Goal: Task Accomplishment & Management: Use online tool/utility

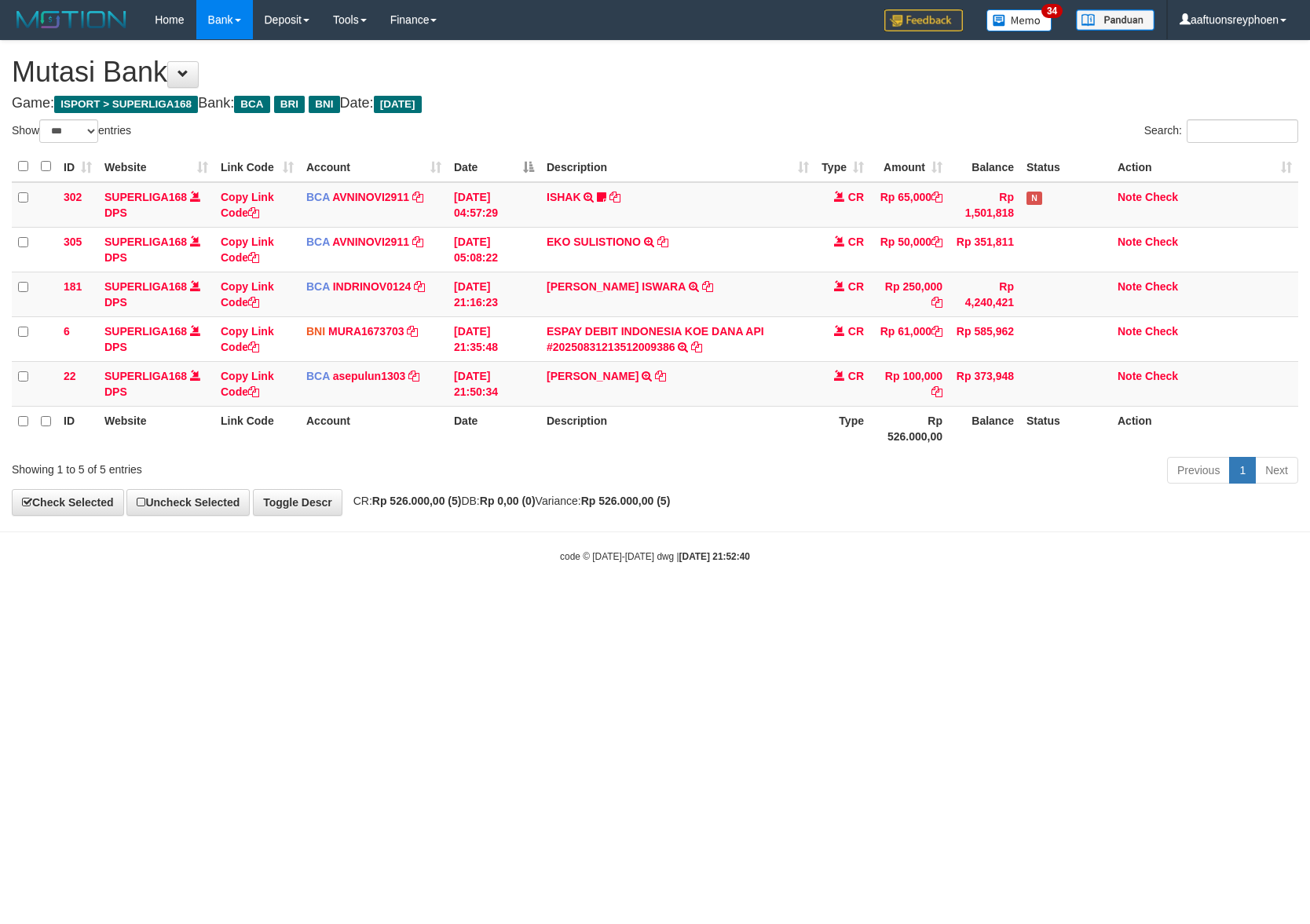
select select "***"
click at [478, 603] on html "Toggle navigation Home Bank Account List Load By Website Group [ISPORT] SUPERLI…" at bounding box center [655, 301] width 1310 height 603
drag, startPoint x: 545, startPoint y: 760, endPoint x: 522, endPoint y: 758, distance: 23.1
click at [537, 603] on html "Toggle navigation Home Bank Account List Load By Website Group [ISPORT] SUPERLI…" at bounding box center [655, 301] width 1310 height 603
click at [573, 603] on html "Toggle navigation Home Bank Account List Load By Website Group [ISPORT] SUPERLI…" at bounding box center [655, 301] width 1310 height 603
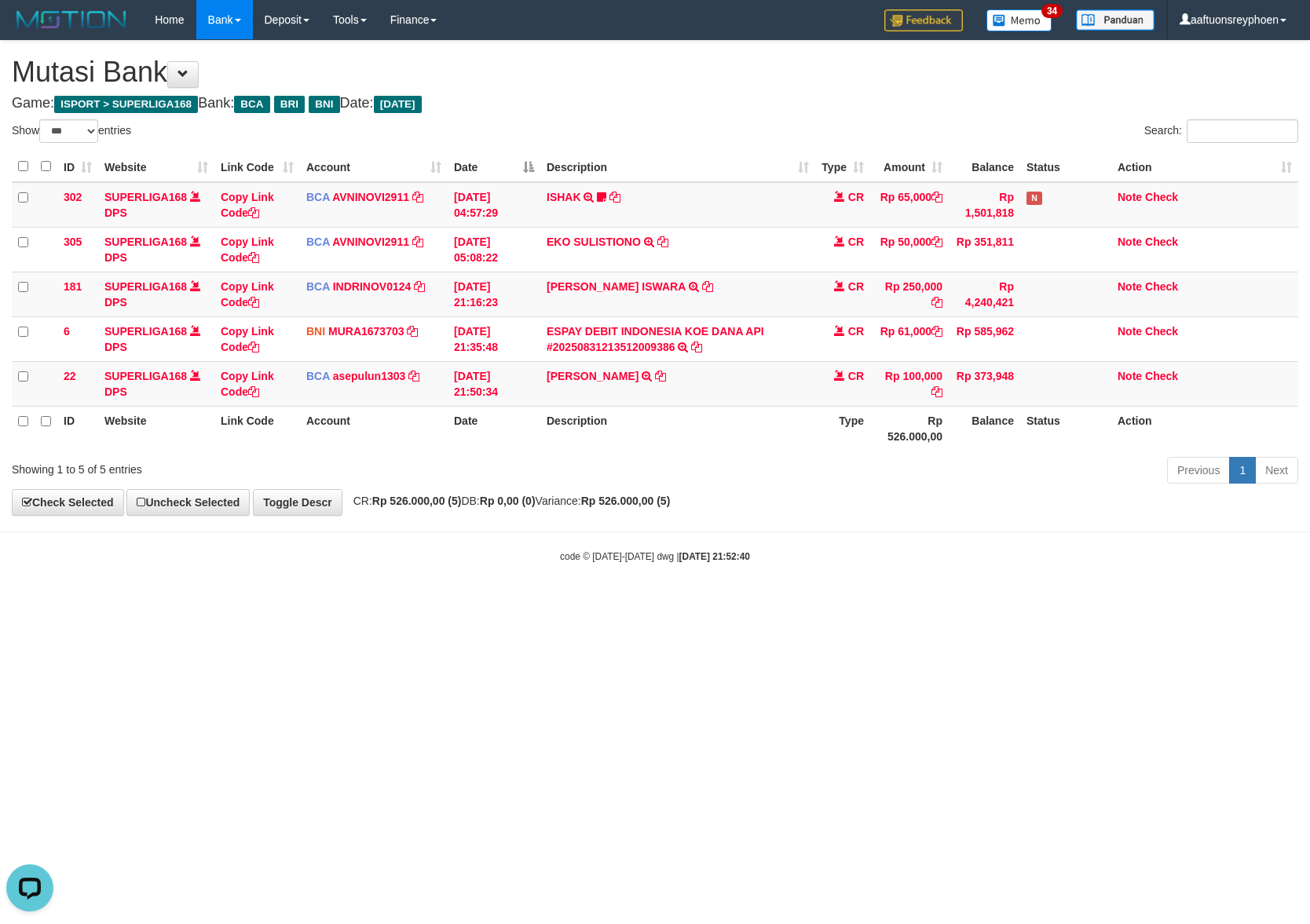
click at [593, 603] on html "Toggle navigation Home Bank Account List Load By Website Group [ISPORT] SUPERLI…" at bounding box center [655, 301] width 1310 height 603
click at [591, 603] on html "Toggle navigation Home Bank Account List Load By Website Group [ISPORT] SUPERLI…" at bounding box center [655, 301] width 1310 height 603
click at [605, 603] on html "Toggle navigation Home Bank Account List Load By Website Group [ISPORT] SUPERLI…" at bounding box center [655, 301] width 1310 height 603
click at [721, 603] on html "Toggle navigation Home Bank Account List Load By Website Group [ISPORT] SUPERLI…" at bounding box center [655, 301] width 1310 height 603
select select "***"
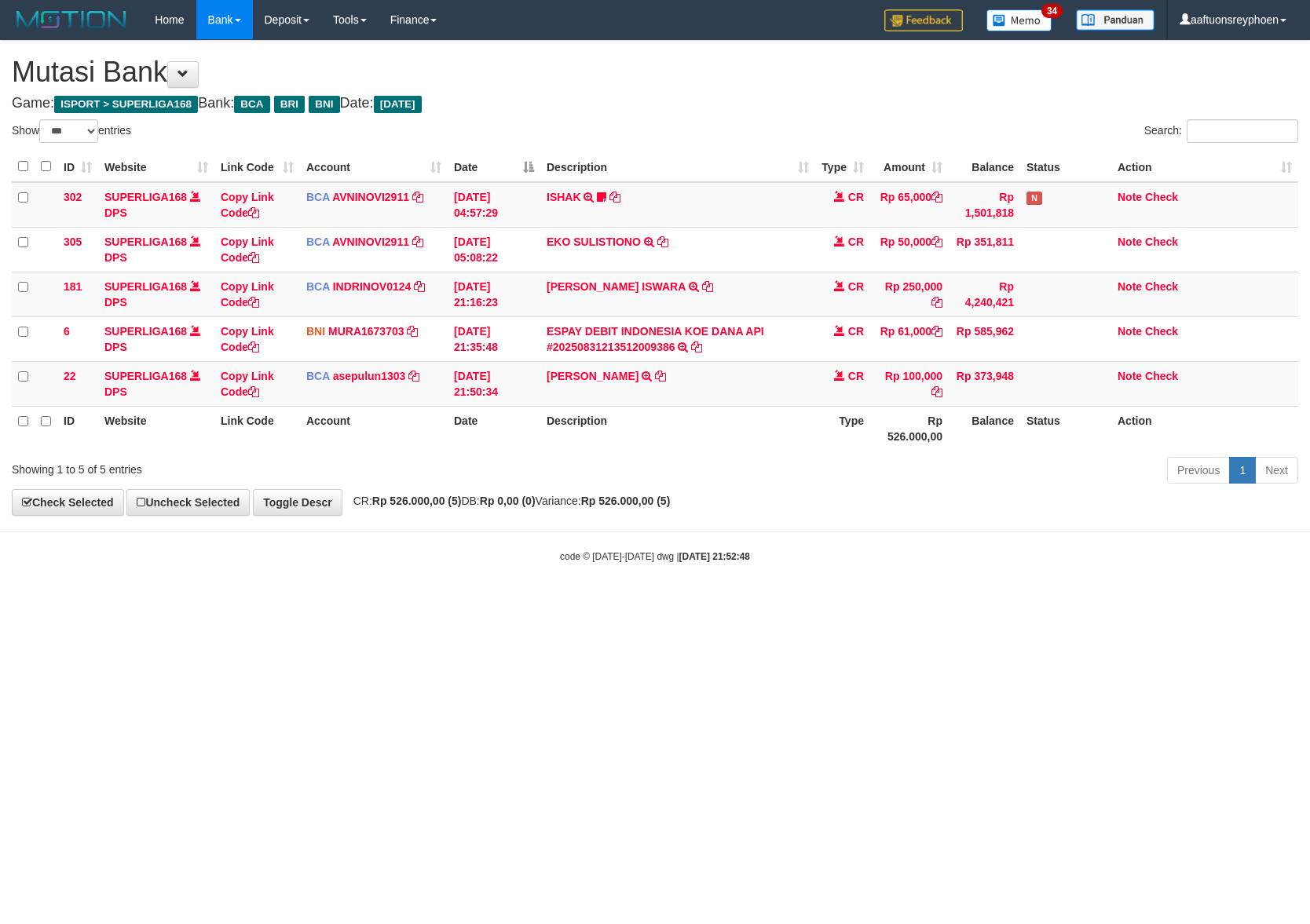
drag, startPoint x: 545, startPoint y: 689, endPoint x: 1239, endPoint y: 602, distance: 699.4
click at [594, 603] on html "Toggle navigation Home Bank Account List Load By Website Group [ISPORT] SUPERLI…" at bounding box center [655, 301] width 1310 height 603
select select "***"
click at [729, 603] on html "Toggle navigation Home Bank Account List Load By Website Group [ISPORT] SUPERLI…" at bounding box center [655, 301] width 1310 height 603
click at [890, 603] on html "Toggle navigation Home Bank Account List Load By Website Group [ISPORT] SUPERLI…" at bounding box center [655, 301] width 1310 height 603
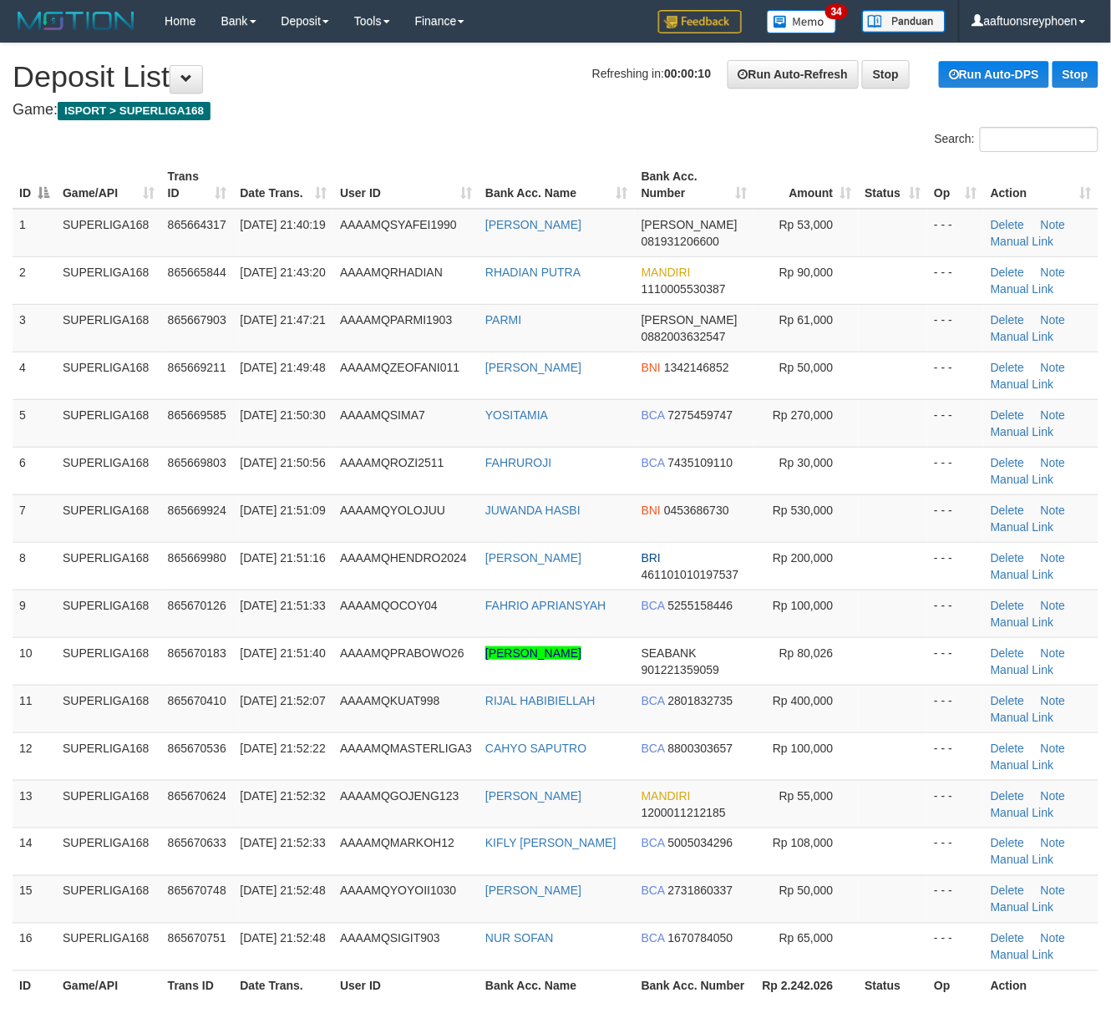
drag, startPoint x: 37, startPoint y: 555, endPoint x: 0, endPoint y: 565, distance: 38.1
click at [23, 555] on td "8" at bounding box center [34, 566] width 43 height 48
click at [35, 583] on tr "8 SUPERLIGA168 865669980 31/08/2025 21:51:16 AAAAMQHENDRO2024 ANDI WIDIANTO BRI…" at bounding box center [556, 566] width 1086 height 48
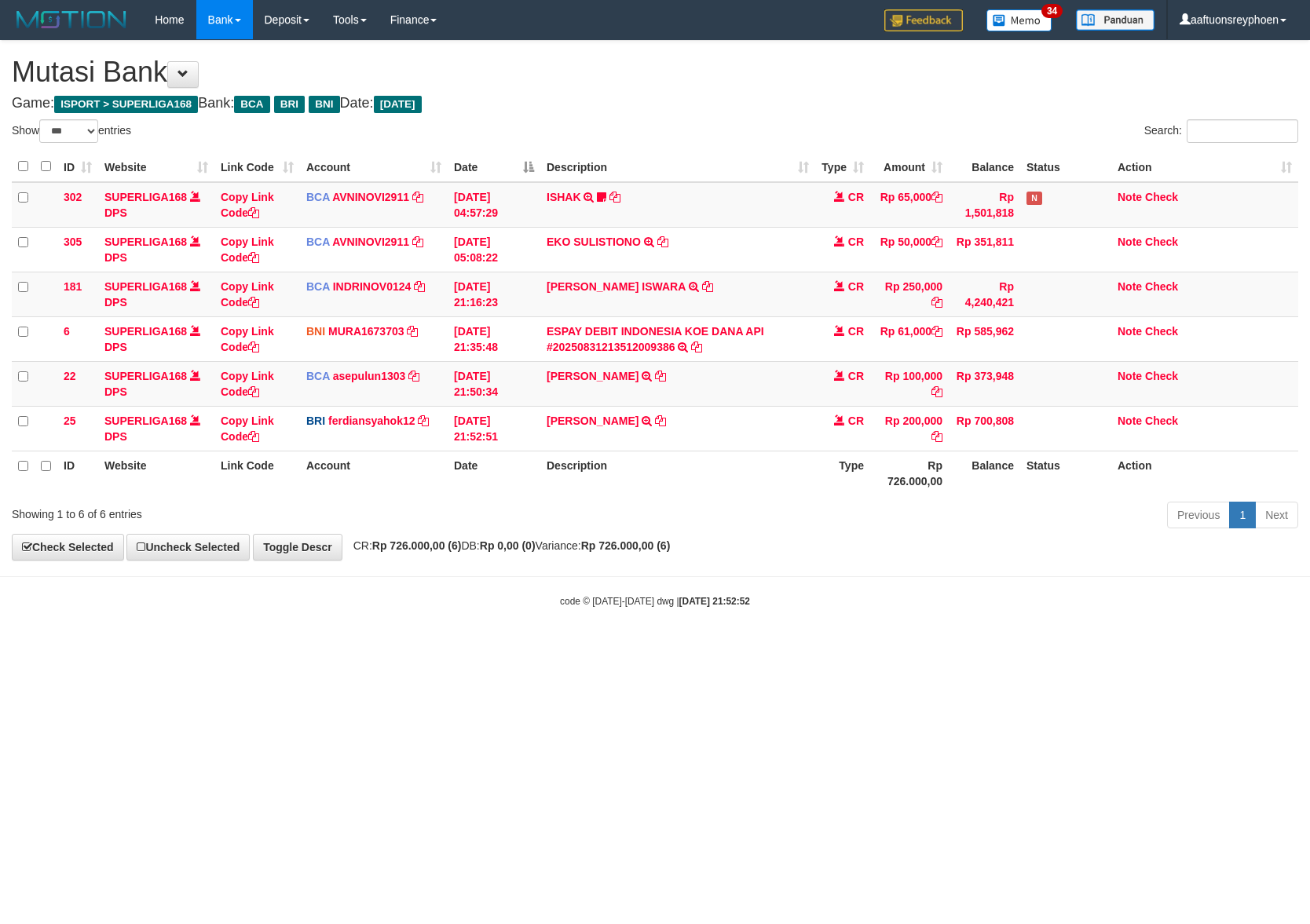
select select "***"
drag, startPoint x: 940, startPoint y: 634, endPoint x: 1305, endPoint y: 604, distance: 366.2
click at [1075, 620] on body "Toggle navigation Home Bank Account List Load By Website Group [ISPORT] SUPERLI…" at bounding box center [655, 323] width 1310 height 648
drag, startPoint x: 741, startPoint y: 642, endPoint x: 871, endPoint y: 630, distance: 130.6
click at [761, 637] on body "Toggle navigation Home Bank Account List Load By Website Group [ISPORT] SUPERLI…" at bounding box center [655, 323] width 1310 height 648
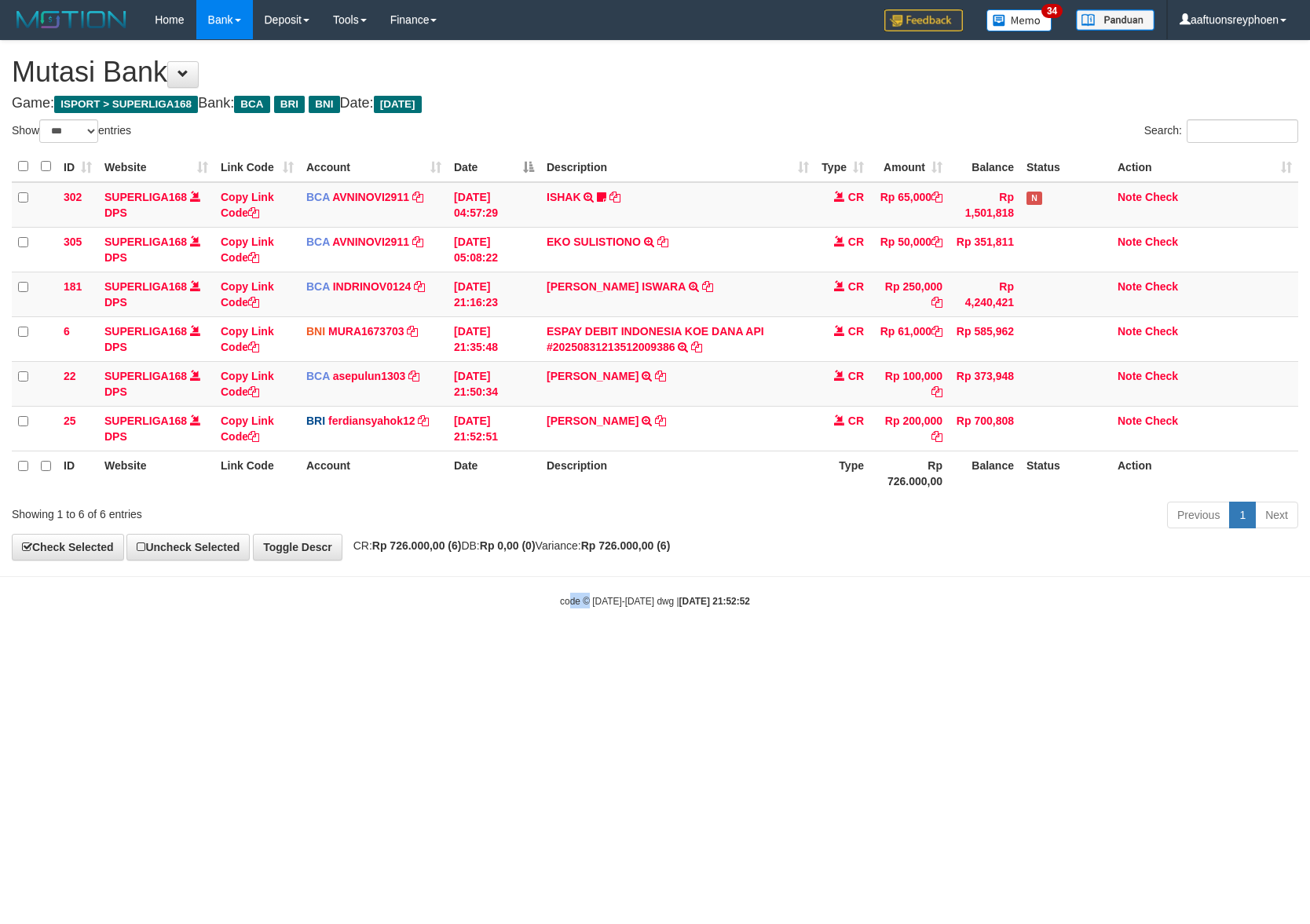
drag, startPoint x: 583, startPoint y: 658, endPoint x: 616, endPoint y: 660, distance: 33.1
click at [594, 648] on html "Toggle navigation Home Bank Account List Load By Website Group [ISPORT] SUPERLI…" at bounding box center [655, 323] width 1310 height 648
click at [608, 648] on html "Toggle navigation Home Bank Account List Load By Website Group [ISPORT] SUPERLI…" at bounding box center [655, 323] width 1310 height 648
drag, startPoint x: 557, startPoint y: 691, endPoint x: 584, endPoint y: 697, distance: 27.7
click at [569, 648] on html "Toggle navigation Home Bank Account List Load By Website Group [ISPORT] SUPERLI…" at bounding box center [655, 323] width 1310 height 648
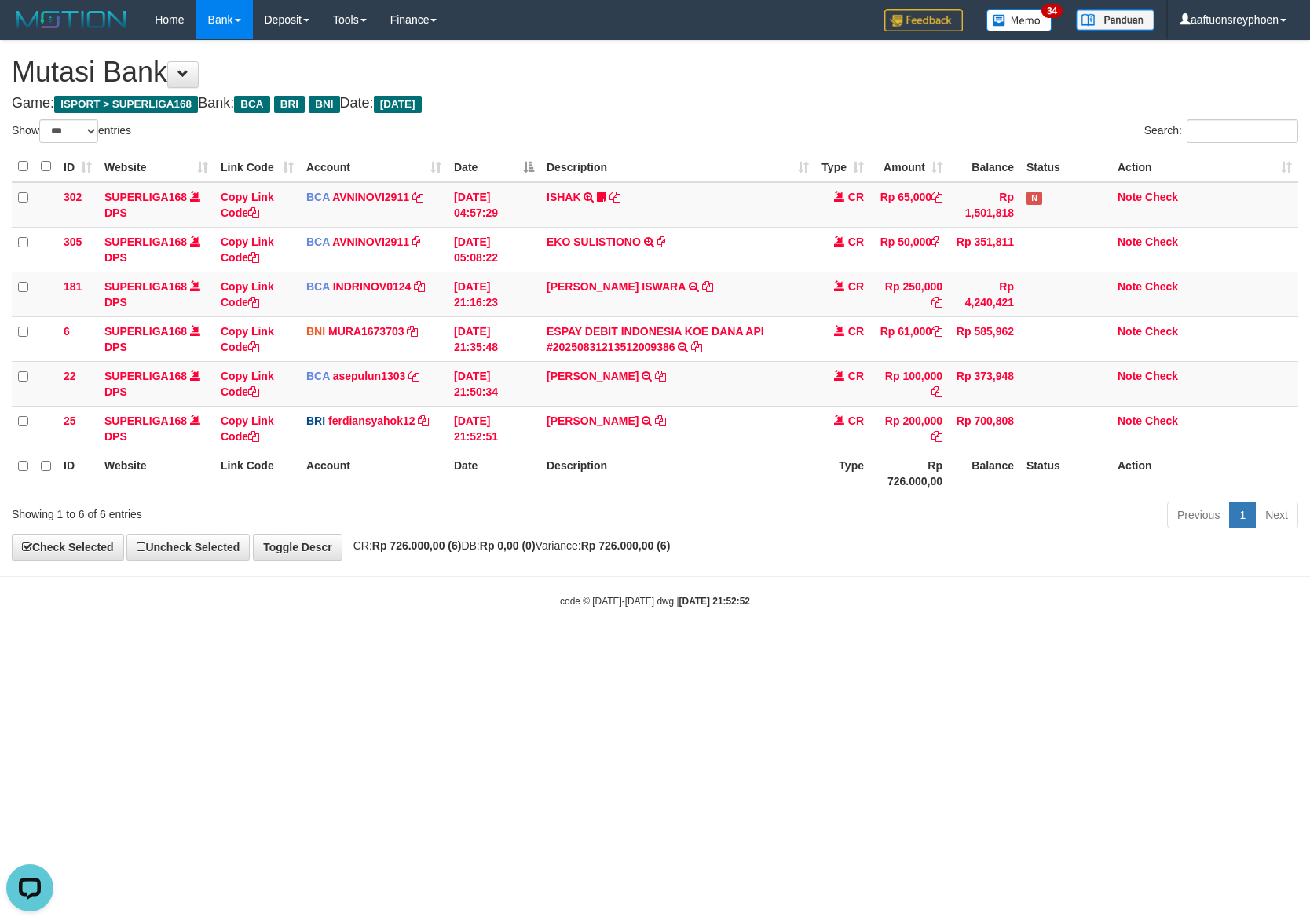
click at [588, 648] on html "Toggle navigation Home Bank Account List Load By Website Group [ISPORT] SUPERLI…" at bounding box center [655, 323] width 1310 height 648
drag, startPoint x: 588, startPoint y: 688, endPoint x: 576, endPoint y: 686, distance: 12.2
click at [586, 648] on html "Toggle navigation Home Bank Account List Load By Website Group [ISPORT] SUPERLI…" at bounding box center [655, 323] width 1310 height 648
click at [576, 648] on html "Toggle navigation Home Bank Account List Load By Website Group [ISPORT] SUPERLI…" at bounding box center [655, 323] width 1310 height 648
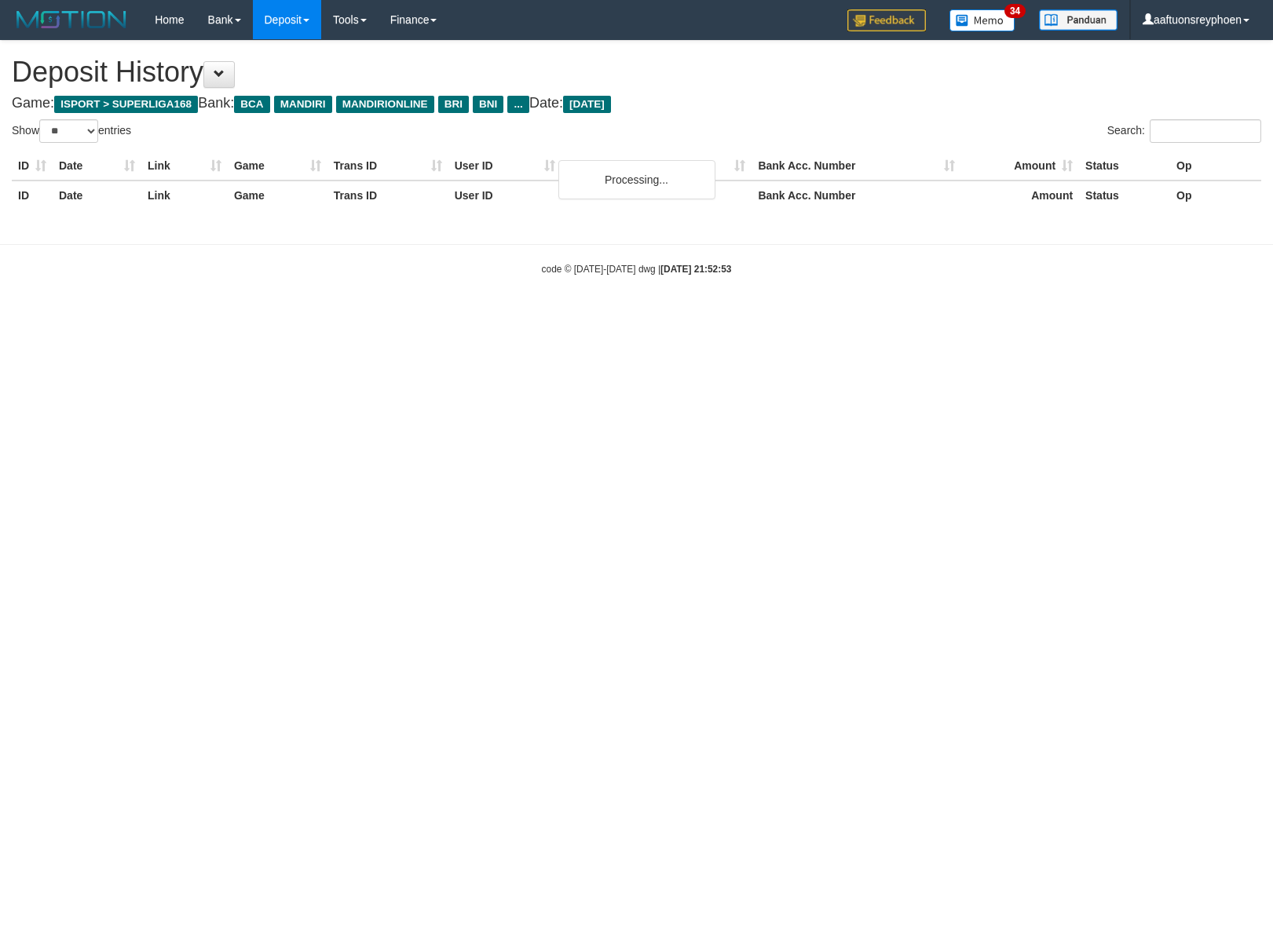
select select "**"
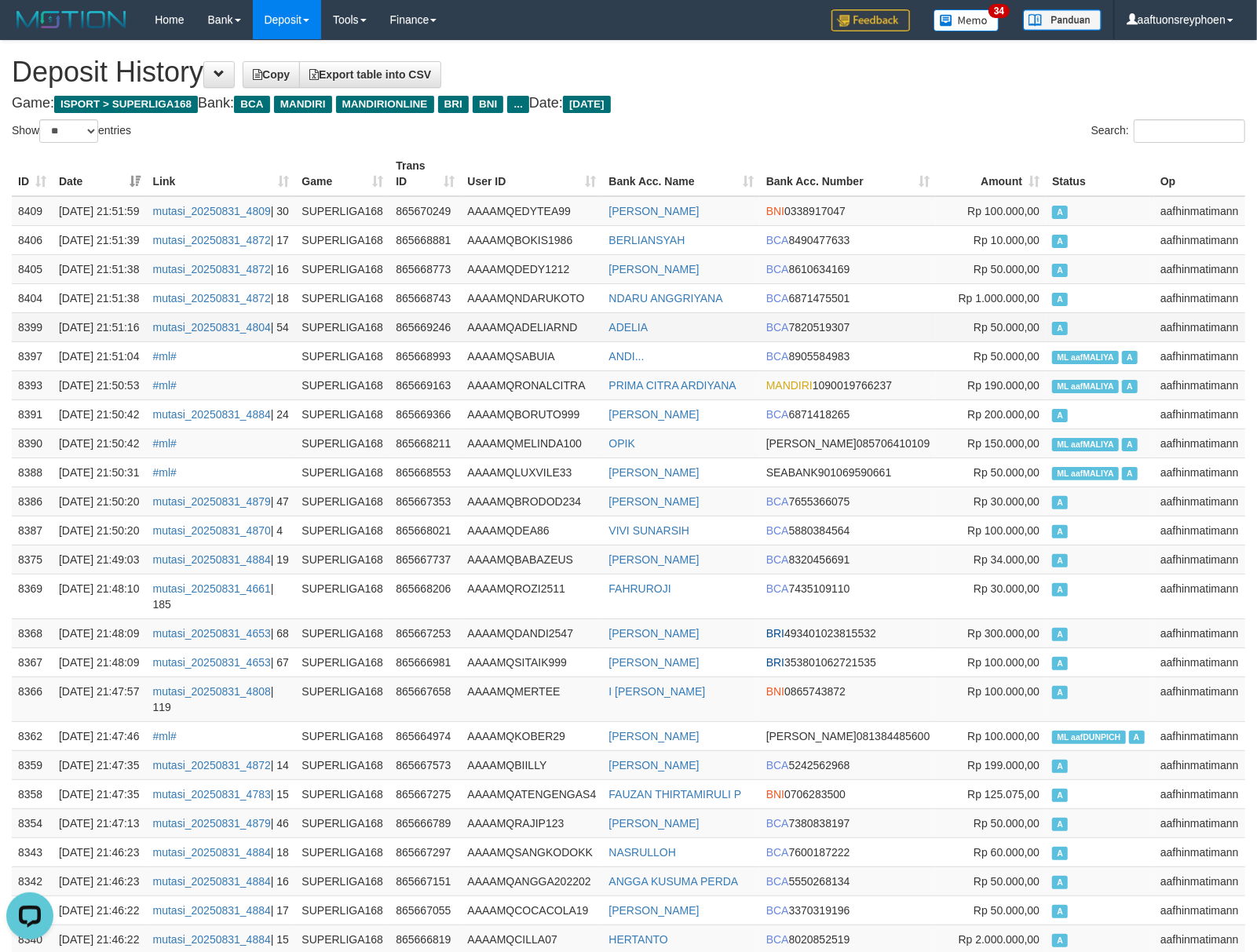
drag, startPoint x: 993, startPoint y: 408, endPoint x: 981, endPoint y: 409, distance: 12.0
click at [990, 341] on td "Rp 50.000,00" at bounding box center [990, 326] width 110 height 29
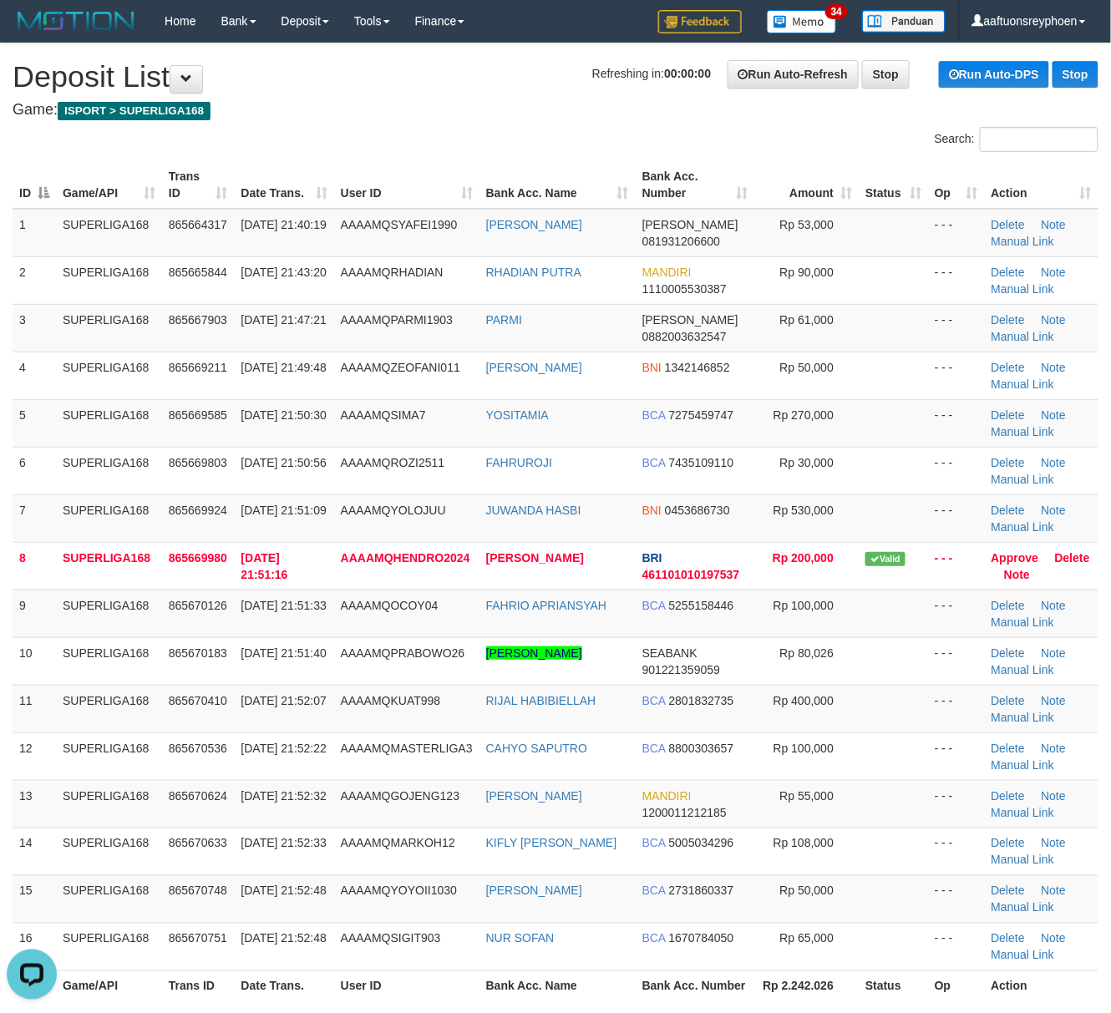
drag, startPoint x: 172, startPoint y: 501, endPoint x: 1, endPoint y: 535, distance: 174.6
click at [154, 502] on tr "7 SUPERLIGA168 865669924 31/08/2025 21:51:09 AAAAMQYOLOJUU JUWANDA HASBI BNI 04…" at bounding box center [556, 518] width 1086 height 48
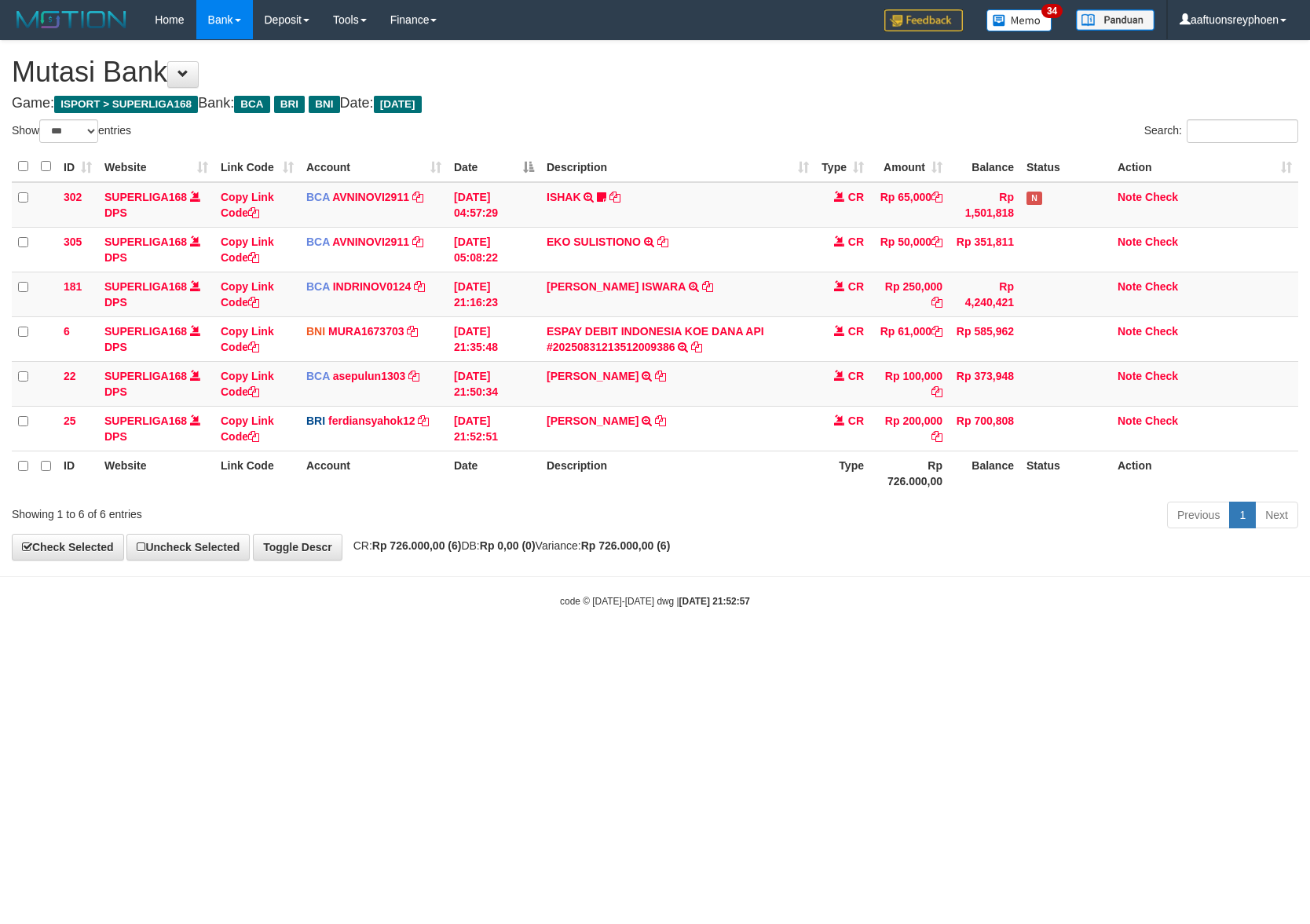
select select "***"
drag, startPoint x: 817, startPoint y: 629, endPoint x: 971, endPoint y: 604, distance: 156.0
click at [834, 626] on body "Toggle navigation Home Bank Account List Load By Website Group [ISPORT] SUPERLI…" at bounding box center [655, 323] width 1310 height 648
drag, startPoint x: 735, startPoint y: 595, endPoint x: 1298, endPoint y: 553, distance: 564.6
click at [916, 574] on body "Toggle navigation Home Bank Account List Load By Website Group [ISPORT] SUPERLI…" at bounding box center [655, 323] width 1310 height 648
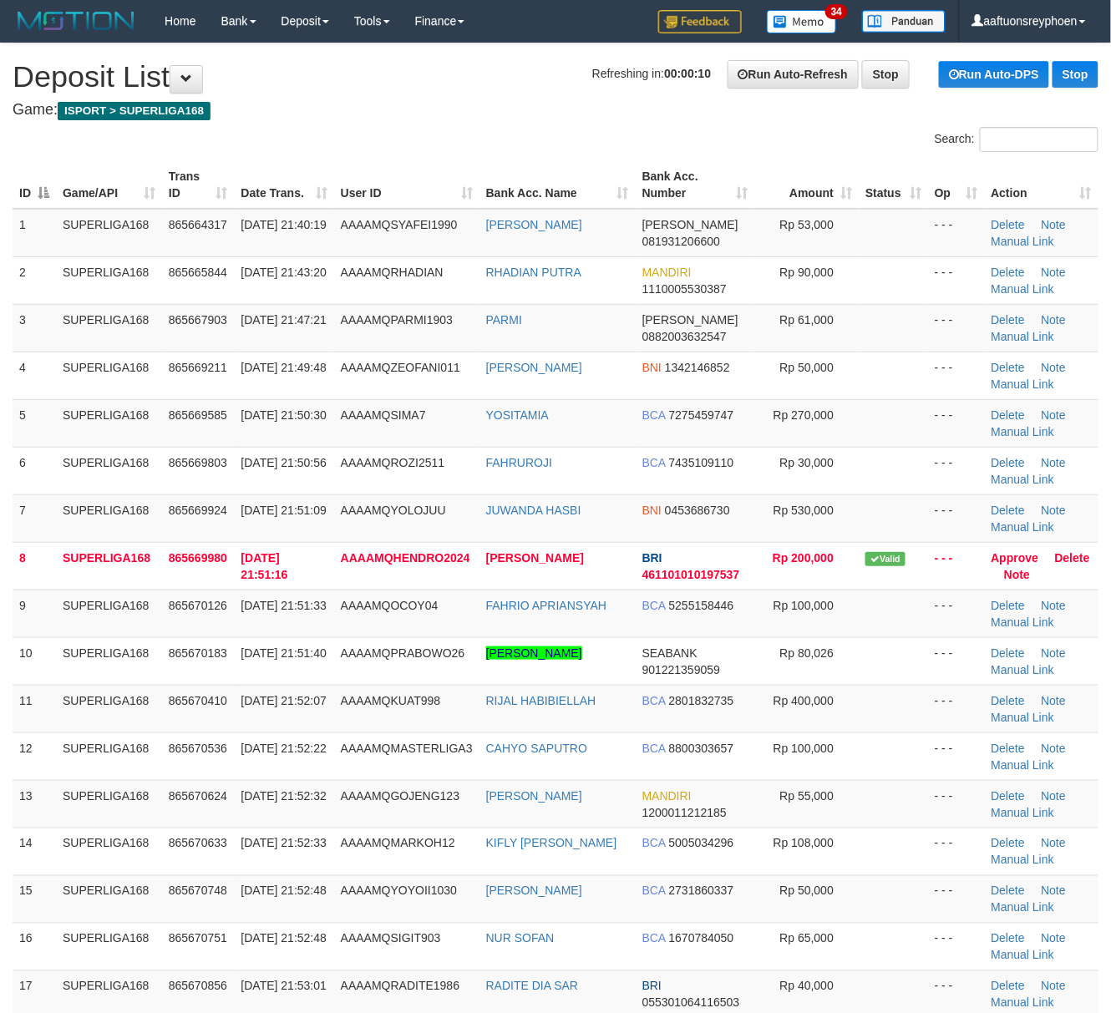
drag, startPoint x: 1, startPoint y: 479, endPoint x: -23, endPoint y: 484, distance: 24.7
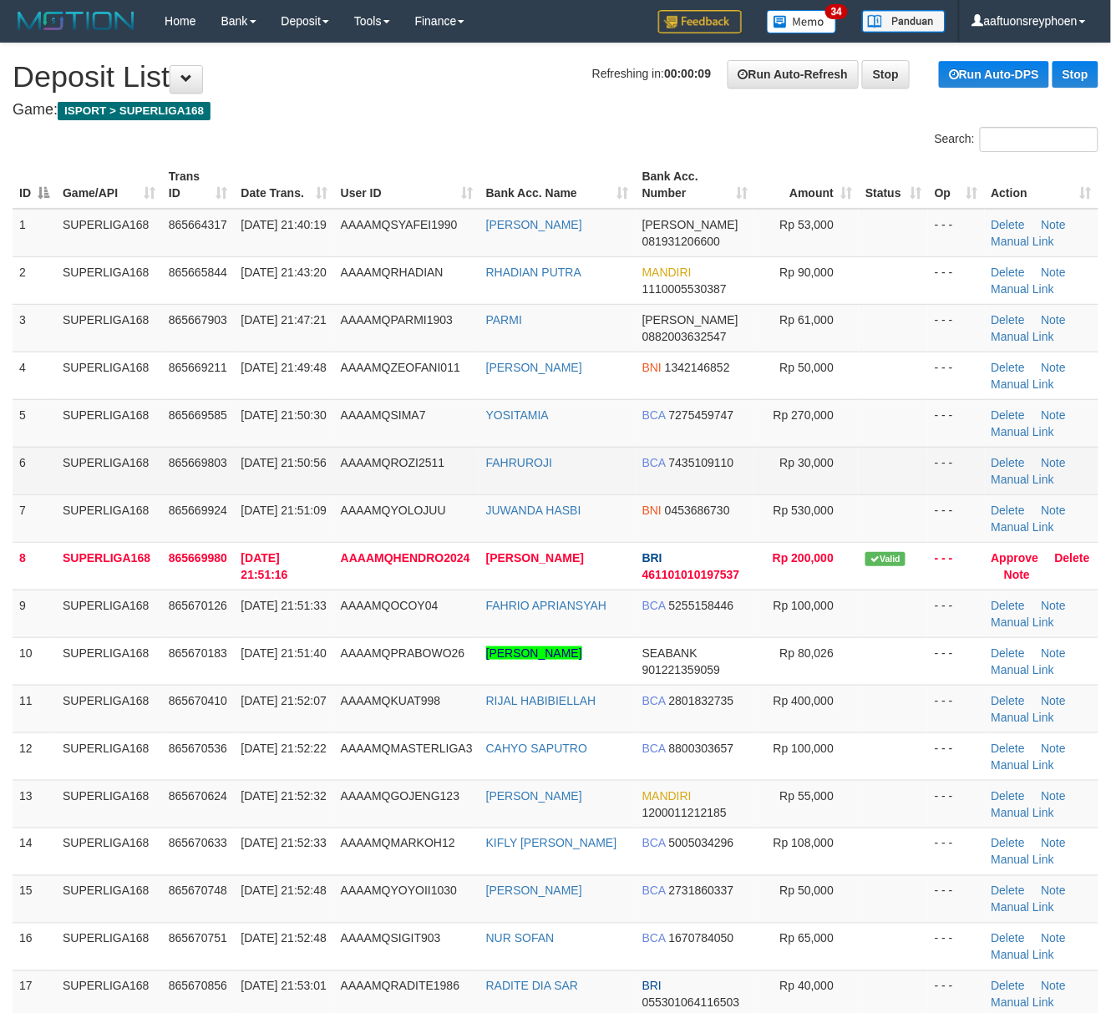
click at [138, 471] on td "SUPERLIGA168" at bounding box center [109, 471] width 106 height 48
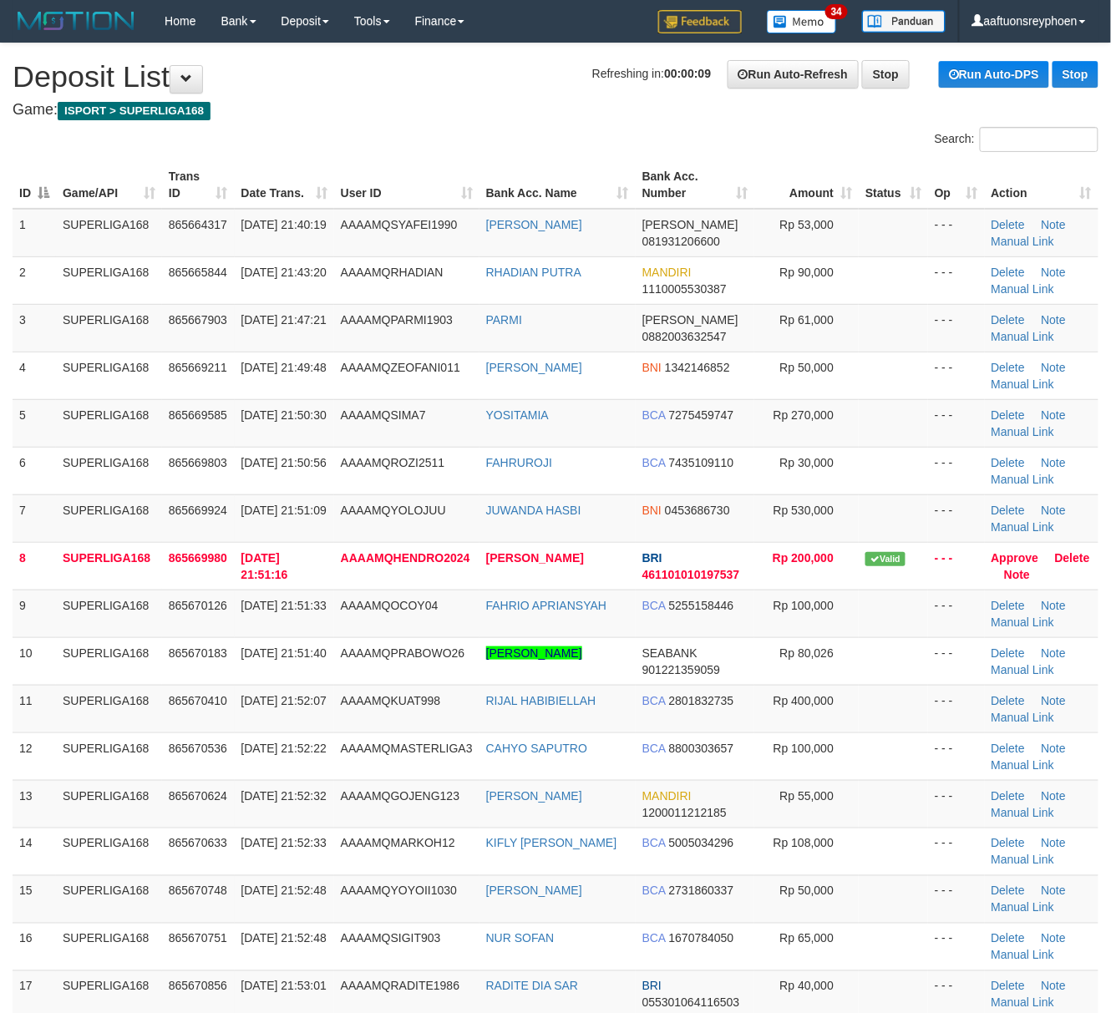
drag, startPoint x: 138, startPoint y: 471, endPoint x: 2, endPoint y: 528, distance: 147.5
click at [117, 479] on td "SUPERLIGA168" at bounding box center [109, 471] width 106 height 48
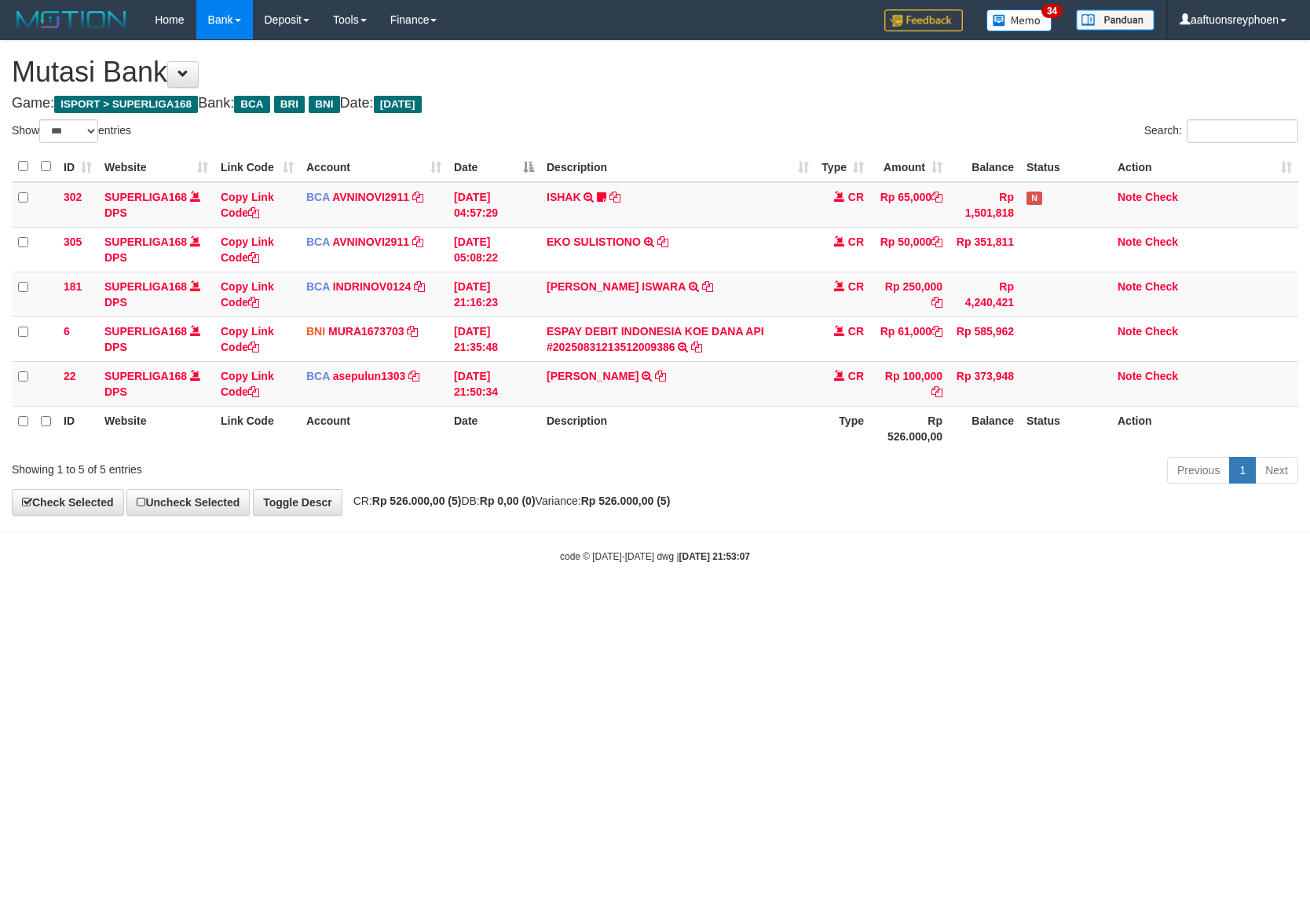
select select "***"
drag, startPoint x: 831, startPoint y: 587, endPoint x: 950, endPoint y: 563, distance: 121.4
click at [875, 578] on html "Toggle navigation Home Bank Account List Load By Website Group [ISPORT] SUPERLI…" at bounding box center [655, 301] width 1310 height 603
drag, startPoint x: 401, startPoint y: 621, endPoint x: 493, endPoint y: 619, distance: 92.0
click at [432, 603] on html "Toggle navigation Home Bank Account List Load By Website Group [ISPORT] SUPERLI…" at bounding box center [655, 301] width 1310 height 603
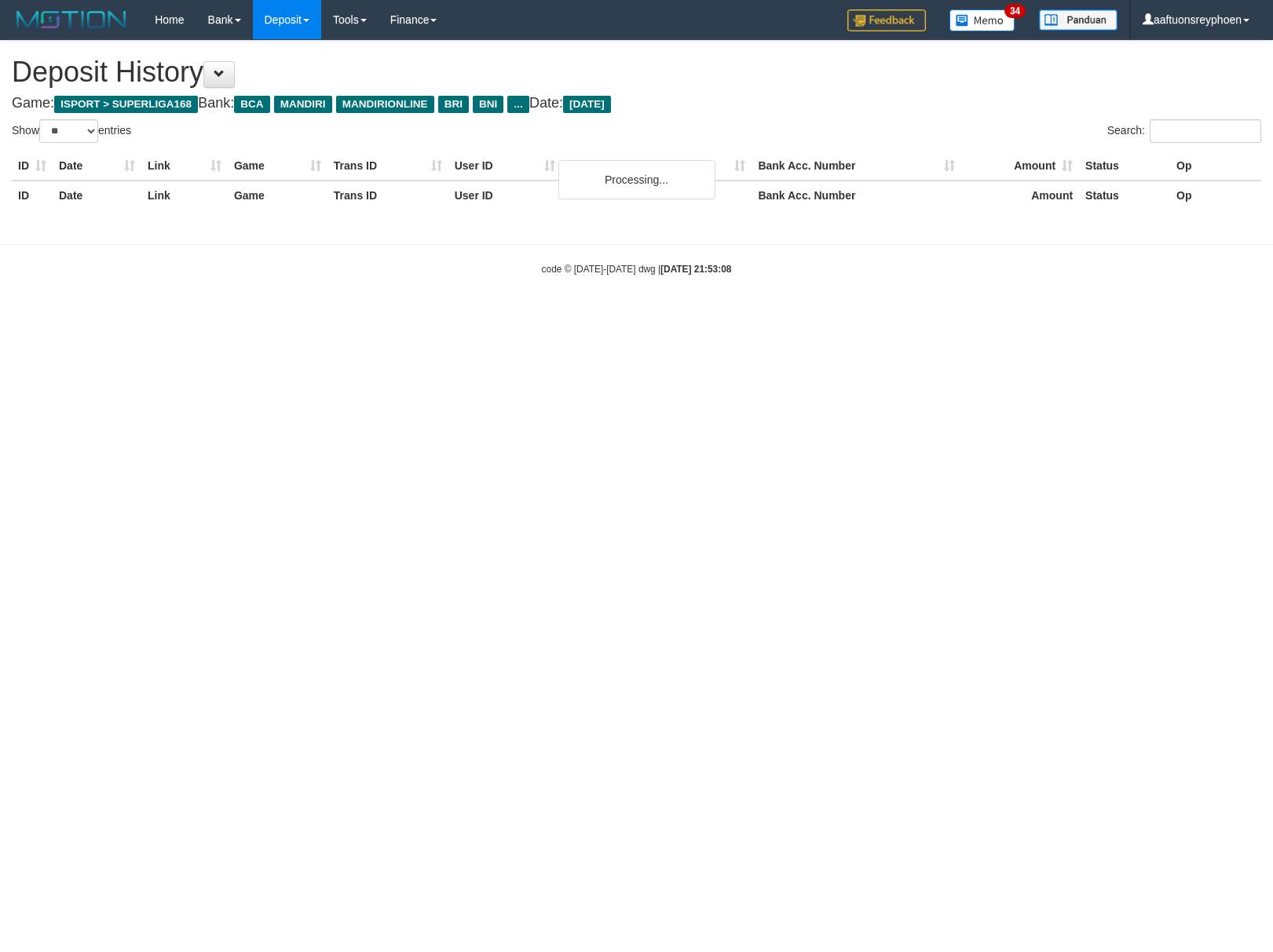
select select "**"
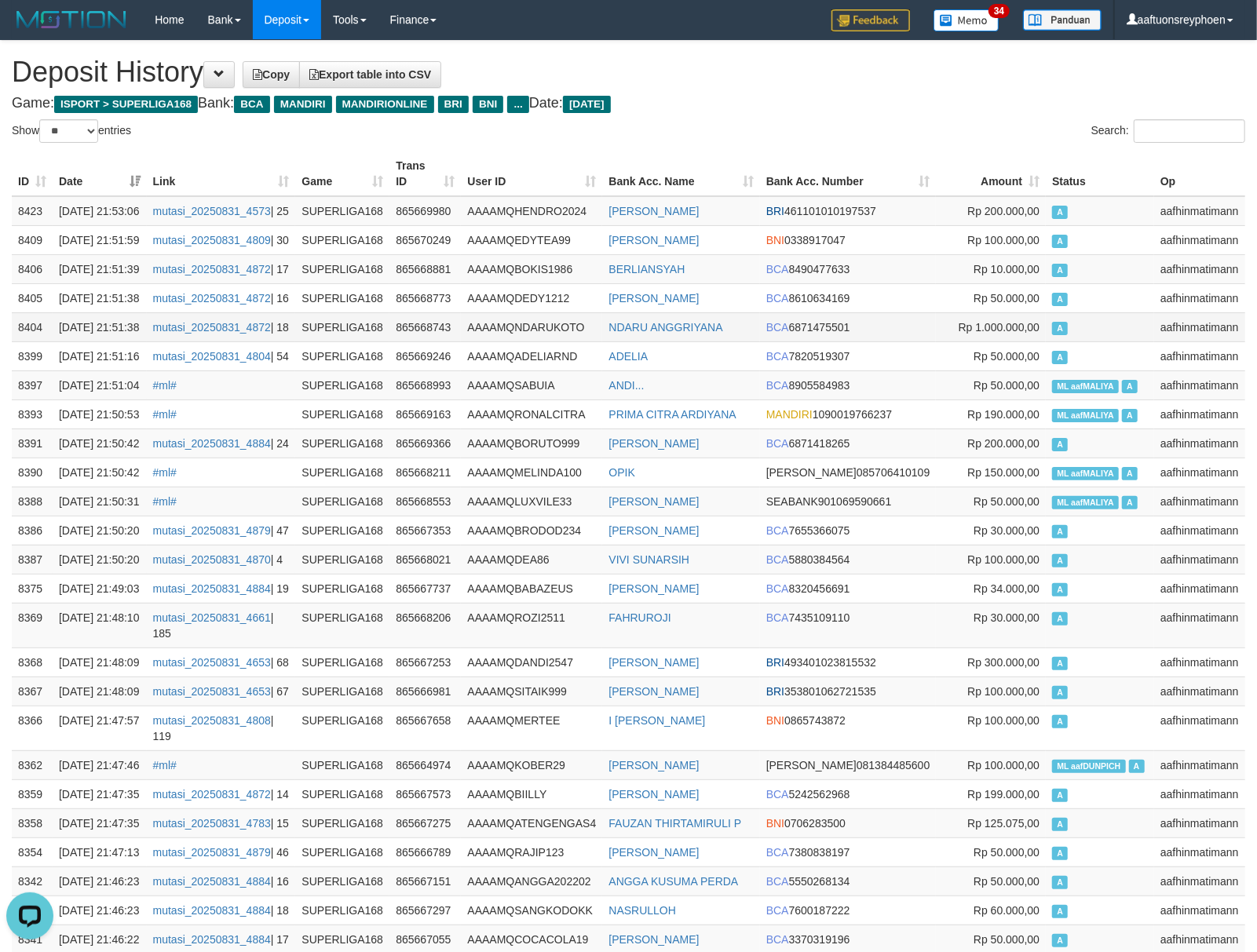
click at [1102, 341] on td "A" at bounding box center [1099, 326] width 108 height 29
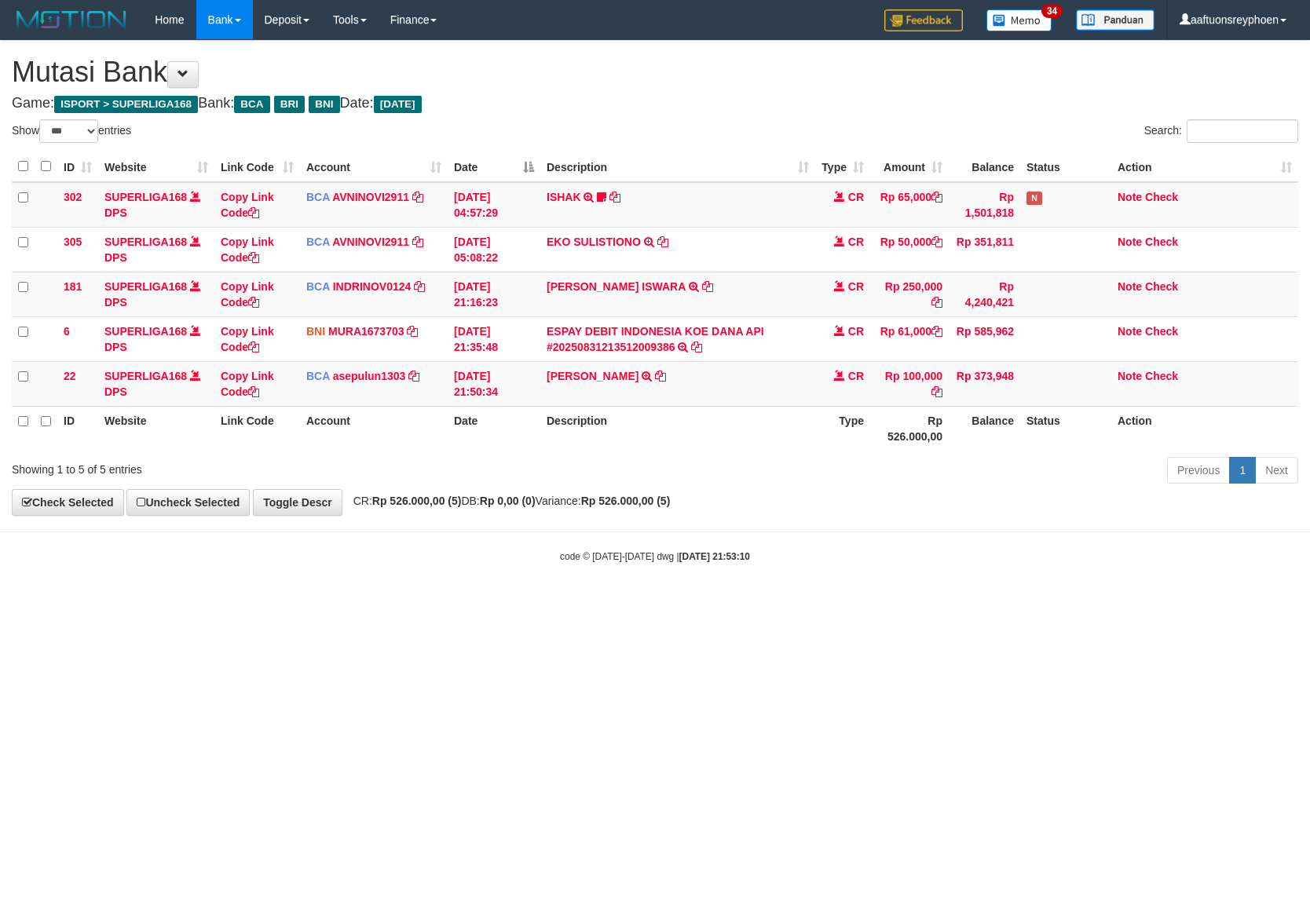
select select "***"
click at [666, 603] on body "Toggle navigation Home Bank Account List Load By Website Group [ISPORT] SUPERLI…" at bounding box center [655, 301] width 1310 height 603
click at [704, 603] on html "Toggle navigation Home Bank Account List Load By Website Group [ISPORT] SUPERLI…" at bounding box center [655, 301] width 1310 height 603
drag, startPoint x: 663, startPoint y: 588, endPoint x: 1304, endPoint y: 534, distance: 643.3
click at [748, 584] on body "Toggle navigation Home Bank Account List Load By Website Group [ISPORT] SUPERLI…" at bounding box center [655, 301] width 1310 height 603
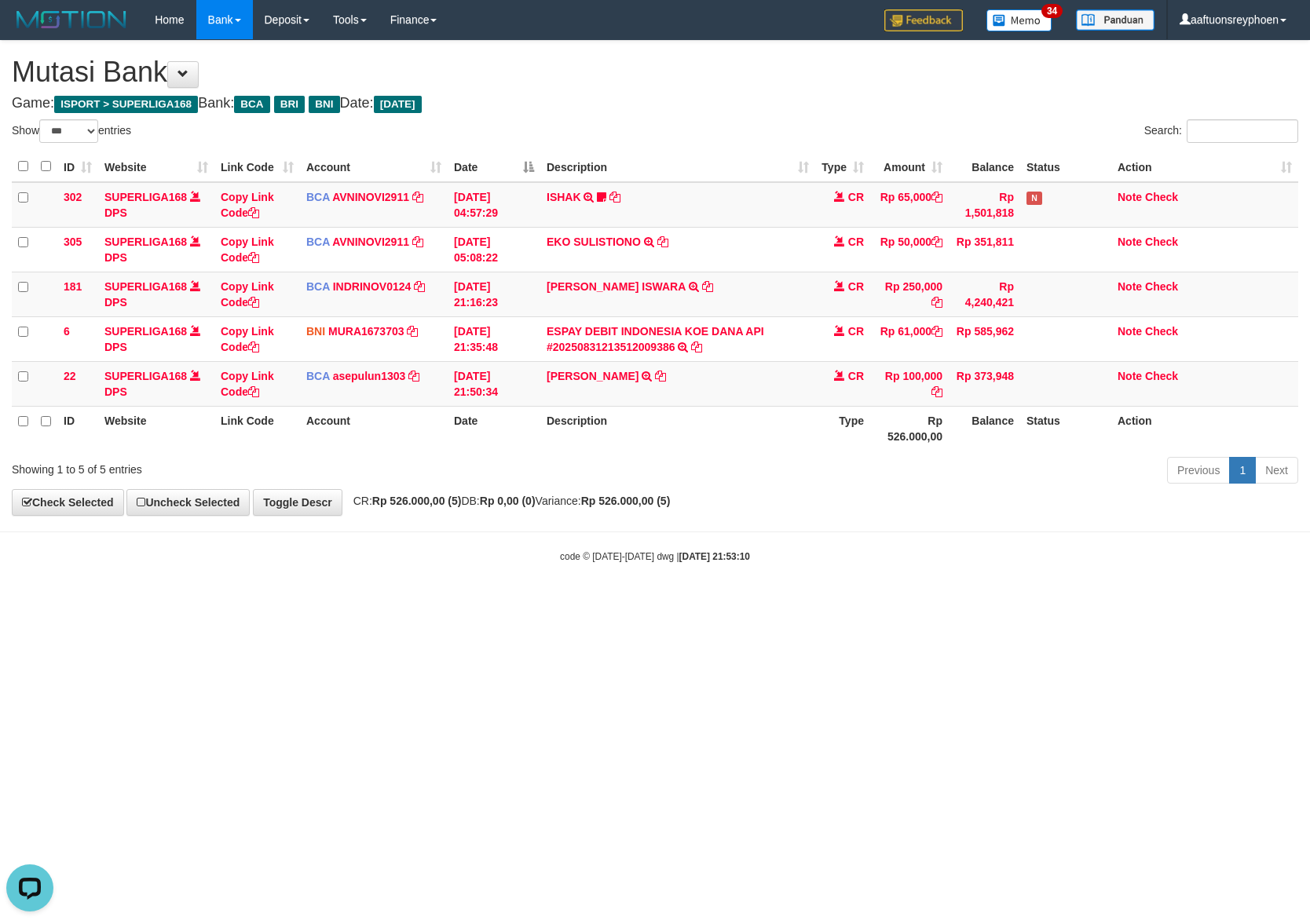
drag, startPoint x: 547, startPoint y: 628, endPoint x: 570, endPoint y: 623, distance: 23.5
click at [557, 603] on html "Toggle navigation Home Bank Account List Load By Website Group [ISPORT] SUPERLI…" at bounding box center [655, 301] width 1310 height 603
click at [589, 603] on html "Toggle navigation Home Bank Account List Load By Website Group [ISPORT] SUPERLI…" at bounding box center [655, 301] width 1310 height 603
click at [588, 603] on html "Toggle navigation Home Bank Account List Load By Website Group [ISPORT] SUPERLI…" at bounding box center [655, 301] width 1310 height 603
select select "***"
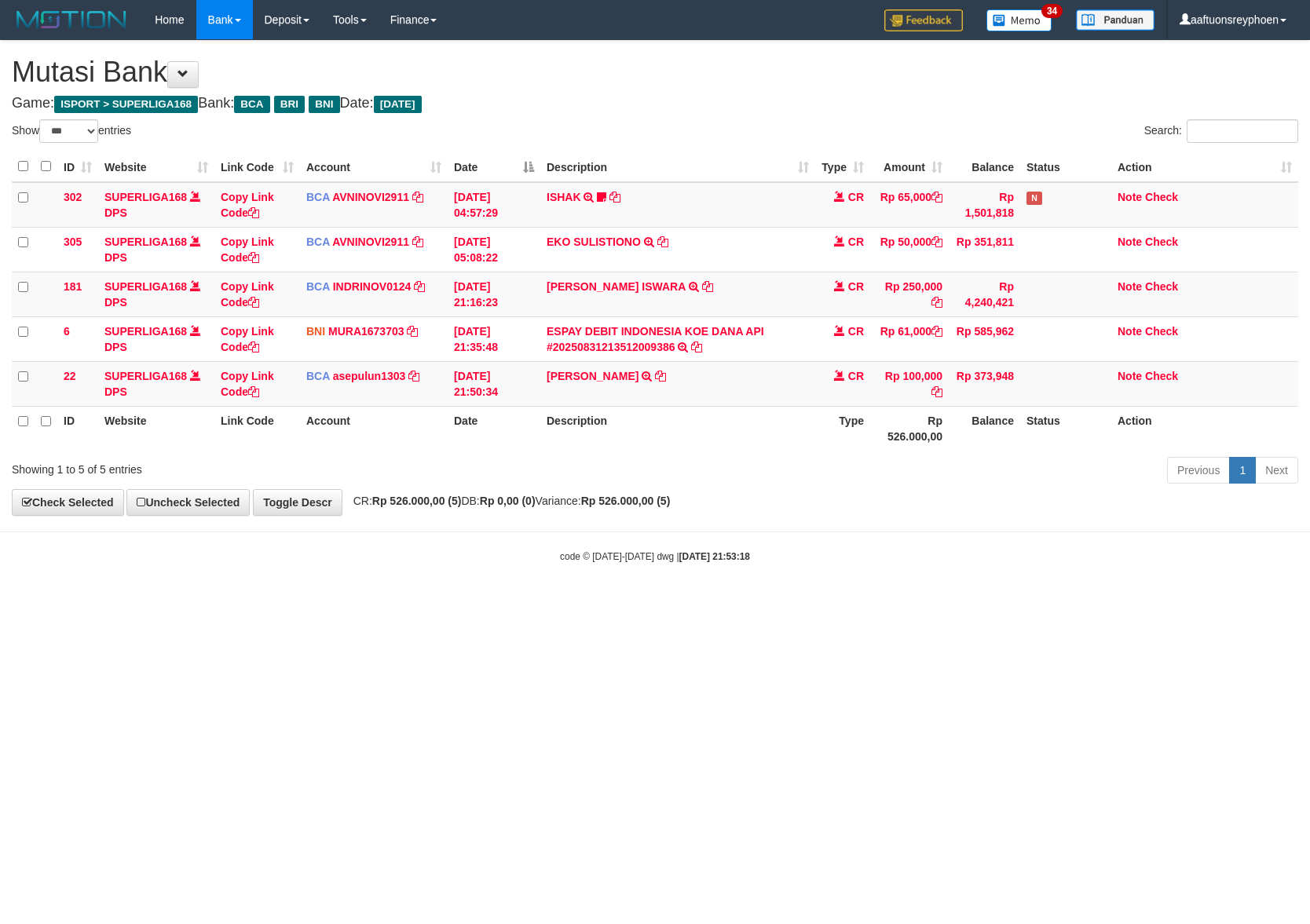
drag, startPoint x: 671, startPoint y: 669, endPoint x: 661, endPoint y: 659, distance: 14.1
click at [672, 603] on html "Toggle navigation Home Bank Account List Load By Website Group [ISPORT] SUPERLI…" at bounding box center [655, 301] width 1310 height 603
click at [490, 603] on html "Toggle navigation Home Bank Account List Load By Website Group [ISPORT] SUPERLI…" at bounding box center [655, 301] width 1310 height 603
click at [482, 603] on html "Toggle navigation Home Bank Account List Load By Website Group [ISPORT] SUPERLI…" at bounding box center [655, 301] width 1310 height 603
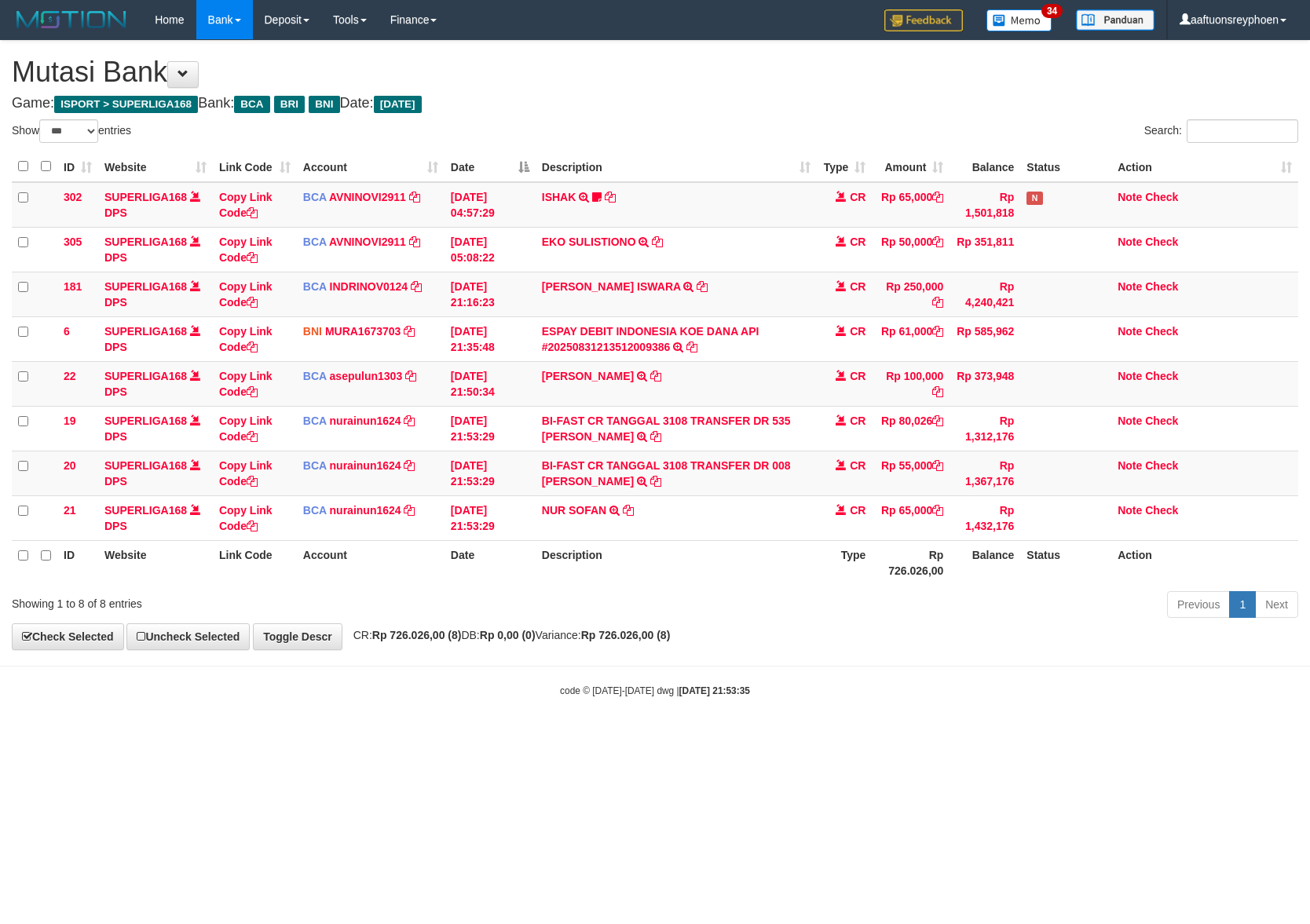
select select "***"
drag, startPoint x: 861, startPoint y: 594, endPoint x: 1282, endPoint y: 550, distance: 423.3
click at [1031, 566] on div "Show ** ** ** *** entries Search: ID Website Link Code Account Date Description…" at bounding box center [655, 371] width 1286 height 504
select select "***"
drag, startPoint x: 701, startPoint y: 484, endPoint x: 555, endPoint y: 493, distance: 146.3
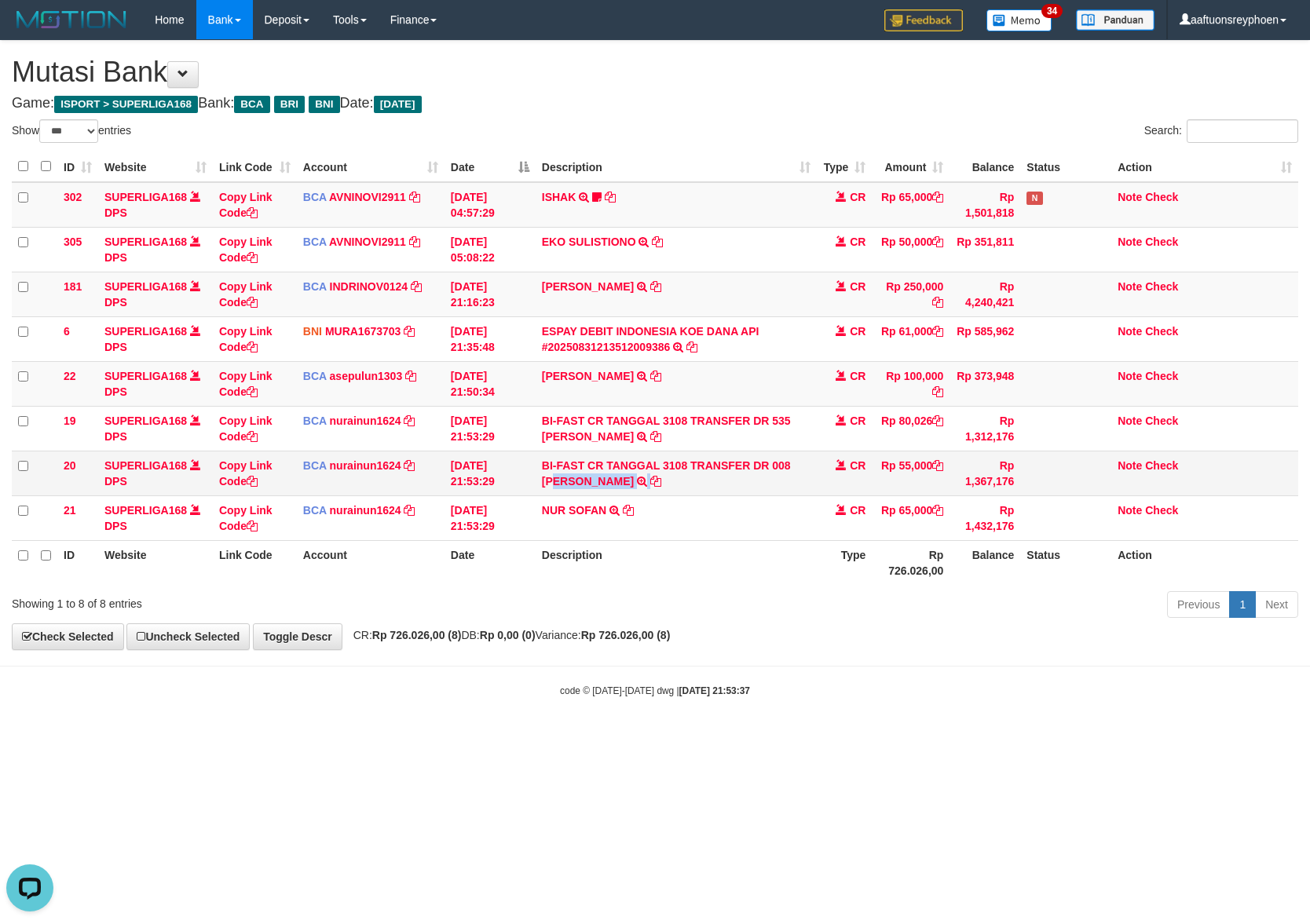
click at [555, 493] on td "BI-FAST CR TANGGAL 3108 TRANSFER DR 008 BAHRUN RIFANGI BI-FAST CR TANGGAL :31/0…" at bounding box center [677, 473] width 282 height 45
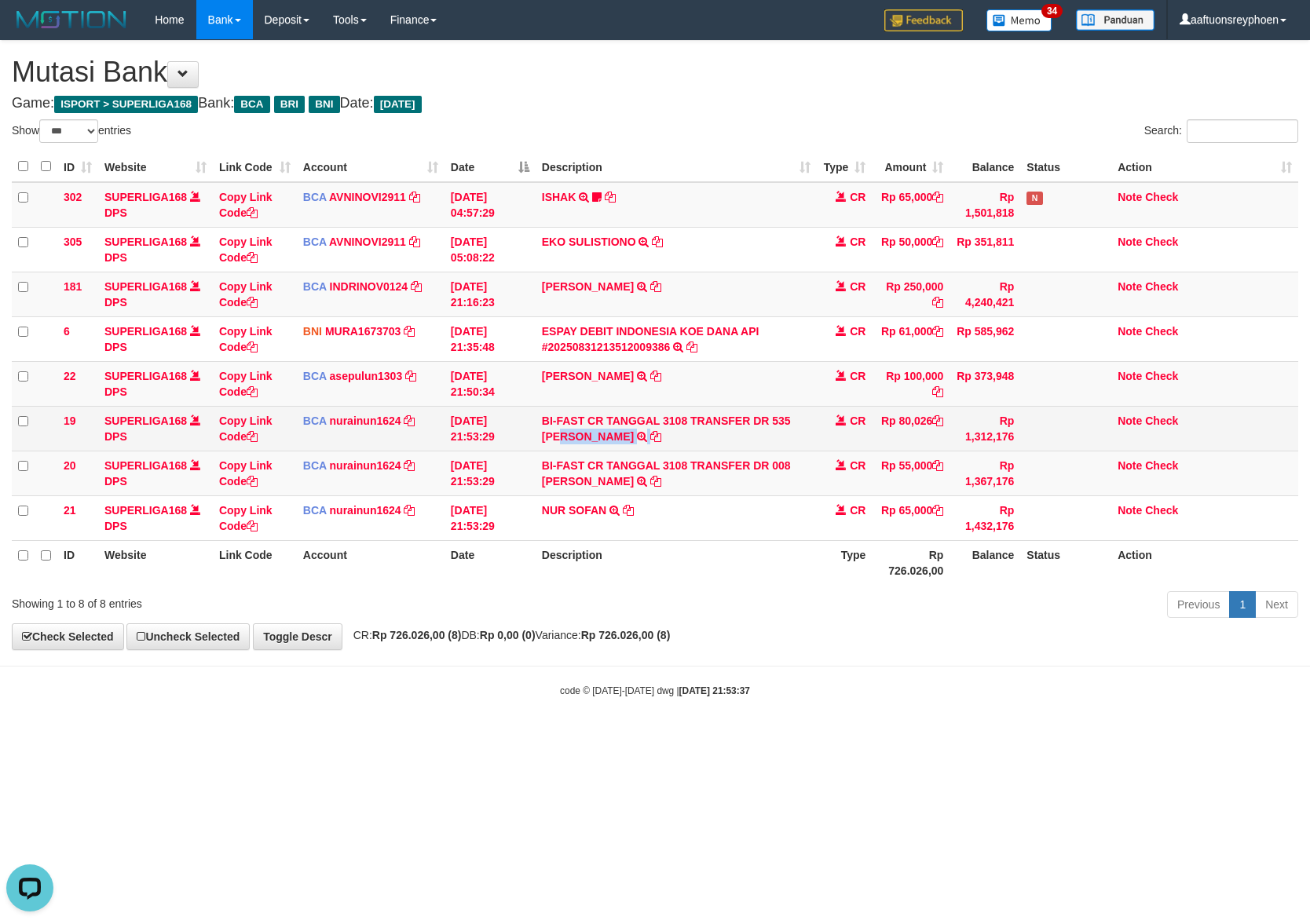
copy td "AK SURYA PRABOW"
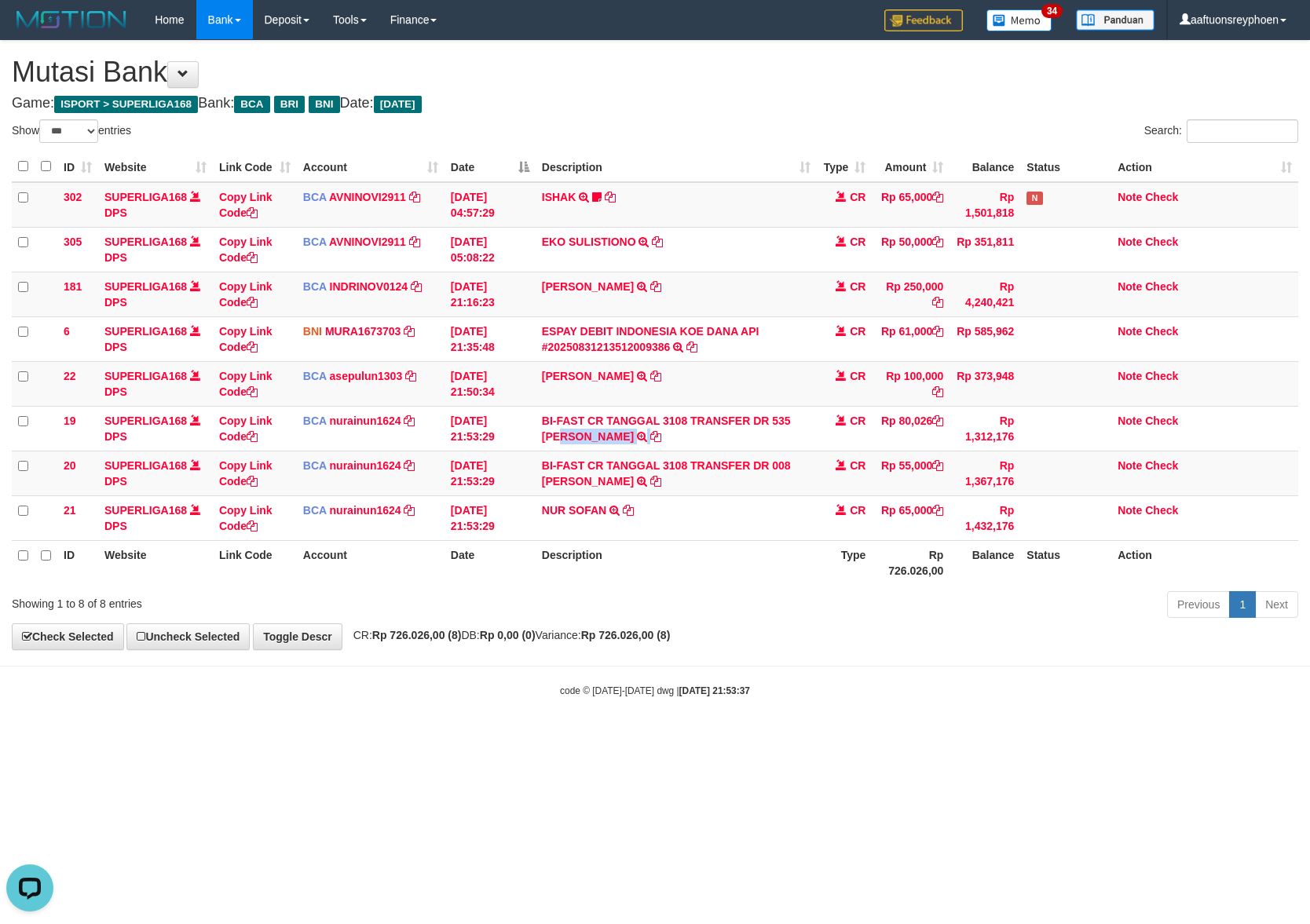
drag, startPoint x: 715, startPoint y: 443, endPoint x: 1308, endPoint y: 493, distance: 595.1
click at [584, 450] on td "BI-FAST CR TANGGAL 3108 TRANSFER DR 535 NOVAK SURYA PRABOW BI-FAST CR TANGGAL :…" at bounding box center [677, 429] width 282 height 45
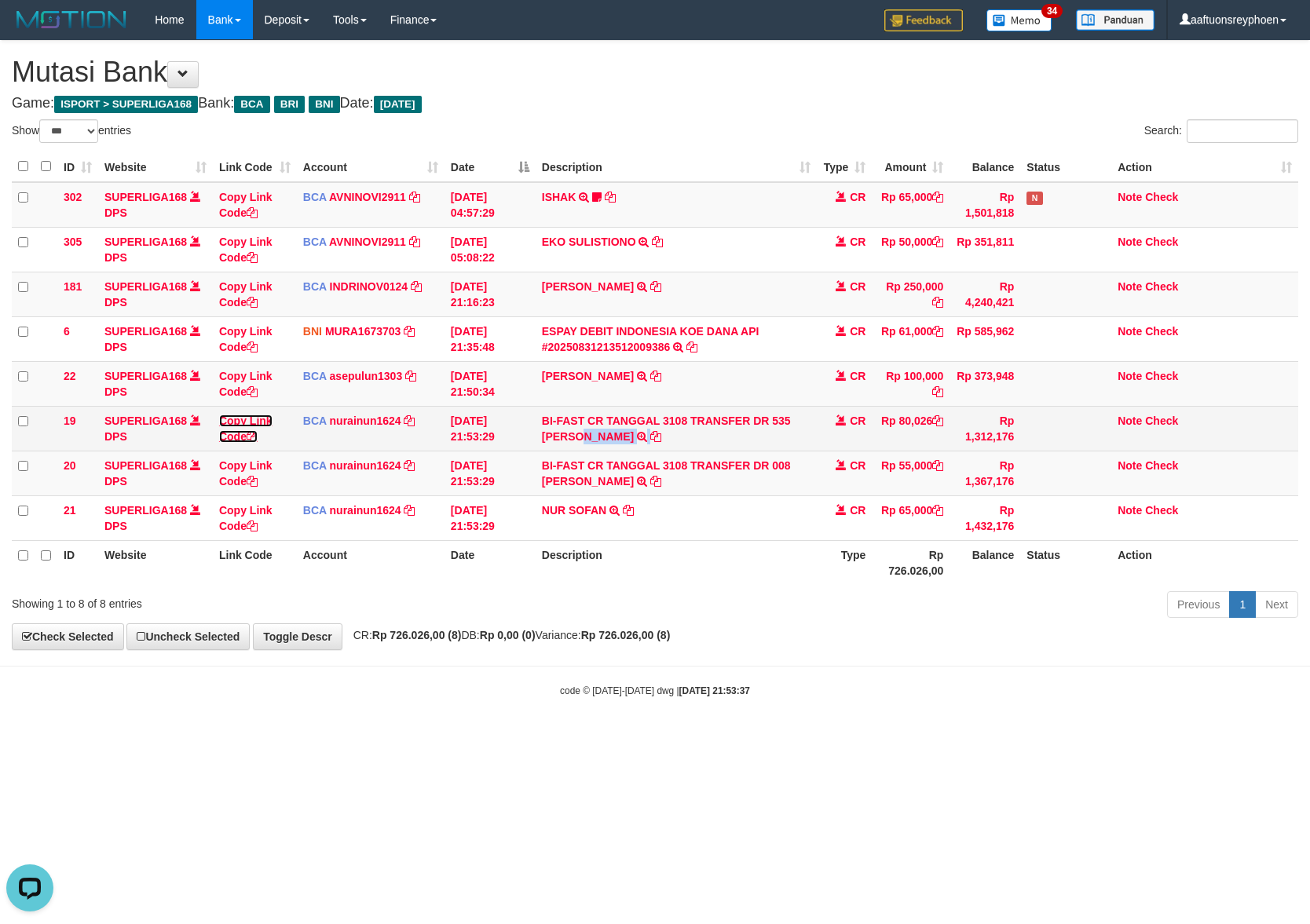
click at [250, 416] on link "Copy Link Code" at bounding box center [245, 429] width 54 height 28
copy td "SURYA PRABOW"
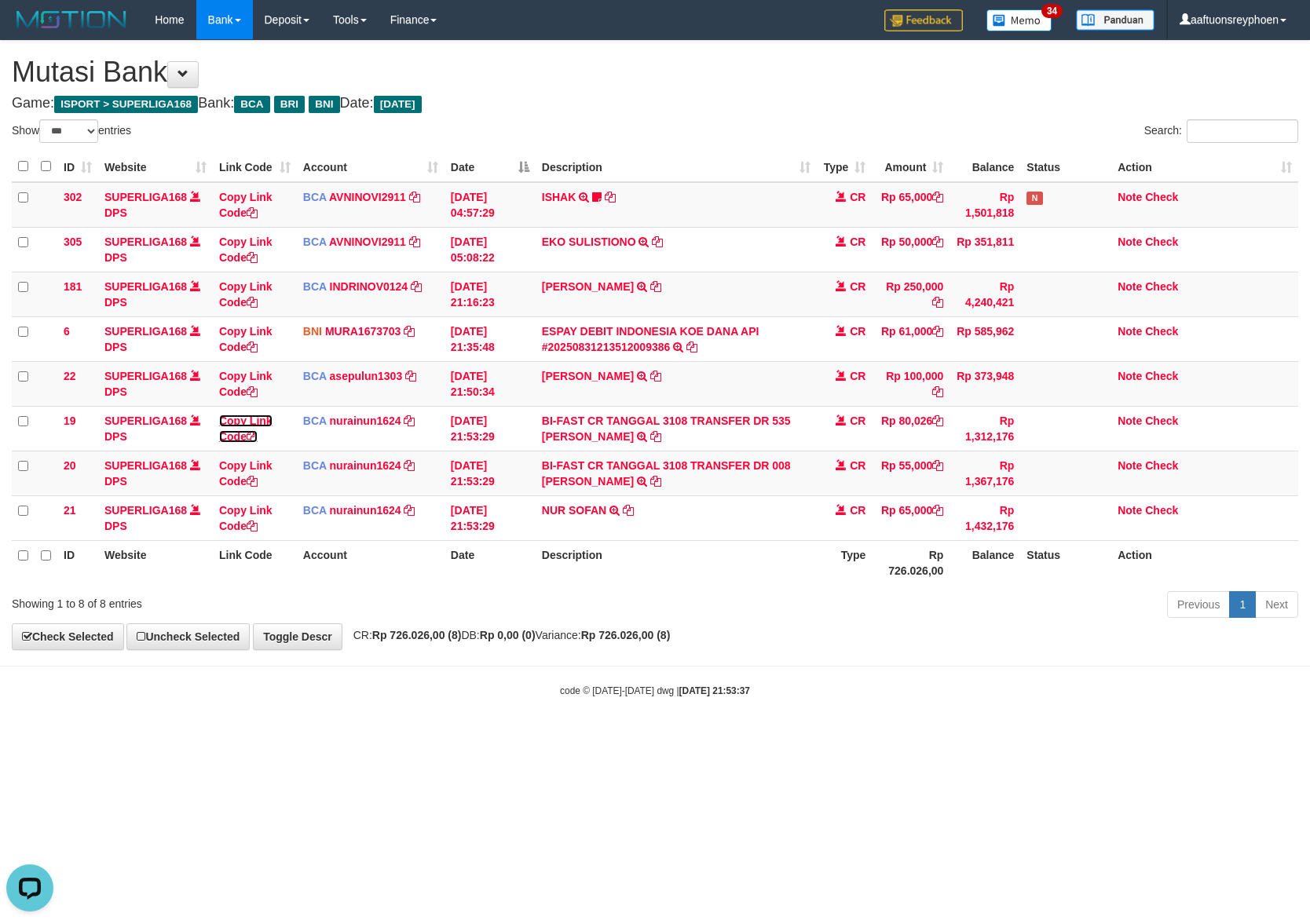
drag, startPoint x: 250, startPoint y: 416, endPoint x: 1305, endPoint y: 503, distance: 1058.6
click at [252, 418] on link "Copy Link Code" at bounding box center [245, 429] width 54 height 28
drag, startPoint x: 1012, startPoint y: 475, endPoint x: 1304, endPoint y: 410, distance: 299.1
click at [1226, 425] on tbody "302 SUPERLIGA168 DPS Copy Link Code BCA AVNINOVI2911 DPS AVNI NOVITA SADLY muta…" at bounding box center [655, 362] width 1286 height 359
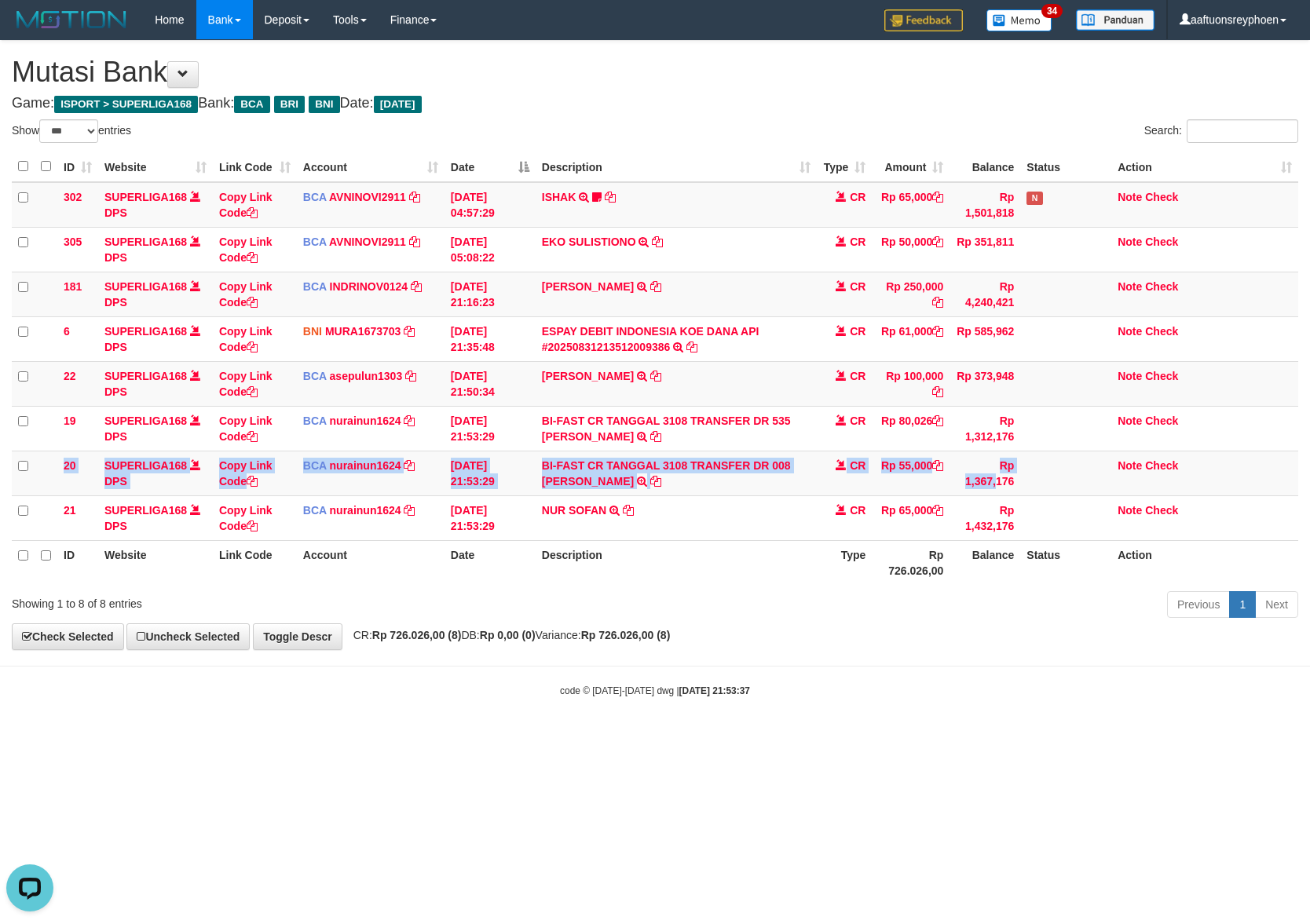
drag, startPoint x: 926, startPoint y: 287, endPoint x: 1307, endPoint y: 302, distance: 381.3
click at [1010, 287] on tr "181 SUPERLIGA168 DPS Copy Link Code BCA INDRINOV0124 DPS INDRI NOVIANTI mutasi_…" at bounding box center [655, 294] width 1286 height 45
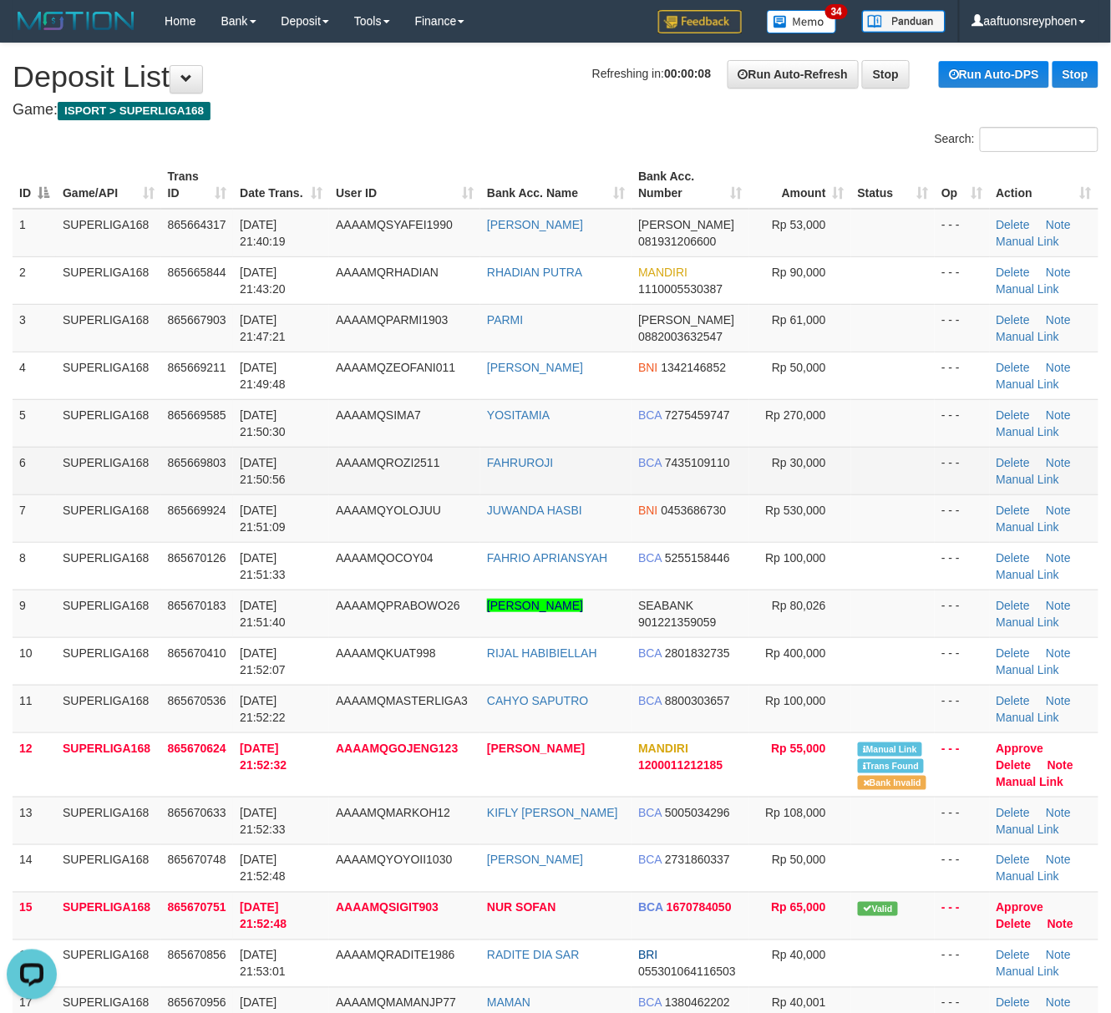
drag, startPoint x: 241, startPoint y: 461, endPoint x: 249, endPoint y: 479, distance: 19.1
click at [234, 452] on td "[DATE] 21:50:56" at bounding box center [281, 471] width 96 height 48
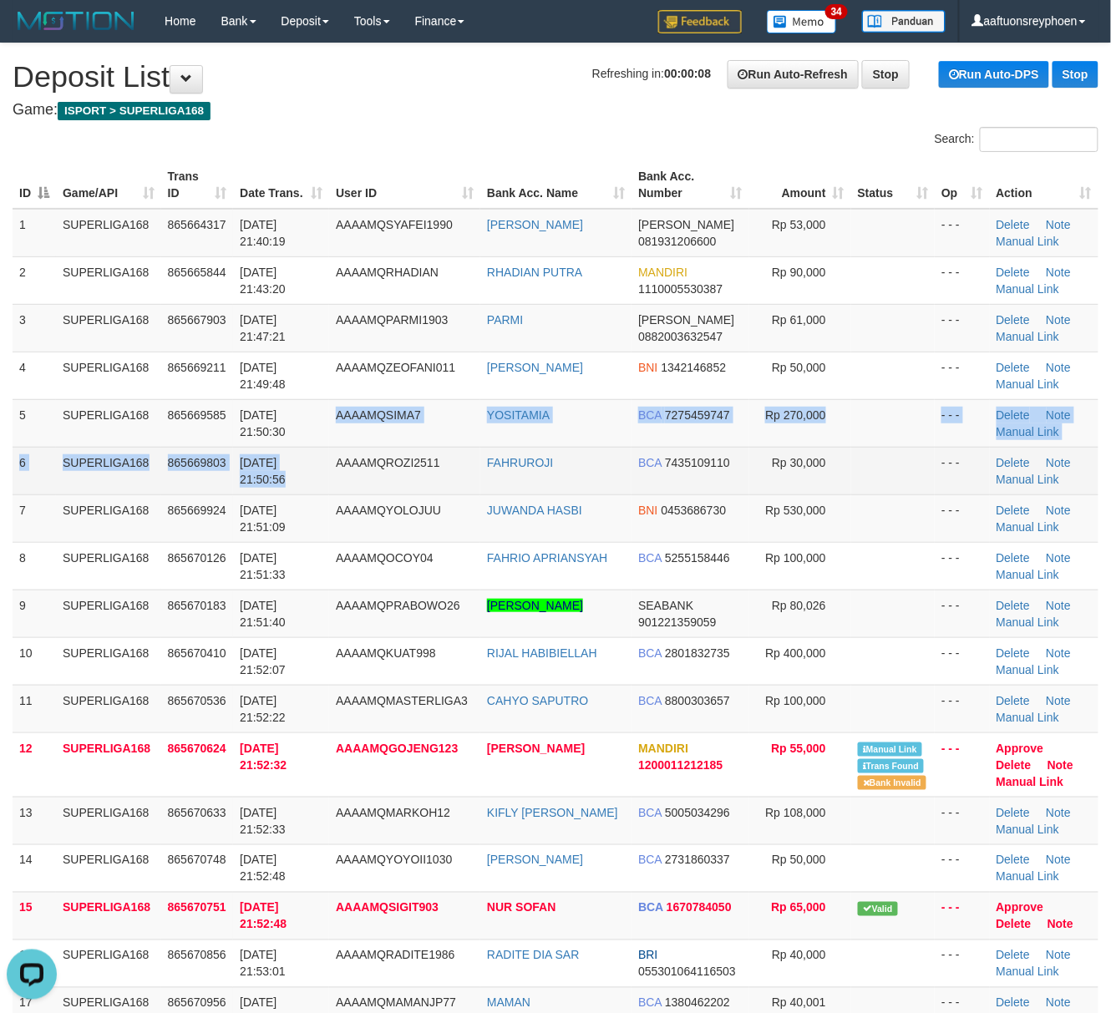
drag, startPoint x: 337, startPoint y: 445, endPoint x: 395, endPoint y: 455, distance: 58.5
click at [341, 443] on tbody "1 SUPERLIGA168 865664317 31/08/2025 21:40:19 AAAAMQSYAFEI1990 UJANG AHMAD SYAFE…" at bounding box center [556, 694] width 1086 height 970
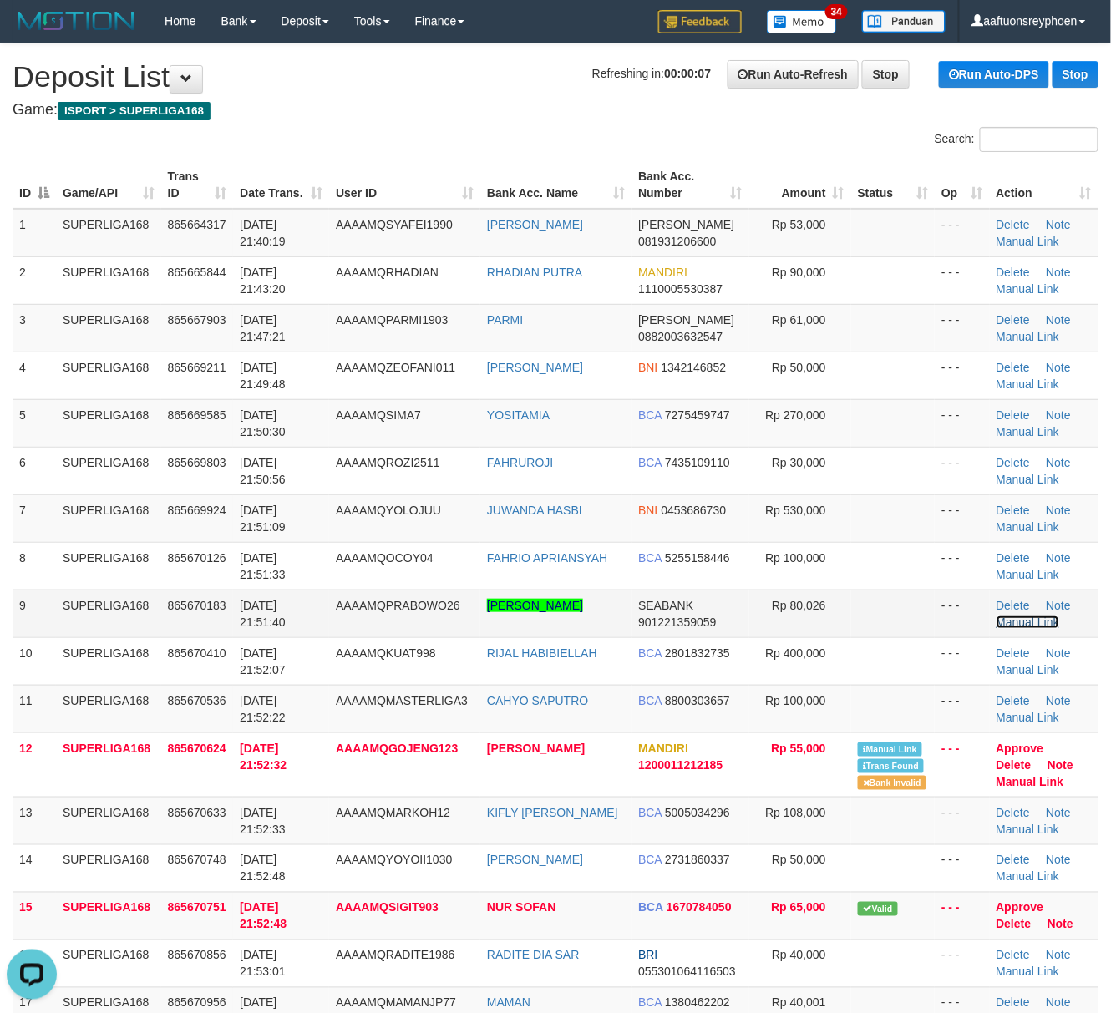
click at [1023, 619] on link "Manual Link" at bounding box center [1027, 621] width 63 height 13
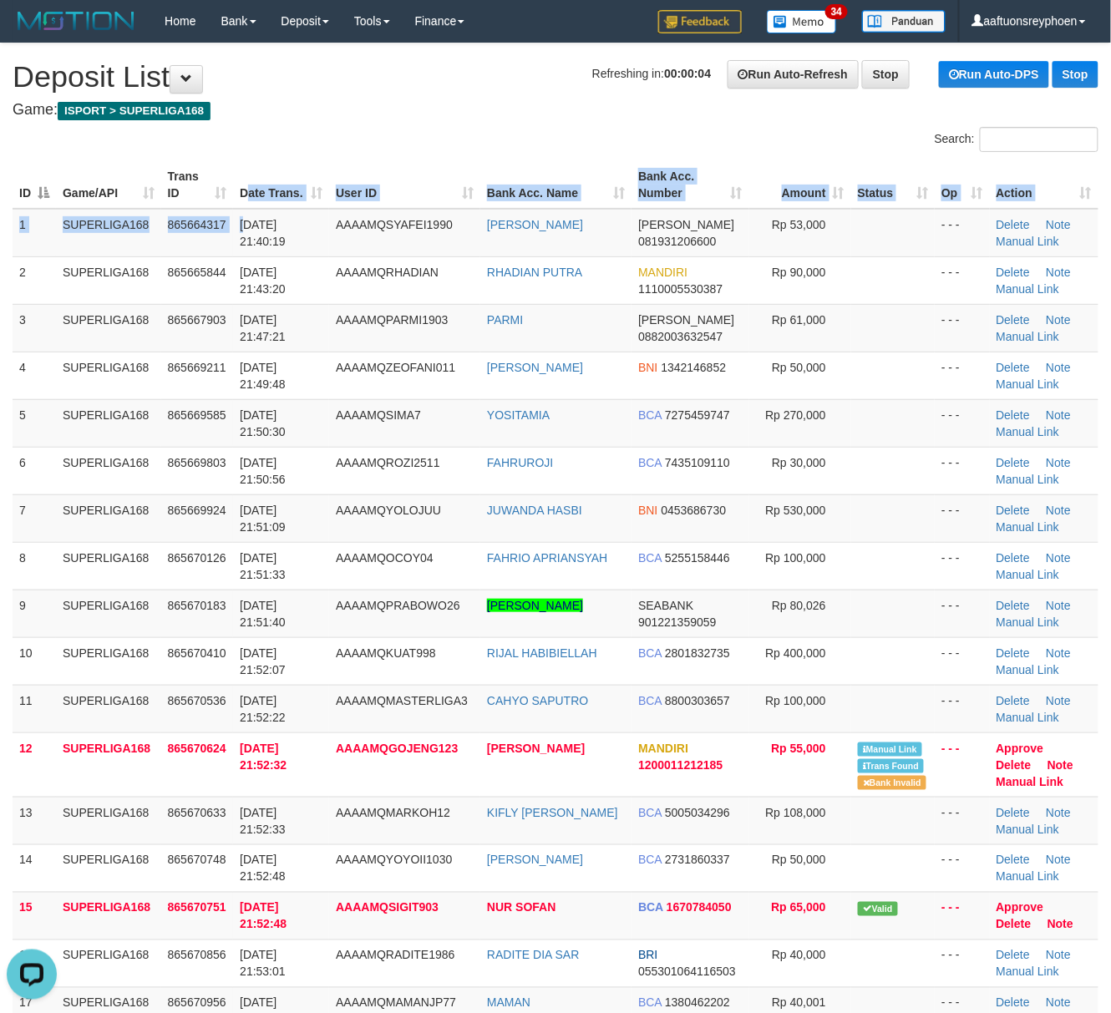
click at [247, 205] on table "ID Game/API Trans ID Date Trans. User ID Bank Acc. Name Bank Acc. Number Amount…" at bounding box center [556, 693] width 1086 height 1064
drag, startPoint x: 242, startPoint y: 205, endPoint x: 105, endPoint y: 232, distance: 139.7
click at [215, 207] on tr "ID Game/API Trans ID Date Trans. User ID Bank Acc. Name Bank Acc. Number Amount…" at bounding box center [556, 185] width 1086 height 48
drag, startPoint x: 194, startPoint y: 247, endPoint x: 82, endPoint y: 347, distance: 150.2
click at [190, 249] on td "865664317" at bounding box center [197, 233] width 73 height 48
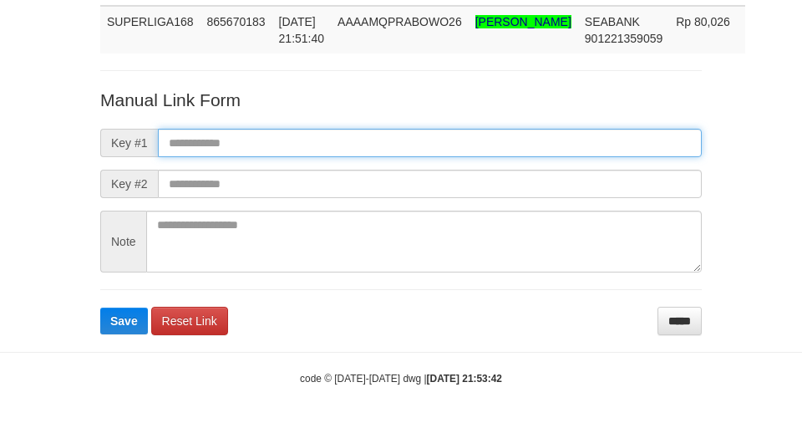
scroll to position [139, 0]
paste input "**********"
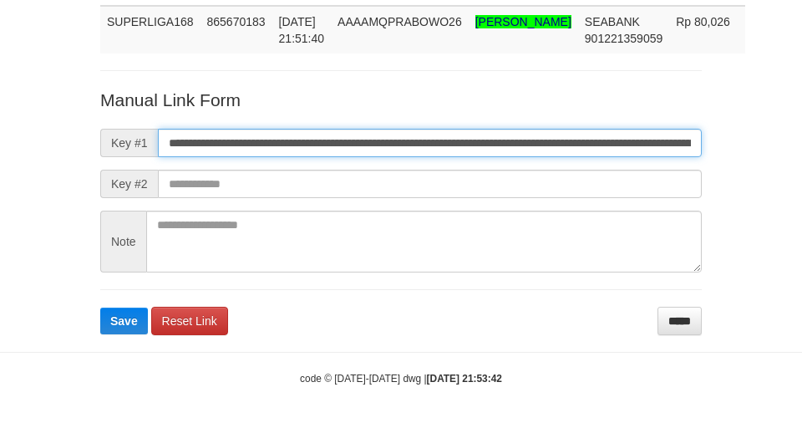
scroll to position [0, 954]
type input "**********"
click at [100, 307] on button "Save" at bounding box center [124, 320] width 48 height 27
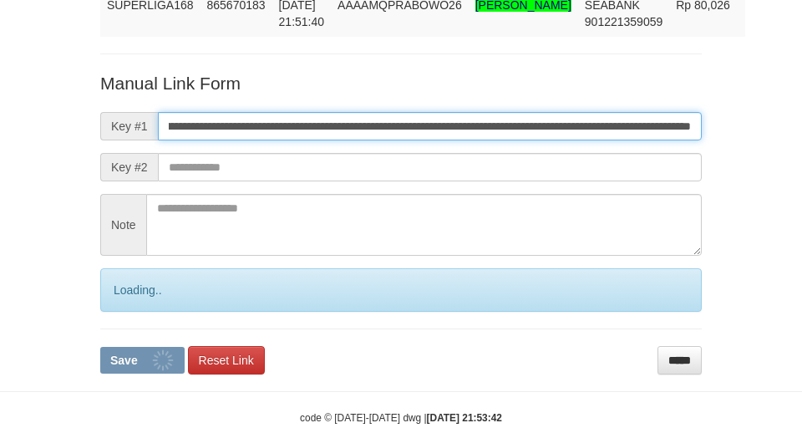
click at [100, 347] on button "Save" at bounding box center [142, 360] width 84 height 27
drag, startPoint x: 465, startPoint y: 129, endPoint x: 282, endPoint y: 144, distance: 183.5
click at [461, 129] on input "**********" at bounding box center [430, 126] width 544 height 28
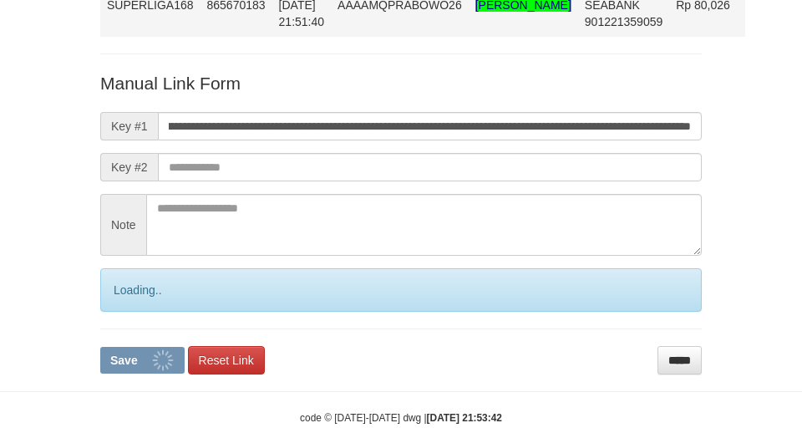
scroll to position [0, 0]
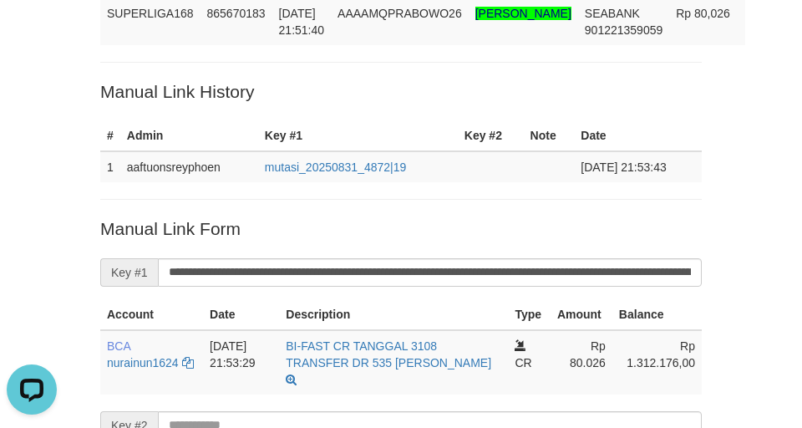
click at [230, 104] on p "Manual Link History" at bounding box center [400, 91] width 601 height 24
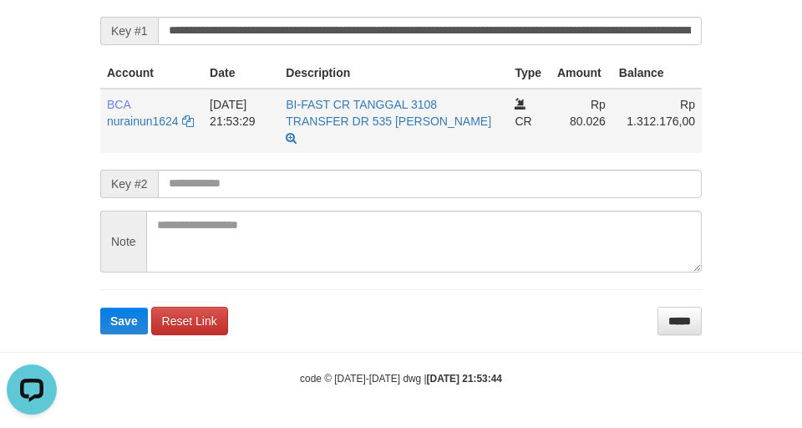
scroll to position [388, 0]
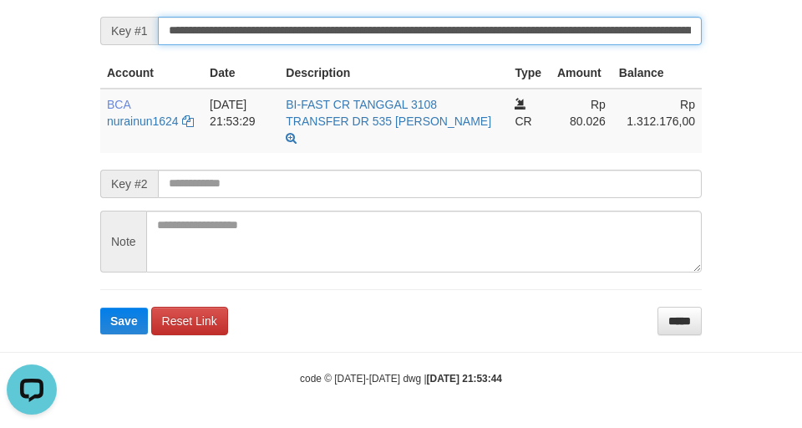
click at [100, 307] on button "Save" at bounding box center [124, 320] width 48 height 27
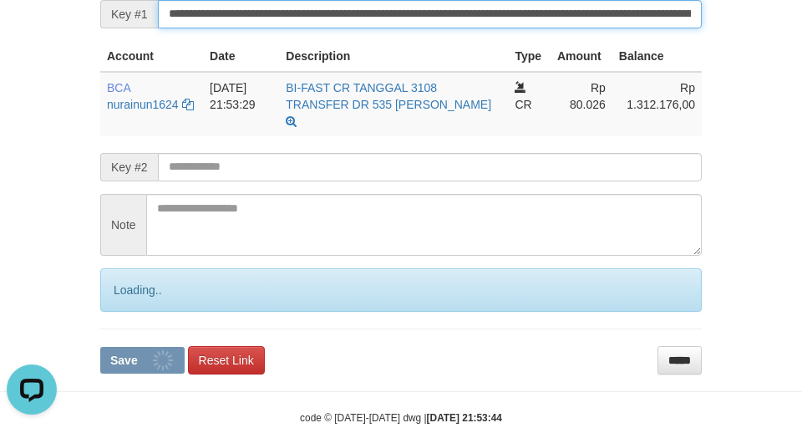
click at [301, 27] on input "**********" at bounding box center [430, 14] width 544 height 28
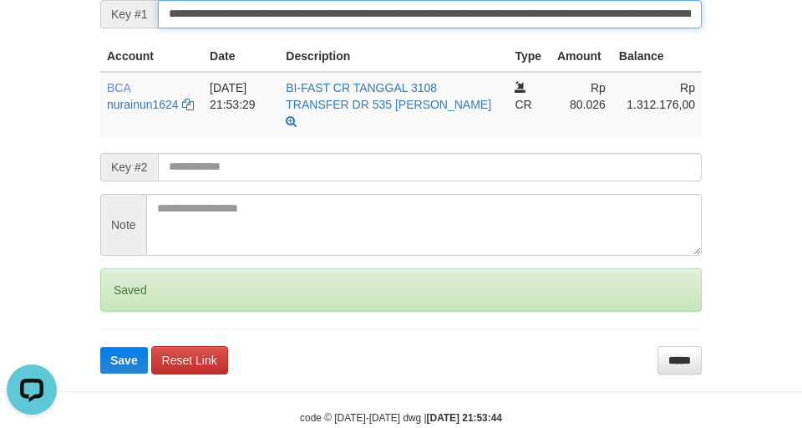
click at [100, 347] on button "Save" at bounding box center [124, 360] width 48 height 27
drag, startPoint x: 301, startPoint y: 27, endPoint x: 317, endPoint y: 27, distance: 15.9
click at [302, 27] on input "**********" at bounding box center [430, 14] width 544 height 28
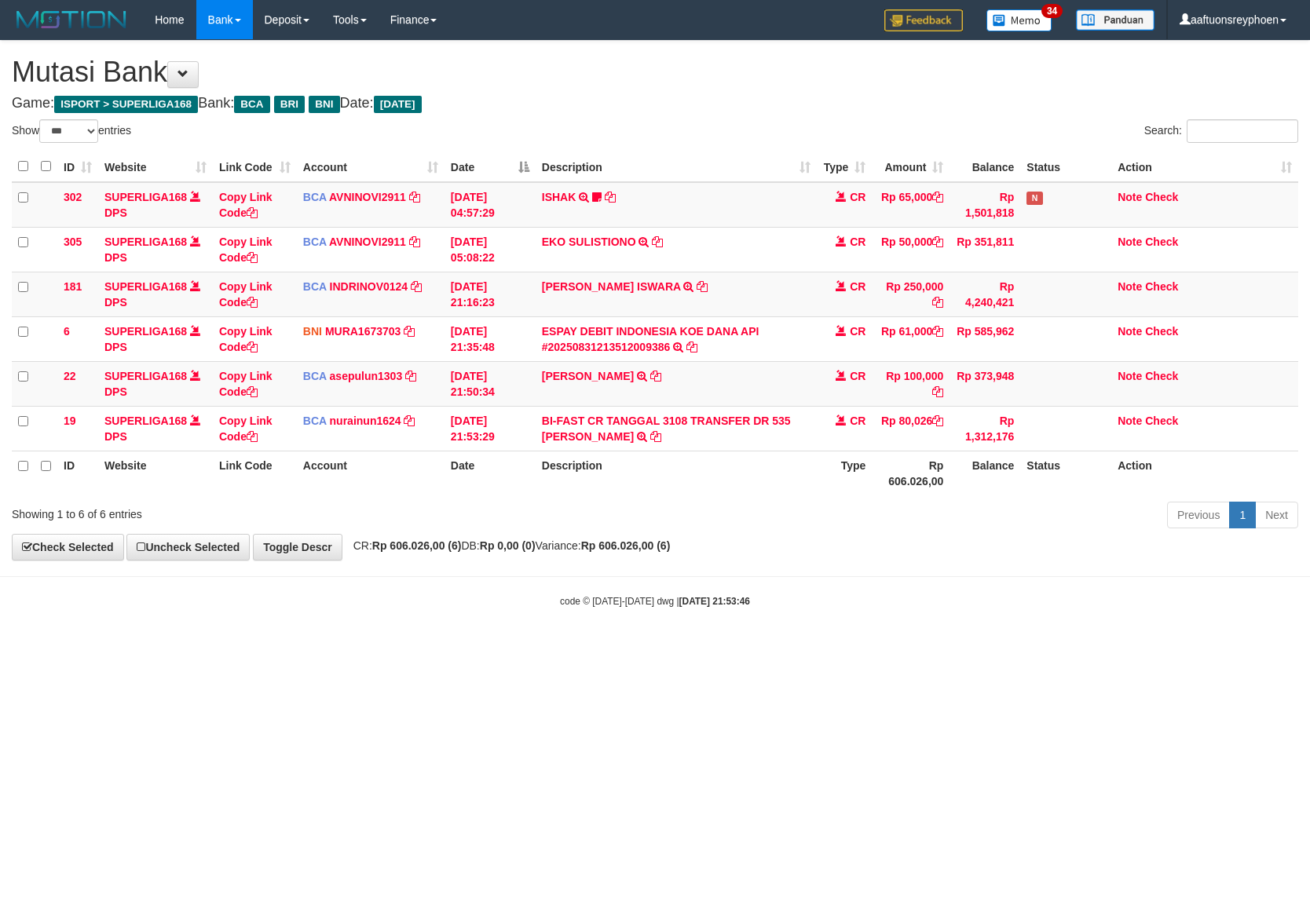
select select "***"
drag, startPoint x: 811, startPoint y: 478, endPoint x: 908, endPoint y: 462, distance: 98.3
click at [903, 462] on tr "ID Website Link Code Account Date Description Type Rp 606.026,00 Balance Status…" at bounding box center [655, 473] width 1286 height 45
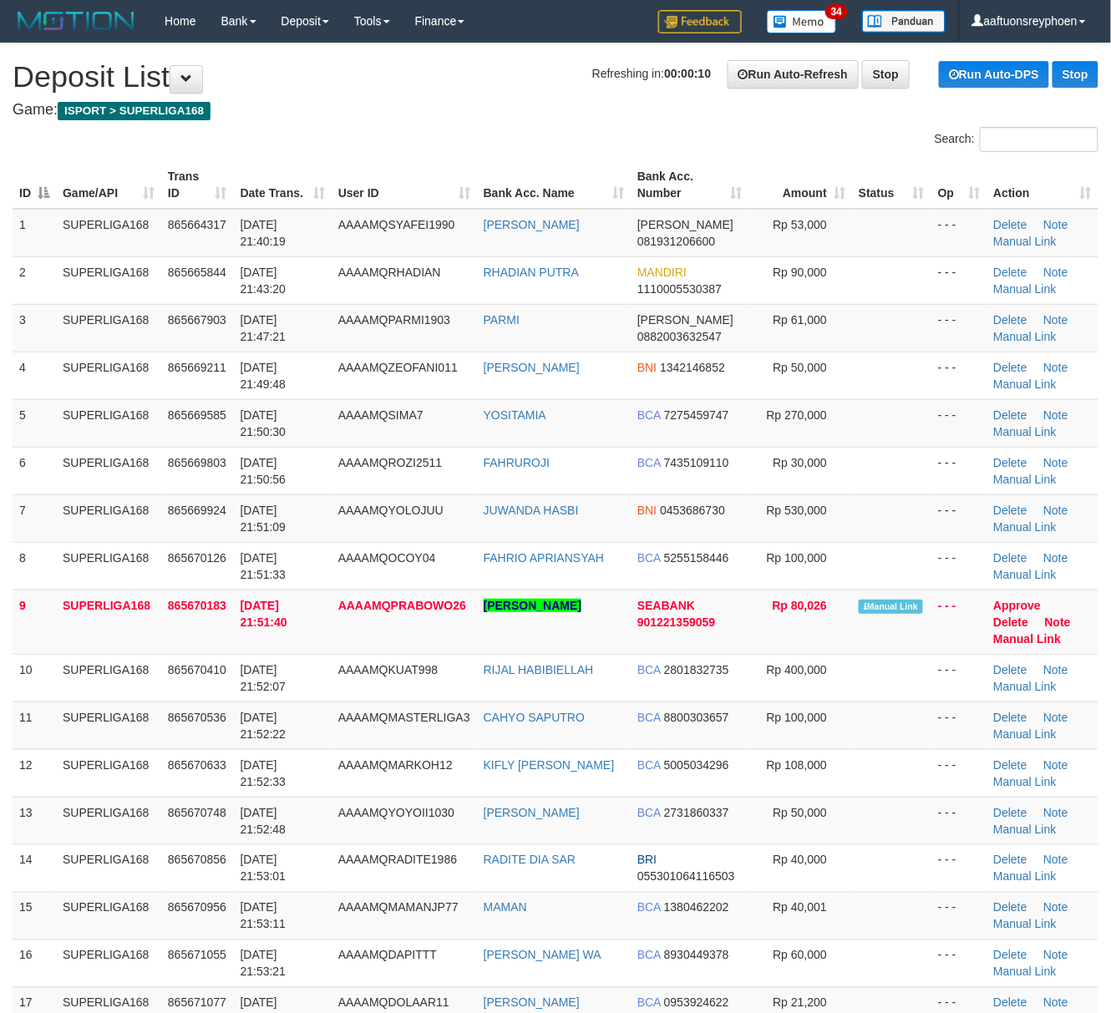
drag, startPoint x: 434, startPoint y: 124, endPoint x: 11, endPoint y: 289, distance: 454.5
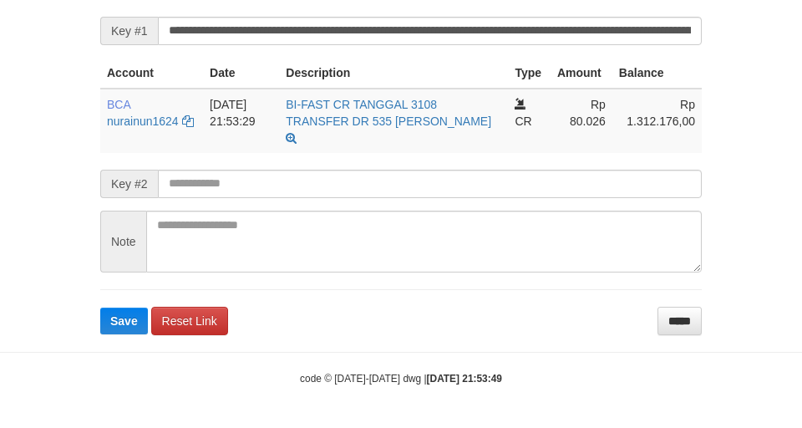
click at [378, 2] on form "**********" at bounding box center [400, 154] width 601 height 359
drag, startPoint x: 375, startPoint y: 4, endPoint x: 315, endPoint y: 57, distance: 79.9
click at [375, 5] on div "Deposit Detail Game/API Trans ID Date Trans. User ID Bank Acc. Name Bank Acc. N…" at bounding box center [401, 1] width 626 height 667
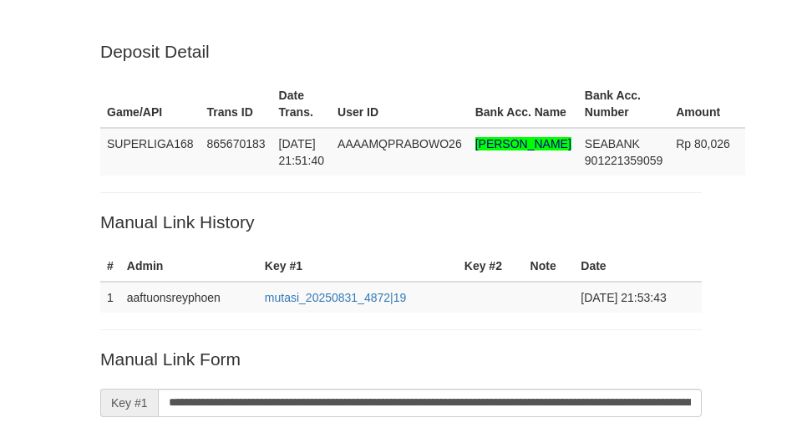
click at [246, 388] on input "**********" at bounding box center [430, 402] width 544 height 28
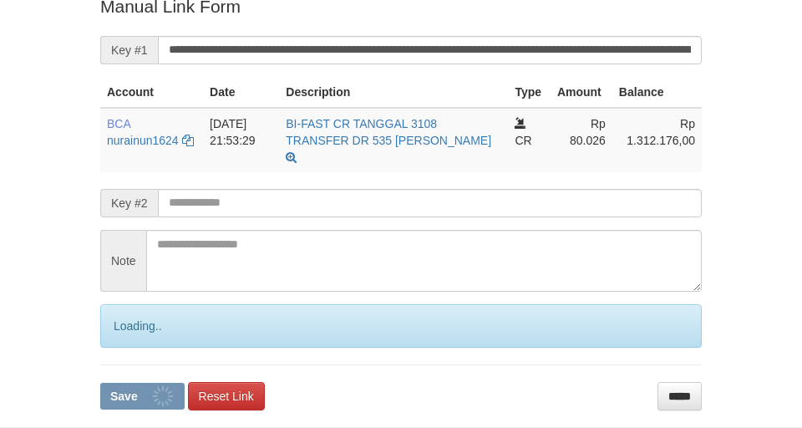
click at [245, 61] on input "**********" at bounding box center [430, 50] width 544 height 28
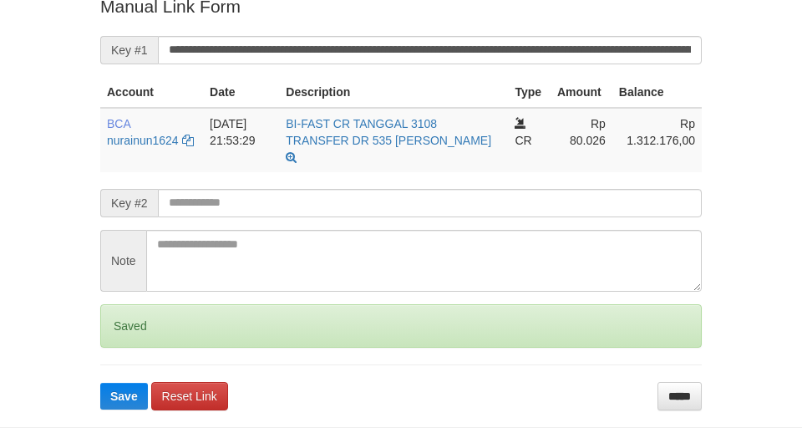
click at [100, 382] on button "Save" at bounding box center [124, 395] width 48 height 27
click at [245, 61] on input "**********" at bounding box center [430, 50] width 544 height 28
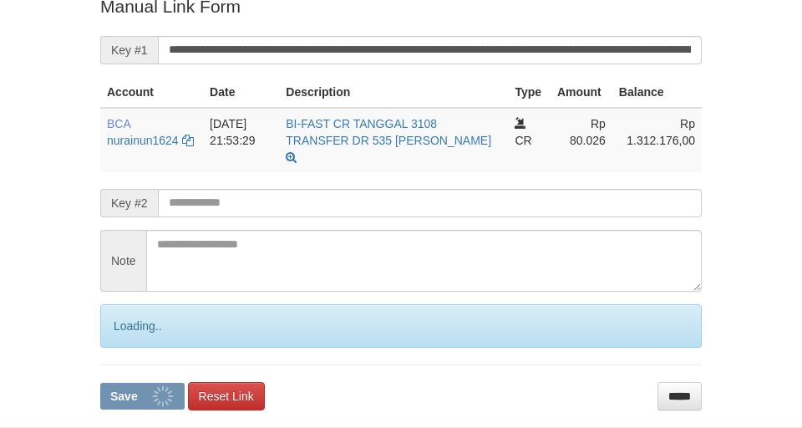
drag, startPoint x: 245, startPoint y: 61, endPoint x: 7, endPoint y: 124, distance: 246.3
click at [235, 62] on input "**********" at bounding box center [430, 50] width 544 height 28
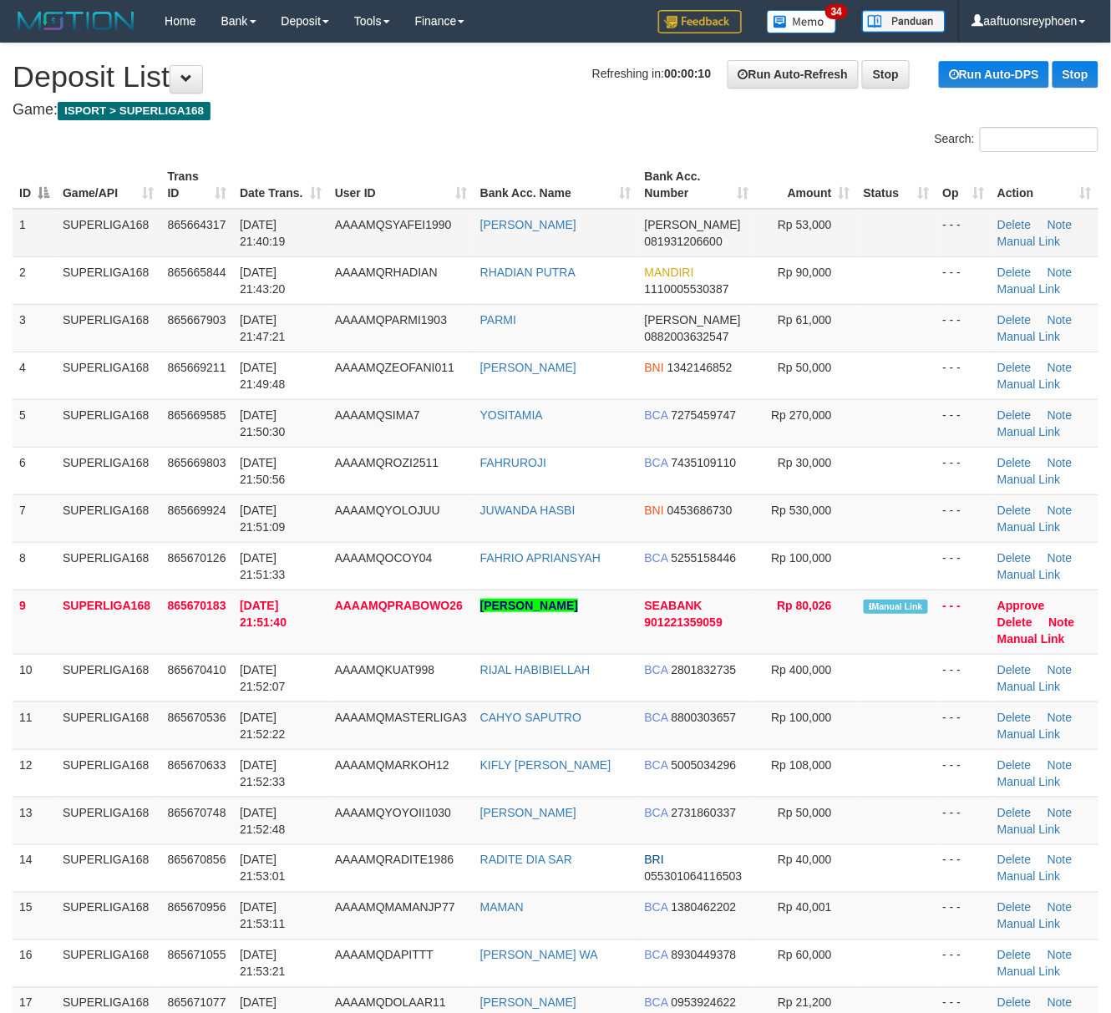
click at [72, 211] on td "SUPERLIGA168" at bounding box center [108, 233] width 104 height 48
click at [65, 211] on table "ID Game/API Trans ID Date Trans. User ID Bank Acc. Name Bank Acc. Number Amount…" at bounding box center [556, 693] width 1086 height 1064
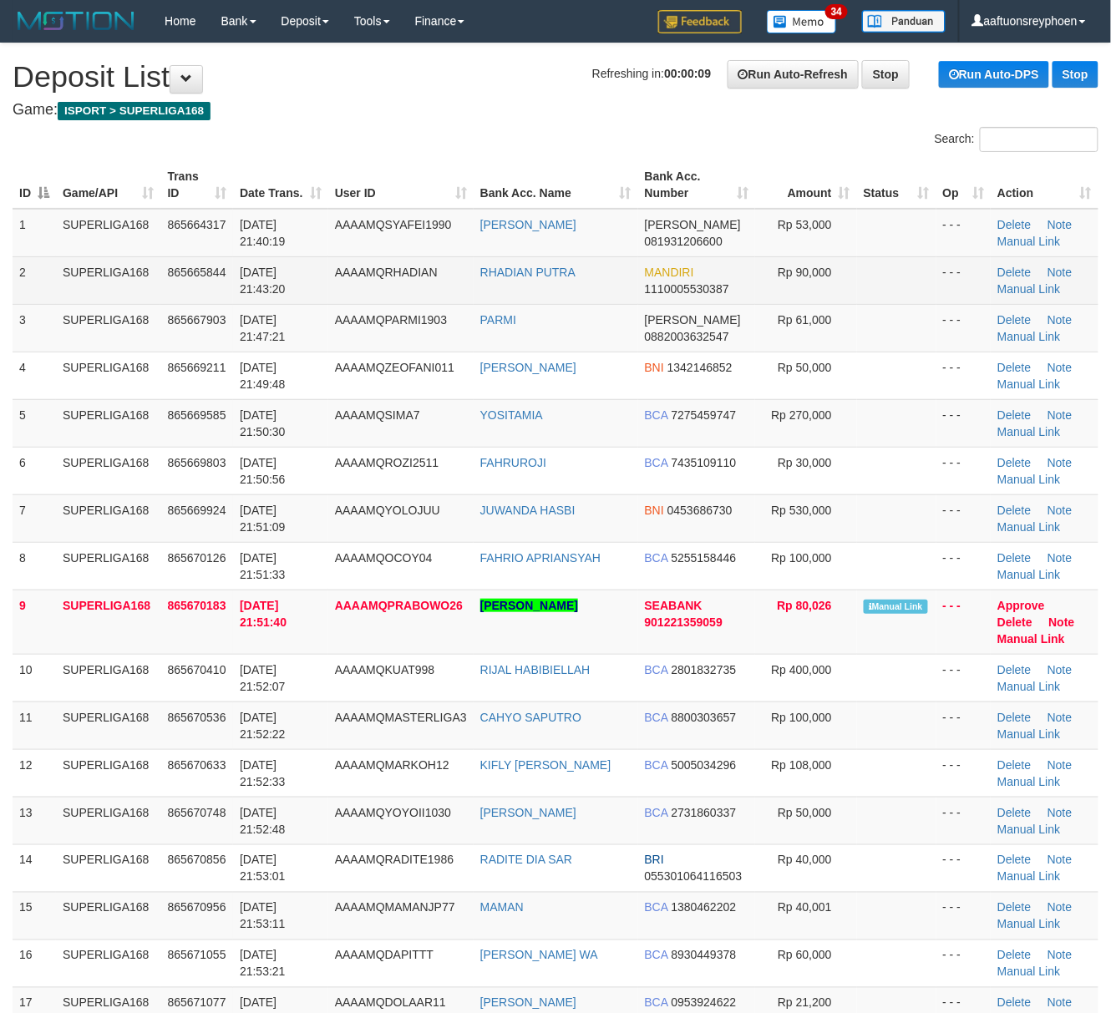
click at [87, 296] on td "SUPERLIGA168" at bounding box center [108, 280] width 104 height 48
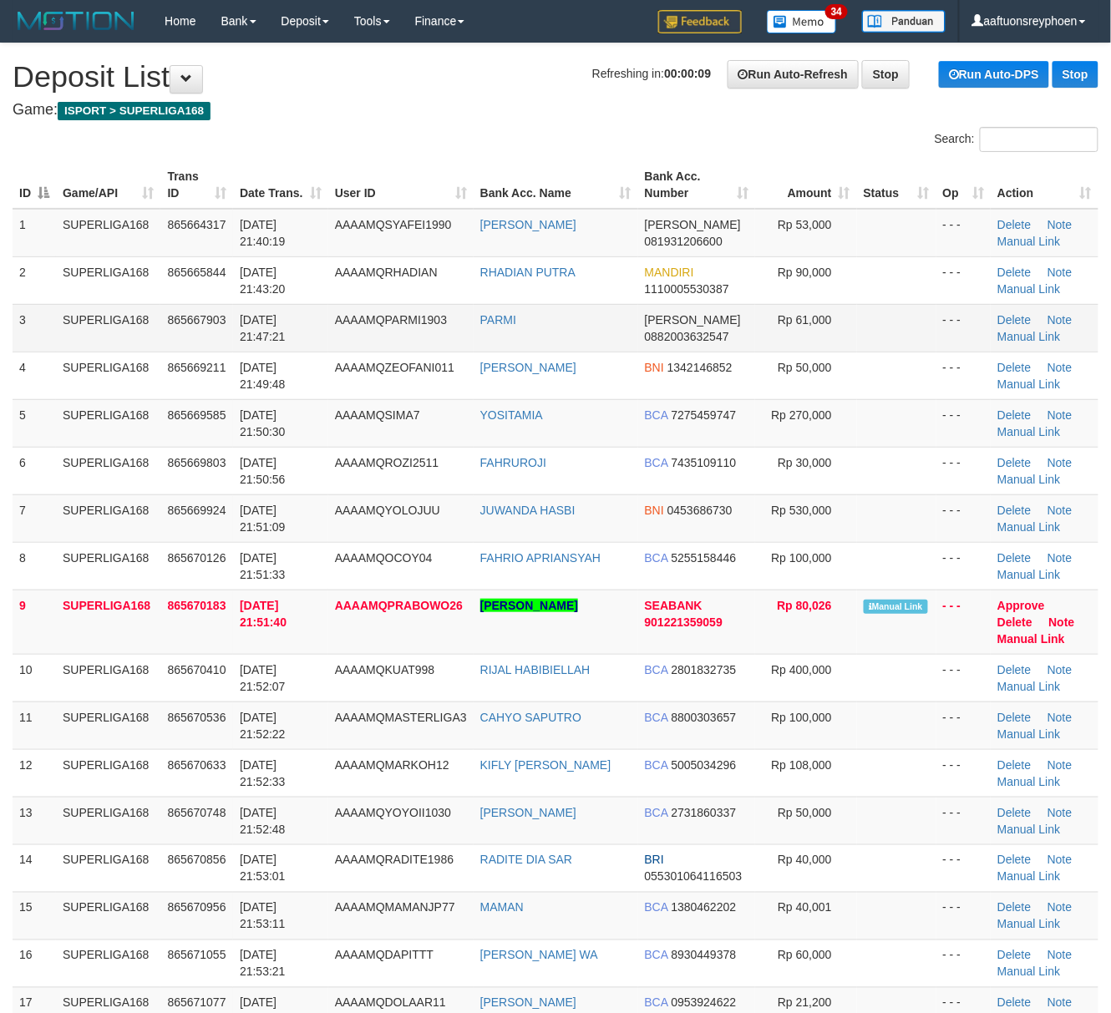
drag, startPoint x: 95, startPoint y: 297, endPoint x: 78, endPoint y: 315, distance: 24.8
click at [91, 299] on td "SUPERLIGA168" at bounding box center [108, 280] width 104 height 48
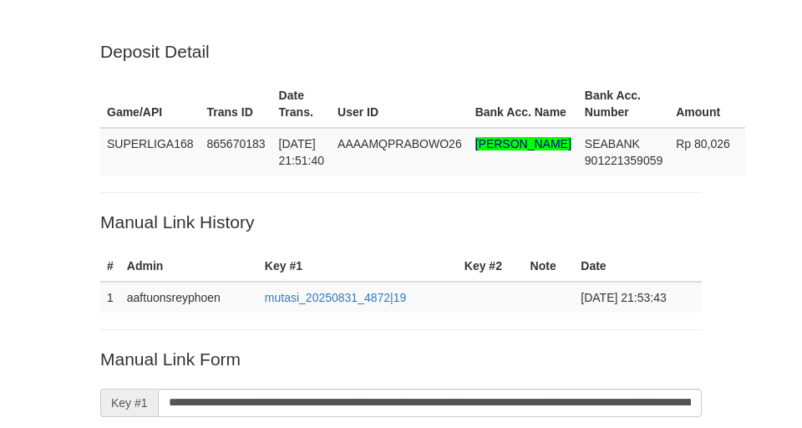
scroll to position [352, 0]
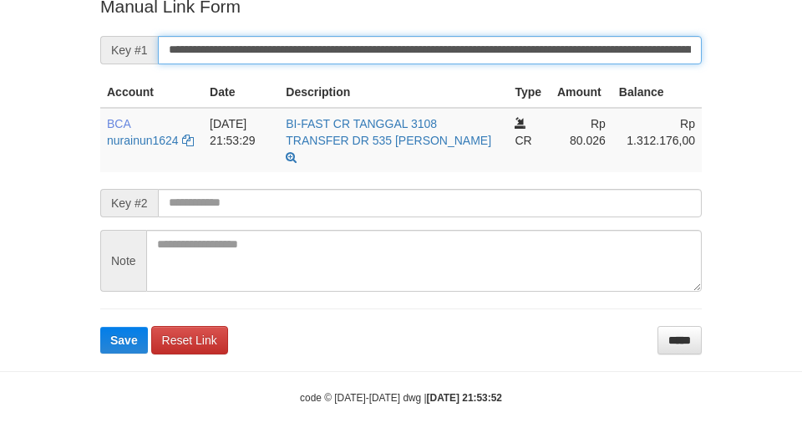
click at [100, 327] on button "Save" at bounding box center [124, 340] width 48 height 27
click at [338, 64] on input "**********" at bounding box center [430, 50] width 544 height 28
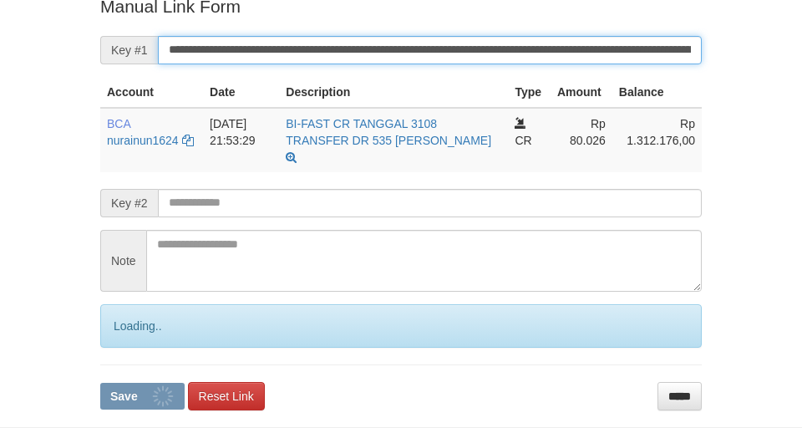
click at [100, 382] on button "Save" at bounding box center [142, 395] width 84 height 27
click at [338, 64] on input "**********" at bounding box center [430, 50] width 544 height 28
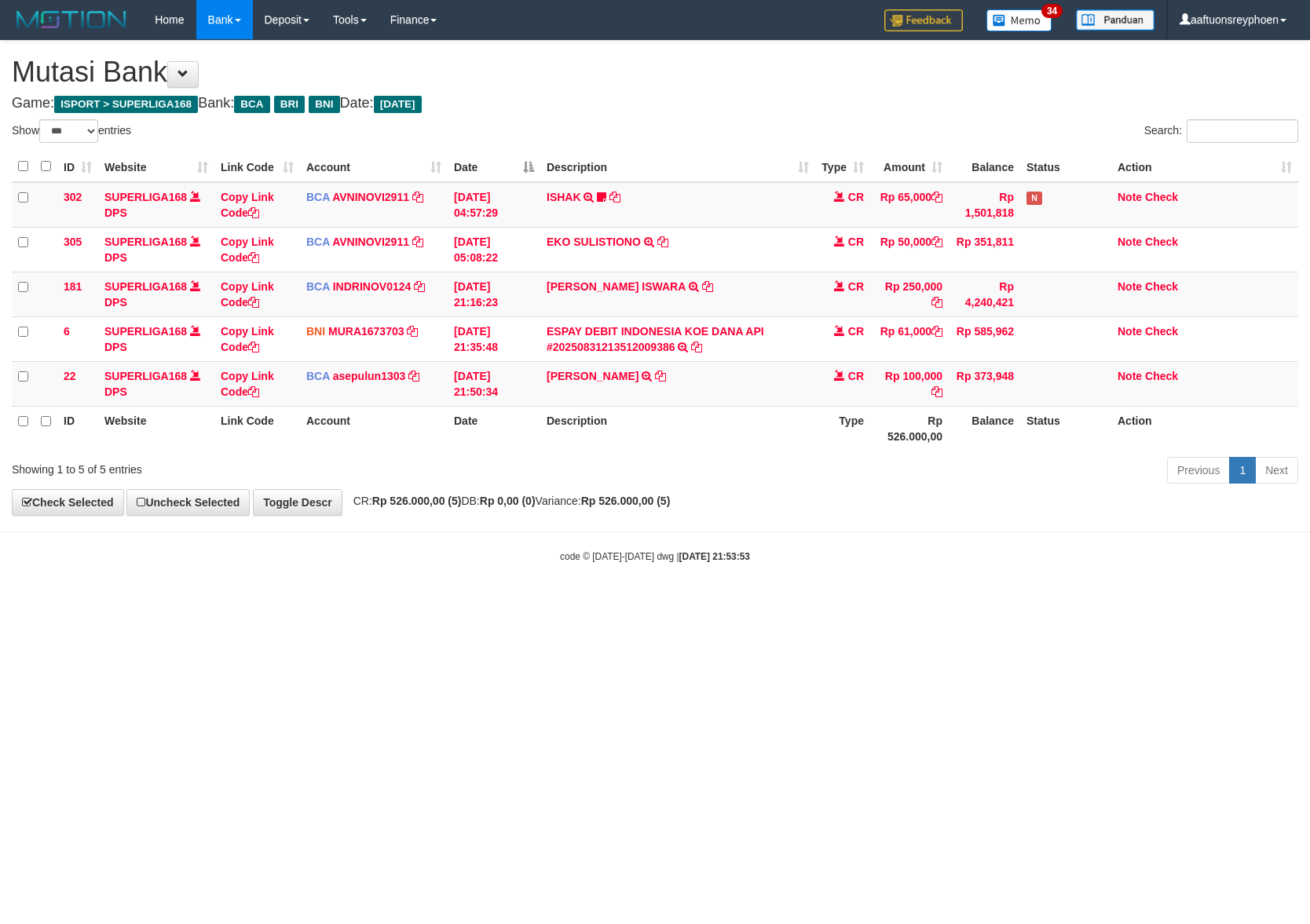
select select "***"
drag, startPoint x: 896, startPoint y: 536, endPoint x: 1305, endPoint y: 462, distance: 415.6
click at [1060, 500] on body "Toggle navigation Home Bank Account List Load By Website Group [ISPORT] SUPERLI…" at bounding box center [655, 301] width 1310 height 603
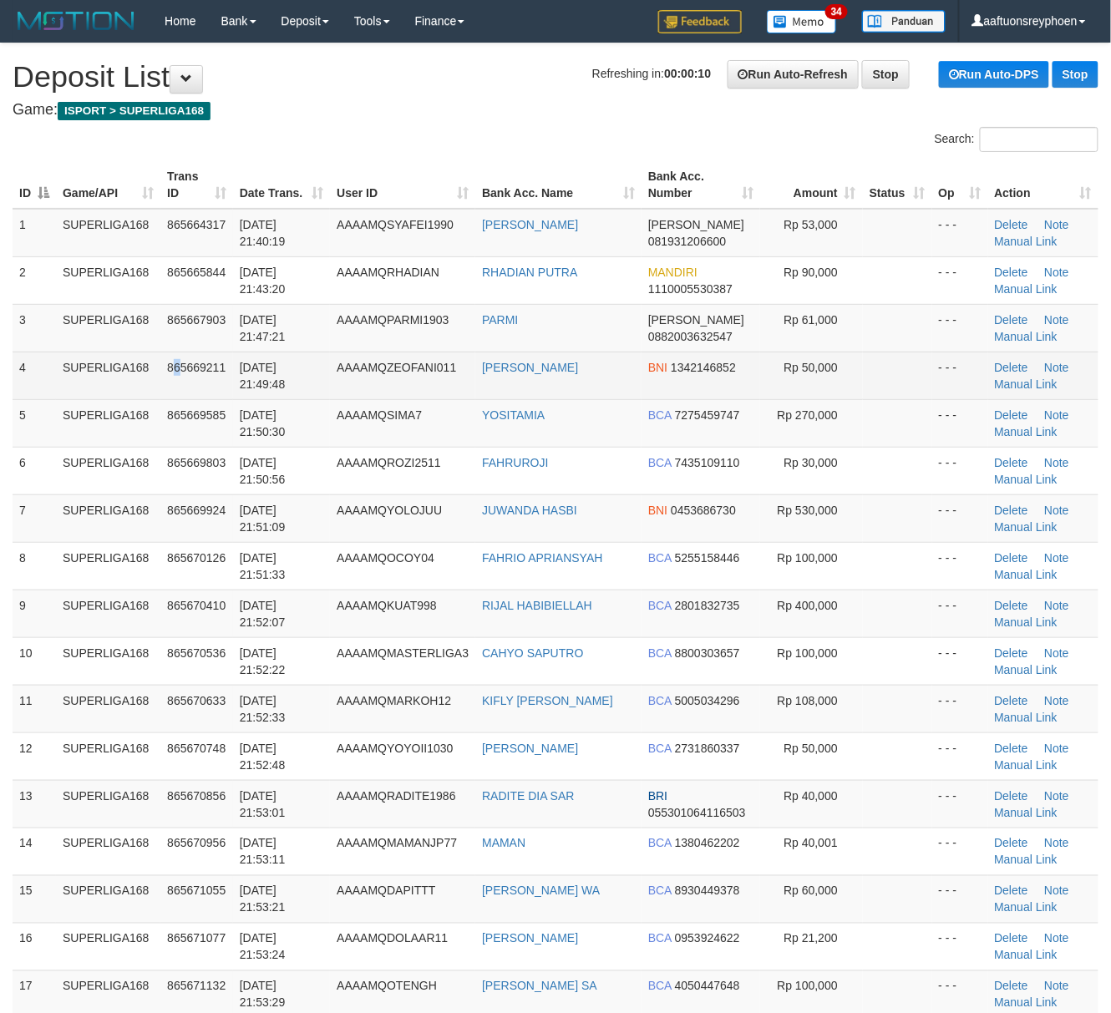
click at [182, 388] on td "865669211" at bounding box center [196, 376] width 73 height 48
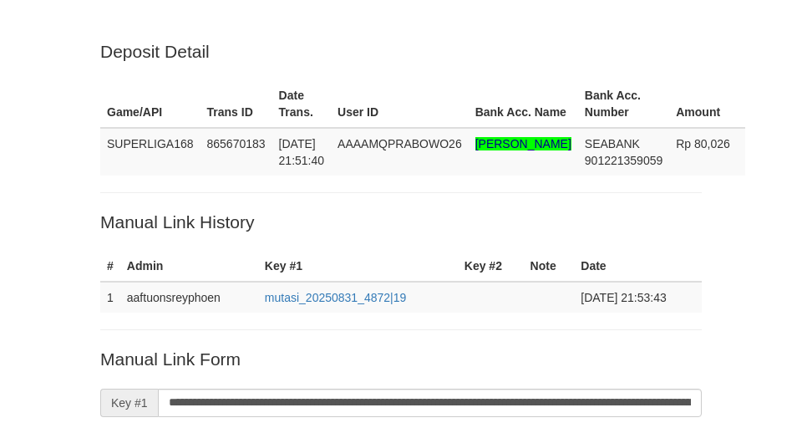
scroll to position [352, 0]
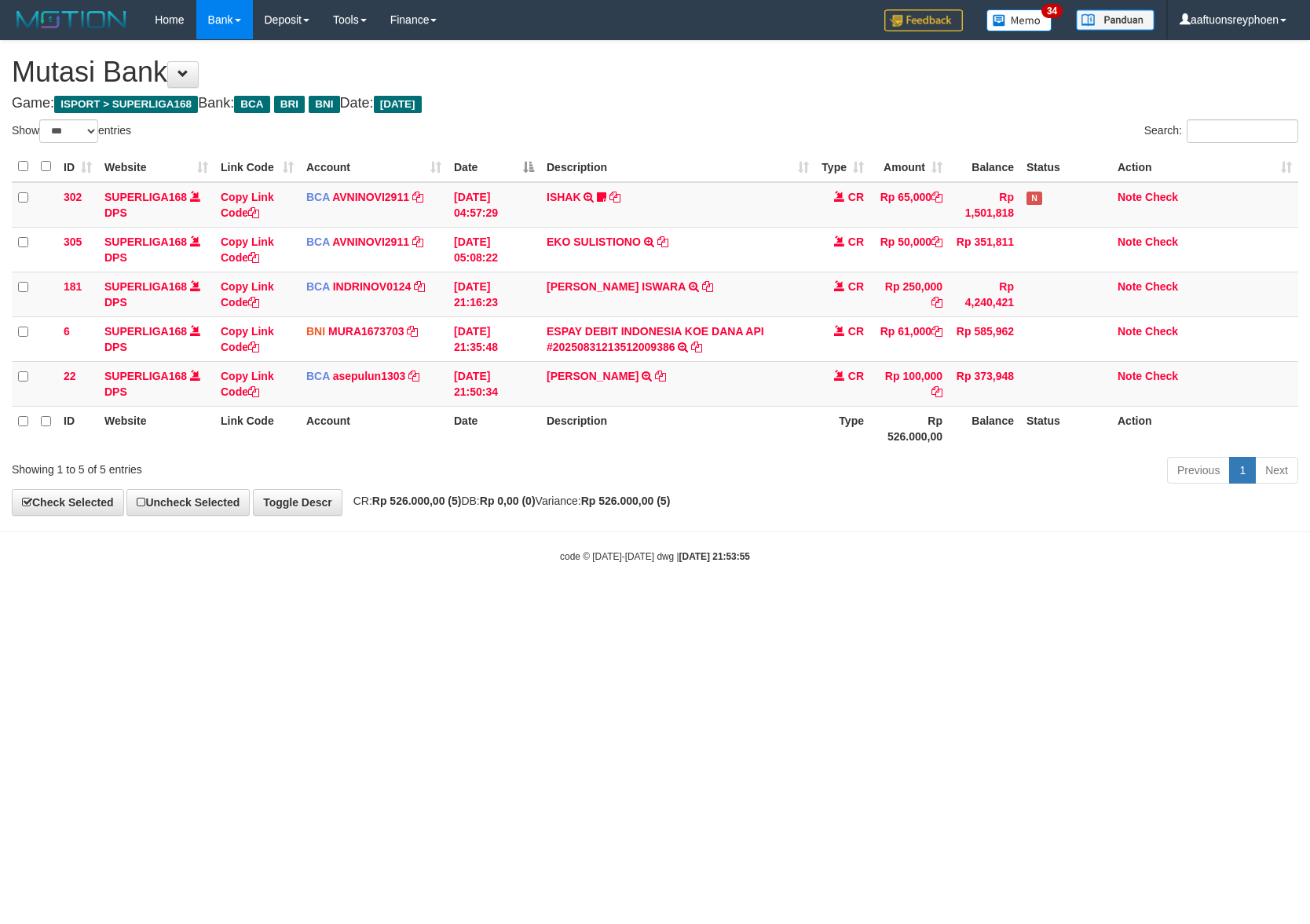
select select "***"
drag, startPoint x: 569, startPoint y: 669, endPoint x: 569, endPoint y: 658, distance: 11.0
click at [569, 603] on html "Toggle navigation Home Bank Account List Load By Website Group [ISPORT] SUPERLI…" at bounding box center [655, 301] width 1310 height 603
drag, startPoint x: 569, startPoint y: 658, endPoint x: 1071, endPoint y: 622, distance: 503.3
click at [592, 603] on html "Toggle navigation Home Bank Account List Load By Website Group [ISPORT] SUPERLI…" at bounding box center [655, 301] width 1310 height 603
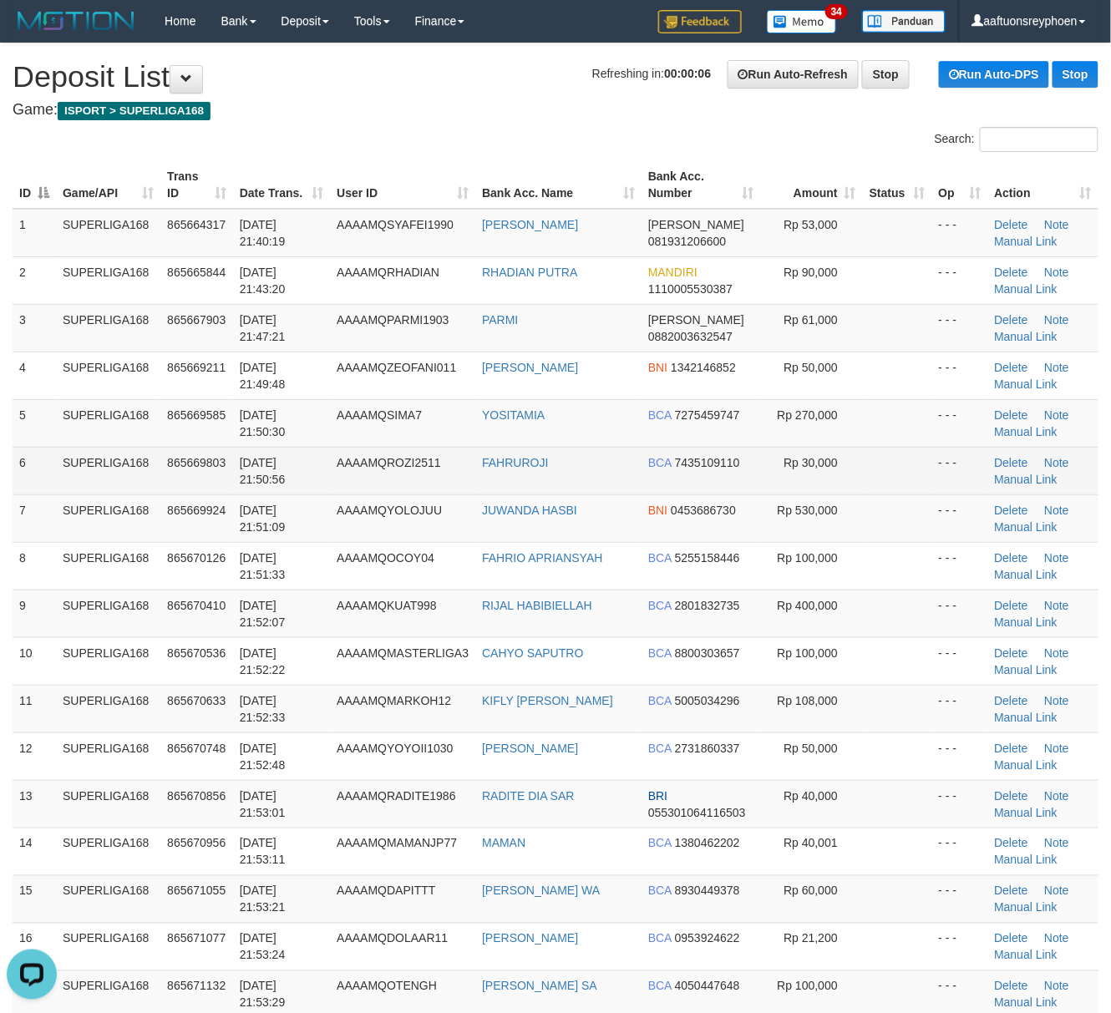
click at [189, 449] on td "865669803" at bounding box center [196, 471] width 73 height 48
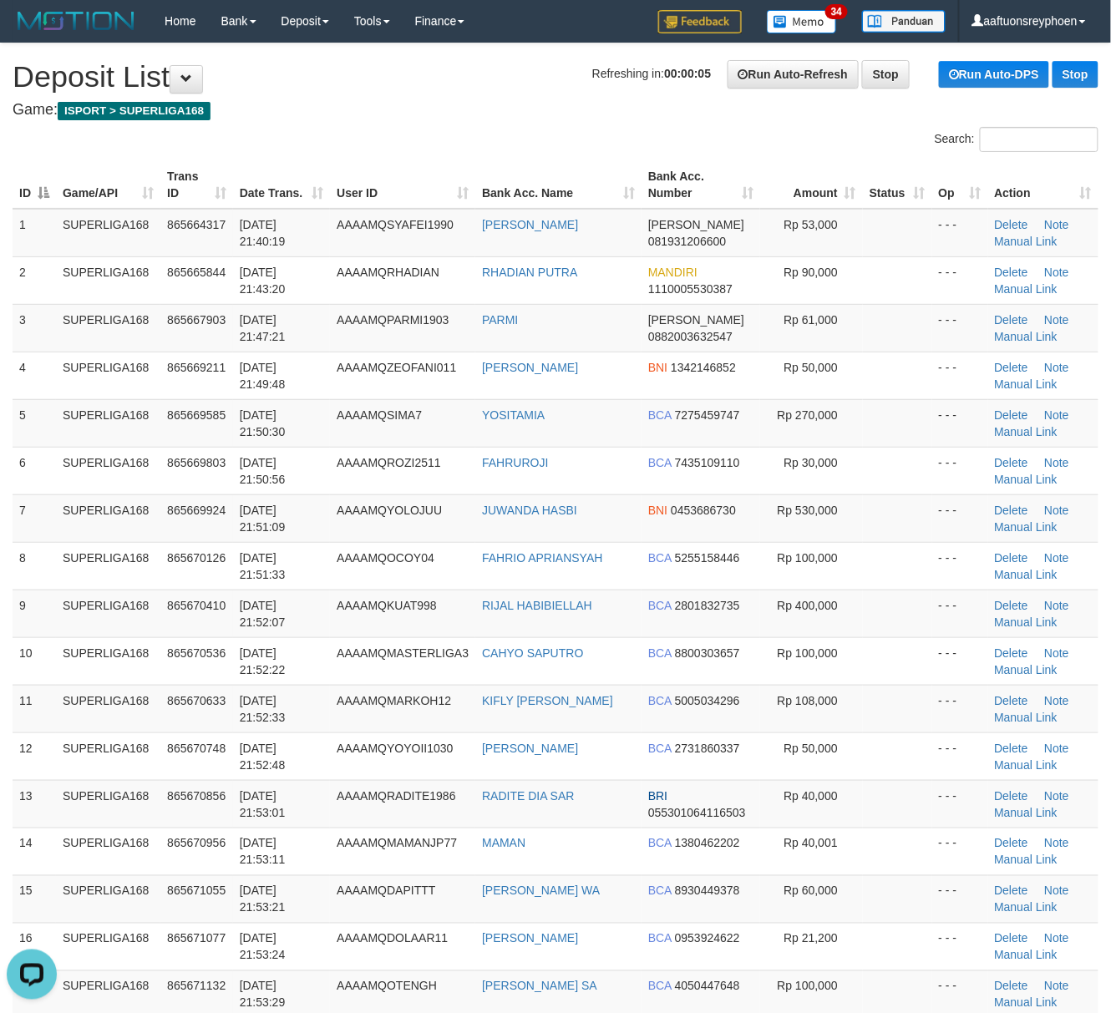
drag, startPoint x: 229, startPoint y: 453, endPoint x: 4, endPoint y: 503, distance: 230.2
click at [230, 453] on td "865669803" at bounding box center [196, 471] width 73 height 48
click at [34, 528] on td "7" at bounding box center [34, 518] width 43 height 48
click at [81, 505] on td "SUPERLIGA168" at bounding box center [108, 518] width 104 height 48
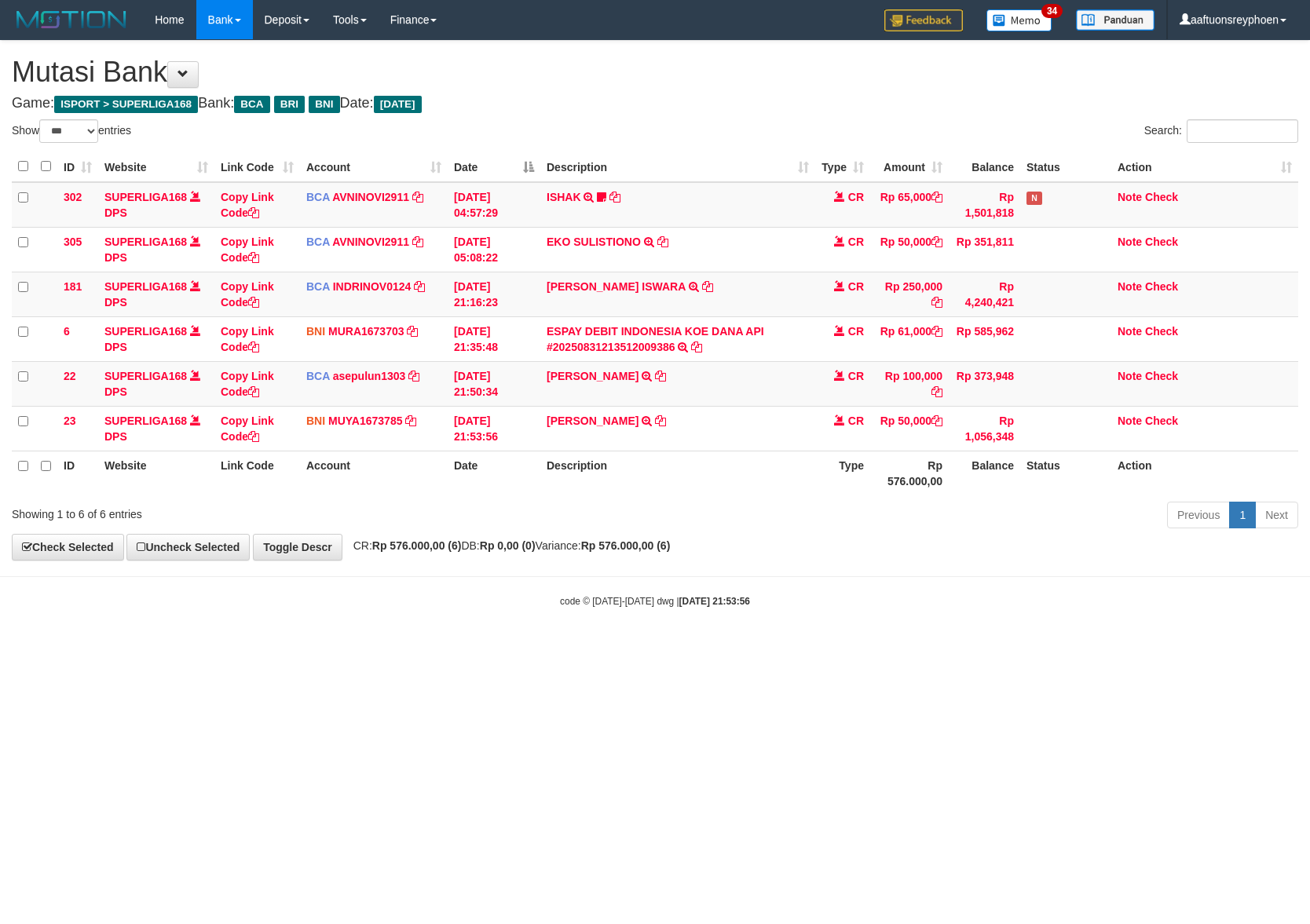
select select "***"
drag, startPoint x: 848, startPoint y: 626, endPoint x: 855, endPoint y: 617, distance: 11.4
click at [851, 626] on body "Toggle navigation Home Bank Account List Load By Website Group [ISPORT] SUPERLI…" at bounding box center [655, 323] width 1310 height 648
click at [958, 588] on body "Toggle navigation Home Bank Account List Load By Website Group [ISPORT] SUPERLI…" at bounding box center [655, 323] width 1310 height 648
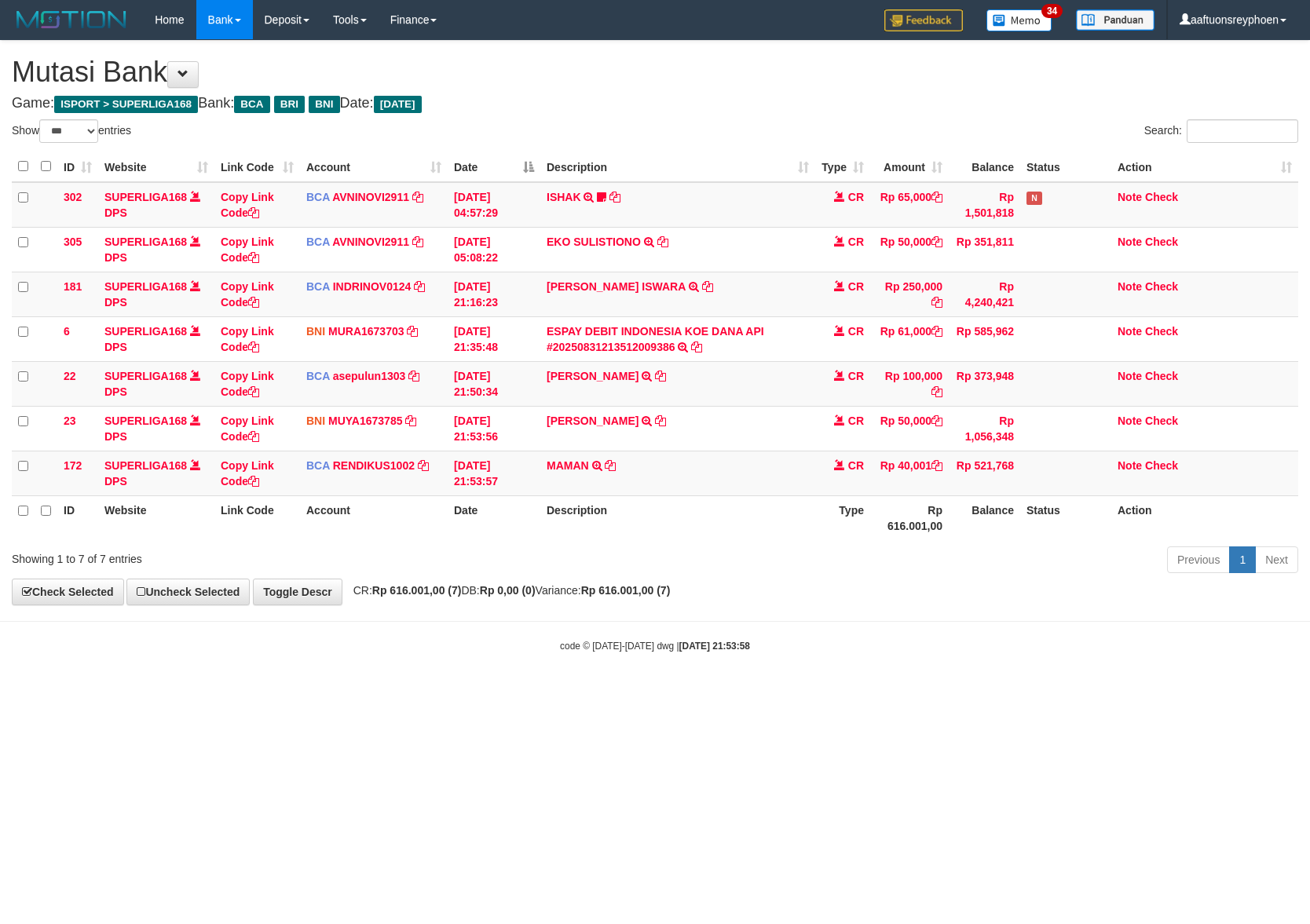
select select "***"
click at [1063, 527] on div "ID Website Link Code Account Date Description Type Amount Balance Status Action…" at bounding box center [655, 345] width 1310 height 398
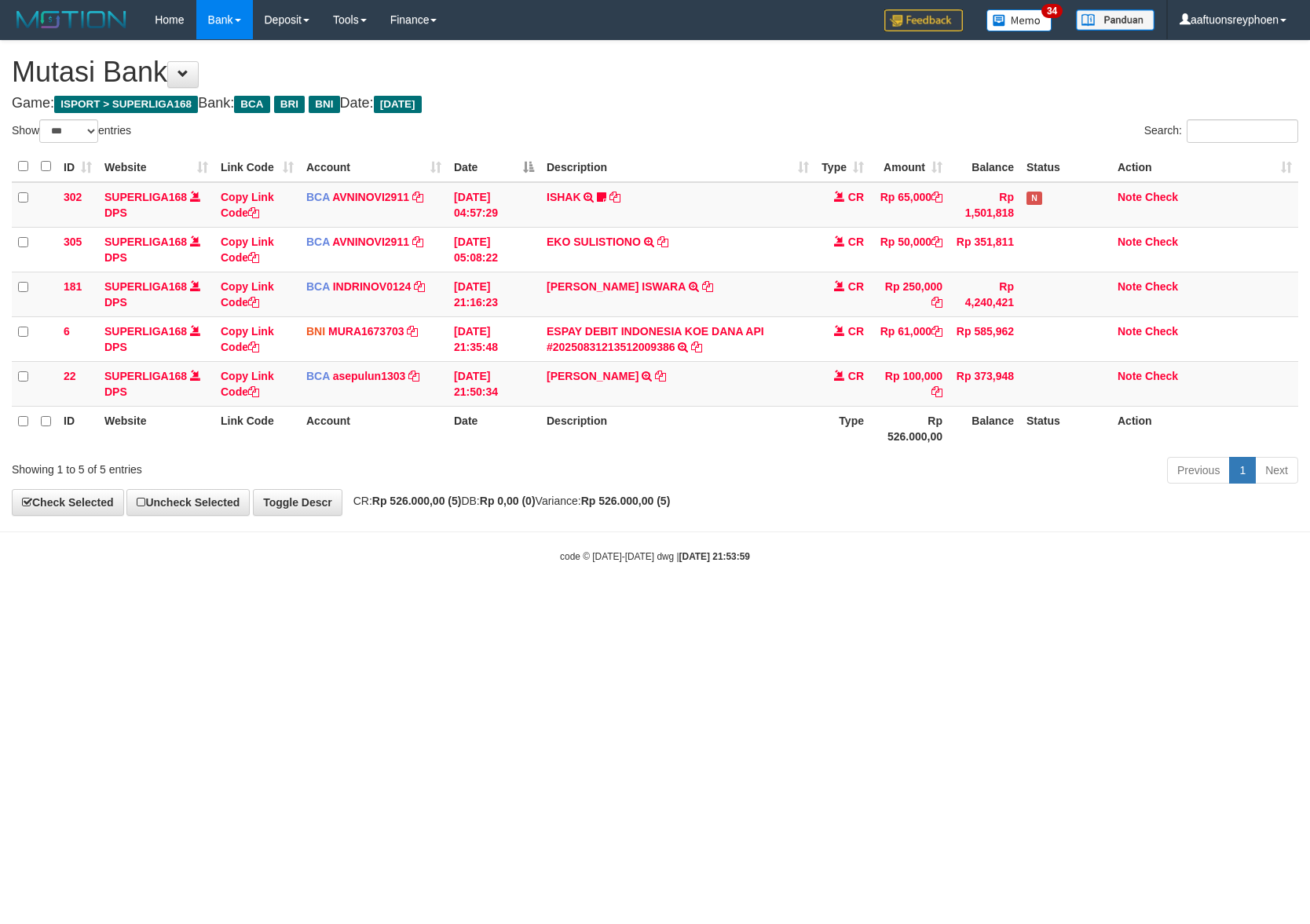
select select "***"
click at [685, 398] on td "[PERSON_NAME] TRSF E-BANKING CR 08/31 Z0P71 [PERSON_NAME]" at bounding box center [678, 384] width 275 height 45
copy tr "[PERSON_NAME] TRSF E-BANKING CR 08/31 Z0P71 [PERSON_NAME]"
click at [685, 398] on td "[PERSON_NAME] TRSF E-BANKING CR 08/31 Z0P71 [PERSON_NAME]" at bounding box center [678, 384] width 275 height 45
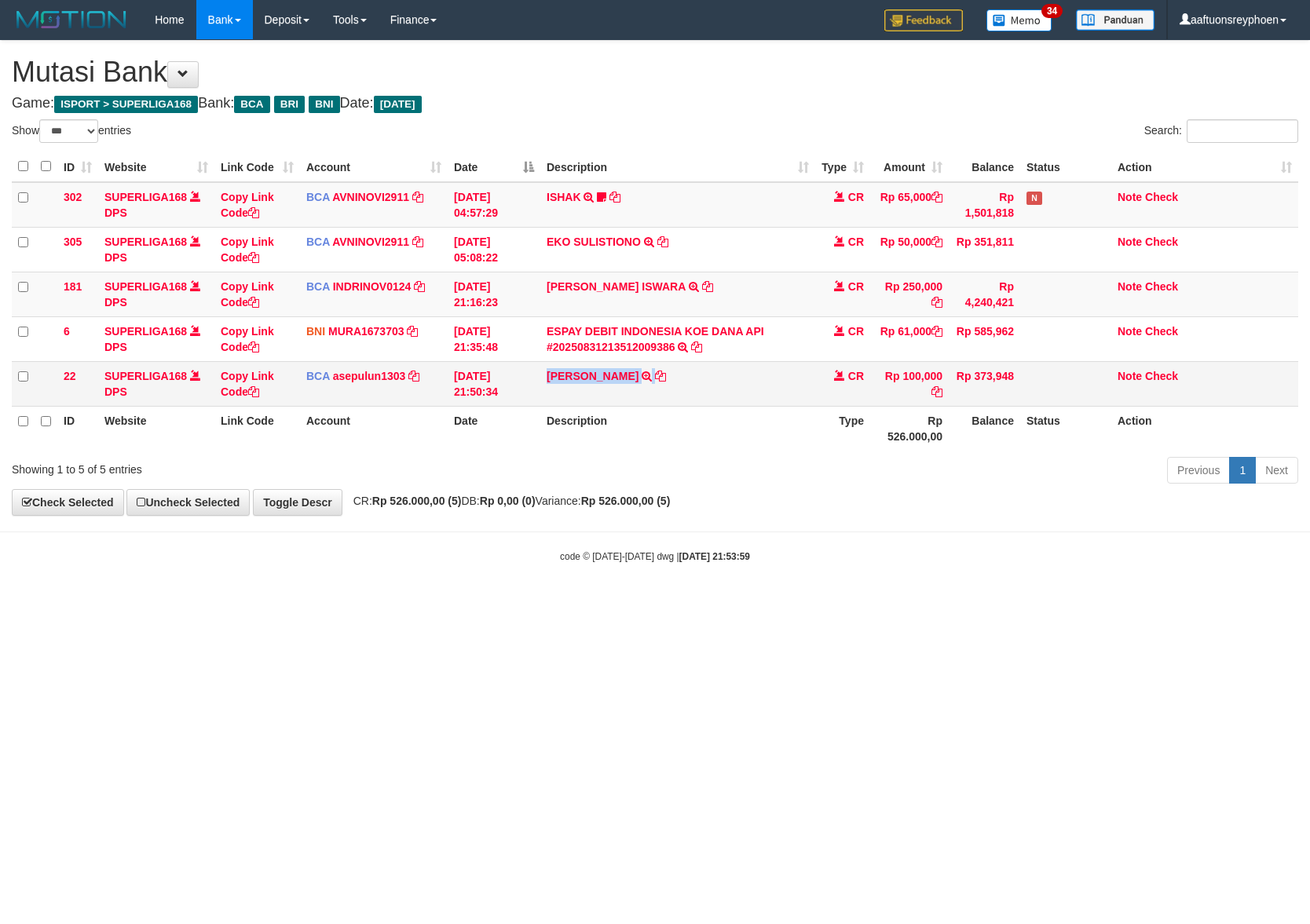
drag, startPoint x: 685, startPoint y: 398, endPoint x: 1299, endPoint y: 428, distance: 614.7
click at [686, 398] on td "[PERSON_NAME] TRSF E-BANKING CR 08/31 Z0P71 [PERSON_NAME]" at bounding box center [678, 384] width 275 height 45
drag, startPoint x: 786, startPoint y: 635, endPoint x: 1299, endPoint y: 590, distance: 515.0
click at [936, 603] on html "Toggle navigation Home Bank Account List Load By Website Group [ISPORT] SUPERLI…" at bounding box center [655, 301] width 1310 height 603
select select "***"
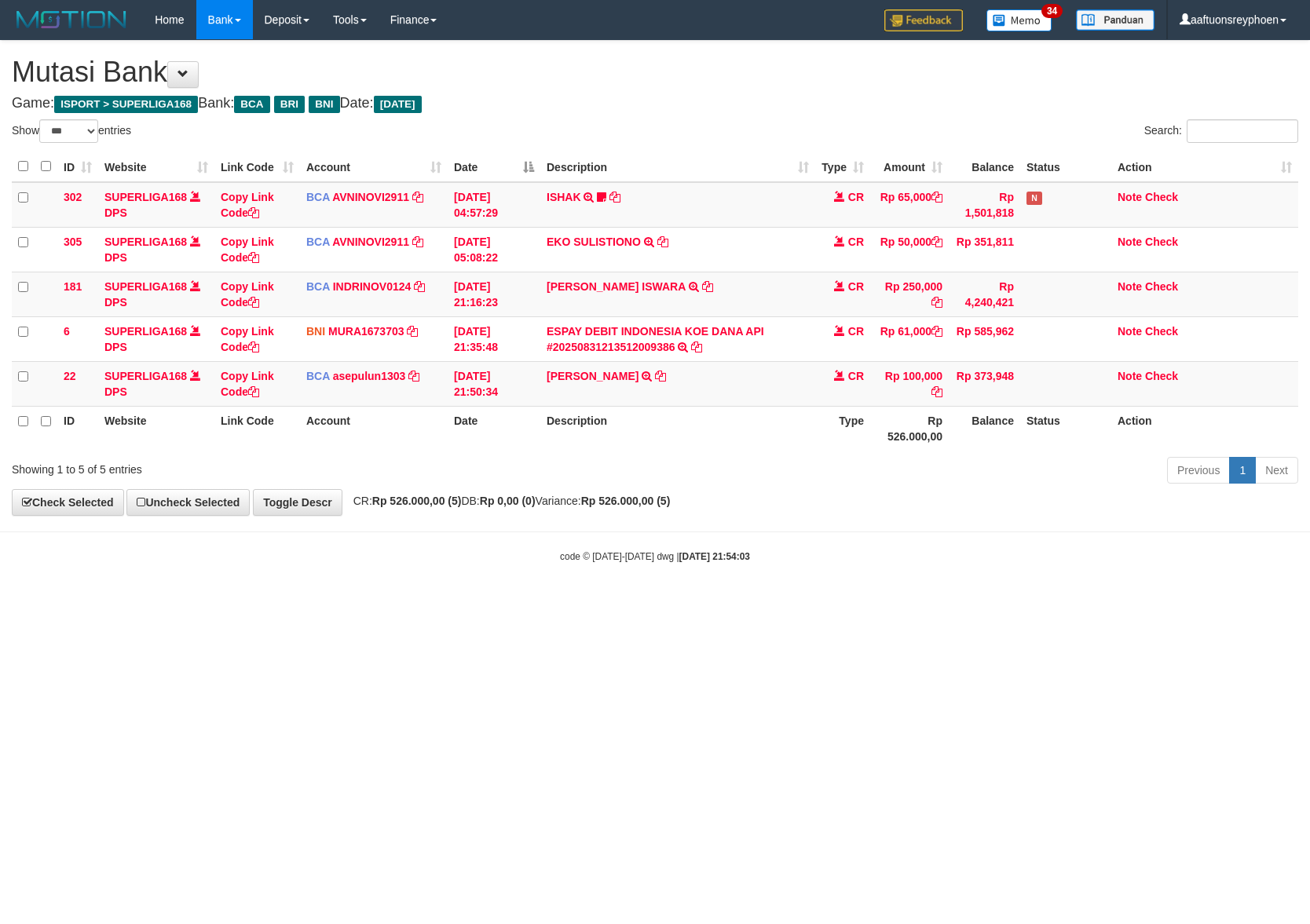
select select "***"
click at [783, 603] on html "Toggle navigation Home Bank Account List Load By Website Group [ISPORT] SUPERLI…" at bounding box center [655, 301] width 1310 height 603
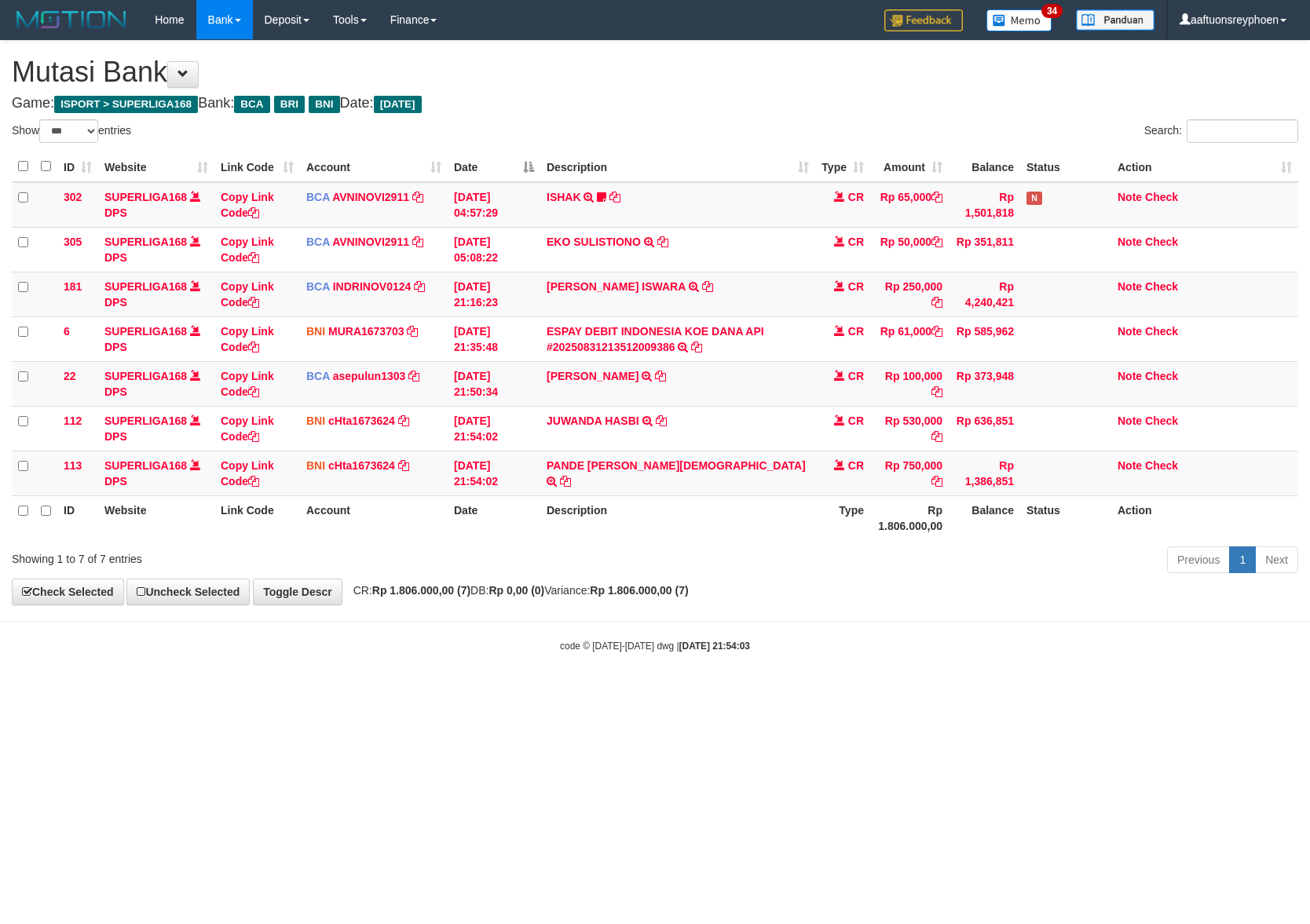
select select "***"
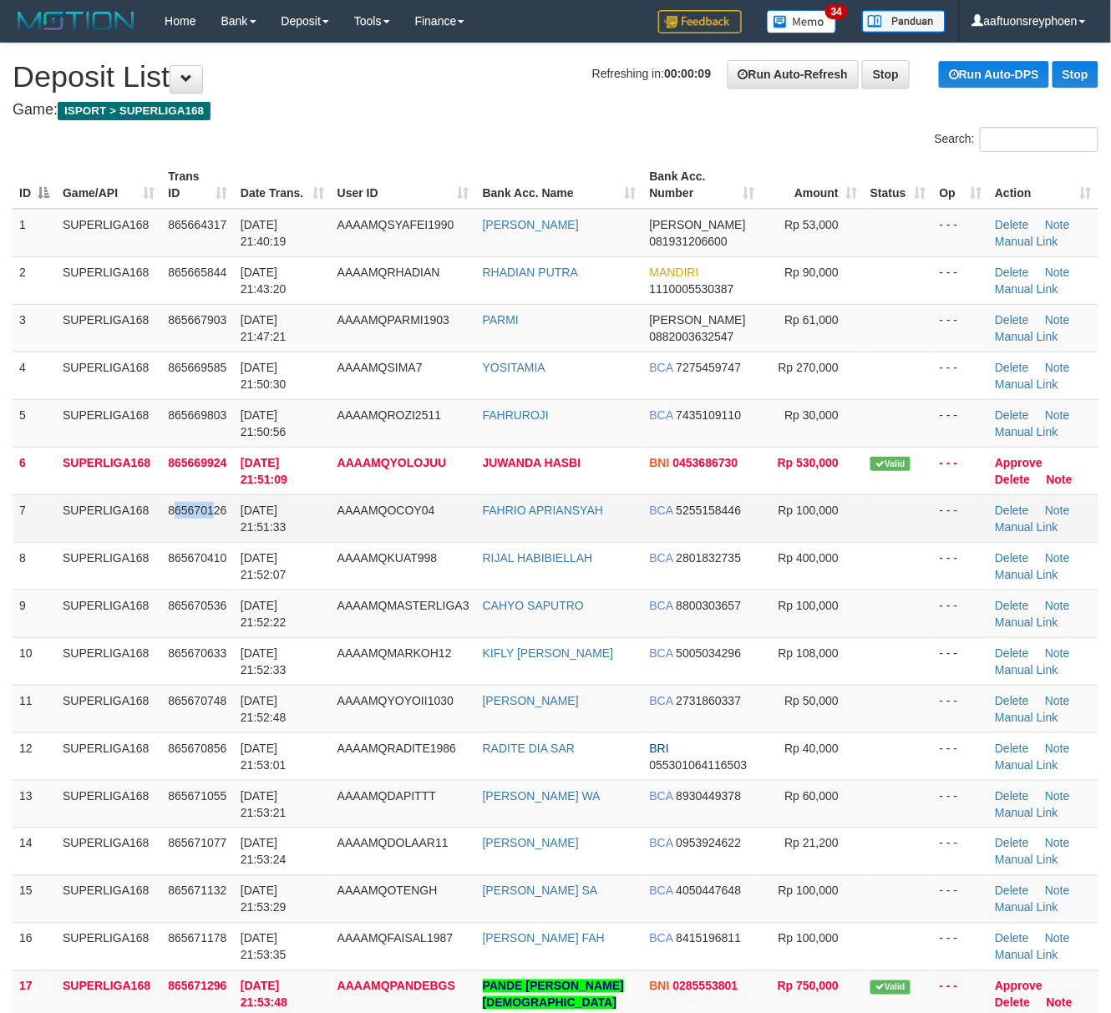
click at [211, 525] on td "865670126" at bounding box center [197, 518] width 73 height 48
drag, startPoint x: 232, startPoint y: 536, endPoint x: 0, endPoint y: 571, distance: 234.8
click at [225, 534] on td "865670126" at bounding box center [197, 518] width 73 height 48
drag, startPoint x: 291, startPoint y: 499, endPoint x: 2, endPoint y: 539, distance: 291.8
click at [291, 498] on td "31/08/2025 21:51:33" at bounding box center [282, 518] width 97 height 48
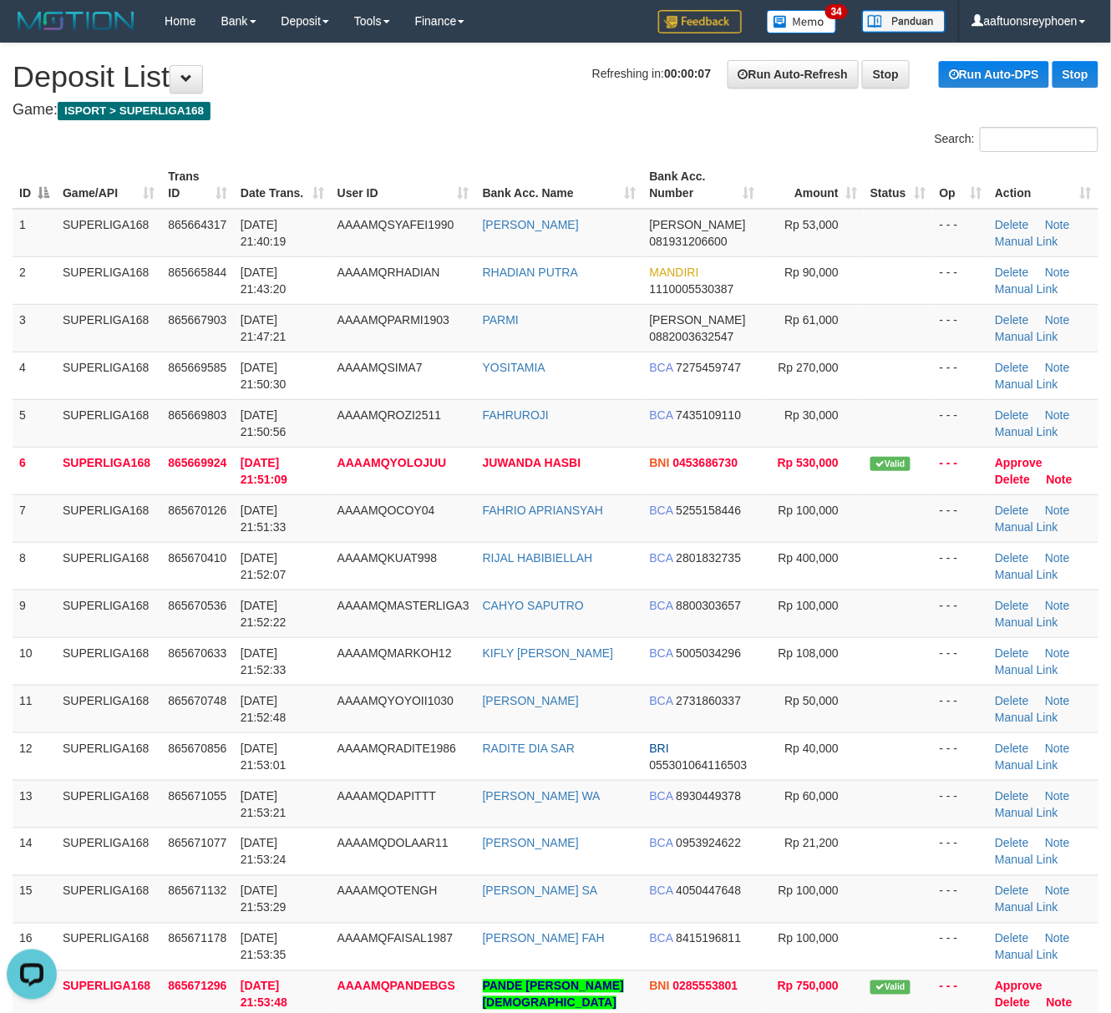
drag, startPoint x: 151, startPoint y: 495, endPoint x: 4, endPoint y: 523, distance: 149.5
click at [114, 499] on td "SUPERLIGA168" at bounding box center [108, 518] width 105 height 48
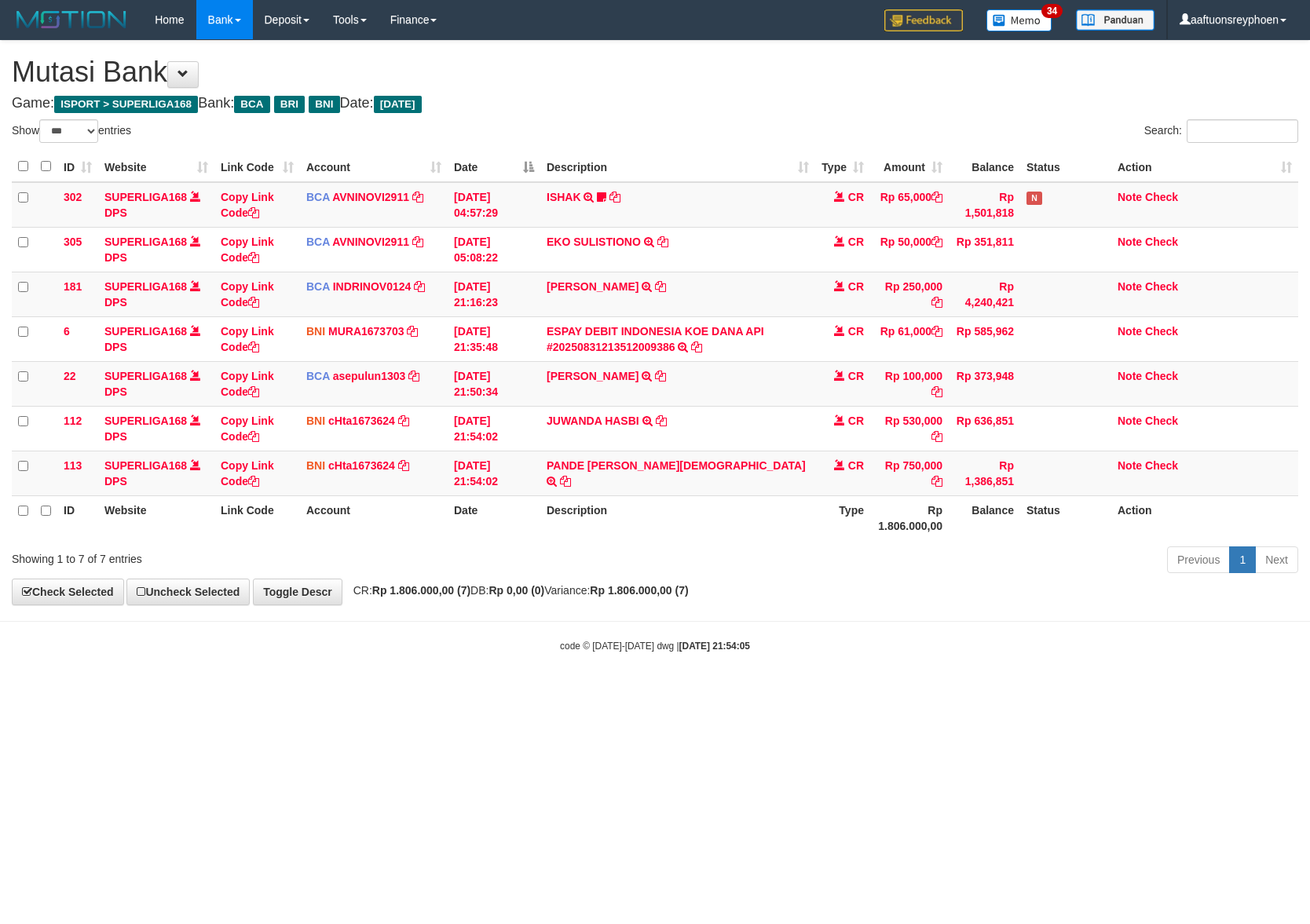
select select "***"
drag, startPoint x: 0, startPoint y: 0, endPoint x: 652, endPoint y: 485, distance: 812.6
click at [652, 485] on td "PANDE M [PERSON_NAME] TRANSFER DARI SDR PANDE M [PERSON_NAME]" at bounding box center [678, 473] width 275 height 45
copy td "BAGASKARA"
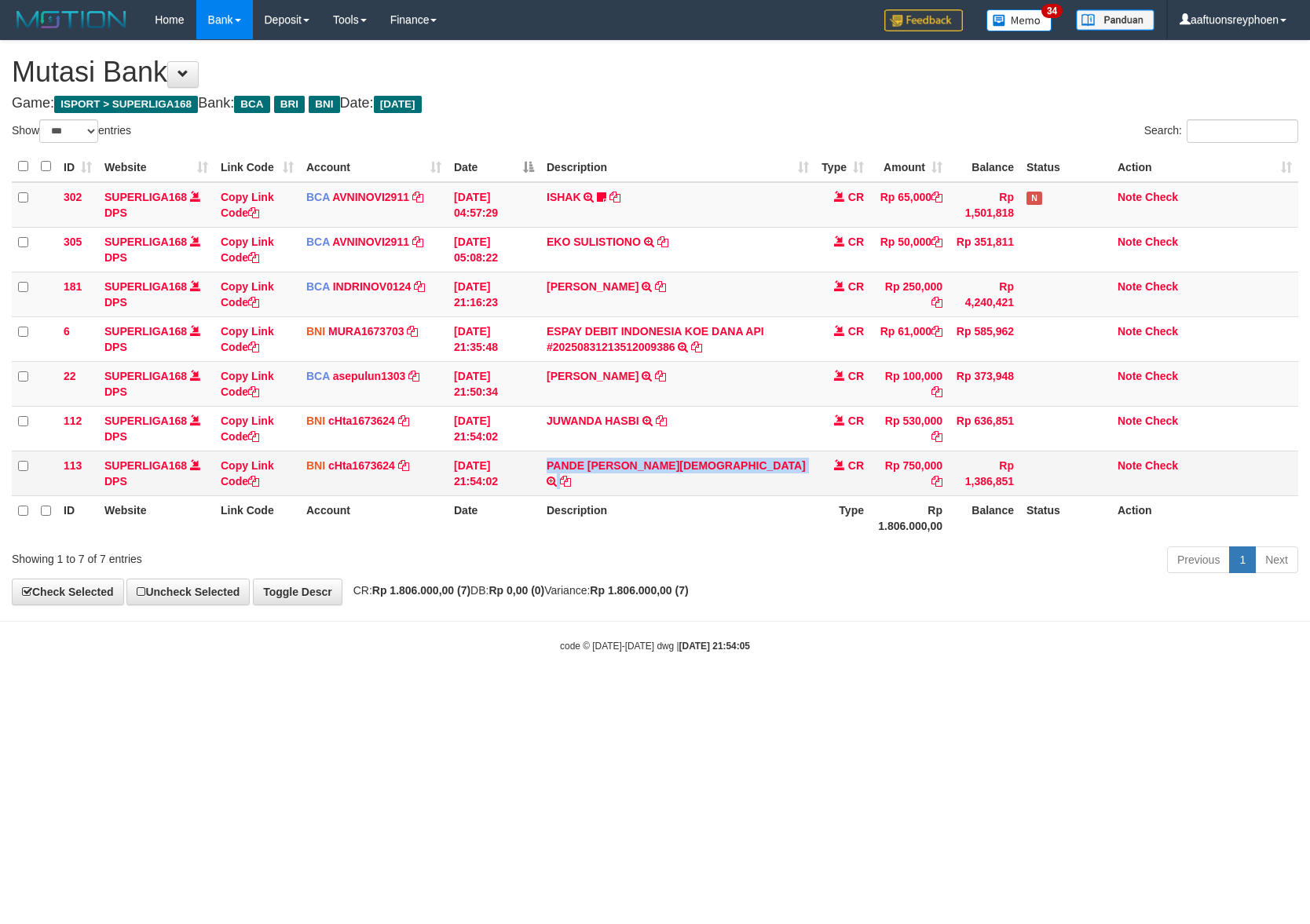
click at [652, 485] on td "PANDE M [PERSON_NAME] TRANSFER DARI SDR PANDE M [PERSON_NAME]" at bounding box center [678, 473] width 275 height 45
copy td "PANDE [PERSON_NAME][DEMOGRAPHIC_DATA]"
drag, startPoint x: 1134, startPoint y: 603, endPoint x: 1308, endPoint y: 593, distance: 174.3
click at [1201, 600] on div "**********" at bounding box center [655, 322] width 1310 height 564
drag, startPoint x: 785, startPoint y: 597, endPoint x: 1283, endPoint y: 584, distance: 498.2
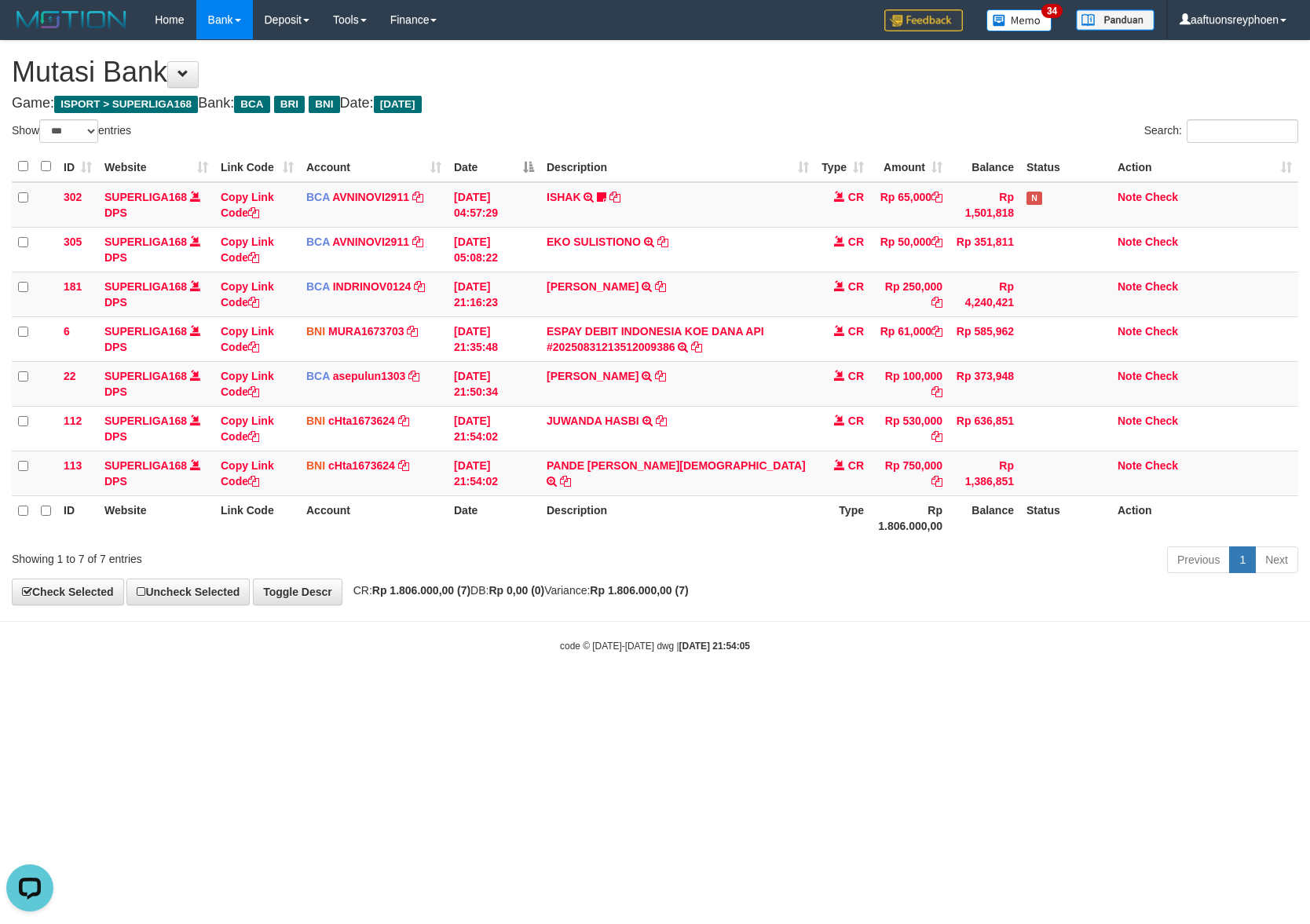
click at [867, 591] on div "**********" at bounding box center [655, 322] width 1310 height 564
select select "***"
drag, startPoint x: 788, startPoint y: 642, endPoint x: 807, endPoint y: 644, distance: 19.1
click at [795, 642] on div "code © 2012-2018 dwg | 2025/08/31 21:54:09" at bounding box center [655, 645] width 1310 height 16
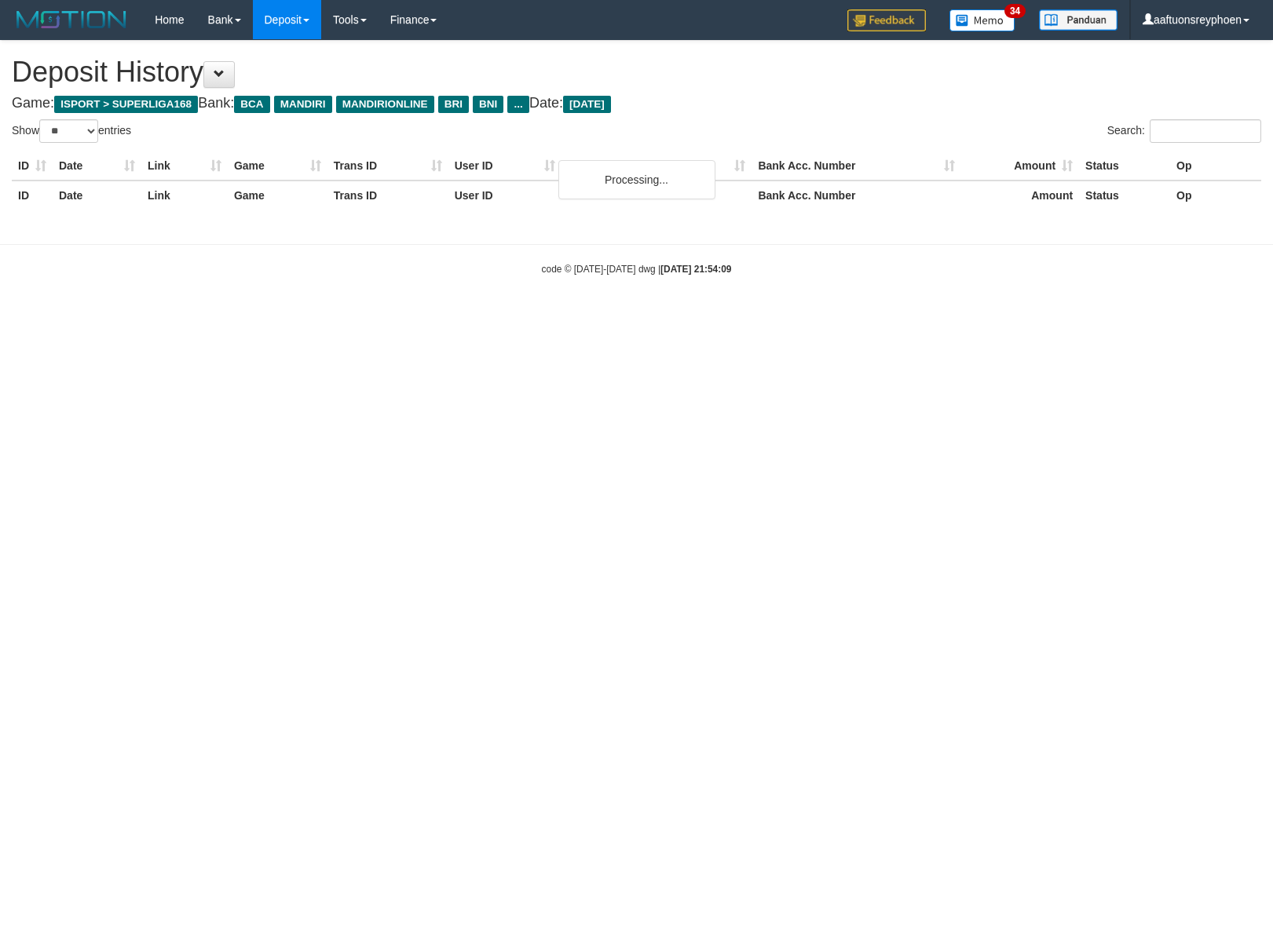
select select "**"
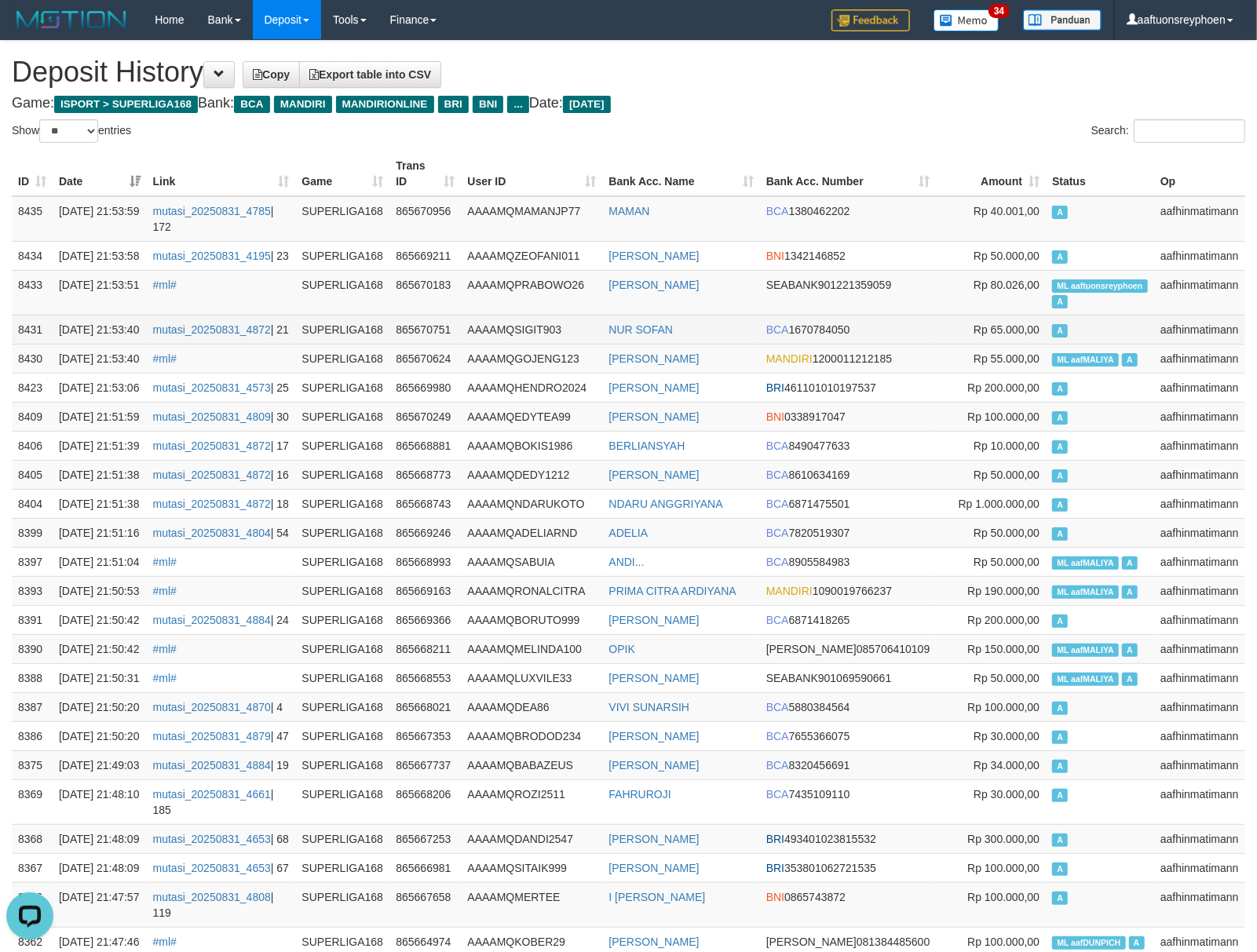
click at [1053, 337] on span "A" at bounding box center [1060, 331] width 16 height 13
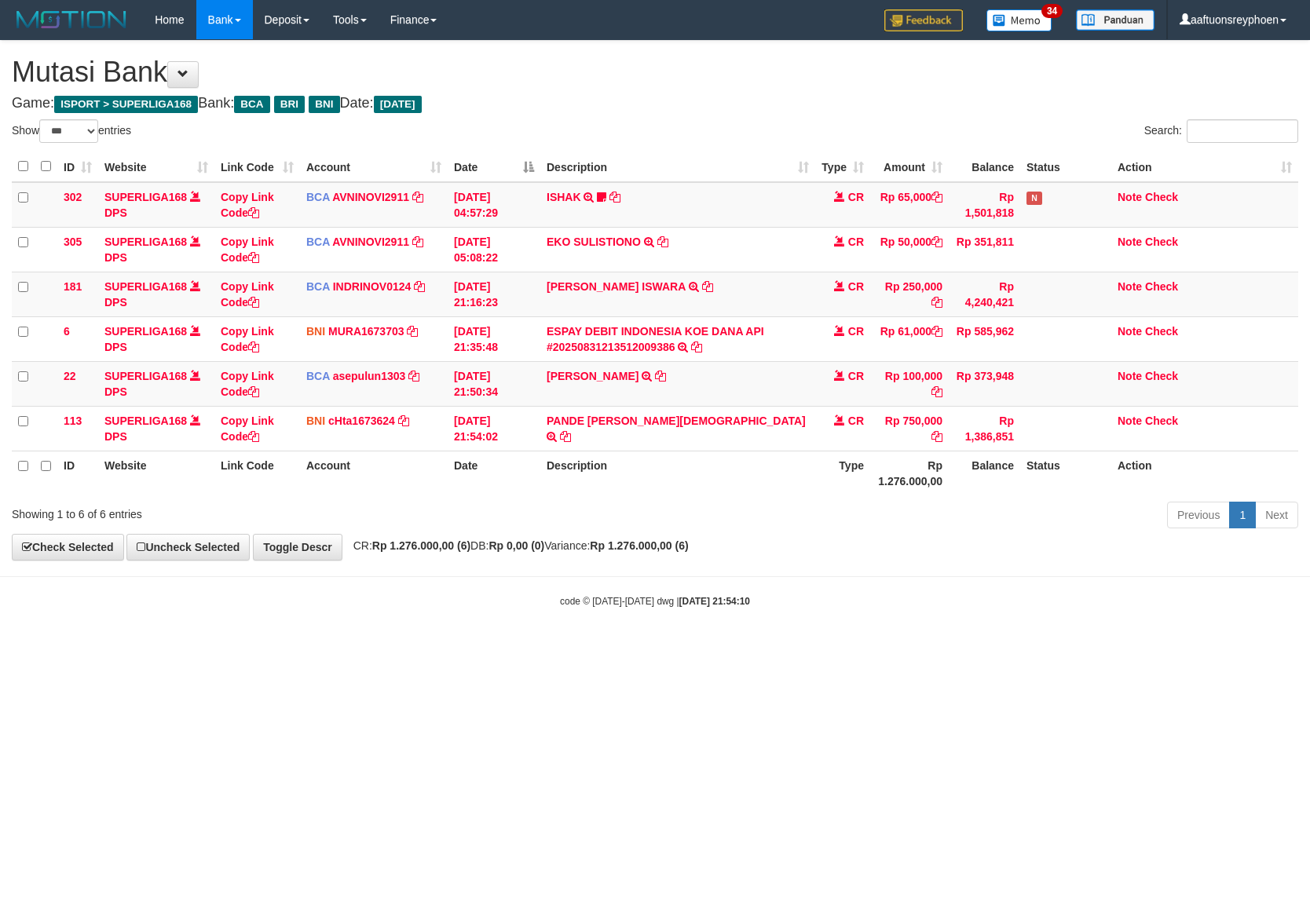
select select "***"
drag, startPoint x: 814, startPoint y: 598, endPoint x: 1305, endPoint y: 560, distance: 492.5
click at [975, 581] on body "Toggle navigation Home Bank Account List Load By Website Group [ISPORT] SUPERLI…" at bounding box center [655, 323] width 1310 height 648
drag, startPoint x: 770, startPoint y: 628, endPoint x: 1307, endPoint y: 559, distance: 541.4
click at [911, 610] on body "Toggle navigation Home Bank Account List Load By Website Group [ISPORT] SUPERLI…" at bounding box center [655, 323] width 1310 height 648
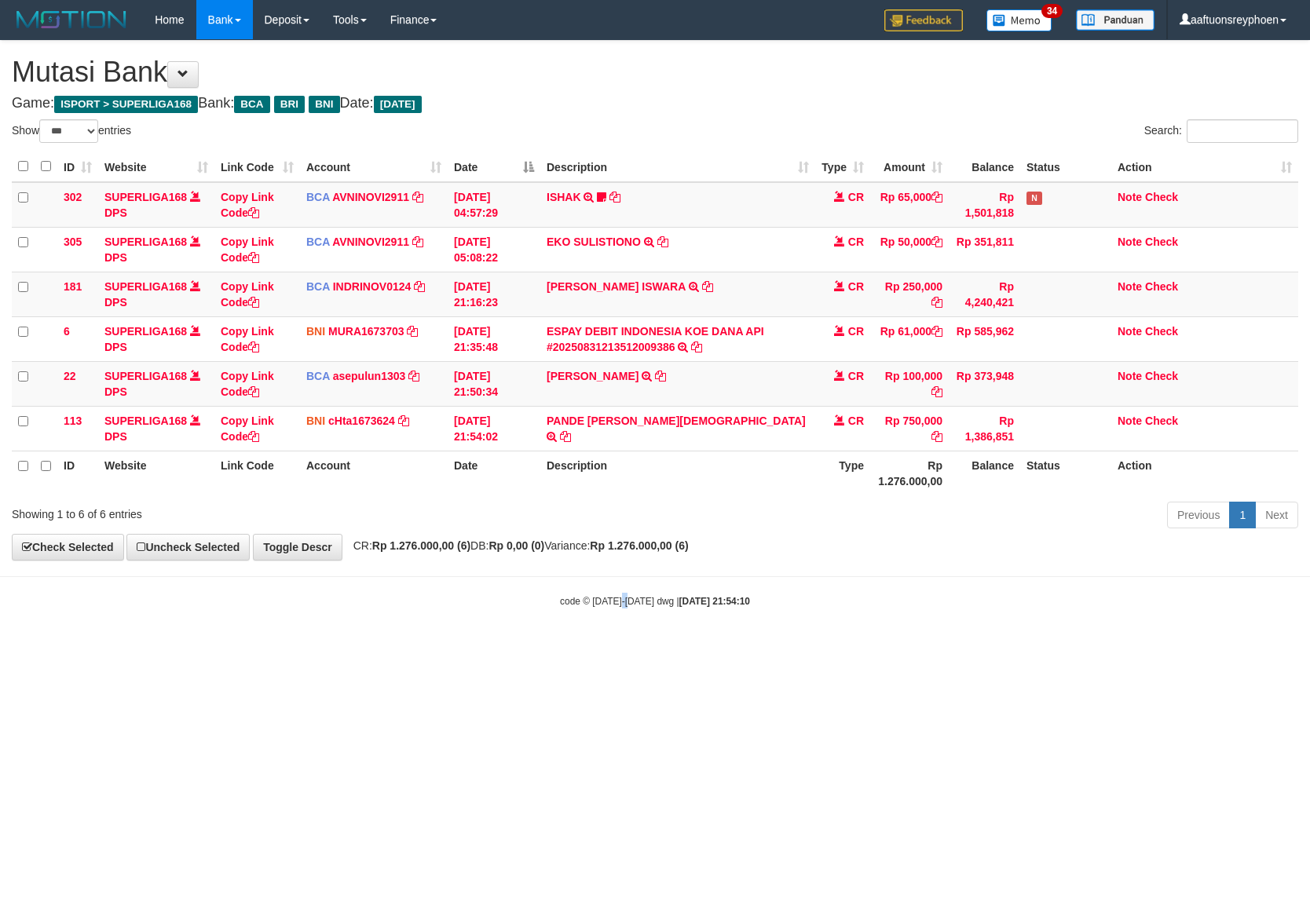
drag, startPoint x: 626, startPoint y: 610, endPoint x: 1308, endPoint y: 559, distance: 683.9
click at [672, 604] on div "code © 2012-2018 dwg | 2025/08/31 21:54:10" at bounding box center [655, 601] width 1310 height 16
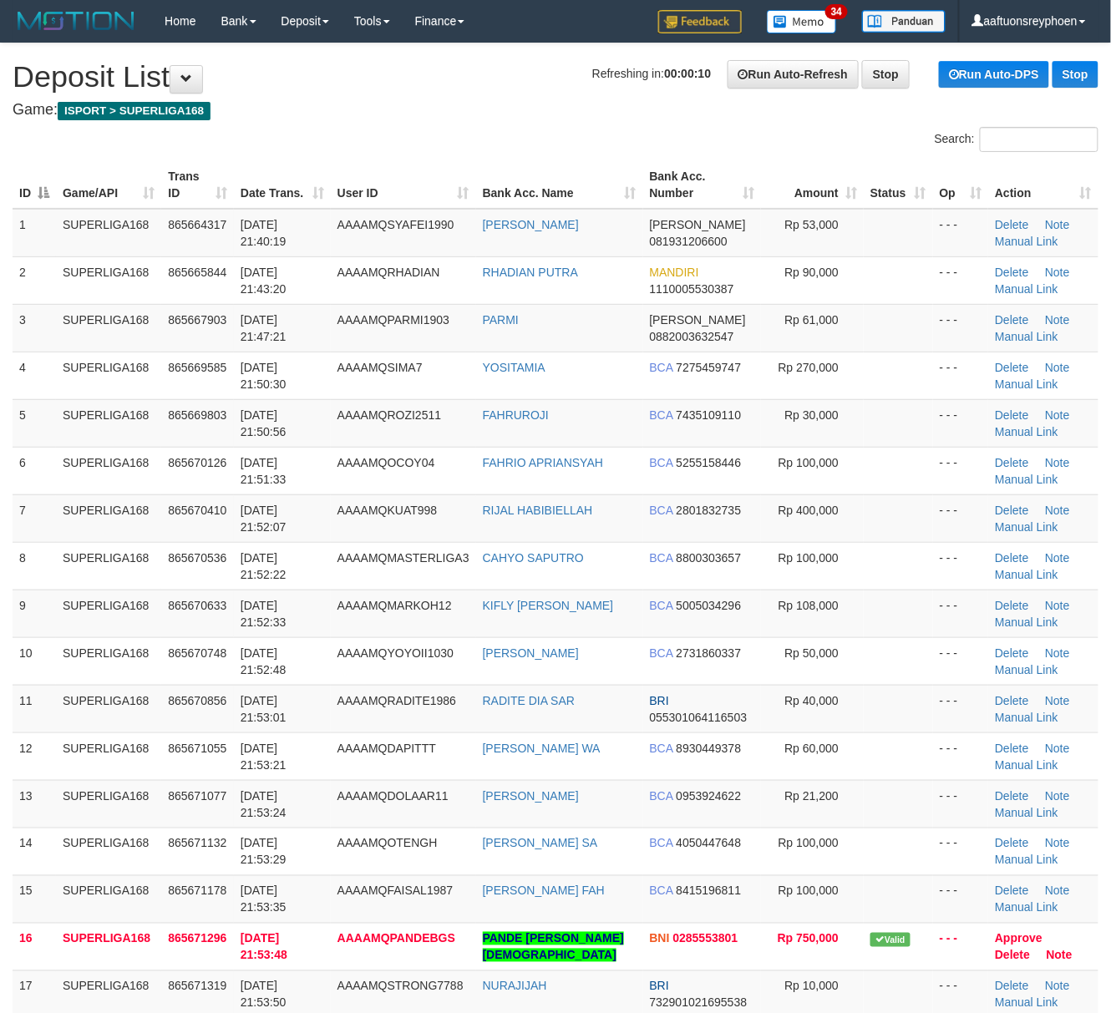
click at [5, 551] on div "ID Game/API Trans ID Date Trans. User ID Bank Acc. Name Bank Acc. Number Amount…" at bounding box center [555, 637] width 1111 height 962
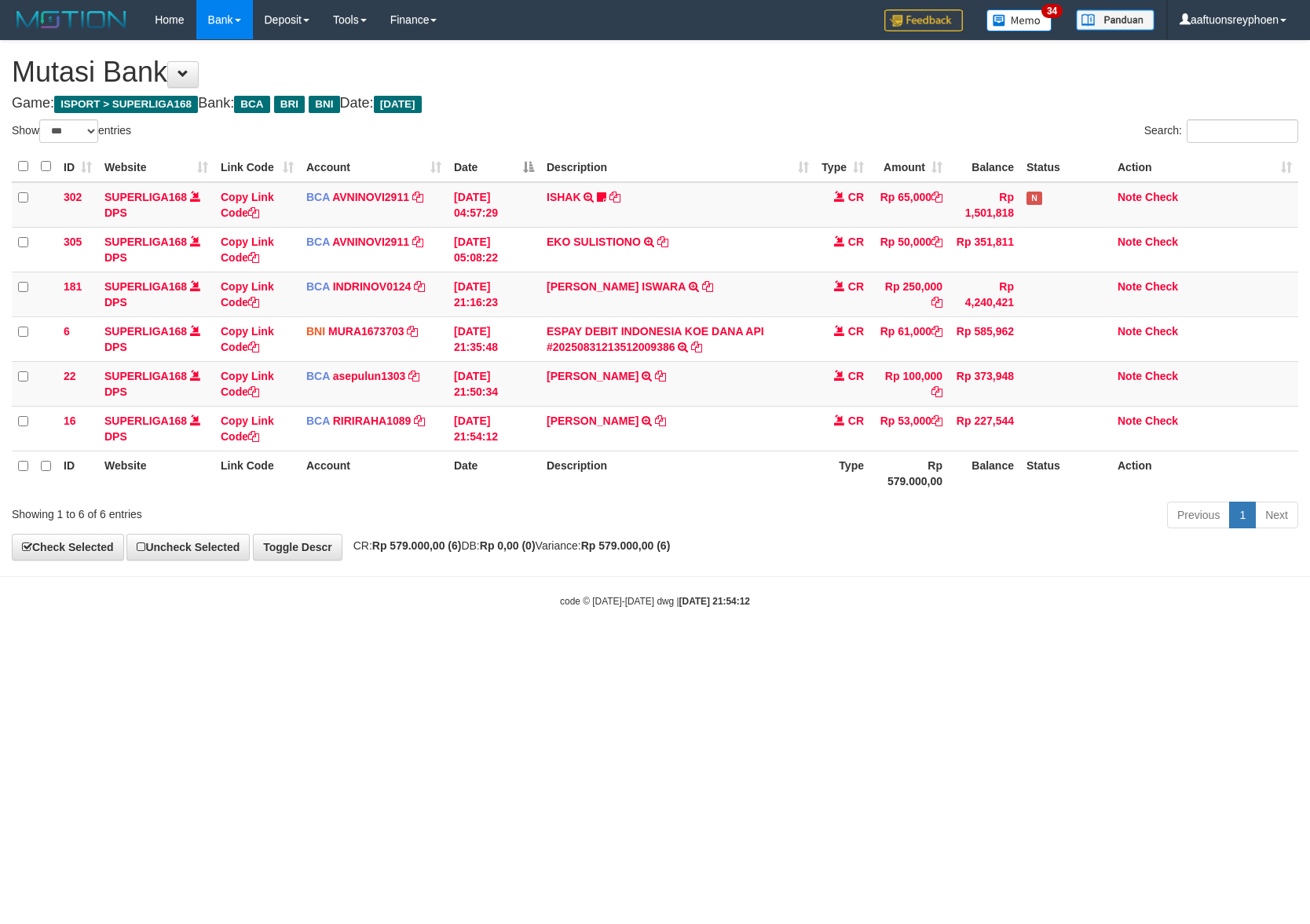
select select "***"
click at [769, 607] on div "code © [DATE]-[DATE] dwg | [DATE] 21:54:12" at bounding box center [655, 601] width 1310 height 16
drag, startPoint x: 771, startPoint y: 607, endPoint x: 1308, endPoint y: 547, distance: 540.3
click at [806, 603] on div "code © [DATE]-[DATE] dwg | [DATE] 21:54:12" at bounding box center [655, 601] width 1310 height 16
drag, startPoint x: 813, startPoint y: 572, endPoint x: 1305, endPoint y: 538, distance: 493.2
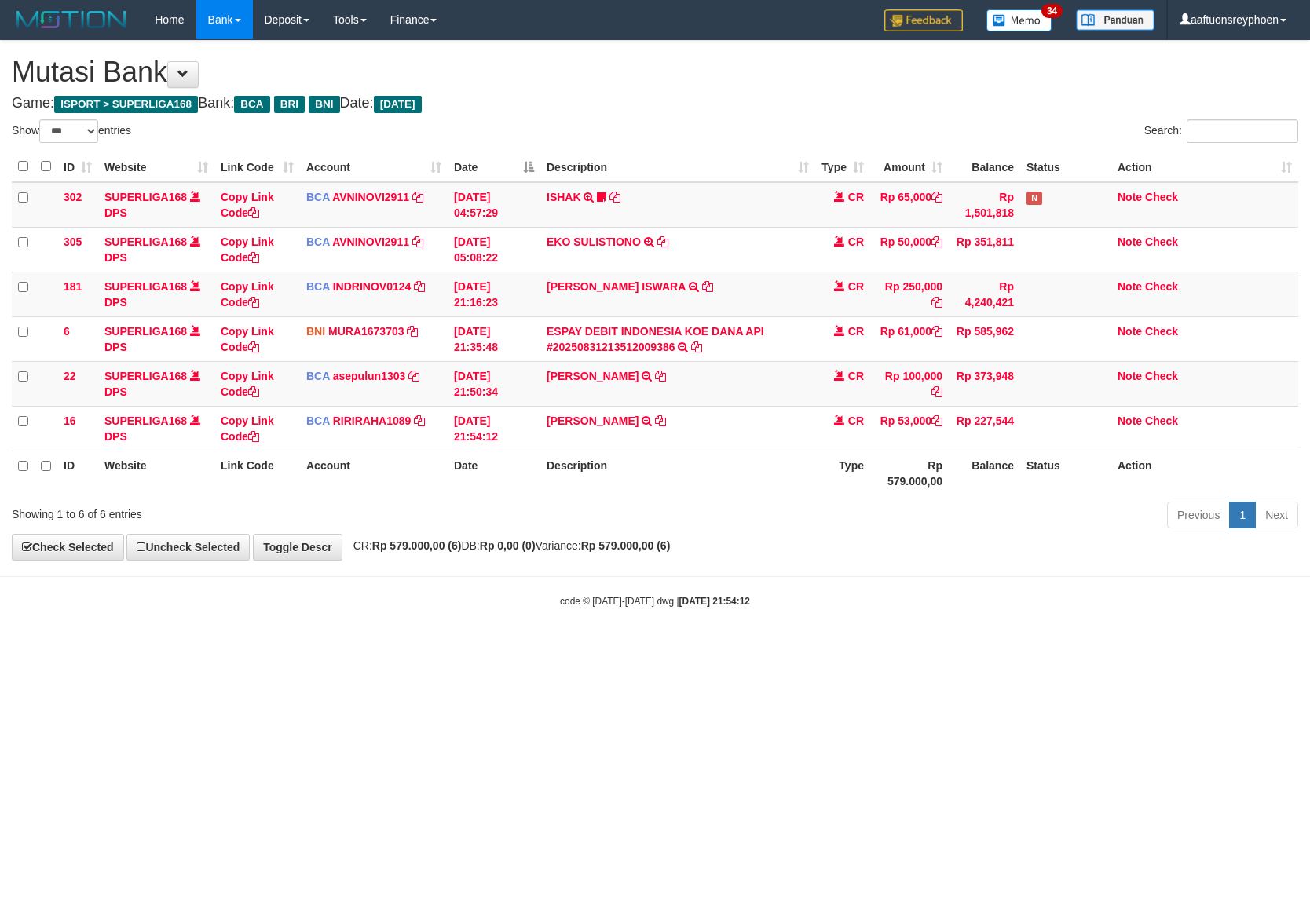
click at [997, 556] on body "Toggle navigation Home Bank Account List Load By Website Group [ISPORT] SUPERLI…" at bounding box center [655, 323] width 1310 height 648
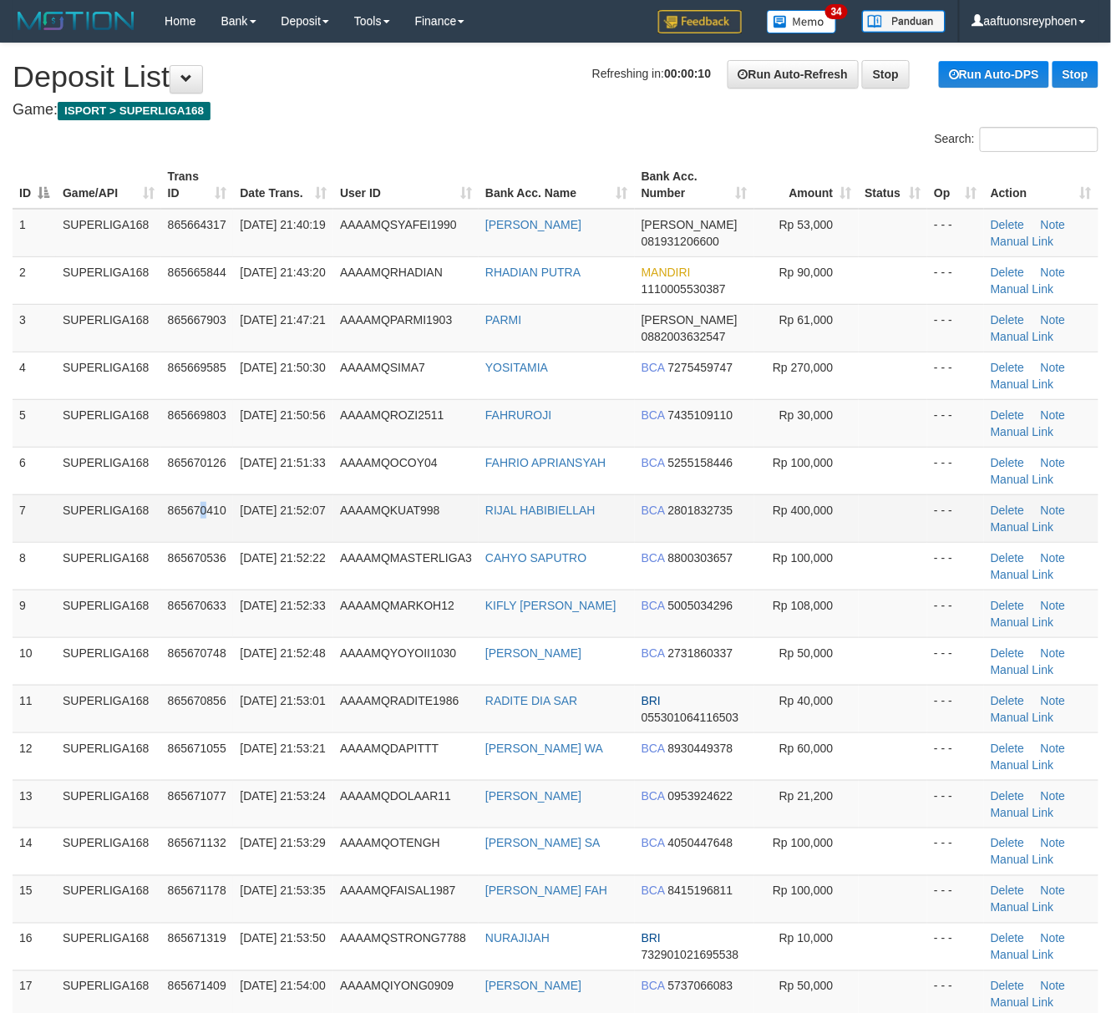
drag, startPoint x: 205, startPoint y: 518, endPoint x: 64, endPoint y: 529, distance: 141.6
click at [195, 516] on td "865670410" at bounding box center [197, 518] width 73 height 48
drag, startPoint x: 94, startPoint y: 553, endPoint x: 1, endPoint y: 562, distance: 93.2
click at [79, 553] on td "SUPERLIGA168" at bounding box center [108, 566] width 105 height 48
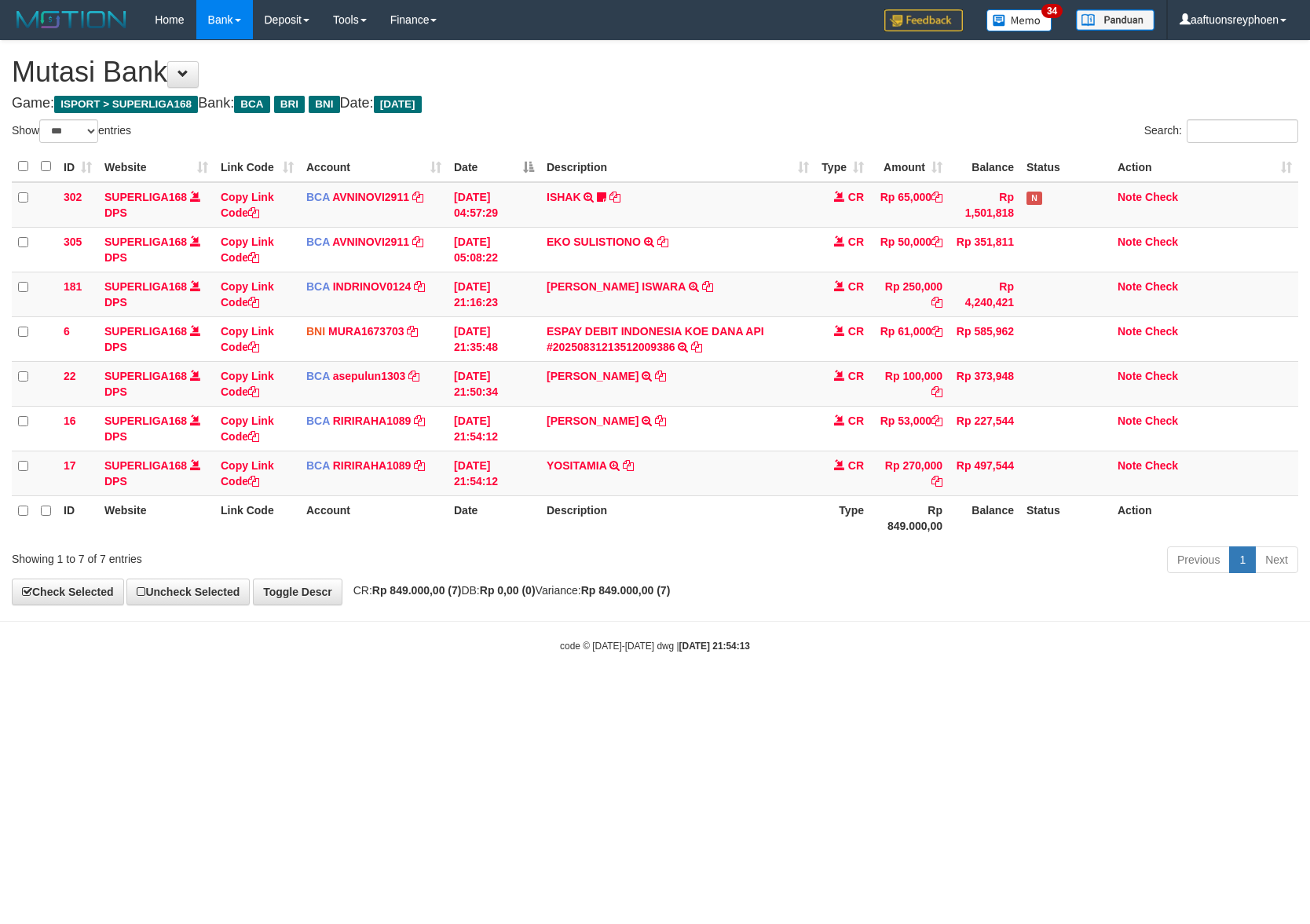
select select "***"
drag, startPoint x: 720, startPoint y: 582, endPoint x: 1307, endPoint y: 531, distance: 589.2
click at [827, 576] on div "**********" at bounding box center [655, 322] width 1310 height 564
select select "***"
drag, startPoint x: 782, startPoint y: 595, endPoint x: 1303, endPoint y: 576, distance: 521.3
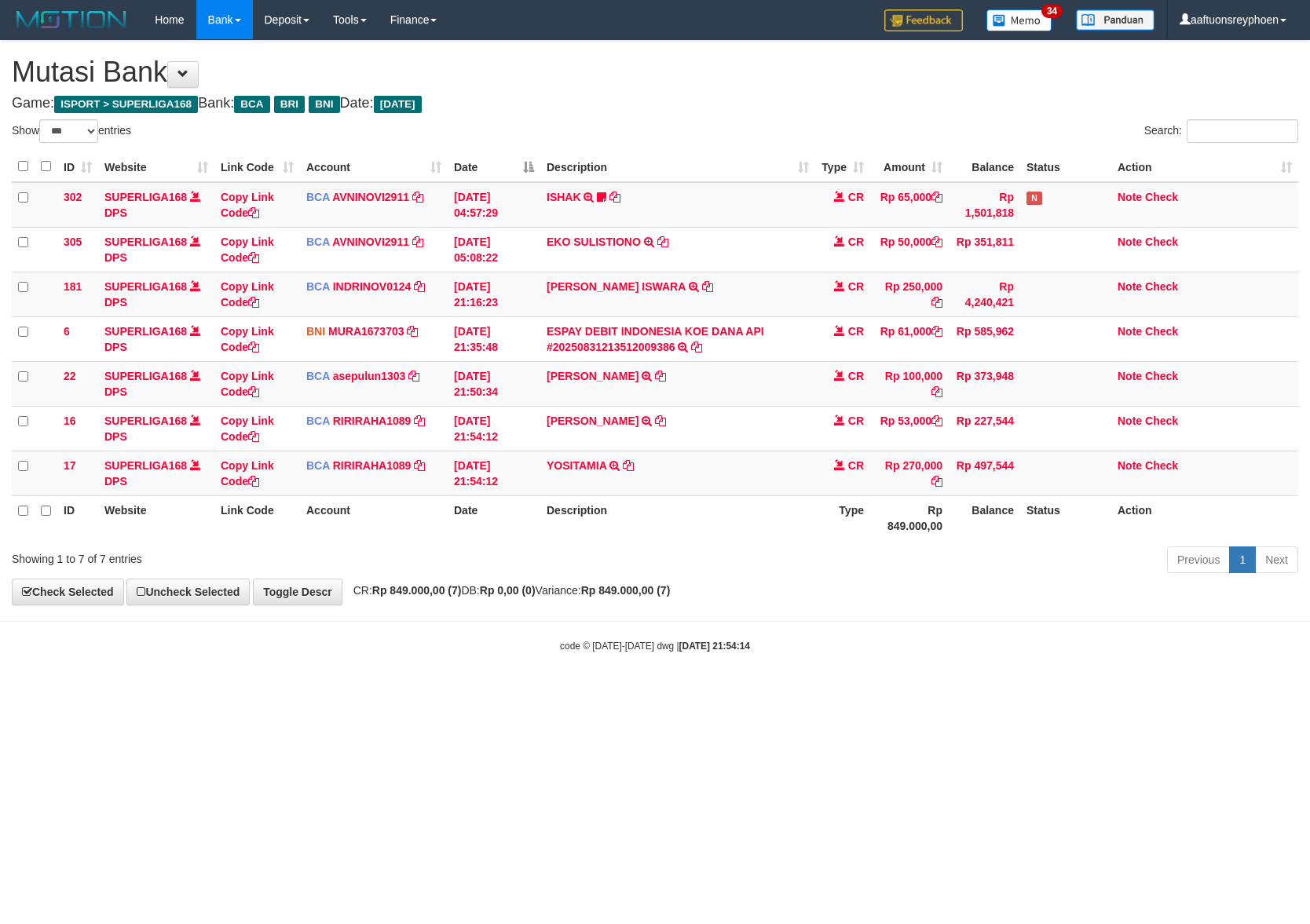
click at [969, 587] on div "**********" at bounding box center [655, 322] width 1310 height 564
drag, startPoint x: 919, startPoint y: 578, endPoint x: 1304, endPoint y: 578, distance: 385.0
click at [1069, 578] on div "Previous 1 Next" at bounding box center [928, 562] width 741 height 34
select select "***"
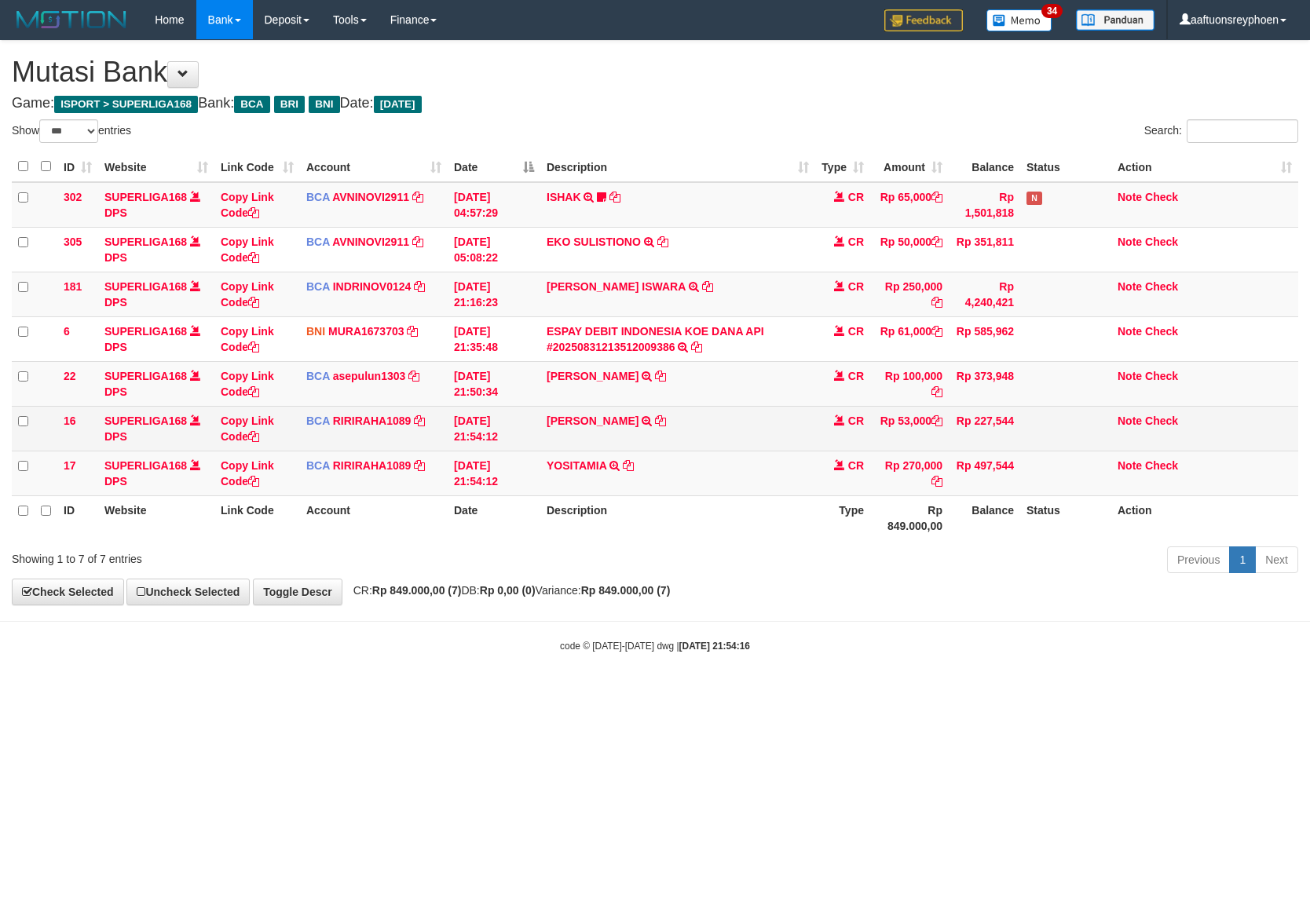
click at [694, 431] on td "UJANG AHMAD TRSF E-BANKING CR 3108/FTSCY/WS95051 53000.002025083163241700 TRFDN…" at bounding box center [678, 429] width 275 height 45
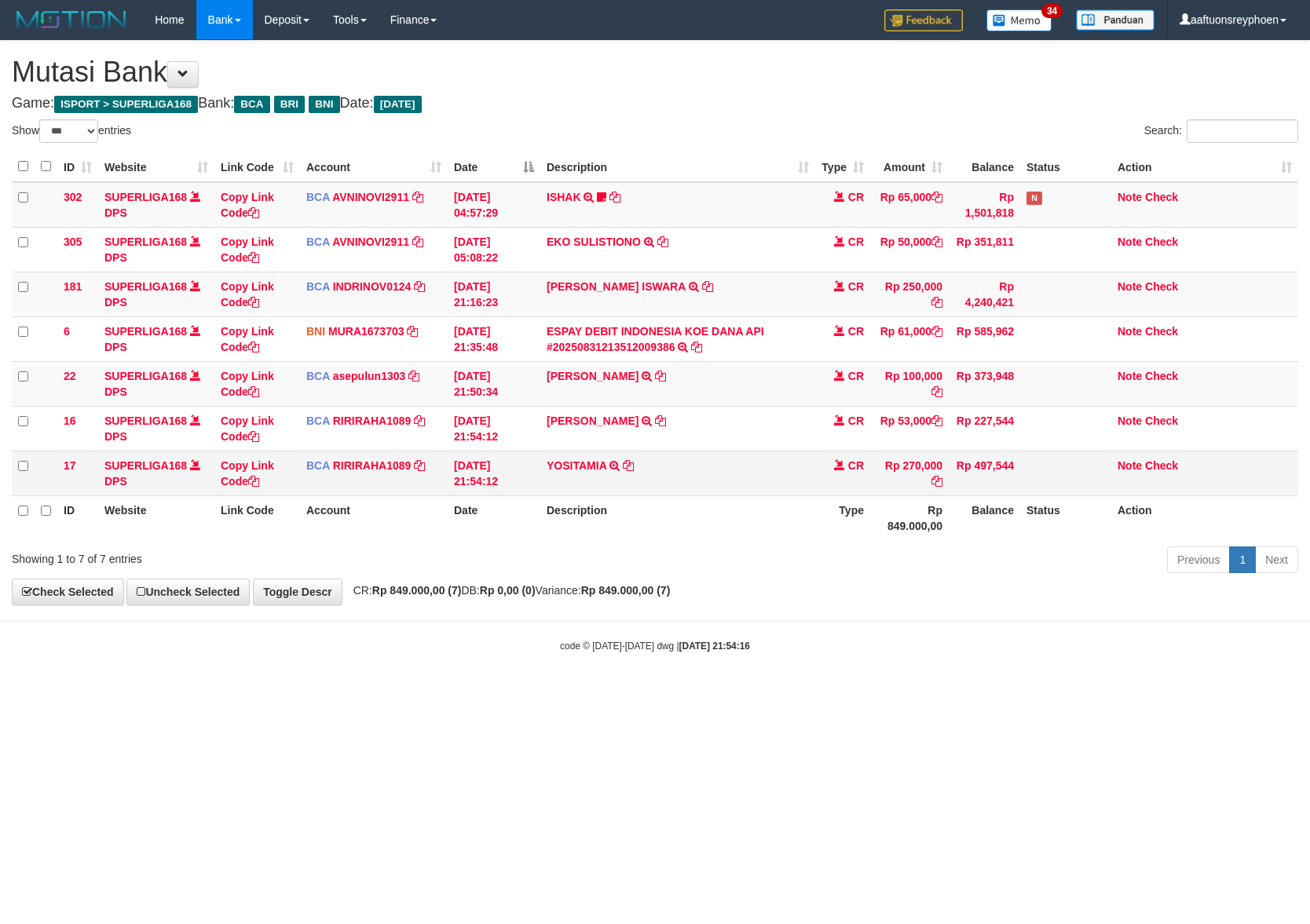
drag, startPoint x: 694, startPoint y: 431, endPoint x: 1289, endPoint y: 456, distance: 595.5
click at [730, 431] on td "UJANG AHMAD TRSF E-BANKING CR 3108/FTSCY/WS95051 53000.002025083163241700 TRFDN…" at bounding box center [678, 429] width 275 height 45
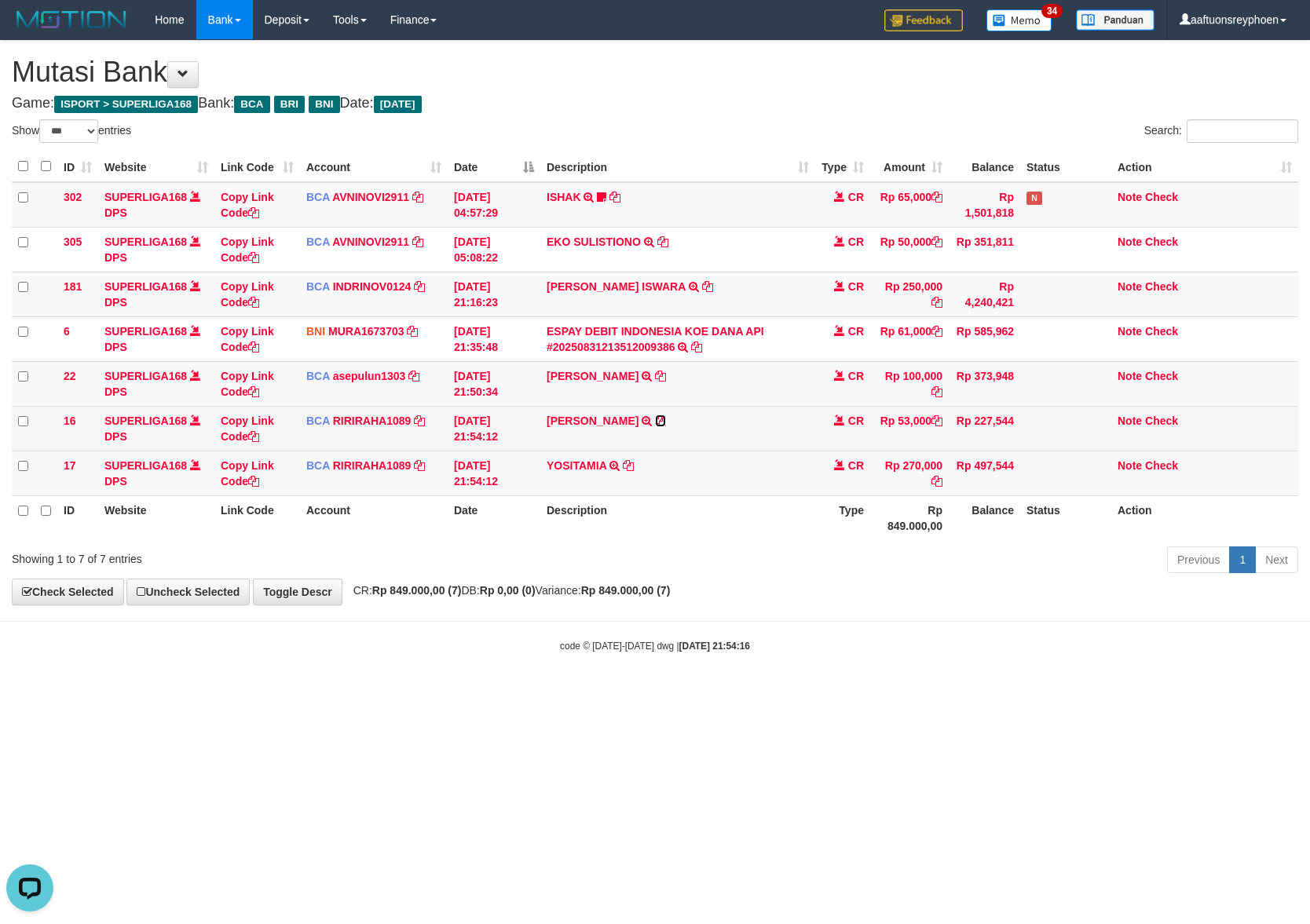
click at [655, 422] on icon at bounding box center [660, 421] width 11 height 11
drag, startPoint x: 652, startPoint y: 422, endPoint x: 770, endPoint y: 429, distance: 118.2
click at [655, 422] on icon at bounding box center [660, 421] width 11 height 11
click at [268, 418] on link "Copy Link Code" at bounding box center [247, 429] width 54 height 28
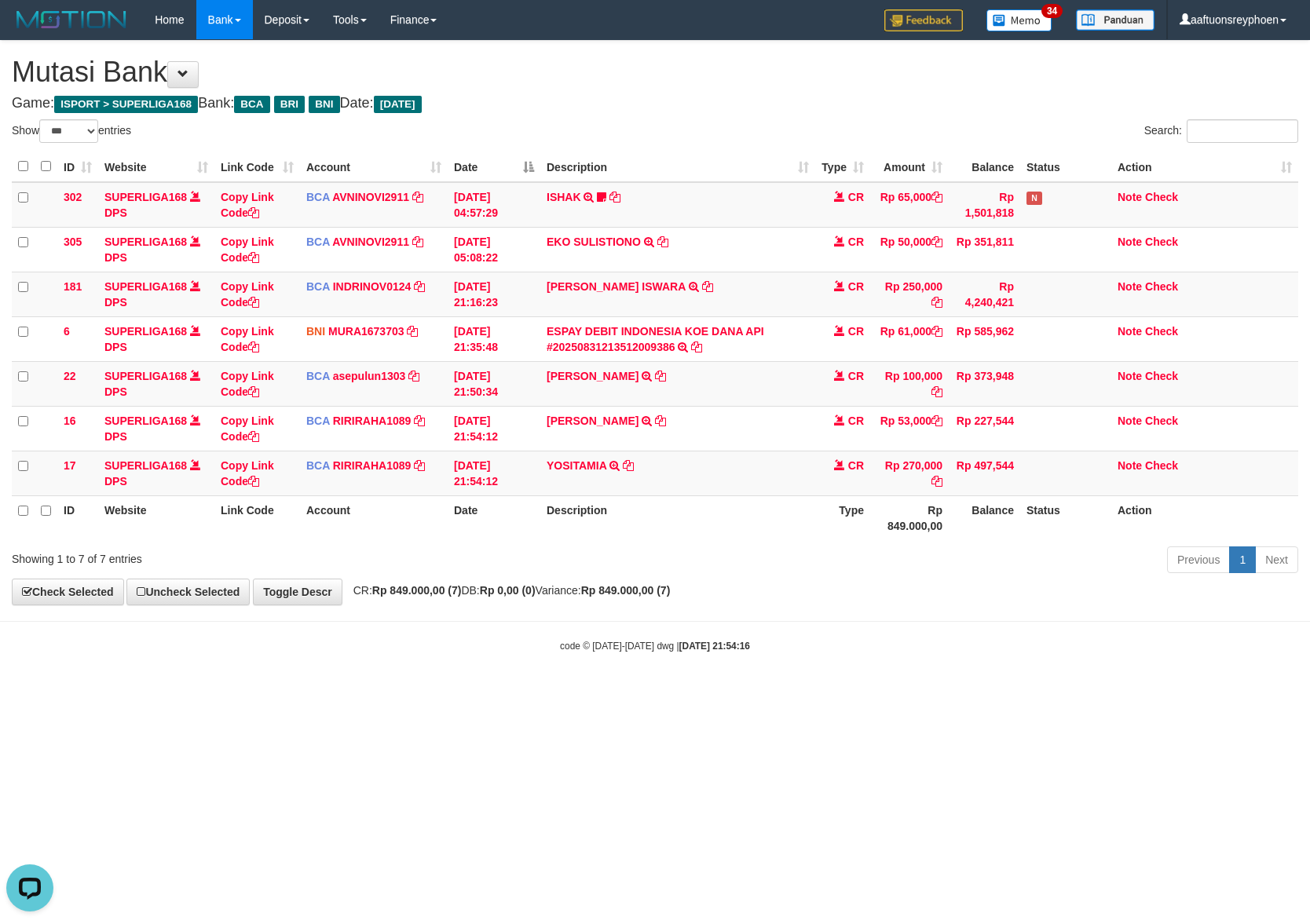
scroll to position [215, 0]
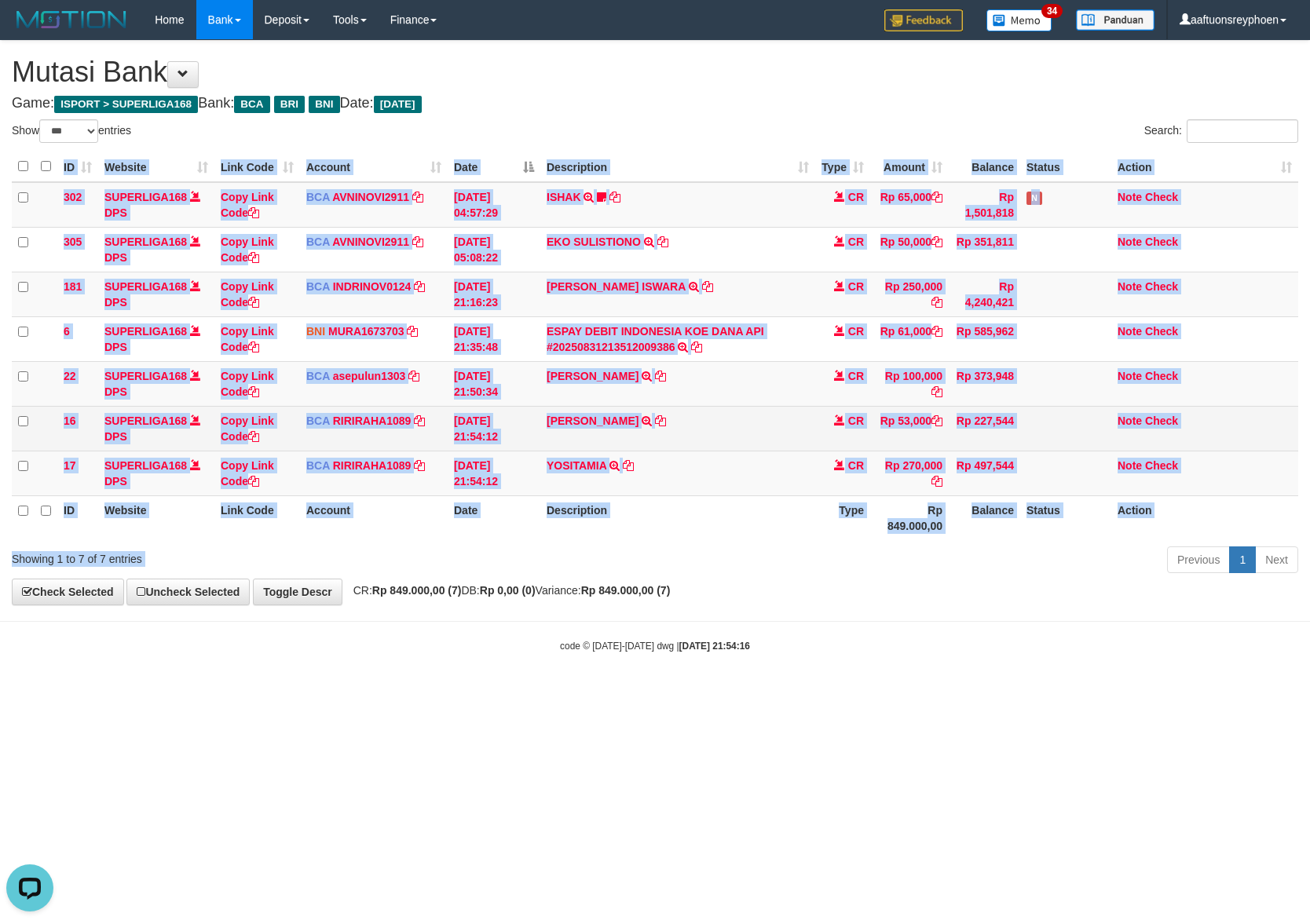
drag, startPoint x: 928, startPoint y: 525, endPoint x: 1296, endPoint y: 410, distance: 385.6
click at [1027, 485] on div "Show ** ** ** *** entries Search: ID Website Link Code Account Date Description…" at bounding box center [655, 349] width 1286 height 460
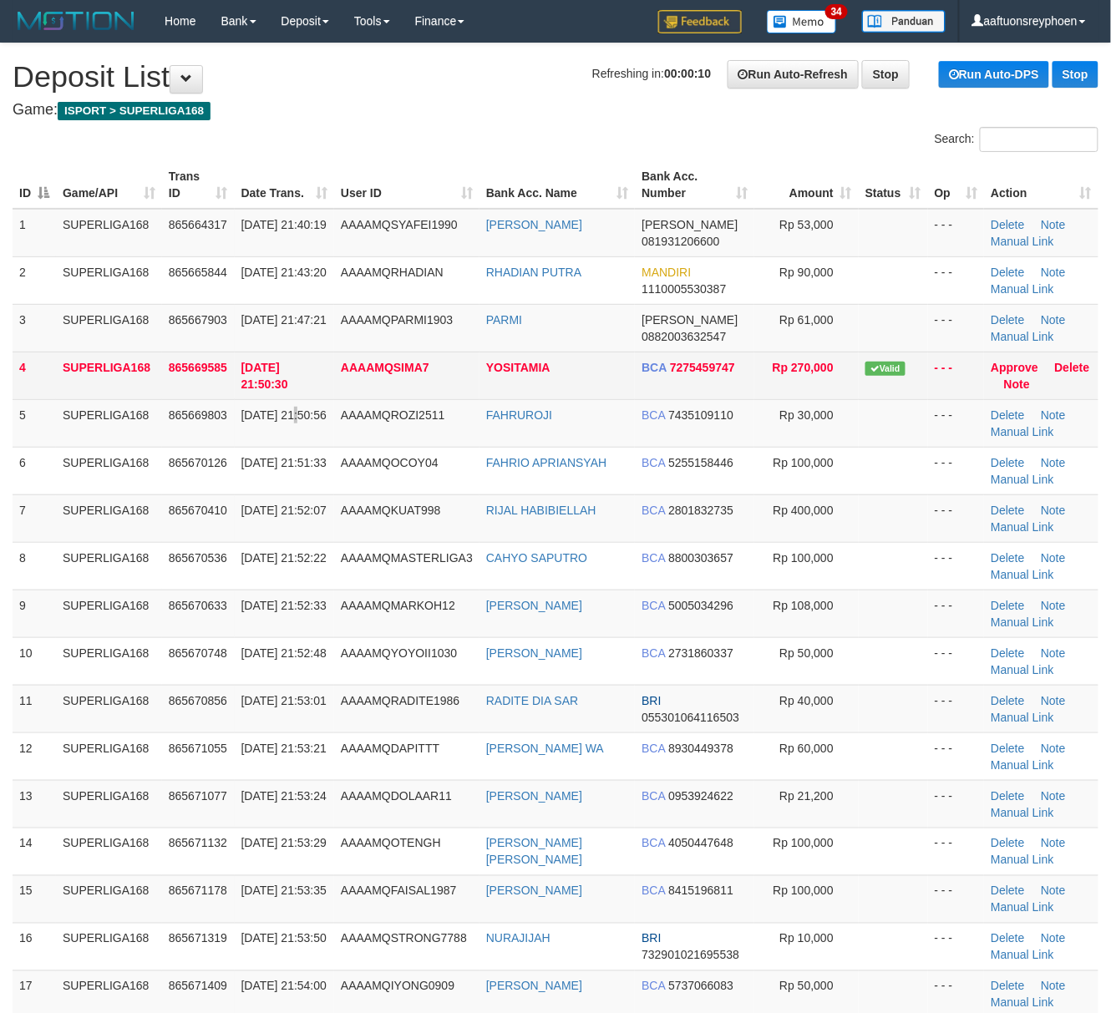
click at [286, 398] on tbody "1 SUPERLIGA168 865664317 [DATE] 21:40:19 AAAAMQSYAFEI1990 [PERSON_NAME] DANA 08…" at bounding box center [556, 614] width 1086 height 810
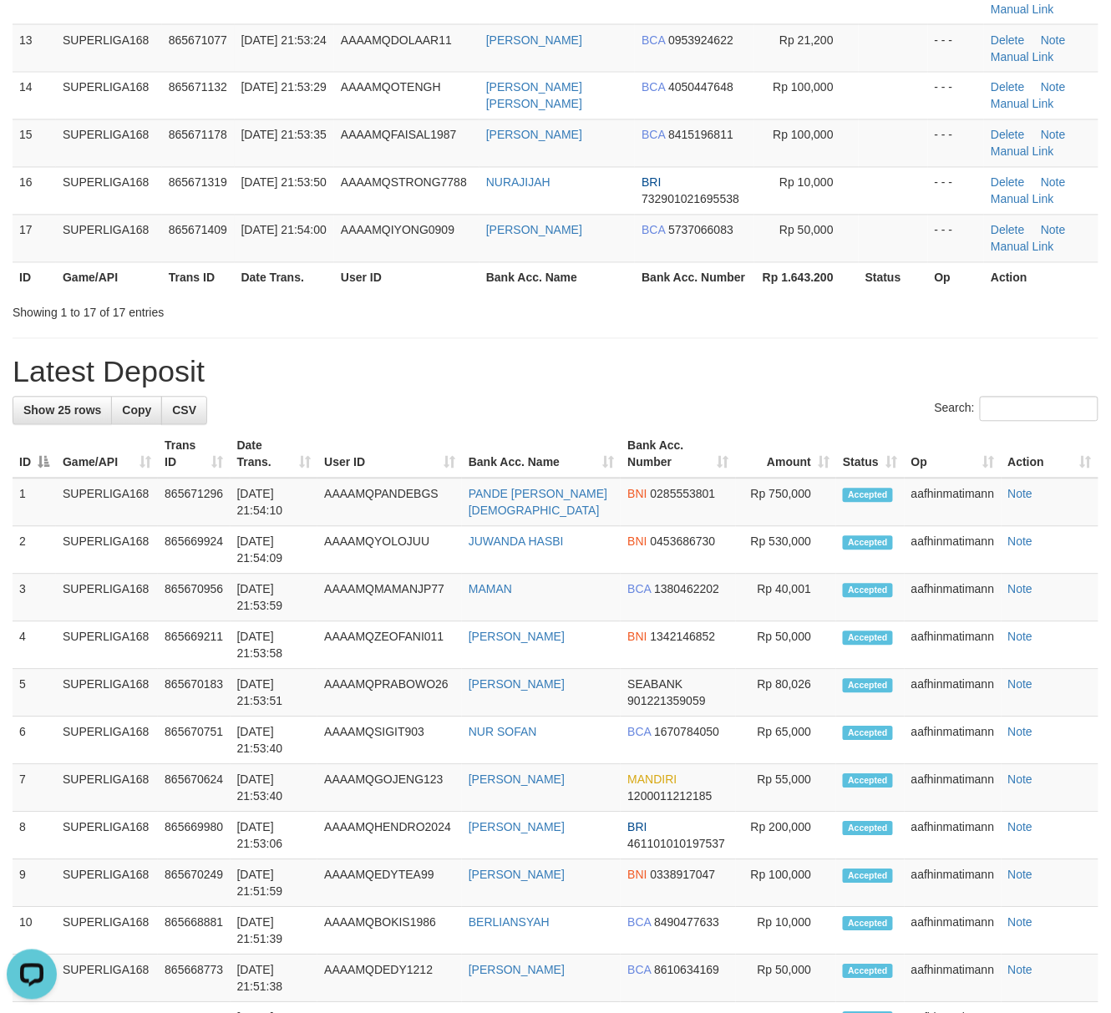
click at [165, 317] on div "Showing 1 to 17 of 17 entries" at bounding box center [232, 309] width 438 height 23
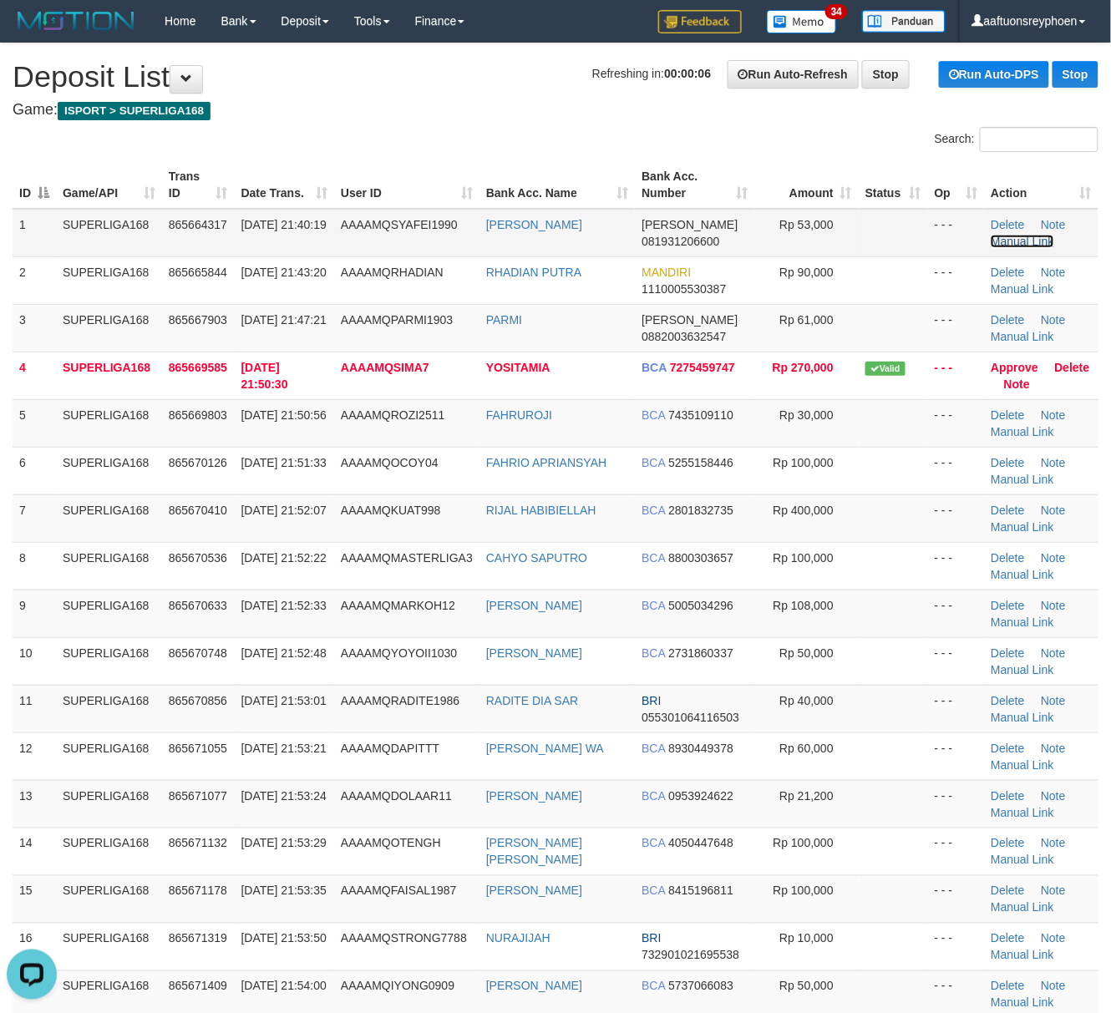
drag, startPoint x: 1036, startPoint y: 241, endPoint x: 436, endPoint y: 322, distance: 605.1
click at [1033, 241] on link "Manual Link" at bounding box center [1021, 241] width 63 height 13
click at [305, 164] on th "Date Trans." at bounding box center [284, 185] width 99 height 48
click at [321, 167] on th "Date Trans." at bounding box center [284, 185] width 99 height 48
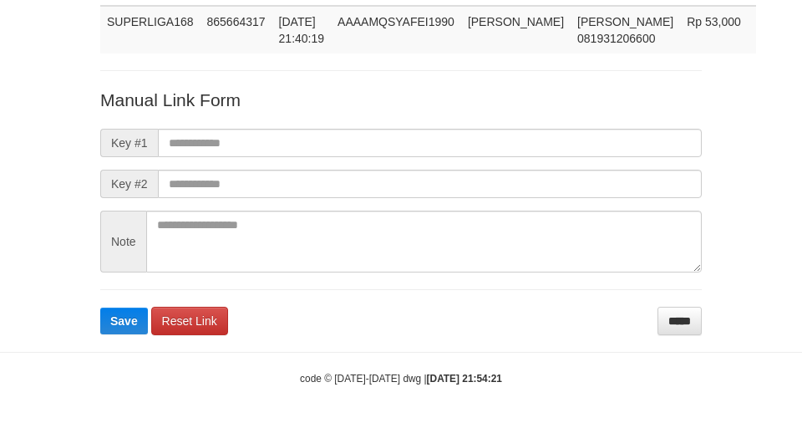
scroll to position [155, 0]
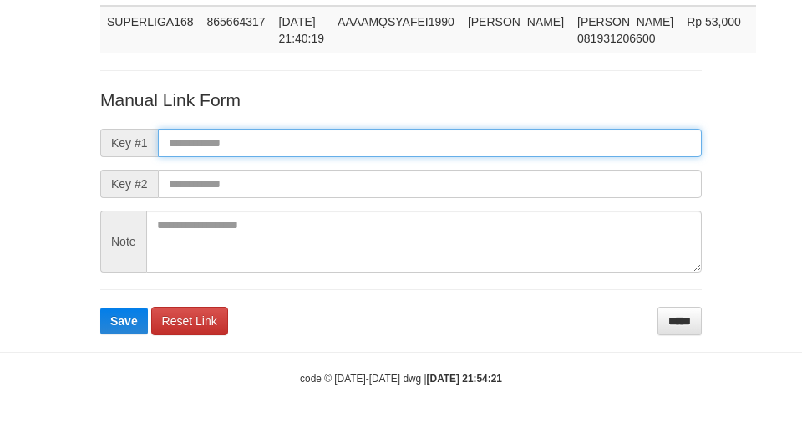
click at [446, 142] on input "text" at bounding box center [430, 143] width 544 height 28
paste input "**********"
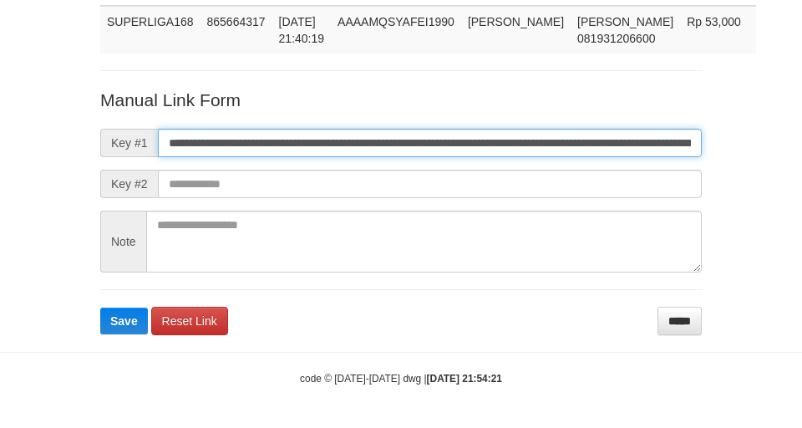
scroll to position [0, 983]
type input "**********"
click at [100, 307] on button "Save" at bounding box center [124, 320] width 48 height 27
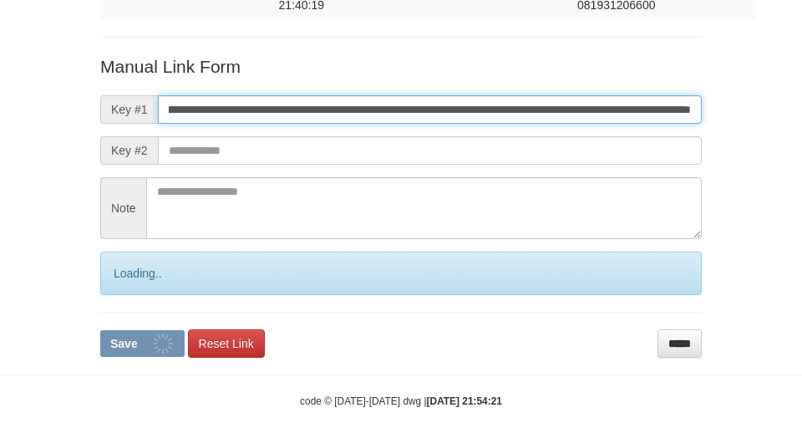
drag, startPoint x: 446, startPoint y: 142, endPoint x: 388, endPoint y: 151, distance: 58.4
click at [446, 124] on input "**********" at bounding box center [430, 109] width 544 height 28
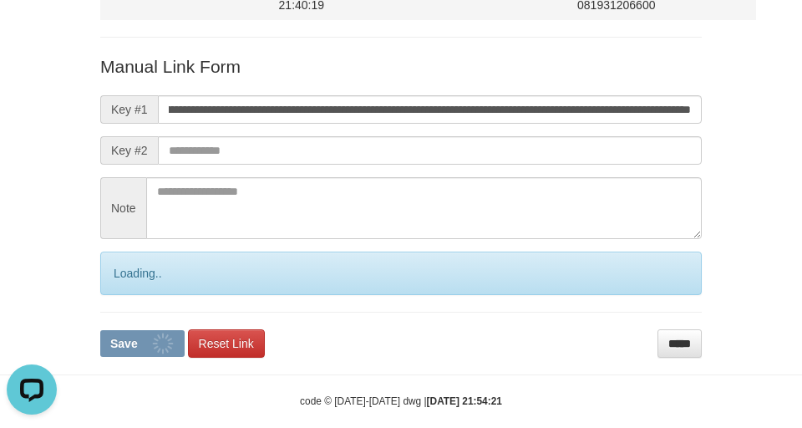
scroll to position [0, 0]
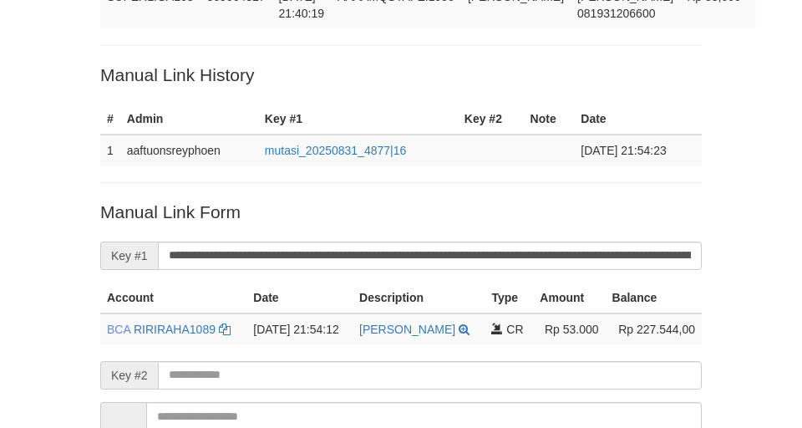
click at [302, 63] on div "Deposit Detail Game/API Trans ID Date Trans. User ID Bank Acc. Name Bank Acc. N…" at bounding box center [401, 209] width 626 height 634
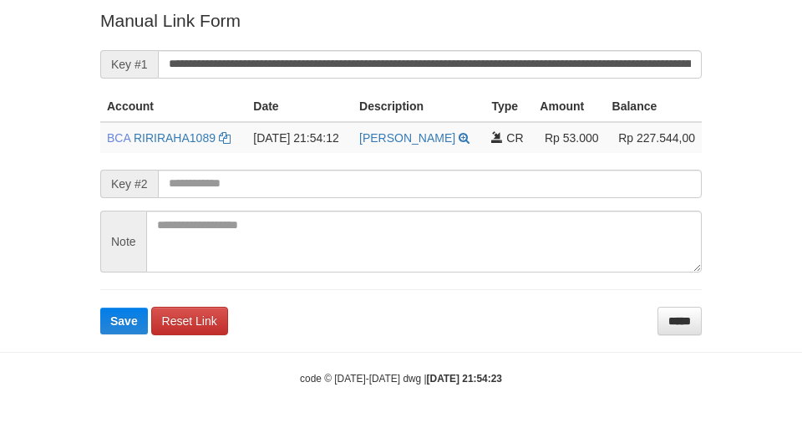
scroll to position [372, 0]
drag, startPoint x: 322, startPoint y: 48, endPoint x: 311, endPoint y: 58, distance: 14.2
click at [321, 48] on form "**********" at bounding box center [400, 171] width 601 height 326
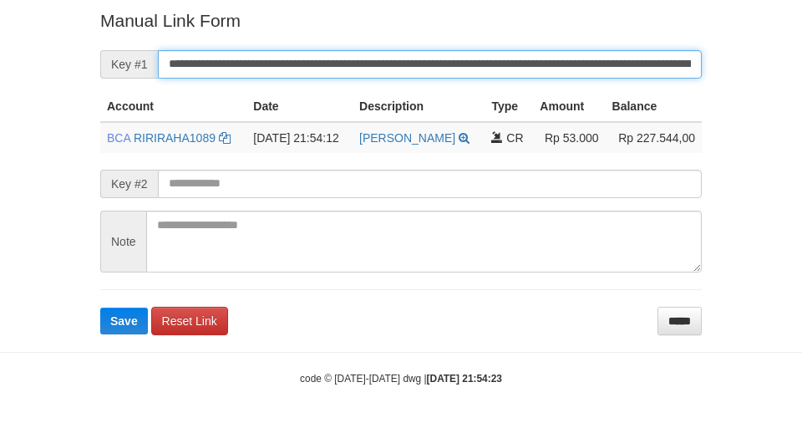
click at [100, 307] on button "Save" at bounding box center [124, 320] width 48 height 27
click at [308, 61] on input "**********" at bounding box center [430, 64] width 544 height 28
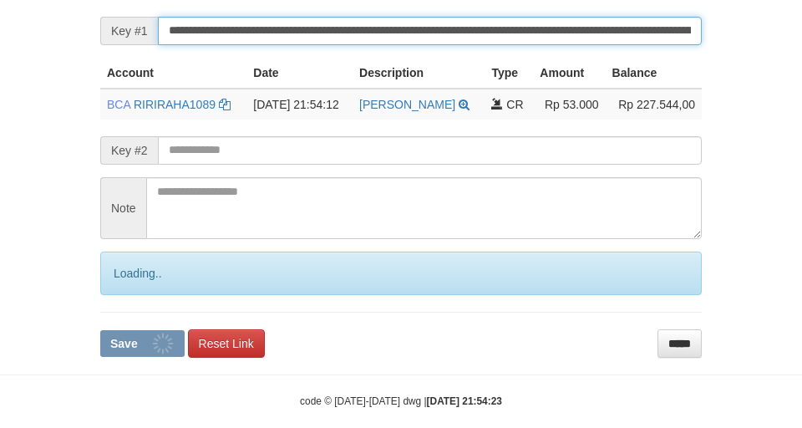
click at [100, 330] on button "Save" at bounding box center [142, 343] width 84 height 27
click at [311, 45] on input "**********" at bounding box center [430, 31] width 544 height 28
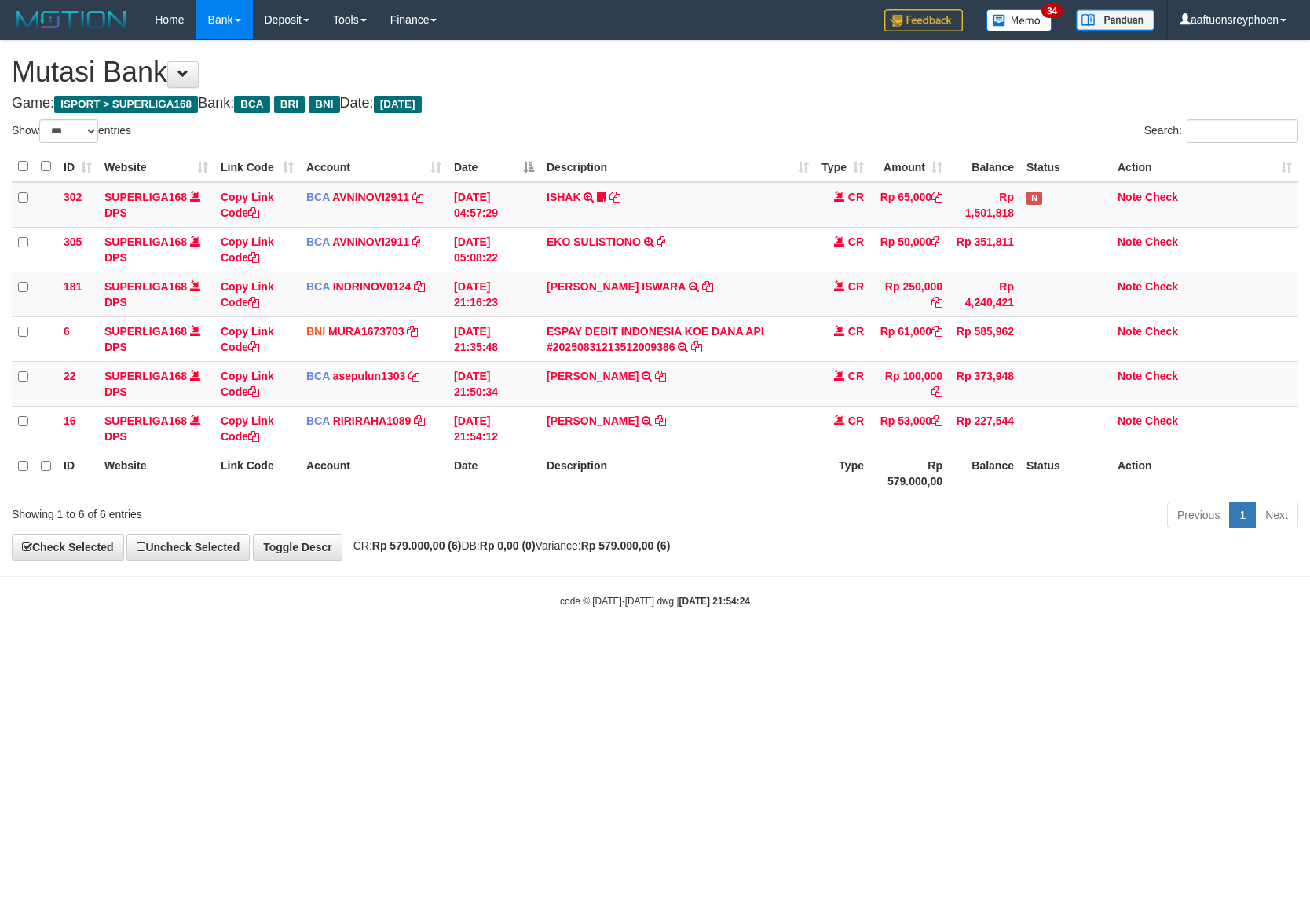
select select "***"
drag, startPoint x: 890, startPoint y: 478, endPoint x: 1308, endPoint y: 370, distance: 431.7
click at [1100, 412] on div "Show ** ** ** *** entries Search: ID Website Link Code Account Date Description…" at bounding box center [655, 326] width 1286 height 415
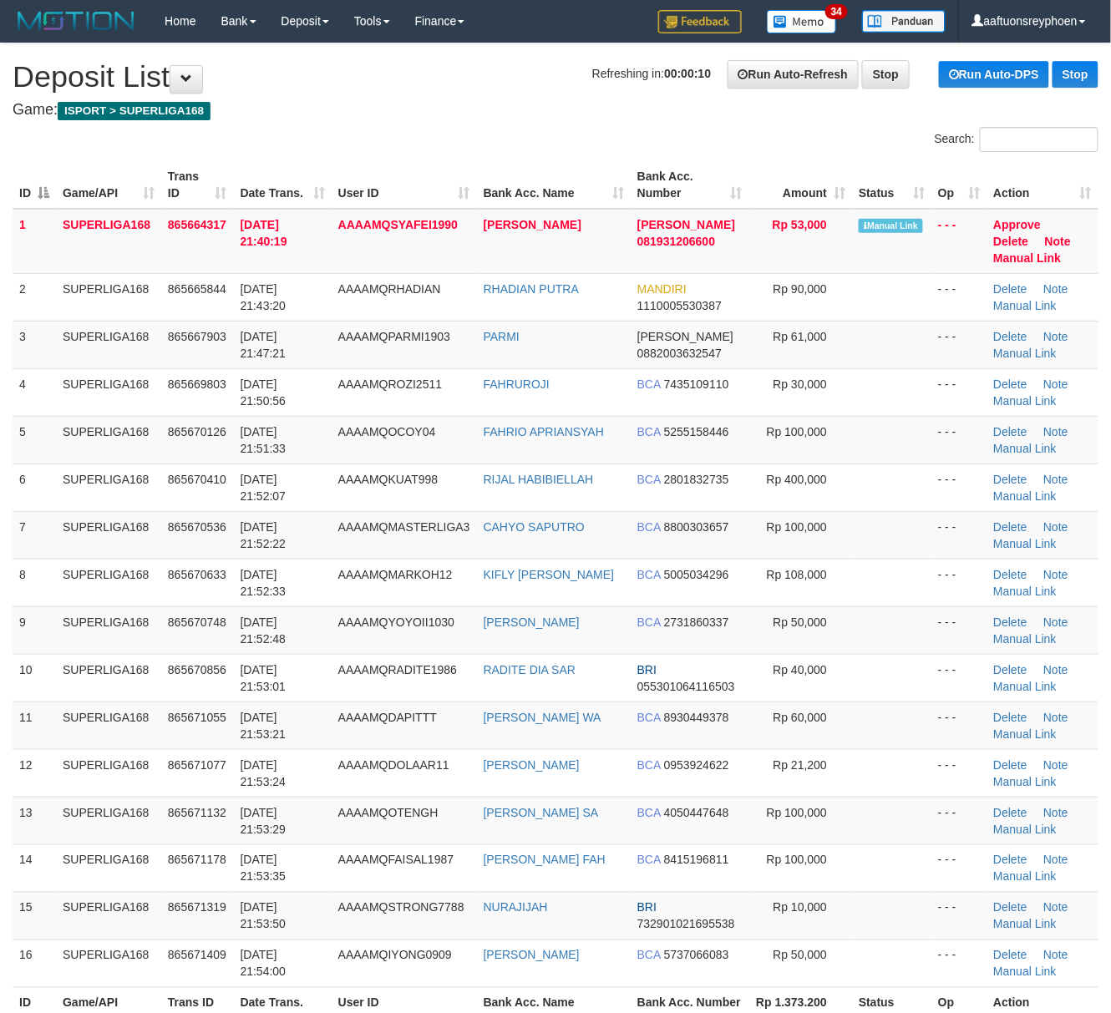
click at [269, 198] on th "Date Trans." at bounding box center [283, 185] width 98 height 48
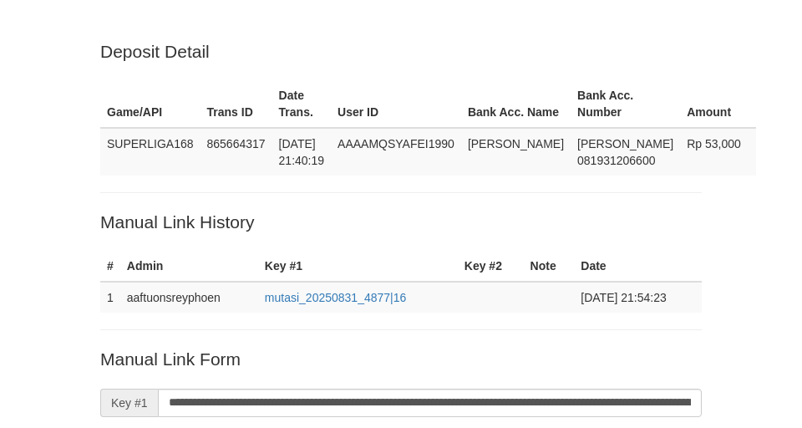
scroll to position [372, 0]
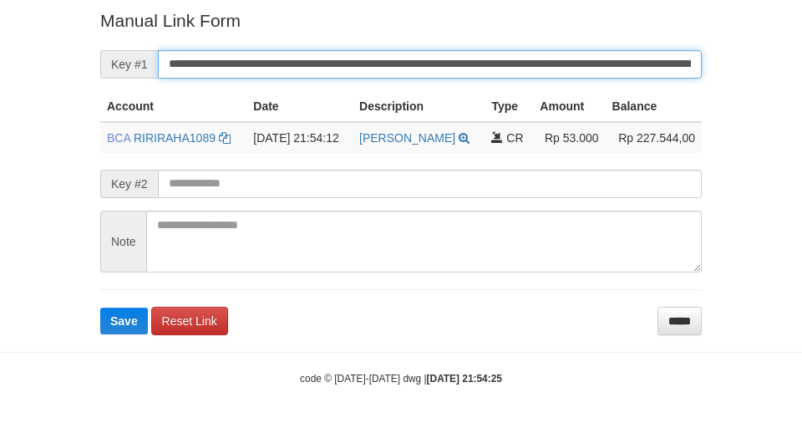
click at [100, 307] on button "Save" at bounding box center [124, 320] width 48 height 27
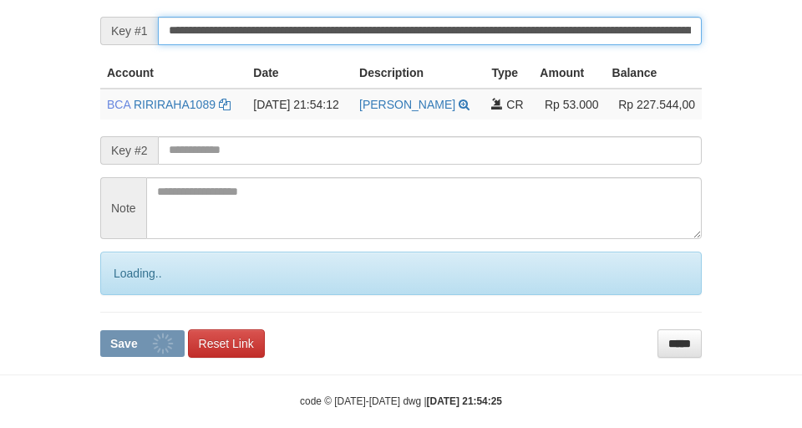
click at [315, 45] on input "**********" at bounding box center [430, 31] width 544 height 28
click at [100, 330] on button "Save" at bounding box center [142, 343] width 84 height 27
click at [315, 45] on input "**********" at bounding box center [430, 31] width 544 height 28
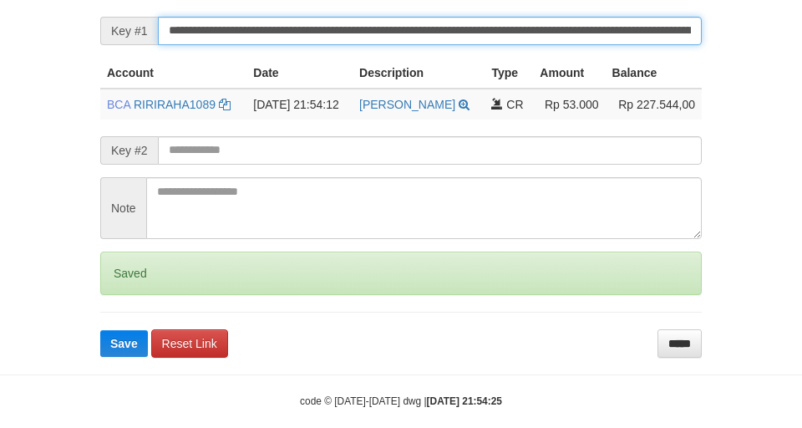
click at [315, 45] on input "**********" at bounding box center [430, 31] width 544 height 28
click at [100, 330] on button "Save" at bounding box center [124, 343] width 48 height 27
drag, startPoint x: 315, startPoint y: 60, endPoint x: 8, endPoint y: 151, distance: 320.5
click at [316, 45] on input "**********" at bounding box center [430, 31] width 544 height 28
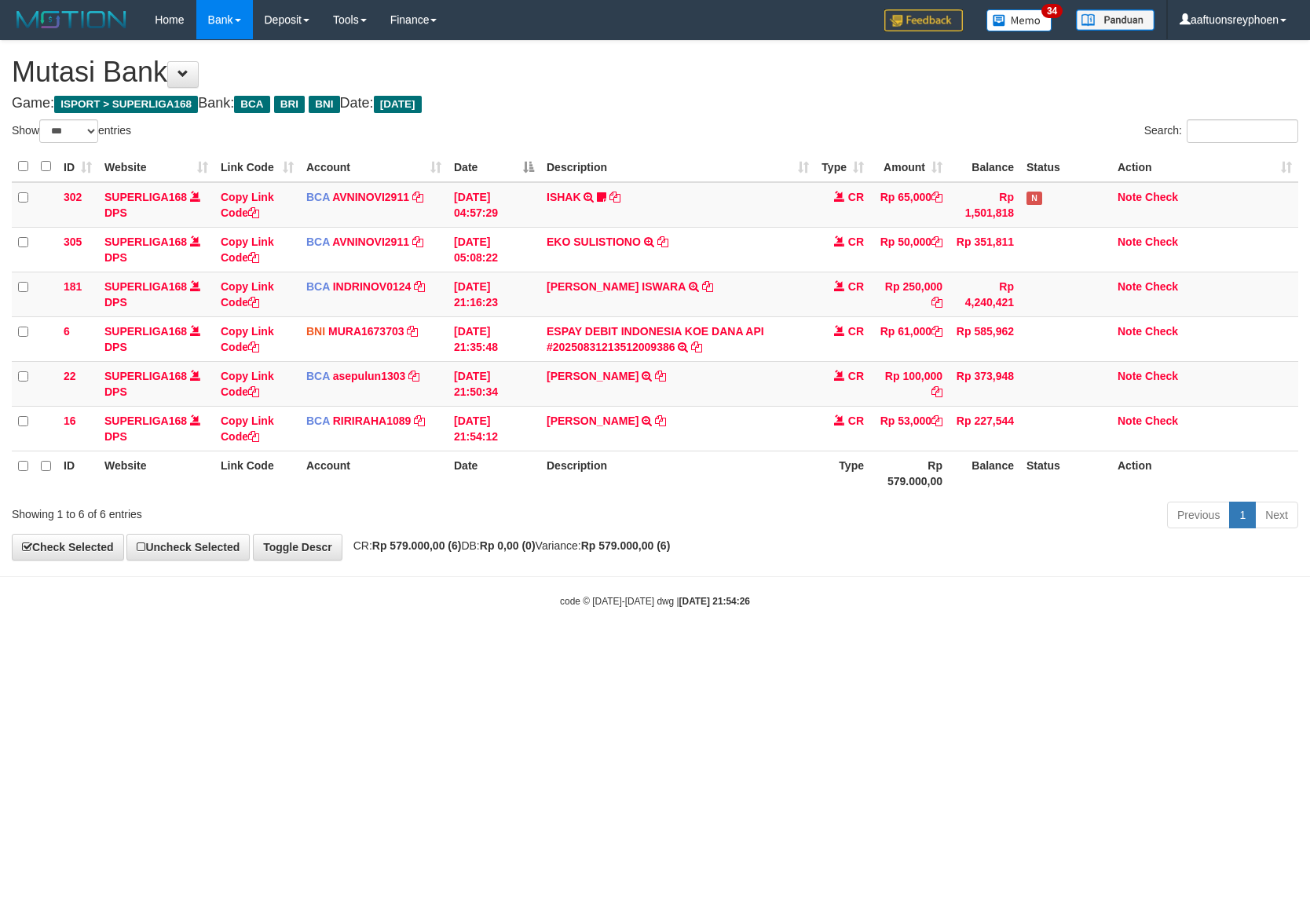
select select "***"
drag, startPoint x: 1034, startPoint y: 459, endPoint x: 1298, endPoint y: 394, distance: 271.9
click at [1197, 419] on div "Show ** ** ** *** entries Search: ID Website Link Code Account Date Description…" at bounding box center [655, 326] width 1286 height 415
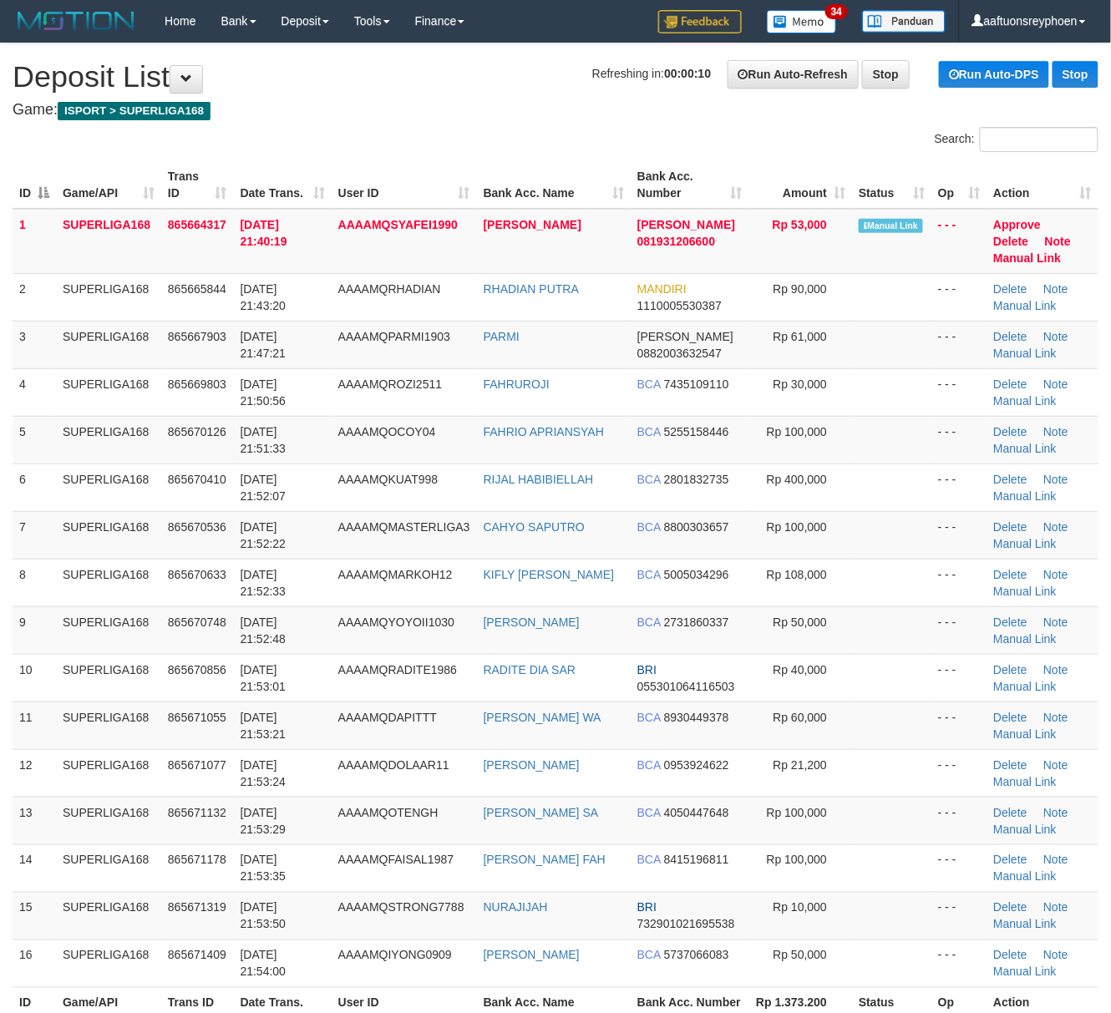
click at [389, 129] on div "Search:" at bounding box center [555, 141] width 1111 height 29
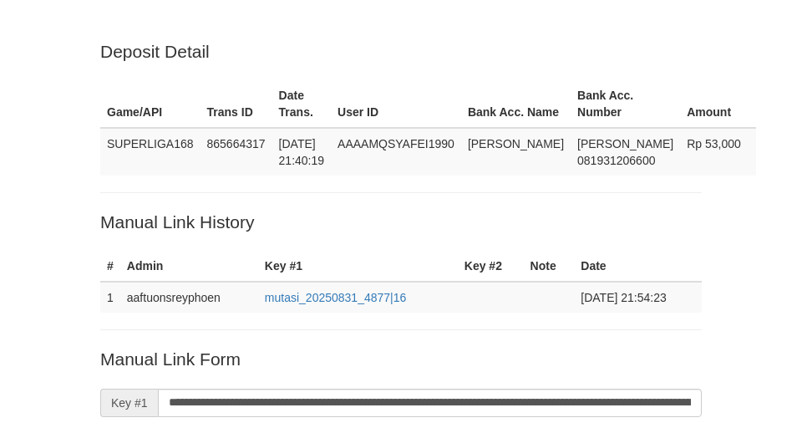
scroll to position [372, 0]
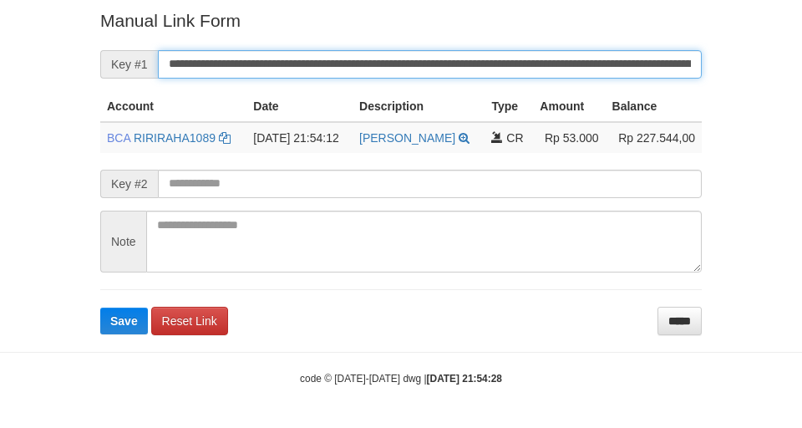
click at [100, 307] on button "Save" at bounding box center [124, 320] width 48 height 27
click at [311, 61] on input "**********" at bounding box center [430, 64] width 544 height 28
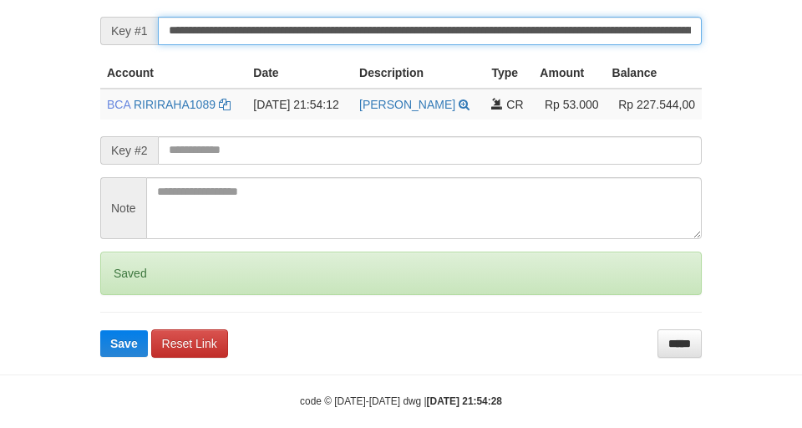
click at [315, 45] on input "**********" at bounding box center [430, 31] width 544 height 28
click at [100, 330] on button "Save" at bounding box center [124, 343] width 48 height 27
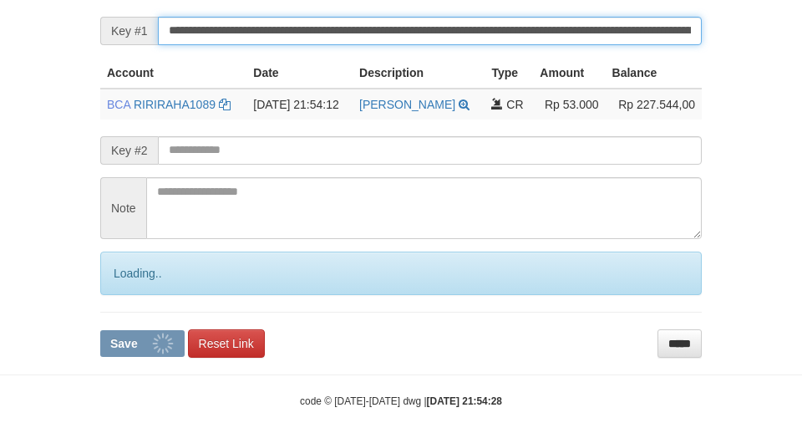
click at [315, 45] on input "**********" at bounding box center [430, 31] width 544 height 28
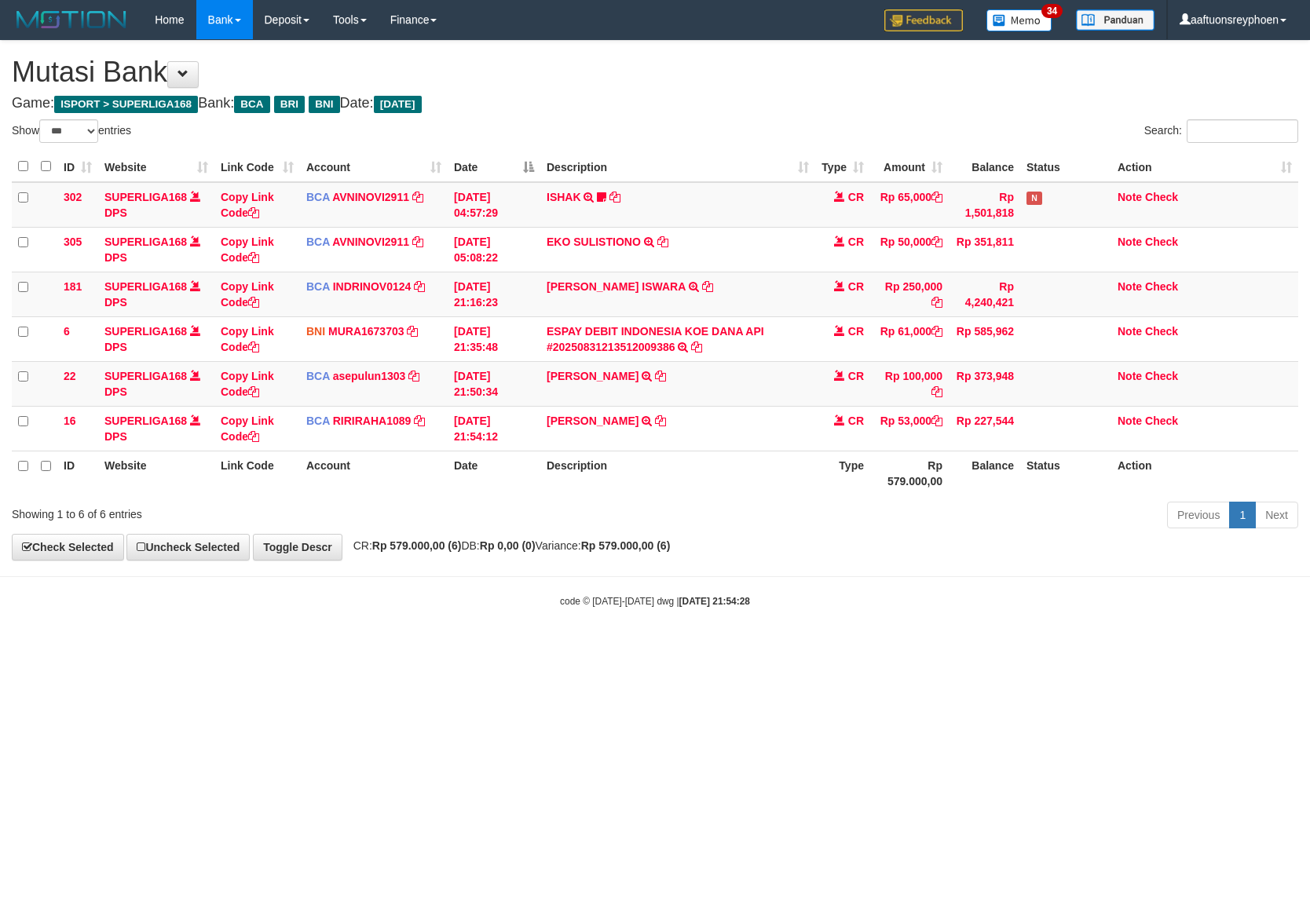
select select "***"
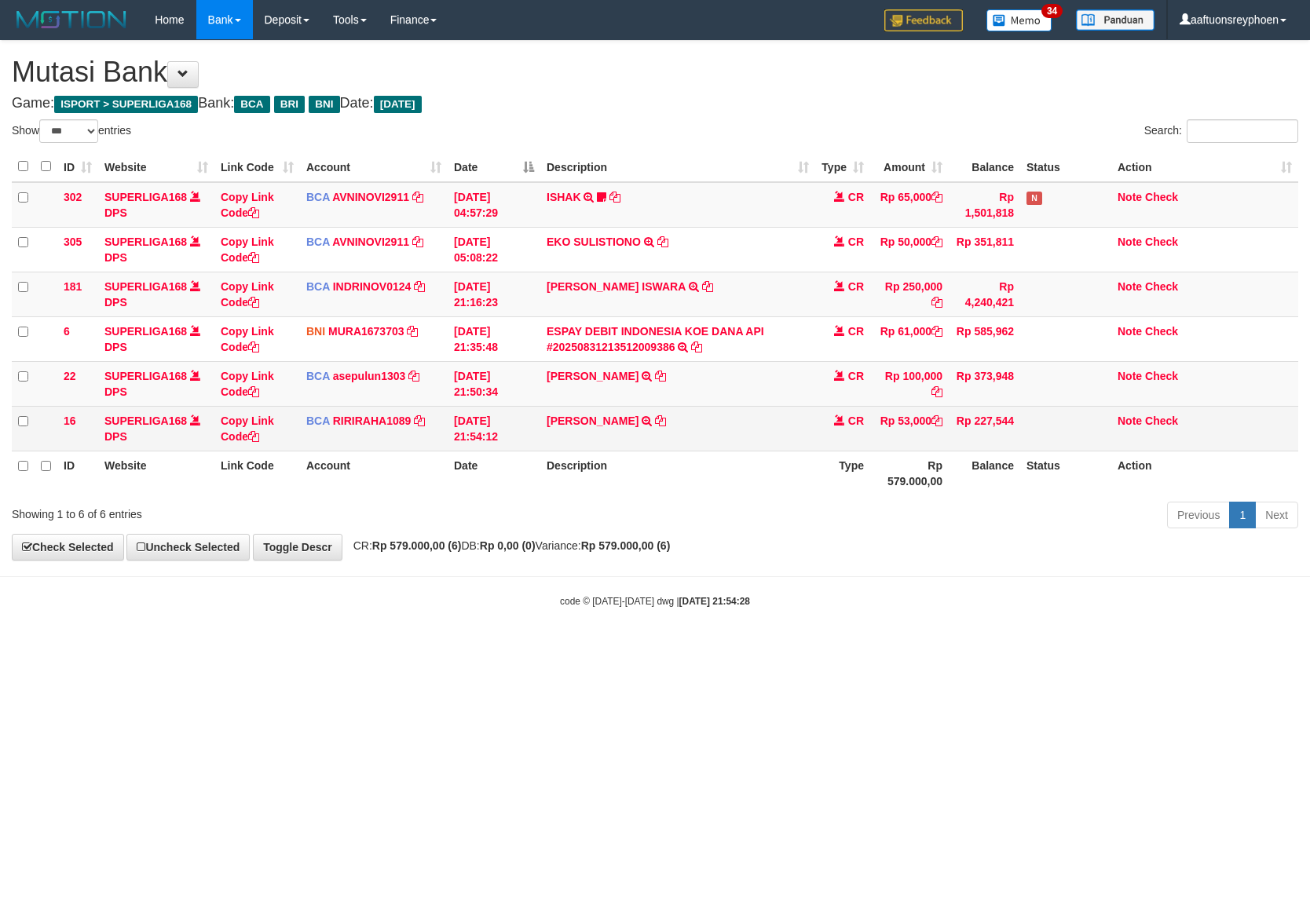
drag, startPoint x: 1060, startPoint y: 483, endPoint x: 1261, endPoint y: 407, distance: 214.9
click at [1261, 407] on table "ID Website Link Code Account Date Description Type Amount Balance Status Action…" at bounding box center [655, 323] width 1286 height 344
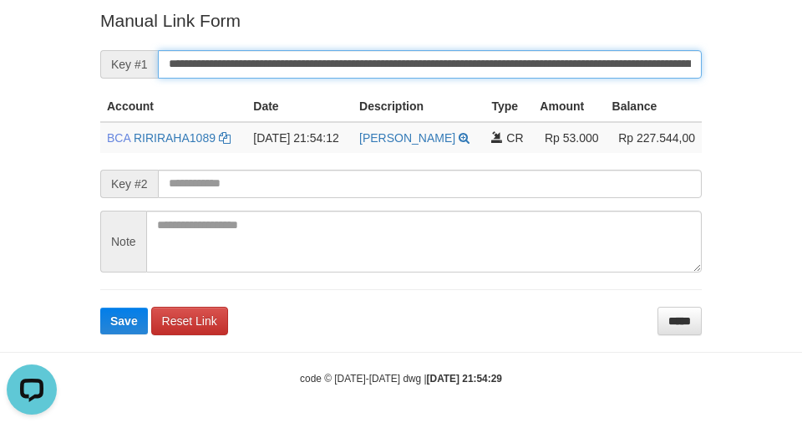
click at [100, 307] on button "Save" at bounding box center [124, 320] width 48 height 27
click at [285, 62] on input "**********" at bounding box center [430, 64] width 544 height 28
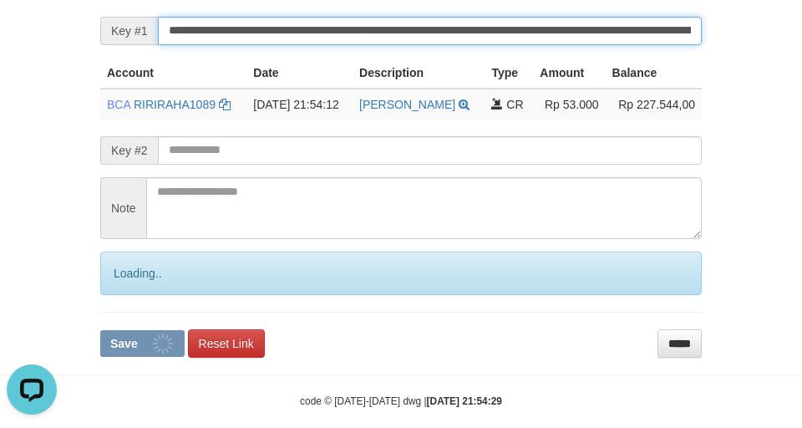
click at [100, 330] on button "Save" at bounding box center [142, 343] width 84 height 27
click at [285, 45] on input "**********" at bounding box center [430, 31] width 544 height 28
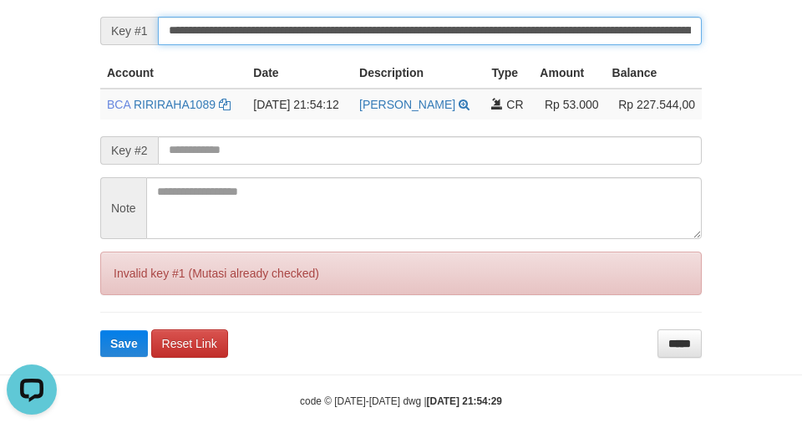
click at [100, 330] on button "Save" at bounding box center [124, 343] width 48 height 27
click at [284, 45] on input "**********" at bounding box center [430, 31] width 544 height 28
click at [100, 330] on button "Save" at bounding box center [124, 343] width 48 height 27
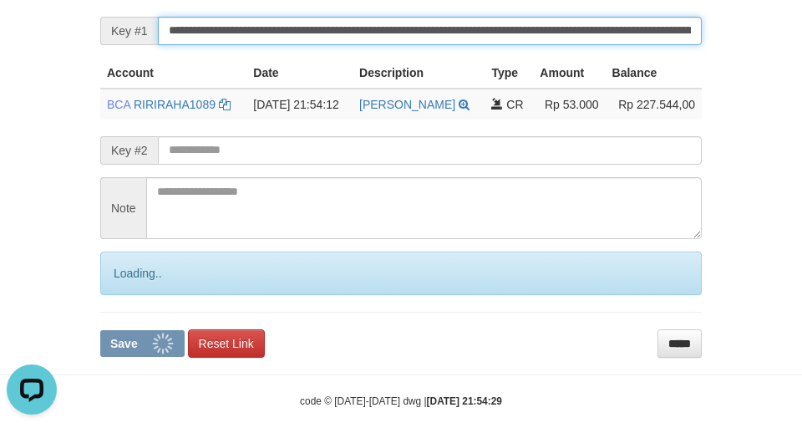
drag, startPoint x: 298, startPoint y: 58, endPoint x: 288, endPoint y: 64, distance: 11.6
click at [297, 45] on input "**********" at bounding box center [430, 31] width 544 height 28
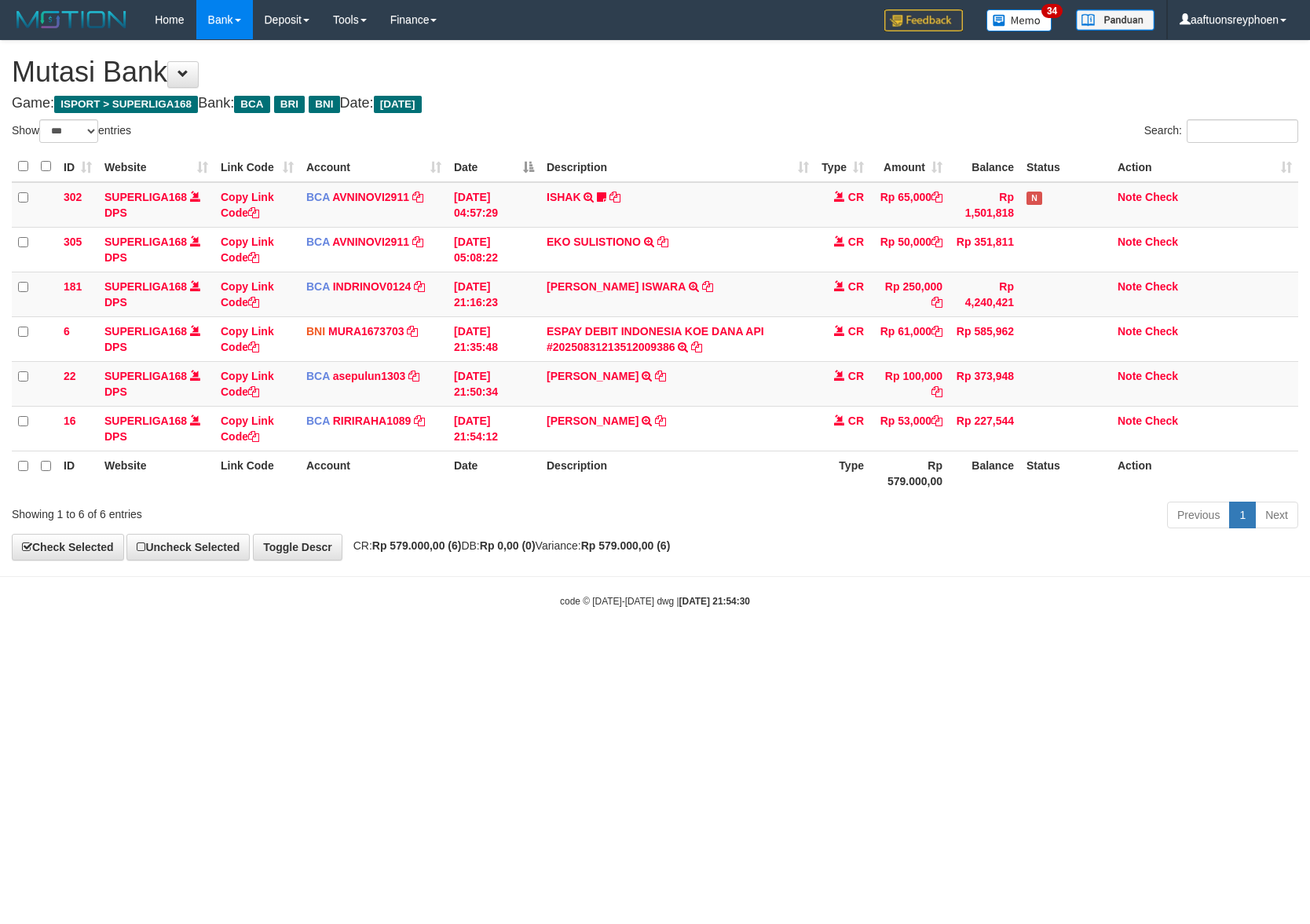
select select "***"
click at [832, 540] on div "**********" at bounding box center [655, 300] width 1310 height 519
drag, startPoint x: 1013, startPoint y: 554, endPoint x: 1307, endPoint y: 520, distance: 296.0
click at [1176, 531] on body "Toggle navigation Home Bank Account List Load By Website Group [ISPORT] SUPERLI…" at bounding box center [655, 323] width 1310 height 648
drag, startPoint x: 691, startPoint y: 604, endPoint x: 1270, endPoint y: 525, distance: 584.4
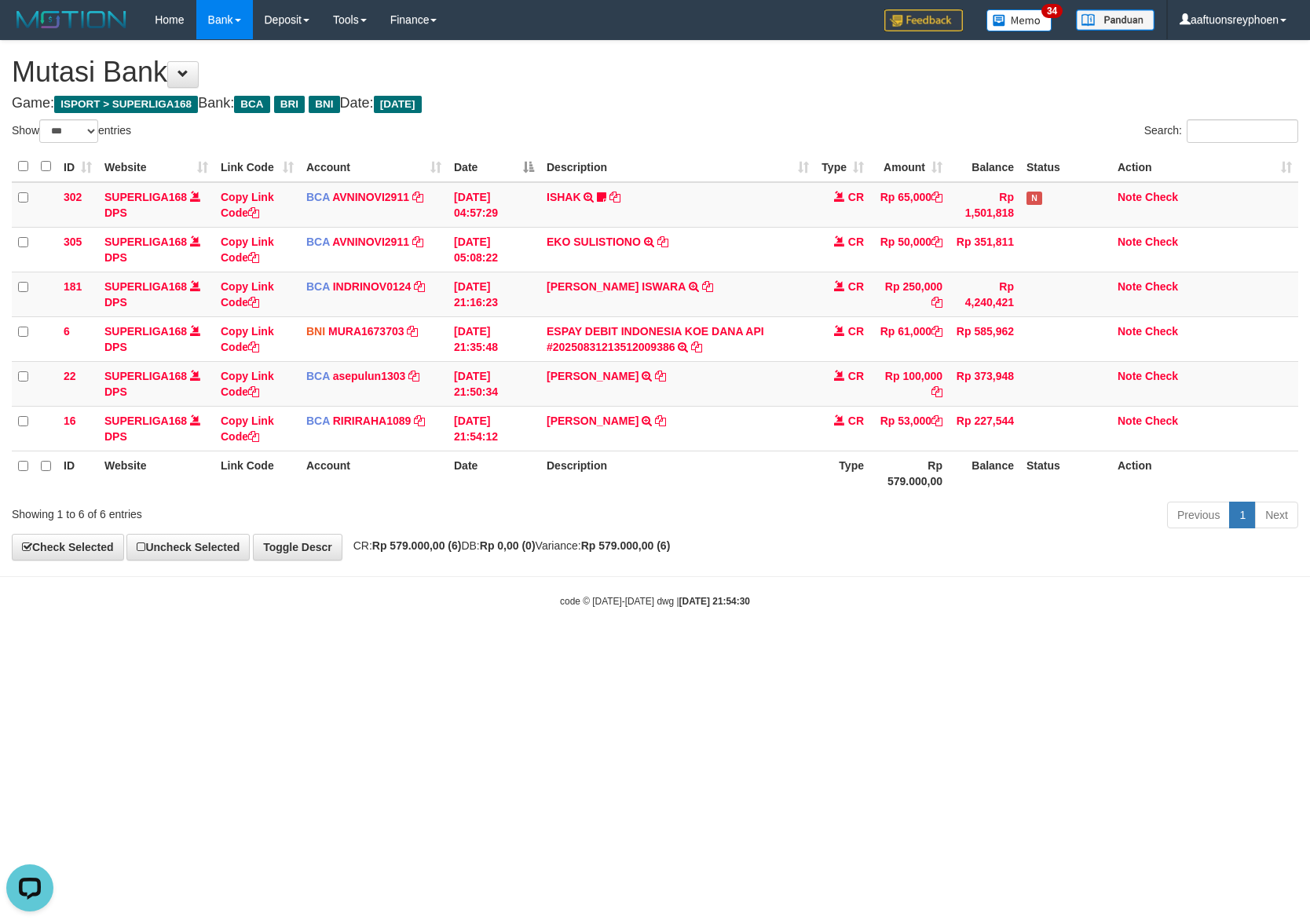
click at [827, 581] on body "Toggle navigation Home Bank Account List Load By Website Group [ISPORT] SUPERLI…" at bounding box center [655, 323] width 1310 height 648
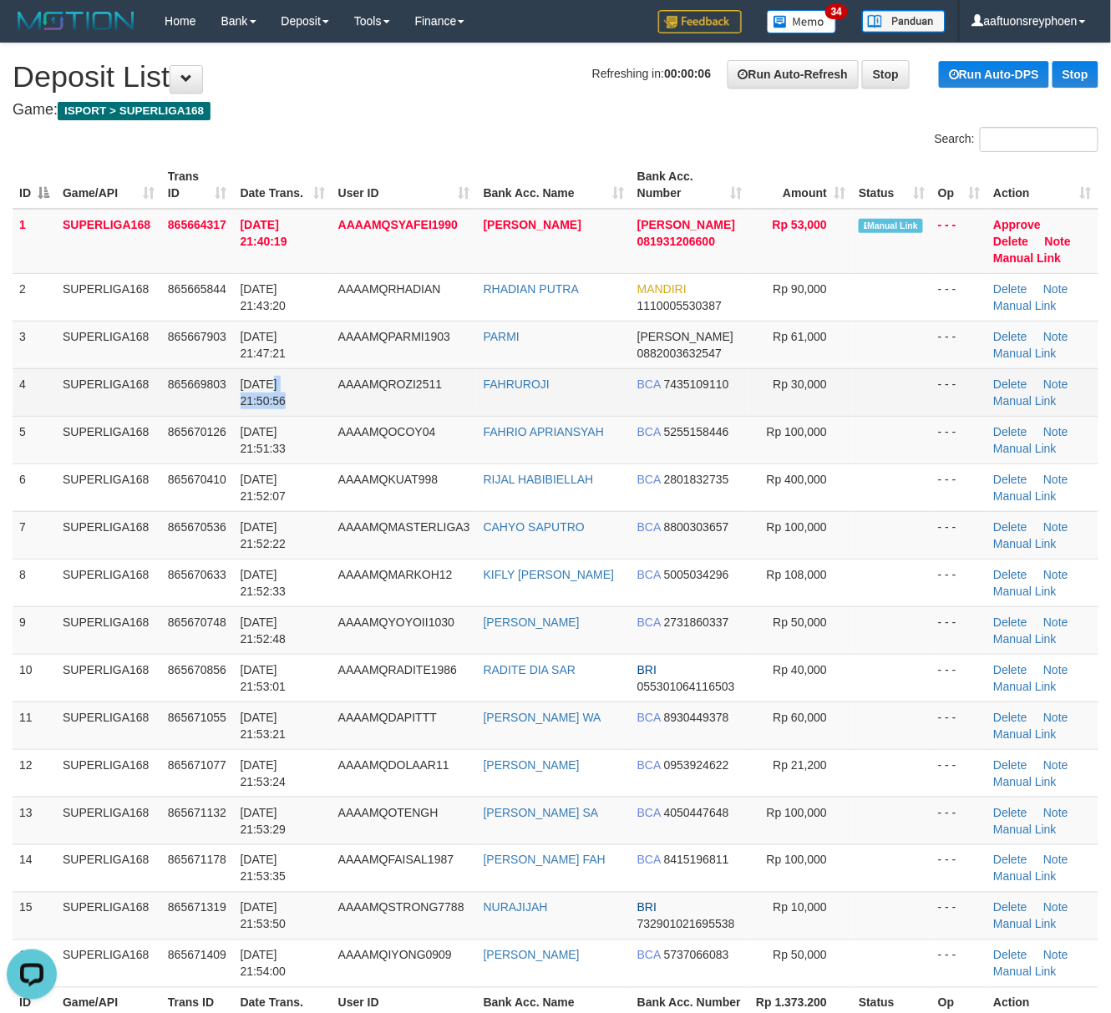
click at [271, 388] on span "[DATE] 21:50:56" at bounding box center [264, 392] width 46 height 30
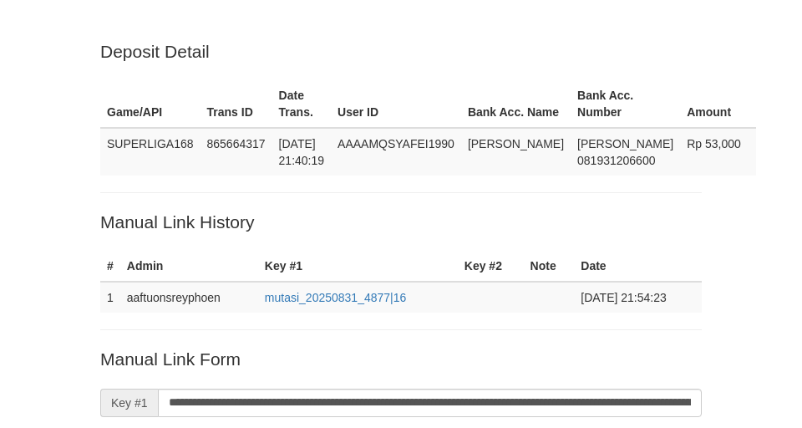
scroll to position [372, 0]
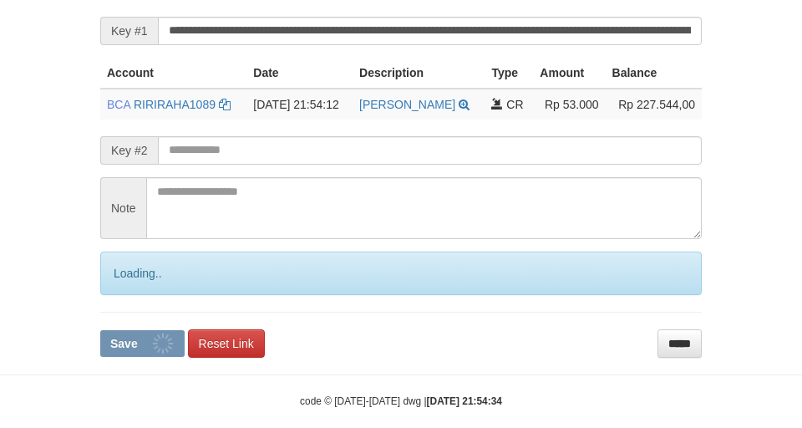
click at [289, 45] on input "**********" at bounding box center [430, 31] width 544 height 28
click at [100, 330] on button "Save" at bounding box center [142, 343] width 84 height 27
click at [291, 45] on input "**********" at bounding box center [430, 31] width 544 height 28
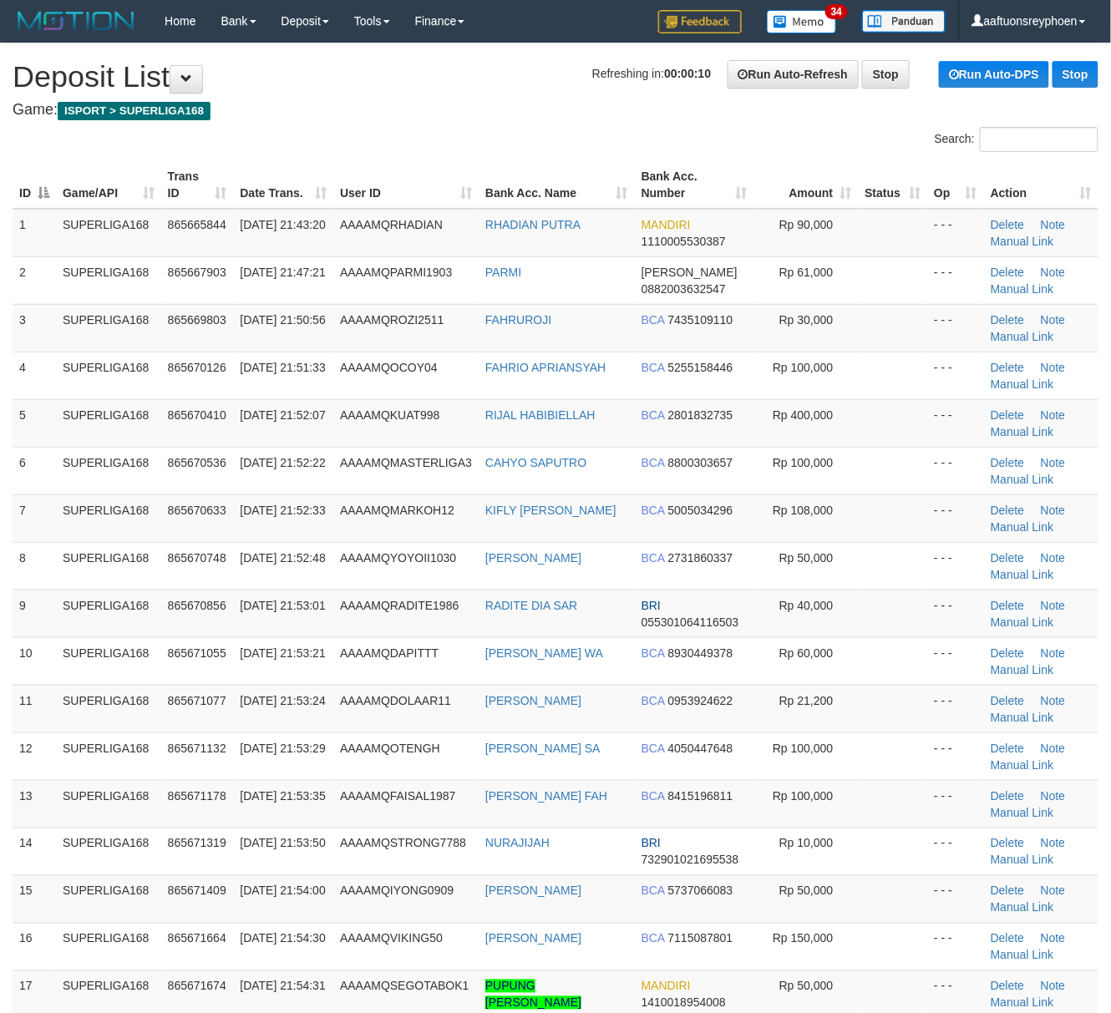
click at [285, 371] on span "31/08/2025 21:51:33" at bounding box center [282, 367] width 85 height 13
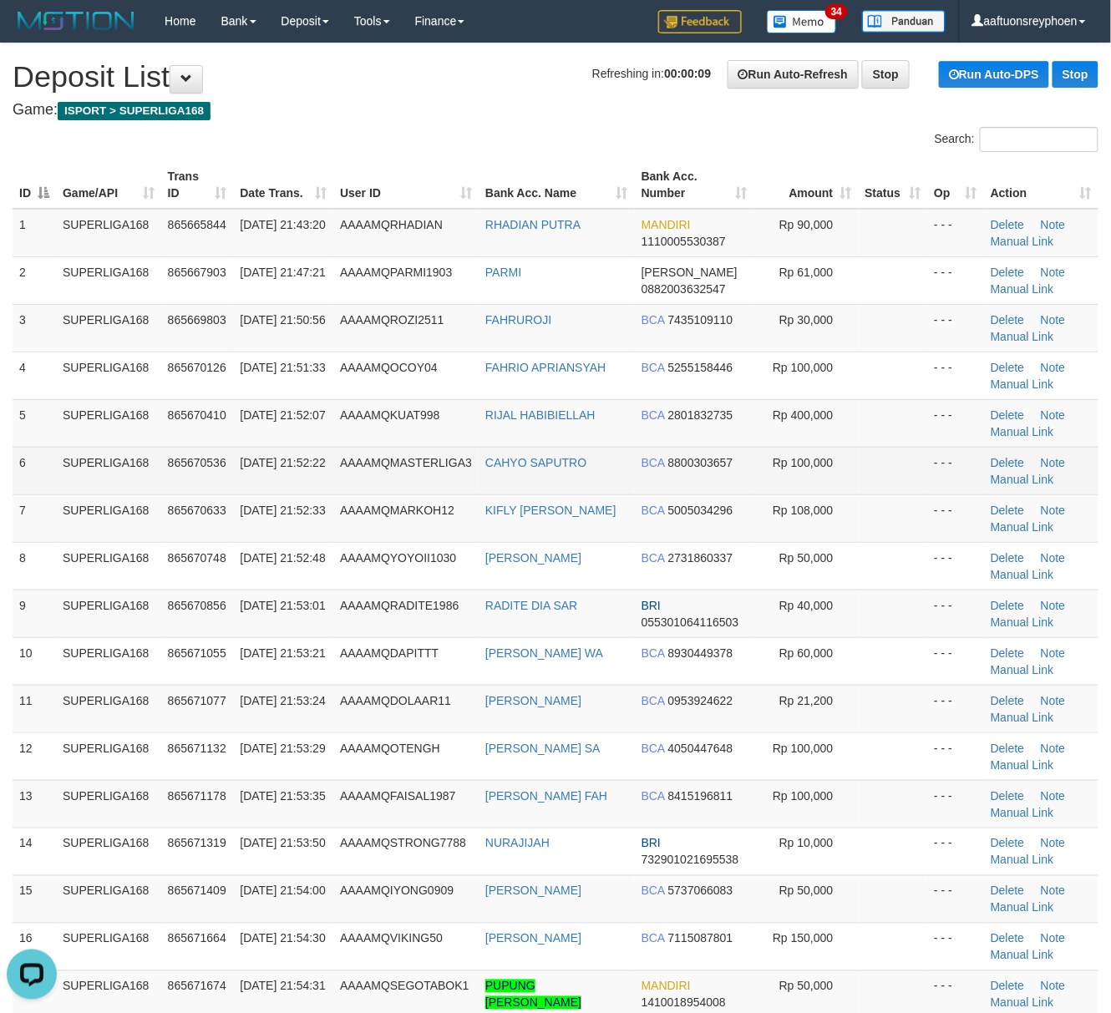
drag, startPoint x: 152, startPoint y: 429, endPoint x: 35, endPoint y: 458, distance: 120.5
click at [131, 435] on td "SUPERLIGA168" at bounding box center [108, 423] width 105 height 48
drag, startPoint x: 75, startPoint y: 438, endPoint x: 28, endPoint y: 458, distance: 50.9
click at [74, 438] on td "SUPERLIGA168" at bounding box center [108, 423] width 105 height 48
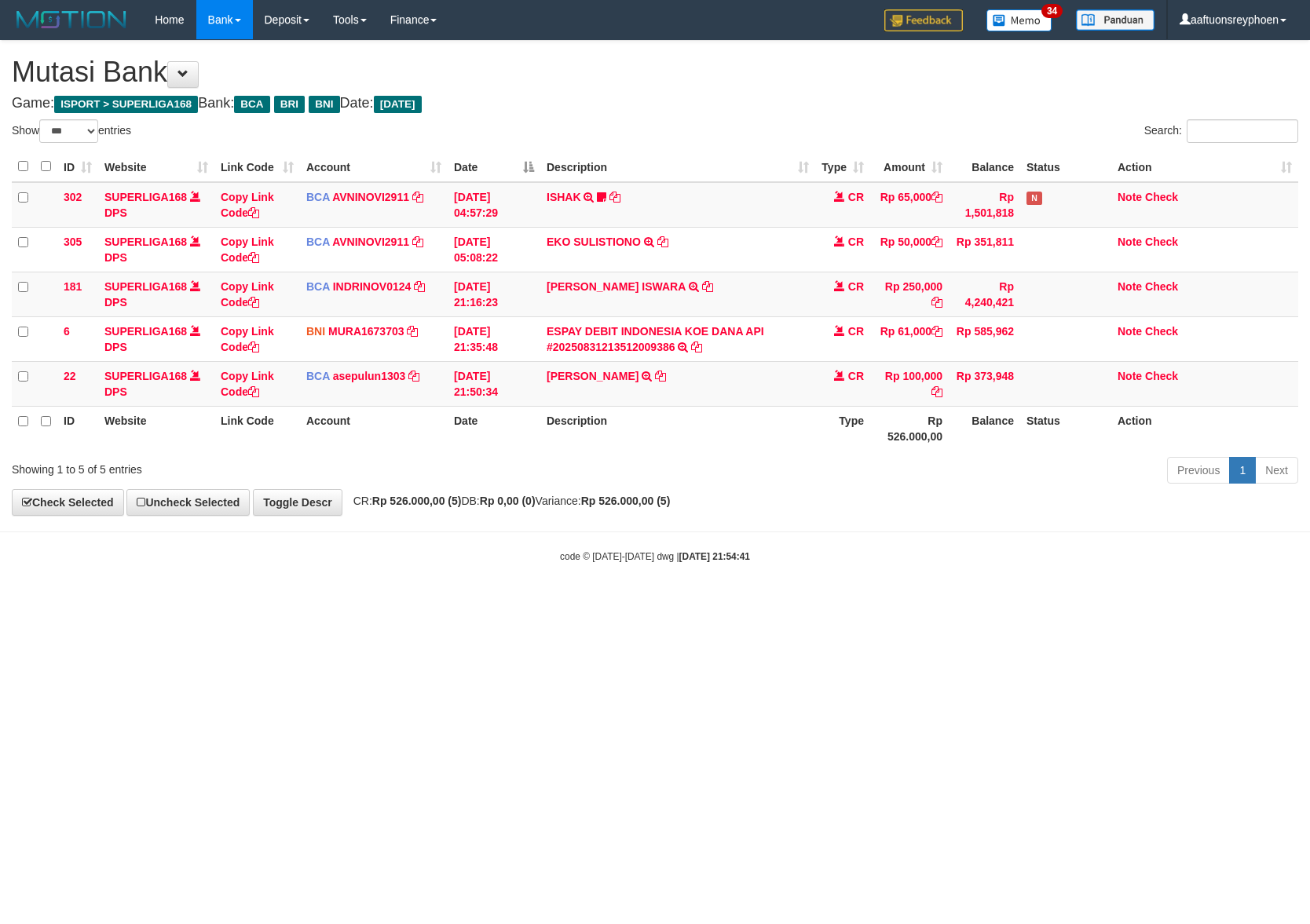
select select "***"
click at [780, 603] on html "Toggle navigation Home Bank Account List Load By Website Group [ISPORT] SUPERLI…" at bounding box center [655, 301] width 1310 height 603
click at [786, 603] on html "Toggle navigation Home Bank Account List Load By Website Group [ISPORT] SUPERLI…" at bounding box center [655, 301] width 1310 height 603
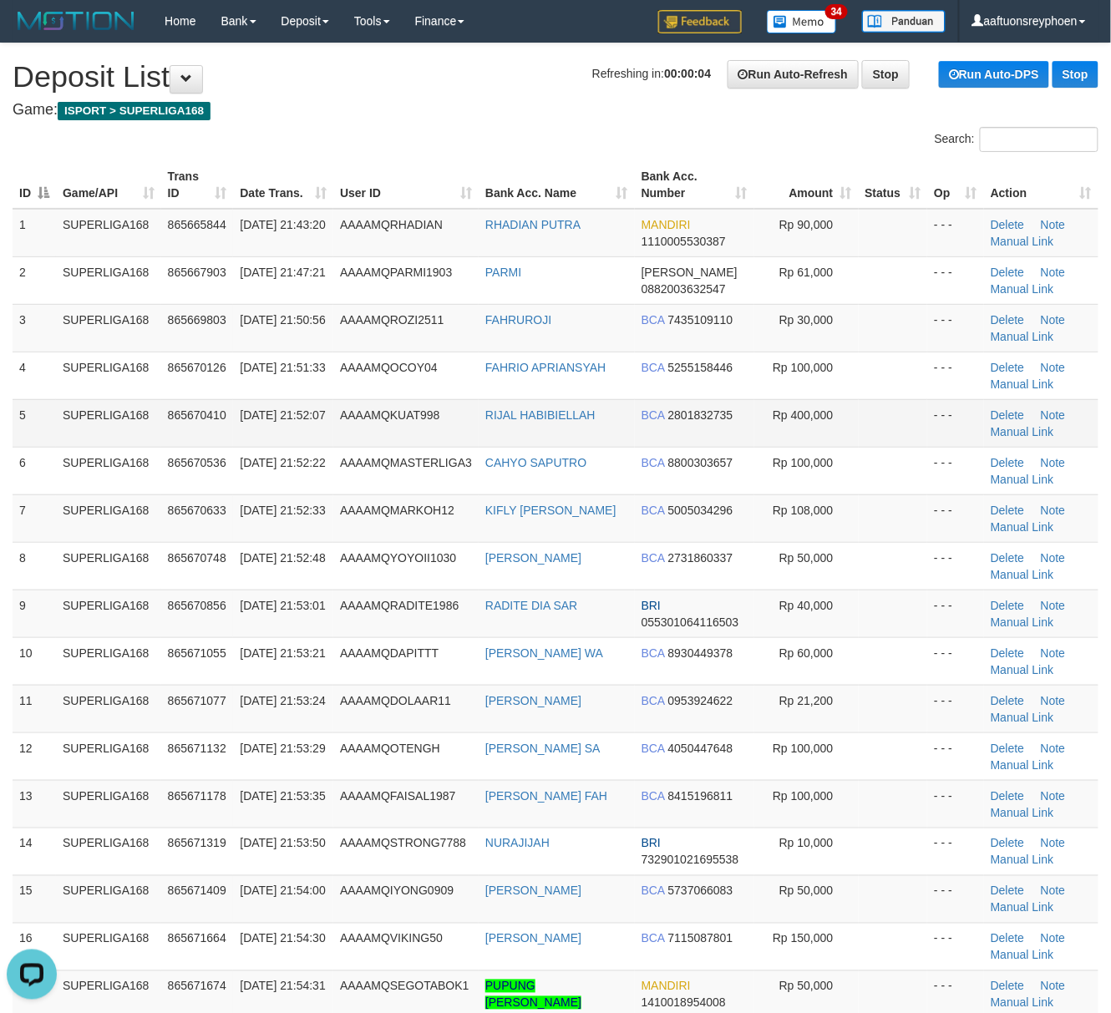
click at [302, 413] on td "31/08/2025 21:52:07" at bounding box center [283, 423] width 100 height 48
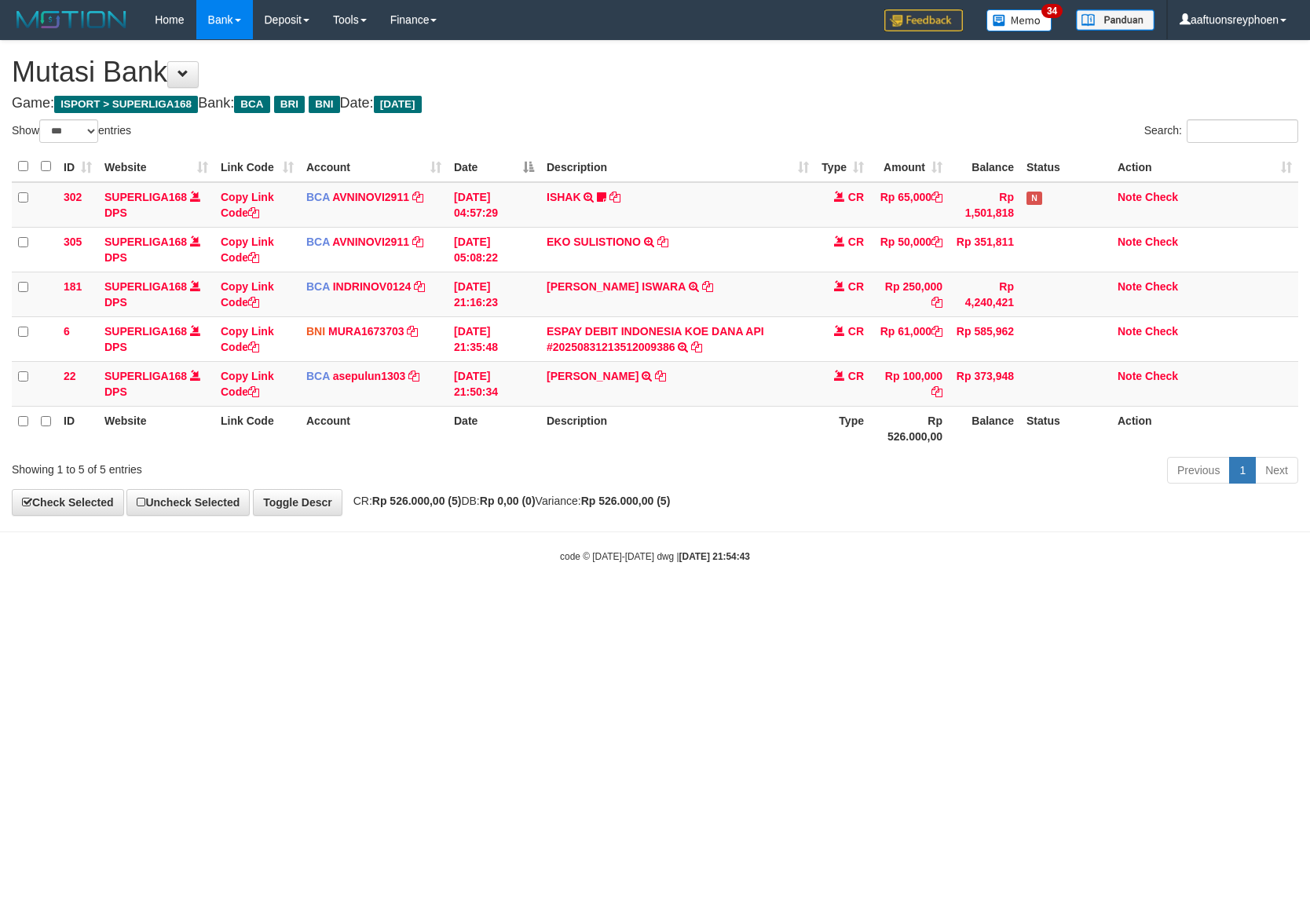
select select "***"
drag, startPoint x: 879, startPoint y: 642, endPoint x: 963, endPoint y: 620, distance: 86.8
click at [959, 603] on html "Toggle navigation Home Bank Account List Load By Website Group [ISPORT] SUPERLI…" at bounding box center [655, 301] width 1310 height 603
drag, startPoint x: 579, startPoint y: 700, endPoint x: 887, endPoint y: 647, distance: 312.5
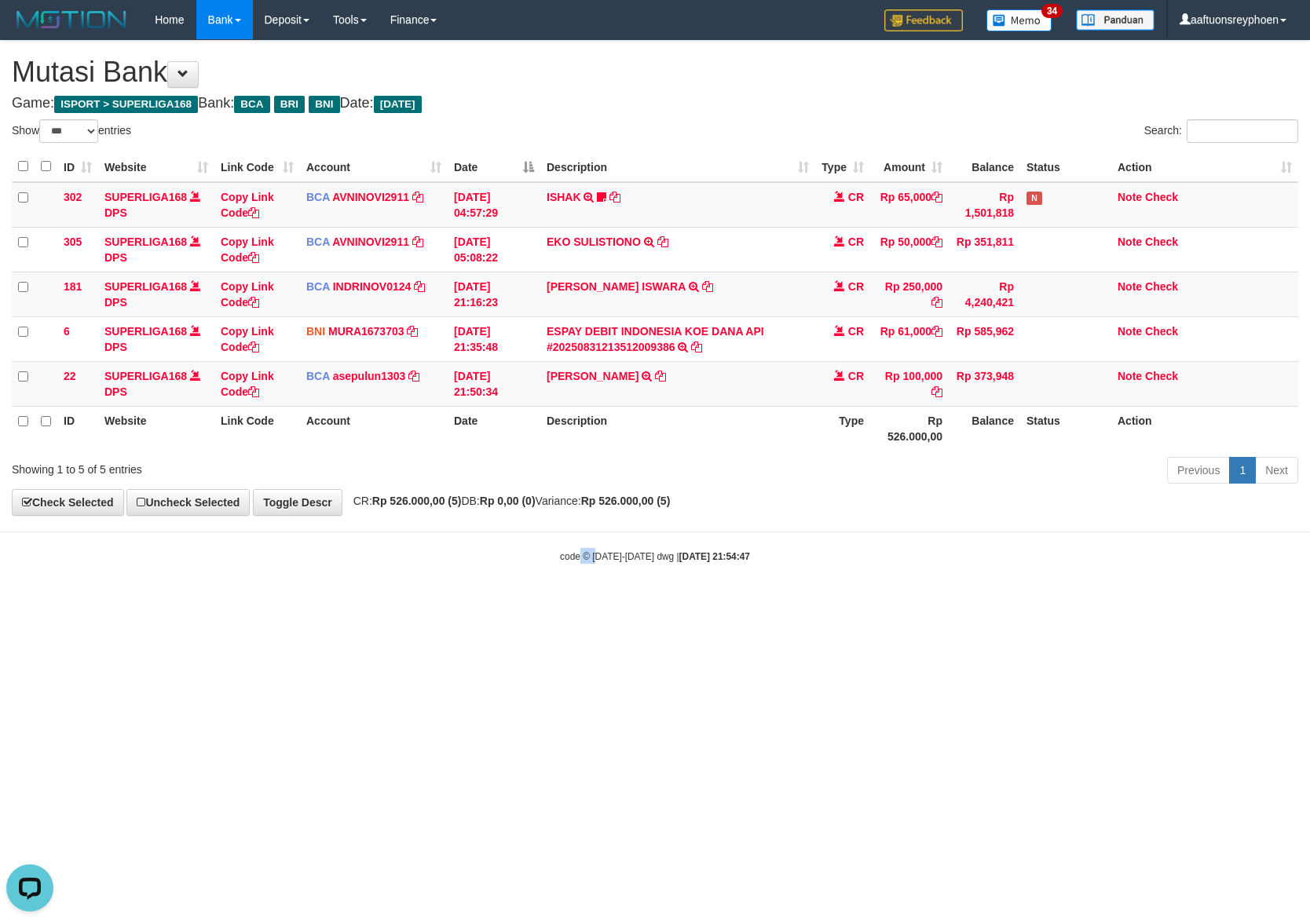
click at [626, 603] on html "Toggle navigation Home Bank Account List Load By Website Group [ISPORT] SUPERLI…" at bounding box center [655, 301] width 1310 height 603
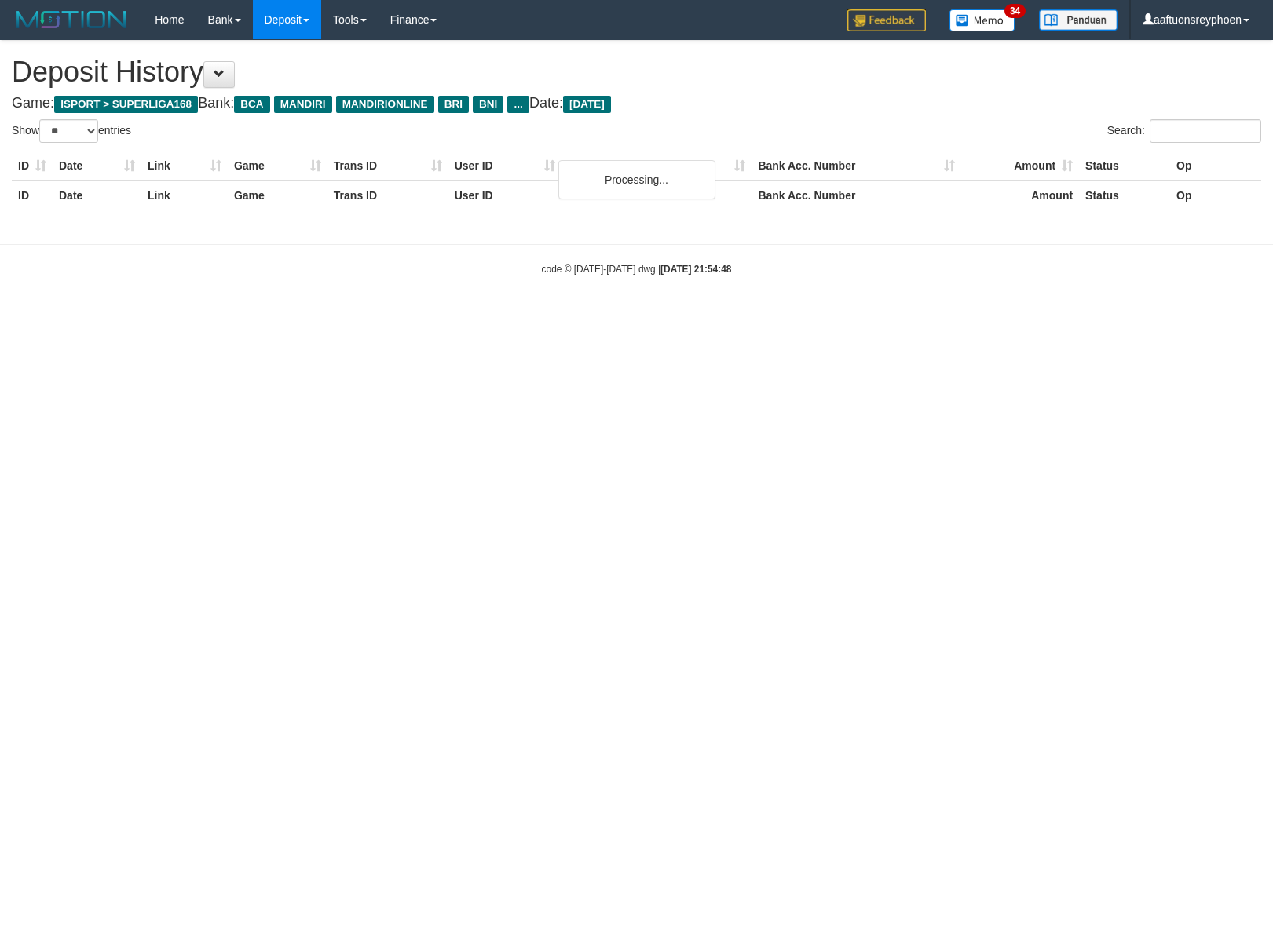
select select "**"
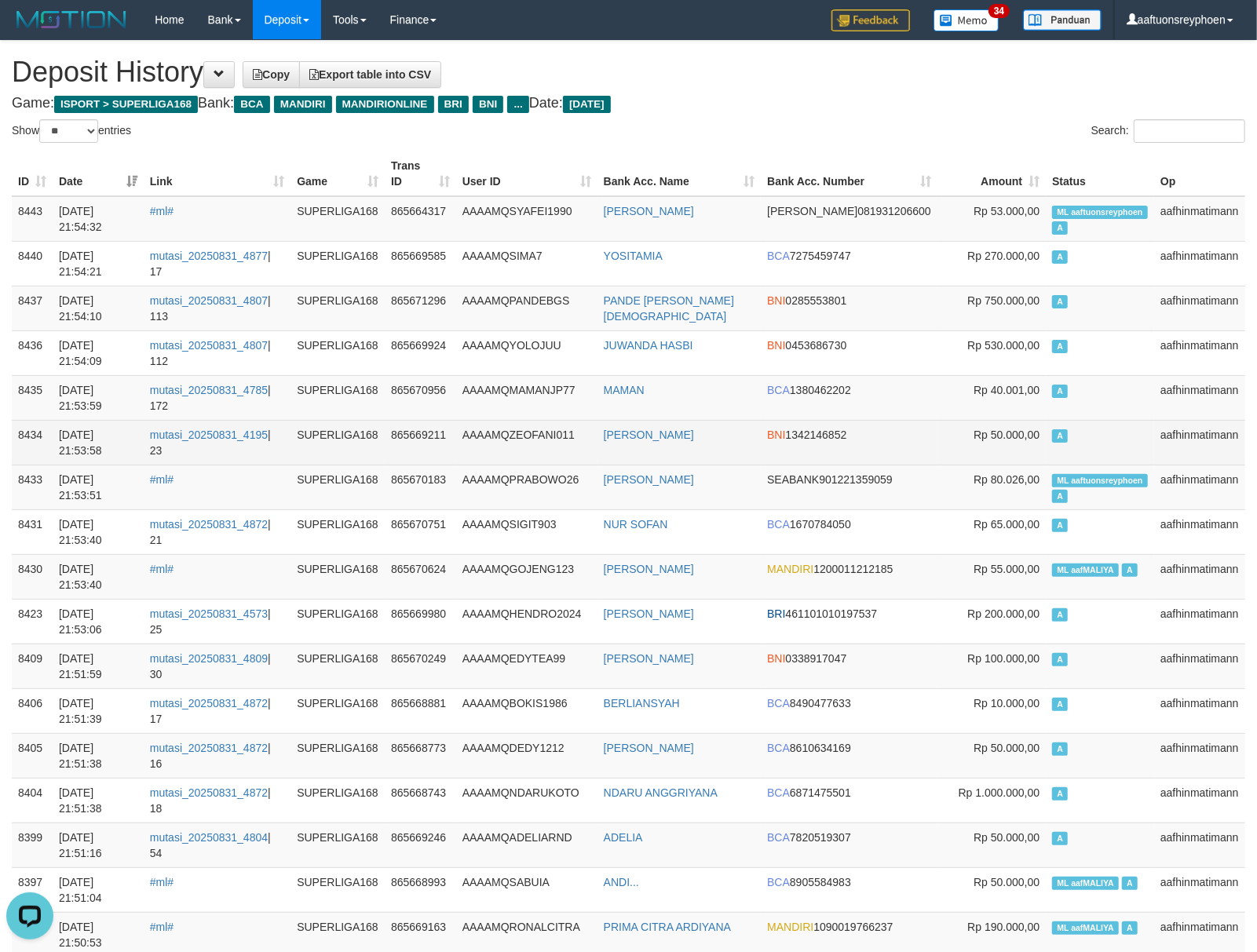
drag, startPoint x: 1119, startPoint y: 397, endPoint x: 859, endPoint y: 435, distance: 262.8
click at [1092, 407] on td "A" at bounding box center [1099, 398] width 108 height 45
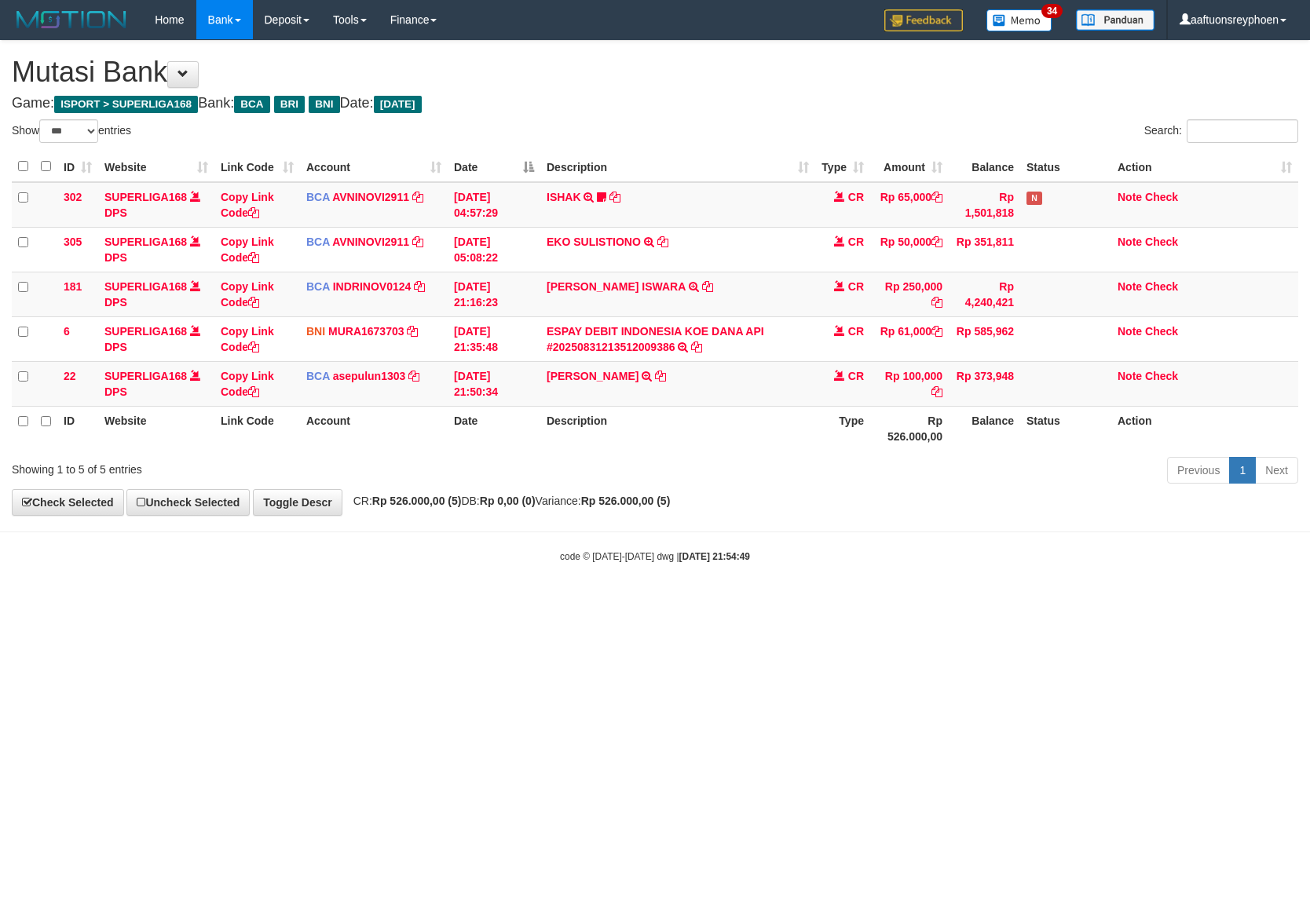
select select "***"
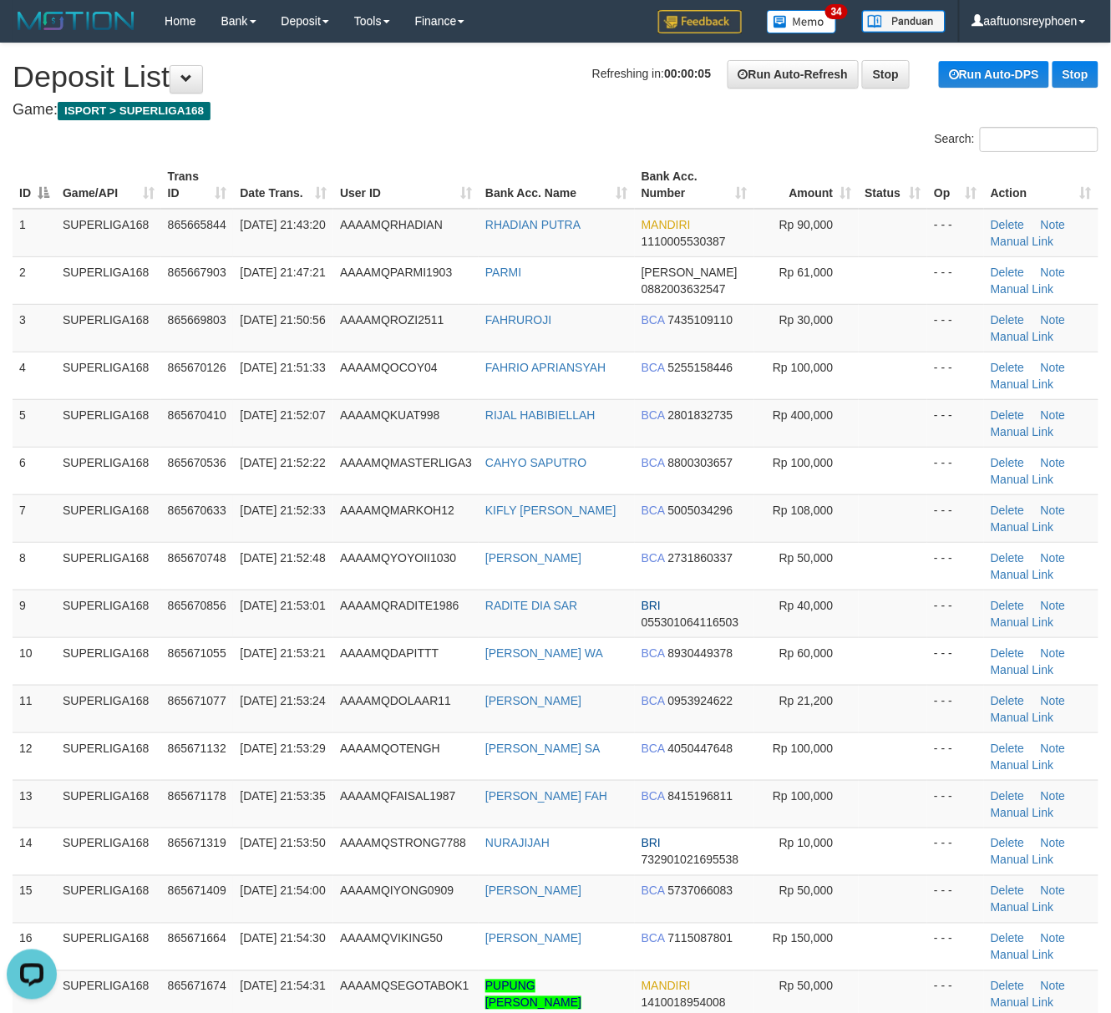
drag, startPoint x: 58, startPoint y: 513, endPoint x: 1, endPoint y: 553, distance: 69.5
click at [54, 515] on tr "7 SUPERLIGA168 865670633 31/08/2025 21:52:33 AAAAMQMARKOH12 KIFLY MARCO HOWAN B…" at bounding box center [556, 518] width 1086 height 48
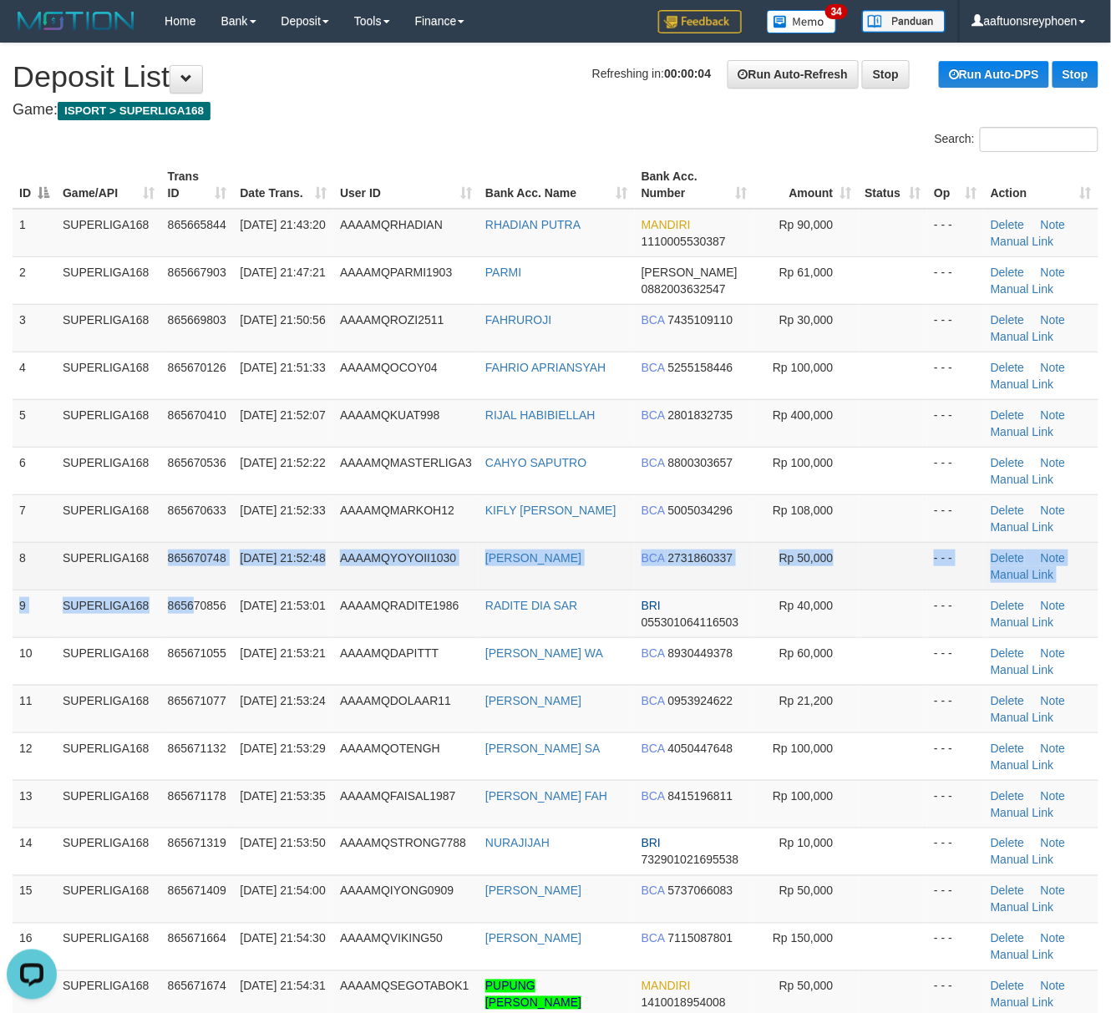
drag, startPoint x: 184, startPoint y: 593, endPoint x: 144, endPoint y: 589, distance: 40.3
click at [159, 589] on tbody "1 SUPERLIGA168 865665844 31/08/2025 21:43:20 AAAAMQRHADIAN RHADIAN PUTRA MANDIR…" at bounding box center [556, 661] width 1086 height 905
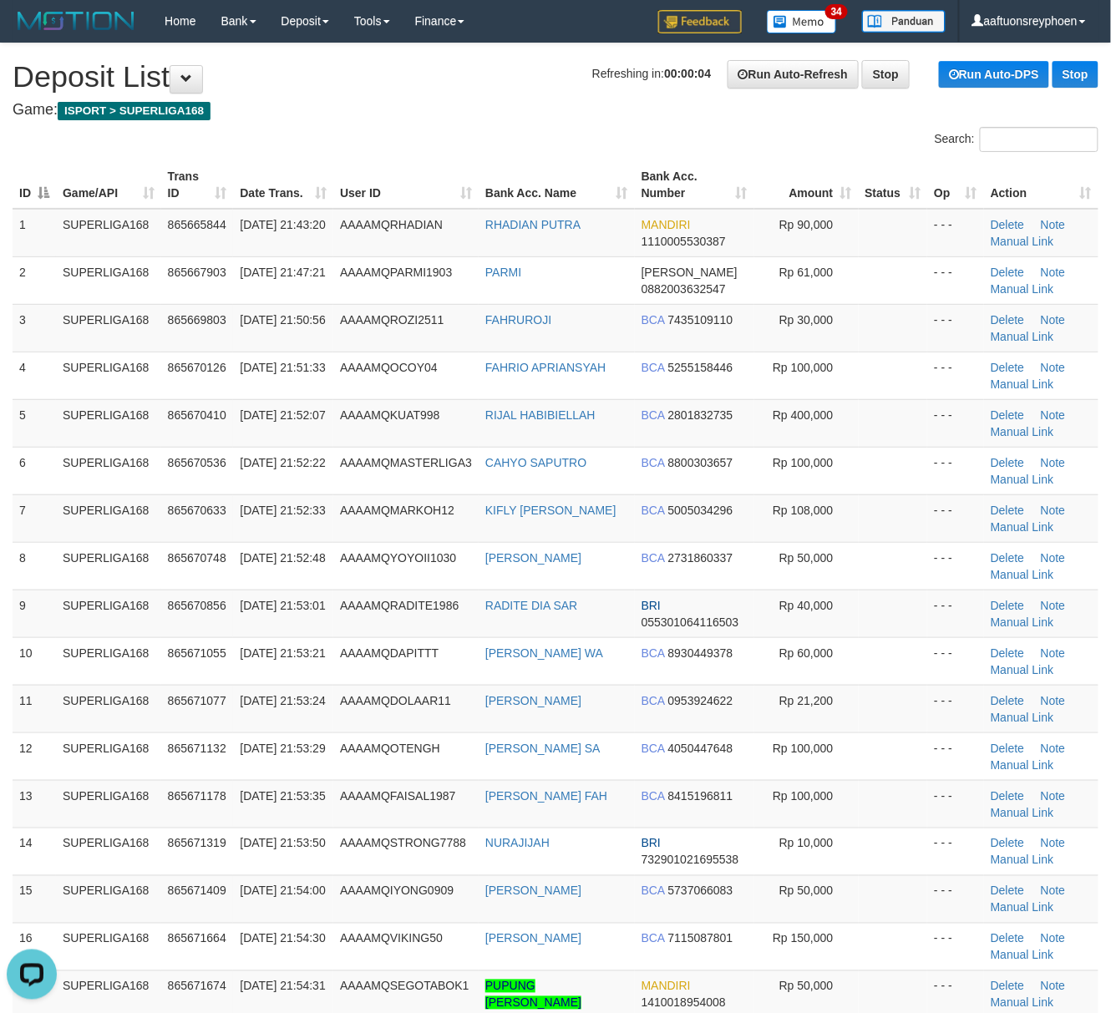
click at [27, 566] on tr "8 SUPERLIGA168 865670748 31/08/2025 21:52:48 AAAAMQYOYOII1030 MUHAMAD RIFAI BCA…" at bounding box center [556, 566] width 1086 height 48
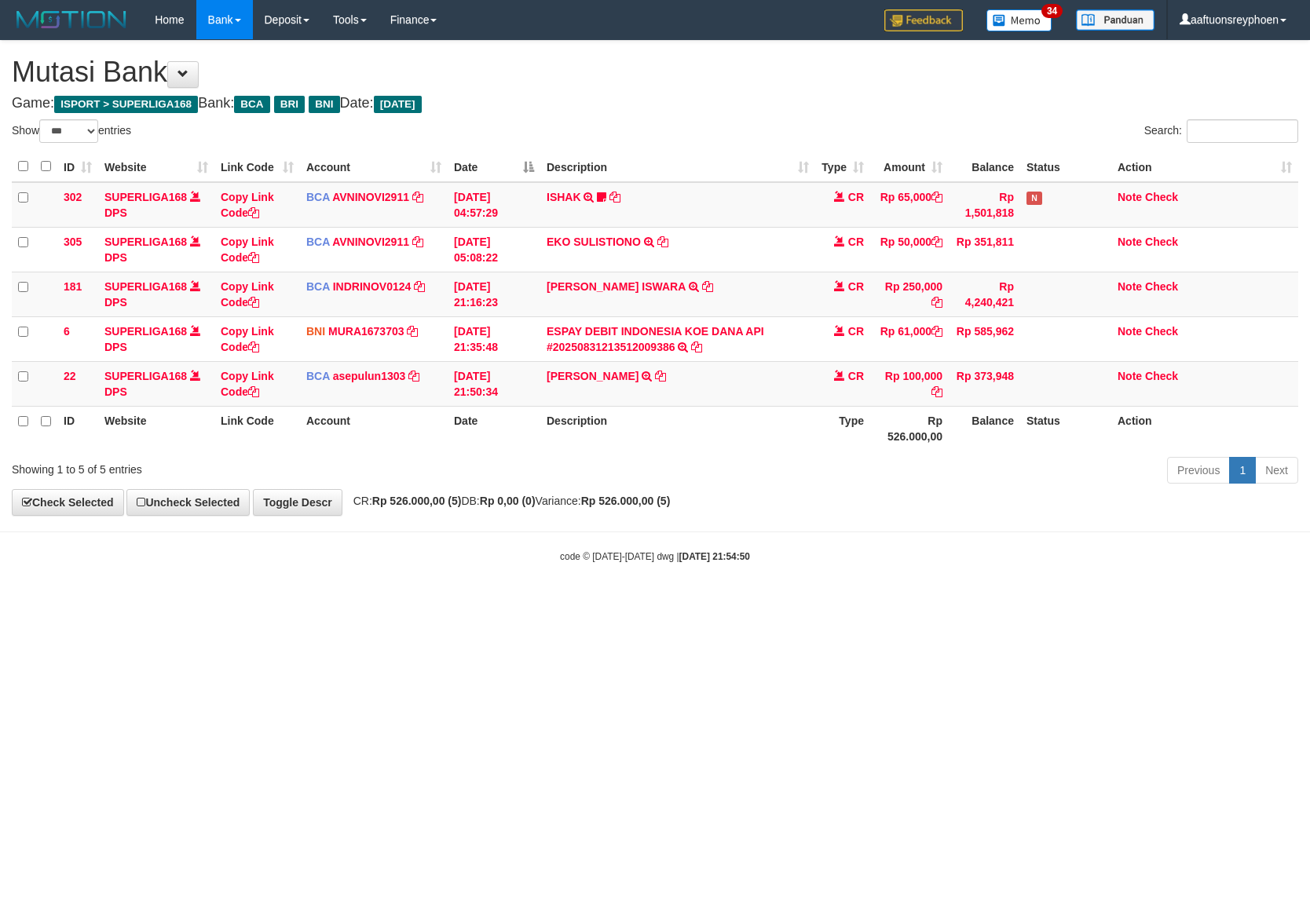
select select "***"
click at [652, 562] on small "code © 2012-2018 dwg | 2025/08/31 21:54:50" at bounding box center [655, 556] width 190 height 11
click at [610, 557] on small "code © 2012-2018 dwg | 2025/08/31 21:54:50" at bounding box center [655, 556] width 190 height 11
drag, startPoint x: 623, startPoint y: 559, endPoint x: 1302, endPoint y: 532, distance: 679.5
click at [734, 560] on small "code © 2012-2018 dwg | 2025/08/31 21:54:50" at bounding box center [655, 556] width 190 height 11
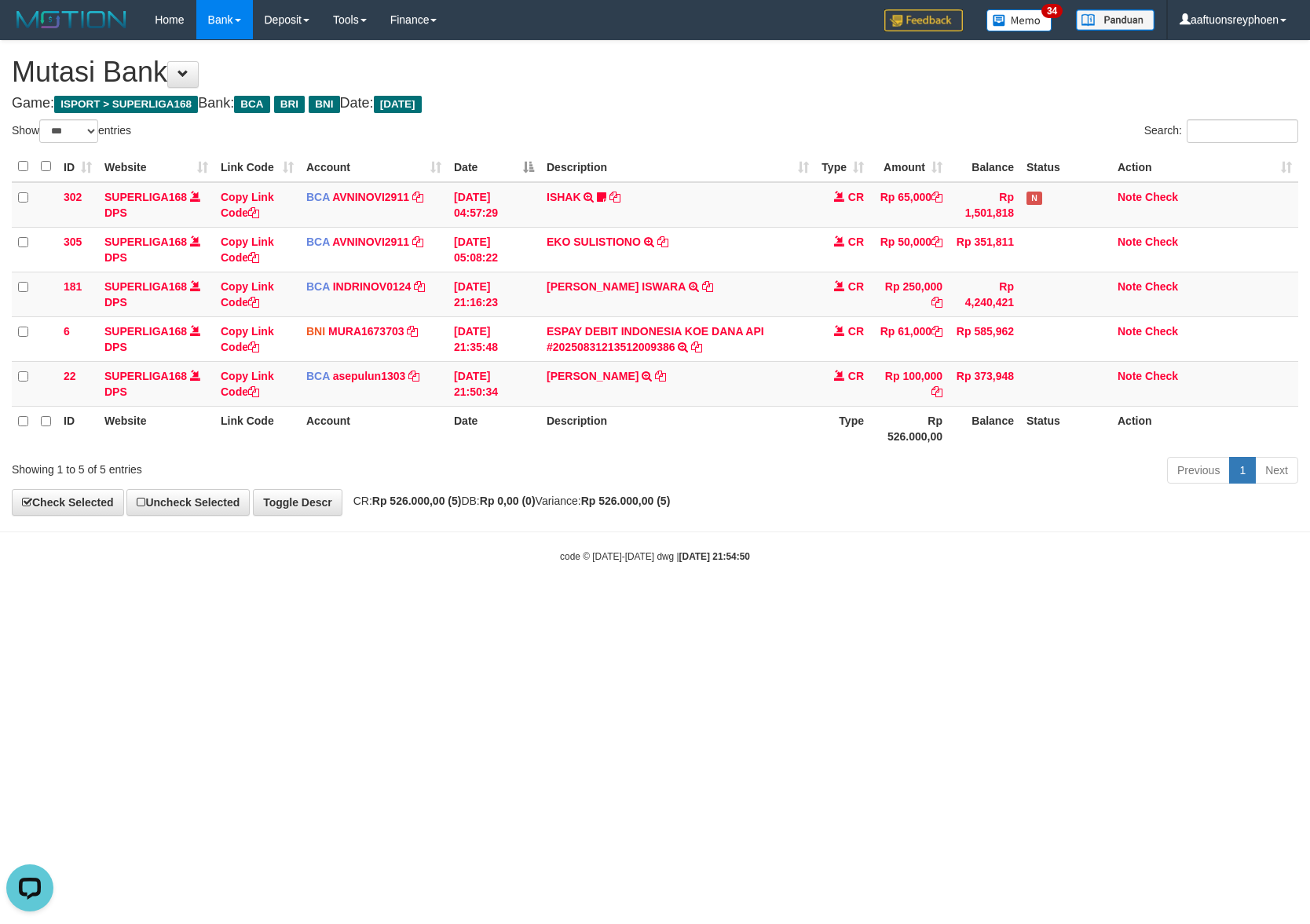
drag, startPoint x: 828, startPoint y: 729, endPoint x: 1298, endPoint y: 667, distance: 474.1
click at [898, 603] on html "Toggle navigation Home Bank Account List Load By Website Group [ISPORT] SUPERLI…" at bounding box center [655, 301] width 1310 height 603
drag, startPoint x: 1069, startPoint y: 645, endPoint x: 1307, endPoint y: 642, distance: 238.0
click at [1236, 603] on html "Toggle navigation Home Bank Account List Load By Website Group [ISPORT] SUPERLI…" at bounding box center [655, 301] width 1310 height 603
drag, startPoint x: 688, startPoint y: 680, endPoint x: 761, endPoint y: 702, distance: 76.2
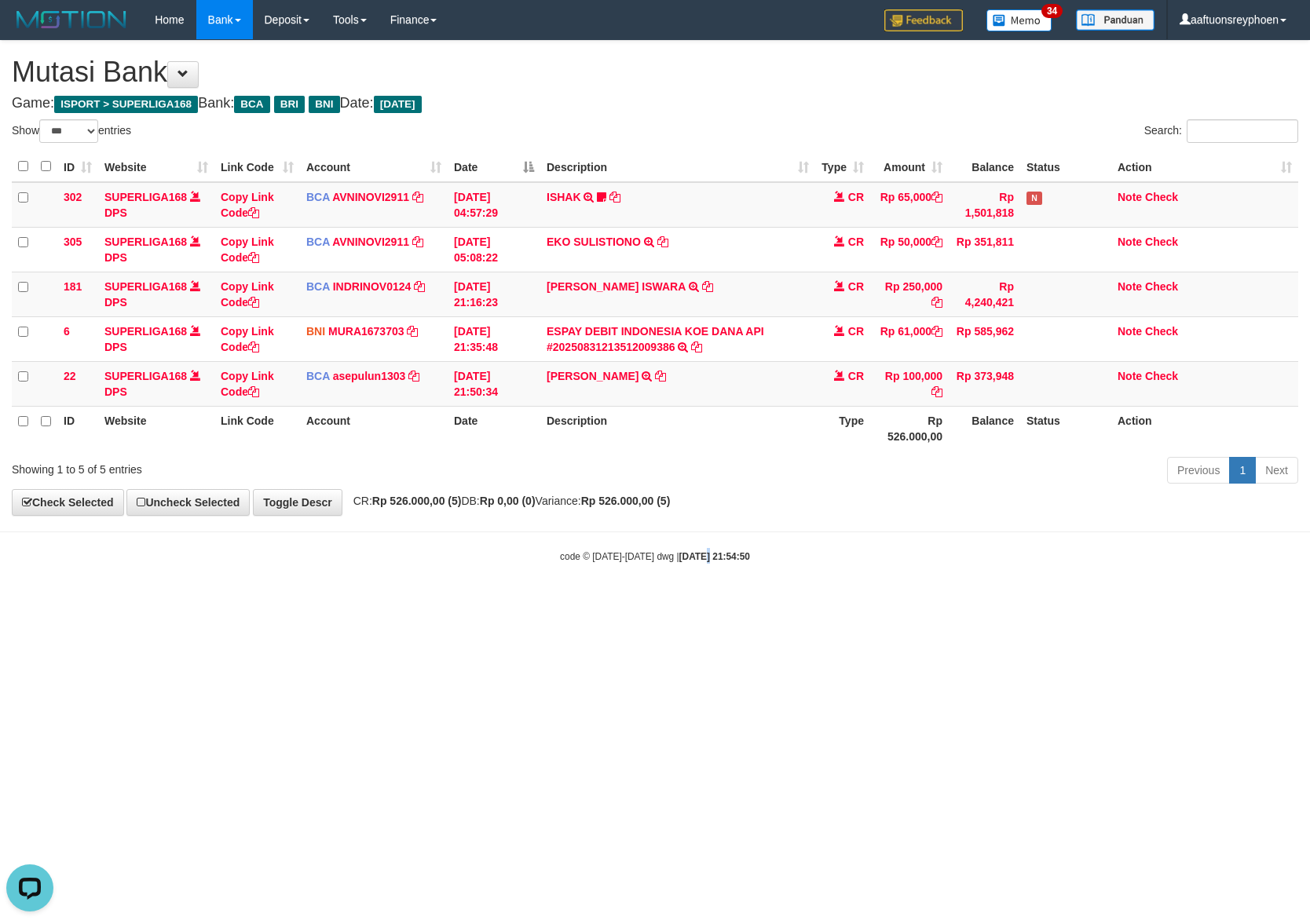
click at [715, 603] on html "Toggle navigation Home Bank Account List Load By Website Group [ISPORT] SUPERLI…" at bounding box center [655, 301] width 1310 height 603
drag, startPoint x: 739, startPoint y: 694, endPoint x: 852, endPoint y: 676, distance: 114.4
click at [832, 603] on html "Toggle navigation Home Bank Account List Load By Website Group [ISPORT] SUPERLI…" at bounding box center [655, 301] width 1310 height 603
drag, startPoint x: 668, startPoint y: 657, endPoint x: 1302, endPoint y: 587, distance: 637.9
click at [921, 603] on html "Toggle navigation Home Bank Account List Load By Website Group [ISPORT] SUPERLI…" at bounding box center [655, 301] width 1310 height 603
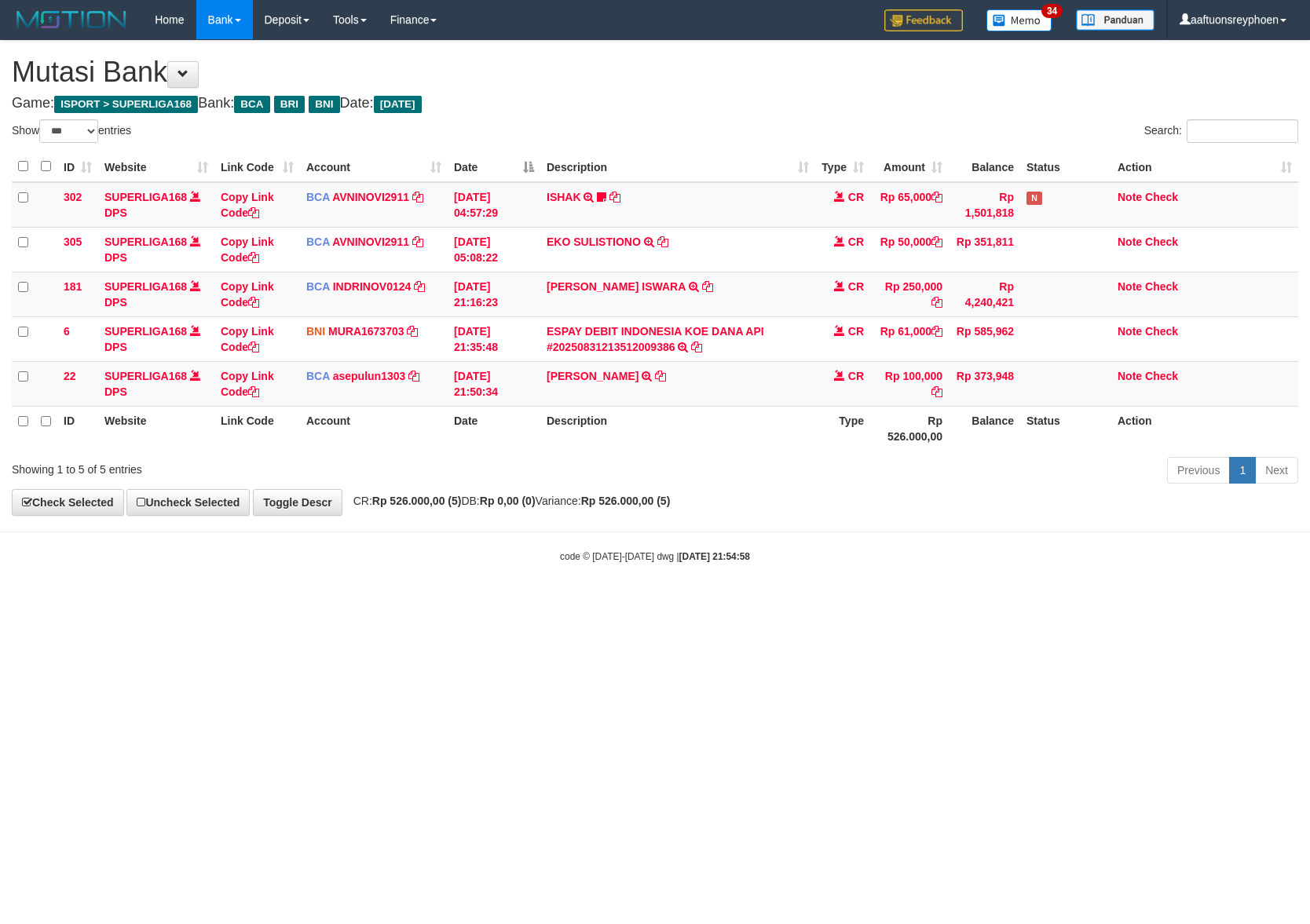
select select "***"
drag, startPoint x: 867, startPoint y: 574, endPoint x: 1307, endPoint y: 581, distance: 440.1
click at [1245, 578] on body "Toggle navigation Home Bank Account List Load By Website Group [ISPORT] SUPERLI…" at bounding box center [655, 301] width 1310 height 603
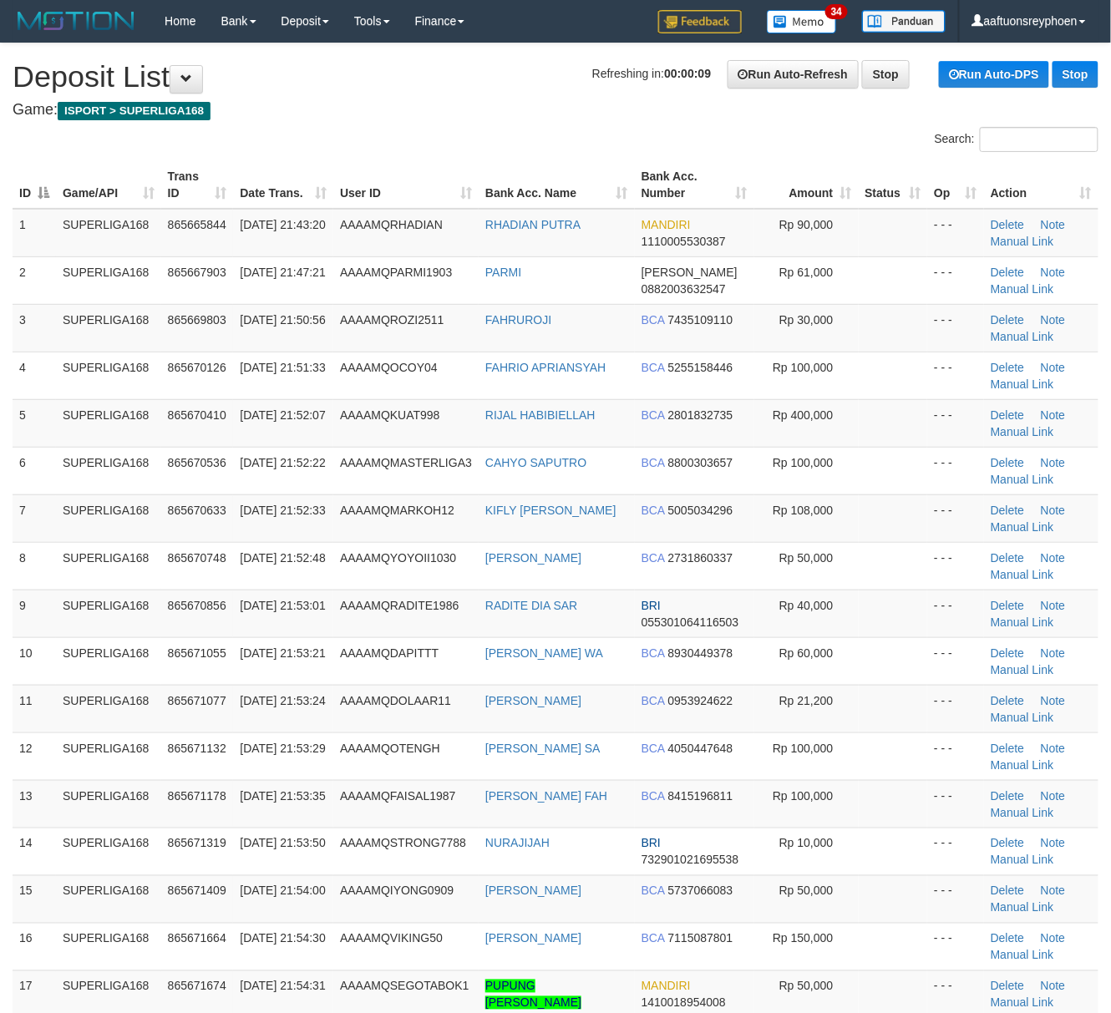
drag, startPoint x: 131, startPoint y: 458, endPoint x: 1, endPoint y: 479, distance: 131.9
click at [109, 458] on td "SUPERLIGA168" at bounding box center [108, 471] width 105 height 48
click at [18, 534] on td "7" at bounding box center [34, 518] width 43 height 48
drag, startPoint x: 18, startPoint y: 534, endPoint x: -6, endPoint y: 543, distance: 25.6
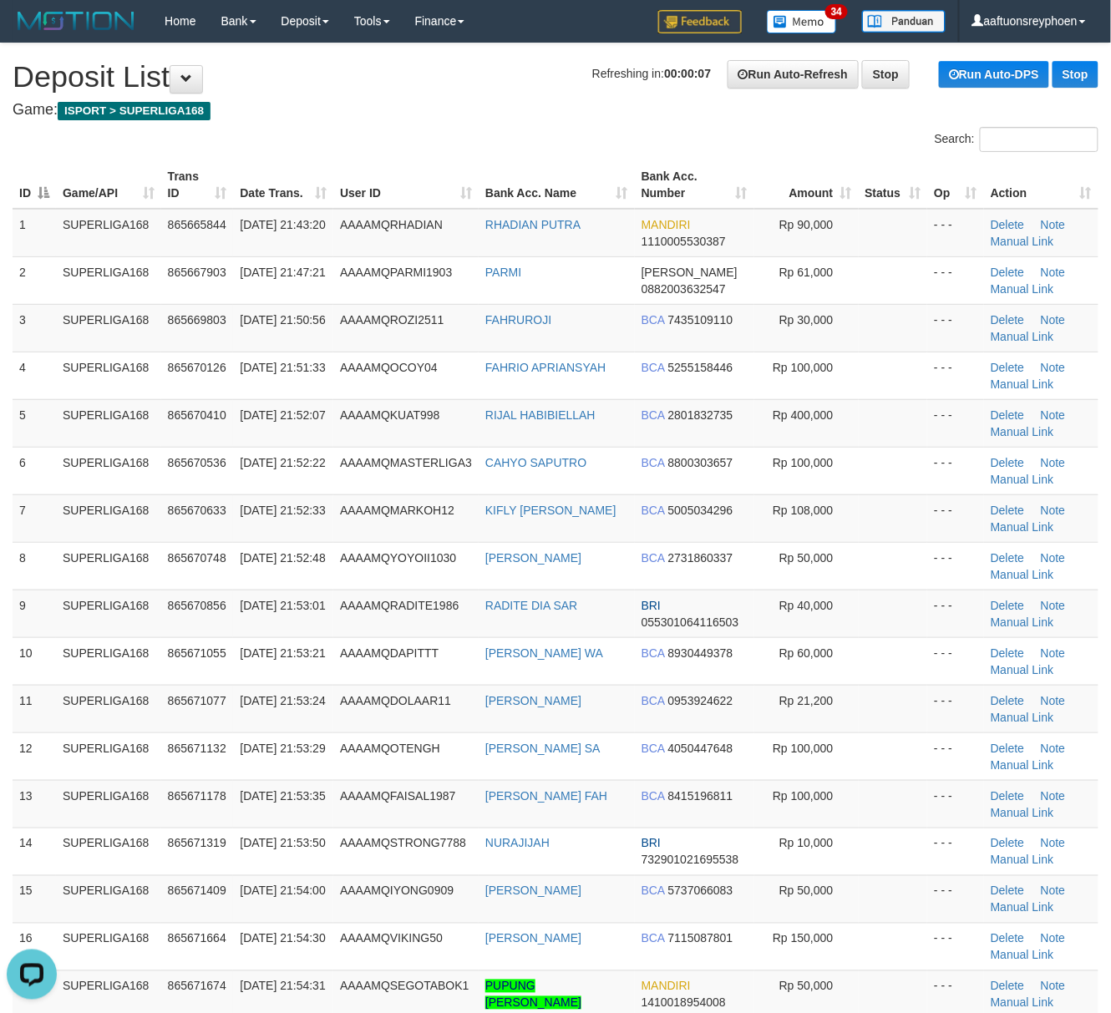
drag, startPoint x: 131, startPoint y: 550, endPoint x: 1, endPoint y: 575, distance: 132.8
click at [124, 556] on td "SUPERLIGA168" at bounding box center [108, 566] width 105 height 48
click at [64, 529] on td "SUPERLIGA168" at bounding box center [108, 518] width 105 height 48
drag, startPoint x: 58, startPoint y: 528, endPoint x: 0, endPoint y: 545, distance: 61.0
click at [42, 533] on tr "7 SUPERLIGA168 865670633 31/08/2025 21:52:33 AAAAMQMARKOH12 KIFLY MARCO HOWAN B…" at bounding box center [556, 518] width 1086 height 48
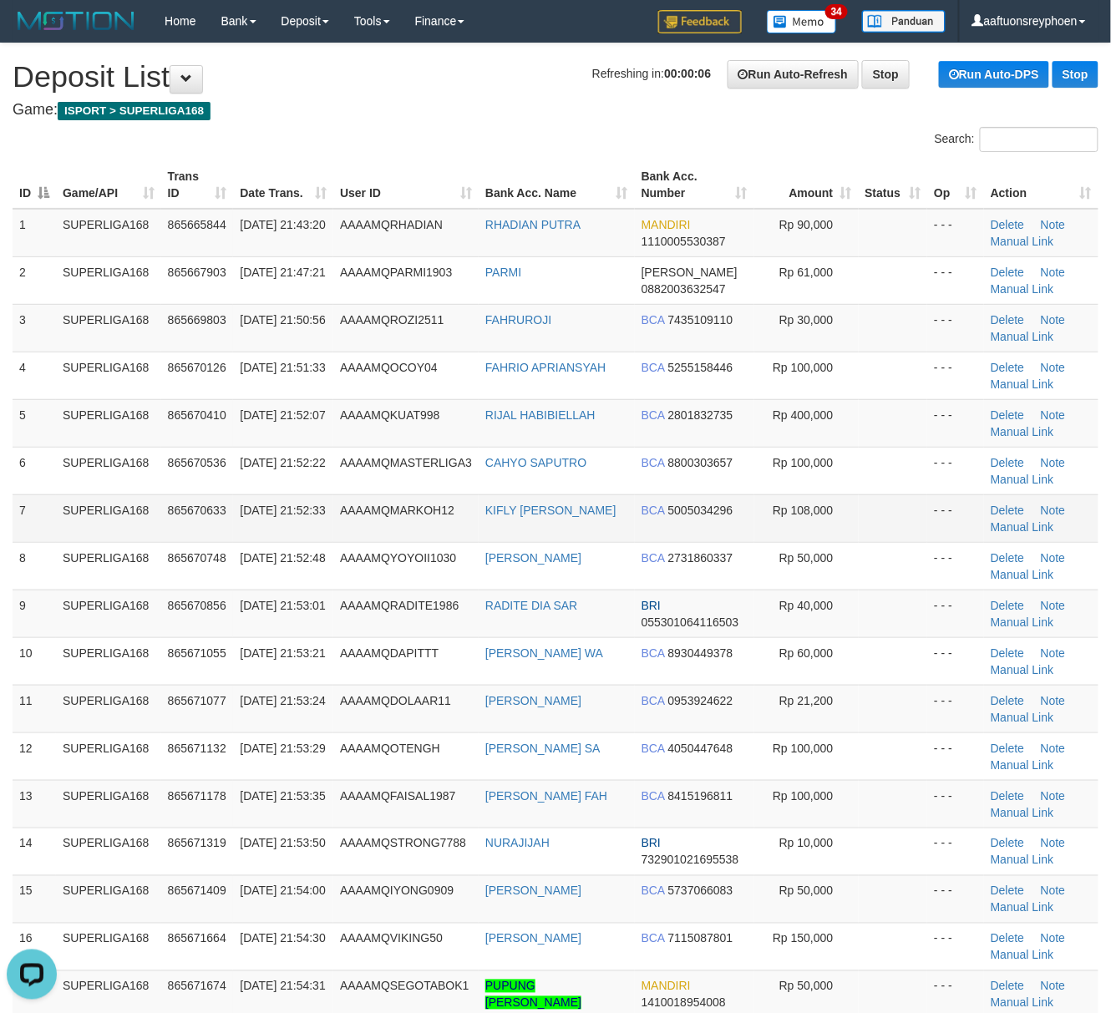
click at [168, 504] on span "865670633" at bounding box center [197, 510] width 58 height 13
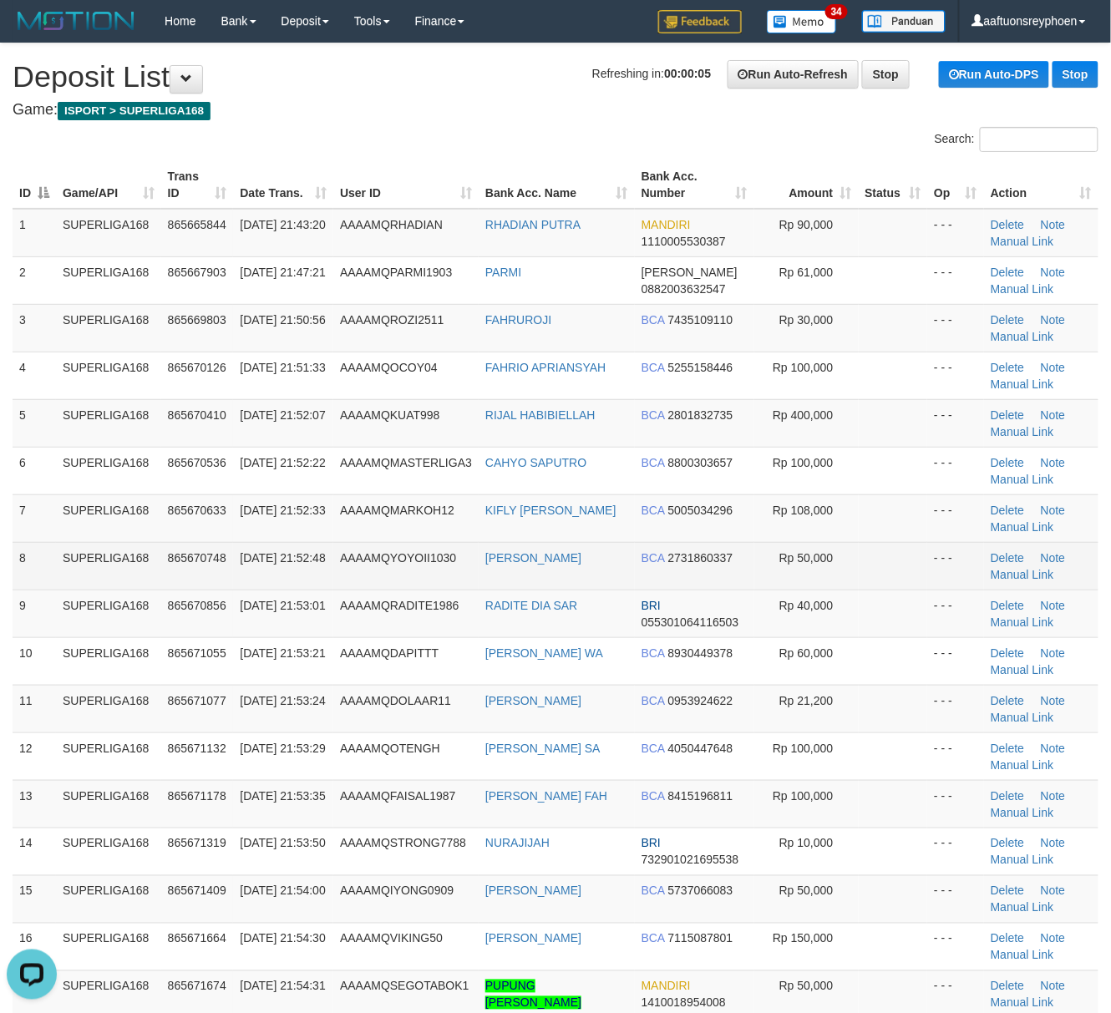
click at [17, 545] on td "8" at bounding box center [34, 566] width 43 height 48
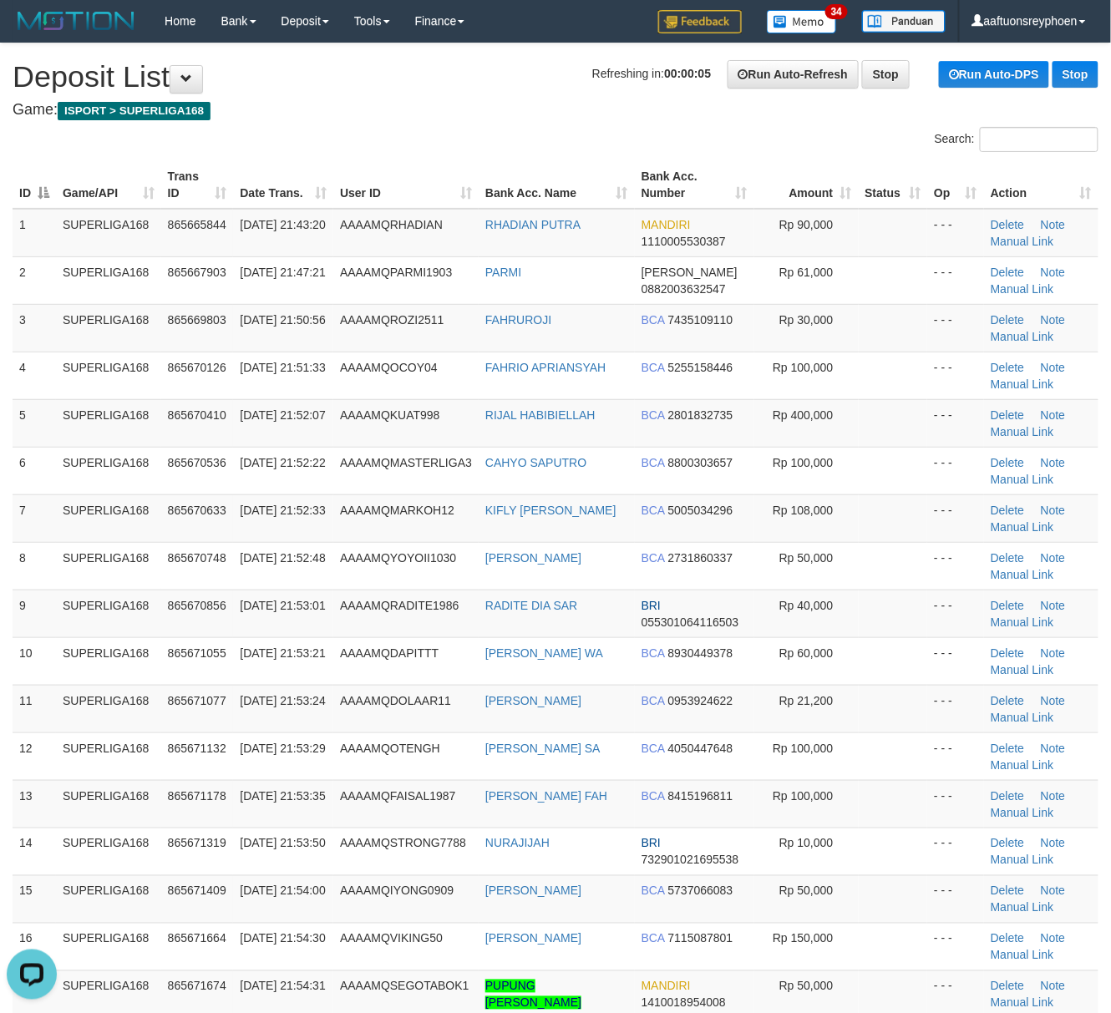
drag, startPoint x: 17, startPoint y: 545, endPoint x: -17, endPoint y: 561, distance: 37.0
drag, startPoint x: 62, startPoint y: 559, endPoint x: -3, endPoint y: 568, distance: 65.0
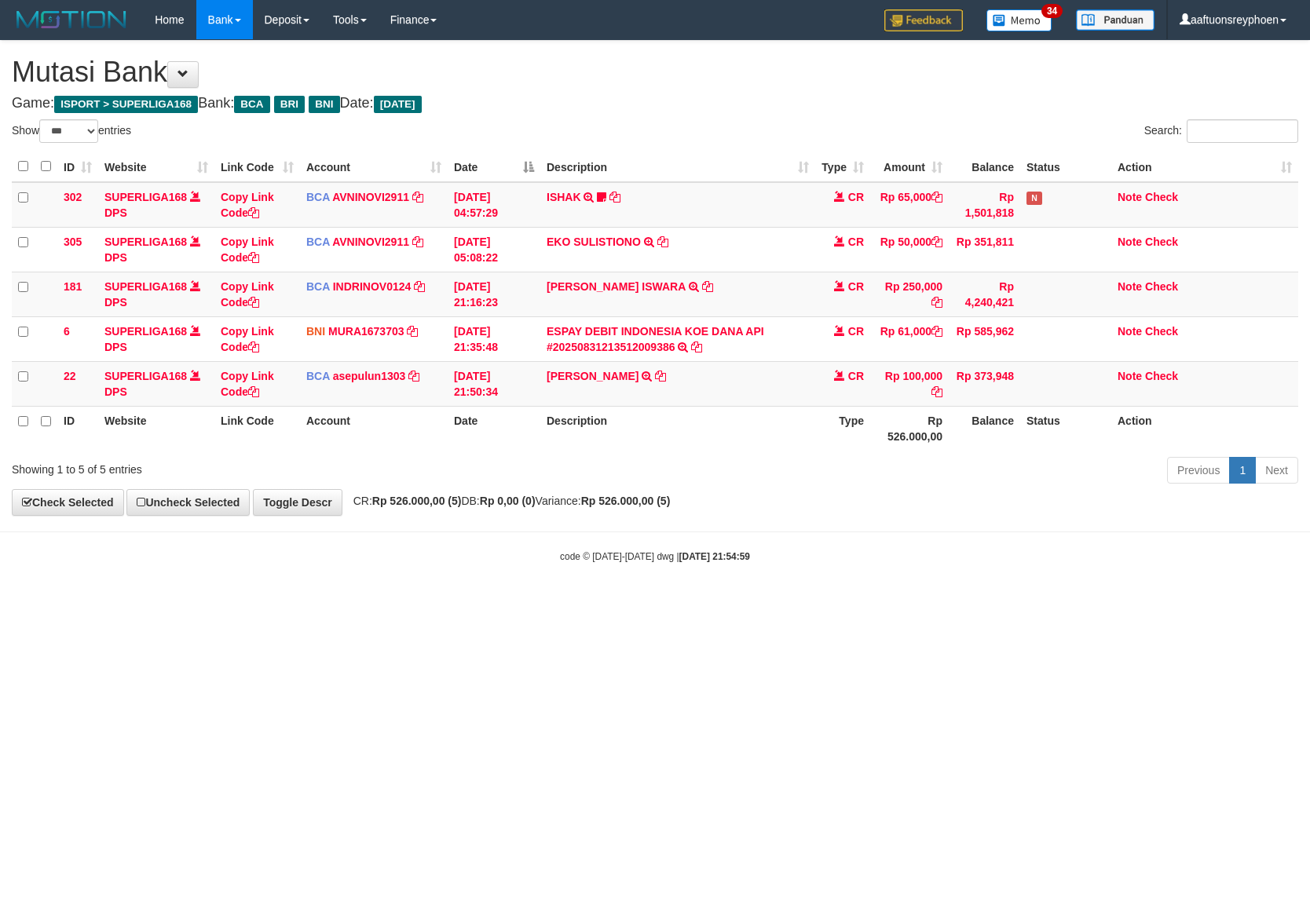
select select "***"
drag, startPoint x: 768, startPoint y: 616, endPoint x: 1303, endPoint y: 565, distance: 537.4
click at [1003, 582] on html "Toggle navigation Home Bank Account List Load By Website Group [ISPORT] SUPERLI…" at bounding box center [655, 301] width 1310 height 603
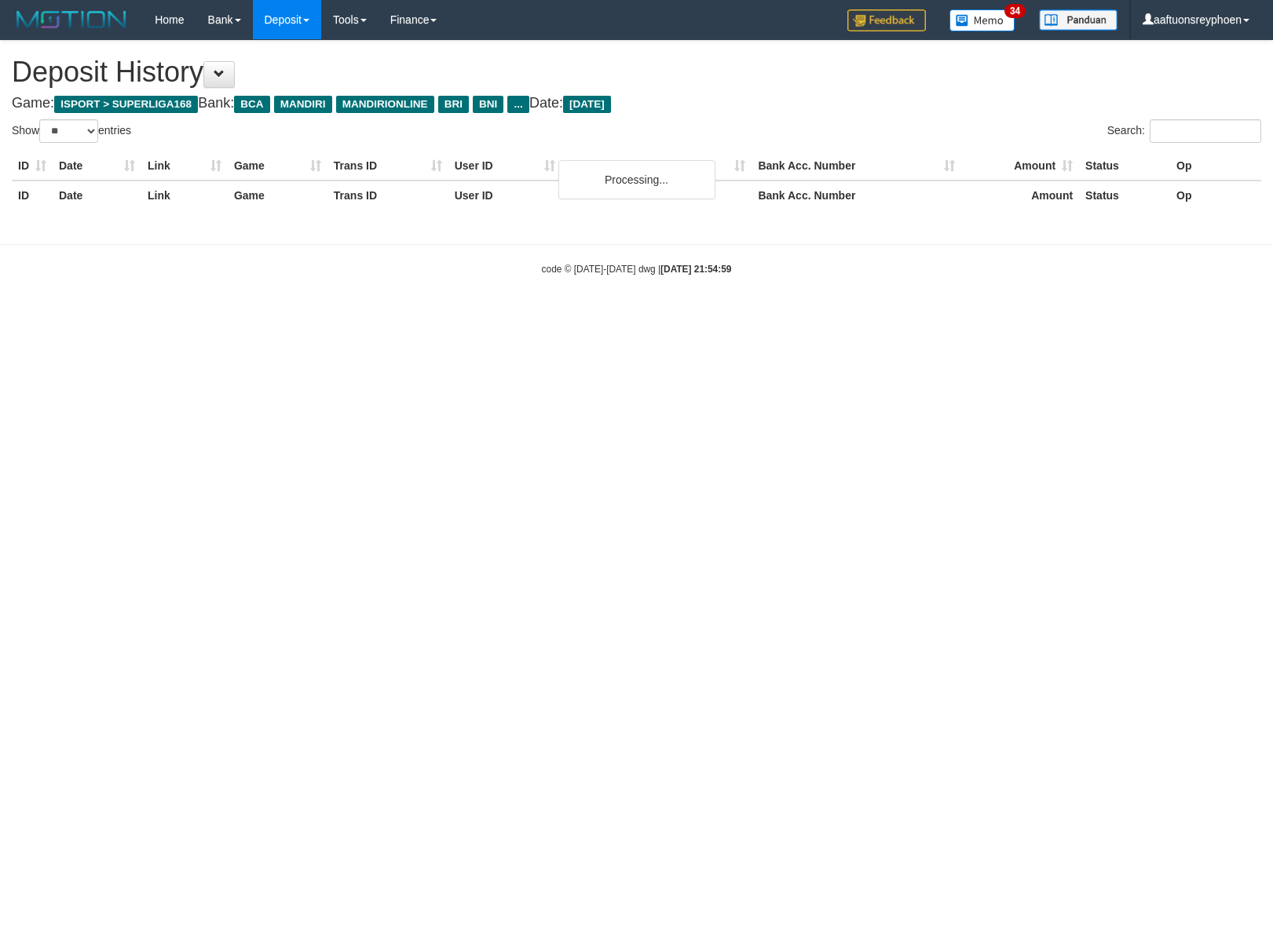
select select "**"
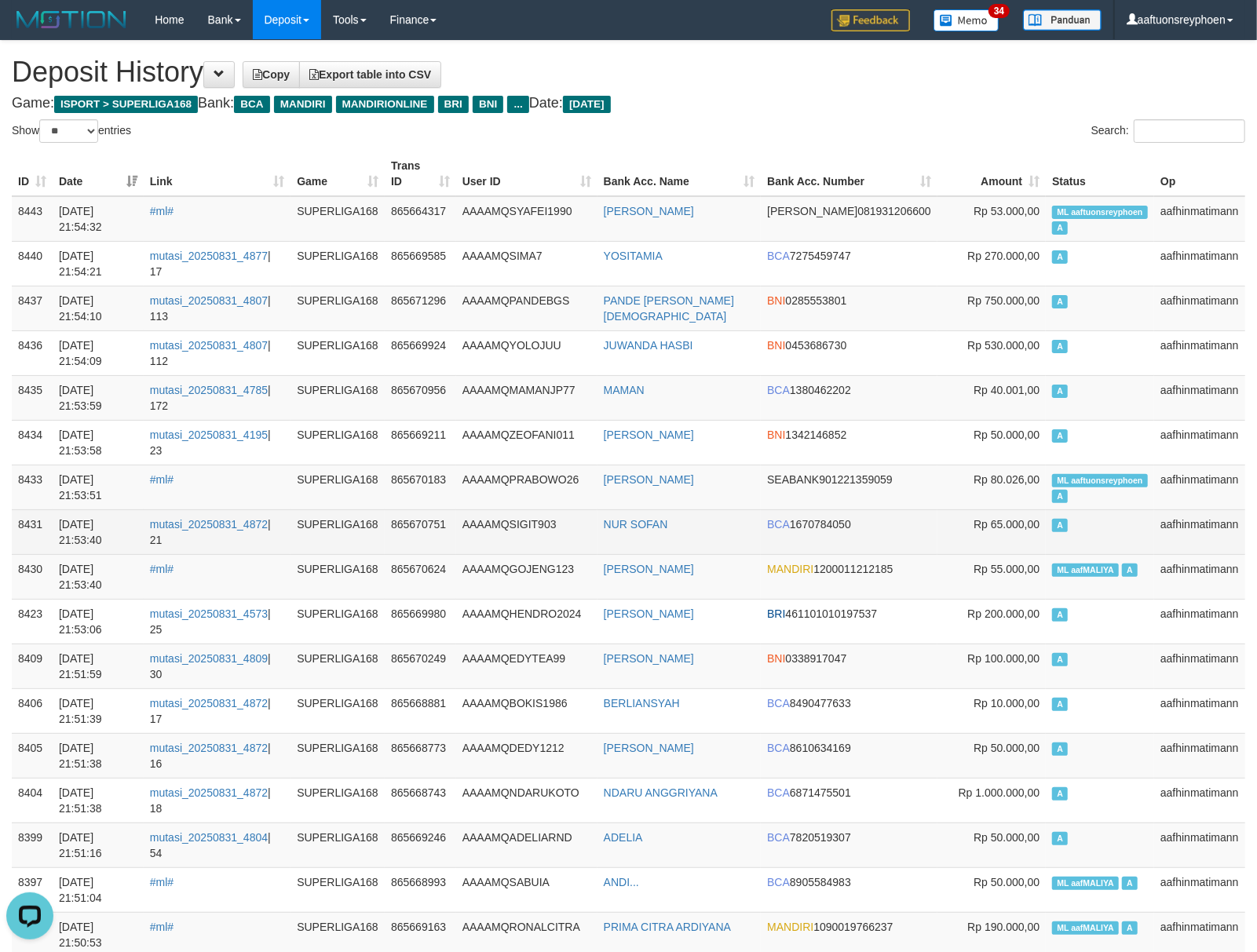
drag, startPoint x: 1143, startPoint y: 476, endPoint x: 311, endPoint y: 522, distance: 833.3
click at [1135, 475] on span "ML aaftuonsreyphoen" at bounding box center [1100, 480] width 96 height 13
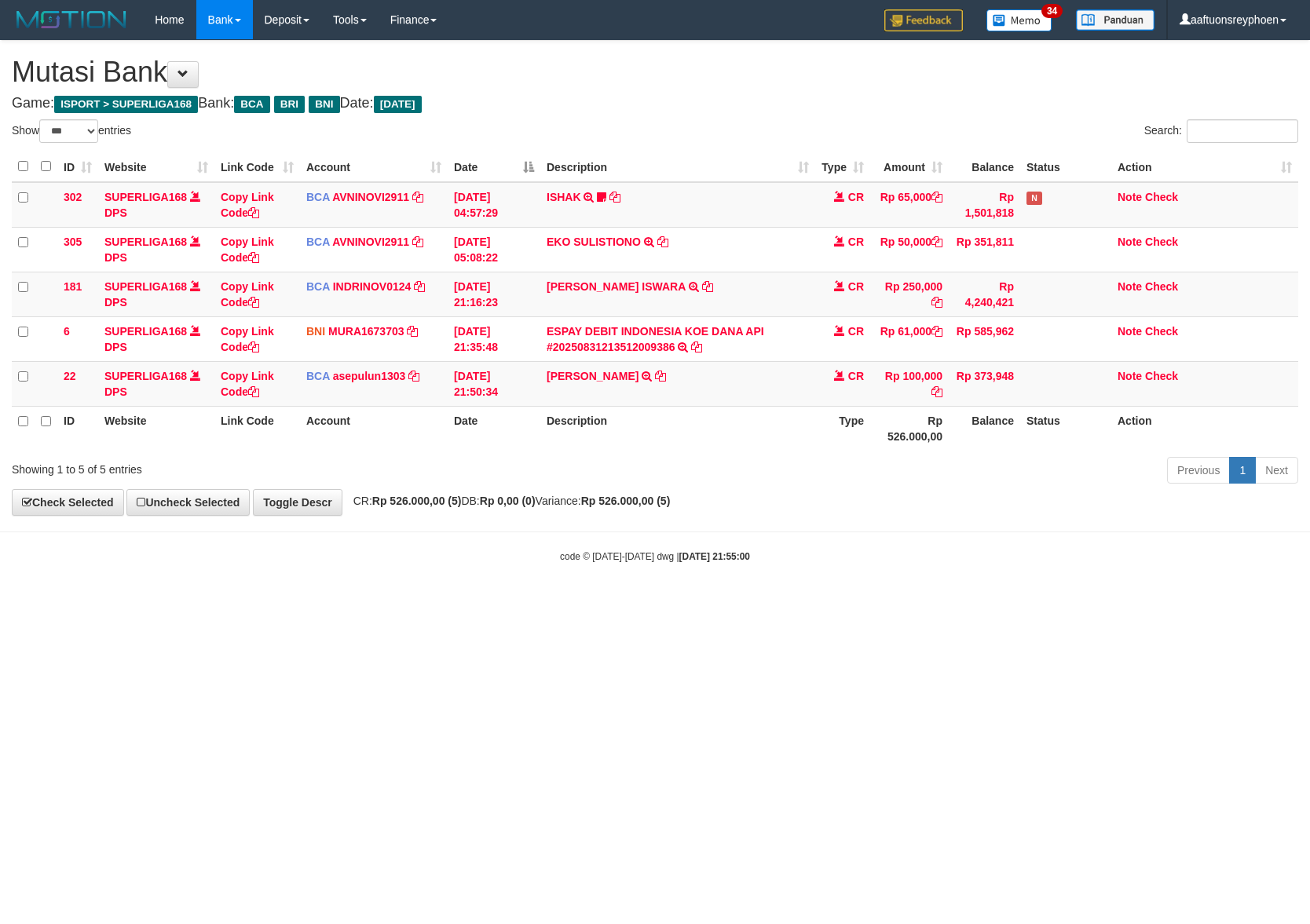
select select "***"
drag, startPoint x: 834, startPoint y: 622, endPoint x: 1298, endPoint y: 572, distance: 466.7
click at [1093, 588] on html "Toggle navigation Home Bank Account List Load By Website Group [ISPORT] SUPERLI…" at bounding box center [655, 301] width 1310 height 603
select select "***"
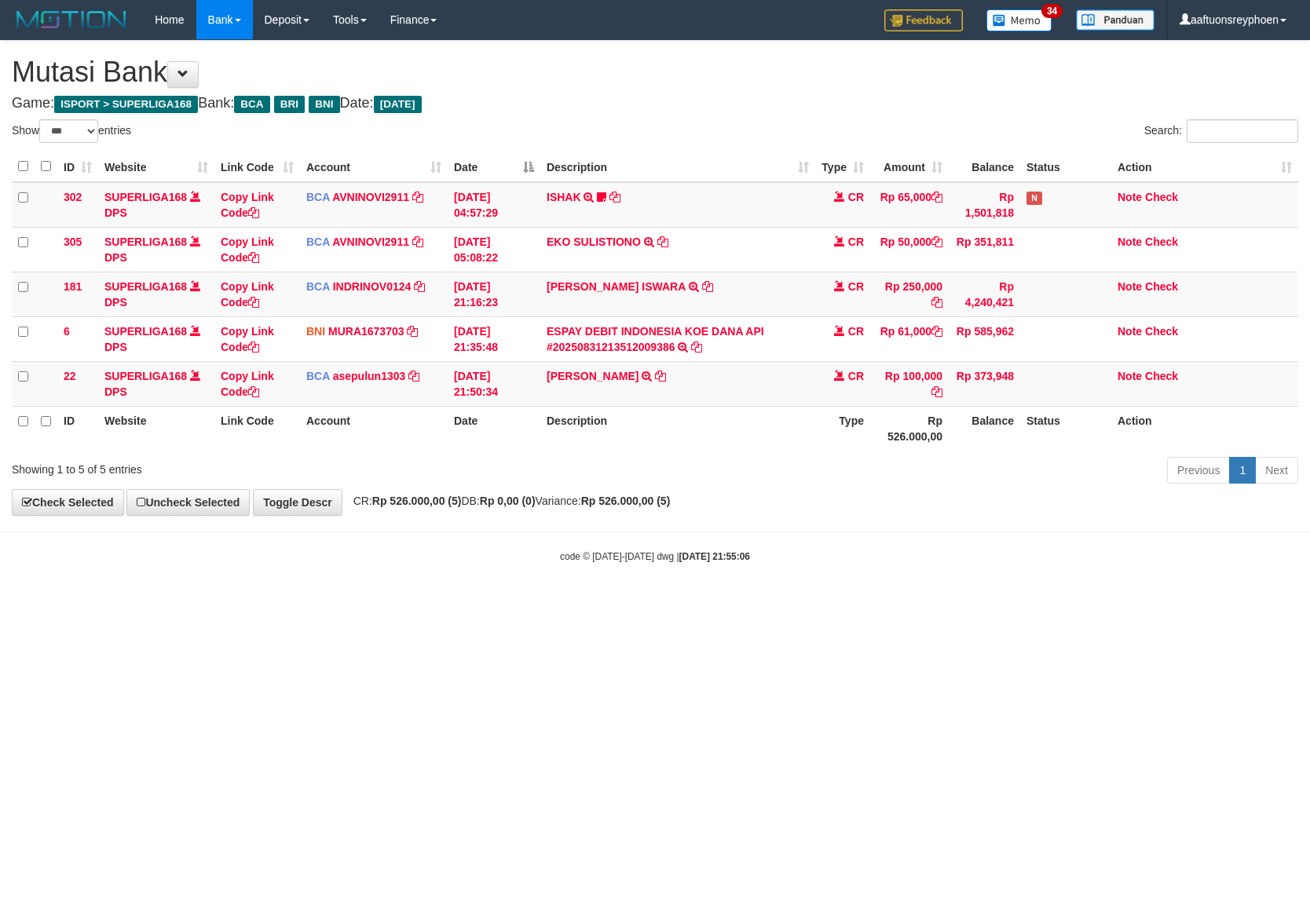
click at [959, 603] on html "Toggle navigation Home Bank Account List Load By Website Group [ISPORT] SUPERLI…" at bounding box center [655, 301] width 1310 height 603
drag, startPoint x: 793, startPoint y: 637, endPoint x: 853, endPoint y: 651, distance: 61.6
click at [813, 603] on html "Toggle navigation Home Bank Account List Load By Website Group [ISPORT] SUPERLI…" at bounding box center [655, 301] width 1310 height 603
select select "***"
click at [830, 603] on html "Toggle navigation Home Bank Account List Load By Website Group [ISPORT] SUPERLI…" at bounding box center [655, 301] width 1310 height 603
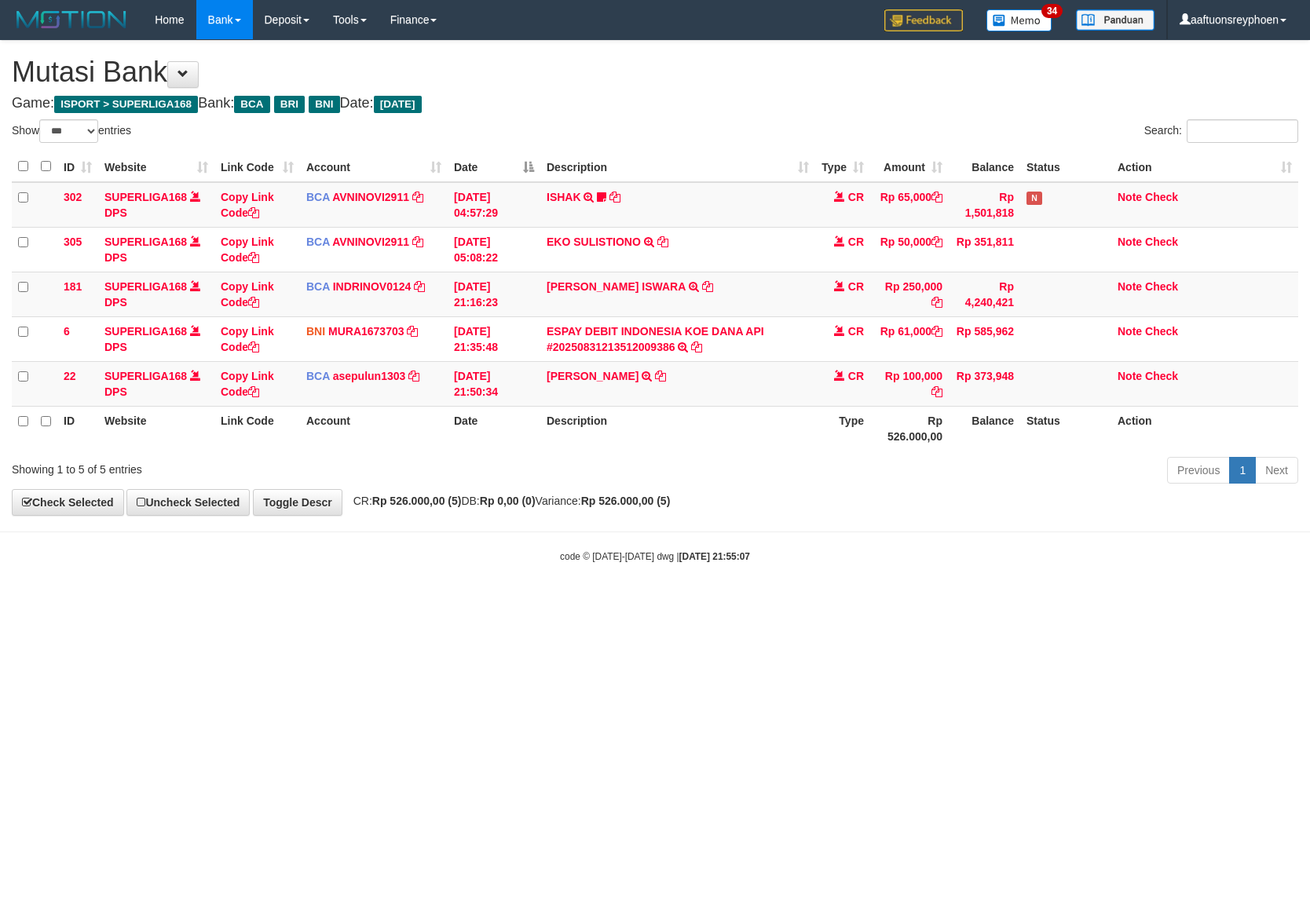
click at [830, 603] on html "Toggle navigation Home Bank Account List Load By Website Group [ISPORT] SUPERLI…" at bounding box center [655, 301] width 1310 height 603
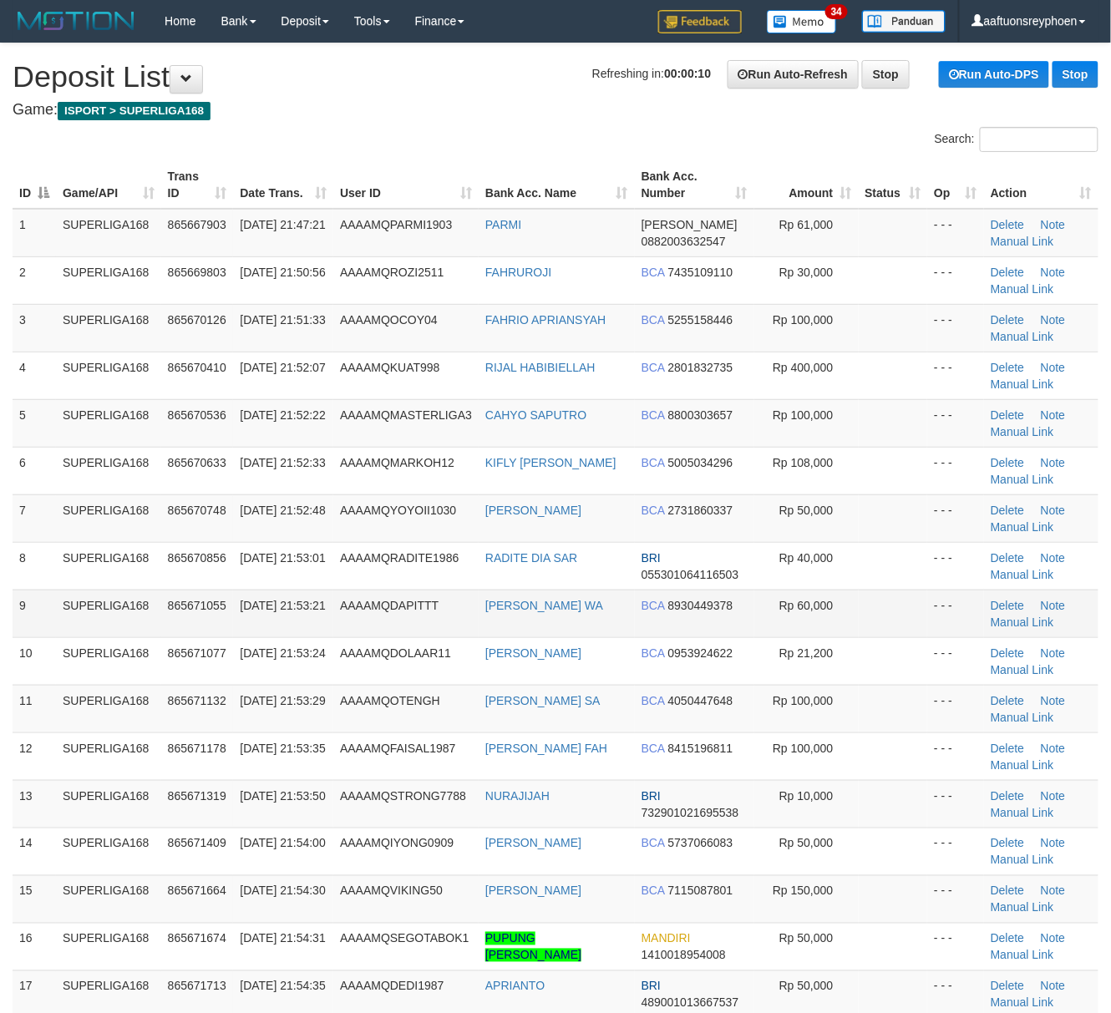
drag, startPoint x: 248, startPoint y: 589, endPoint x: 150, endPoint y: 606, distance: 99.3
click at [236, 589] on td "31/08/2025 21:53:01" at bounding box center [283, 566] width 100 height 48
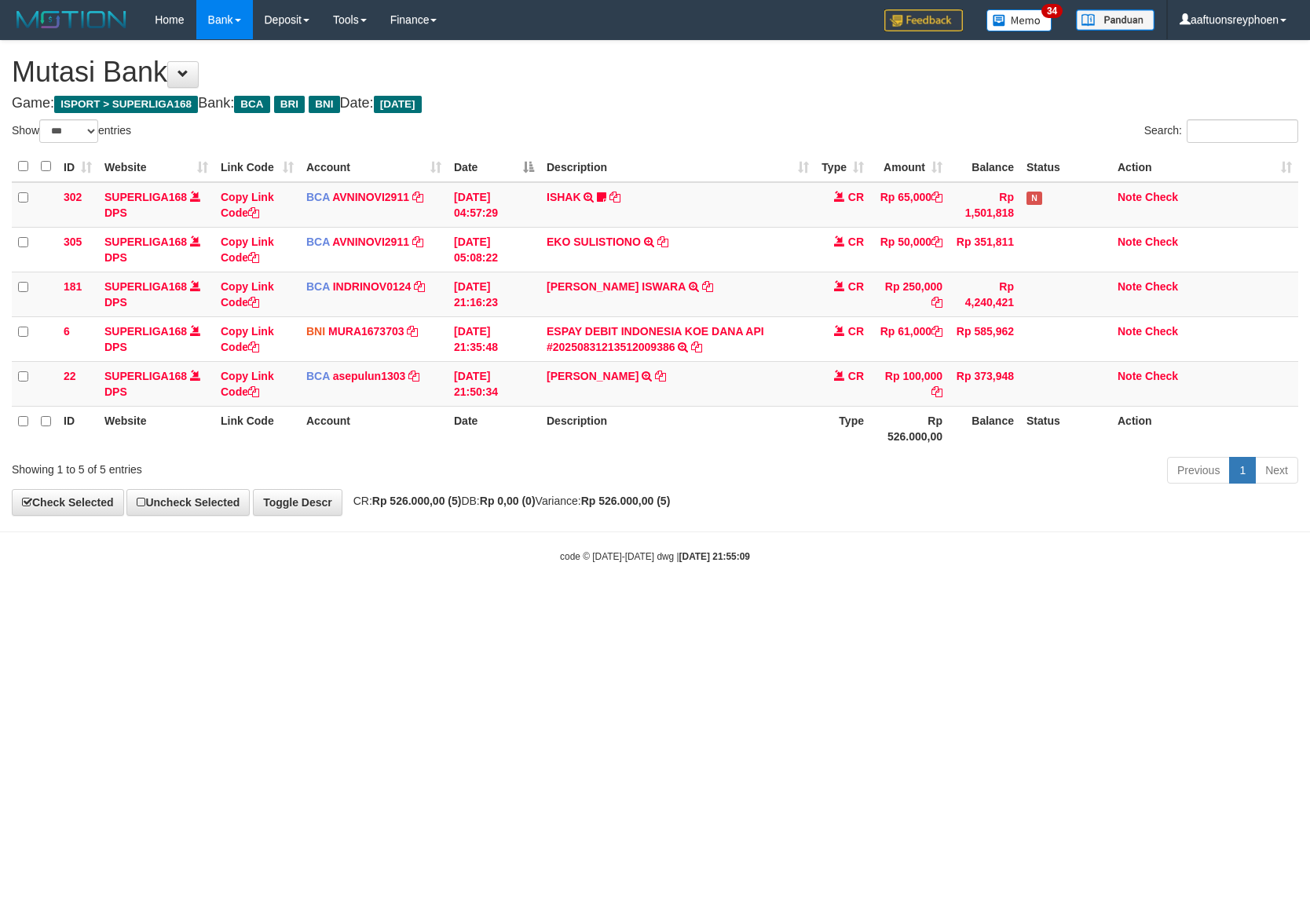
select select "***"
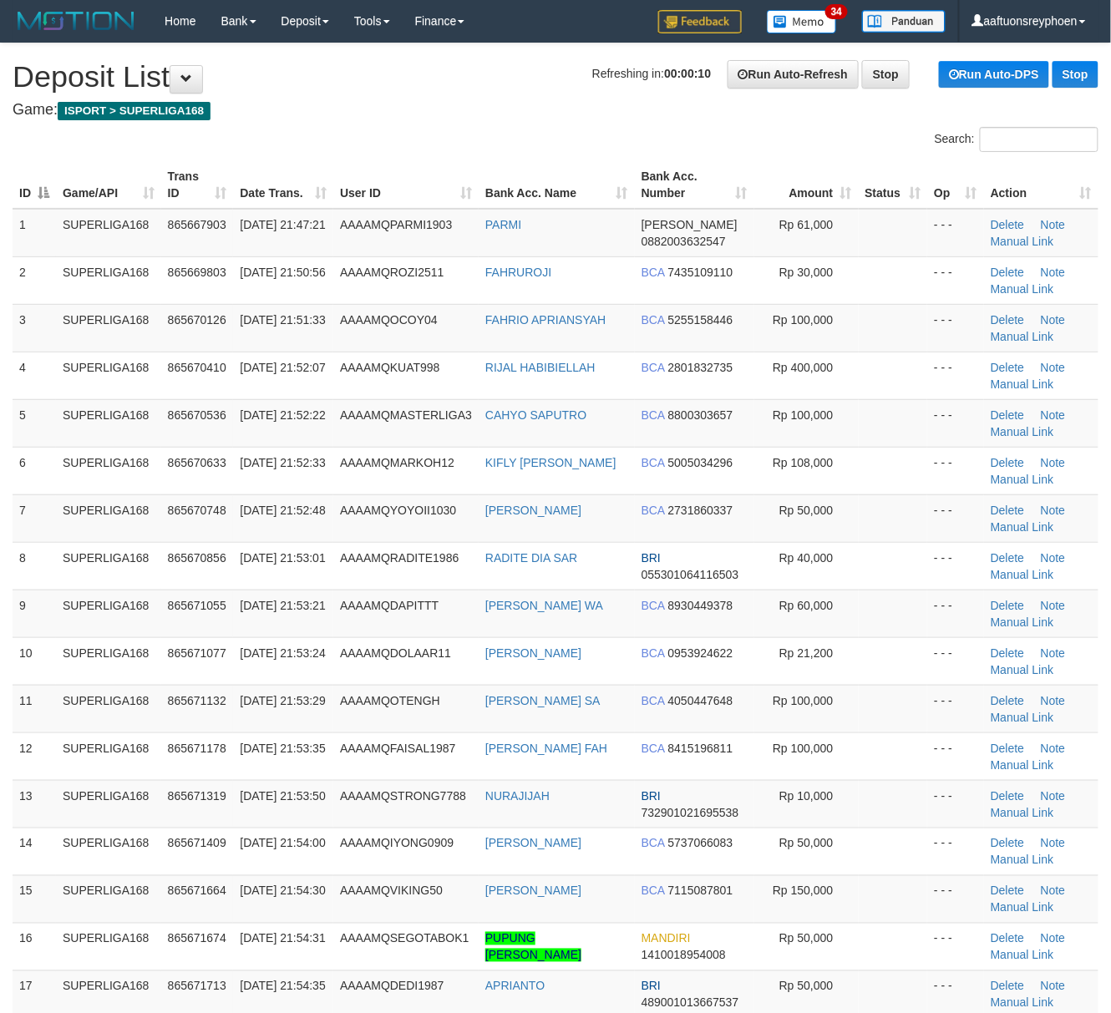
click at [25, 565] on td "8" at bounding box center [34, 566] width 43 height 48
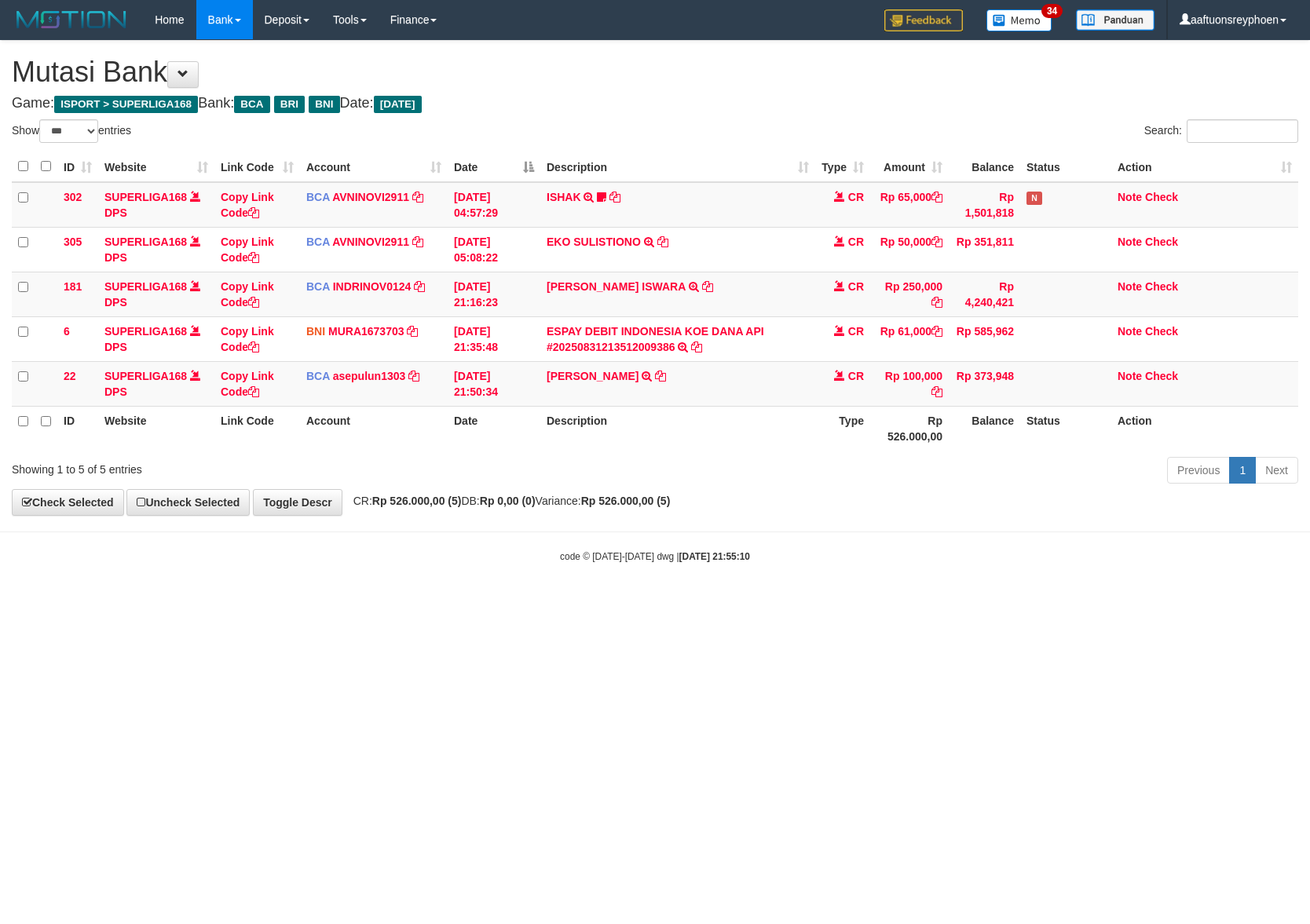
select select "***"
drag, startPoint x: 808, startPoint y: 607, endPoint x: 1178, endPoint y: 586, distance: 370.6
click at [900, 603] on html "Toggle navigation Home Bank Account List Load By Website Group [ISPORT] SUPERLI…" at bounding box center [655, 301] width 1310 height 603
drag, startPoint x: 738, startPoint y: 634, endPoint x: 755, endPoint y: 634, distance: 17.0
click at [749, 603] on html "Toggle navigation Home Bank Account List Load By Website Group [ISPORT] SUPERLI…" at bounding box center [655, 301] width 1310 height 603
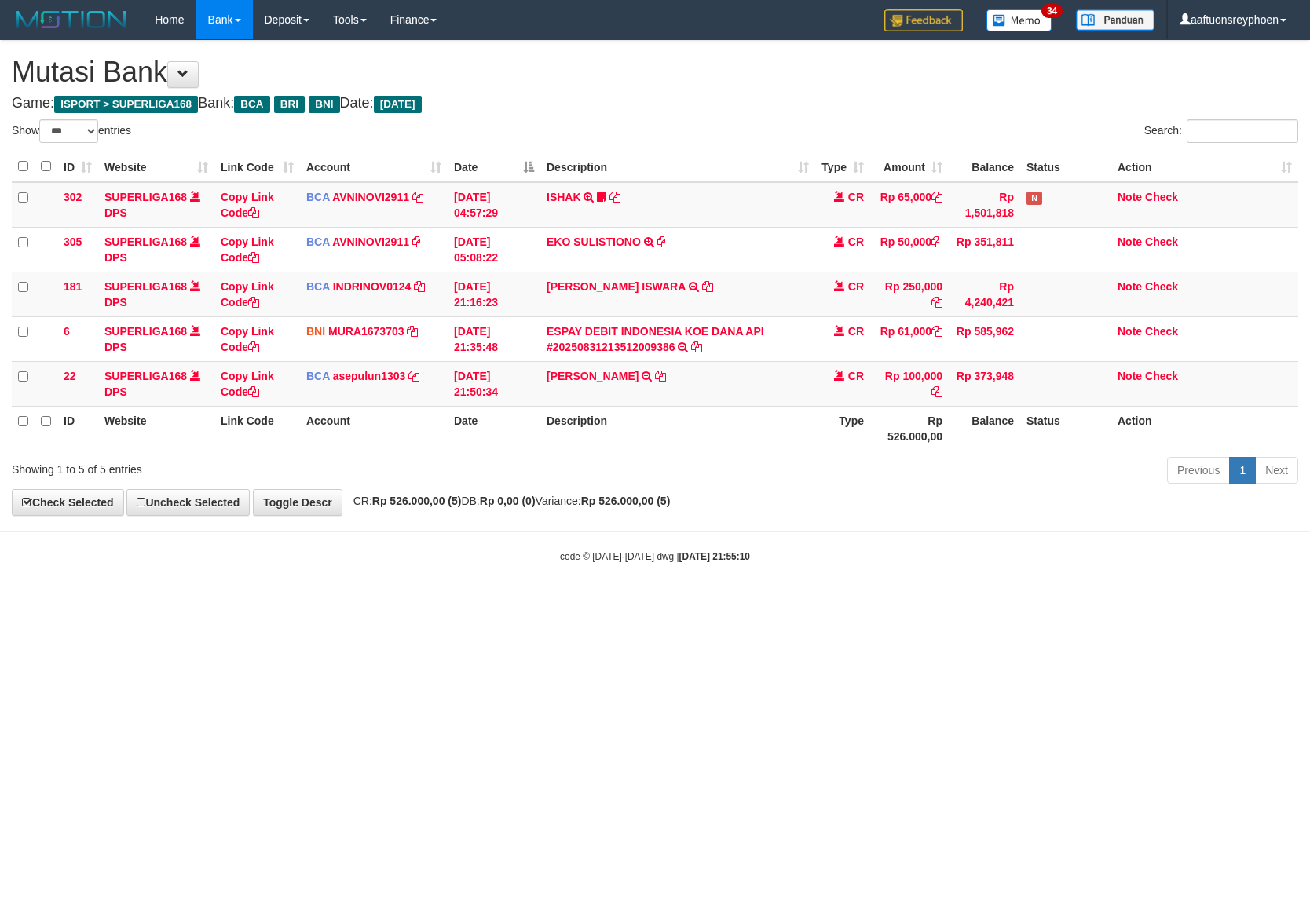
click at [805, 603] on html "Toggle navigation Home Bank Account List Load By Website Group [ISPORT] SUPERLI…" at bounding box center [655, 301] width 1310 height 603
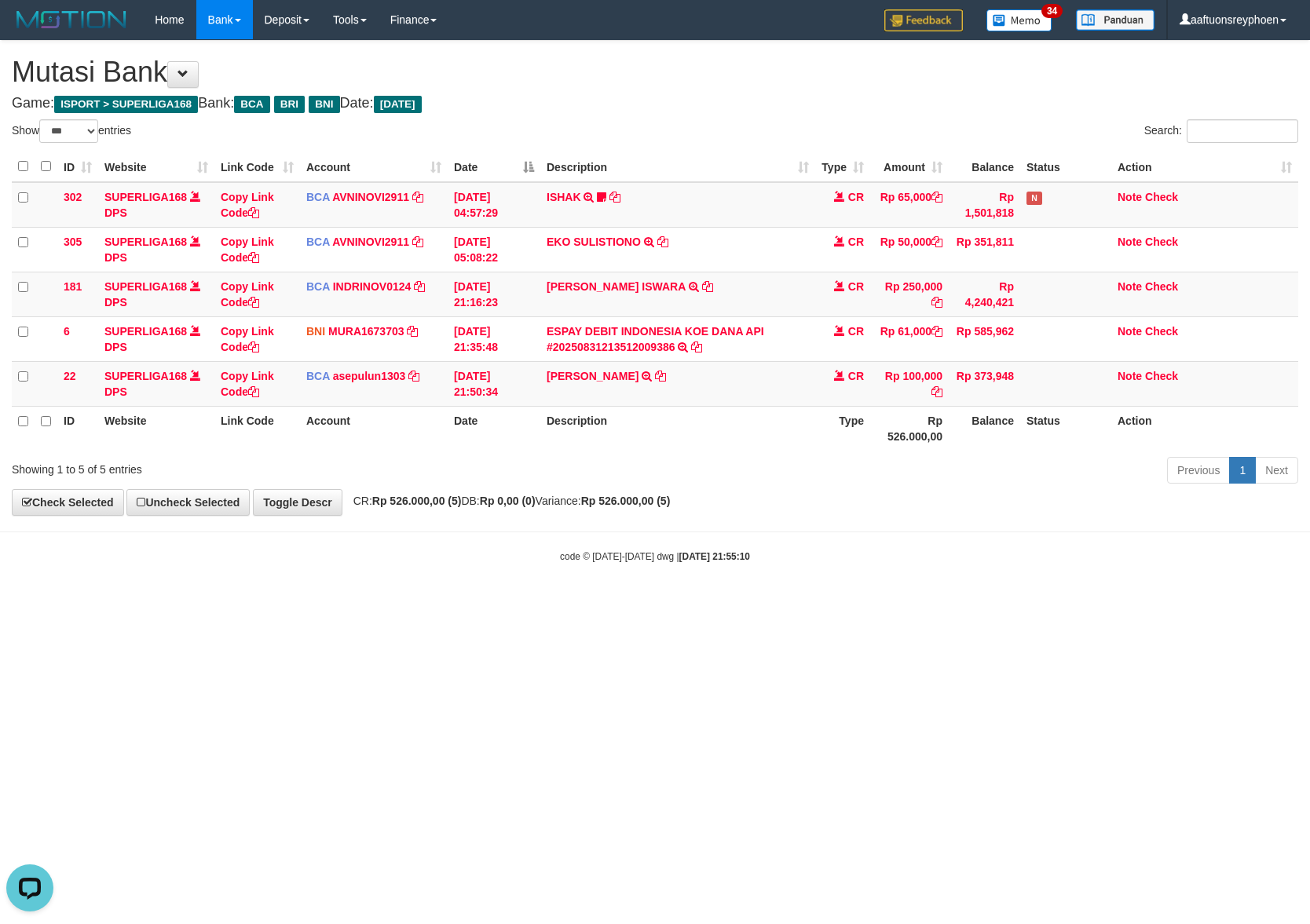
click at [799, 603] on html "Toggle navigation Home Bank Account List Load By Website Group [ISPORT] SUPERLI…" at bounding box center [655, 301] width 1310 height 603
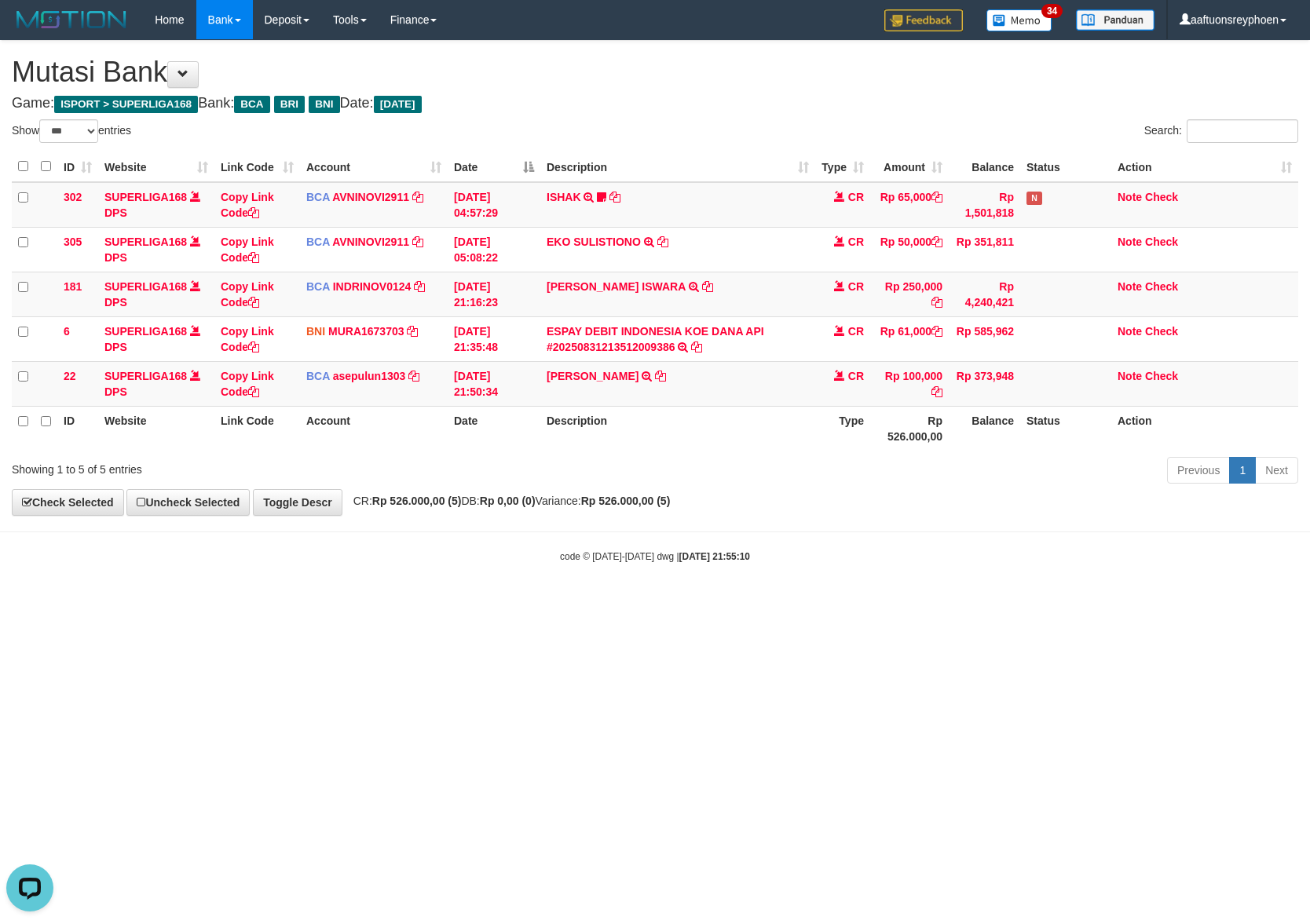
click at [802, 603] on html "Toggle navigation Home Bank Account List Load By Website Group [ISPORT] SUPERLI…" at bounding box center [655, 301] width 1310 height 603
click at [804, 603] on html "Toggle navigation Home Bank Account List Load By Website Group [ISPORT] SUPERLI…" at bounding box center [655, 301] width 1310 height 603
click at [805, 603] on html "Toggle navigation Home Bank Account List Load By Website Group [ISPORT] SUPERLI…" at bounding box center [655, 301] width 1310 height 603
select select "***"
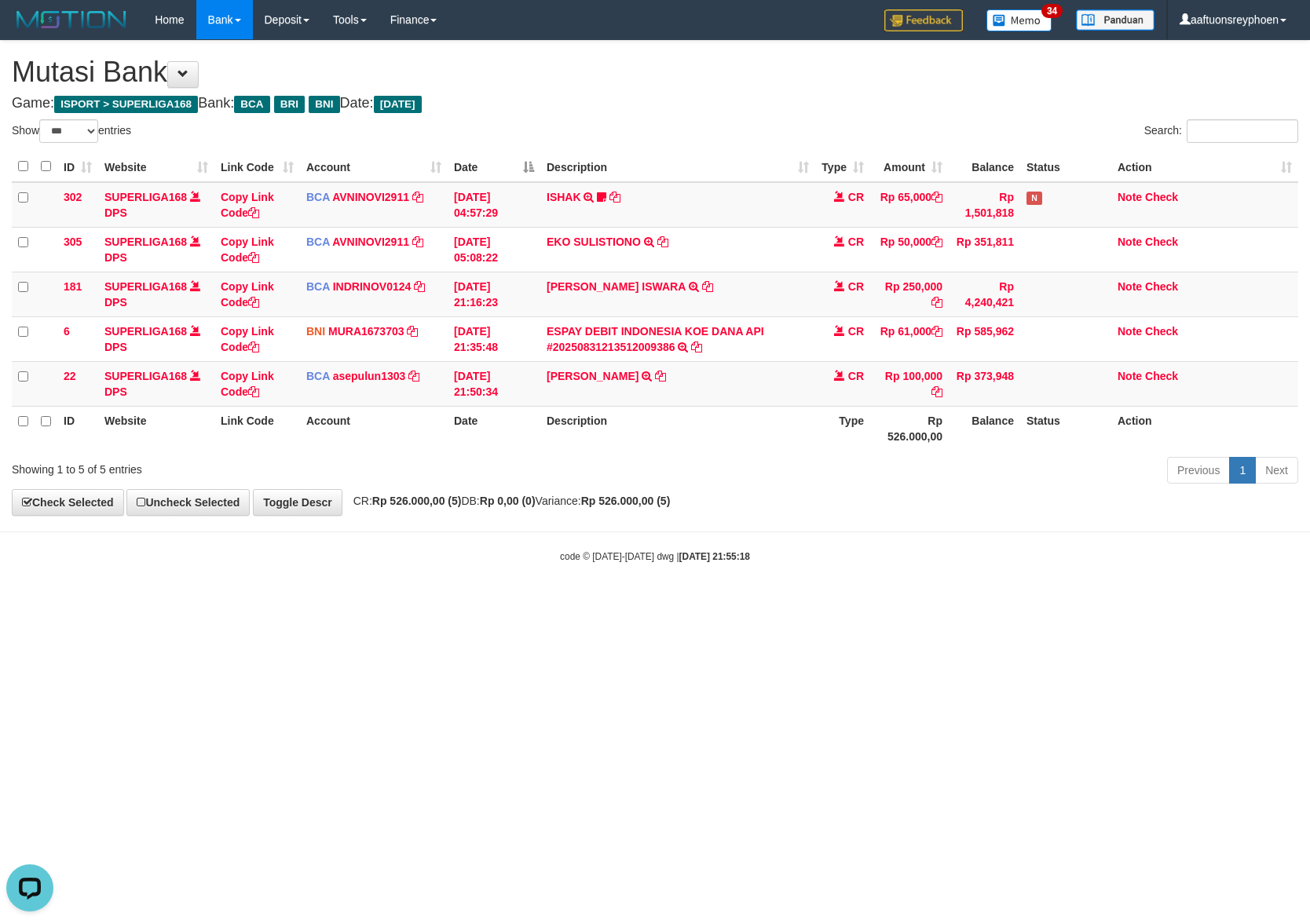
click at [805, 603] on html "Toggle navigation Home Bank Account List Load By Website Group [ISPORT] SUPERLI…" at bounding box center [655, 301] width 1310 height 603
drag, startPoint x: 808, startPoint y: 635, endPoint x: 1305, endPoint y: 593, distance: 498.8
click at [889, 603] on html "Toggle navigation Home Bank Account List Load By Website Group [ISPORT] SUPERLI…" at bounding box center [655, 301] width 1310 height 603
select select "***"
drag, startPoint x: 656, startPoint y: 675, endPoint x: 841, endPoint y: 664, distance: 185.3
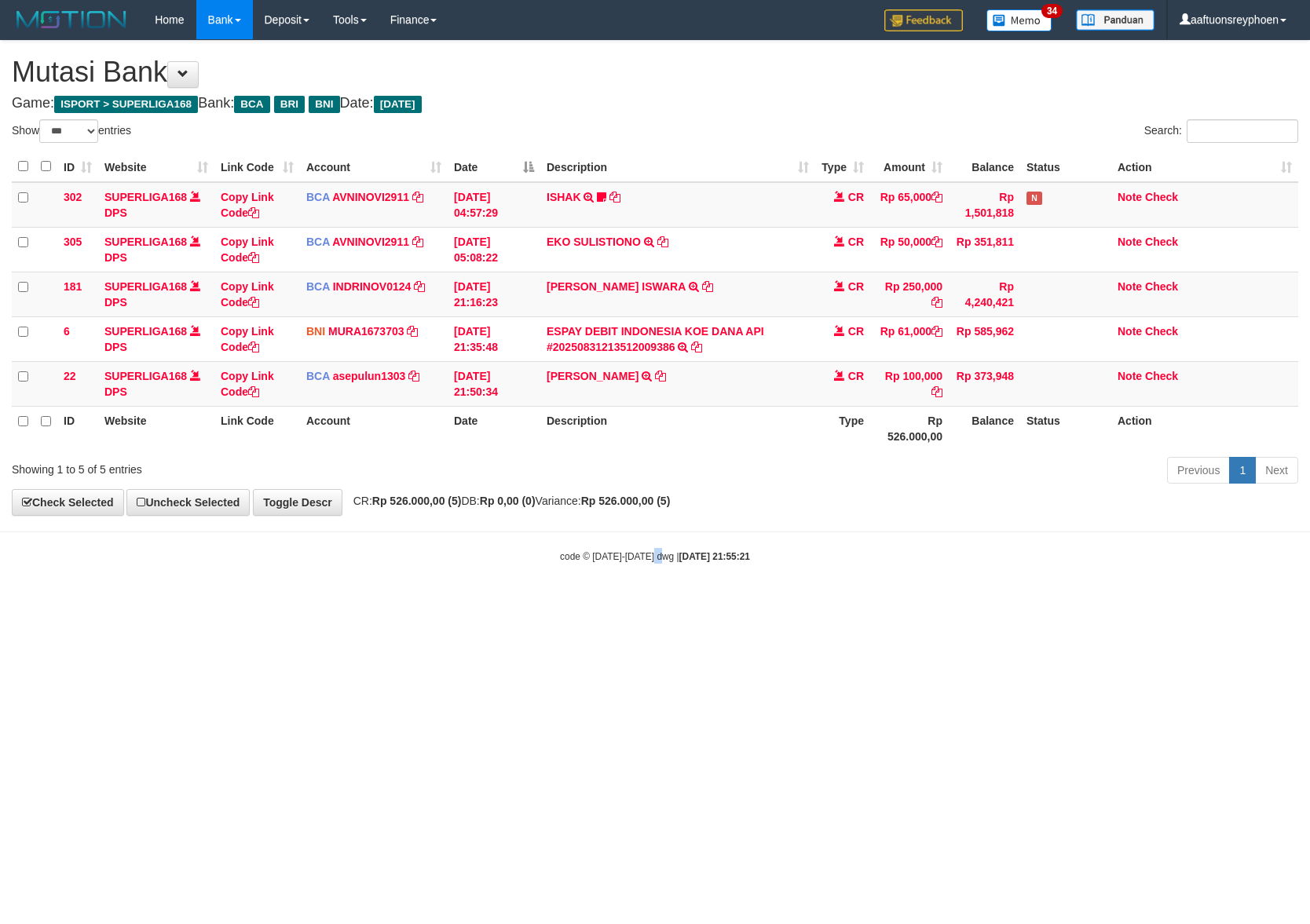
click at [675, 603] on html "Toggle navigation Home Bank Account List Load By Website Group [ISPORT] SUPERLI…" at bounding box center [655, 301] width 1310 height 603
drag, startPoint x: 605, startPoint y: 669, endPoint x: 1056, endPoint y: 634, distance: 452.4
click at [740, 603] on html "Toggle navigation Home Bank Account List Load By Website Group [ISPORT] SUPERLI…" at bounding box center [655, 301] width 1310 height 603
click at [765, 603] on html "Toggle navigation Home Bank Account List Load By Website Group [ISPORT] SUPERLI…" at bounding box center [655, 301] width 1310 height 603
select select "***"
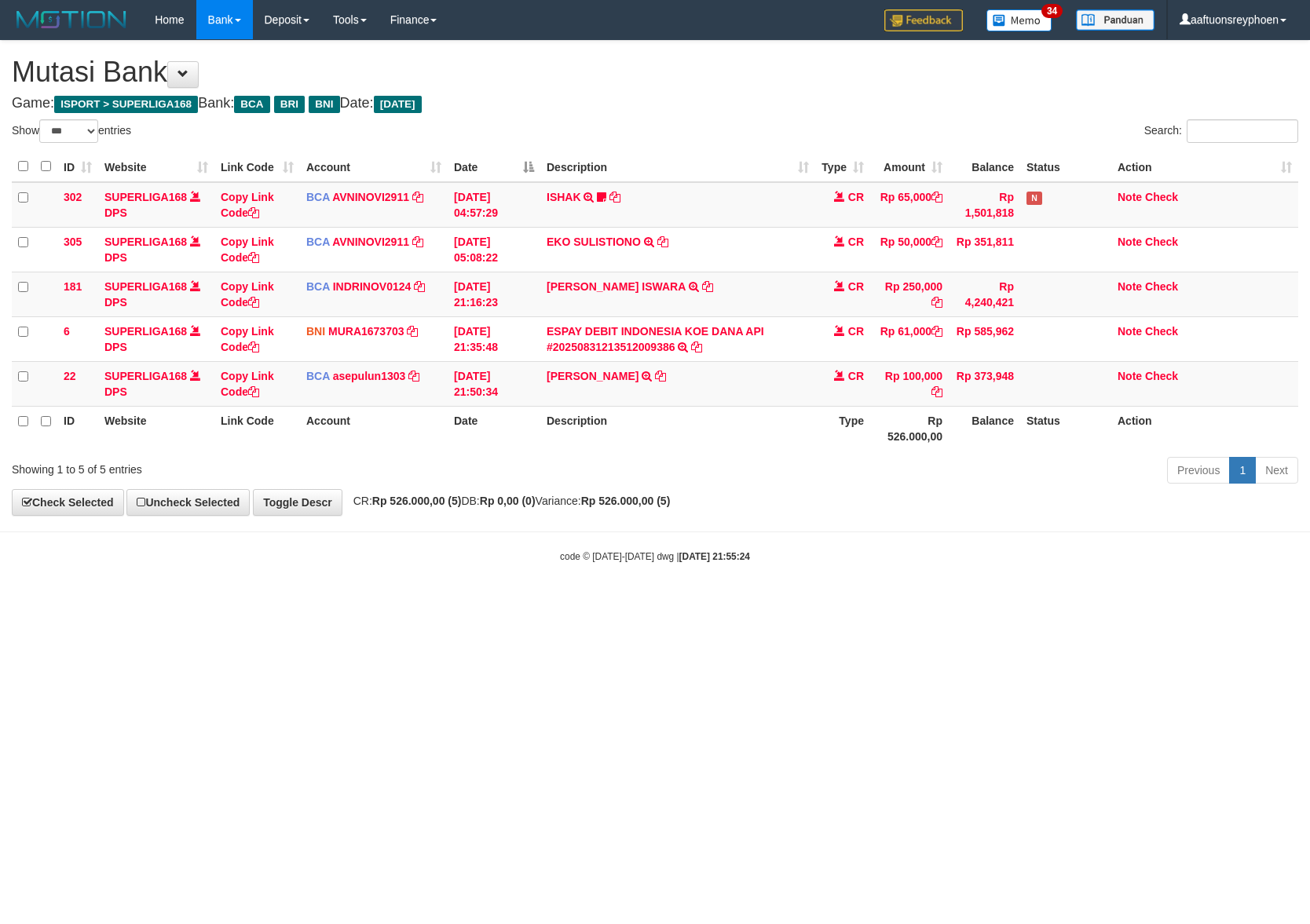
select select "***"
click at [817, 603] on html "Toggle navigation Home Bank Account List Load By Website Group [ISPORT] SUPERLI…" at bounding box center [655, 301] width 1310 height 603
select select "***"
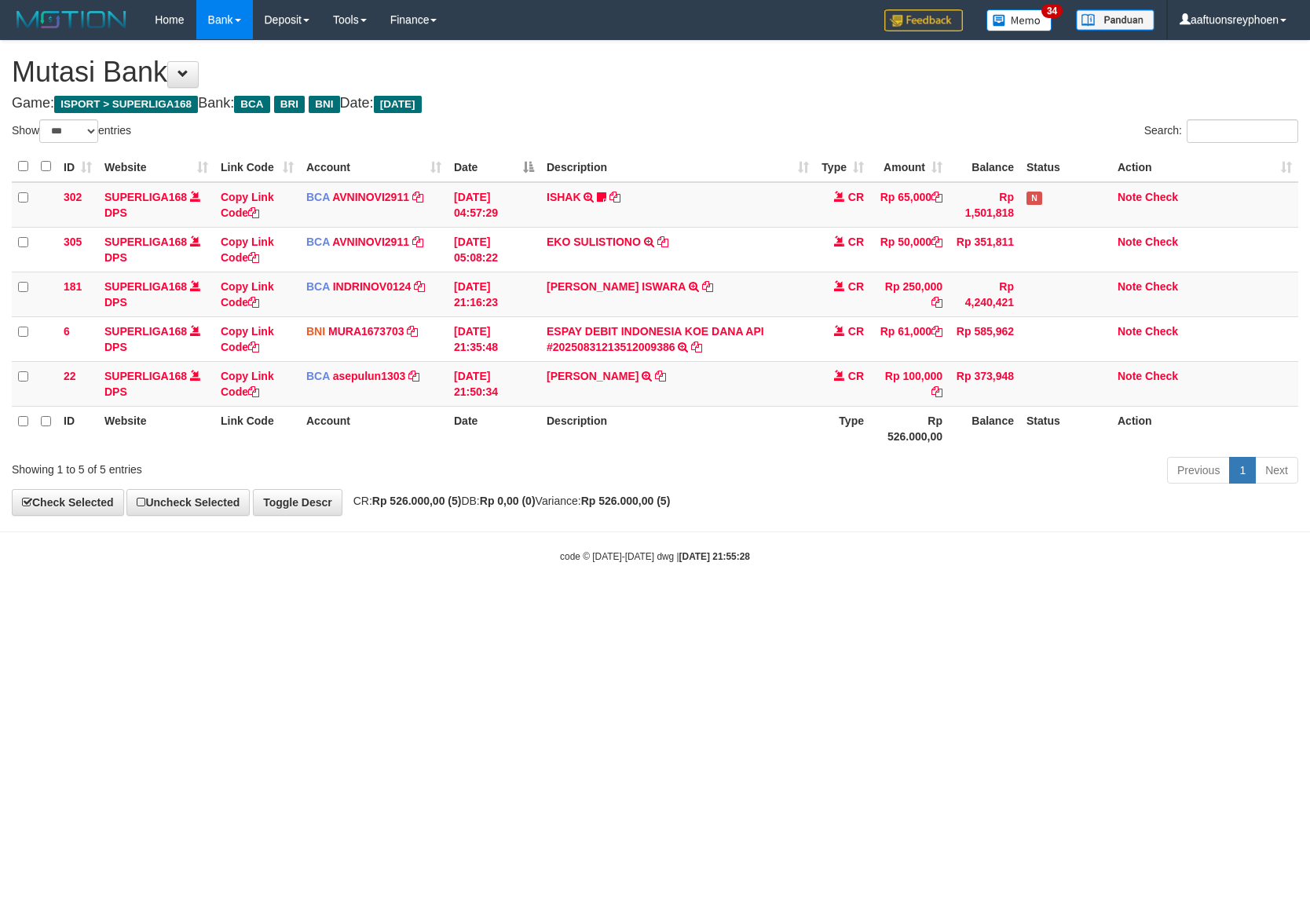
click at [822, 603] on html "Toggle navigation Home Bank Account List Load By Website Group [ISPORT] SUPERLI…" at bounding box center [655, 301] width 1310 height 603
drag, startPoint x: 834, startPoint y: 634, endPoint x: 1308, endPoint y: 594, distance: 475.7
click at [1035, 603] on html "Toggle navigation Home Bank Account List Load By Website Group [ISPORT] SUPERLI…" at bounding box center [655, 301] width 1310 height 603
drag, startPoint x: 670, startPoint y: 656, endPoint x: 773, endPoint y: 645, distance: 103.6
click at [773, 603] on html "Toggle navigation Home Bank Account List Load By Website Group [ISPORT] SUPERLI…" at bounding box center [655, 301] width 1310 height 603
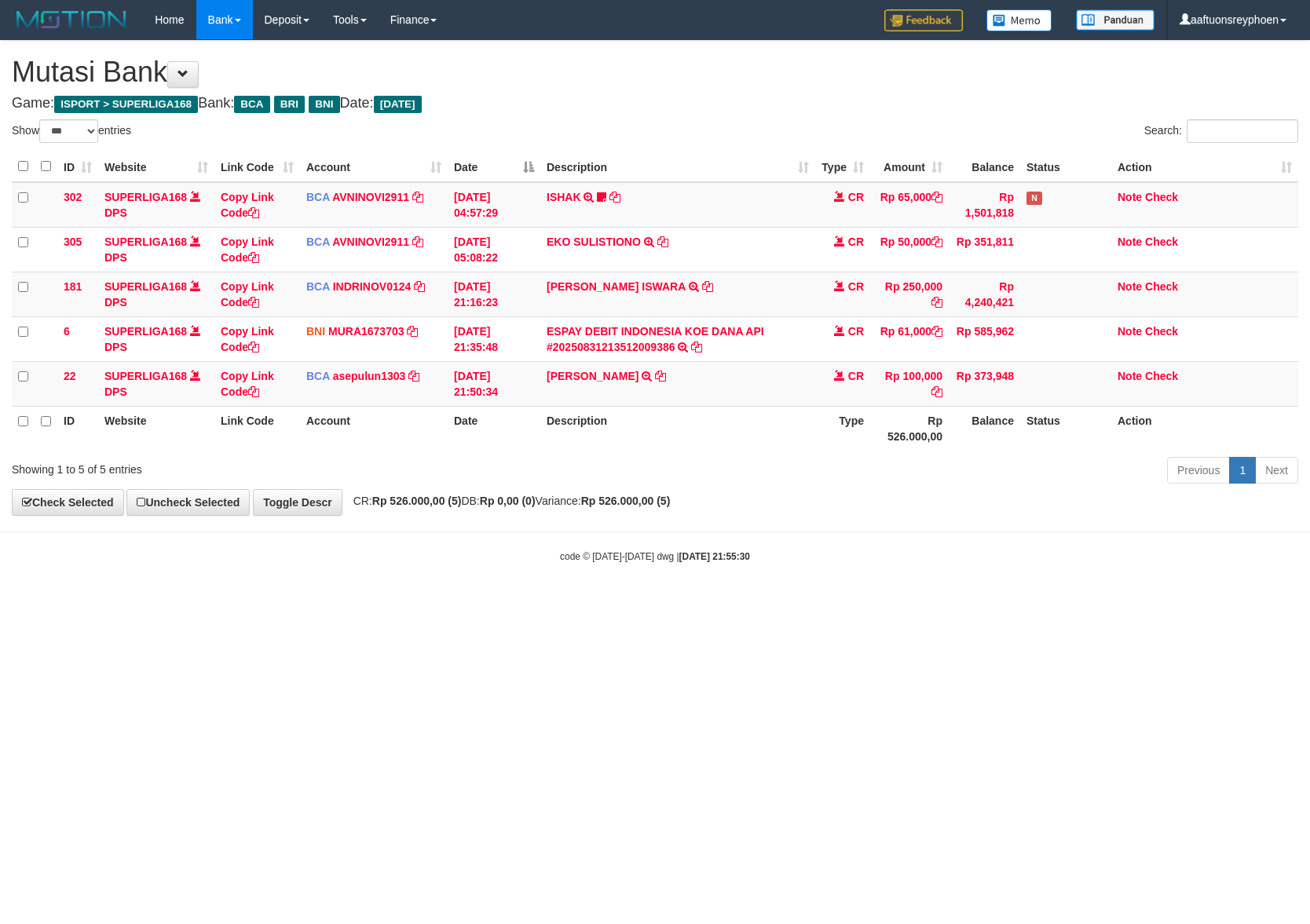
select select "***"
drag, startPoint x: 541, startPoint y: 659, endPoint x: 845, endPoint y: 622, distance: 306.2
click at [748, 603] on html "Toggle navigation Home Bank Account List Load By Website Group [ISPORT] SUPERLI…" at bounding box center [655, 301] width 1310 height 603
drag, startPoint x: 790, startPoint y: 642, endPoint x: 955, endPoint y: 626, distance: 165.8
click at [903, 603] on html "Toggle navigation Home Bank Account List Load By Website Group [ISPORT] SUPERLI…" at bounding box center [655, 301] width 1310 height 603
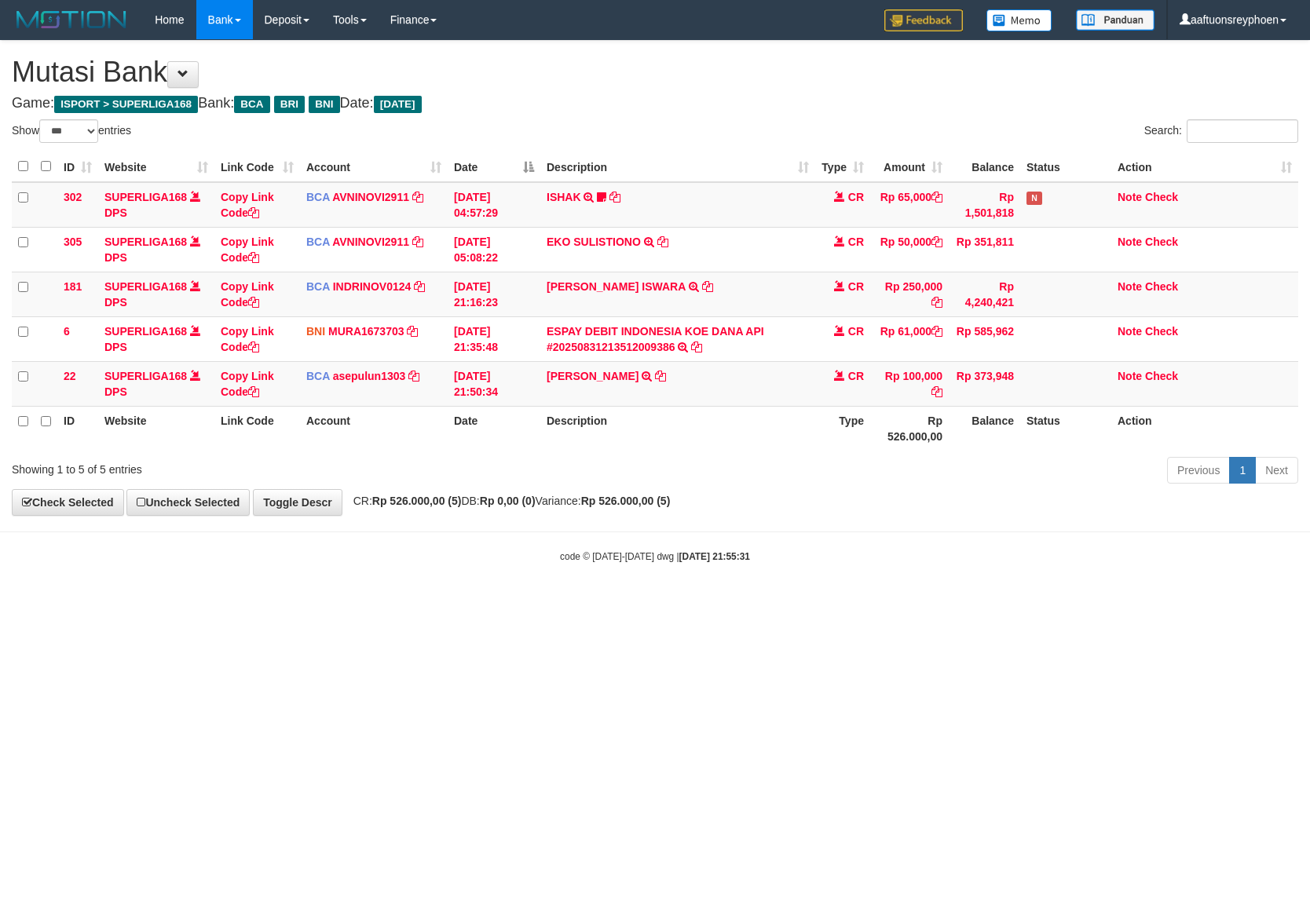
select select "***"
click at [565, 603] on html "Toggle navigation Home Bank Account List Load By Website Group [ISPORT] SUPERLI…" at bounding box center [655, 301] width 1310 height 603
select select "***"
click at [575, 603] on html "Toggle navigation Home Bank Account List Load By Website Group [ISPORT] SUPERLI…" at bounding box center [655, 301] width 1310 height 603
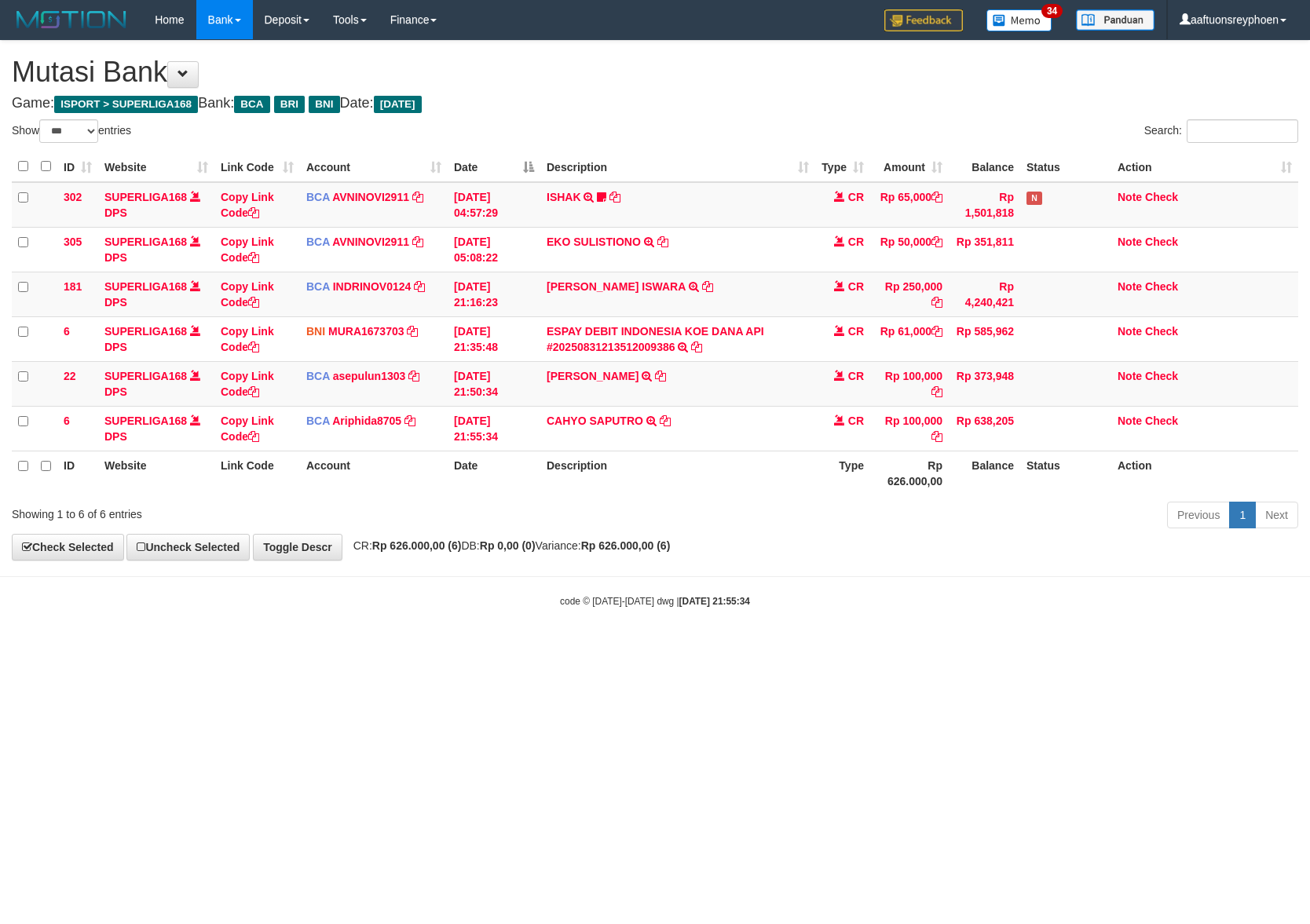
select select "***"
drag, startPoint x: 0, startPoint y: 0, endPoint x: 1186, endPoint y: 603, distance: 1330.5
click at [452, 637] on body "Toggle navigation Home Bank Account List Load By Website Group [ISPORT] SUPERLI…" at bounding box center [655, 323] width 1310 height 648
drag, startPoint x: 833, startPoint y: 576, endPoint x: 1307, endPoint y: 566, distance: 474.1
click at [1055, 570] on body "Toggle navigation Home Bank Account List Load By Website Group [ISPORT] SUPERLI…" at bounding box center [655, 323] width 1310 height 648
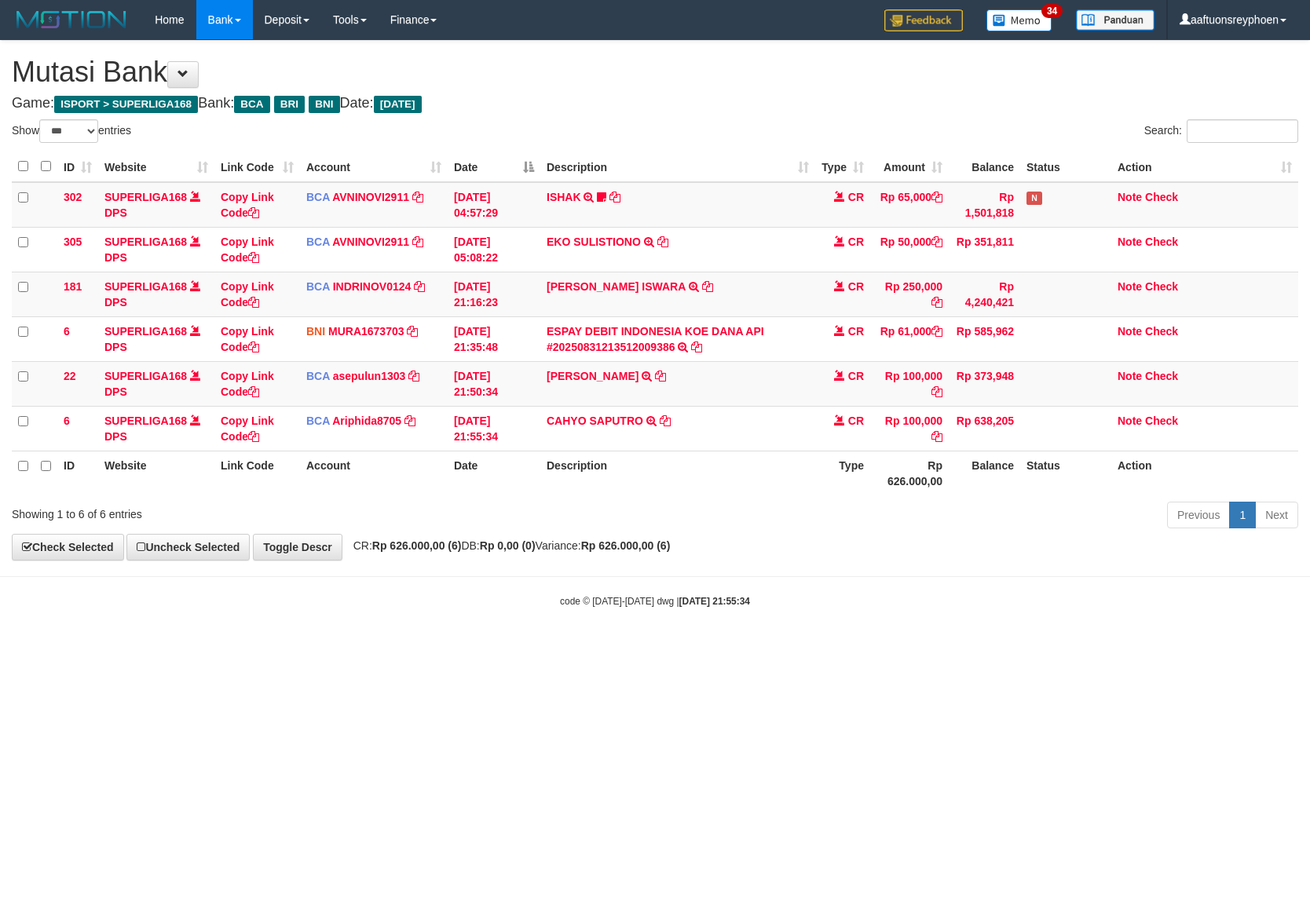
drag, startPoint x: 729, startPoint y: 583, endPoint x: 1295, endPoint y: 572, distance: 566.1
click at [1019, 567] on body "Toggle navigation Home Bank Account List Load By Website Group [ISPORT] SUPERLI…" at bounding box center [655, 323] width 1310 height 648
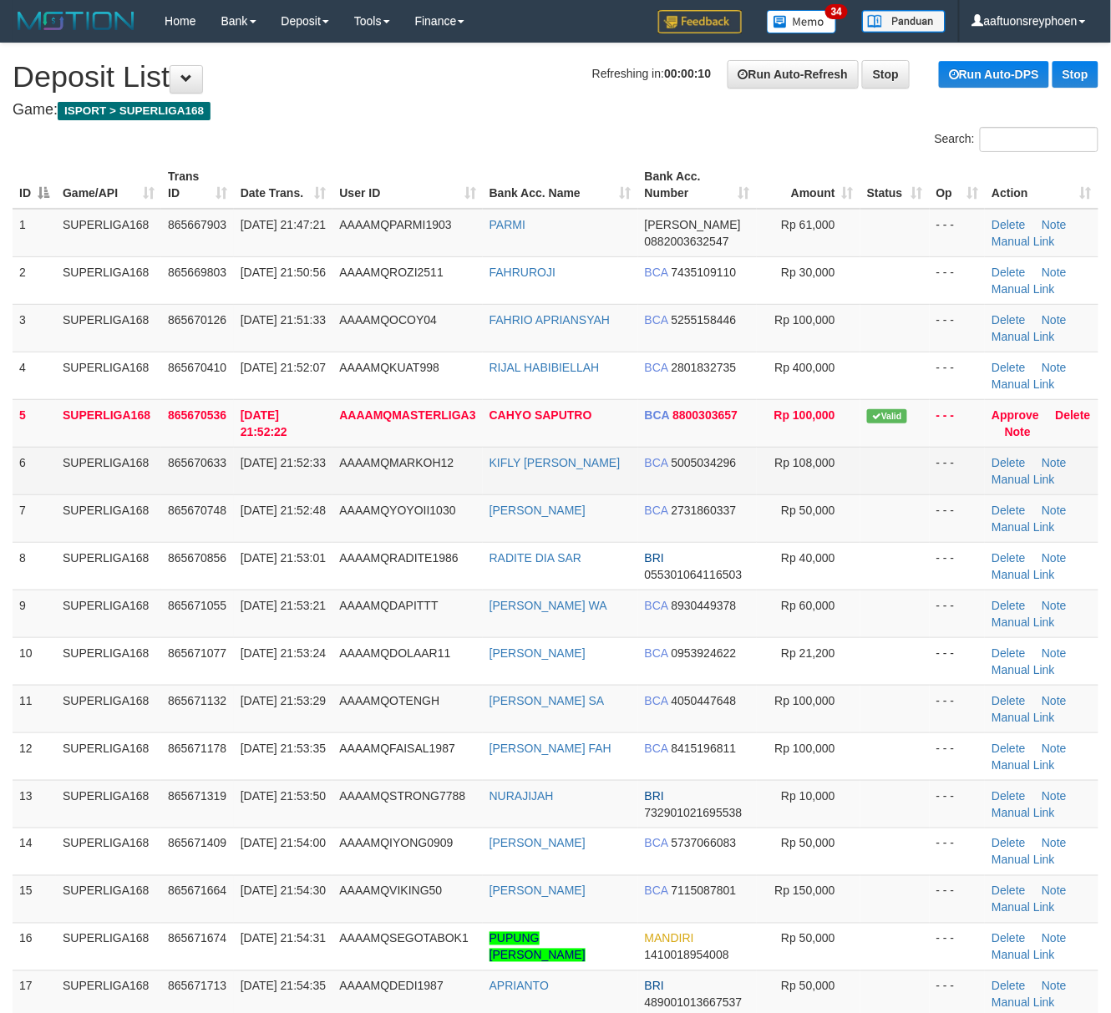
click at [198, 459] on span "865670633" at bounding box center [197, 462] width 58 height 13
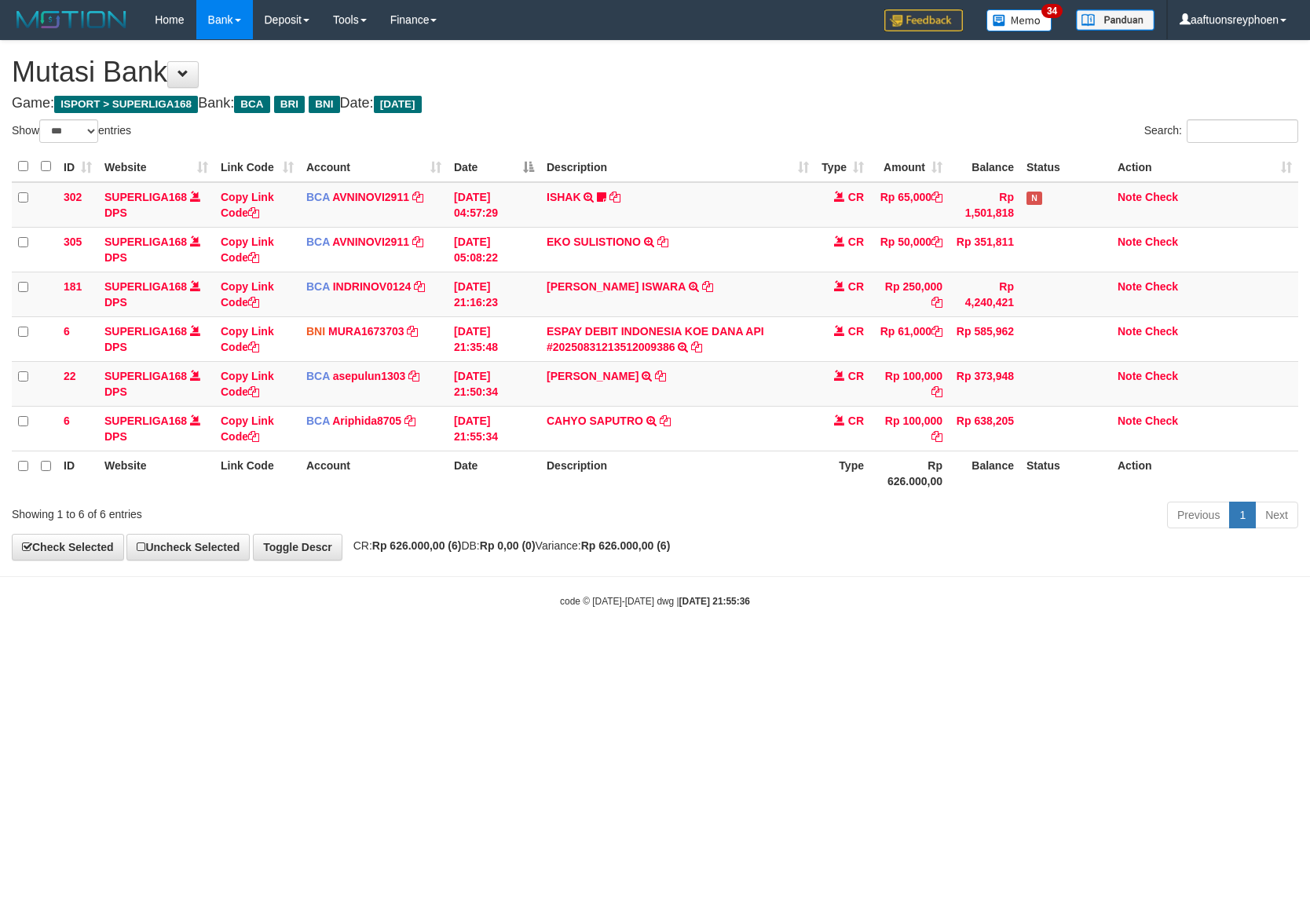
select select "***"
drag, startPoint x: 685, startPoint y: 606, endPoint x: 1254, endPoint y: 553, distance: 571.5
click at [793, 587] on body "Toggle navigation Home Bank Account List Load By Website Group [ISPORT] SUPERLI…" at bounding box center [655, 323] width 1310 height 648
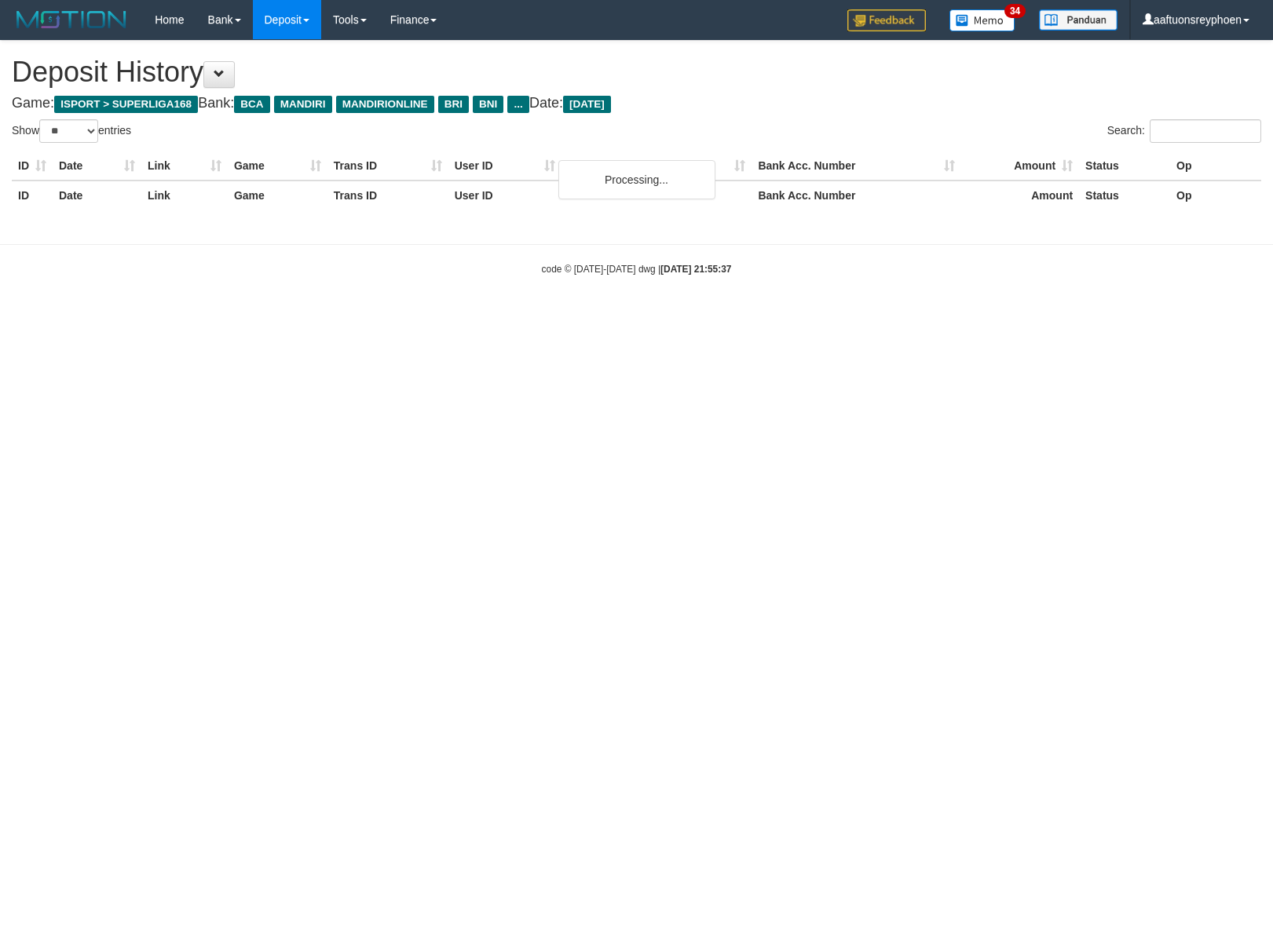
select select "**"
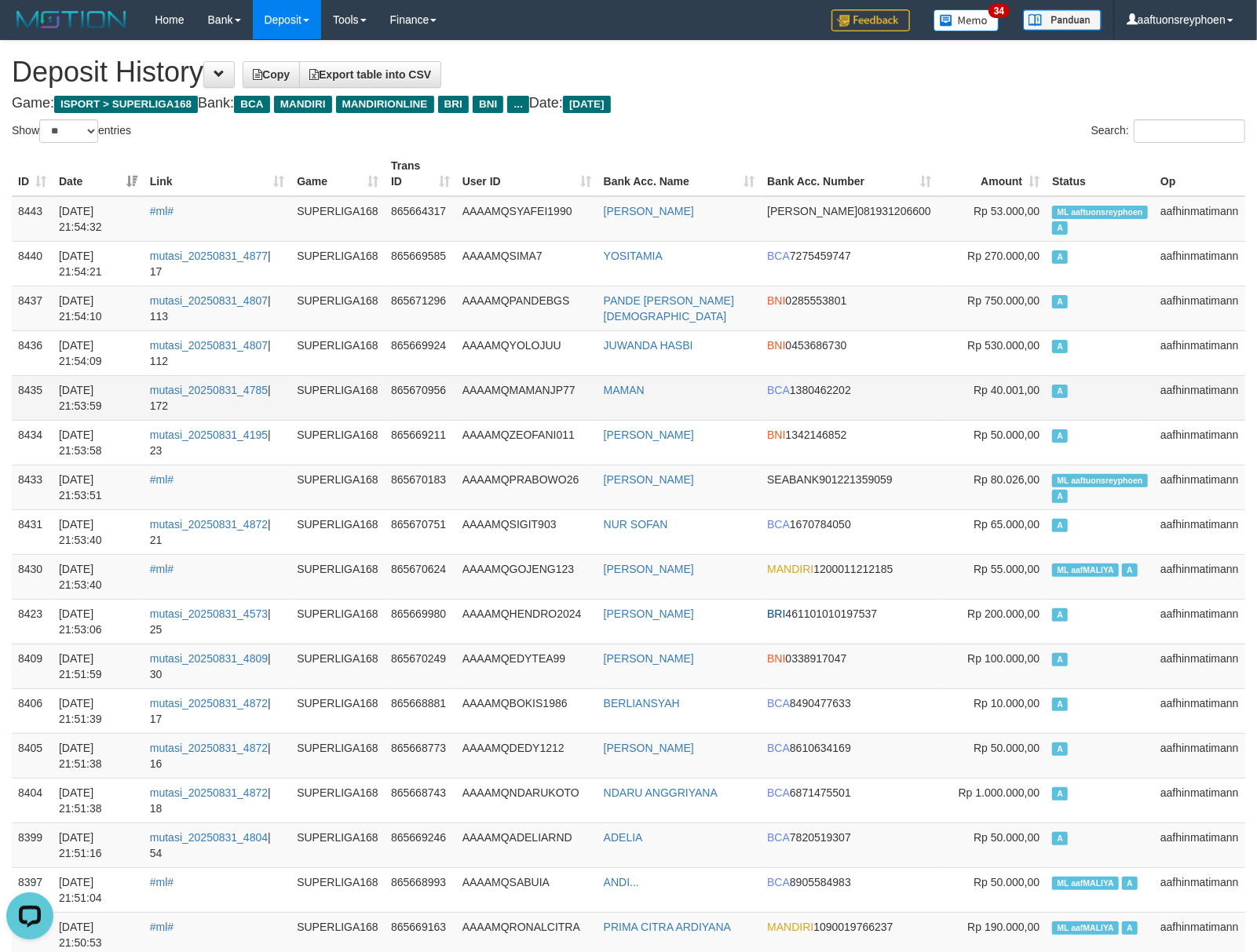
click at [1093, 379] on td "A" at bounding box center [1099, 398] width 108 height 45
drag, startPoint x: 1096, startPoint y: 380, endPoint x: 7, endPoint y: 523, distance: 1098.3
click at [1084, 383] on td "A" at bounding box center [1099, 398] width 108 height 45
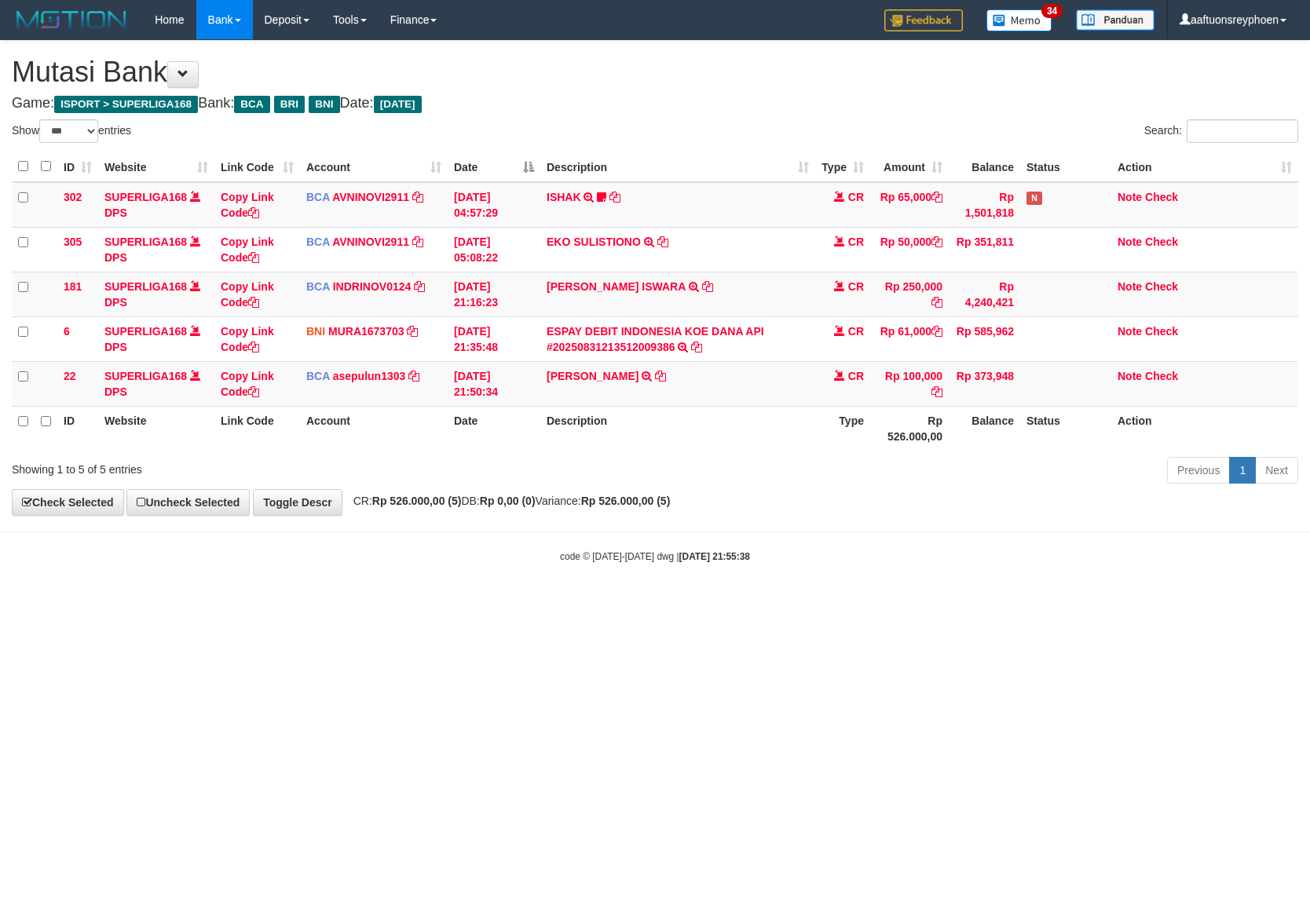
select select "***"
click at [1065, 554] on html "Toggle navigation Home Bank Account List Load By Website Group [ISPORT] SUPERLI…" at bounding box center [655, 301] width 1310 height 603
click at [721, 579] on body "Toggle navigation Home Bank Account List Load By Website Group [ISPORT] SUPERLI…" at bounding box center [655, 301] width 1310 height 603
drag, startPoint x: 717, startPoint y: 583, endPoint x: 1305, endPoint y: 536, distance: 589.9
click at [792, 574] on body "Toggle navigation Home Bank Account List Load By Website Group [ISPORT] SUPERLI…" at bounding box center [655, 301] width 1310 height 603
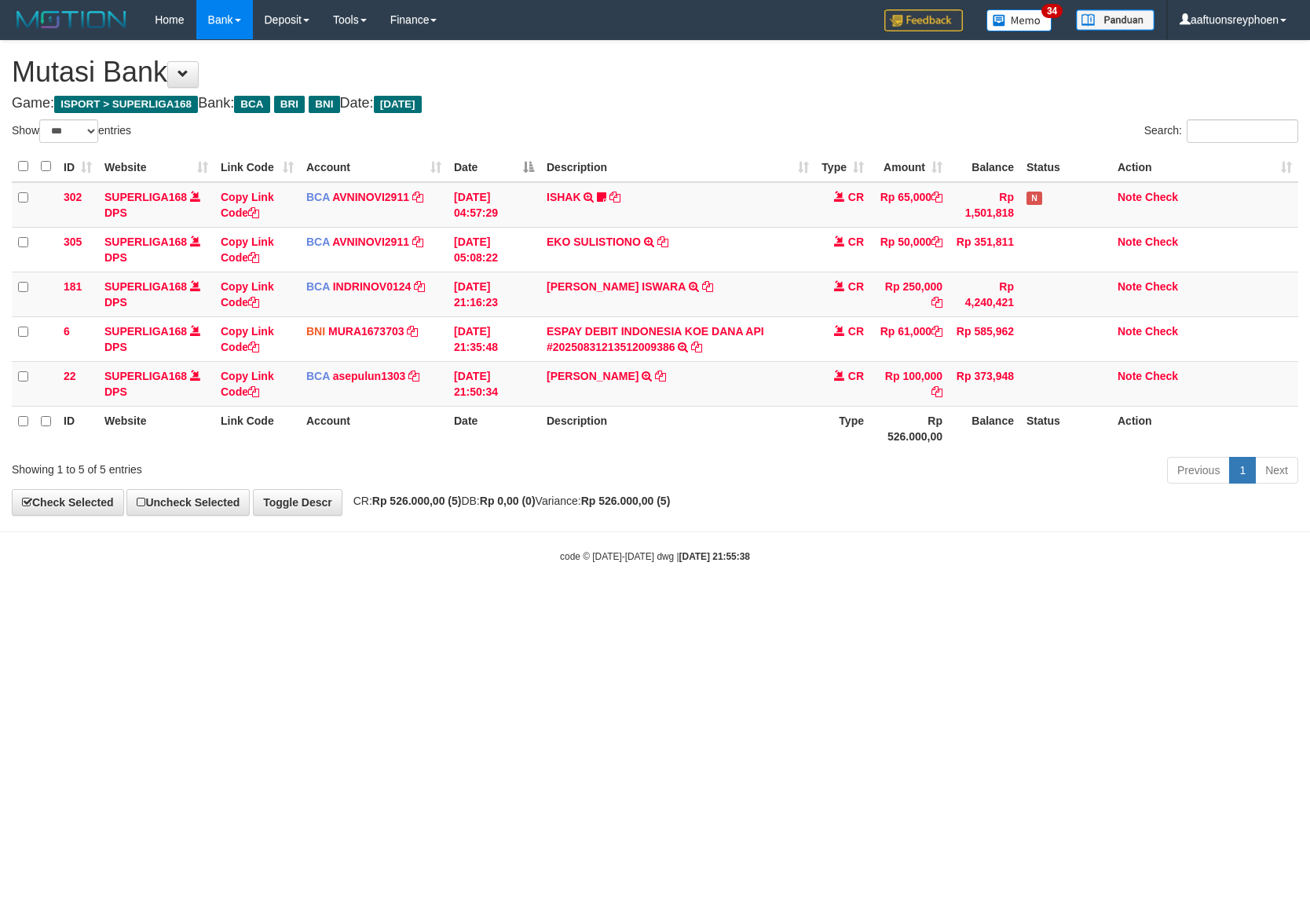
click at [828, 603] on html "Toggle navigation Home Bank Account List Load By Website Group [ISPORT] SUPERLI…" at bounding box center [655, 301] width 1310 height 603
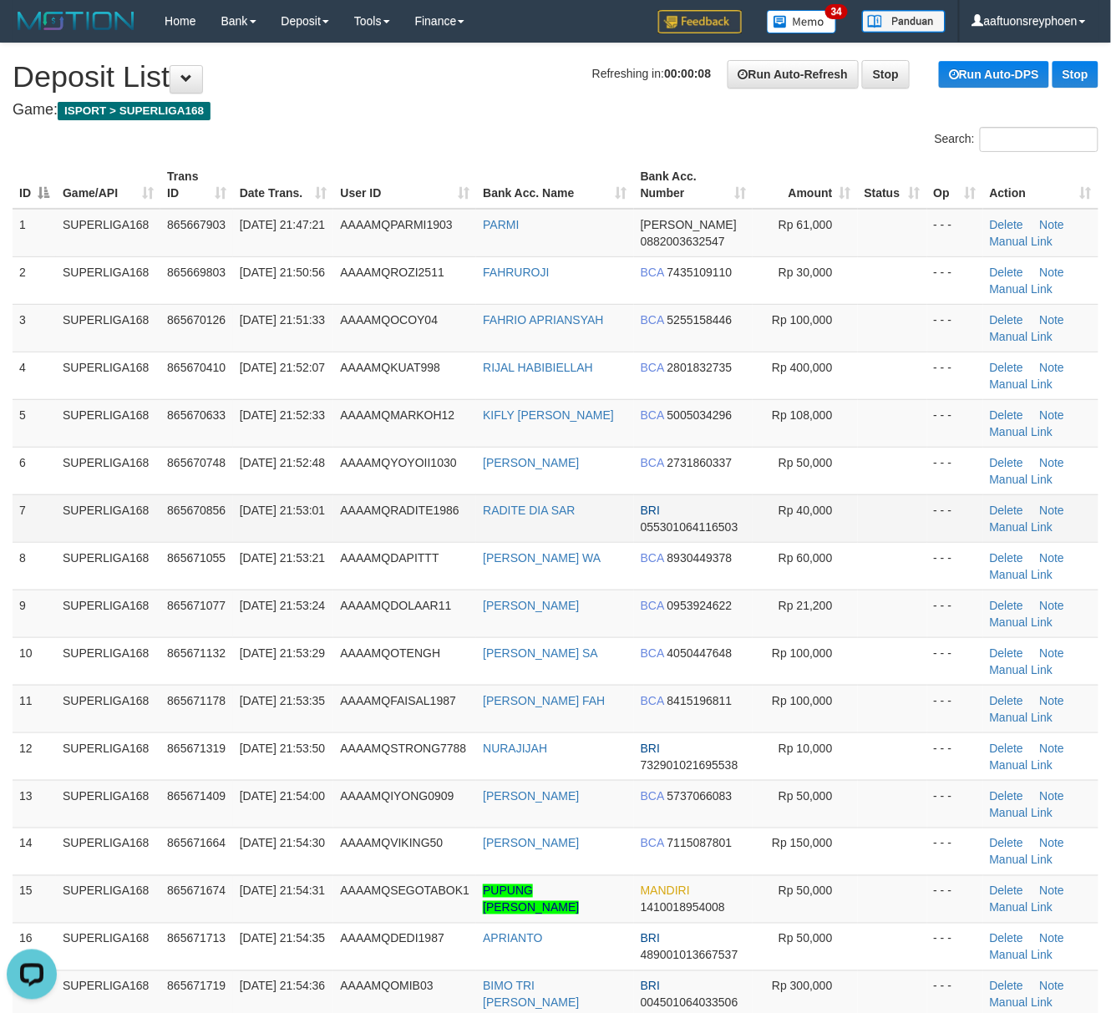
click at [292, 533] on td "[DATE] 21:53:01" at bounding box center [283, 518] width 101 height 48
drag, startPoint x: 291, startPoint y: 535, endPoint x: 0, endPoint y: 580, distance: 294.8
click at [261, 536] on td "31/08/2025 21:53:01" at bounding box center [283, 518] width 101 height 48
click at [87, 521] on td "SUPERLIGA168" at bounding box center [108, 518] width 104 height 48
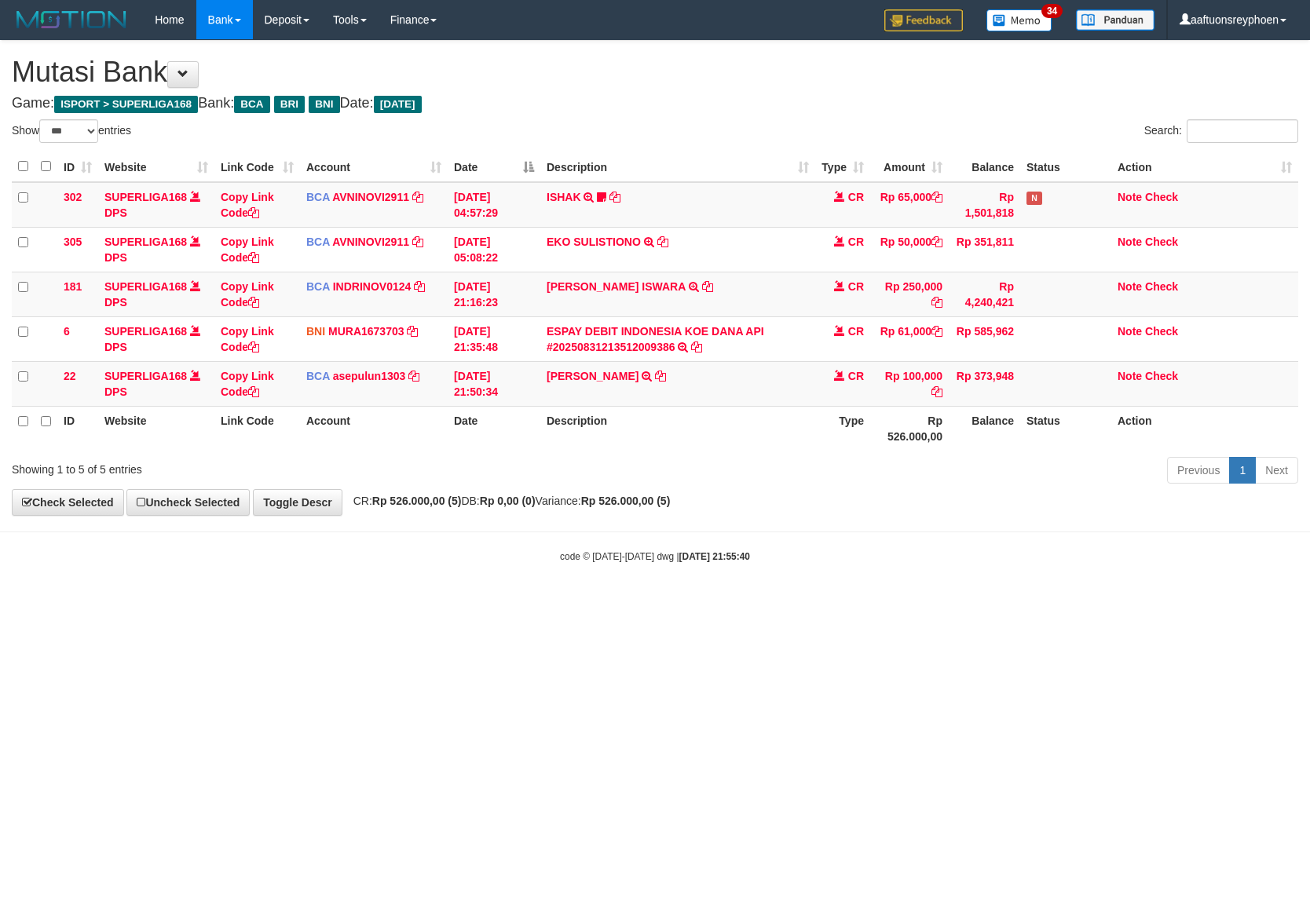
select select "***"
drag, startPoint x: 707, startPoint y: 653, endPoint x: 758, endPoint y: 647, distance: 51.4
click at [732, 603] on html "Toggle navigation Home Bank Account List Load By Website Group [ISPORT] SUPERLI…" at bounding box center [655, 301] width 1310 height 603
click at [911, 603] on html "Toggle navigation Home Bank Account List Load By Website Group [ISPORT] SUPERLI…" at bounding box center [655, 301] width 1310 height 603
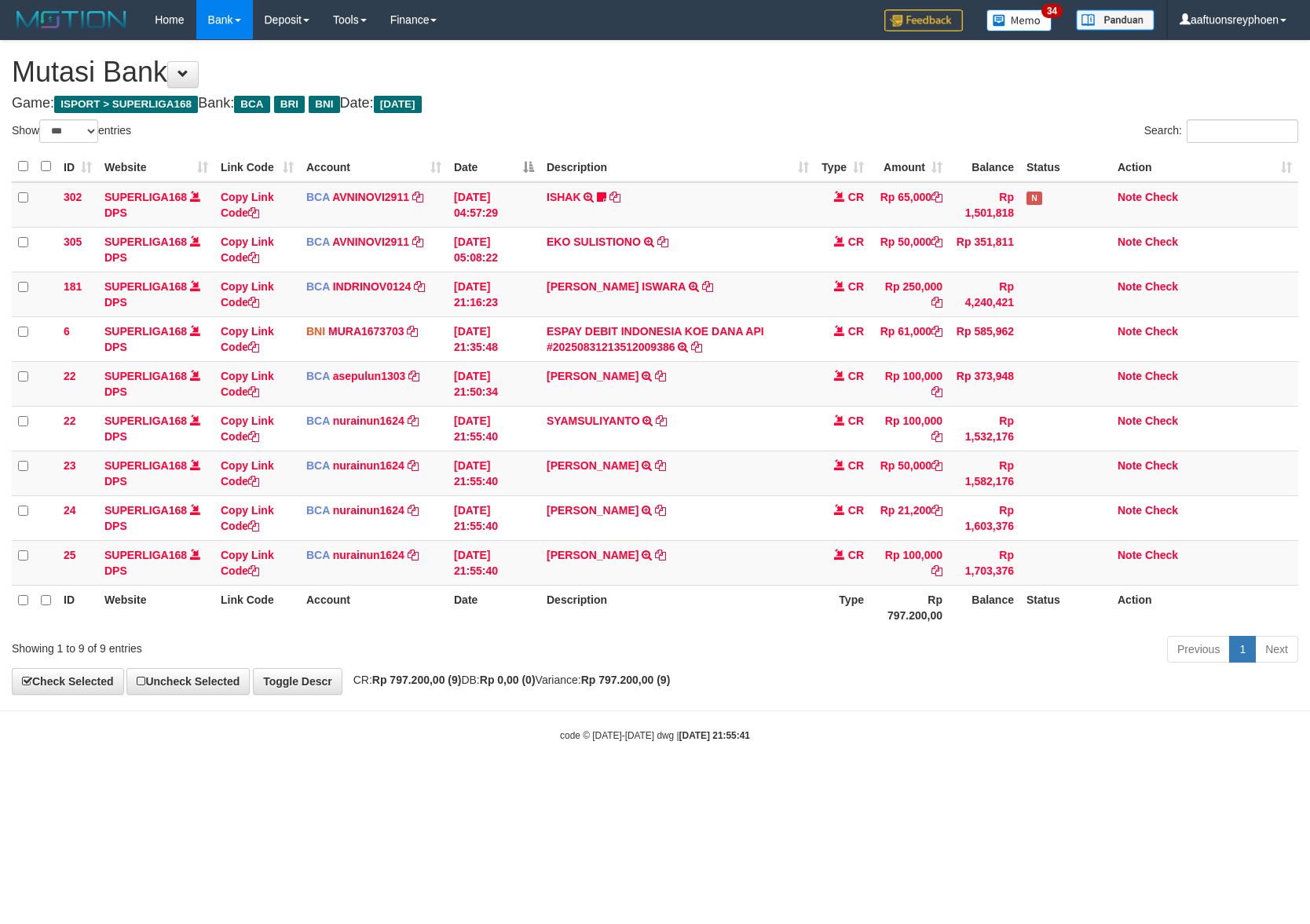
select select "***"
drag, startPoint x: 592, startPoint y: 694, endPoint x: 626, endPoint y: 669, distance: 42.2
click at [604, 689] on div "**********" at bounding box center [655, 367] width 1310 height 653
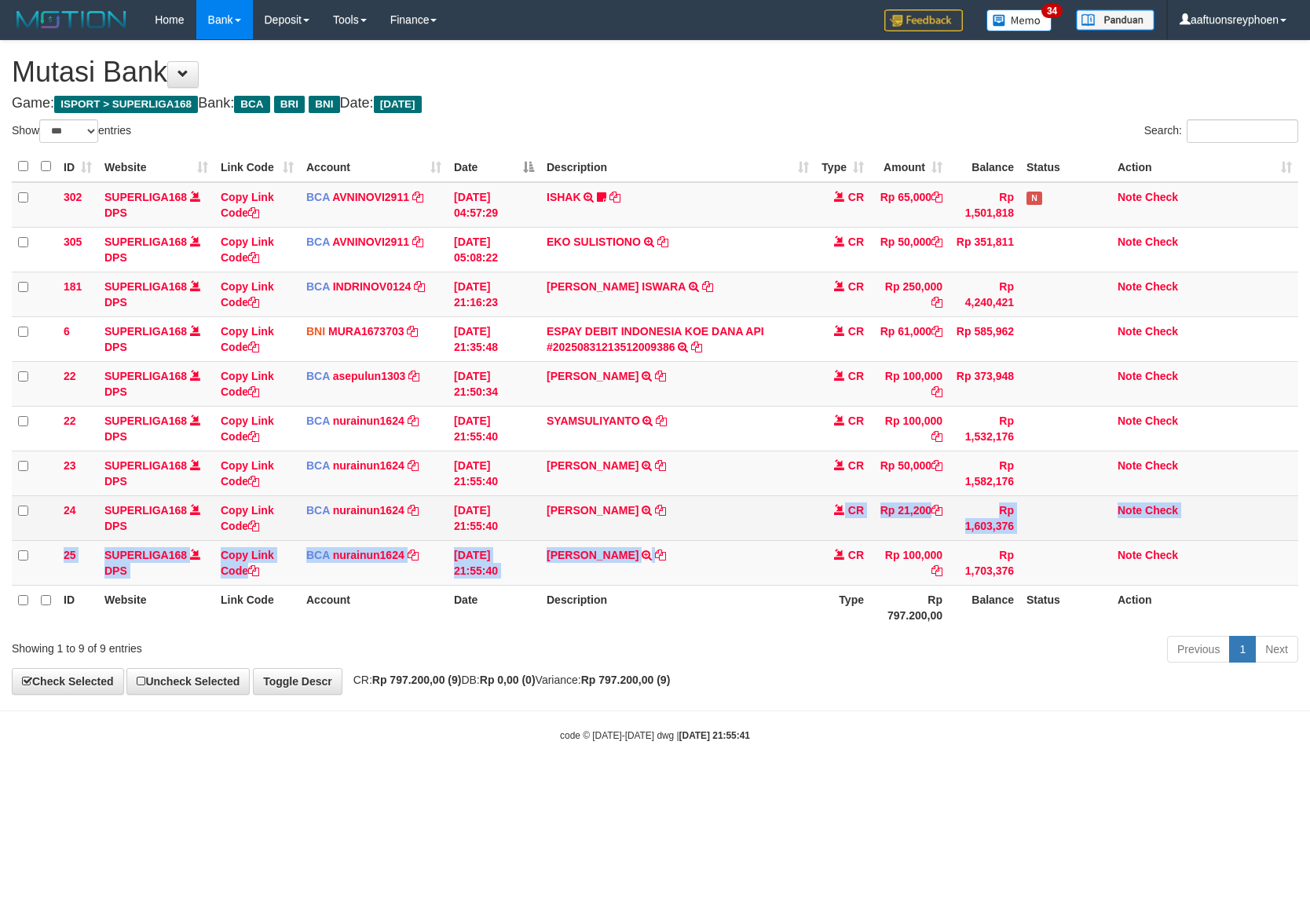
click at [679, 538] on tbody "302 SUPERLIGA168 DPS Copy Link Code BCA AVNINOVI2911 DPS AVNI NOVITA SADLY muta…" at bounding box center [655, 384] width 1286 height 403
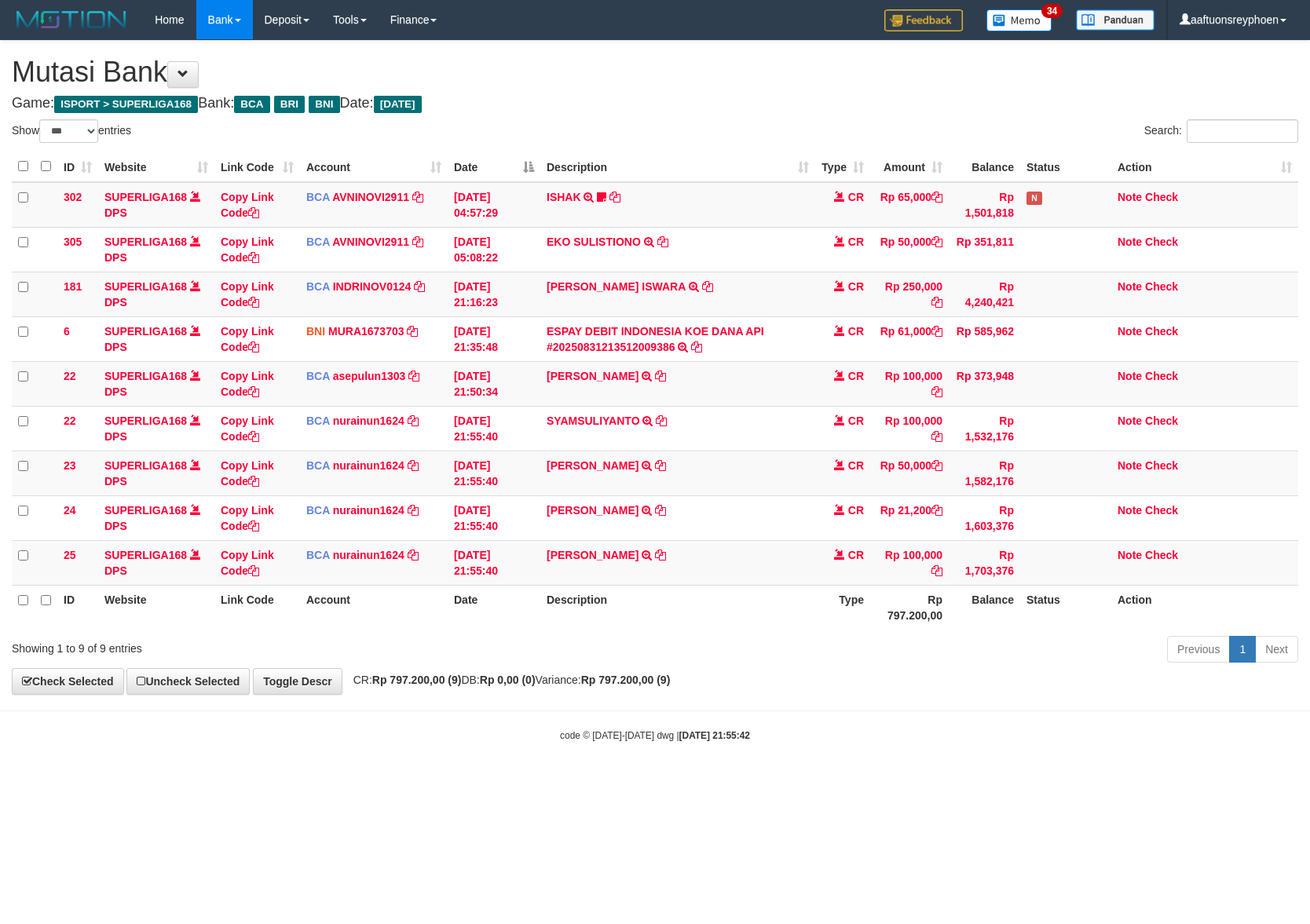
select select "***"
drag, startPoint x: 0, startPoint y: 0, endPoint x: 839, endPoint y: 560, distance: 1008.7
click at [694, 539] on td "SOFIAN ALI TRSF E-BANKING CR 3108/FTSCY/WS95031 21200.00SOFIAN ALI" at bounding box center [678, 518] width 275 height 45
drag, startPoint x: 813, startPoint y: 681, endPoint x: 1308, endPoint y: 628, distance: 497.8
click at [893, 670] on div "**********" at bounding box center [655, 367] width 1310 height 653
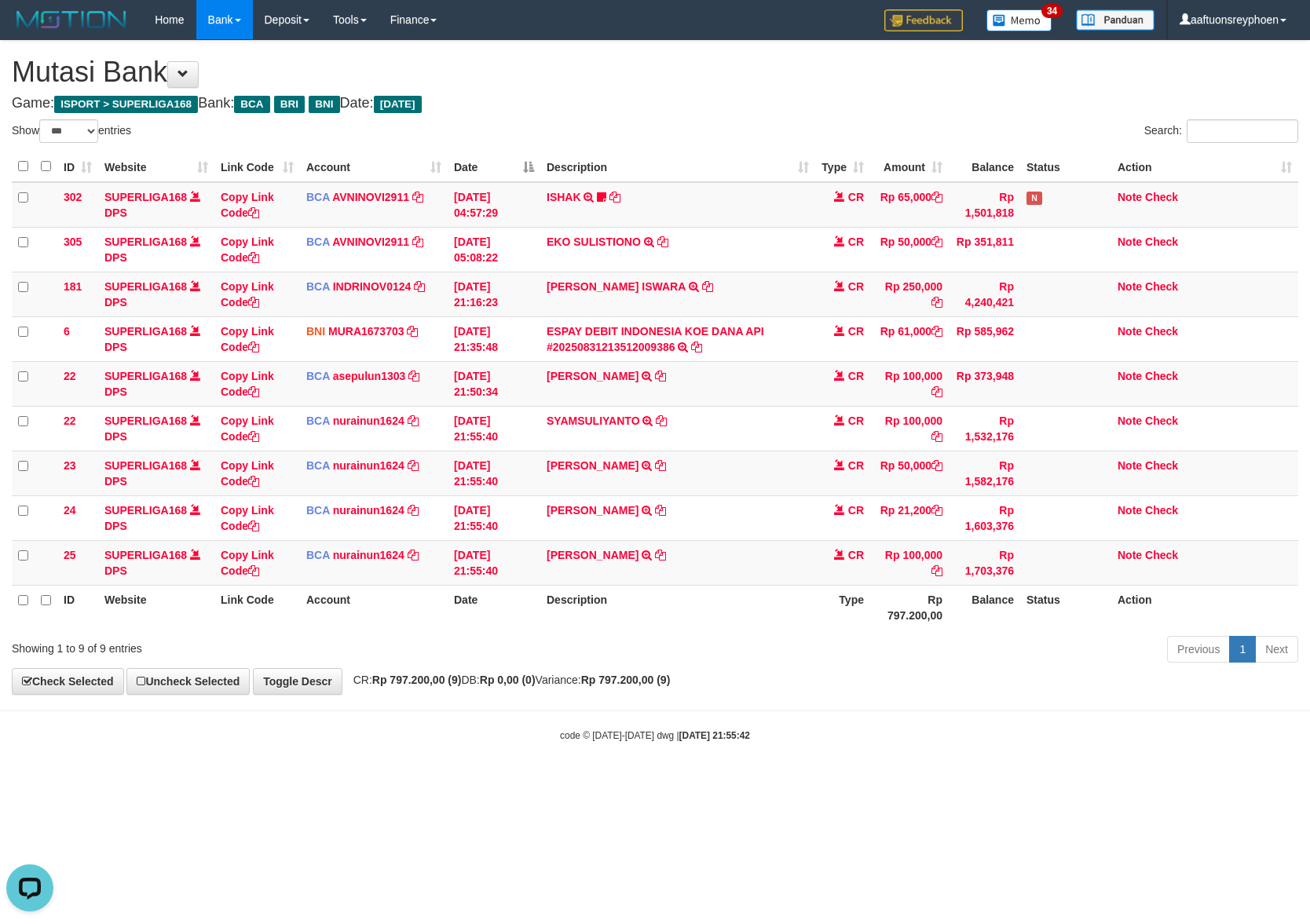
drag, startPoint x: 789, startPoint y: 686, endPoint x: 860, endPoint y: 679, distance: 71.3
click at [843, 680] on body "Toggle navigation Home Bank Account List Load By Website Group [ISPORT] SUPERLI…" at bounding box center [655, 391] width 1310 height 782
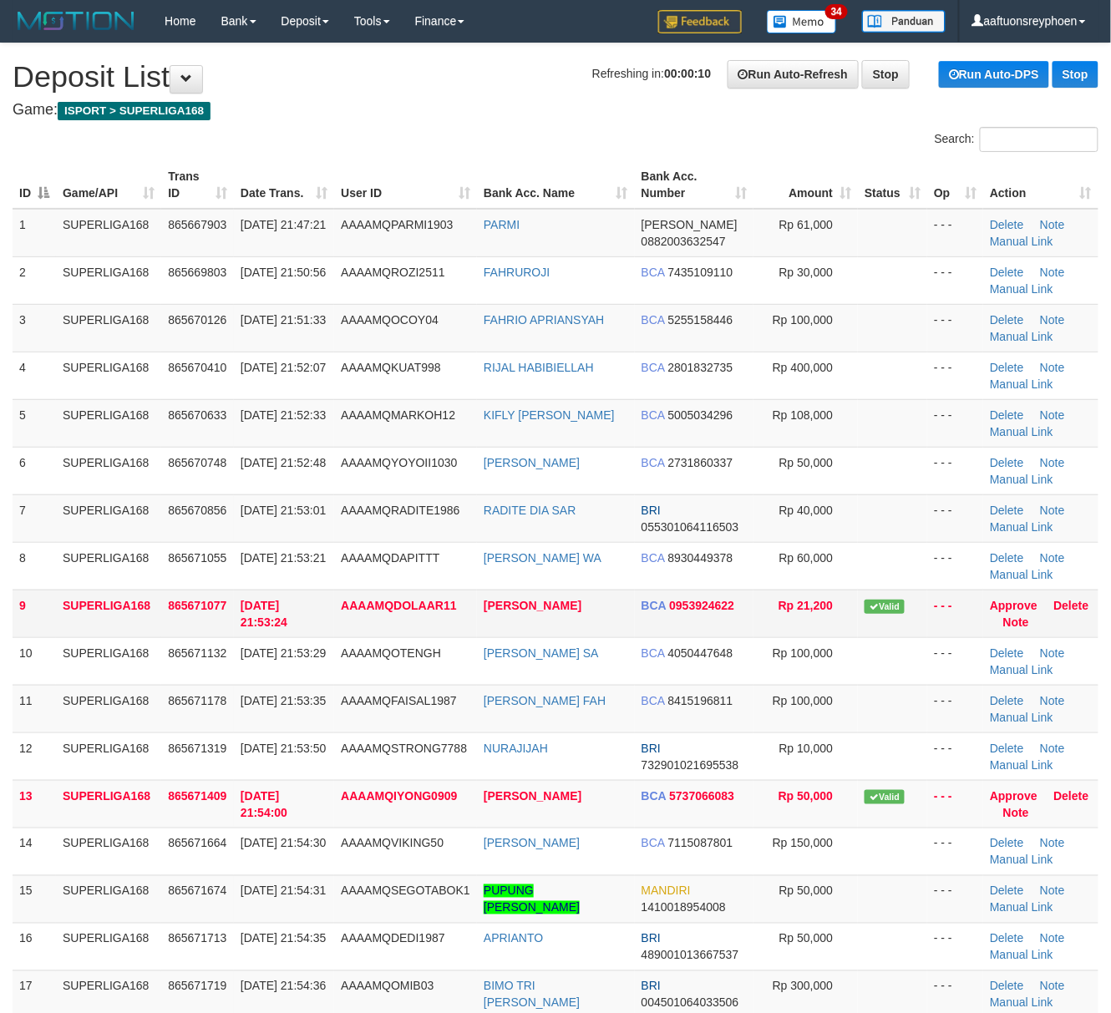
click at [82, 601] on td "SUPERLIGA168" at bounding box center [108, 614] width 105 height 48
drag, startPoint x: 82, startPoint y: 601, endPoint x: 7, endPoint y: 633, distance: 81.6
click at [72, 605] on td "SUPERLIGA168" at bounding box center [108, 614] width 105 height 48
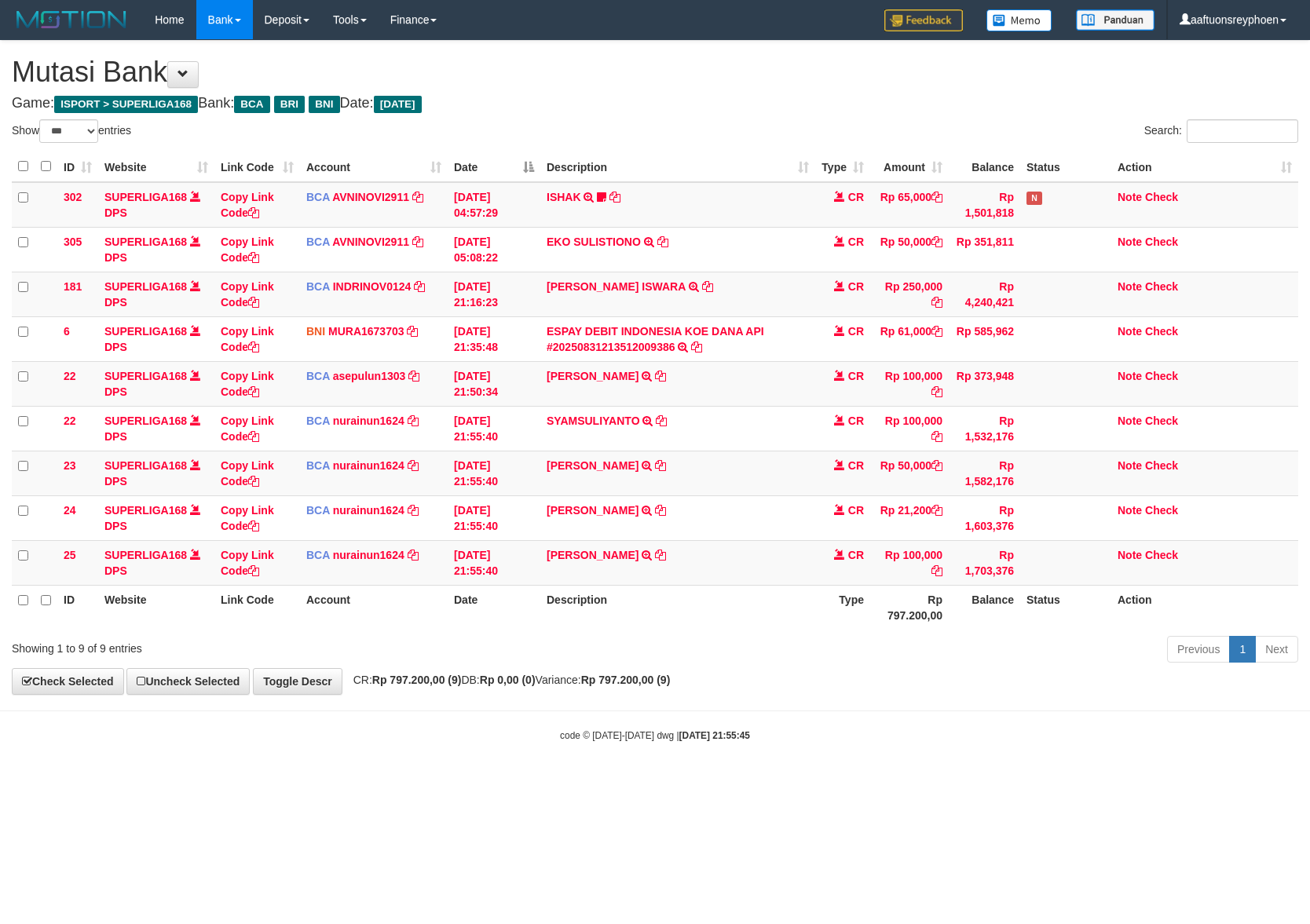
select select "***"
drag, startPoint x: 638, startPoint y: 745, endPoint x: 702, endPoint y: 735, distance: 64.8
click at [657, 742] on div "code © [DATE]-[DATE] dwg | [DATE] 21:55:45" at bounding box center [655, 734] width 1310 height 16
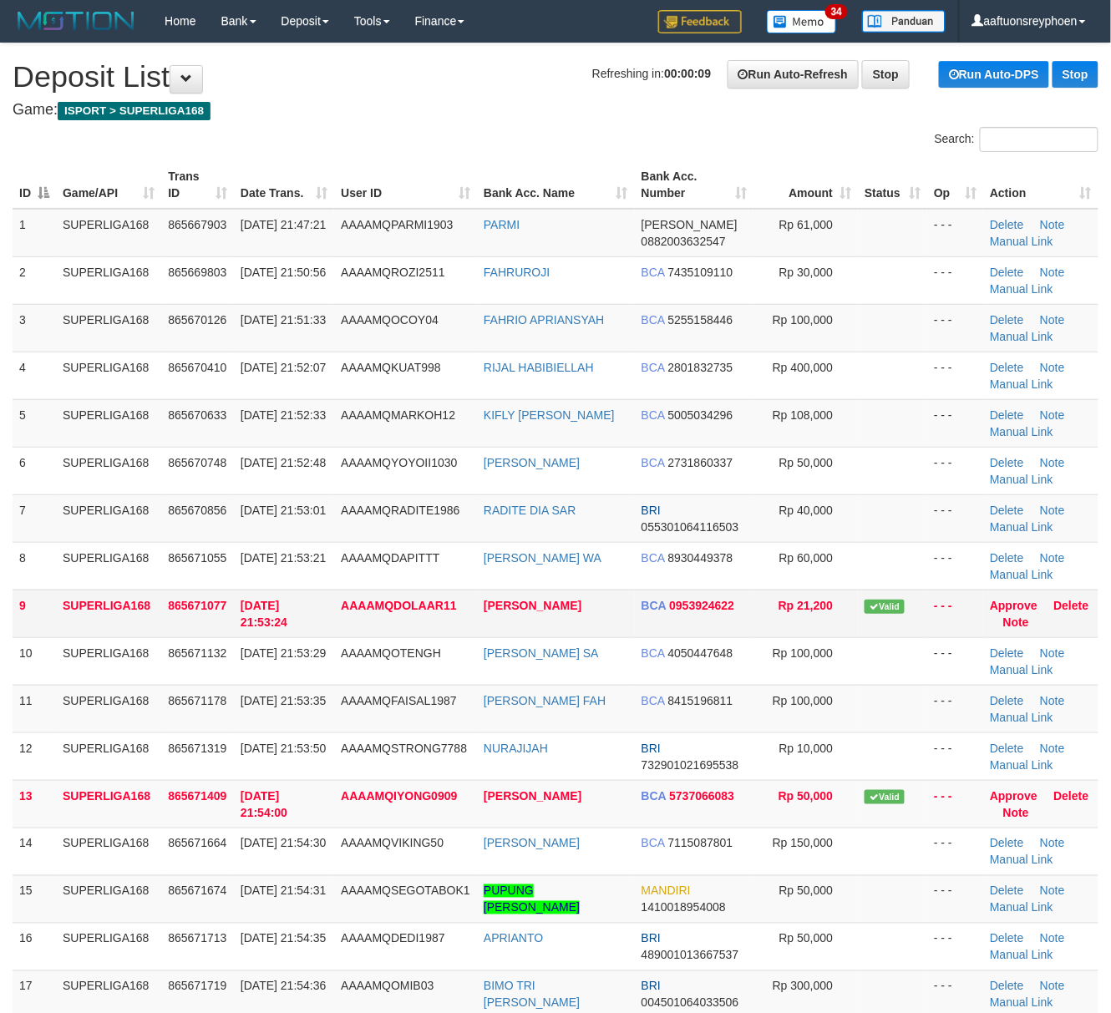
drag, startPoint x: 131, startPoint y: 596, endPoint x: 122, endPoint y: 596, distance: 9.2
click at [122, 596] on td "SUPERLIGA168" at bounding box center [108, 614] width 105 height 48
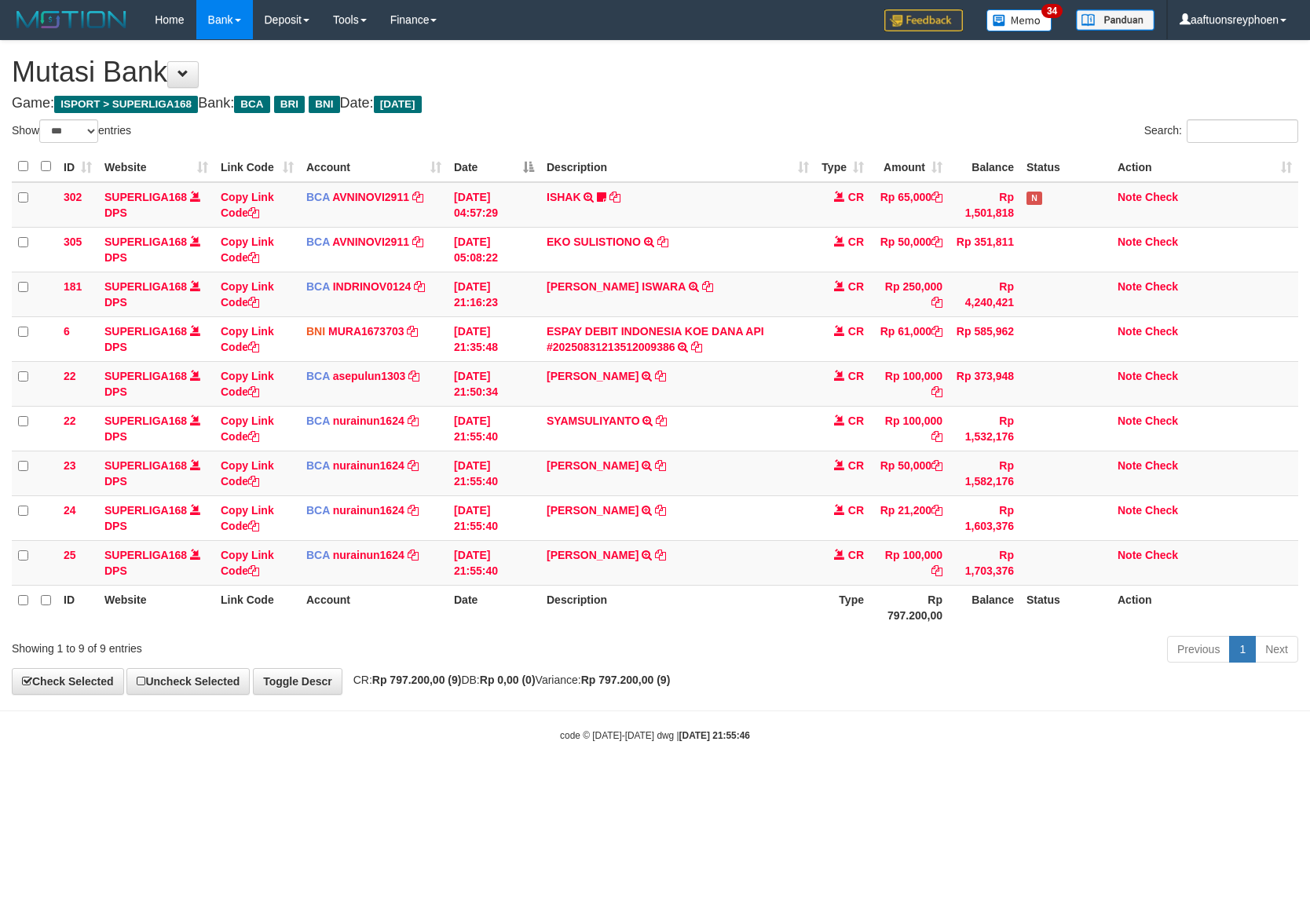
select select "***"
drag, startPoint x: 581, startPoint y: 716, endPoint x: 1308, endPoint y: 635, distance: 731.5
click at [761, 697] on body "Toggle navigation Home Bank Account List Load By Website Group [ISPORT] SUPERLI…" at bounding box center [655, 391] width 1310 height 782
select select "***"
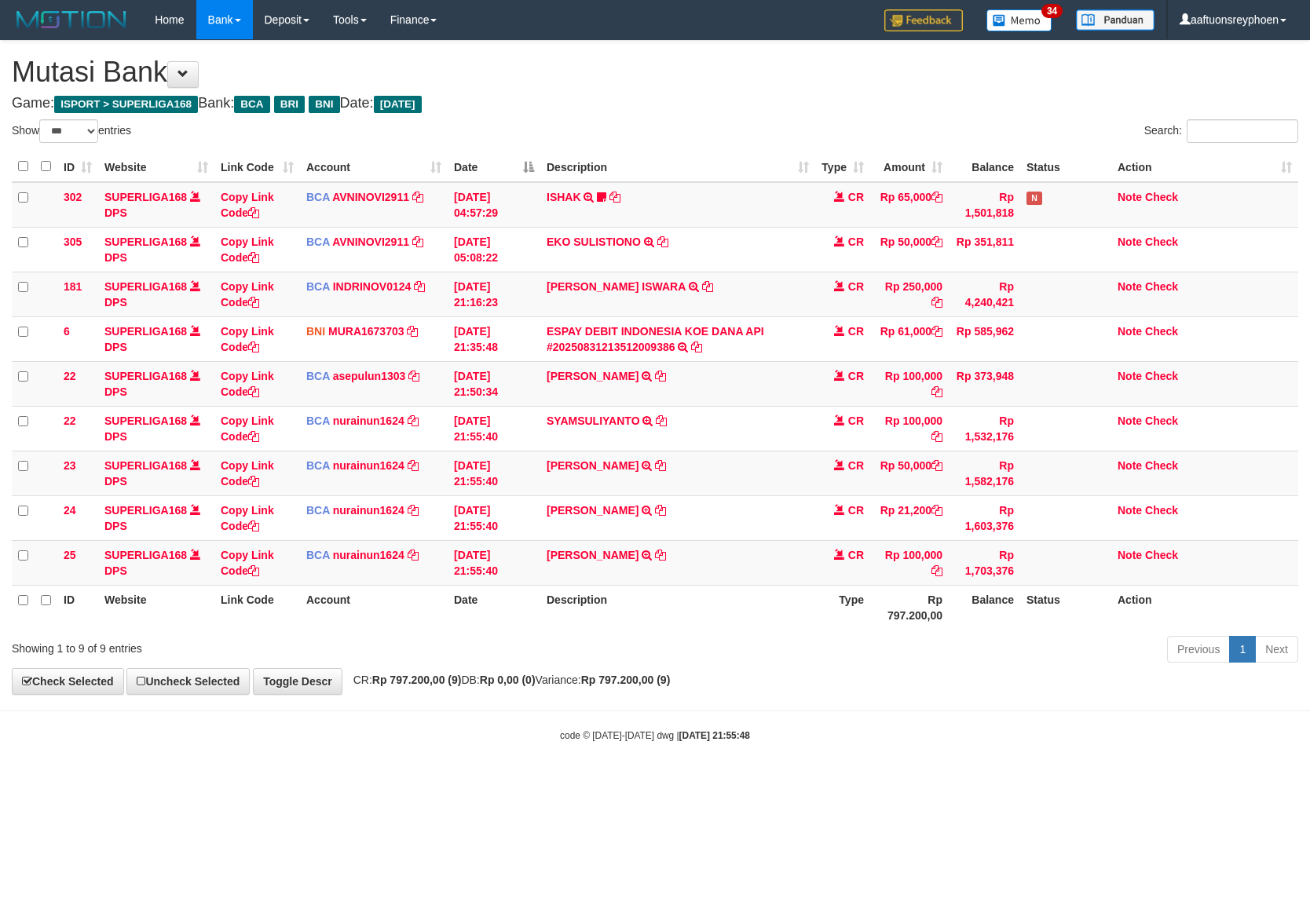
drag, startPoint x: 705, startPoint y: 665, endPoint x: 1291, endPoint y: 617, distance: 588.0
click at [850, 654] on div "Previous 1 Next" at bounding box center [928, 651] width 741 height 34
drag, startPoint x: 718, startPoint y: 645, endPoint x: 1298, endPoint y: 592, distance: 582.4
click at [833, 634] on div "Show ** ** ** *** entries Search: ID Website Link Code Account Date Description…" at bounding box center [655, 394] width 1286 height 549
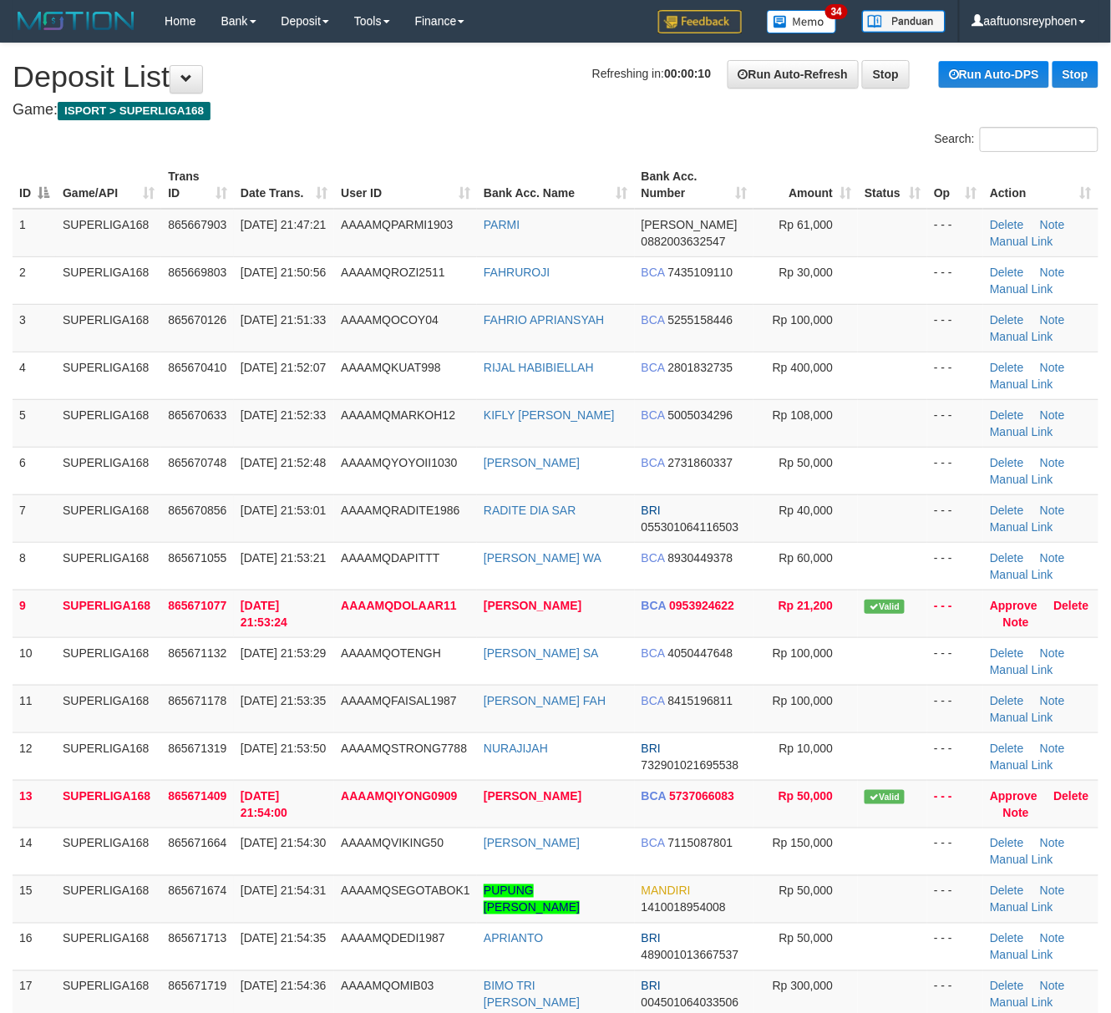
click at [2, 575] on div "ID Game/API Trans ID Date Trans. User ID Bank Acc. Name Bank Acc. Number Amount…" at bounding box center [555, 700] width 1111 height 1088
drag, startPoint x: 2, startPoint y: 575, endPoint x: -13, endPoint y: 580, distance: 15.1
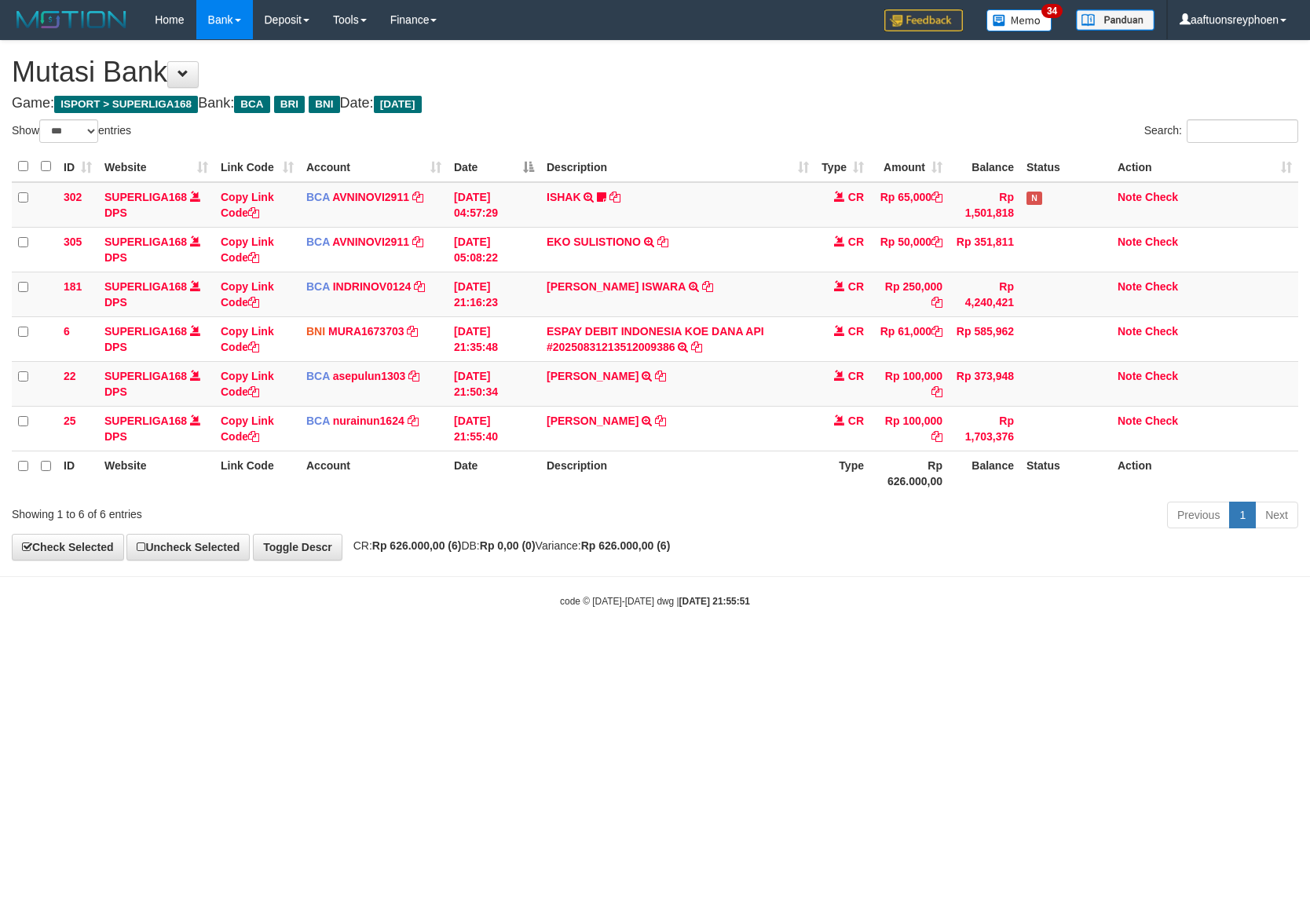
select select "***"
drag, startPoint x: 563, startPoint y: 684, endPoint x: 570, endPoint y: 679, distance: 8.6
click at [570, 648] on html "Toggle navigation Home Bank Account List Load By Website Group [ISPORT] SUPERLI…" at bounding box center [655, 323] width 1310 height 648
select select "***"
click at [619, 634] on body "Toggle navigation Home Bank Account List Load By Website Group [ISPORT] SUPERLI…" at bounding box center [655, 323] width 1310 height 648
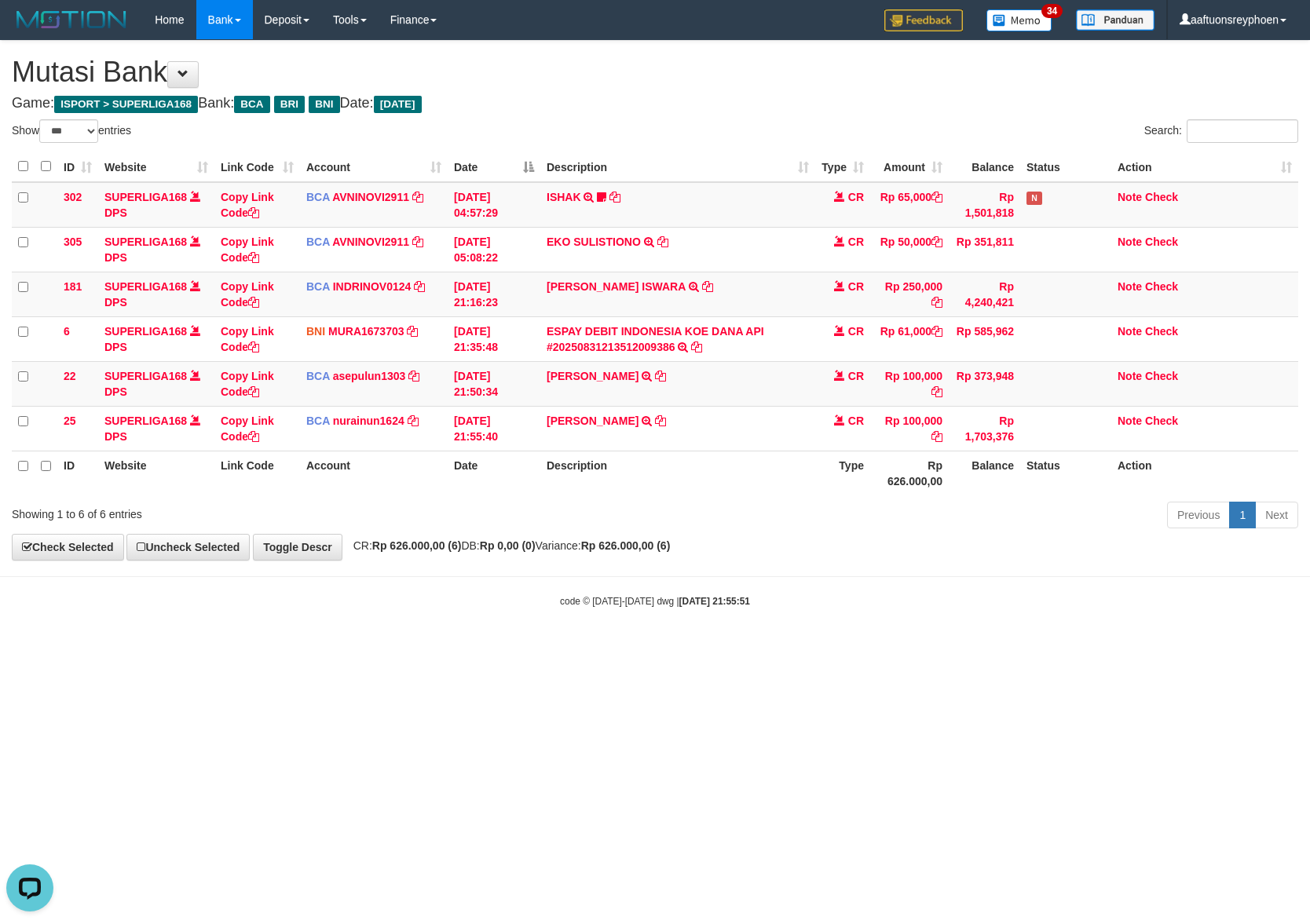
drag, startPoint x: 589, startPoint y: 645, endPoint x: 604, endPoint y: 661, distance: 21.9
click at [594, 644] on body "Toggle navigation Home Bank Account List Load By Website Group [ISPORT] SUPERLI…" at bounding box center [655, 323] width 1310 height 648
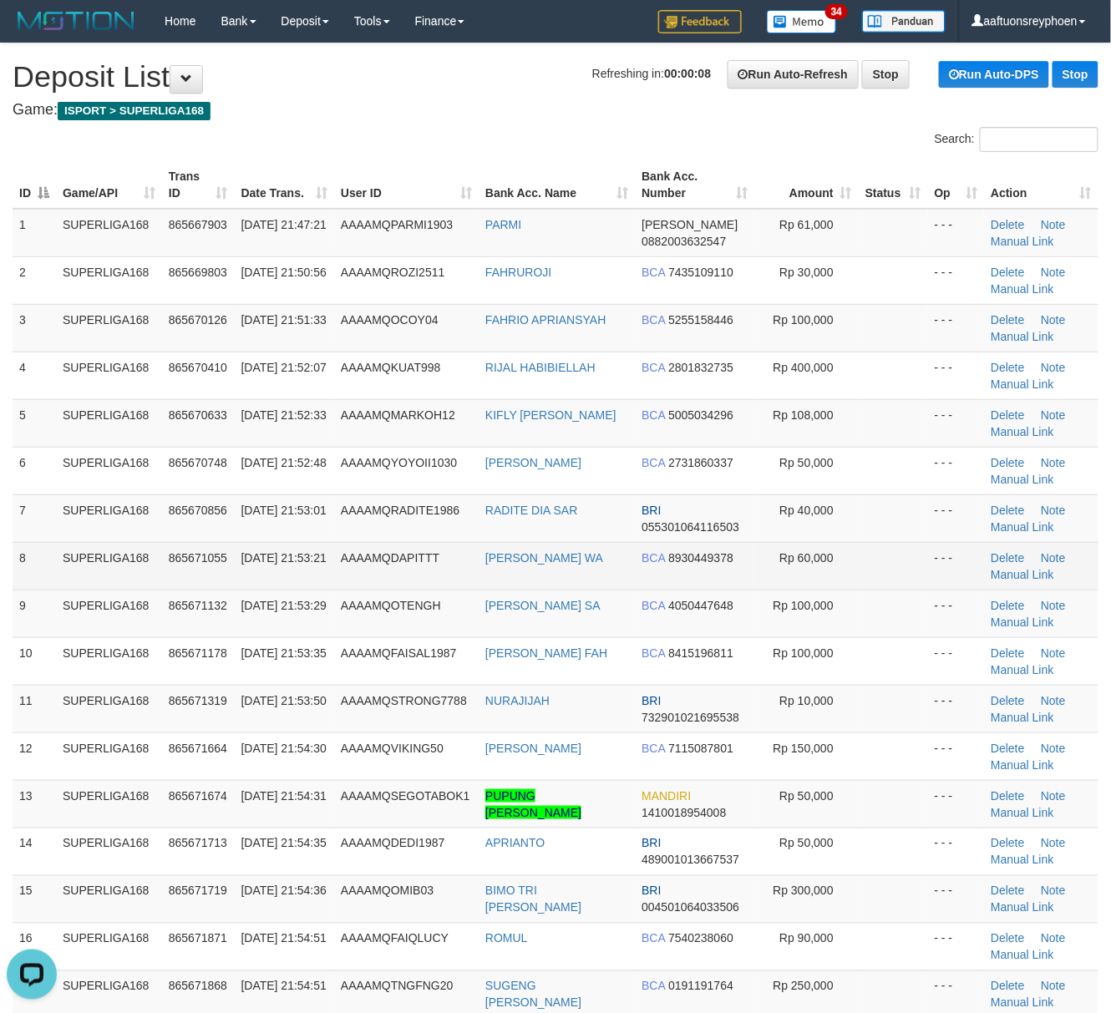
click at [279, 590] on td "31/08/2025 21:53:21" at bounding box center [284, 566] width 99 height 48
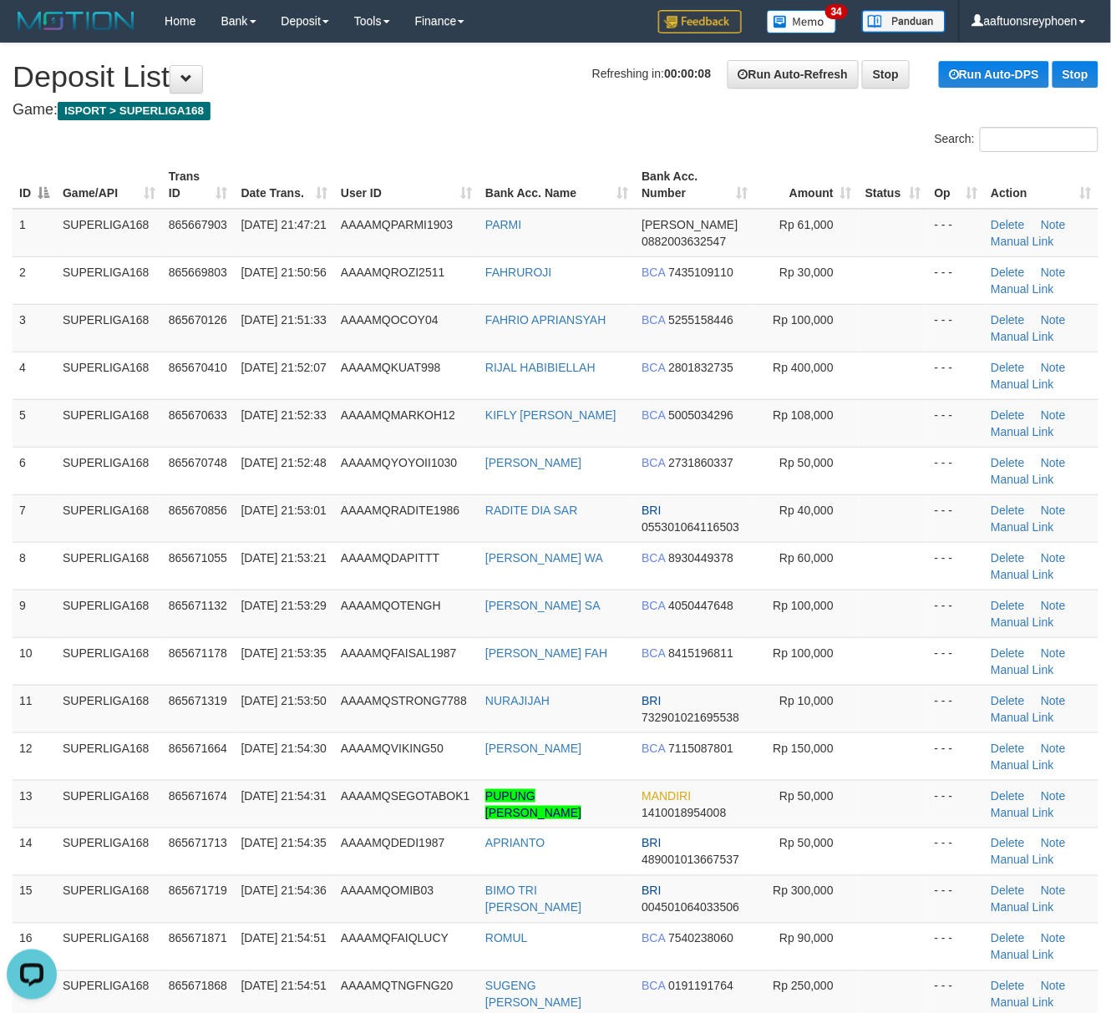
drag, startPoint x: 256, startPoint y: 589, endPoint x: 7, endPoint y: 609, distance: 249.7
click at [251, 589] on td "31/08/2025 21:53:21" at bounding box center [284, 566] width 99 height 48
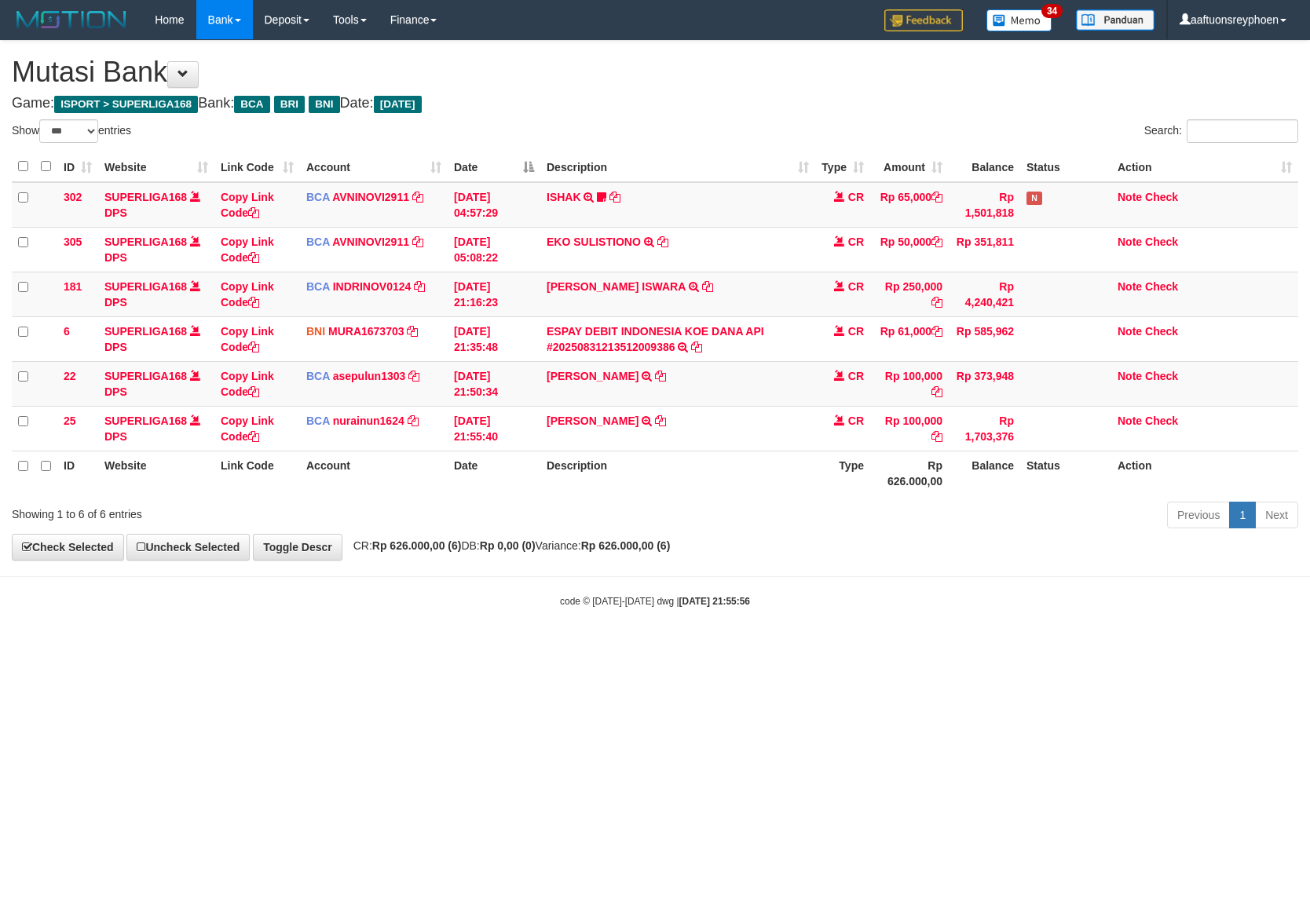
select select "***"
drag, startPoint x: 614, startPoint y: 642, endPoint x: 1172, endPoint y: 581, distance: 561.3
click at [757, 623] on body "Toggle navigation Home Bank Account List Load By Website Group [ISPORT] SUPERLI…" at bounding box center [655, 323] width 1310 height 648
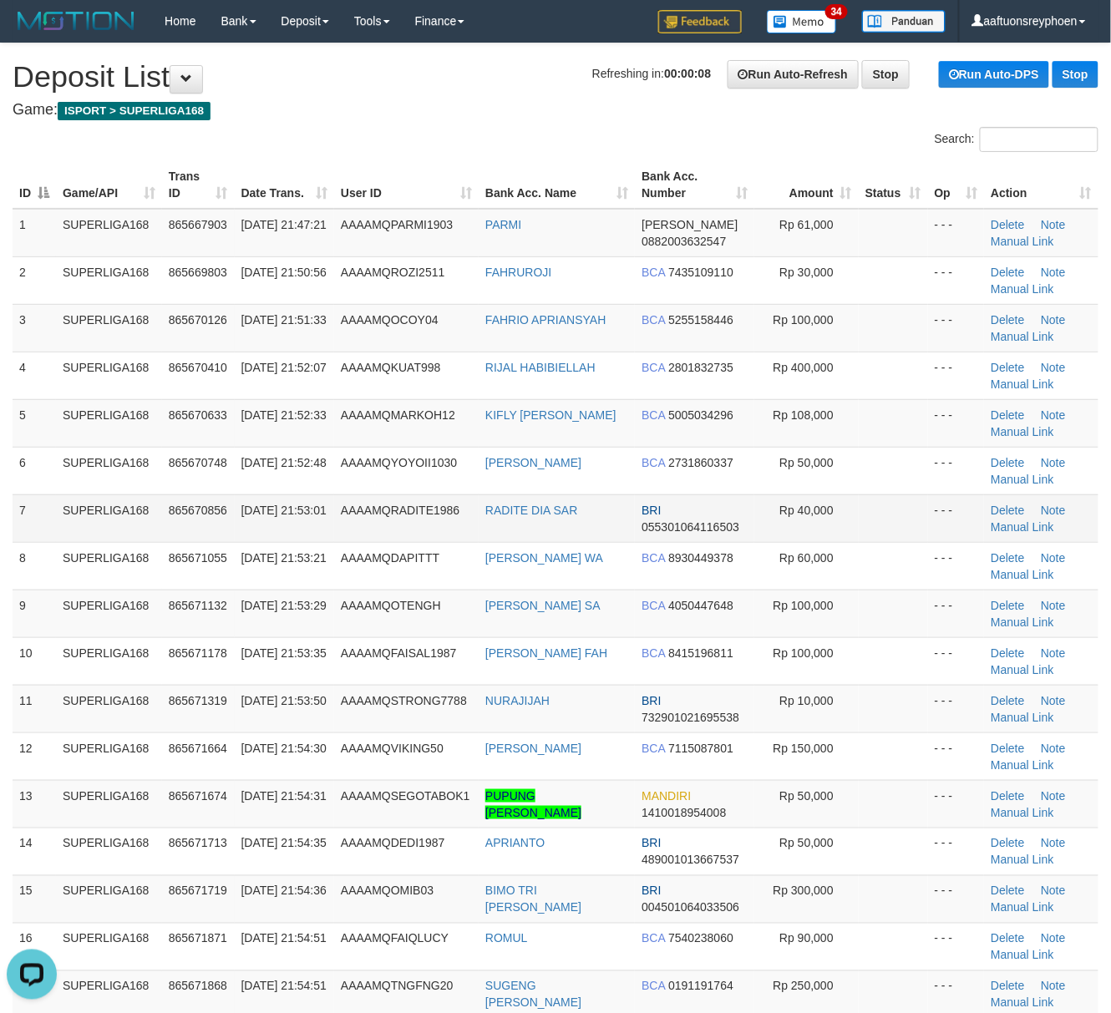
click at [208, 522] on td "865670856" at bounding box center [198, 518] width 73 height 48
drag, startPoint x: 209, startPoint y: 522, endPoint x: 10, endPoint y: 561, distance: 202.6
click at [210, 519] on td "865670856" at bounding box center [198, 518] width 73 height 48
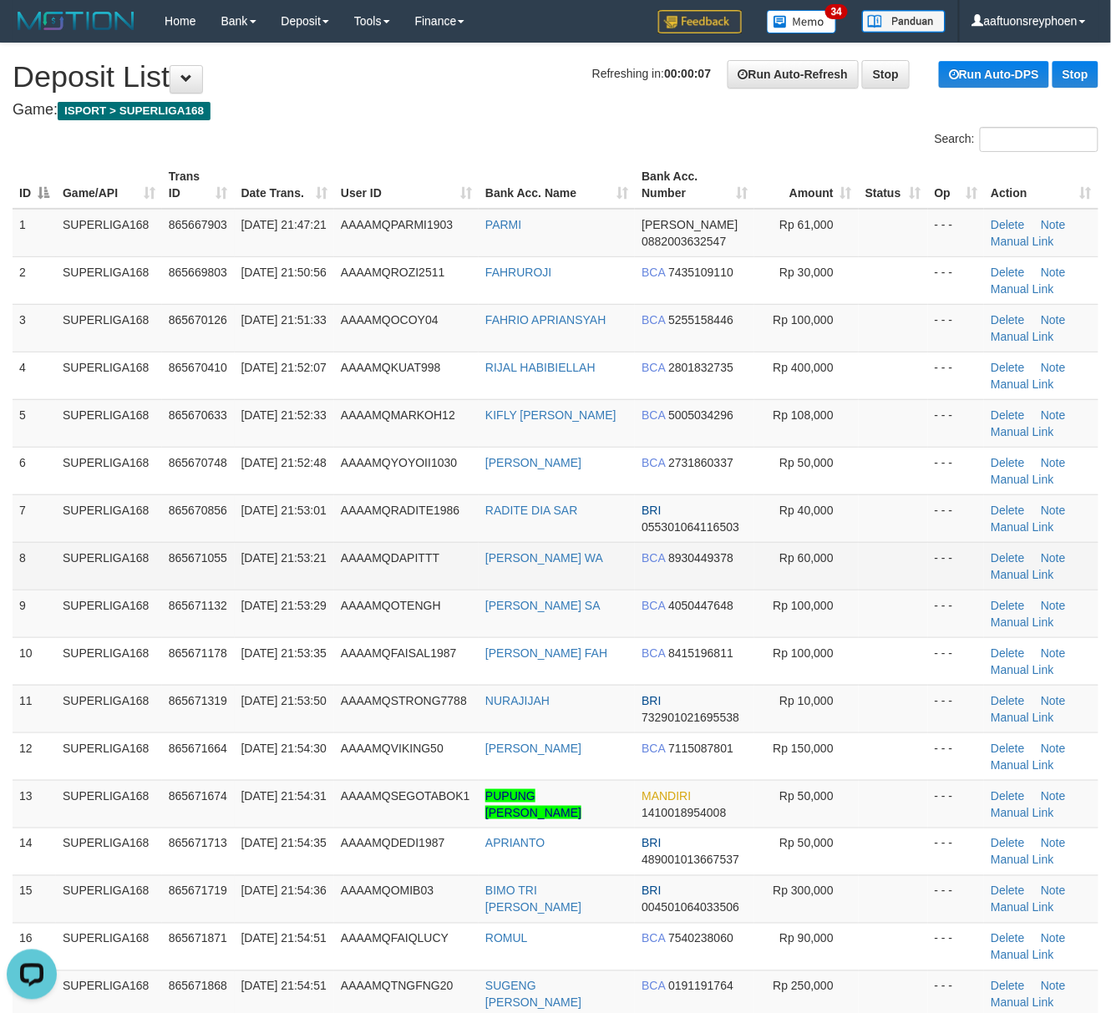
click at [90, 570] on td "SUPERLIGA168" at bounding box center [109, 566] width 106 height 48
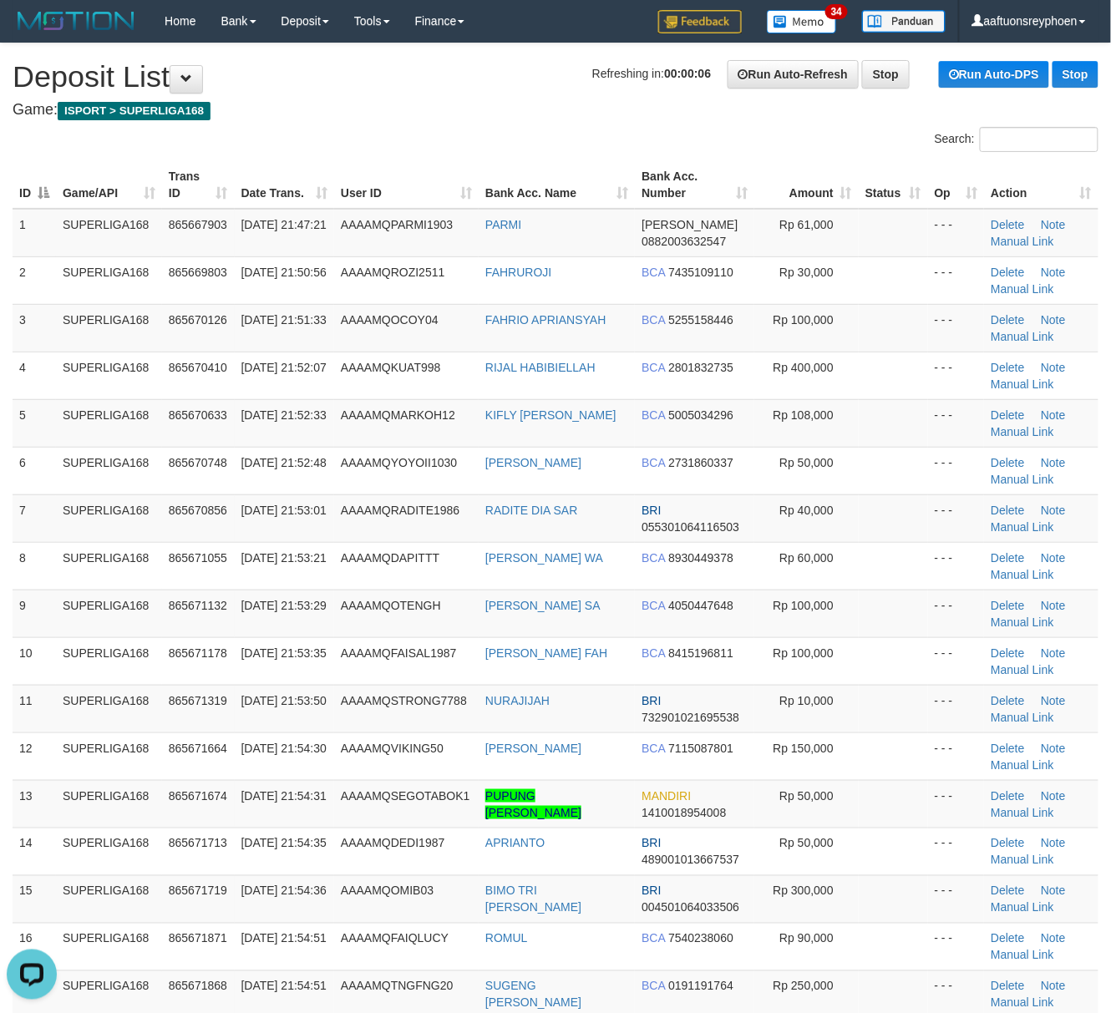
drag, startPoint x: 90, startPoint y: 570, endPoint x: 3, endPoint y: 592, distance: 89.7
click at [63, 575] on td "SUPERLIGA168" at bounding box center [109, 566] width 106 height 48
click at [0, 621] on div "ID Game/API Trans ID Date Trans. User ID Bank Acc. Name Bank Acc. Number Amount…" at bounding box center [555, 676] width 1111 height 1041
click at [34, 611] on td "9" at bounding box center [34, 614] width 43 height 48
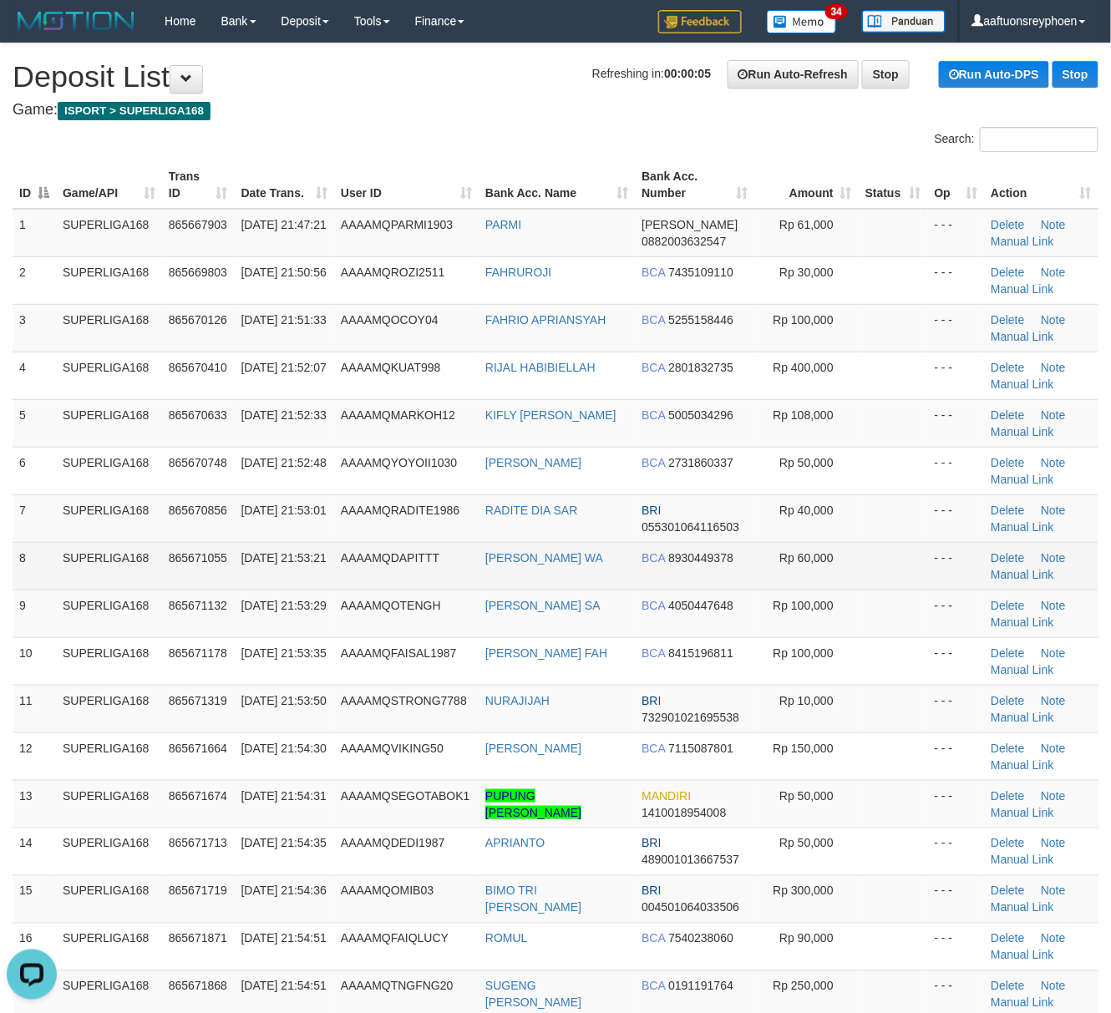
click at [40, 575] on td "8" at bounding box center [34, 566] width 43 height 48
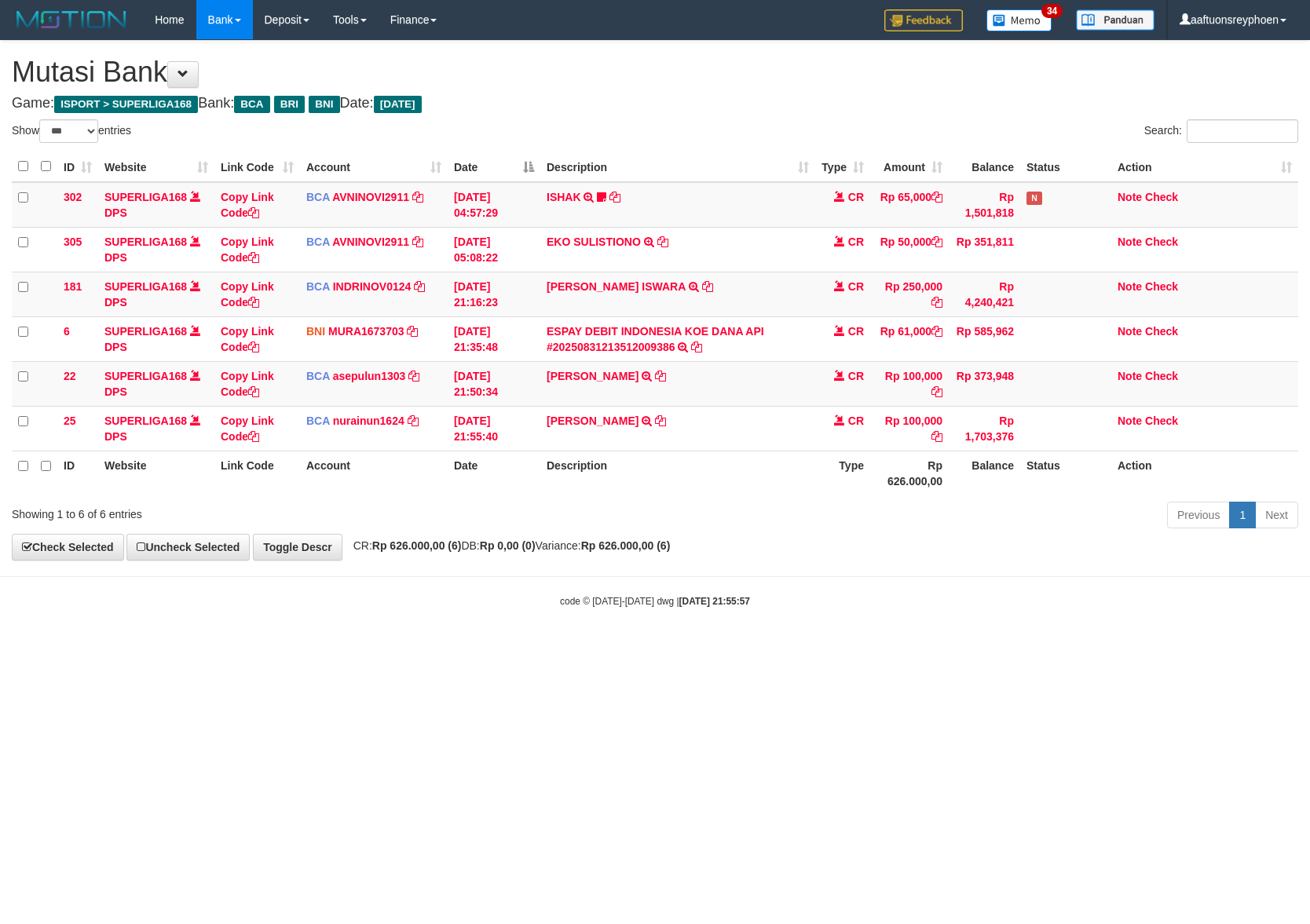
select select "***"
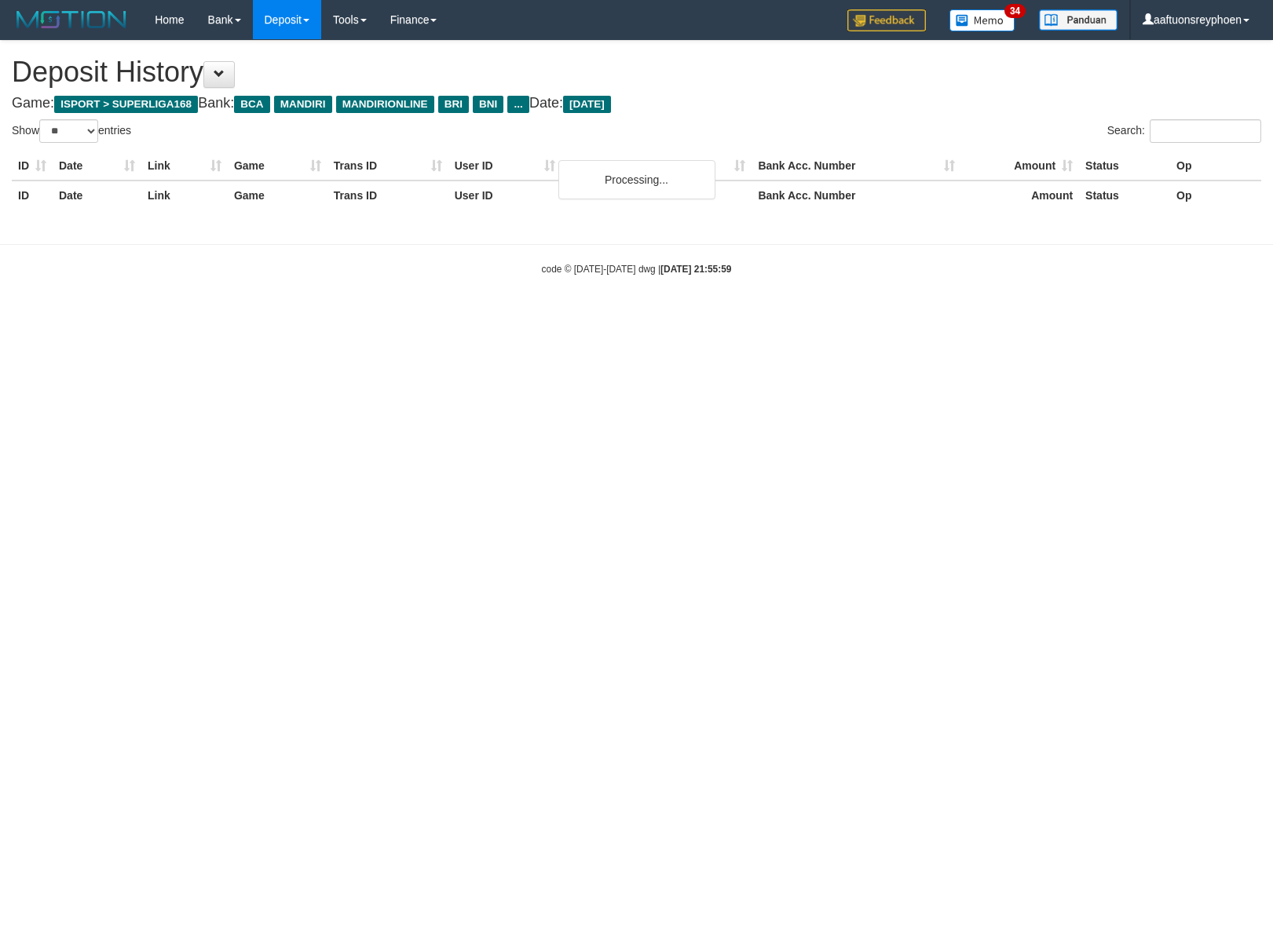
select select "**"
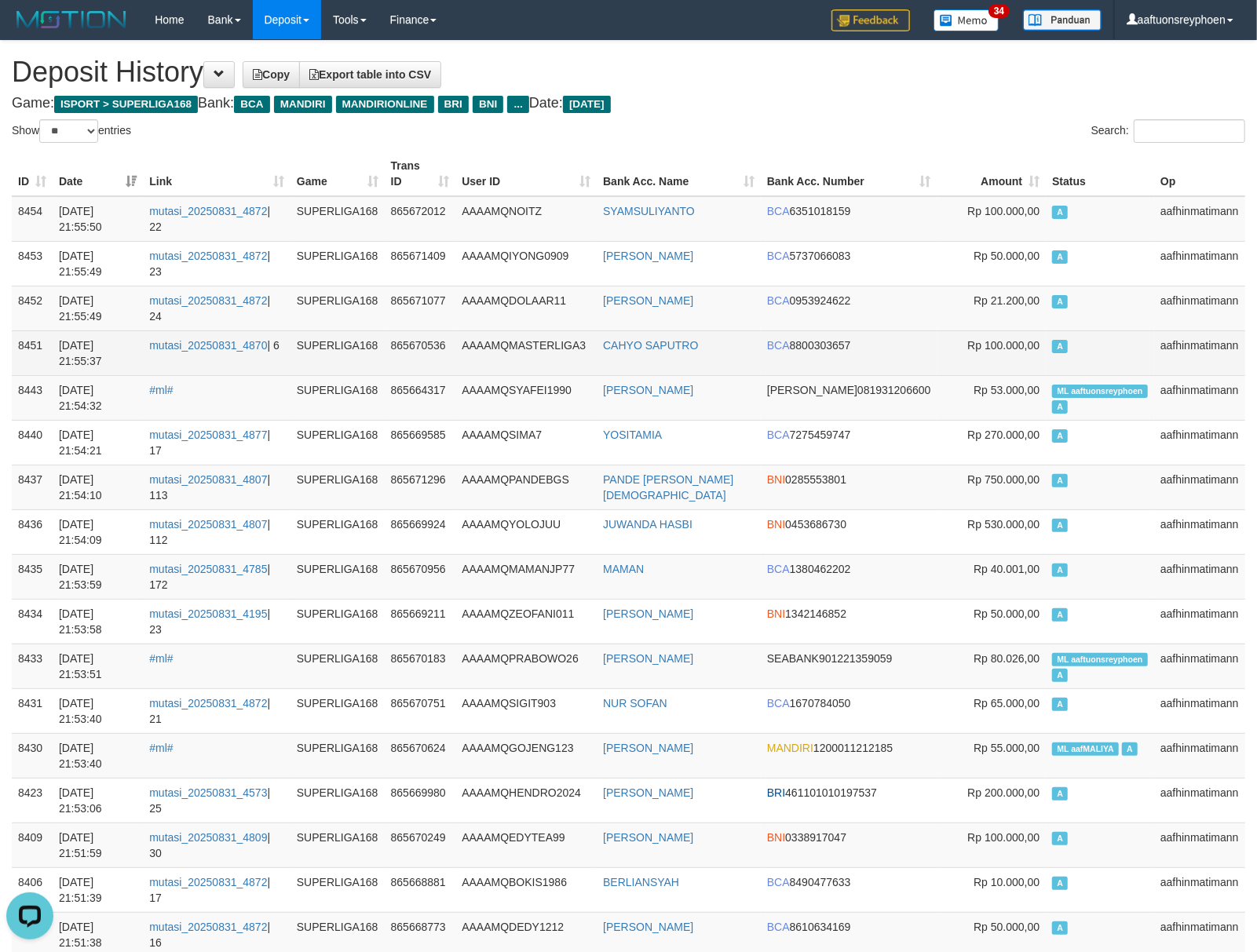
drag, startPoint x: 1071, startPoint y: 343, endPoint x: 1047, endPoint y: 345, distance: 24.1
click at [1066, 343] on td "A" at bounding box center [1099, 353] width 108 height 45
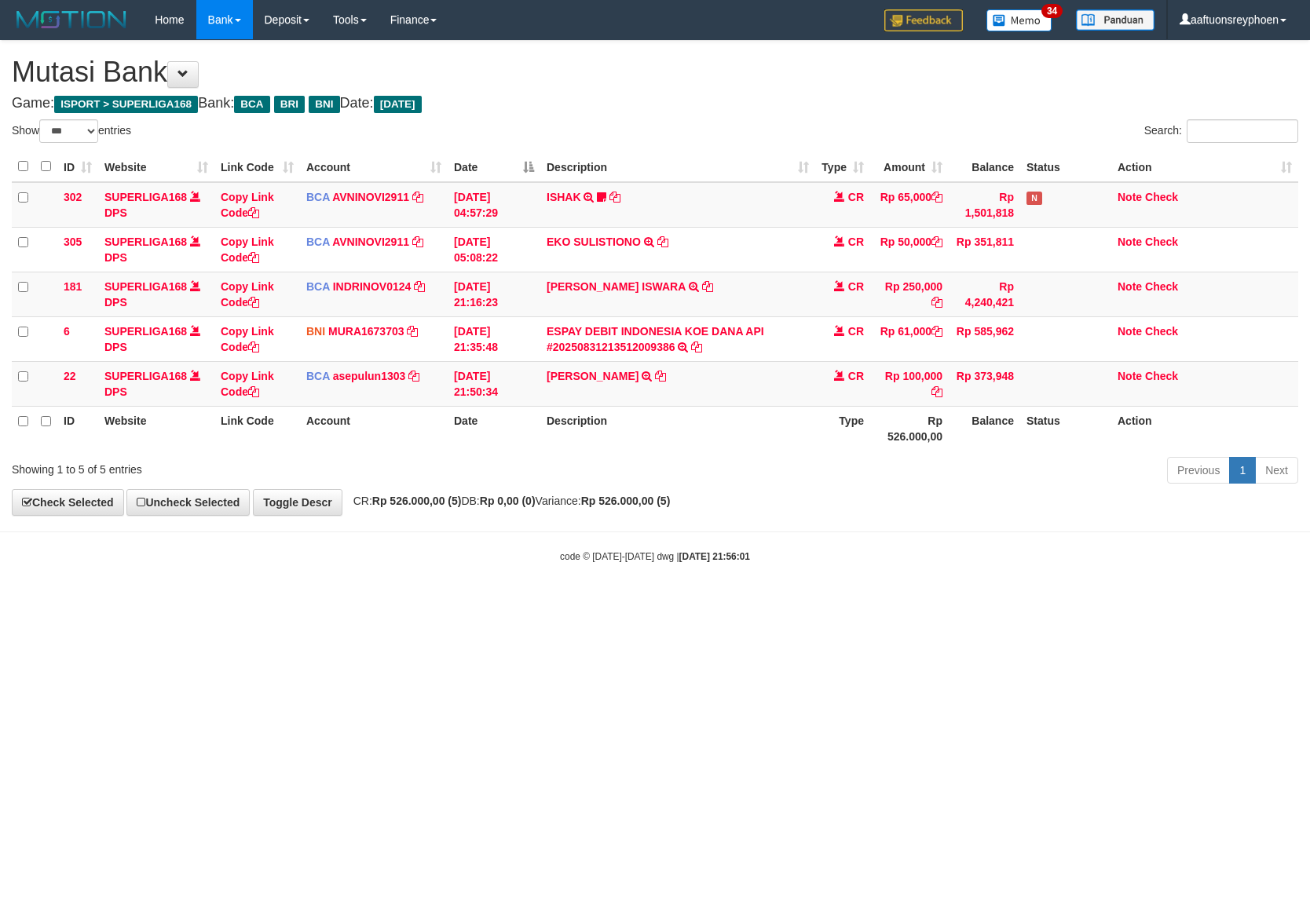
select select "***"
drag, startPoint x: 686, startPoint y: 720, endPoint x: 943, endPoint y: 686, distance: 259.2
click at [726, 603] on html "Toggle navigation Home Bank Account List Load By Website Group [ISPORT] SUPERLI…" at bounding box center [655, 301] width 1310 height 603
drag, startPoint x: 959, startPoint y: 666, endPoint x: 1139, endPoint y: 644, distance: 181.3
click at [1131, 603] on html "Toggle navigation Home Bank Account List Load By Website Group [ISPORT] SUPERLI…" at bounding box center [655, 301] width 1310 height 603
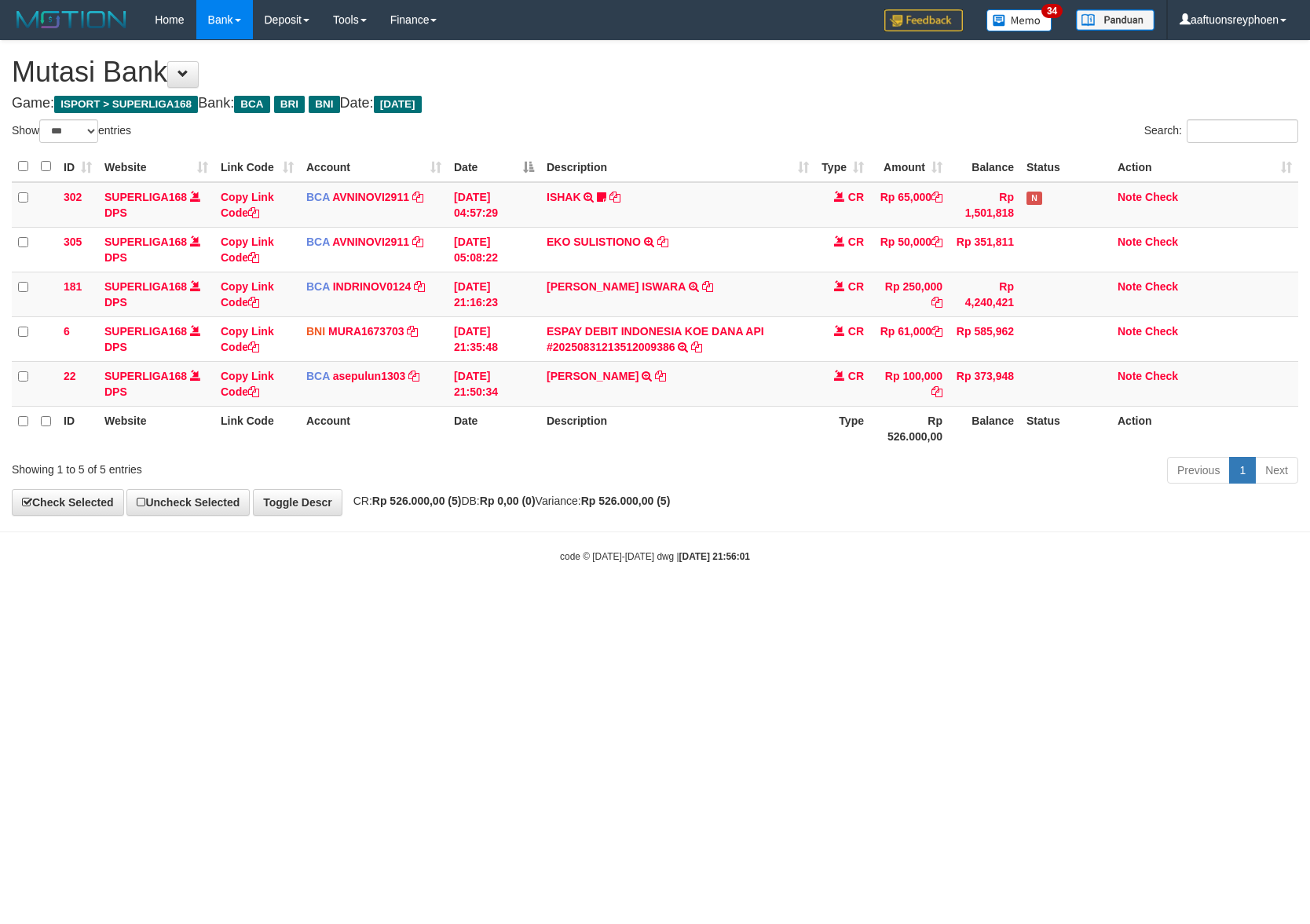
drag, startPoint x: 872, startPoint y: 657, endPoint x: 1307, endPoint y: 617, distance: 436.8
click at [1007, 603] on html "Toggle navigation Home Bank Account List Load By Website Group [ISPORT] SUPERLI…" at bounding box center [655, 301] width 1310 height 603
drag, startPoint x: 771, startPoint y: 682, endPoint x: 1308, endPoint y: 612, distance: 541.5
click at [874, 603] on html "Toggle navigation Home Bank Account List Load By Website Group [ISPORT] SUPERLI…" at bounding box center [655, 301] width 1310 height 603
drag, startPoint x: 585, startPoint y: 696, endPoint x: 732, endPoint y: 681, distance: 147.8
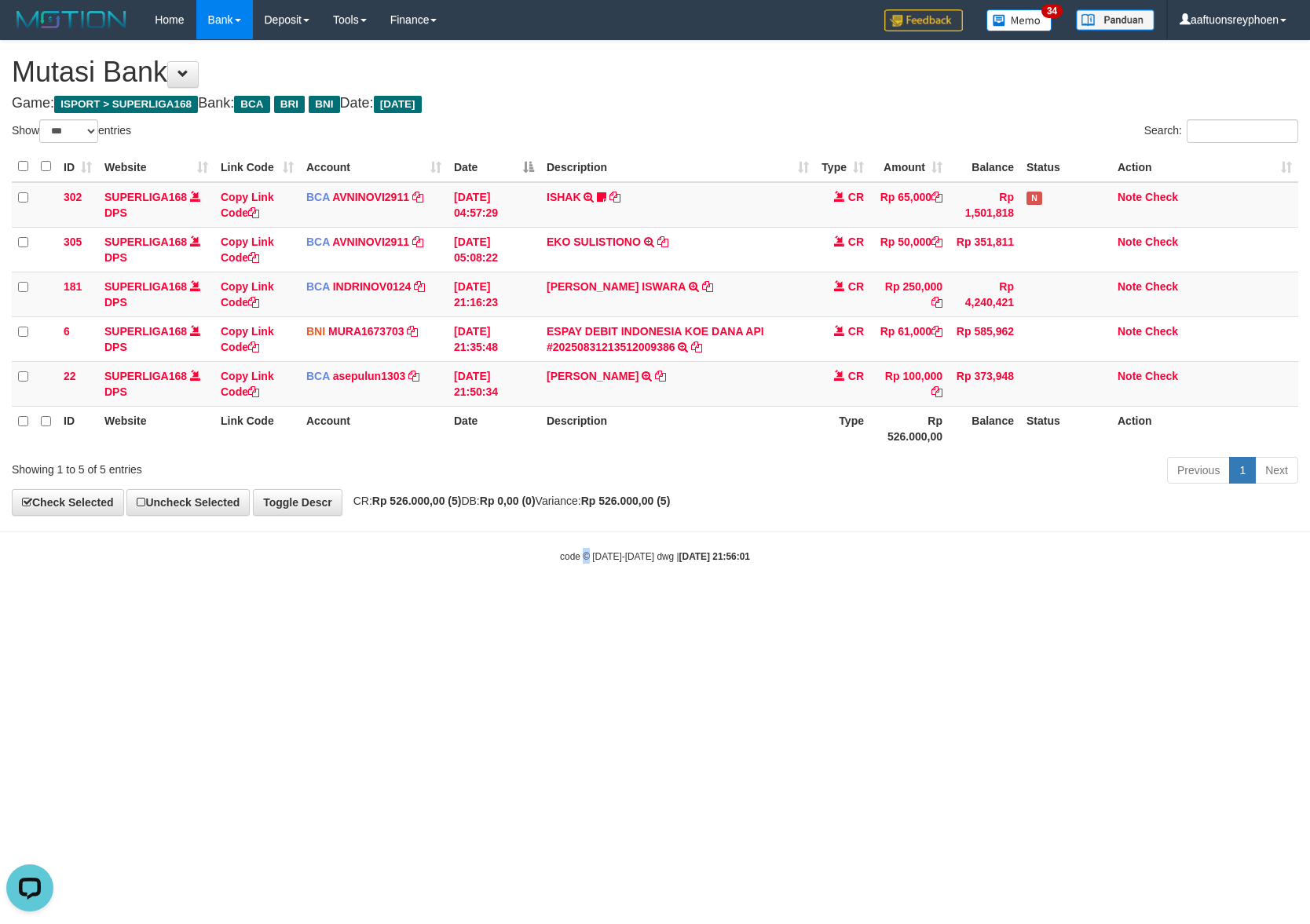
click at [591, 603] on html "Toggle navigation Home Bank Account List Load By Website Group [ISPORT] SUPERLI…" at bounding box center [655, 301] width 1310 height 603
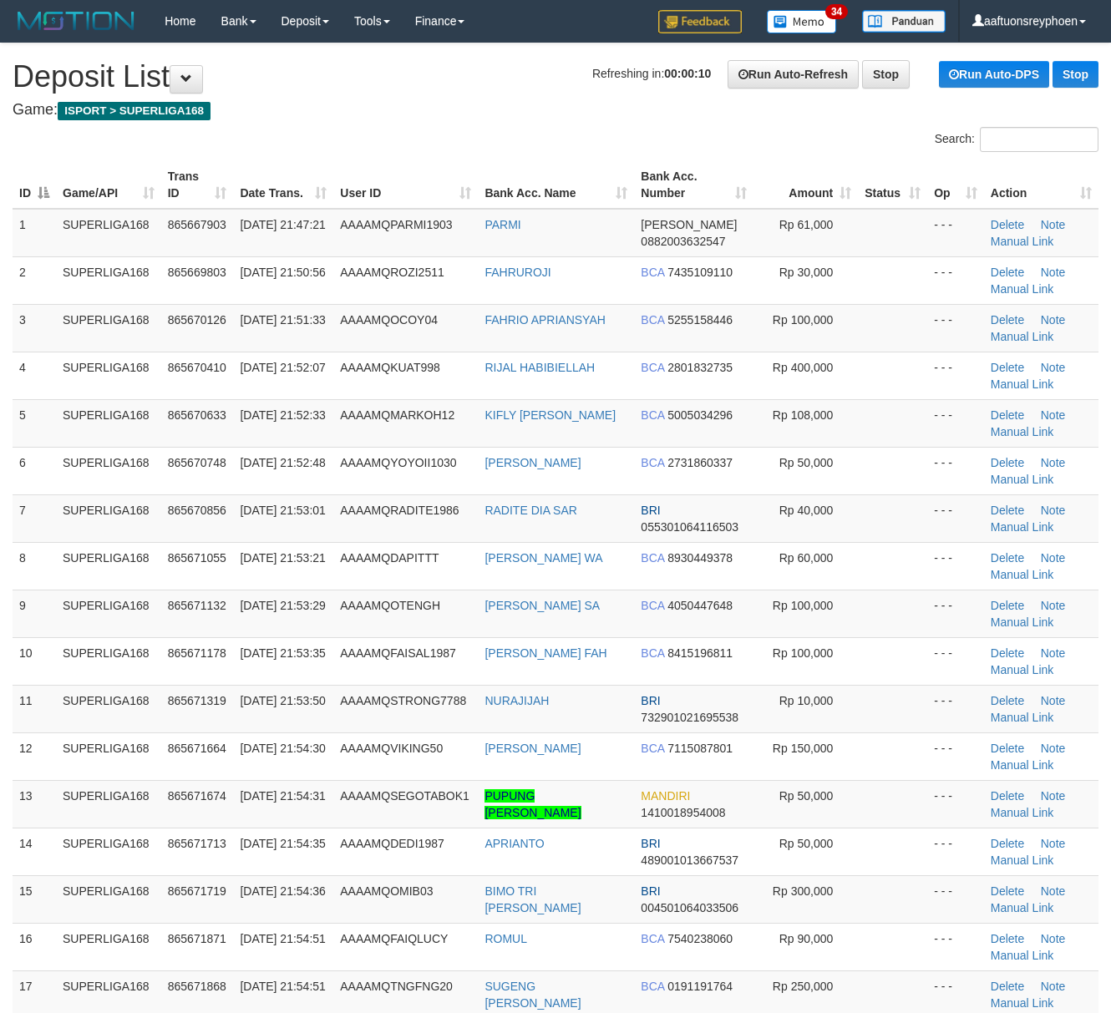
click at [99, 551] on td "SUPERLIGA168" at bounding box center [108, 566] width 105 height 48
drag, startPoint x: 175, startPoint y: 589, endPoint x: 154, endPoint y: 592, distance: 20.3
click at [174, 588] on td "865671055" at bounding box center [197, 566] width 73 height 48
click at [154, 592] on td "SUPERLIGA168" at bounding box center [108, 614] width 105 height 48
click at [155, 592] on td "SUPERLIGA168" at bounding box center [108, 614] width 105 height 48
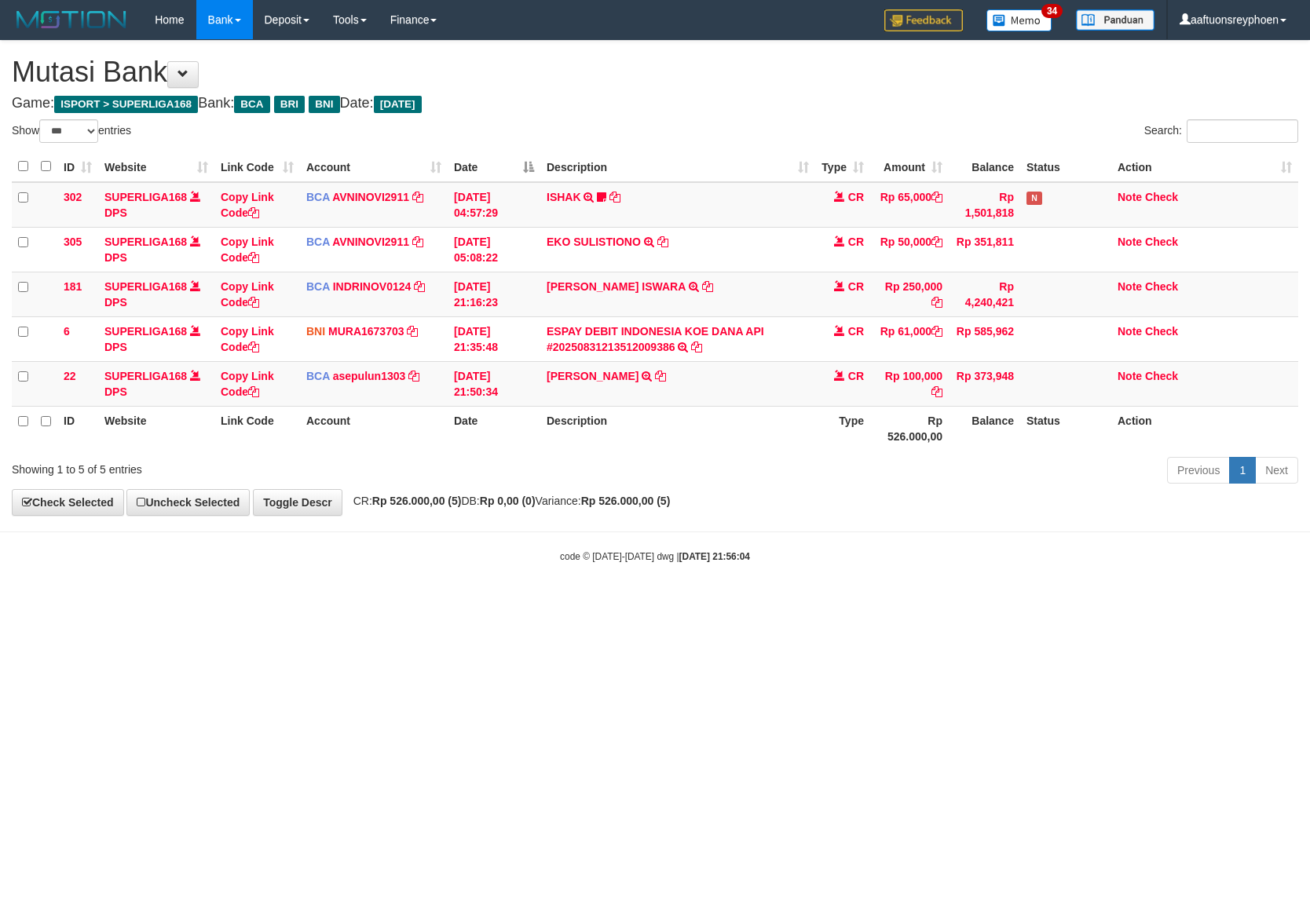
select select "***"
drag, startPoint x: 569, startPoint y: 742, endPoint x: 1303, endPoint y: 626, distance: 743.1
click at [746, 603] on html "Toggle navigation Home Bank Account List Load By Website Group [ISPORT] SUPERLI…" at bounding box center [655, 301] width 1310 height 603
click at [717, 603] on html "Toggle navigation Home Bank Account List Load By Website Group [ISPORT] SUPERLI…" at bounding box center [655, 301] width 1310 height 603
select select "***"
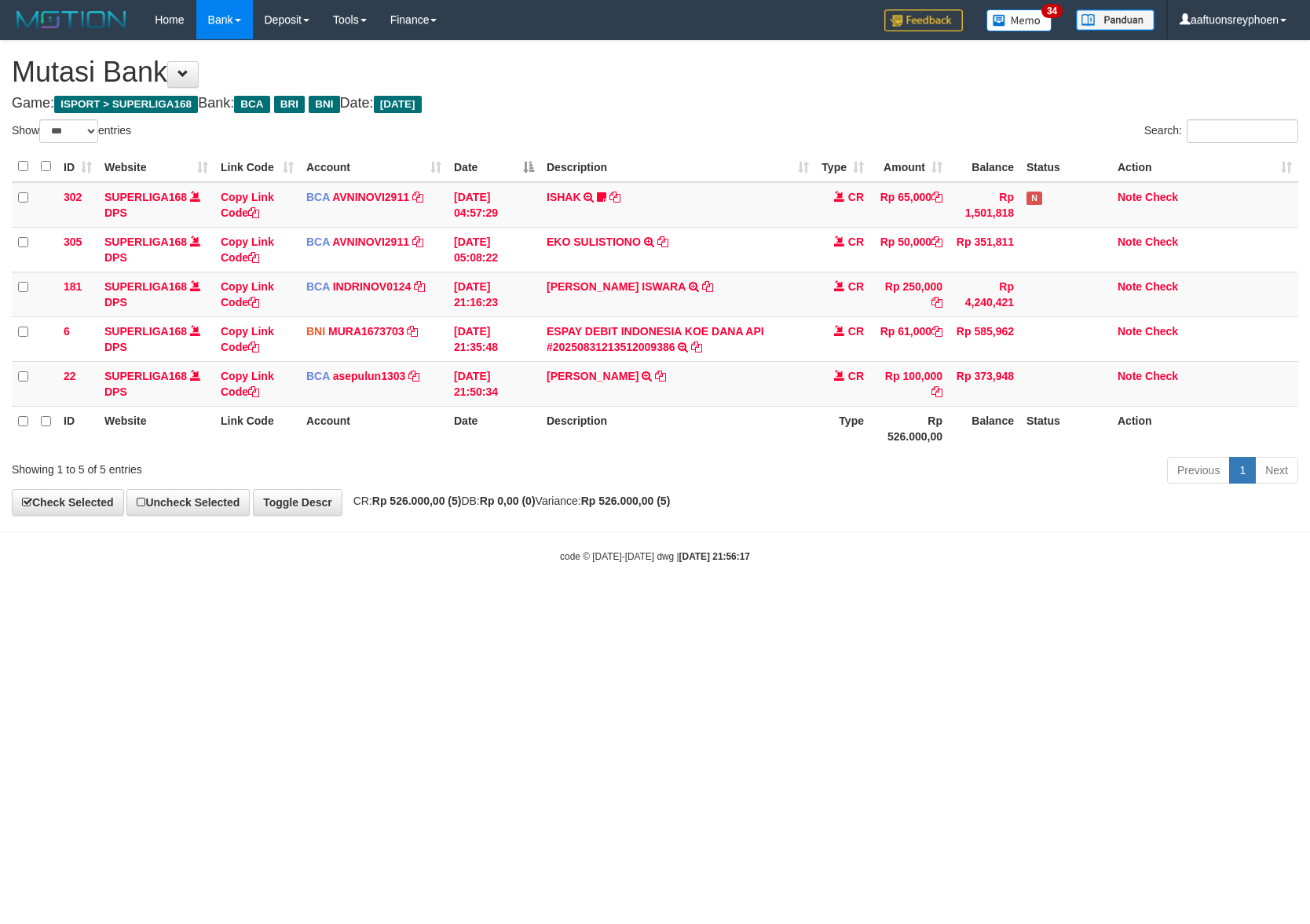
select select "***"
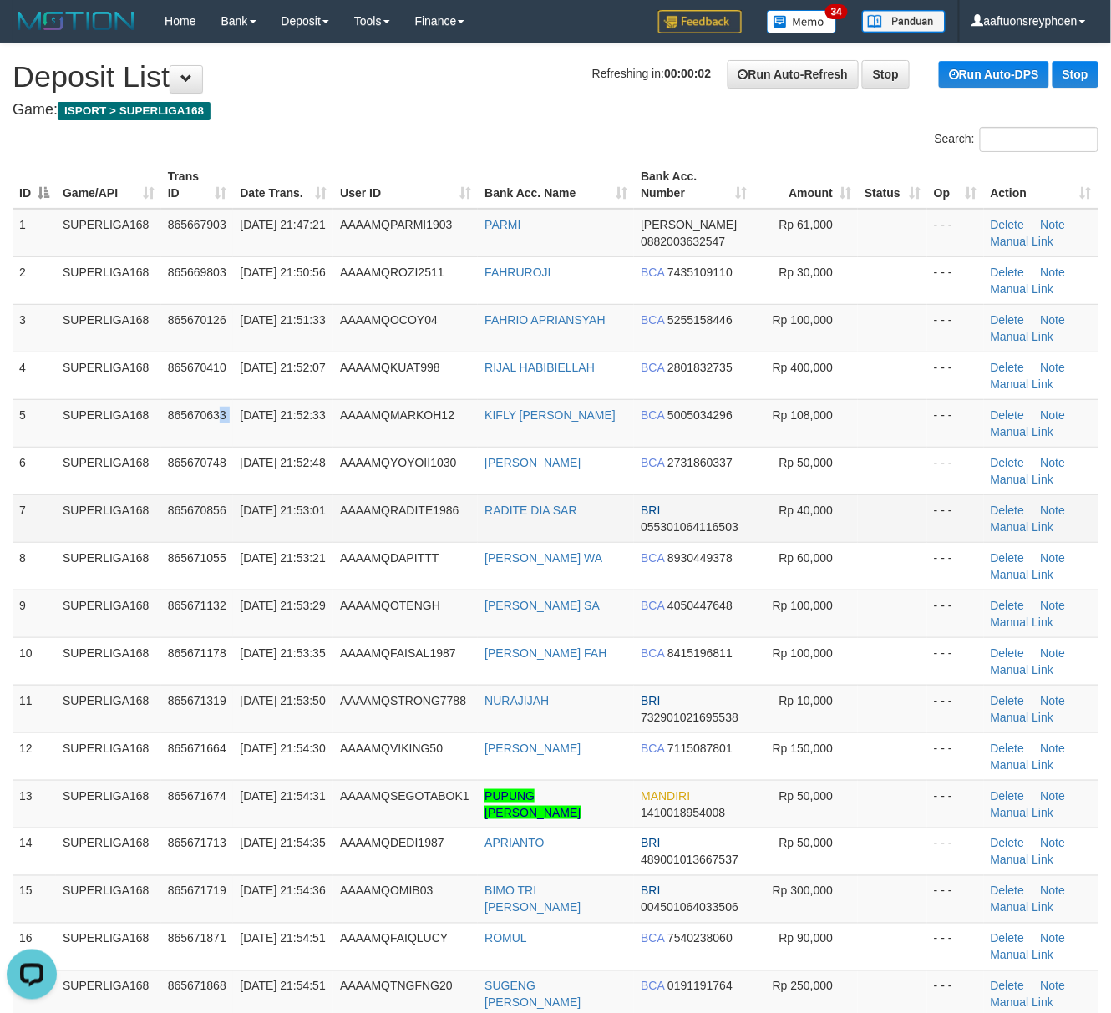
click at [228, 425] on td "865670633" at bounding box center [197, 423] width 73 height 48
click at [1005, 242] on link "Manual Link" at bounding box center [1021, 241] width 63 height 13
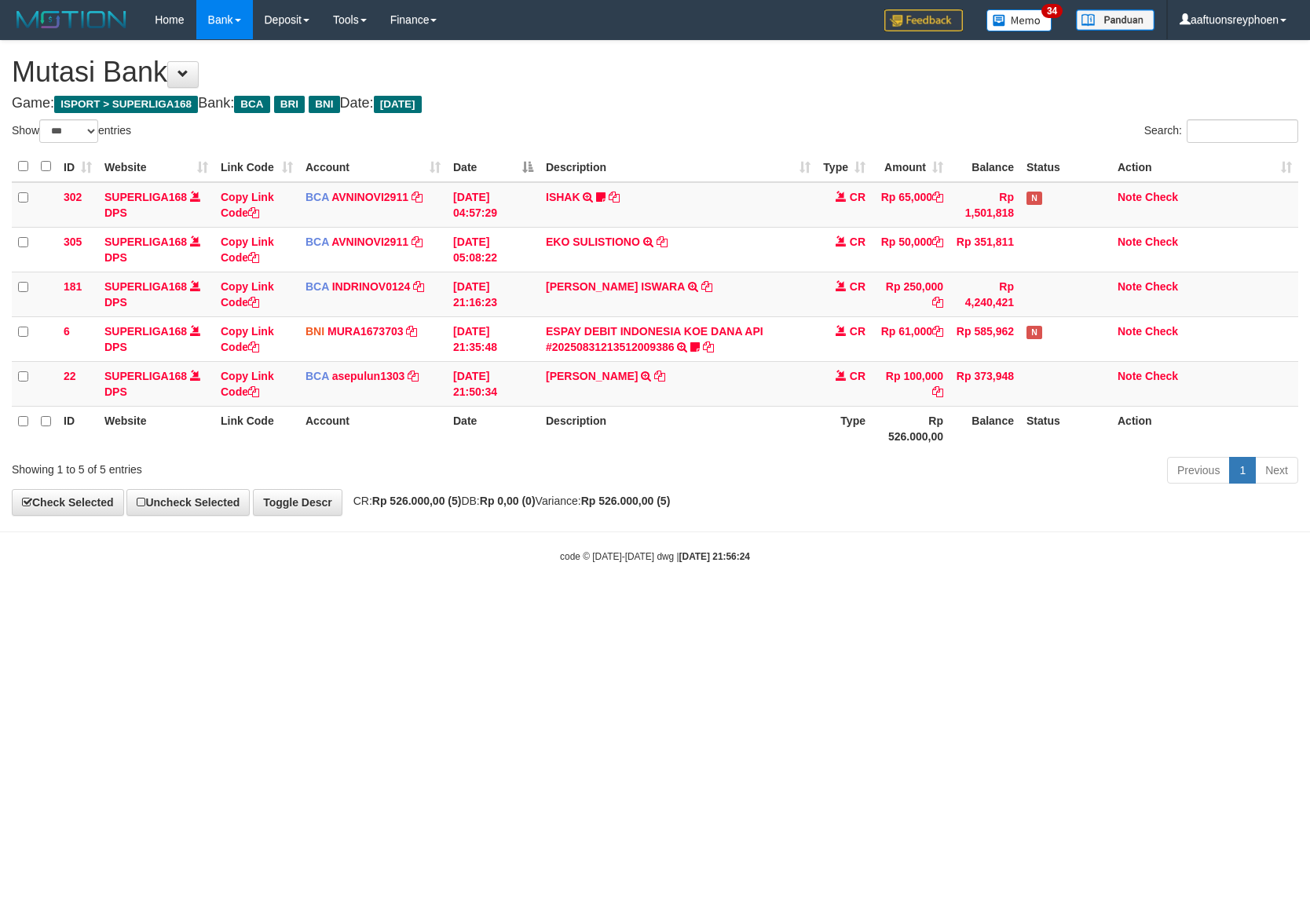
select select "***"
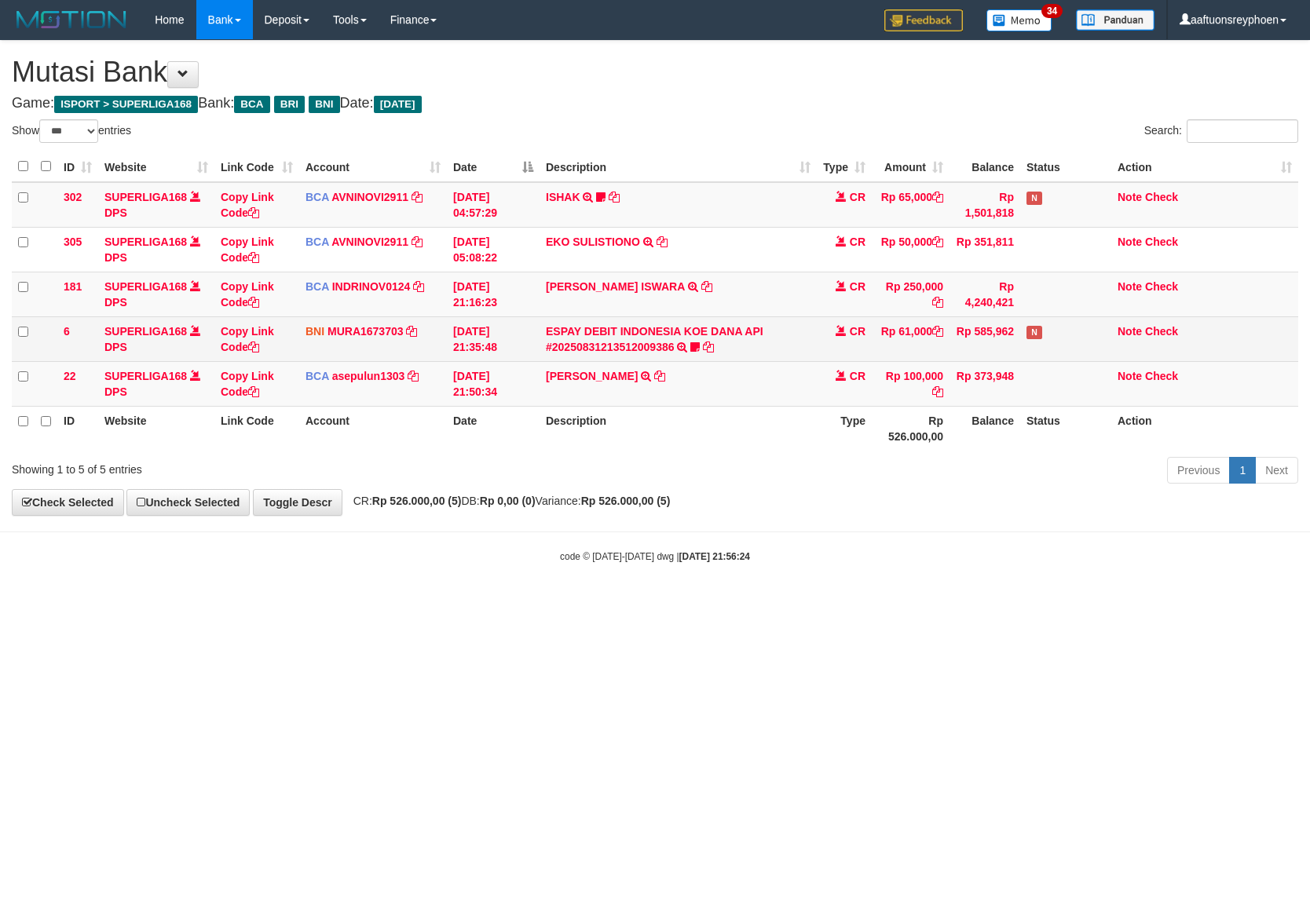
drag, startPoint x: 0, startPoint y: 0, endPoint x: 702, endPoint y: 347, distance: 783.1
click at [702, 347] on td "ESPAY DEBIT INDONESIA [PERSON_NAME] API #20250831213512009386 TRANSFER [PERSON_…" at bounding box center [678, 339] width 277 height 45
click at [693, 350] on icon at bounding box center [695, 347] width 9 height 11
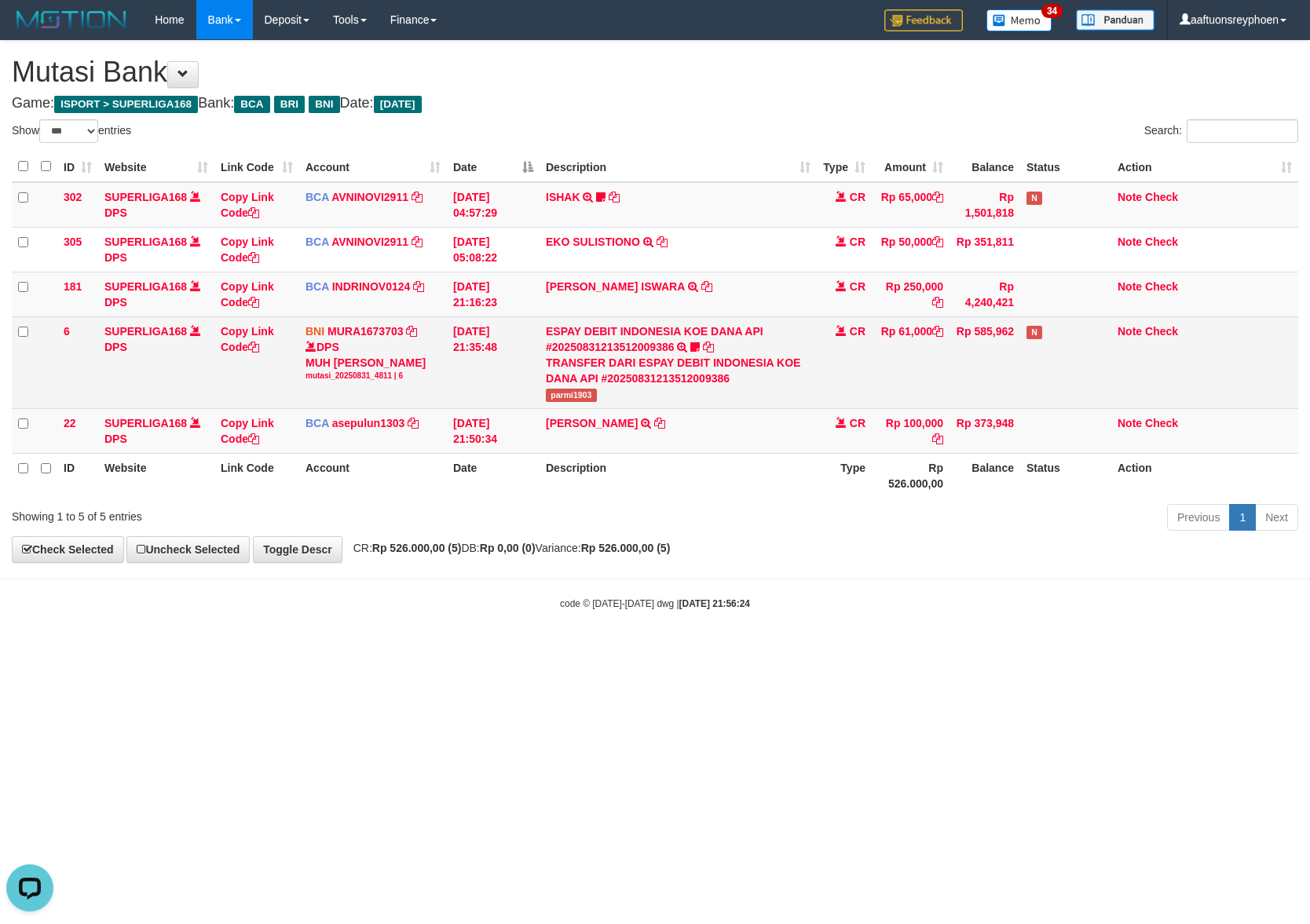
click at [550, 391] on span "parmi1903" at bounding box center [571, 395] width 51 height 13
copy span "parmi1903"
click at [550, 391] on span "parmi1903" at bounding box center [571, 395] width 51 height 13
click at [245, 328] on link "Copy Link Code" at bounding box center [247, 339] width 54 height 28
copy span "parmi1903"
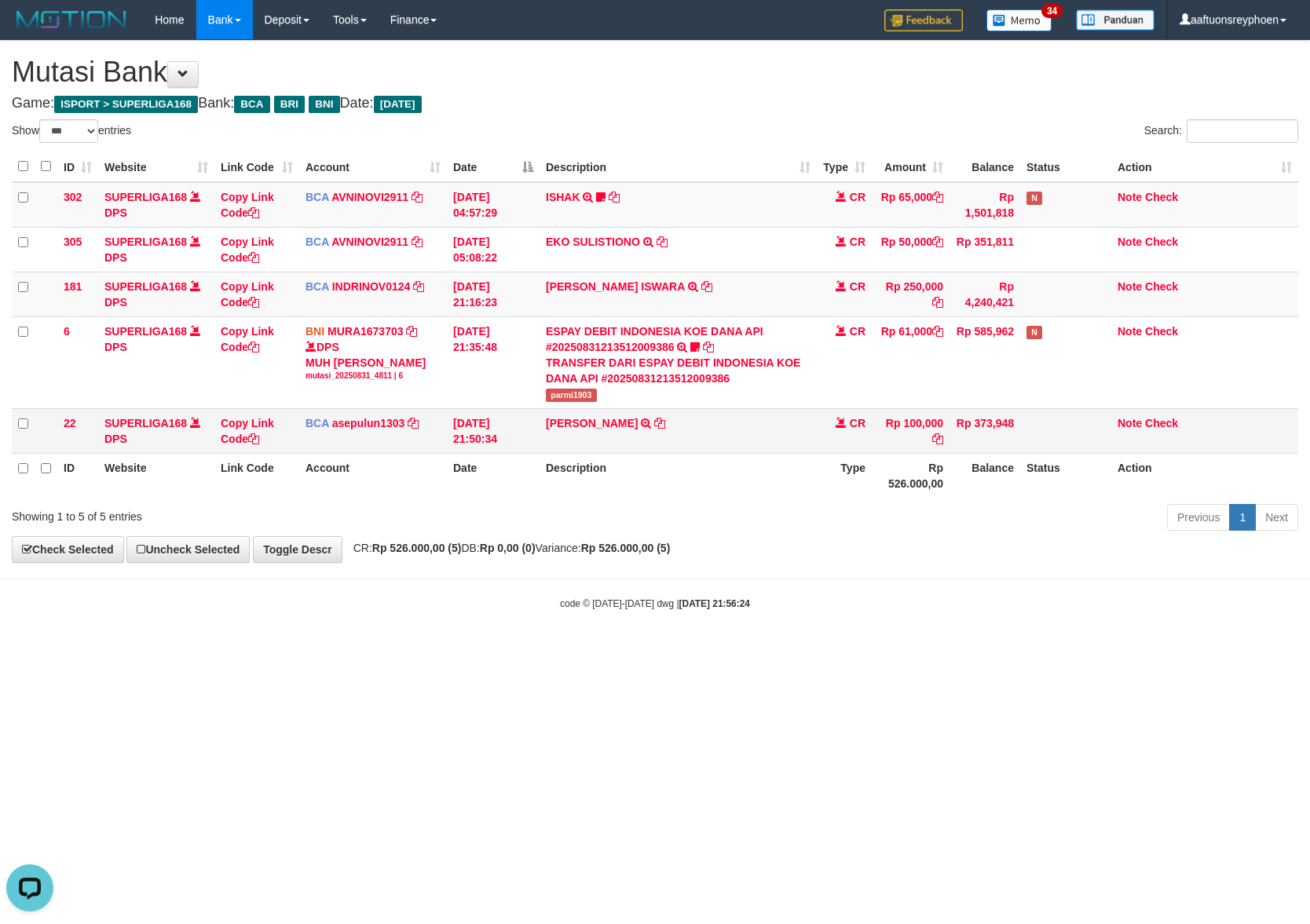
scroll to position [215, 0]
drag, startPoint x: 598, startPoint y: 684, endPoint x: 1303, endPoint y: 569, distance: 714.3
click at [671, 650] on html "Toggle navigation Home Bank Account List Load By Website Group [ISPORT] SUPERLI…" at bounding box center [655, 324] width 1310 height 650
drag, startPoint x: 730, startPoint y: 637, endPoint x: 1307, endPoint y: 572, distance: 580.6
click at [880, 613] on body "Toggle navigation Home Bank Account List Load By Website Group [ISPORT] SUPERLI…" at bounding box center [655, 324] width 1310 height 650
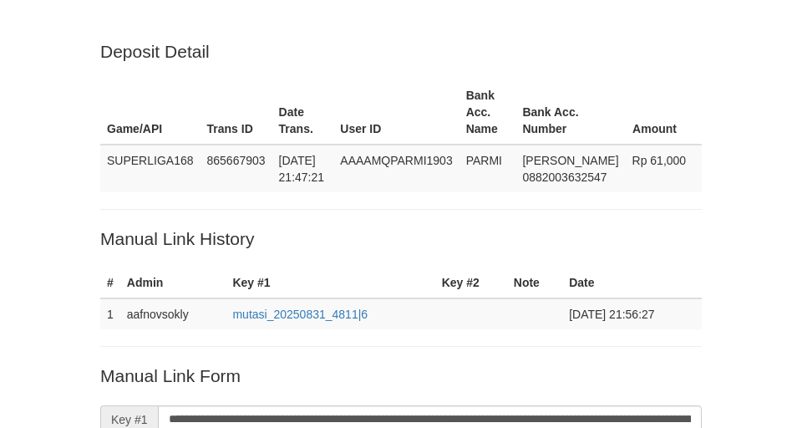
drag, startPoint x: 229, startPoint y: 41, endPoint x: 247, endPoint y: 42, distance: 18.4
click at [232, 41] on p "Deposit Detail" at bounding box center [400, 51] width 601 height 24
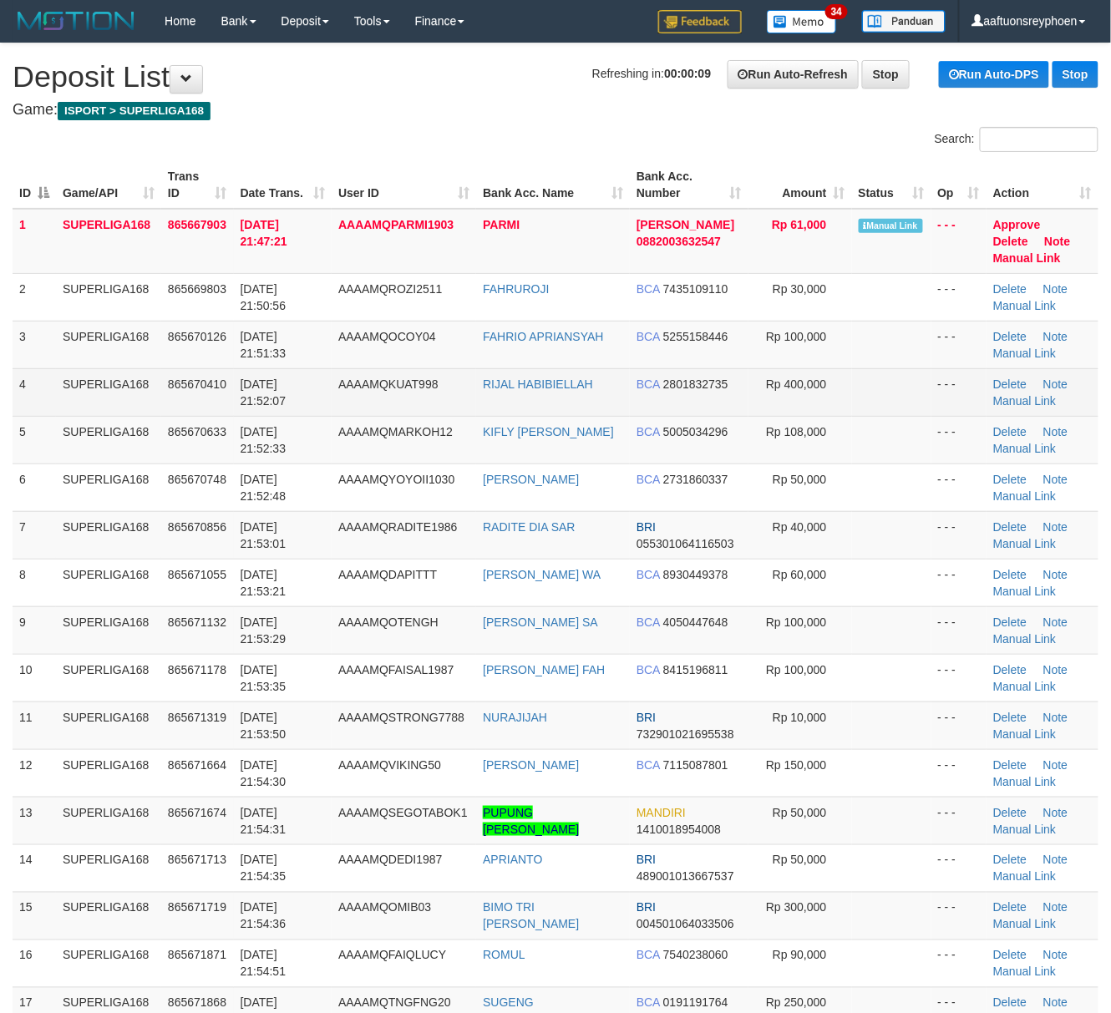
click at [311, 392] on td "[DATE] 21:52:07" at bounding box center [283, 392] width 99 height 48
click at [311, 394] on td "[DATE] 21:52:07" at bounding box center [283, 392] width 99 height 48
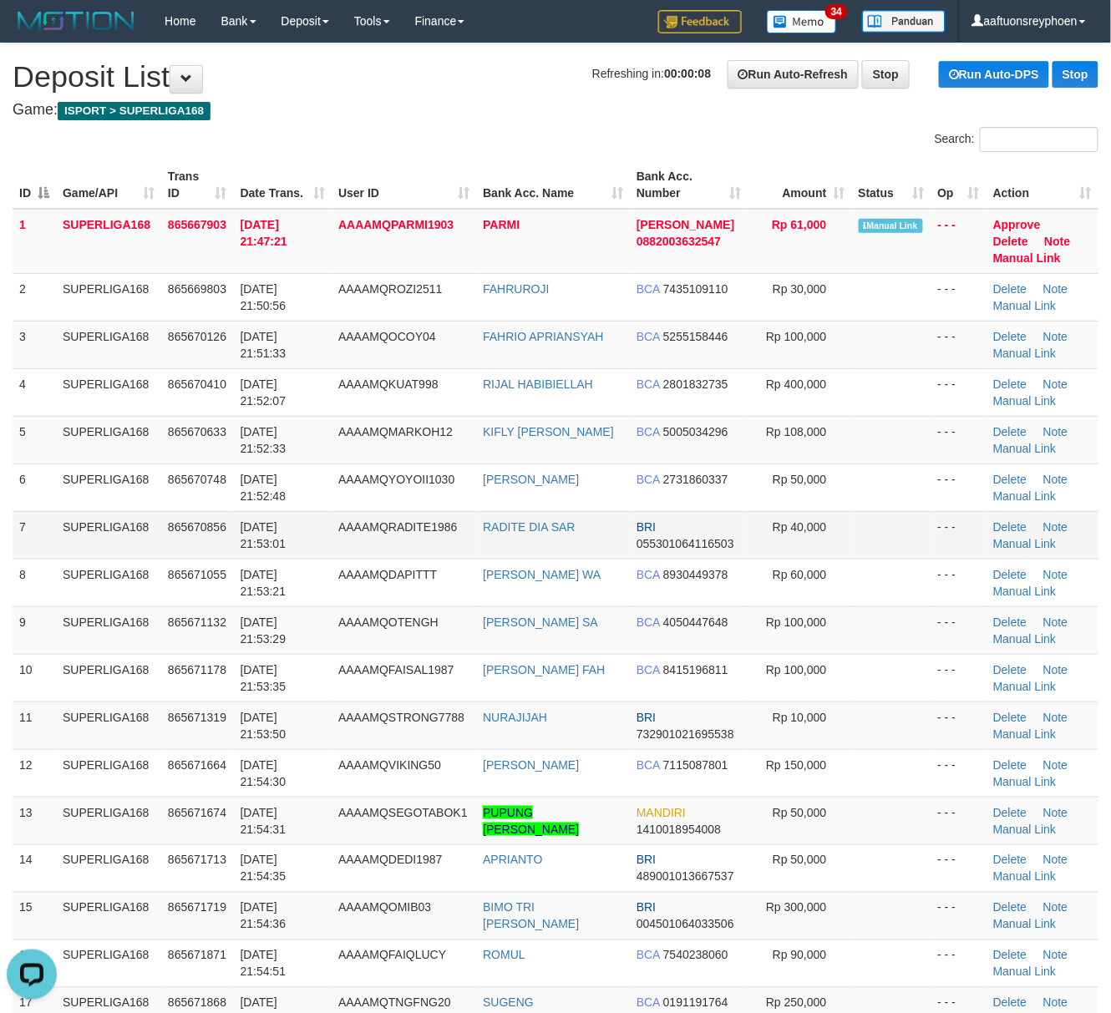
click at [43, 553] on td "7" at bounding box center [34, 535] width 43 height 48
drag, startPoint x: 43, startPoint y: 553, endPoint x: 8, endPoint y: 561, distance: 36.1
click at [27, 555] on td "7" at bounding box center [34, 535] width 43 height 48
drag, startPoint x: 95, startPoint y: 543, endPoint x: 1, endPoint y: 542, distance: 94.4
click at [62, 542] on td "SUPERLIGA168" at bounding box center [108, 535] width 105 height 48
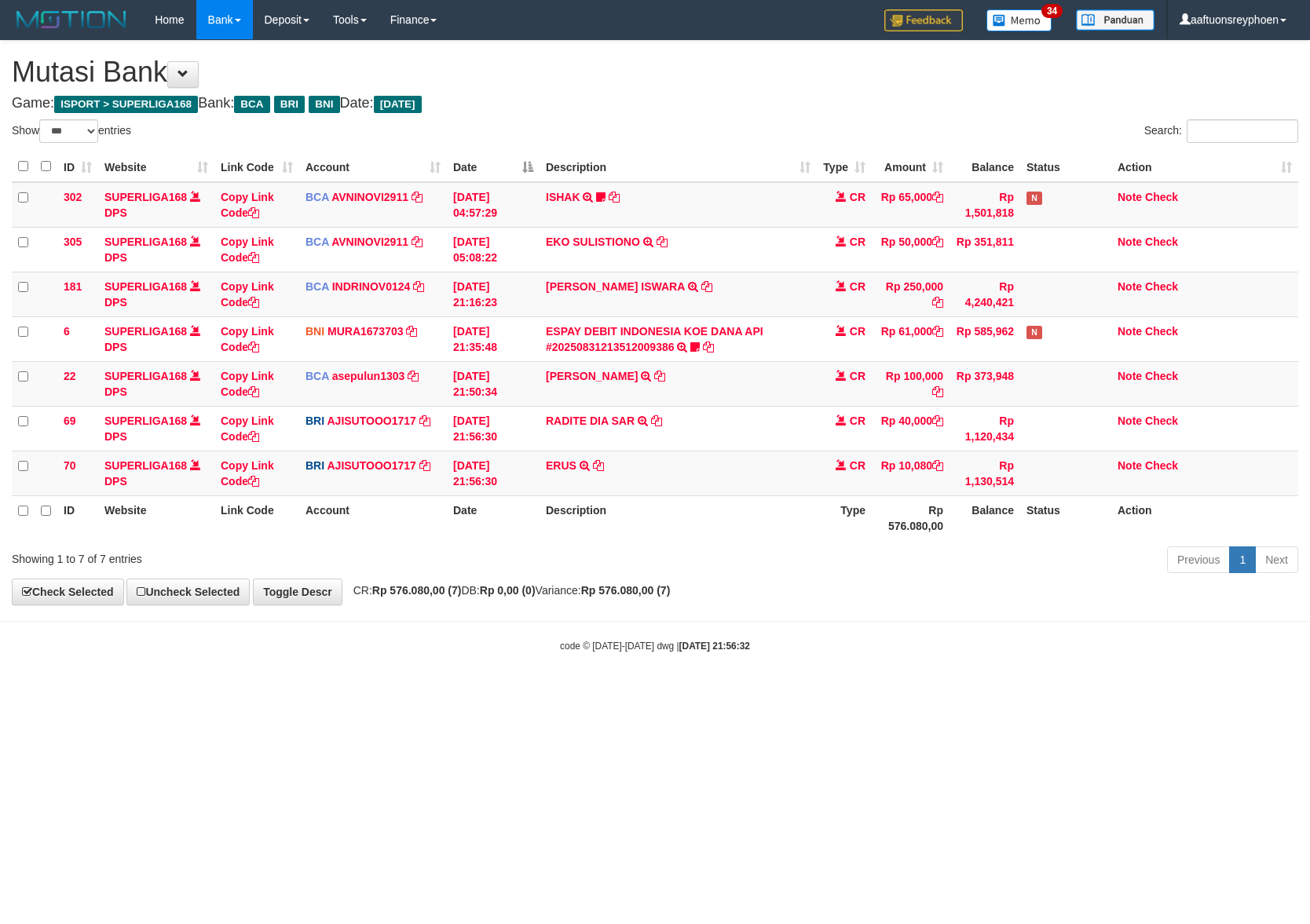
select select "***"
drag, startPoint x: 702, startPoint y: 623, endPoint x: 1071, endPoint y: 579, distance: 371.6
click at [877, 597] on body "Toggle navigation Home Bank Account List Load By Website Group [ISPORT] SUPERLI…" at bounding box center [655, 346] width 1310 height 693
drag, startPoint x: 689, startPoint y: 509, endPoint x: 1307, endPoint y: 553, distance: 619.6
click at [859, 525] on tr "ID Website Link Code Account Date Description Type Rp 576.080,00 Balance Status…" at bounding box center [655, 518] width 1286 height 45
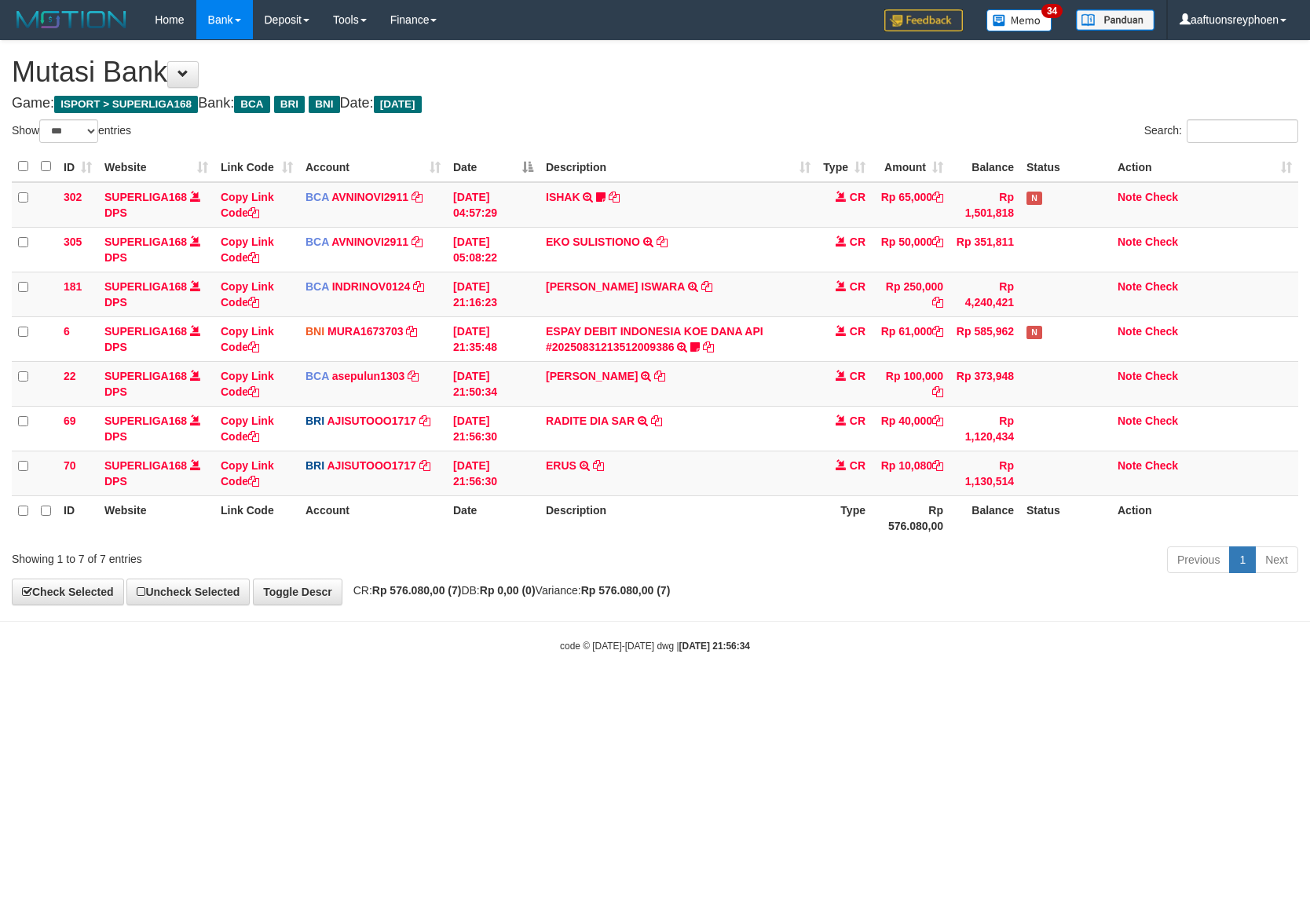
select select "***"
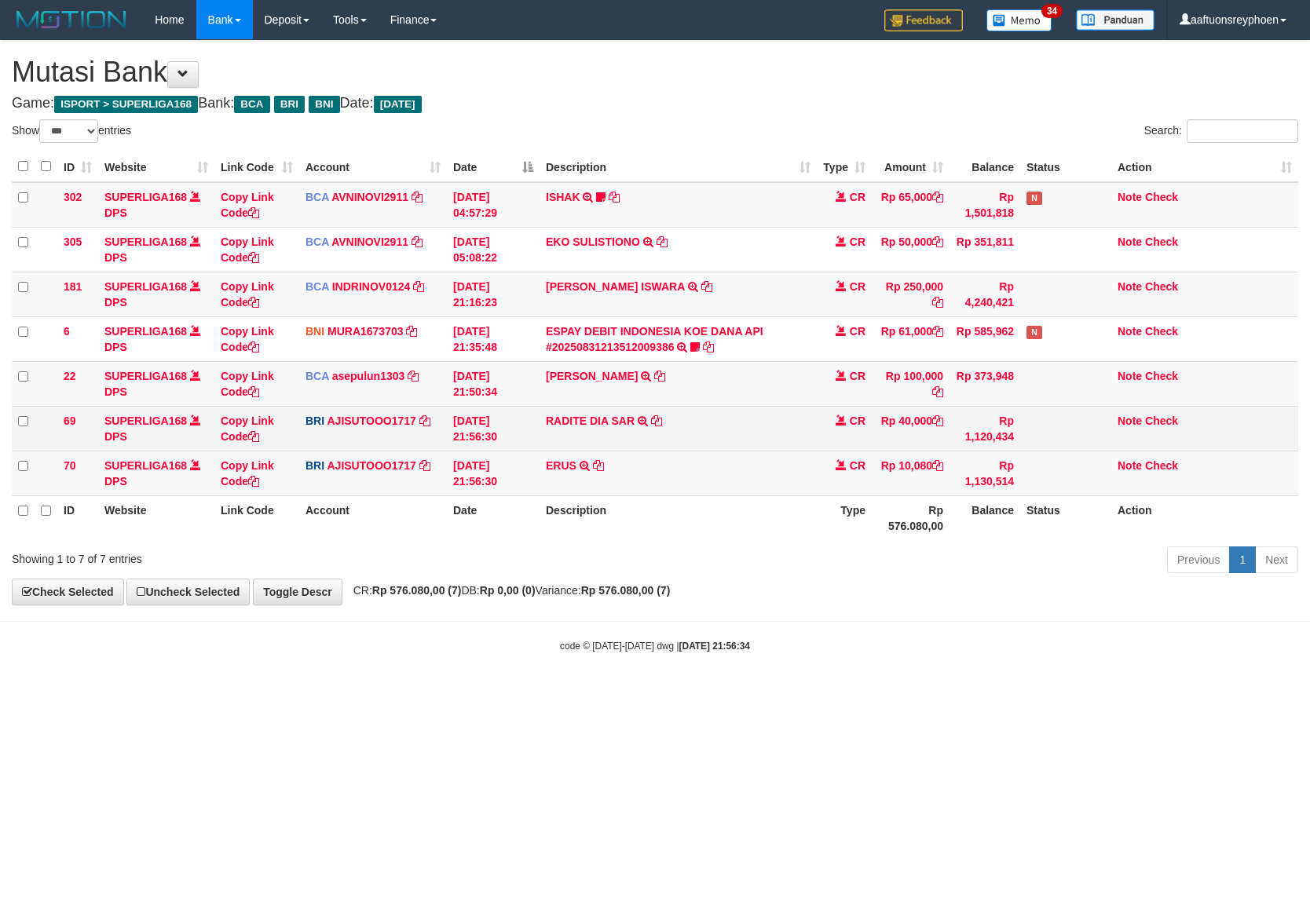
click at [675, 416] on td "RADITE DIA SAR TRANSFER NBMB RADITE DIA SAR TO SUTO AJI RAMADHAN" at bounding box center [678, 429] width 277 height 45
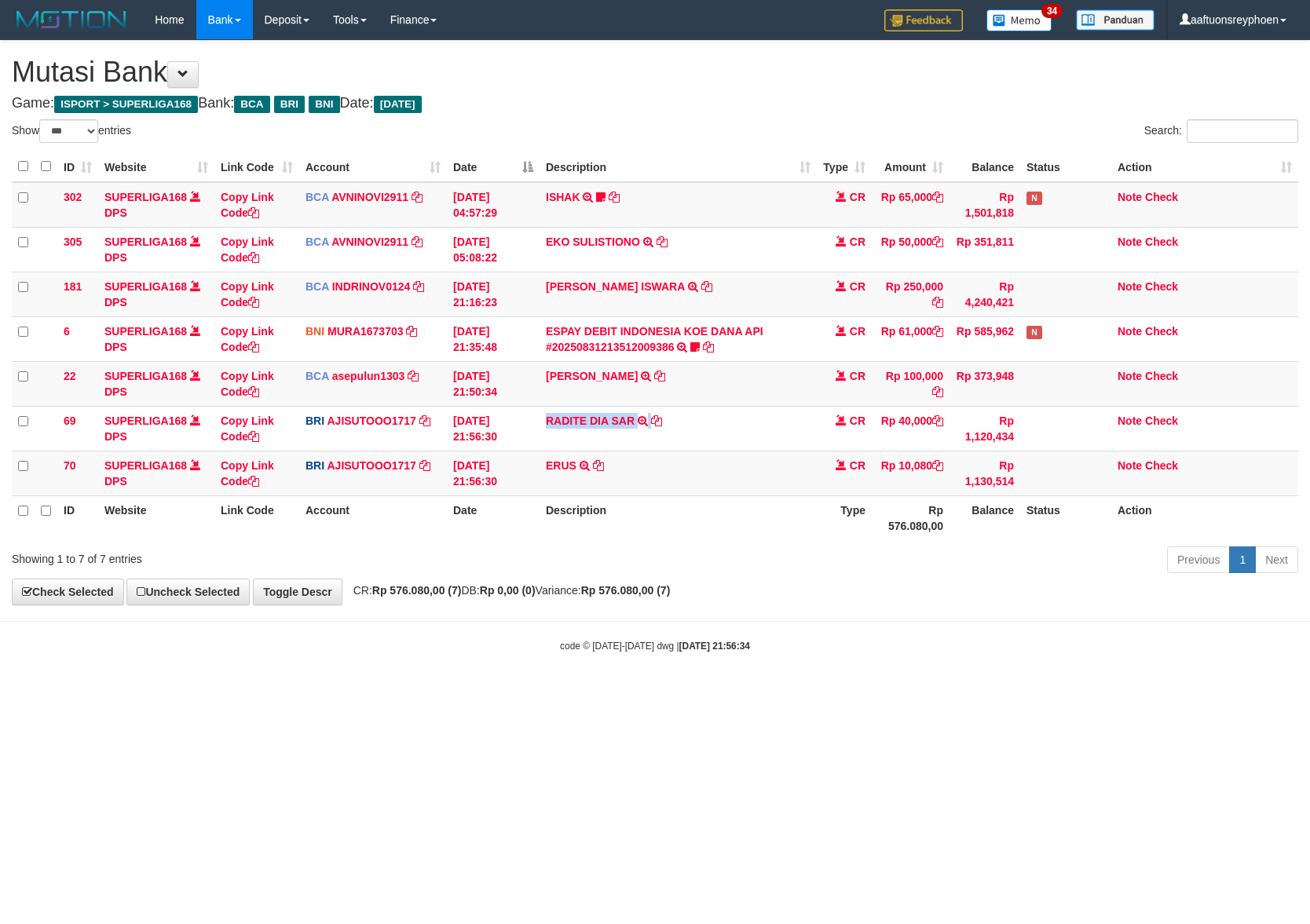
copy tr "RADITE DIA SAR TRANSFER NBMB RADITE DIA SAR TO SUTO AJI RAMADHAN"
click at [686, 629] on body "Toggle navigation Home Bank Account List Load By Website Group [ISPORT] SUPERLI…" at bounding box center [655, 346] width 1310 height 693
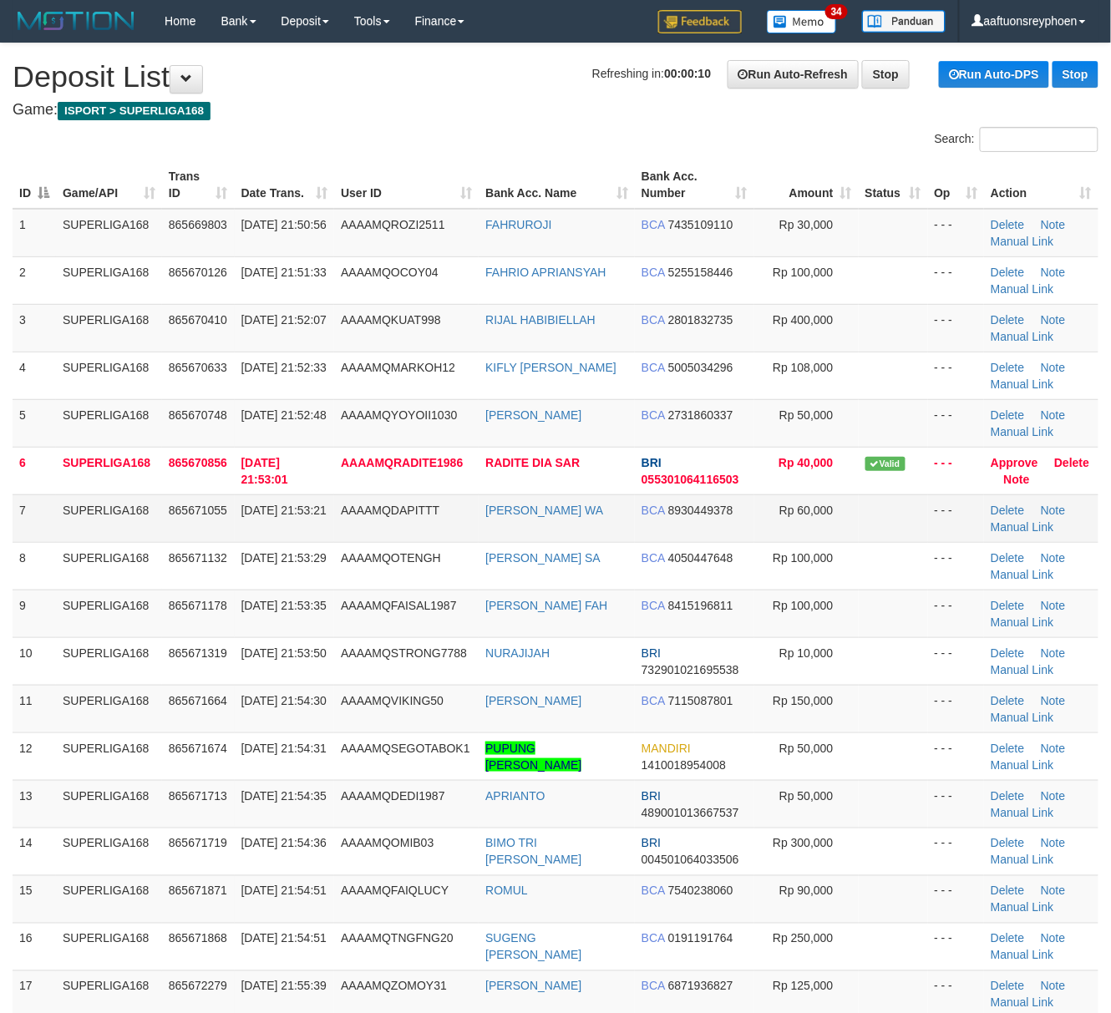
drag, startPoint x: 215, startPoint y: 543, endPoint x: 224, endPoint y: 539, distance: 9.0
click at [221, 539] on tbody "1 SUPERLIGA168 865669803 [DATE] 21:50:56 AAAAMQROZI2511 [GEOGRAPHIC_DATA] BCA 7…" at bounding box center [556, 733] width 1086 height 1048
click at [224, 539] on td "865671055" at bounding box center [198, 518] width 73 height 48
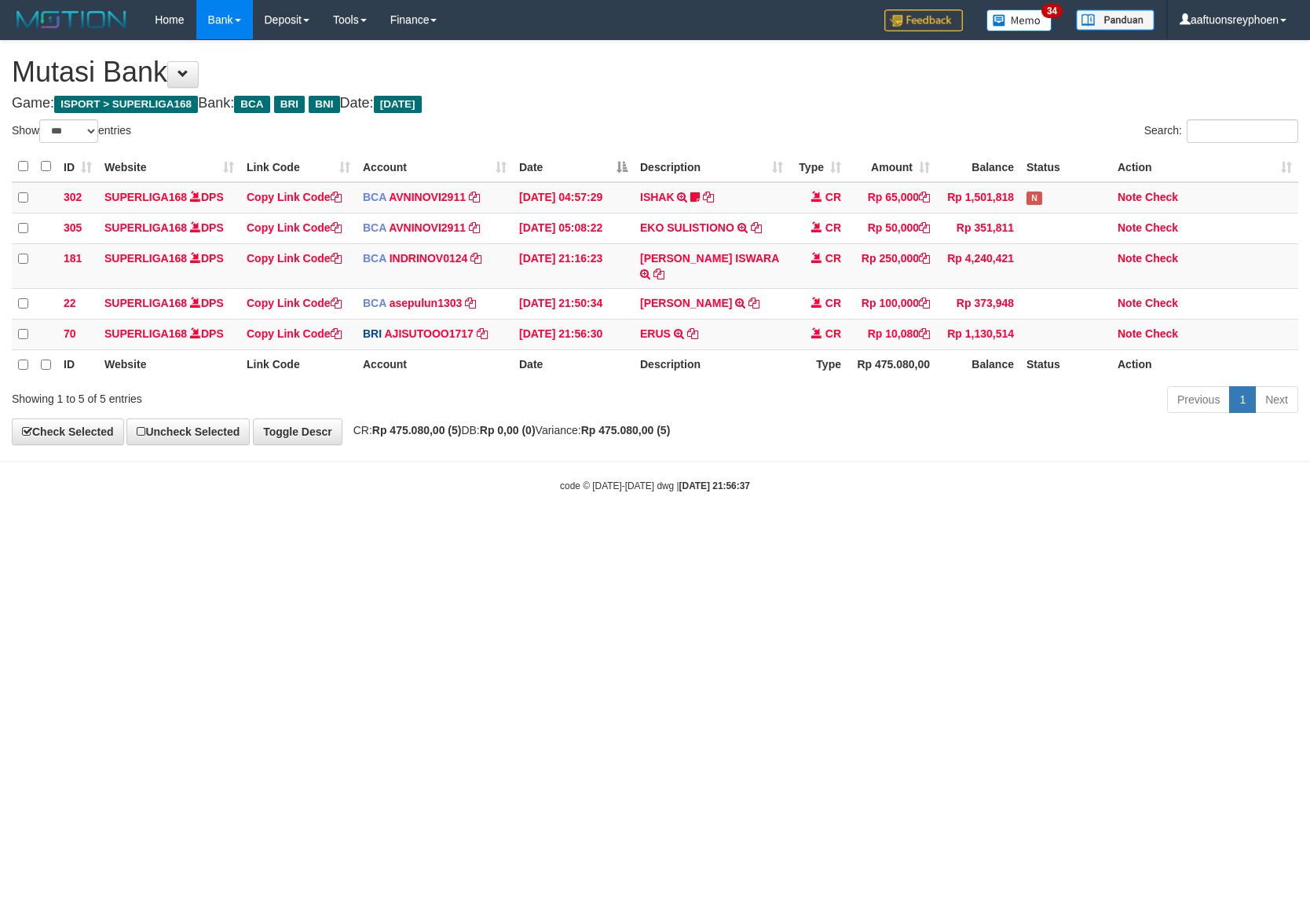
select select "***"
click at [687, 532] on html "Toggle navigation Home Bank Account List Load By Website Group [ISPORT] SUPERLI…" at bounding box center [655, 266] width 1310 height 532
select select "***"
click at [877, 532] on html "Toggle navigation Home Bank Account List Load By Website Group [ISPORT] SUPERLI…" at bounding box center [655, 266] width 1310 height 532
drag, startPoint x: 642, startPoint y: 651, endPoint x: 1304, endPoint y: 575, distance: 666.3
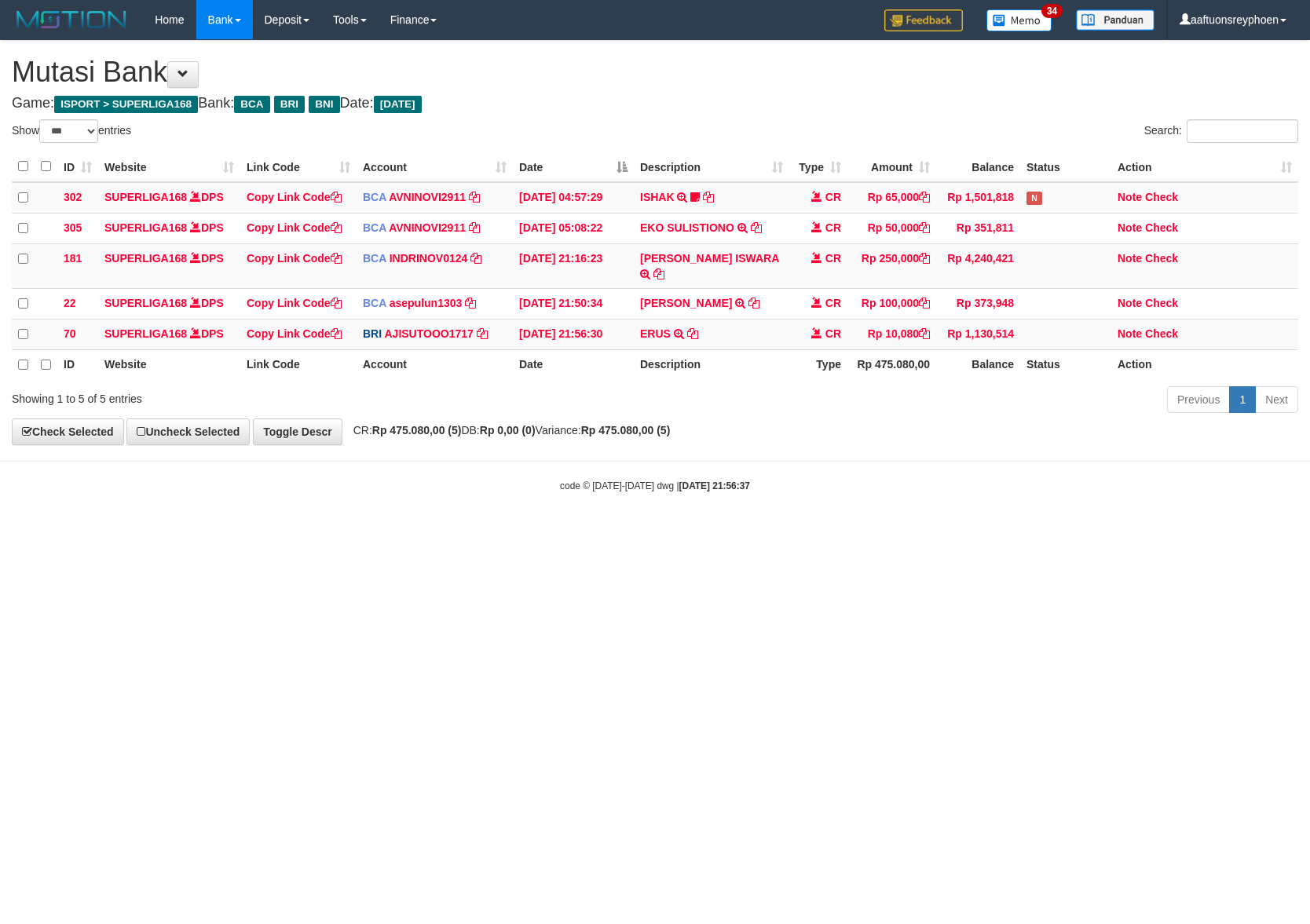
click at [798, 532] on html "Toggle navigation Home Bank Account List Load By Website Group [ISPORT] SUPERLI…" at bounding box center [655, 266] width 1310 height 532
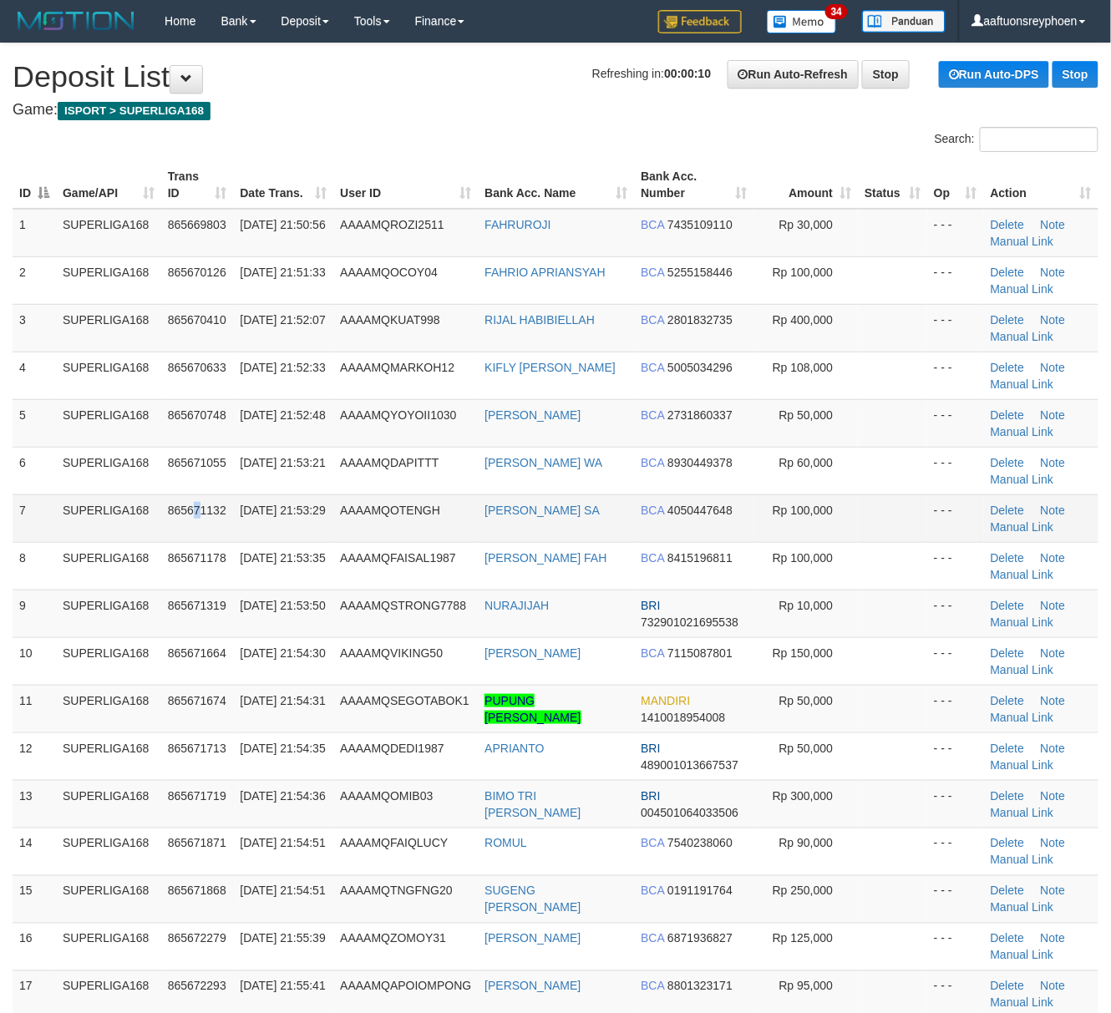
click at [192, 525] on td "865671132" at bounding box center [197, 518] width 73 height 48
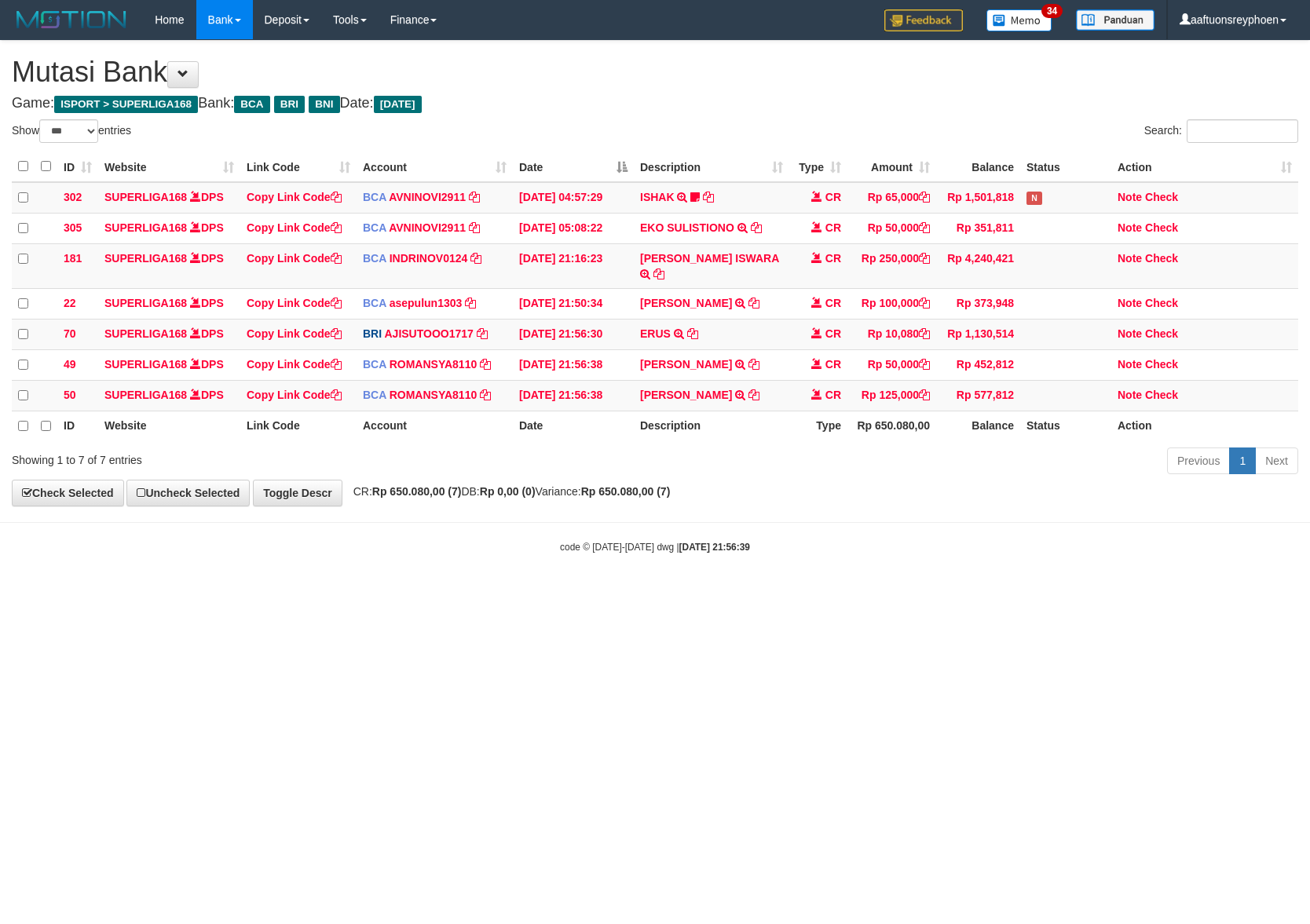
select select "***"
click at [738, 380] on td "[PERSON_NAME] TRSF E-BANKING CR 3108/FTSCY/WS95271 125000.00[PERSON_NAME]" at bounding box center [711, 395] width 155 height 31
click at [738, 380] on td "FAHMI ALDIN TRSF E-BANKING CR 3108/FTSCY/WS95271 125000.00FAHMI ALDIN" at bounding box center [711, 395] width 155 height 31
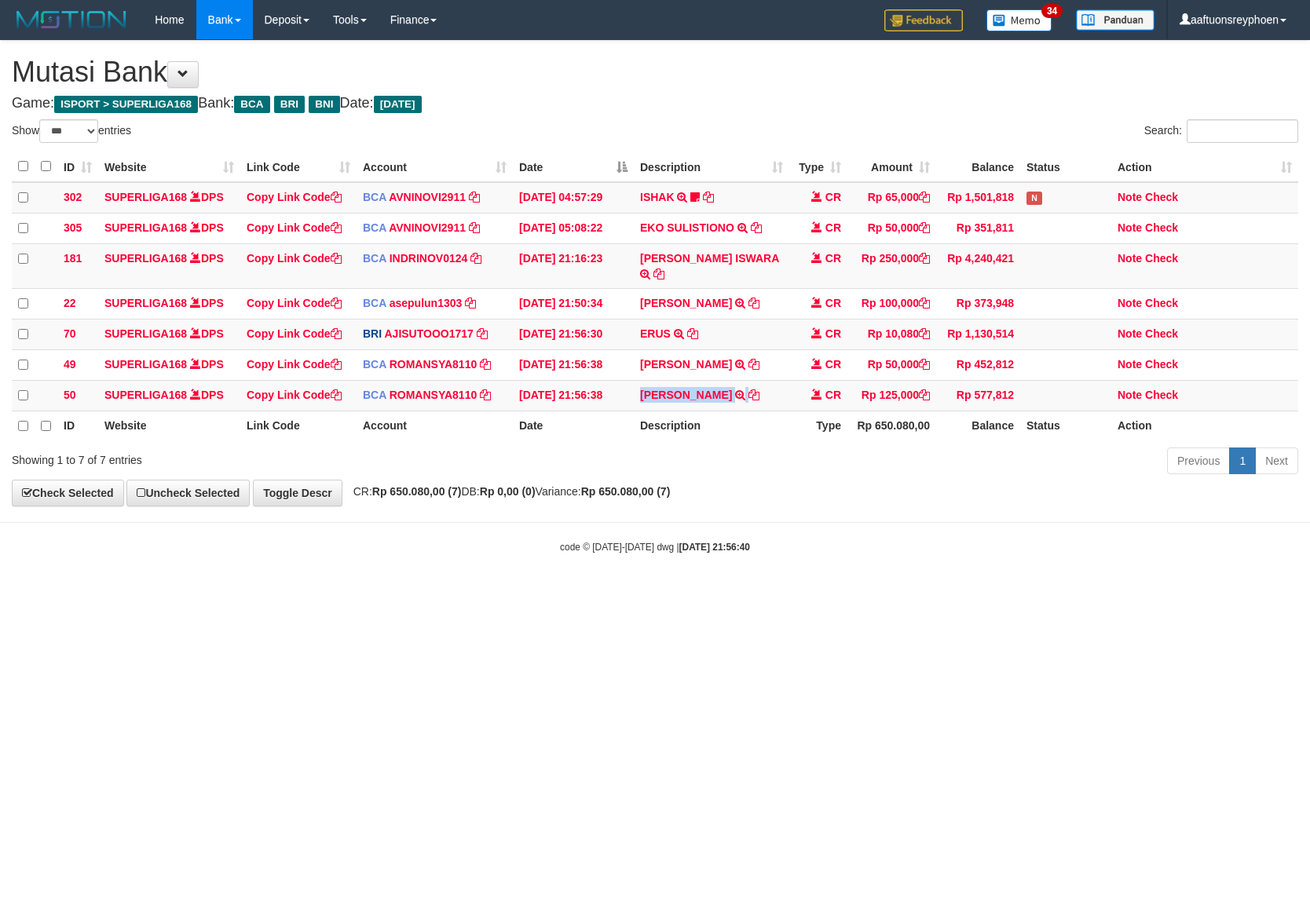
click at [738, 380] on td "FAHMI ALDIN TRSF E-BANKING CR 3108/FTSCY/WS95271 125000.00FAHMI ALDIN" at bounding box center [711, 395] width 155 height 31
copy tr "FAHMI ALDIN TRSF E-BANKING CR 3108/FTSCY/WS95271 125000.00FAHMI ALDIN"
drag, startPoint x: 839, startPoint y: 597, endPoint x: 1221, endPoint y: 541, distance: 386.1
click at [878, 593] on html "Toggle navigation Home Bank Account List Load By Website Group [ISPORT] SUPERLI…" at bounding box center [655, 296] width 1310 height 593
drag, startPoint x: 668, startPoint y: 639, endPoint x: 853, endPoint y: 617, distance: 186.3
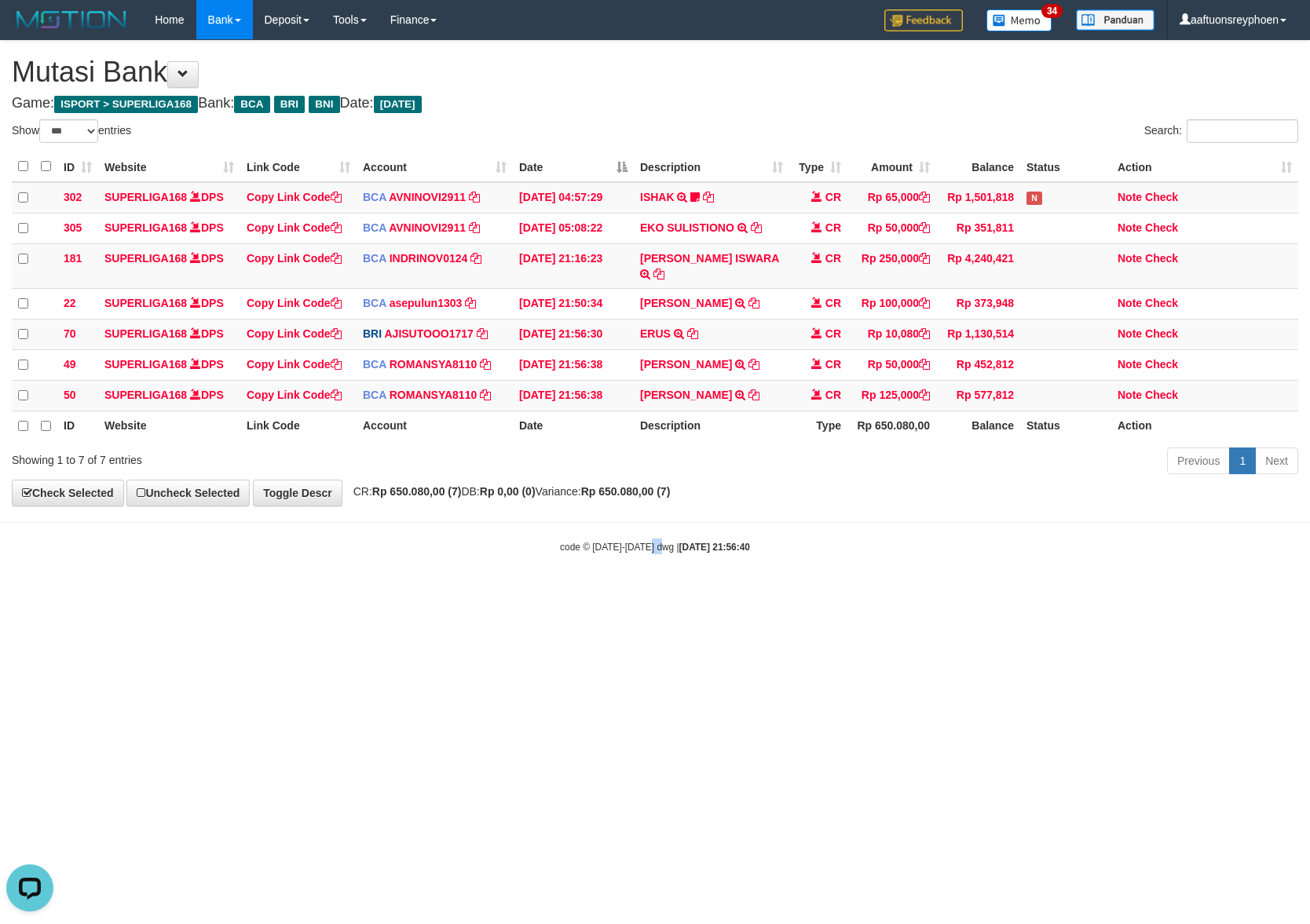
click at [765, 593] on html "Toggle navigation Home Bank Account List Load By Website Group [ISPORT] SUPERLI…" at bounding box center [655, 296] width 1310 height 593
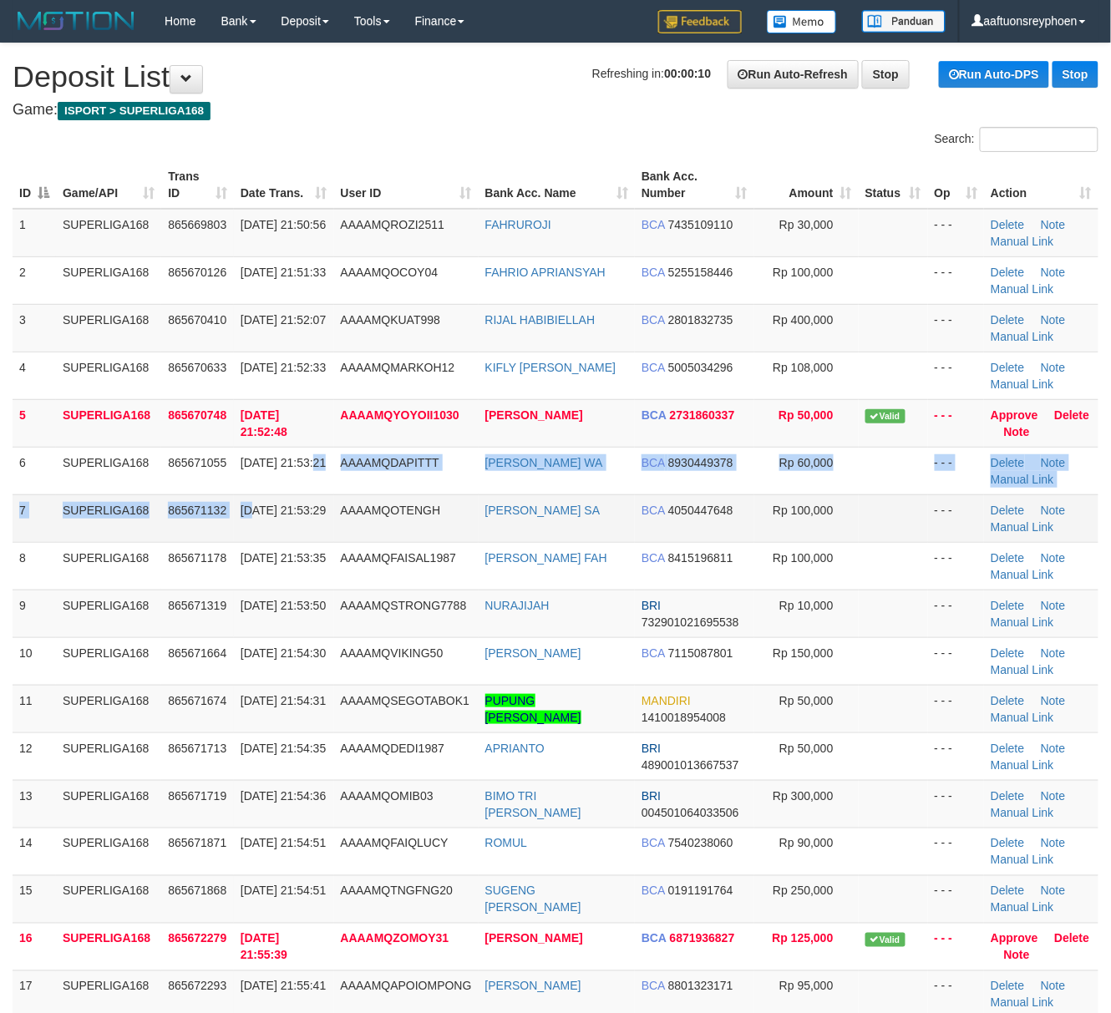
click at [246, 489] on tbody "1 SUPERLIGA168 865669803 31/08/2025 21:50:56 AAAAMQROZI2511 FAHRUROJI BCA 74351…" at bounding box center [556, 757] width 1086 height 1096
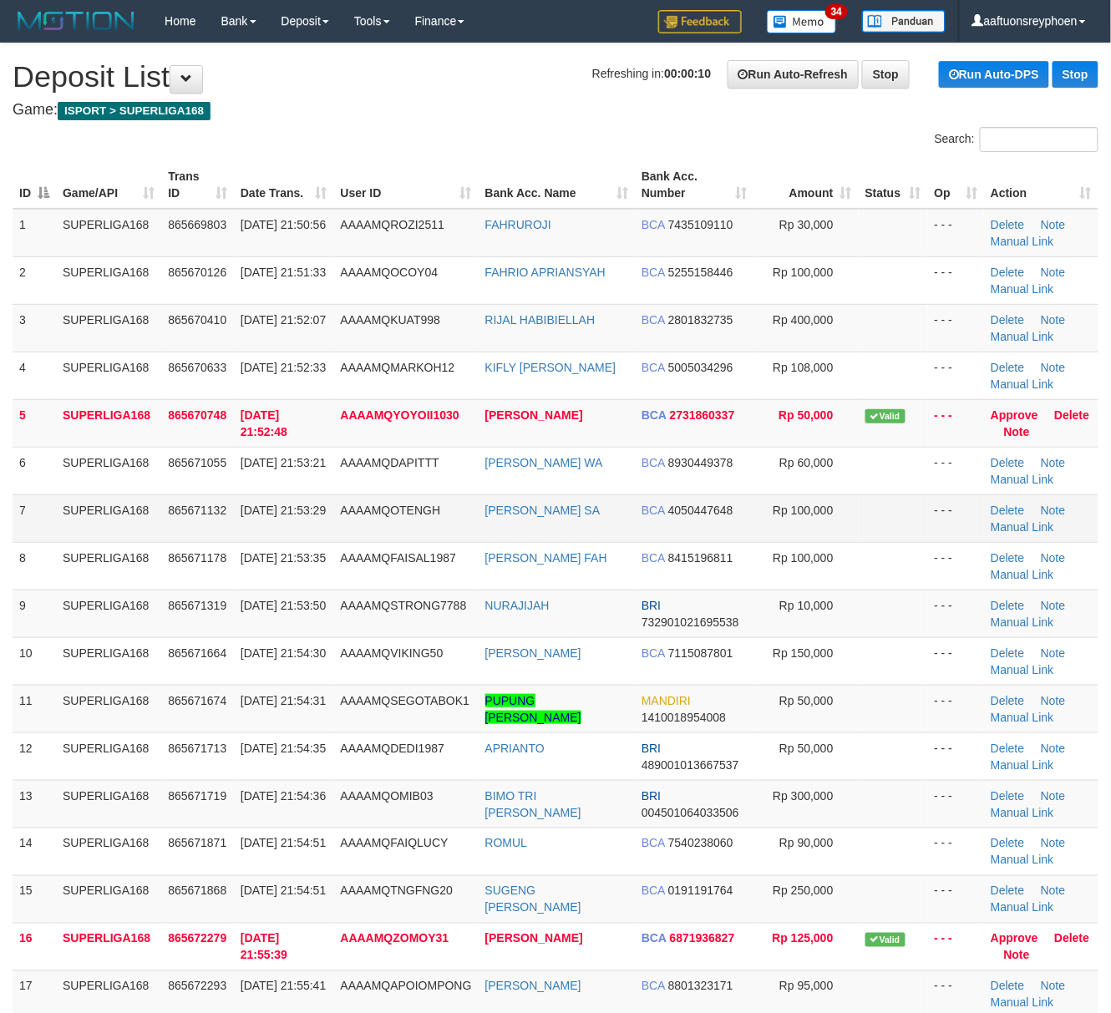
click at [275, 506] on span "31/08/2025 21:53:29" at bounding box center [283, 510] width 85 height 13
click at [168, 539] on td "865671132" at bounding box center [197, 518] width 73 height 48
click at [158, 538] on td "SUPERLIGA168" at bounding box center [108, 518] width 105 height 48
drag, startPoint x: 158, startPoint y: 538, endPoint x: 5, endPoint y: 585, distance: 160.1
click at [145, 544] on tbody "1 SUPERLIGA168 865669803 31/08/2025 21:50:56 AAAAMQROZI2511 FAHRUROJI BCA 74351…" at bounding box center [556, 757] width 1086 height 1096
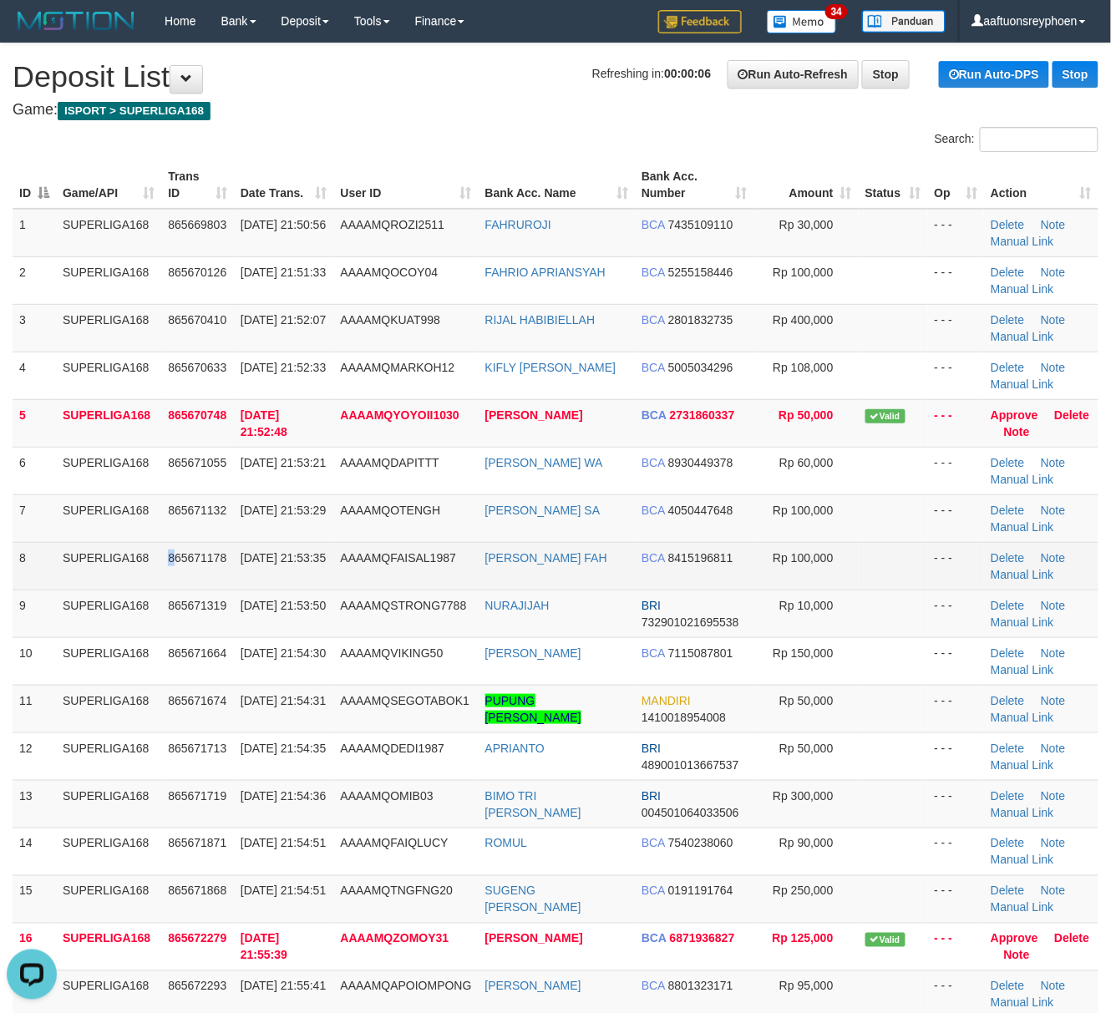
click at [168, 546] on td "865671178" at bounding box center [197, 566] width 73 height 48
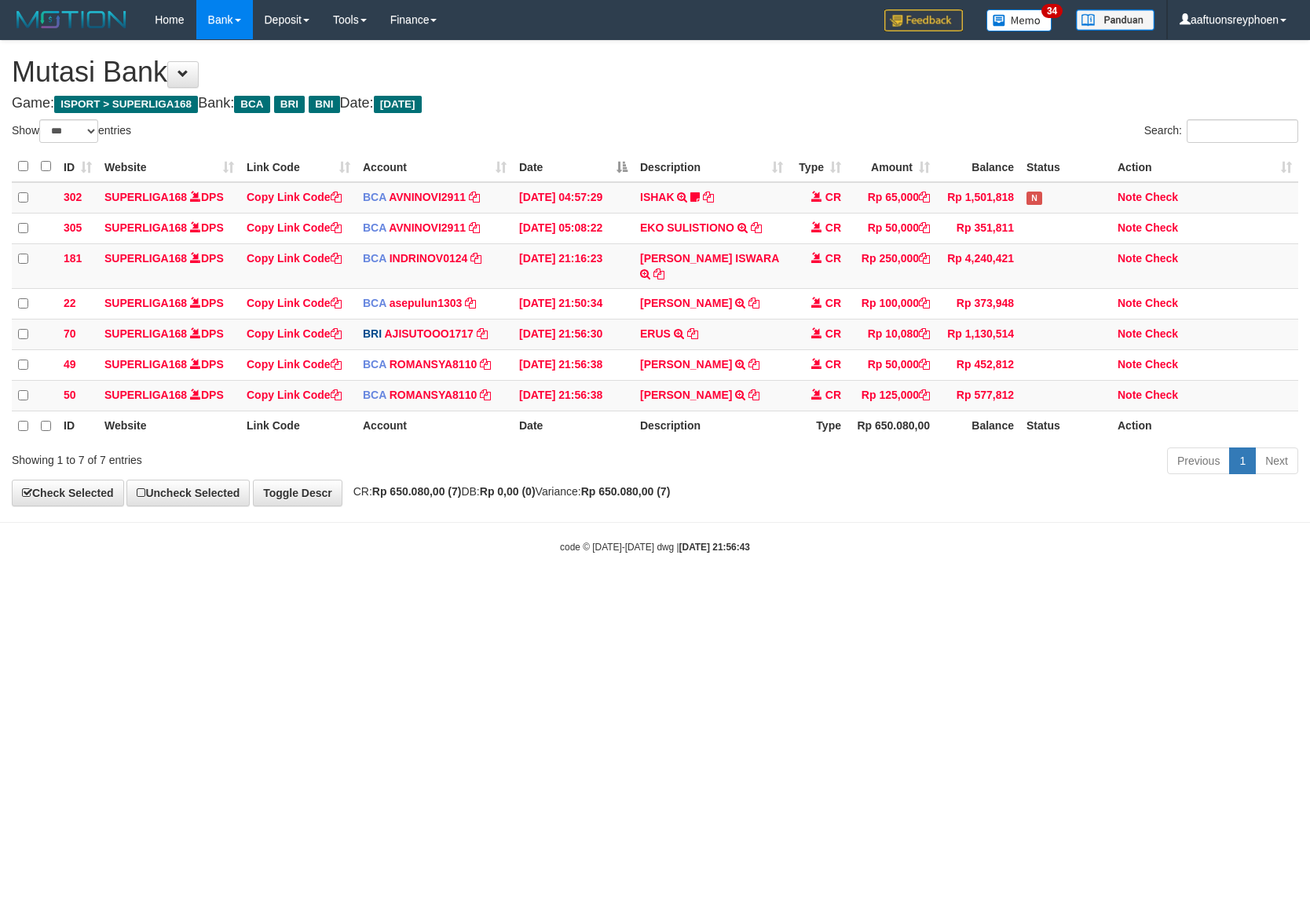
select select "***"
drag, startPoint x: 860, startPoint y: 633, endPoint x: 1302, endPoint y: 598, distance: 443.4
click at [905, 593] on html "Toggle navigation Home Bank Account List Load By Website Group [ISPORT] SUPERLI…" at bounding box center [655, 296] width 1310 height 593
drag, startPoint x: 974, startPoint y: 616, endPoint x: 1304, endPoint y: 572, distance: 332.9
click at [1115, 593] on html "Toggle navigation Home Bank Account List Load By Website Group [ISPORT] SUPERLI…" at bounding box center [655, 296] width 1310 height 593
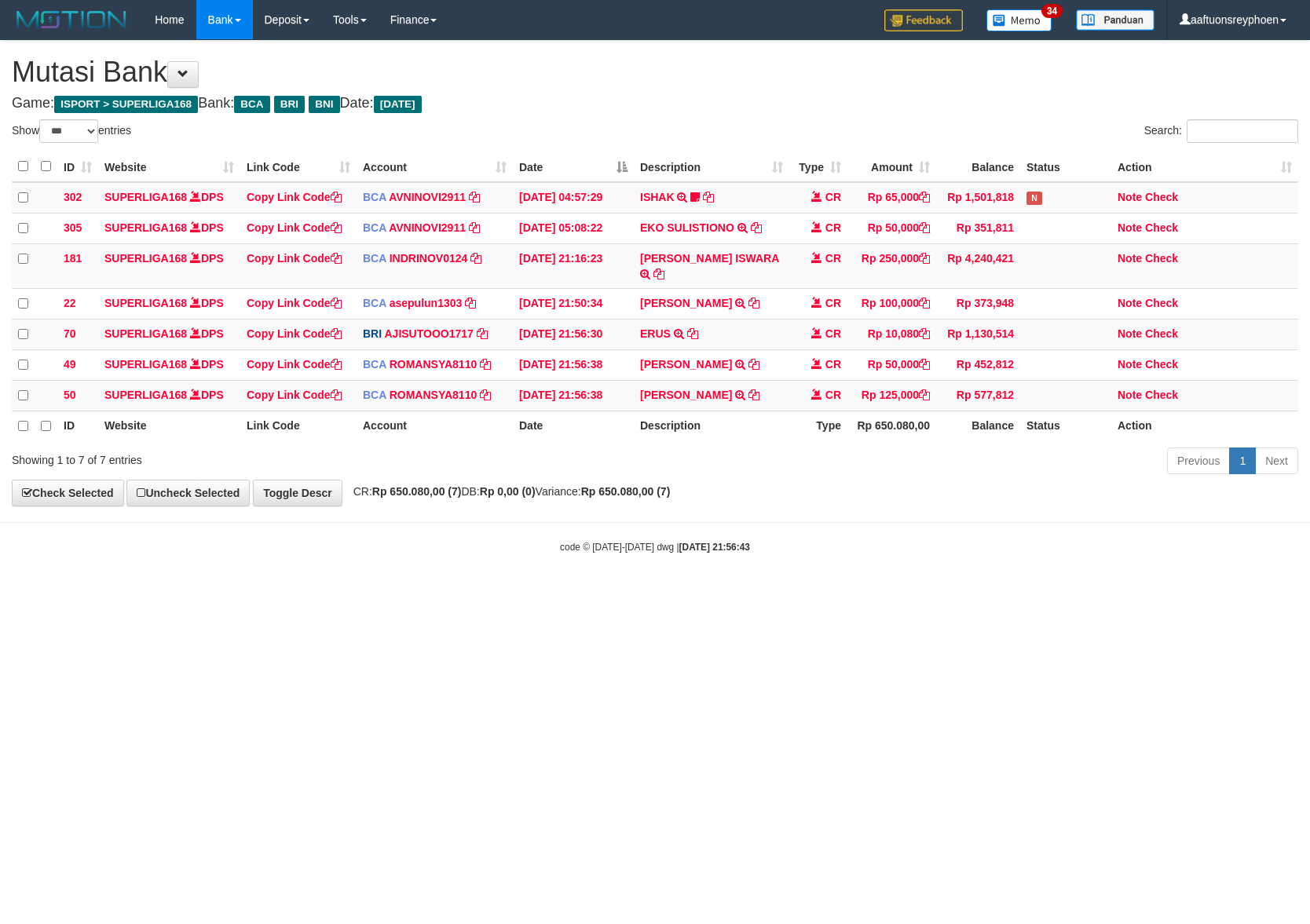
drag, startPoint x: 991, startPoint y: 653, endPoint x: 1301, endPoint y: 614, distance: 312.4
click at [1120, 593] on html "Toggle navigation Home Bank Account List Load By Website Group [ISPORT] SUPERLI…" at bounding box center [655, 296] width 1310 height 593
drag, startPoint x: 887, startPoint y: 619, endPoint x: 947, endPoint y: 614, distance: 60.2
click at [919, 593] on html "Toggle navigation Home Bank Account List Load By Website Group [ISPORT] SUPERLI…" at bounding box center [655, 296] width 1310 height 593
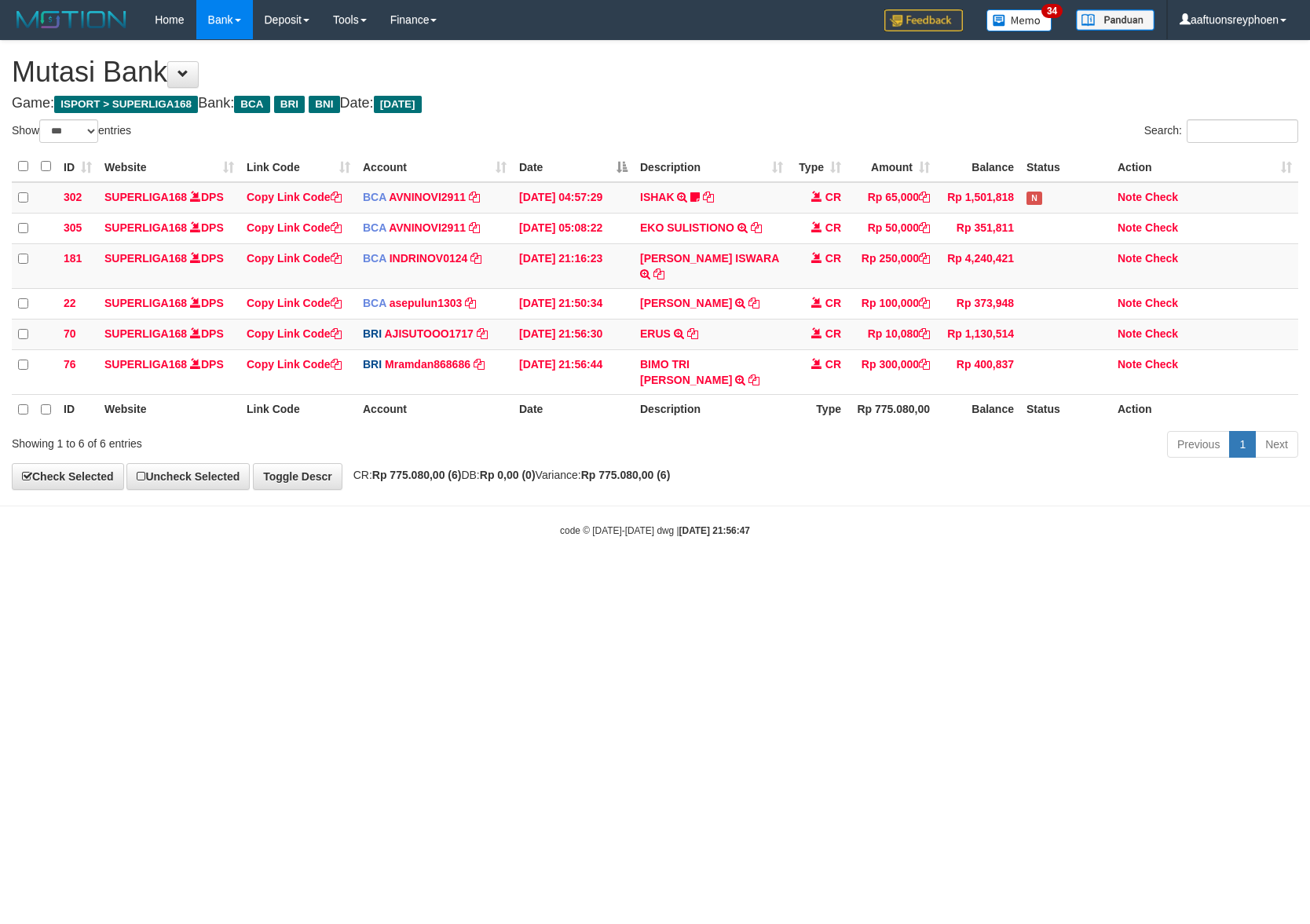
select select "***"
drag, startPoint x: 808, startPoint y: 569, endPoint x: 1303, endPoint y: 540, distance: 495.8
click at [988, 563] on html "Toggle navigation Home Bank Account List Load By Website Group [ISPORT] SUPERLI…" at bounding box center [655, 289] width 1310 height 577
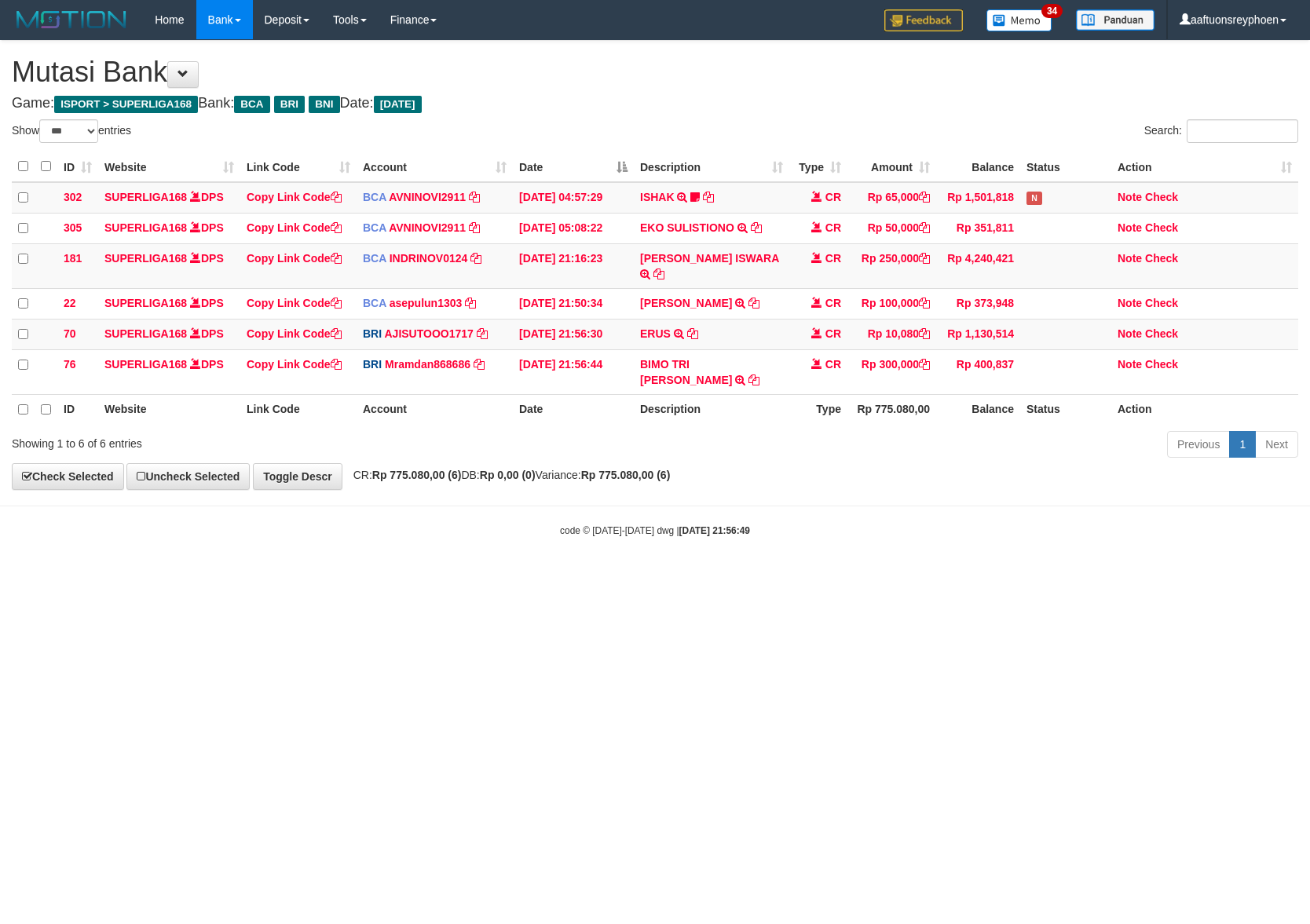
select select "***"
drag, startPoint x: 1025, startPoint y: 545, endPoint x: 1307, endPoint y: 512, distance: 283.9
click at [1126, 529] on body "Toggle navigation Home Bank Account List Load By Website Group [ISPORT] SUPERLI…" at bounding box center [655, 289] width 1310 height 577
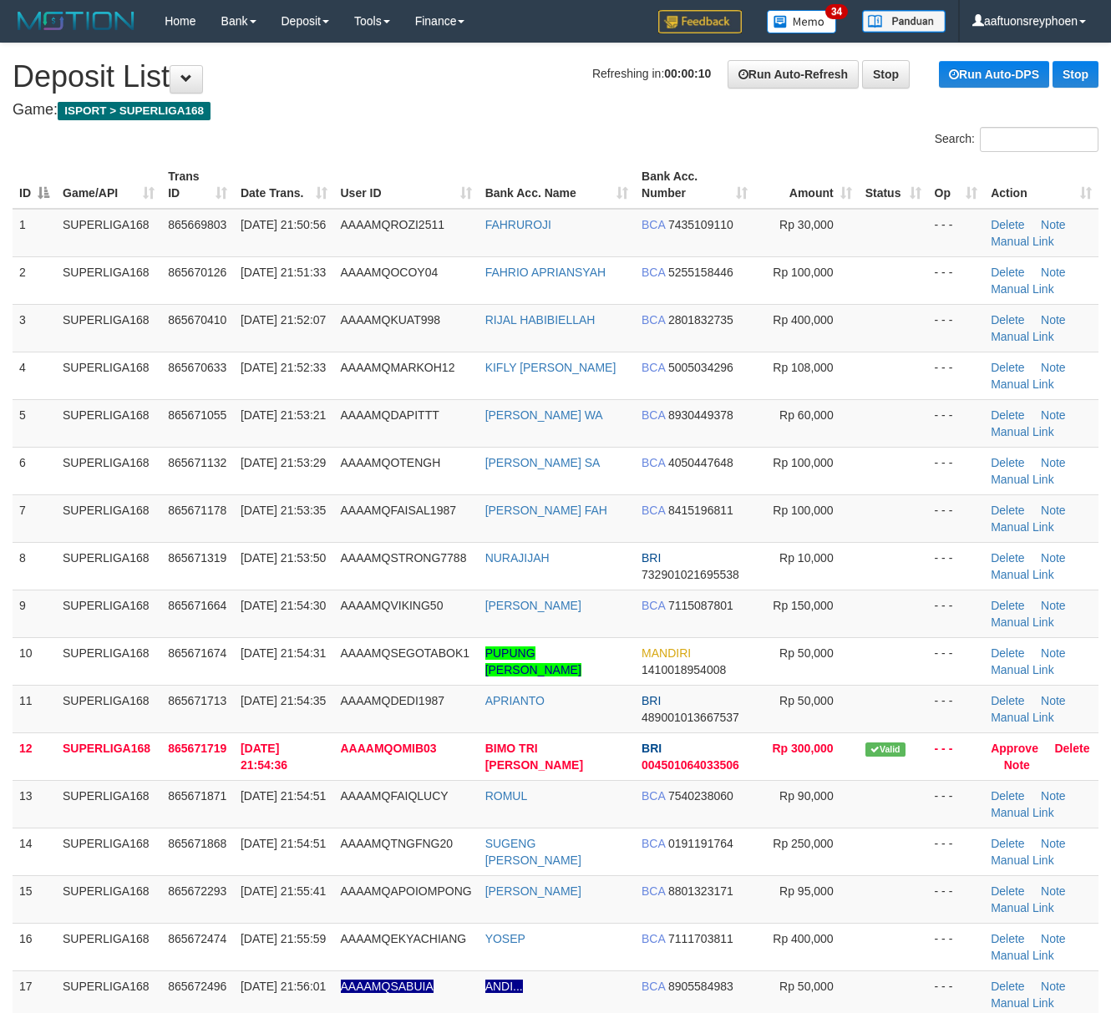
click at [35, 513] on td "7" at bounding box center [34, 518] width 43 height 48
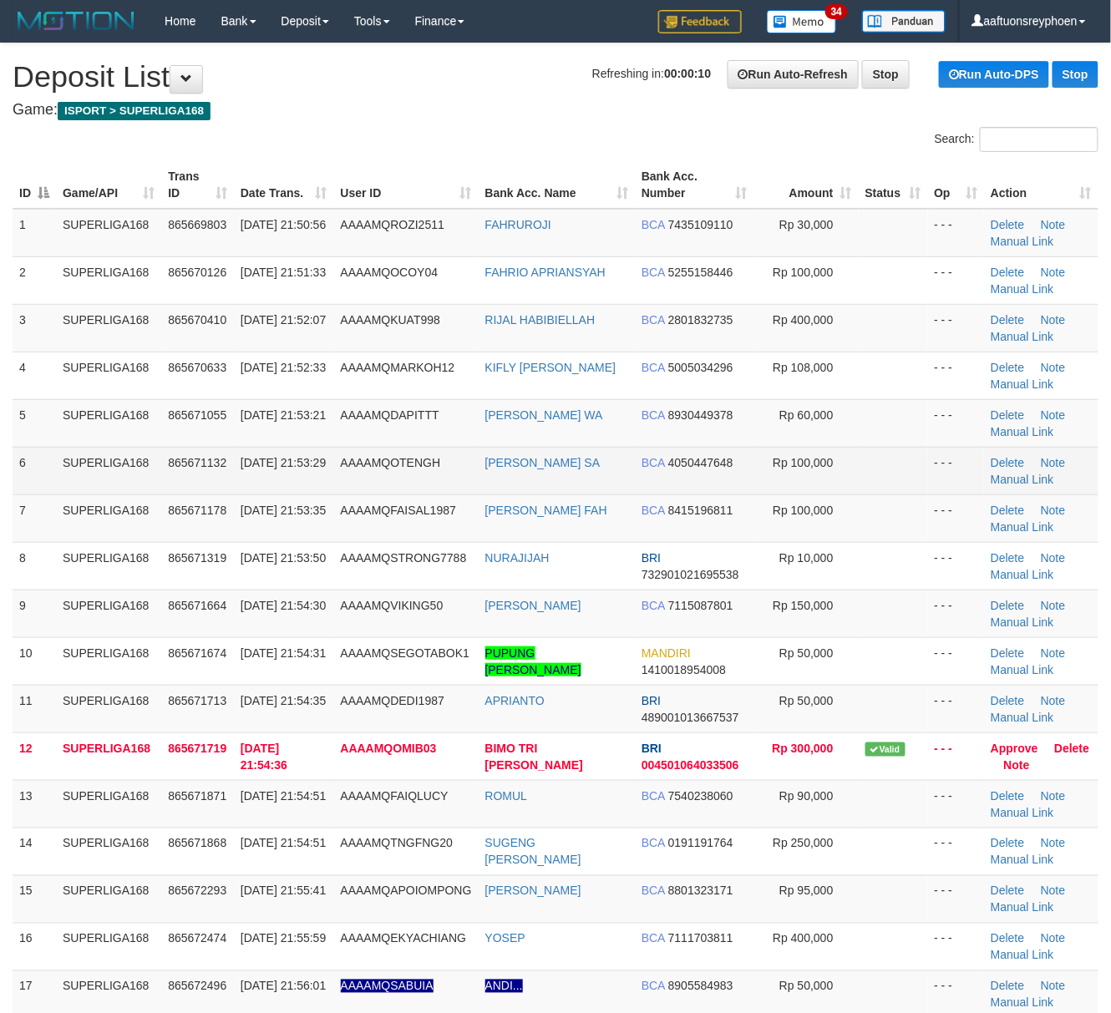
click at [81, 488] on td "SUPERLIGA168" at bounding box center [108, 471] width 105 height 48
click at [80, 488] on td "SUPERLIGA168" at bounding box center [108, 471] width 105 height 48
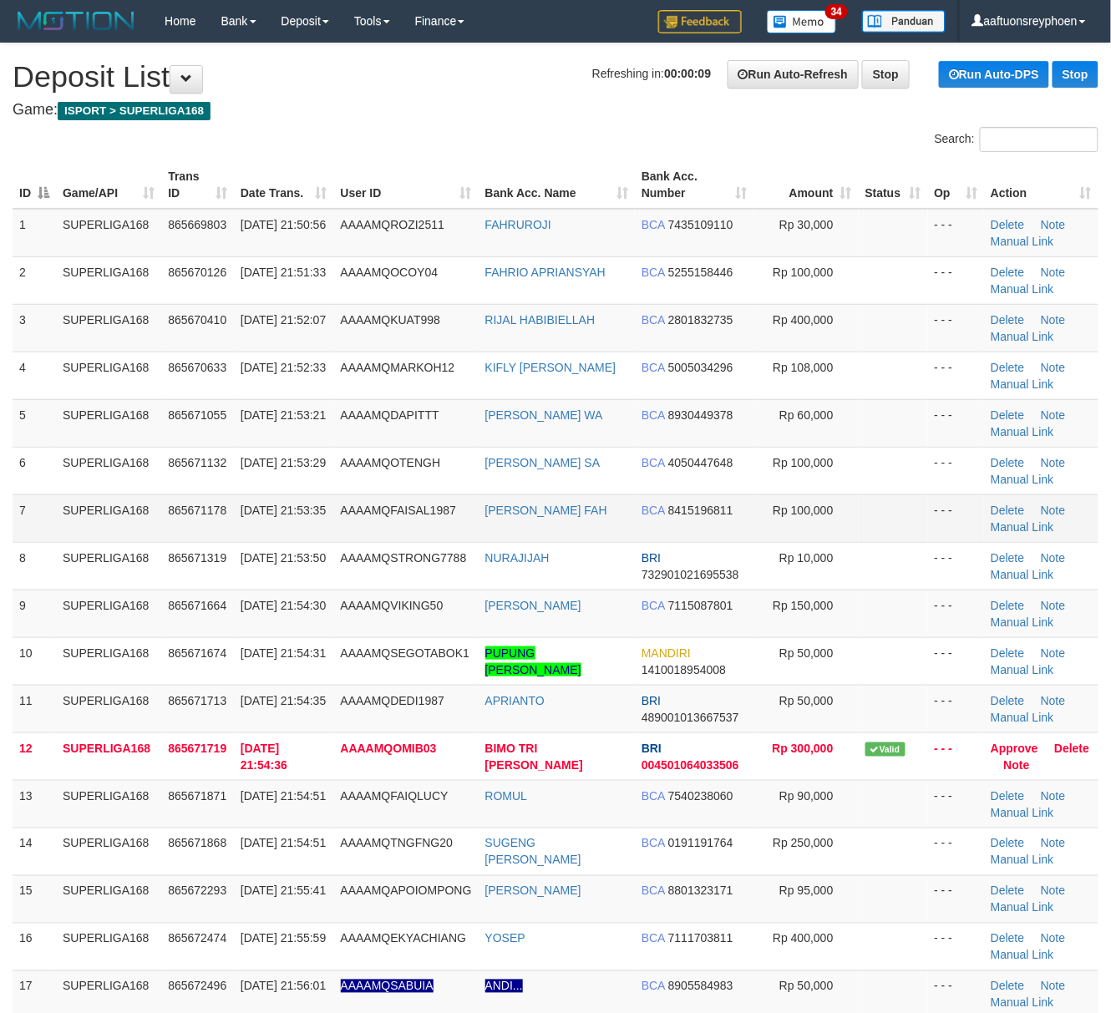
click at [50, 515] on td "7" at bounding box center [34, 518] width 43 height 48
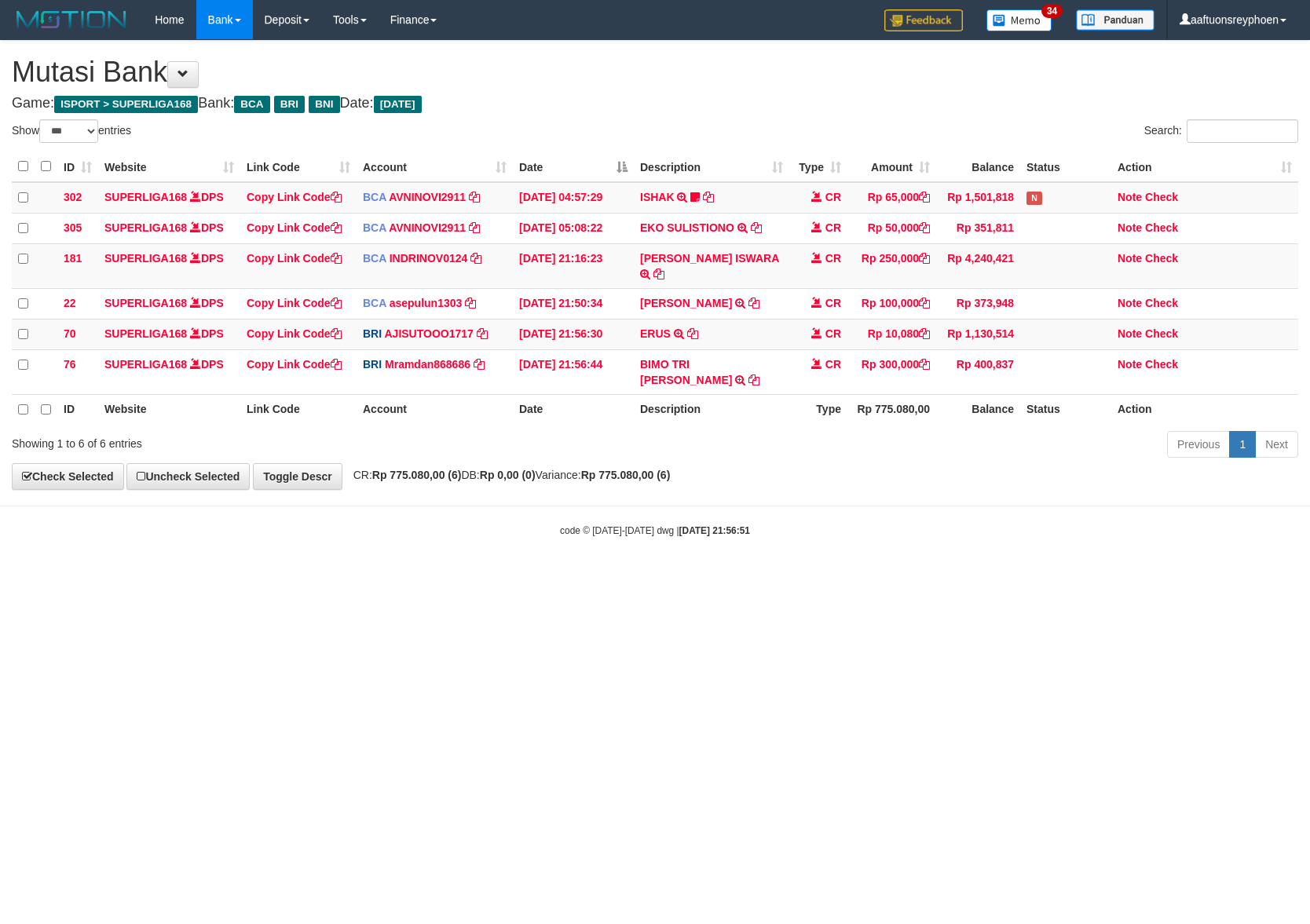
select select "***"
drag, startPoint x: 829, startPoint y: 626, endPoint x: 1184, endPoint y: 587, distance: 357.1
click at [1072, 577] on html "Toggle navigation Home Bank Account List Load By Website Group [ISPORT] SUPERLI…" at bounding box center [655, 289] width 1310 height 577
drag, startPoint x: 707, startPoint y: 585, endPoint x: 1302, endPoint y: 531, distance: 597.4
click at [912, 565] on html "Toggle navigation Home Bank Account List Load By Website Group [ISPORT] SUPERLI…" at bounding box center [655, 289] width 1310 height 577
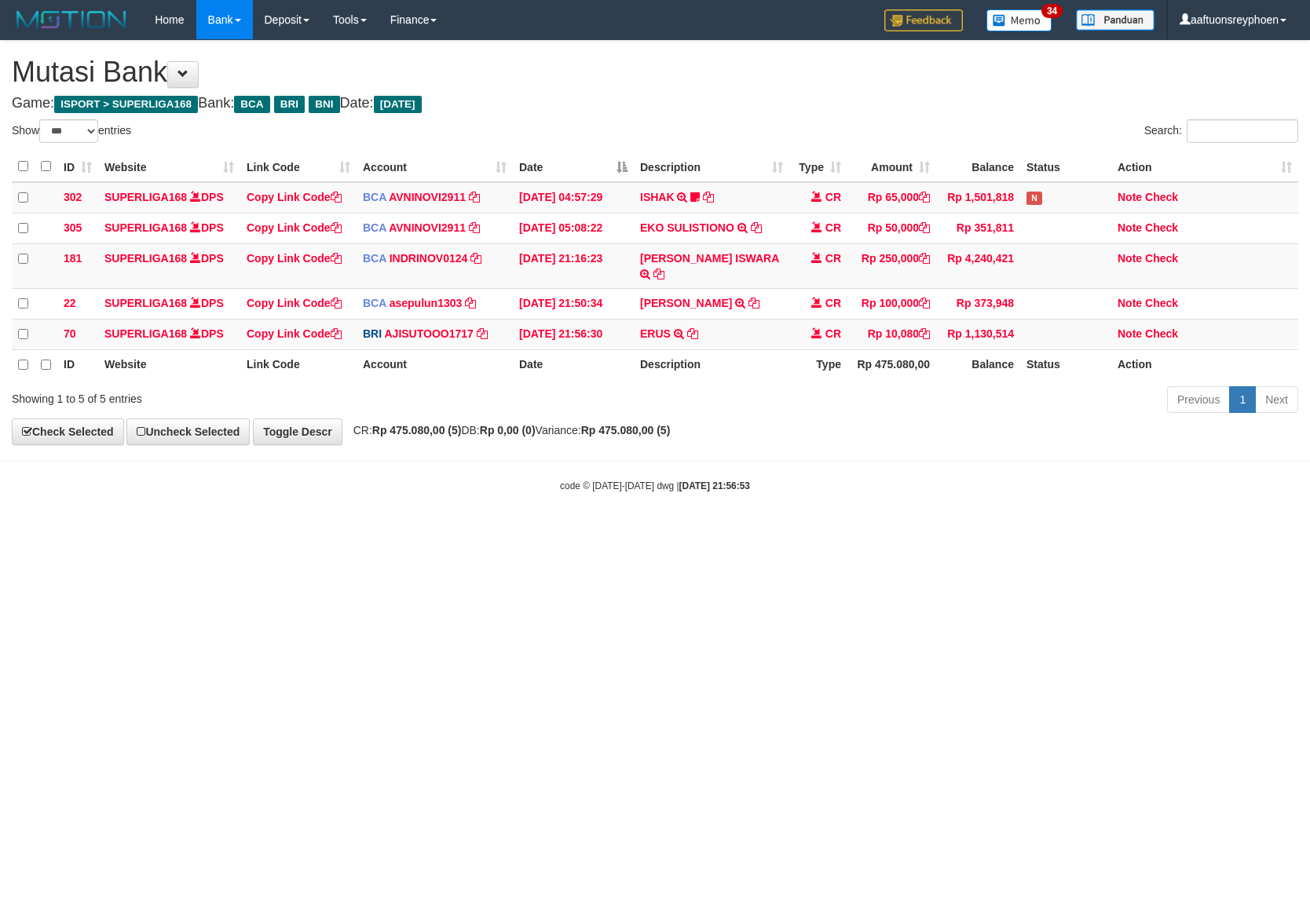
select select "***"
drag, startPoint x: 695, startPoint y: 626, endPoint x: 1308, endPoint y: 579, distance: 614.8
click at [778, 532] on html "Toggle navigation Home Bank Account List Load By Website Group [ISPORT] SUPERLI…" at bounding box center [655, 266] width 1310 height 532
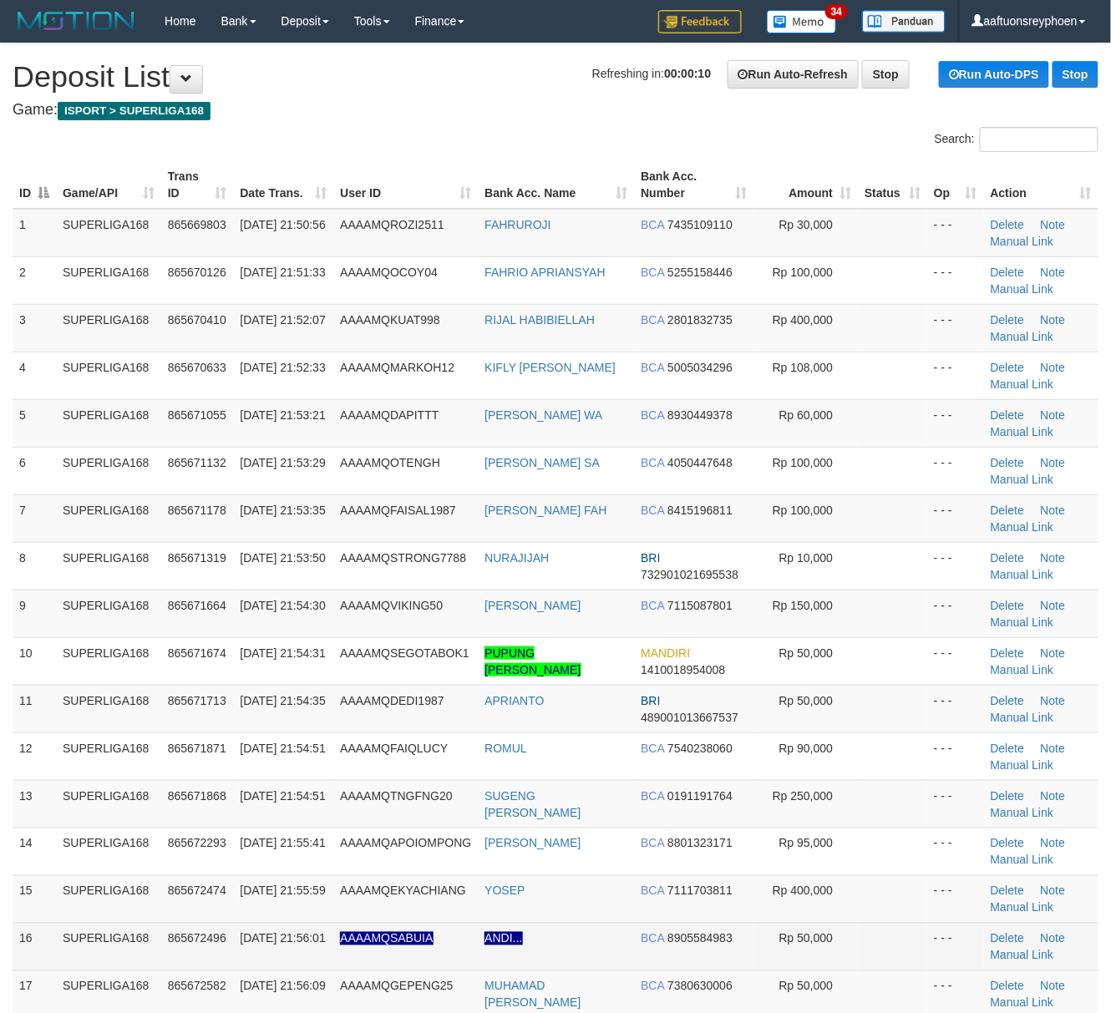
scroll to position [408, 0]
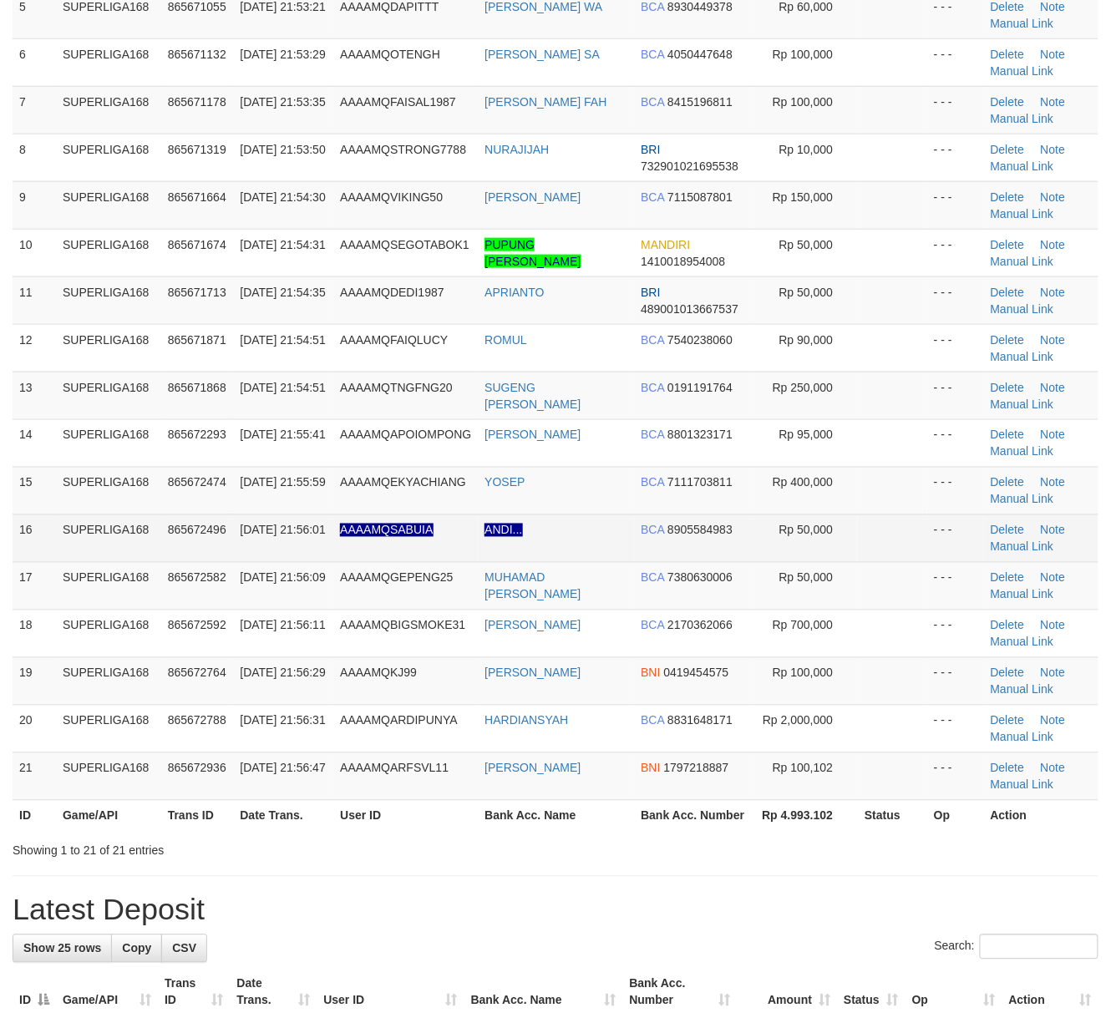
click at [241, 537] on span "31/08/2025 21:56:01" at bounding box center [282, 530] width 85 height 13
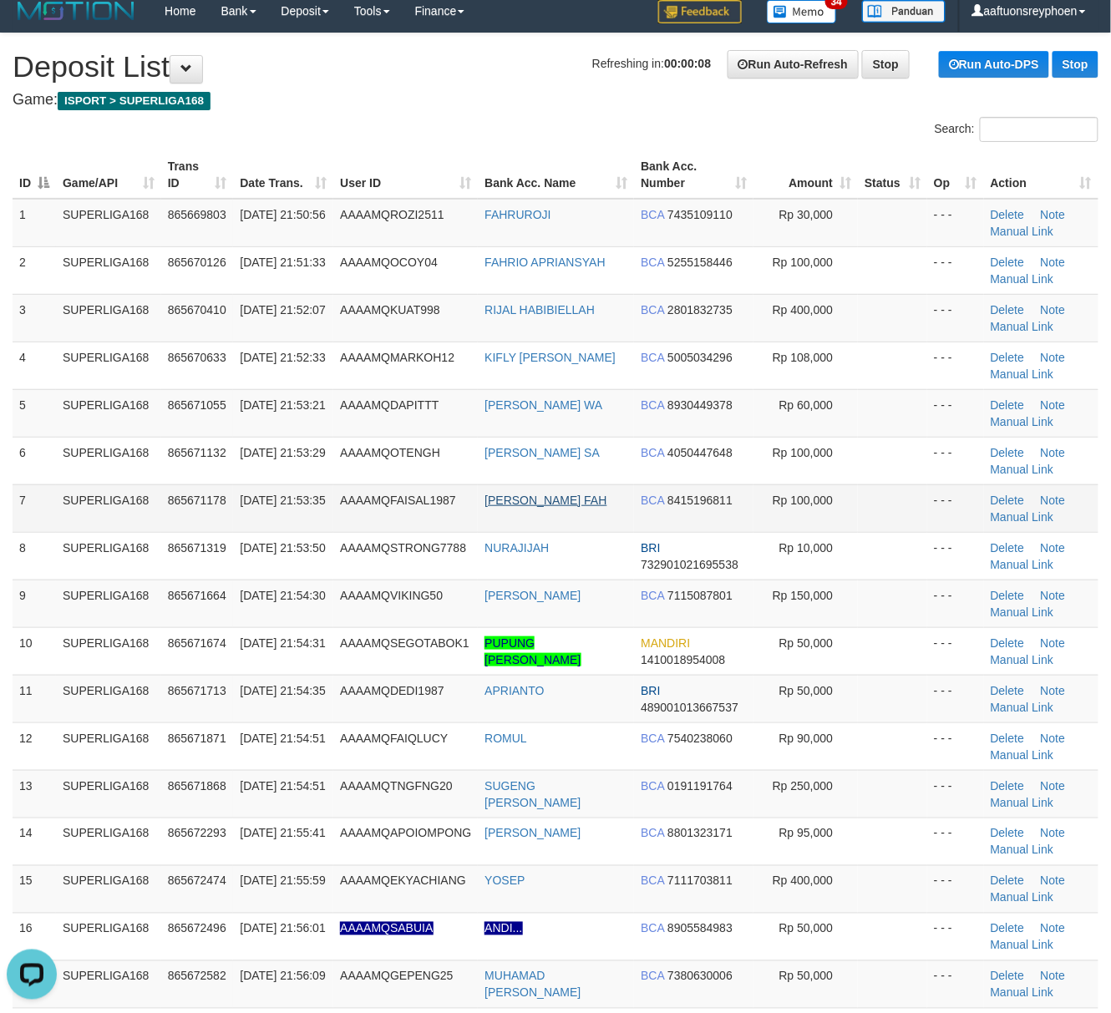
scroll to position [0, 0]
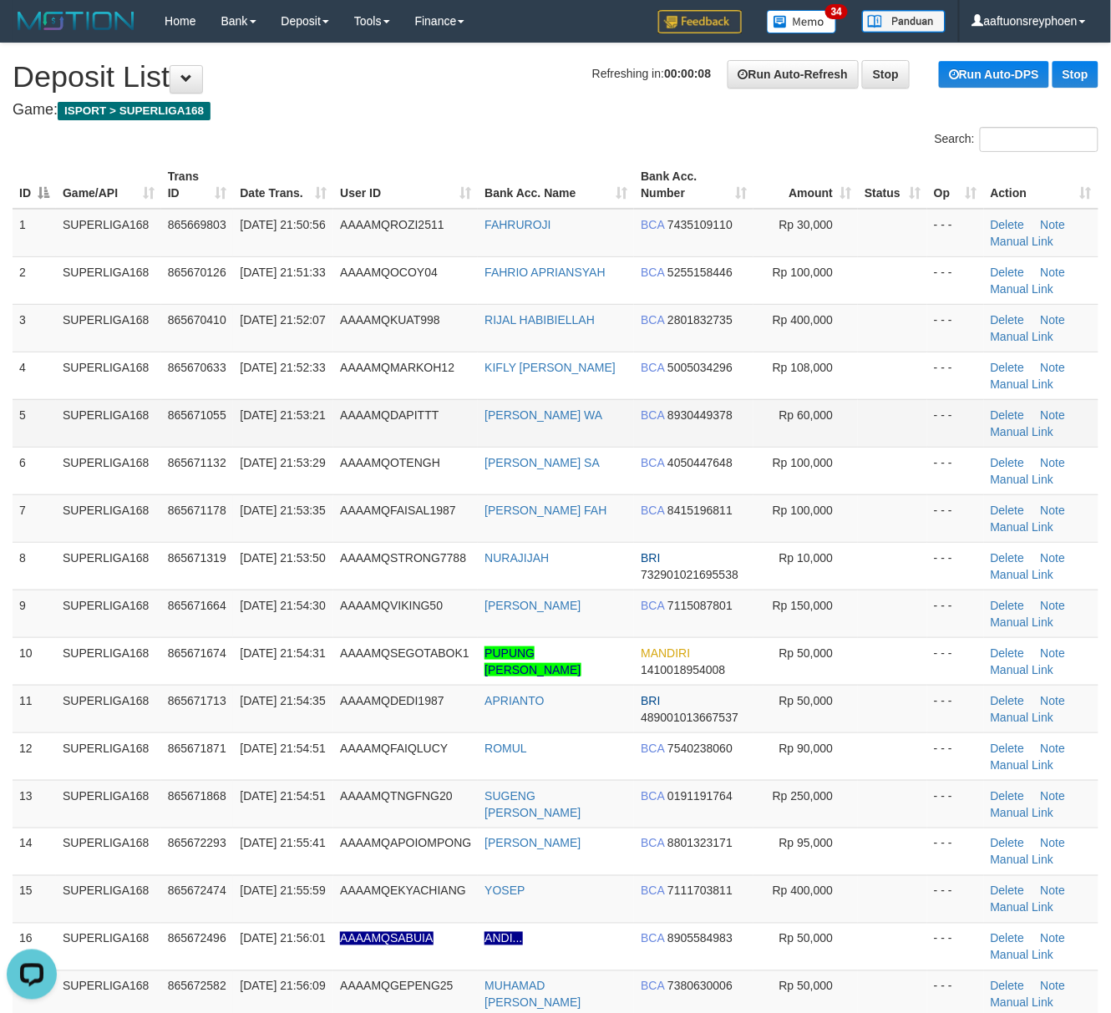
click at [222, 423] on td "865671055" at bounding box center [197, 423] width 73 height 48
click at [225, 423] on td "865671055" at bounding box center [197, 423] width 73 height 48
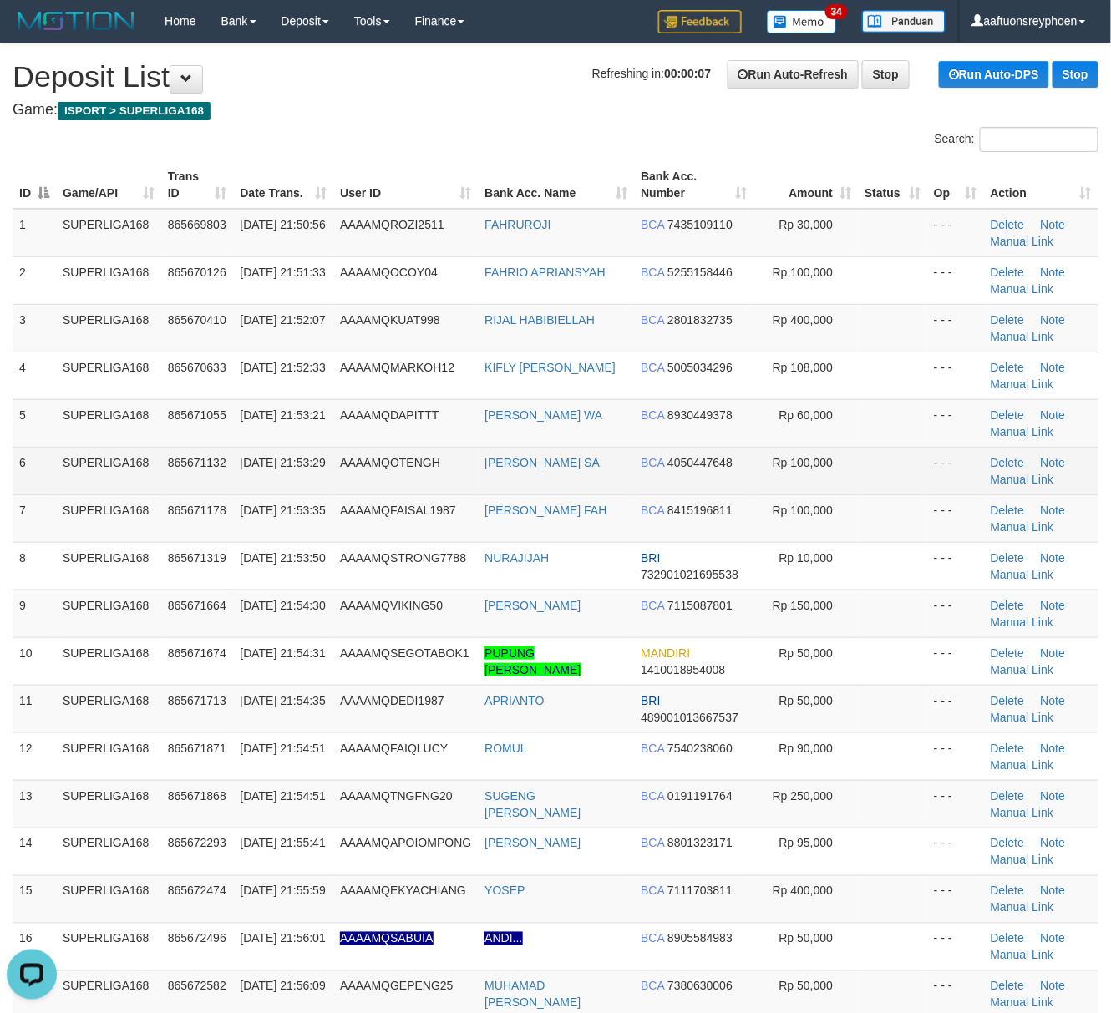
drag, startPoint x: 132, startPoint y: 472, endPoint x: 3, endPoint y: 516, distance: 136.0
click at [128, 472] on td "SUPERLIGA168" at bounding box center [108, 471] width 105 height 48
drag, startPoint x: 61, startPoint y: 471, endPoint x: 45, endPoint y: 472, distance: 15.9
click at [57, 471] on td "SUPERLIGA168" at bounding box center [108, 471] width 105 height 48
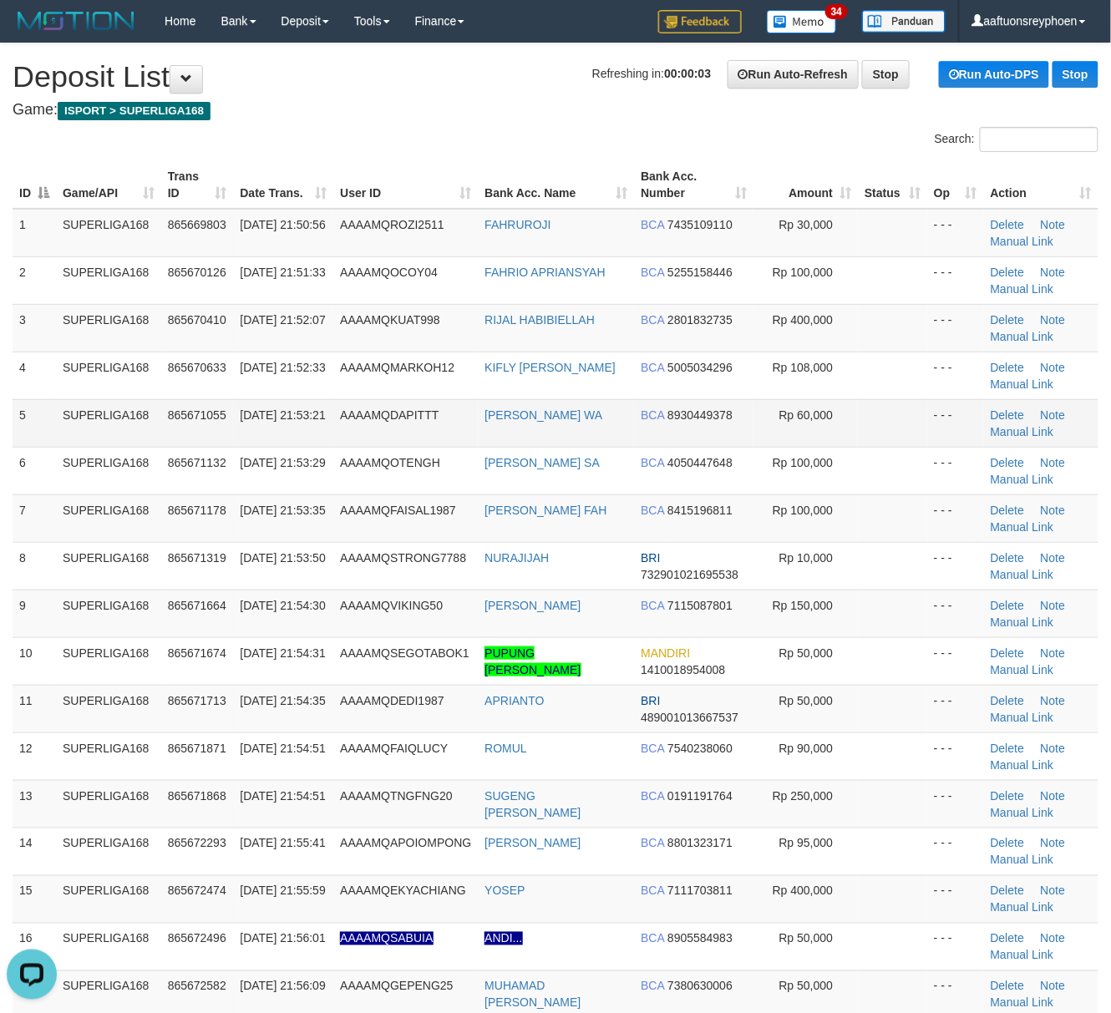
drag, startPoint x: 152, startPoint y: 441, endPoint x: 134, endPoint y: 439, distance: 18.4
click at [144, 439] on td "SUPERLIGA168" at bounding box center [108, 423] width 105 height 48
click at [277, 406] on td "[DATE] 21:53:21" at bounding box center [283, 423] width 100 height 48
drag, startPoint x: 277, startPoint y: 406, endPoint x: 8, endPoint y: 453, distance: 273.8
click at [265, 408] on td "31/08/2025 21:53:21" at bounding box center [283, 423] width 100 height 48
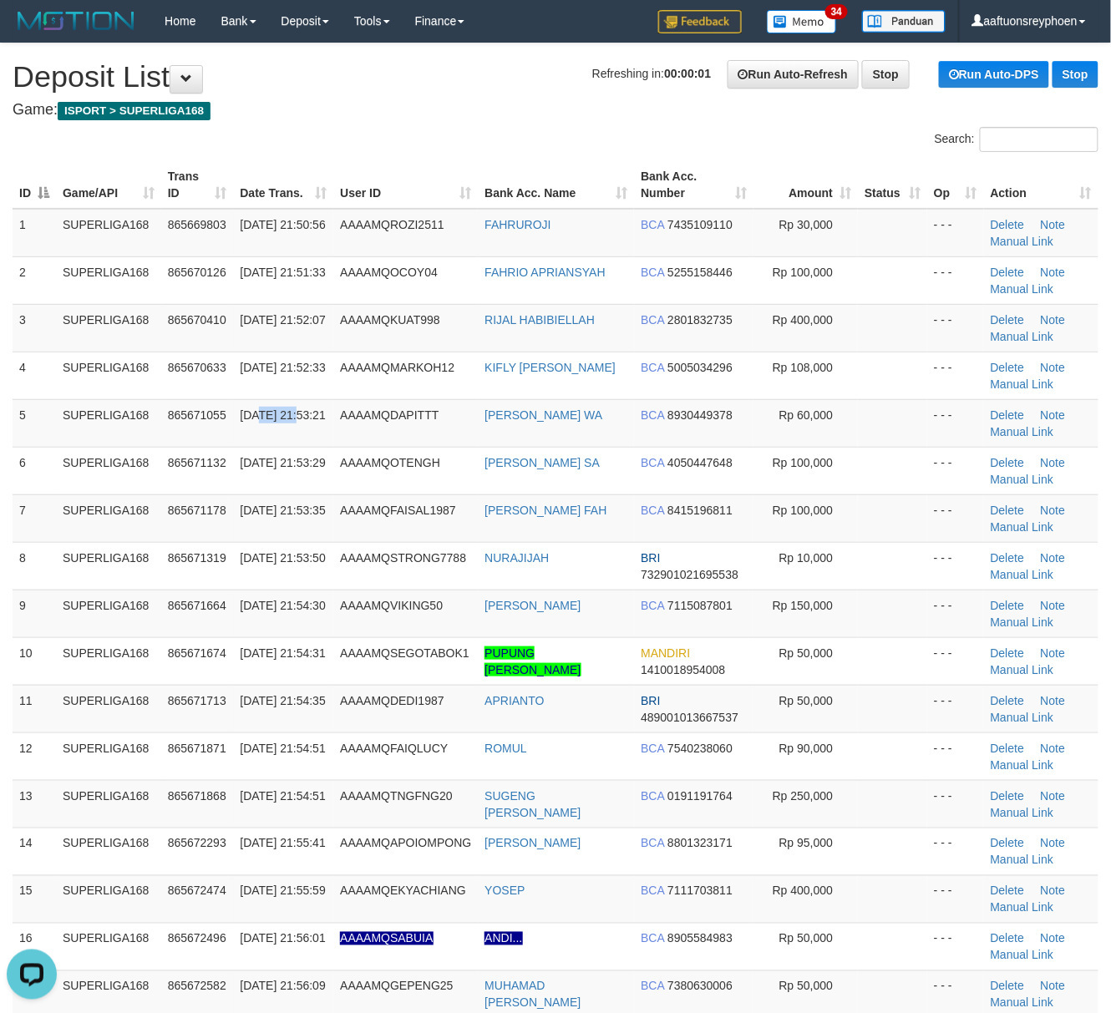
drag, startPoint x: 27, startPoint y: 443, endPoint x: -20, endPoint y: 446, distance: 46.9
click at [160, 403] on tr "5 SUPERLIGA168 865671055 31/08/2025 21:53:21 AAAAMQDAPITTT DAVID PRISILIAN WA B…" at bounding box center [556, 423] width 1086 height 48
drag, startPoint x: 160, startPoint y: 403, endPoint x: 4, endPoint y: 413, distance: 156.5
click at [159, 403] on tr "5 SUPERLIGA168 865671055 31/08/2025 21:53:21 AAAAMQDAPITTT DAVID PRISILIAN WA B…" at bounding box center [556, 423] width 1086 height 48
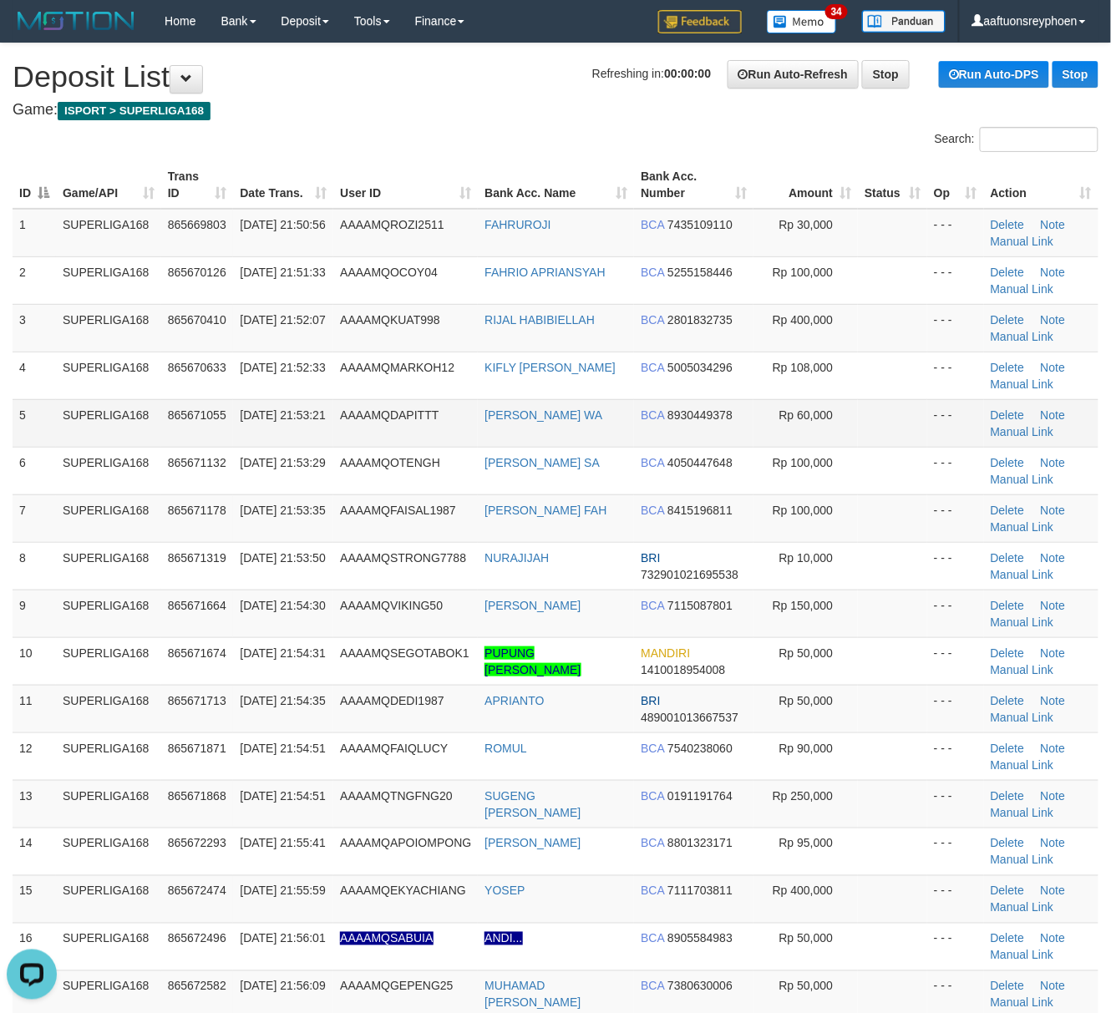
drag, startPoint x: 87, startPoint y: 436, endPoint x: 4, endPoint y: 453, distance: 84.3
click at [62, 441] on td "SUPERLIGA168" at bounding box center [108, 423] width 105 height 48
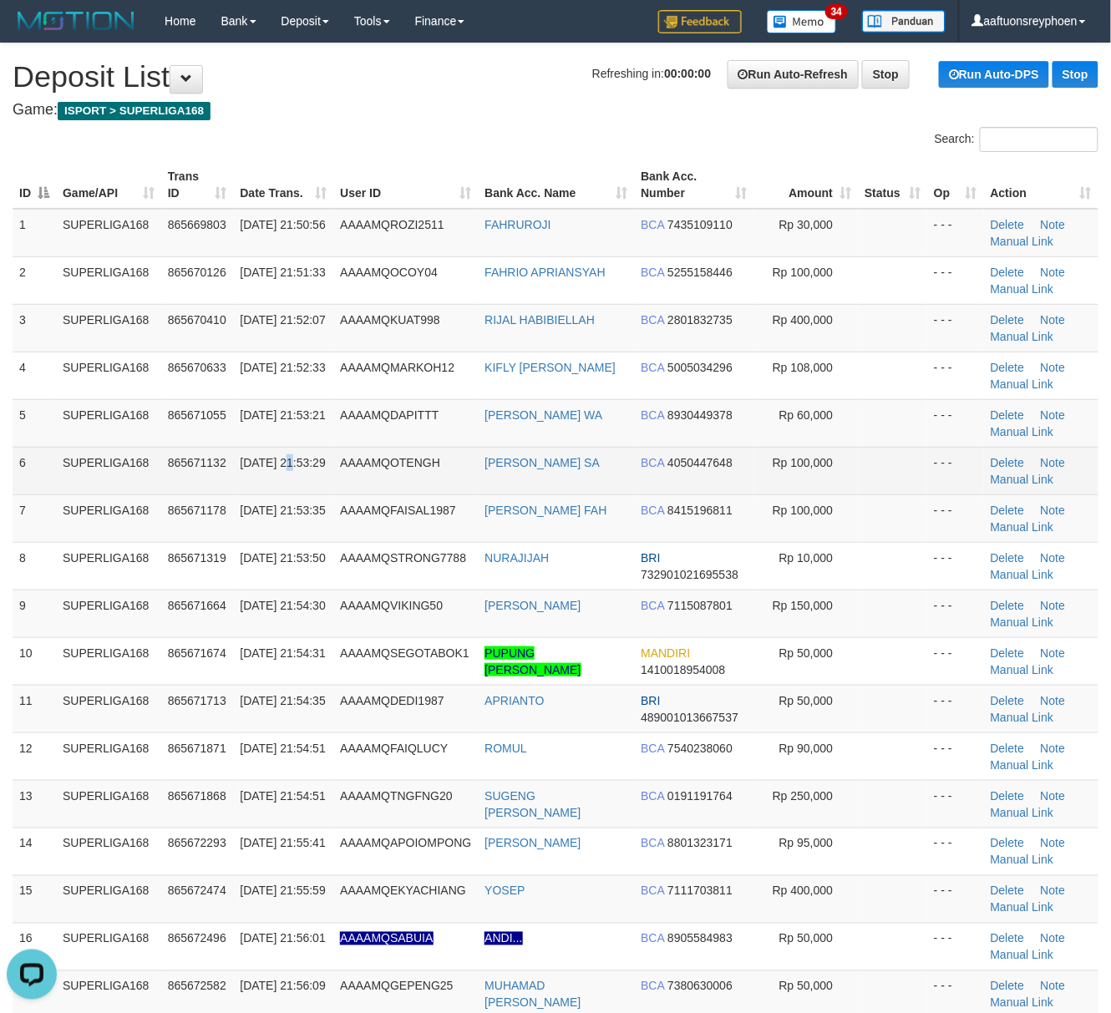
drag, startPoint x: 291, startPoint y: 465, endPoint x: 184, endPoint y: 483, distance: 109.1
click at [284, 465] on span "31/08/2025 21:53:29" at bounding box center [282, 462] width 85 height 13
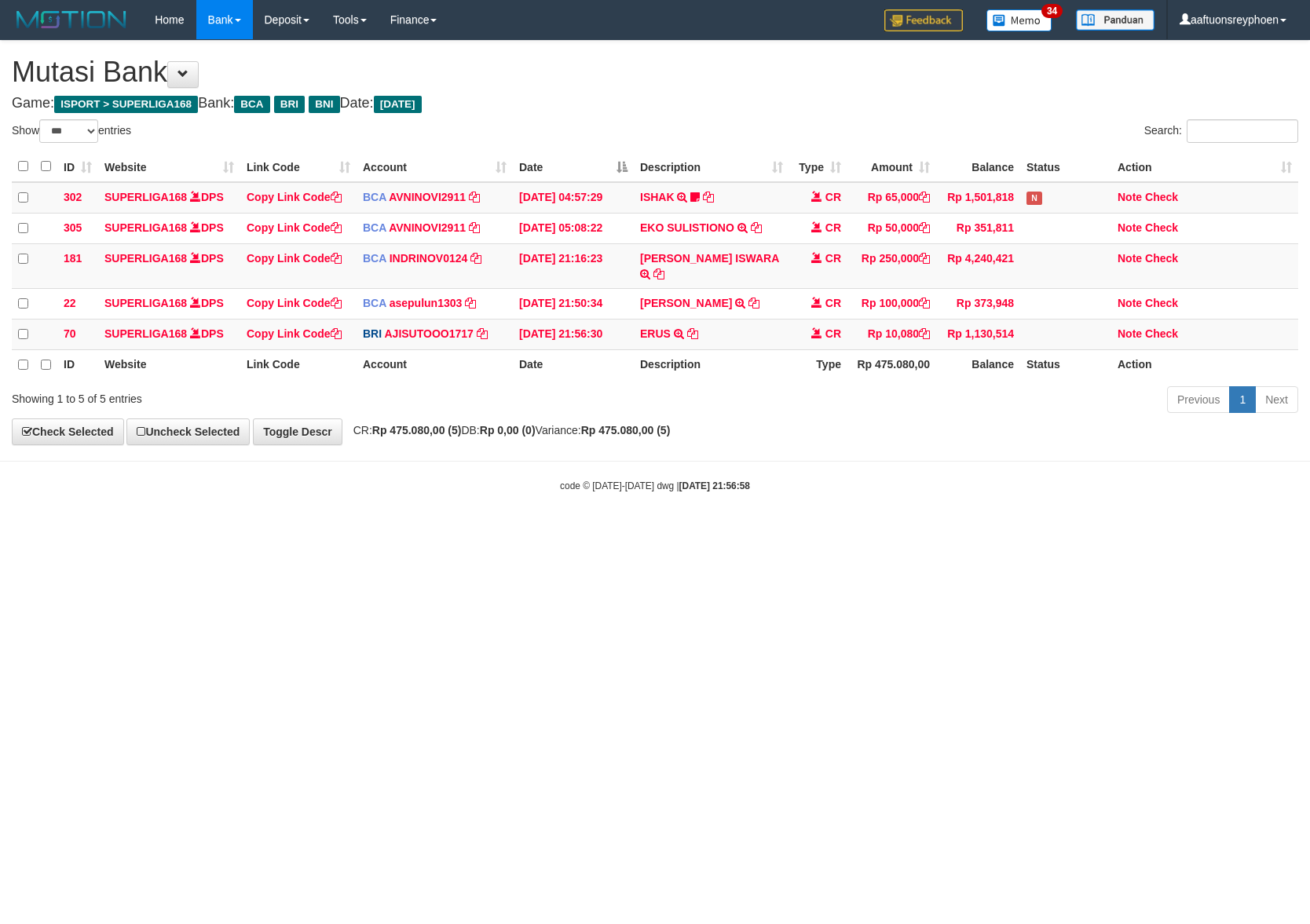
select select "***"
drag, startPoint x: 802, startPoint y: 582, endPoint x: 1304, endPoint y: 557, distance: 502.6
click at [820, 532] on html "Toggle navigation Home Bank Account List Load By Website Group [ISPORT] SUPERLI…" at bounding box center [655, 266] width 1310 height 532
drag, startPoint x: 1093, startPoint y: 556, endPoint x: 1142, endPoint y: 547, distance: 49.8
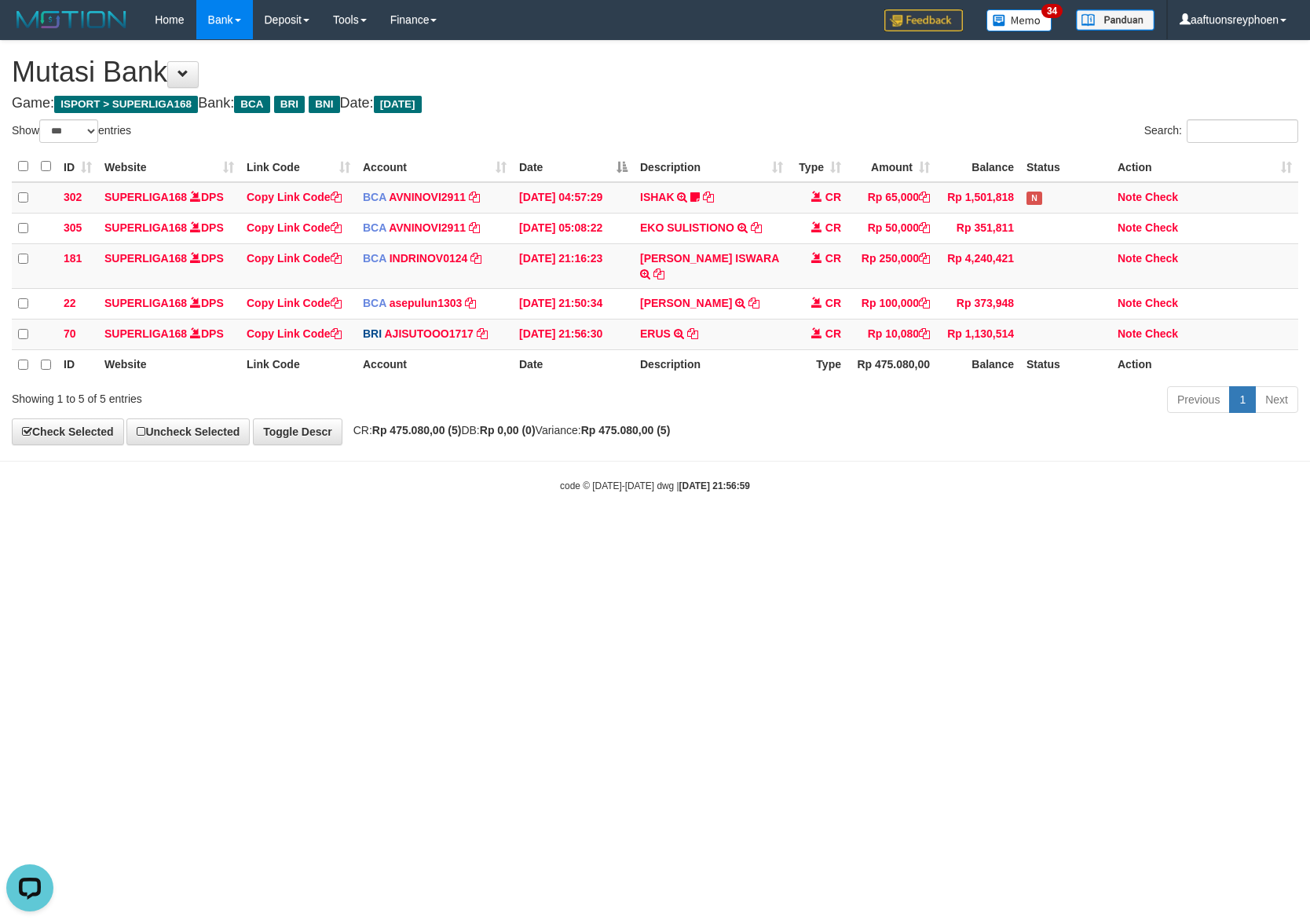
click at [1127, 532] on html "Toggle navigation Home Bank Account List Load By Website Group [ISPORT] SUPERLI…" at bounding box center [655, 266] width 1310 height 532
click at [1169, 519] on html "Toggle navigation Home Bank Account List Load By Website Group [ISPORT] SUPERLI…" at bounding box center [655, 266] width 1310 height 532
select select "***"
drag, startPoint x: 797, startPoint y: 459, endPoint x: 1298, endPoint y: 462, distance: 501.0
click at [937, 456] on body "Toggle navigation Home Bank Account List Load By Website Group [ISPORT] SUPERLI…" at bounding box center [655, 266] width 1310 height 532
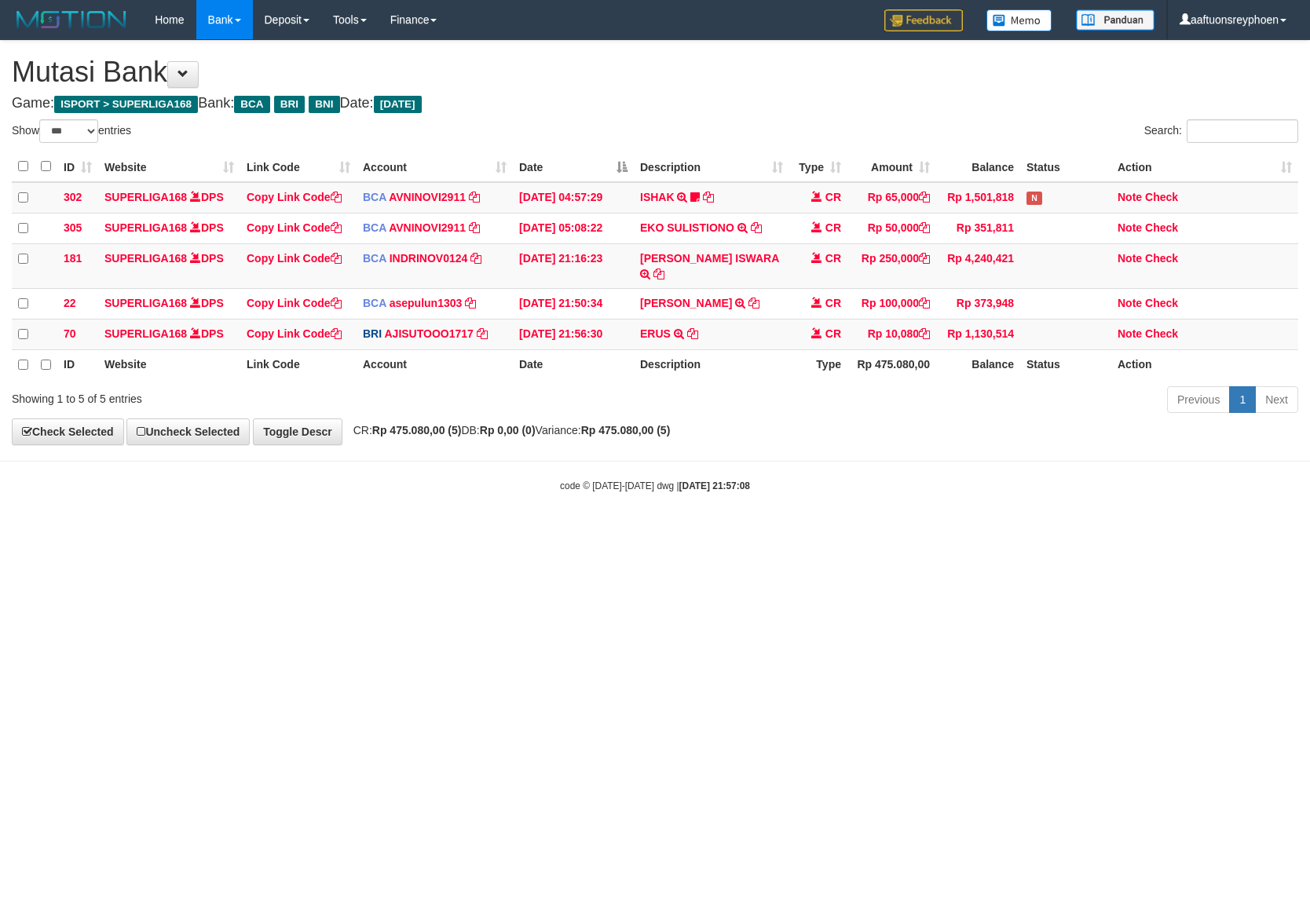
drag, startPoint x: 1314, startPoint y: 472, endPoint x: 1374, endPoint y: 469, distance: 60.1
click at [1309, 469] on html "Toggle navigation Home Bank Account List Load By Website Group [ISPORT] SUPERLI…" at bounding box center [655, 266] width 1310 height 532
select select "***"
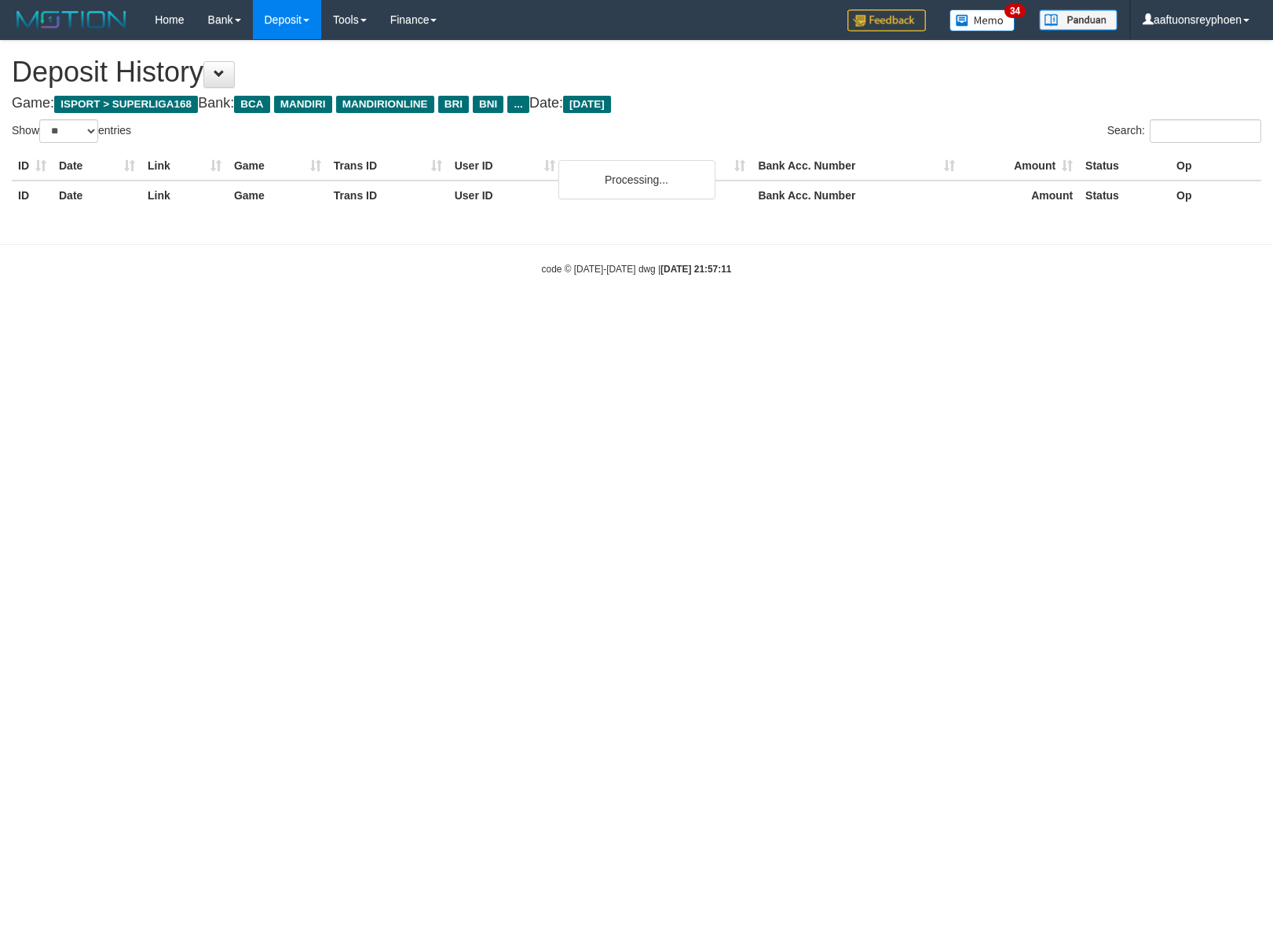
select select "**"
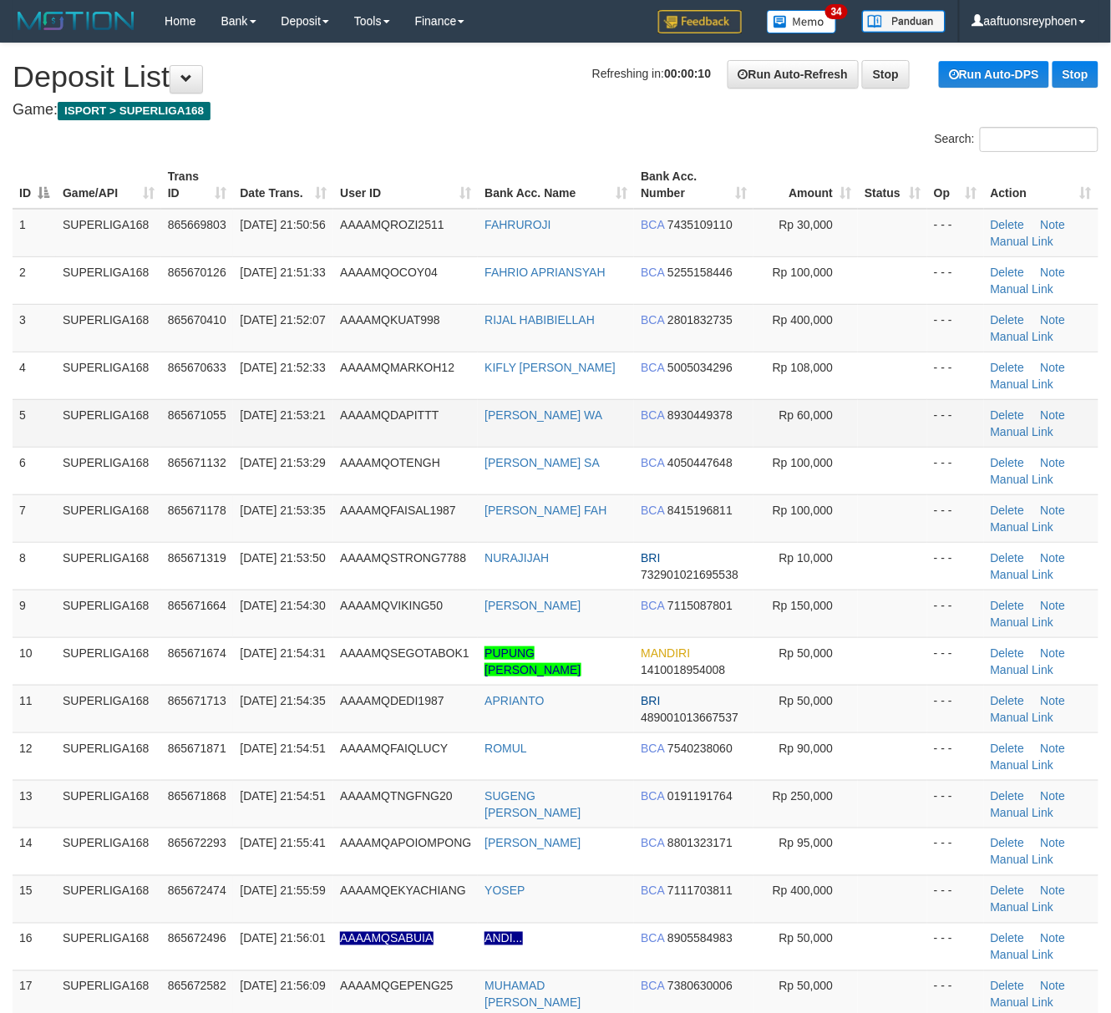
click at [307, 422] on td "[DATE] 21:53:21" at bounding box center [283, 423] width 100 height 48
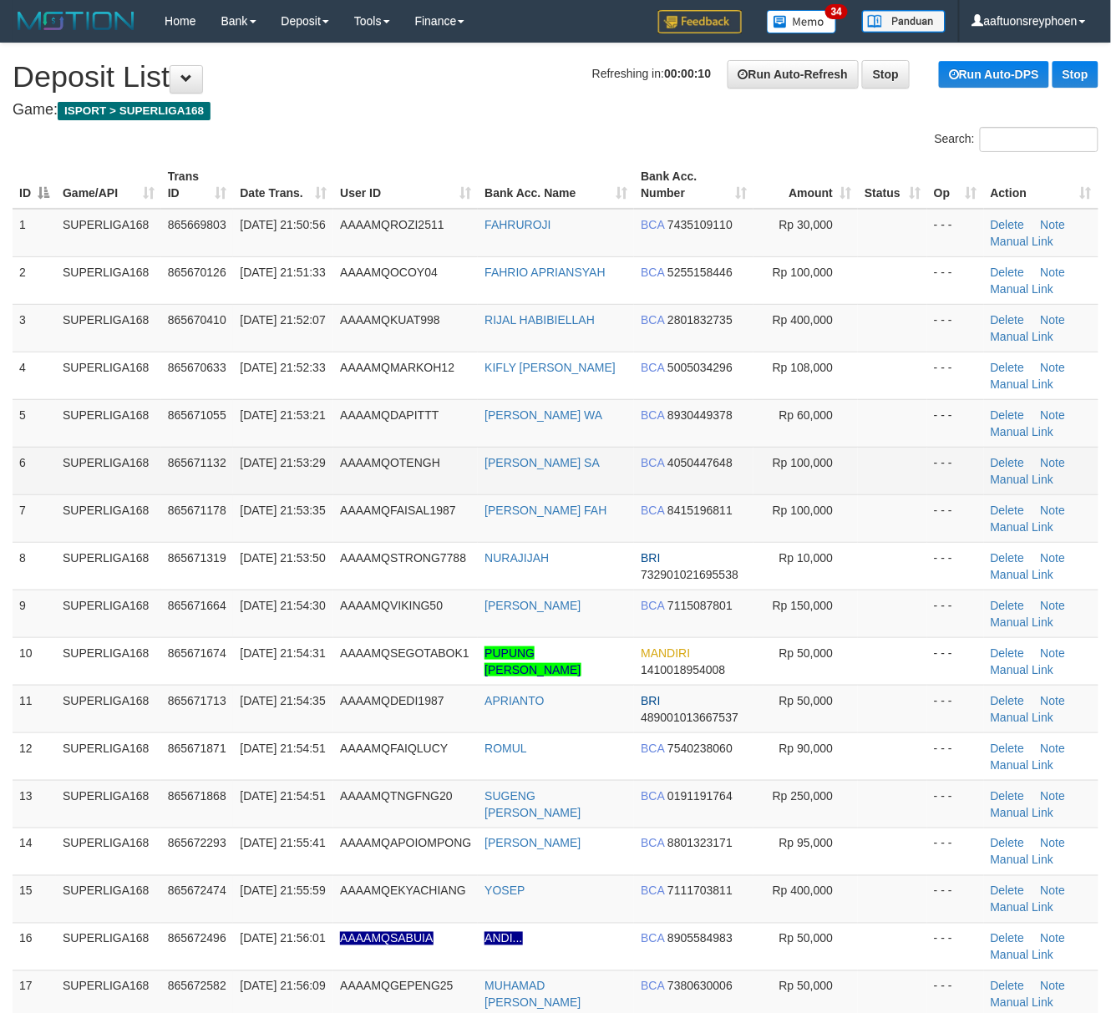
drag, startPoint x: 299, startPoint y: 448, endPoint x: 12, endPoint y: 489, distance: 290.3
click at [288, 448] on td "[DATE] 21:53:29" at bounding box center [283, 471] width 100 height 48
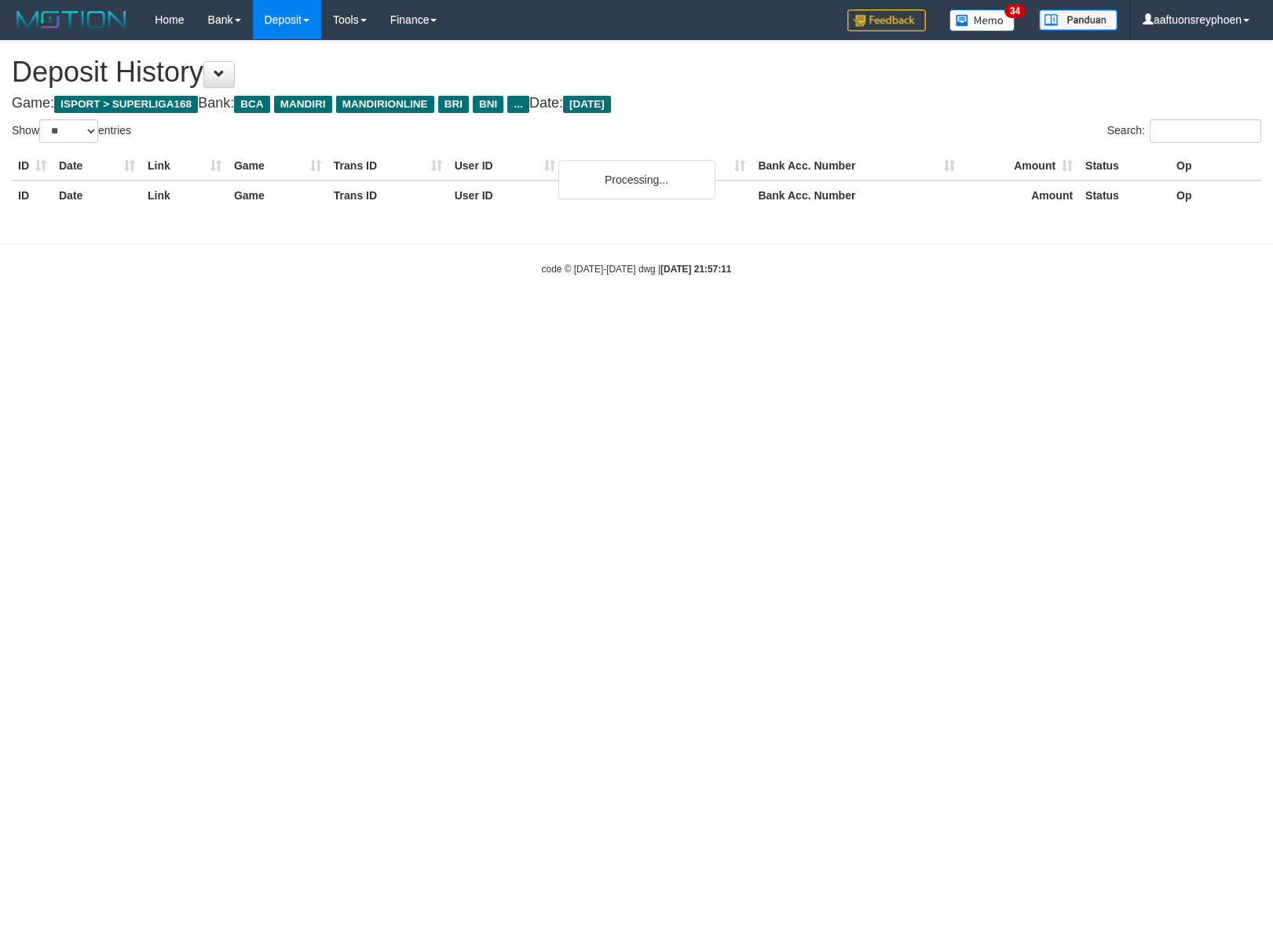
select select "**"
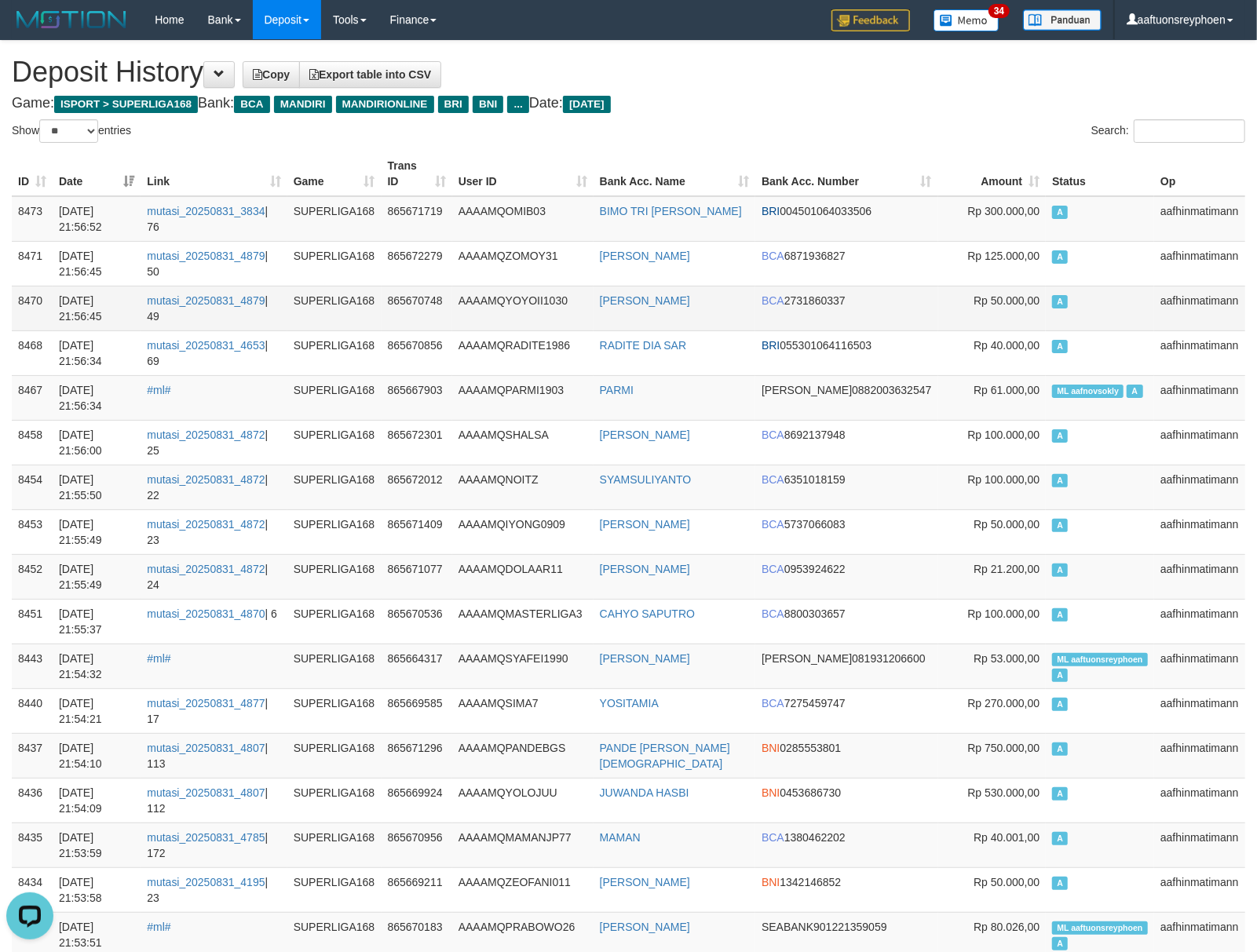
click at [1091, 303] on td "A" at bounding box center [1099, 308] width 108 height 45
click at [1090, 303] on td "A" at bounding box center [1099, 308] width 108 height 45
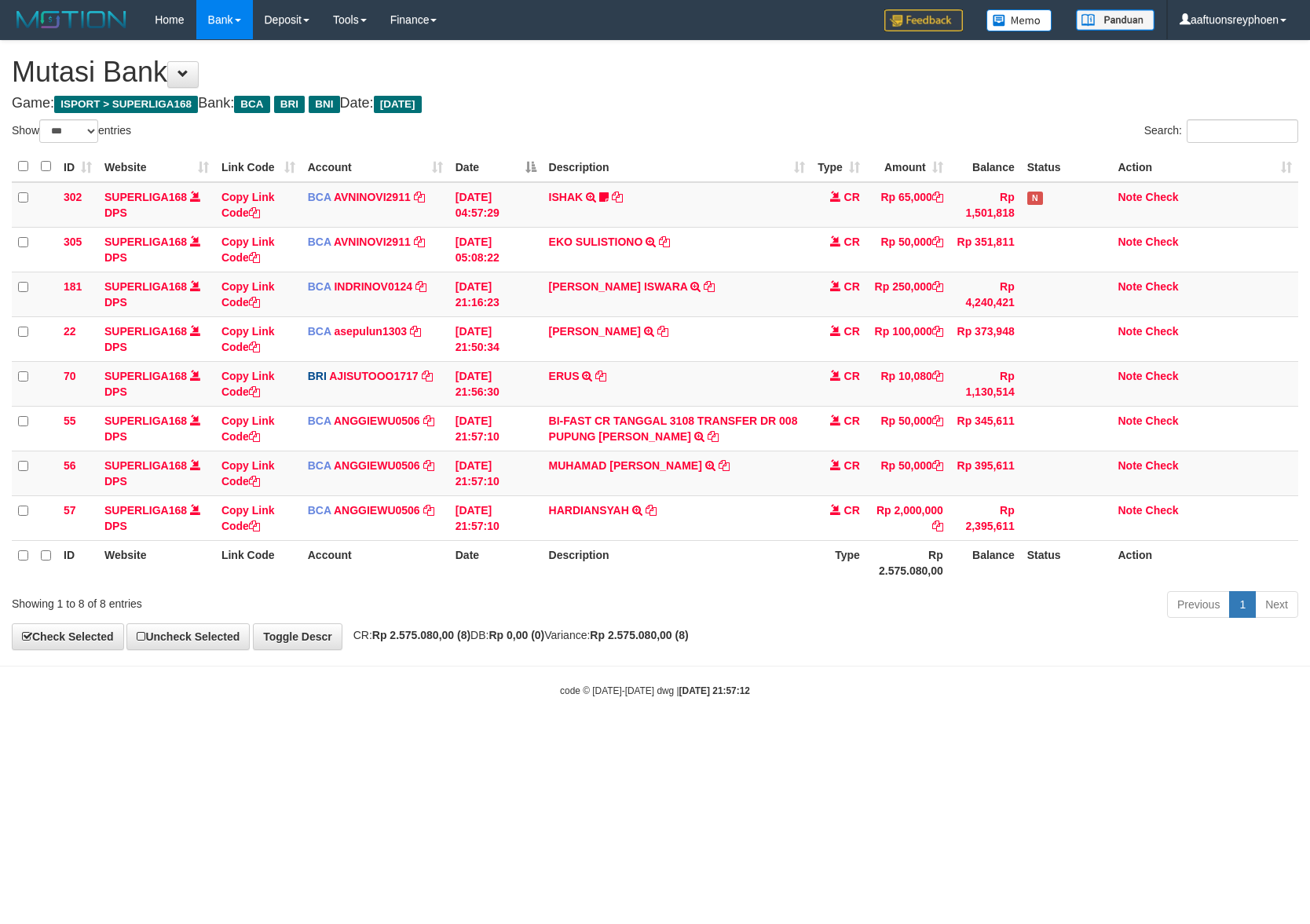
select select "***"
click at [699, 578] on th "Description" at bounding box center [677, 563] width 269 height 45
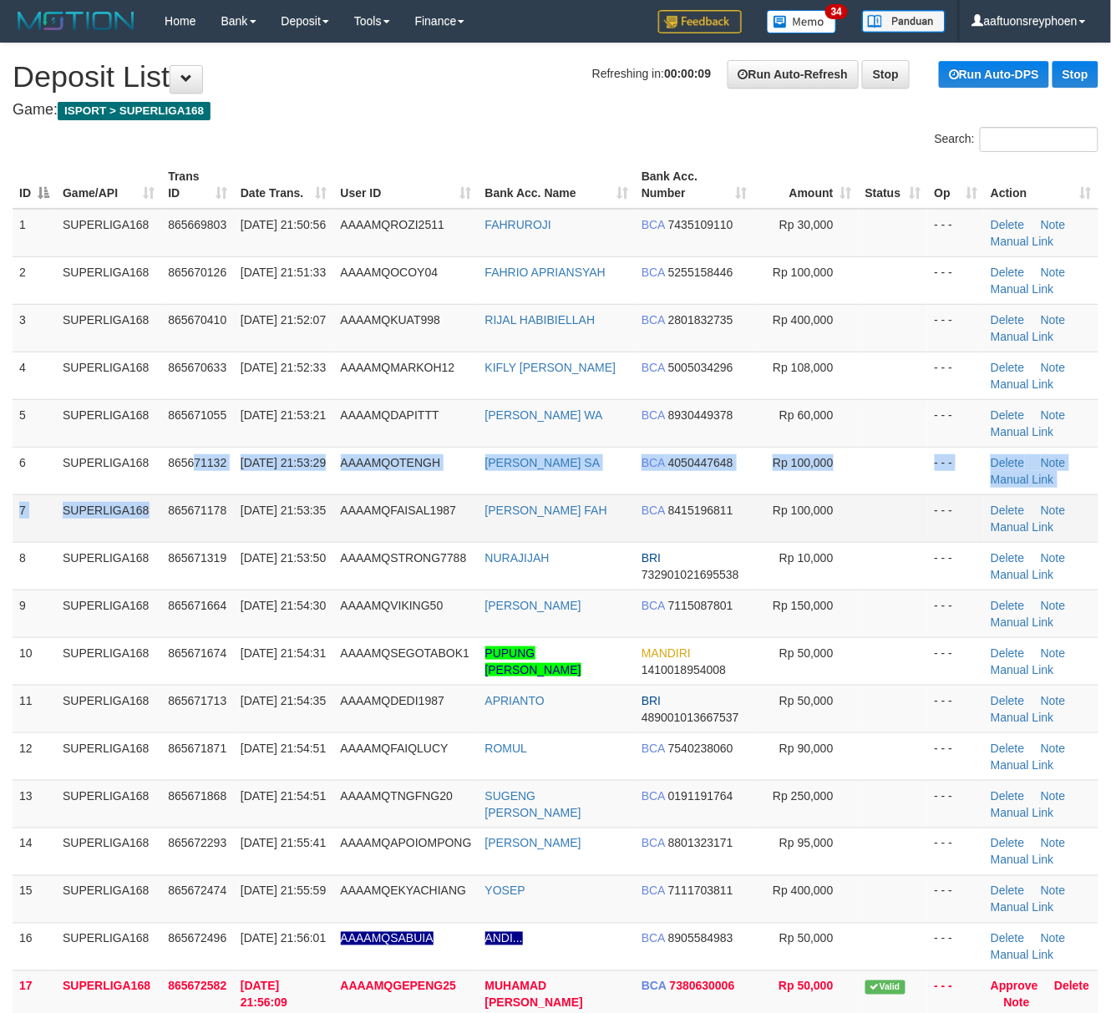
click at [191, 486] on tbody "1 SUPERLIGA168 865669803 [DATE] 21:50:56 AAAAMQROZI2511 [GEOGRAPHIC_DATA] BCA 7…" at bounding box center [556, 757] width 1086 height 1096
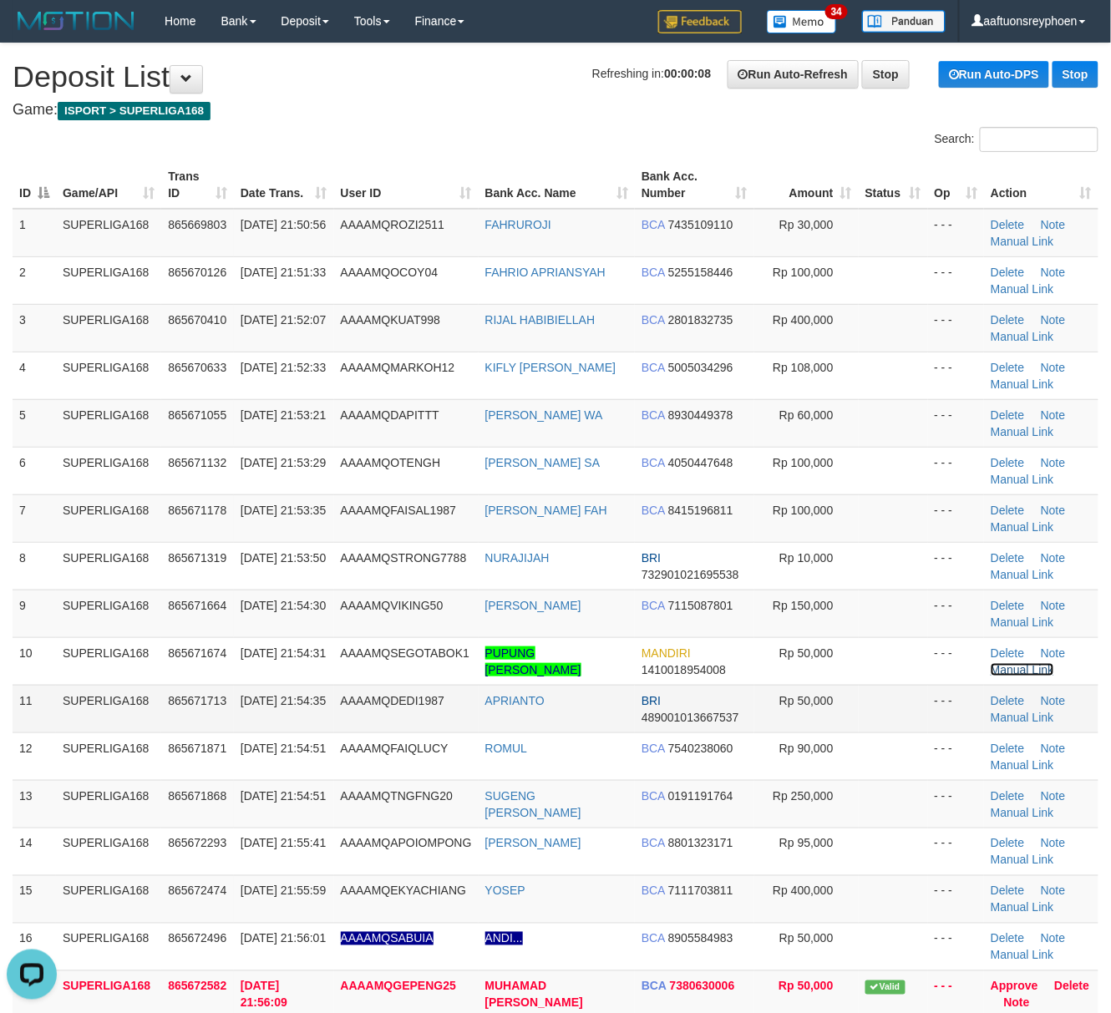
drag, startPoint x: 1010, startPoint y: 673, endPoint x: 925, endPoint y: 690, distance: 86.8
click at [1010, 673] on link "Manual Link" at bounding box center [1021, 669] width 63 height 13
click at [157, 234] on td "SUPERLIGA168" at bounding box center [108, 233] width 105 height 48
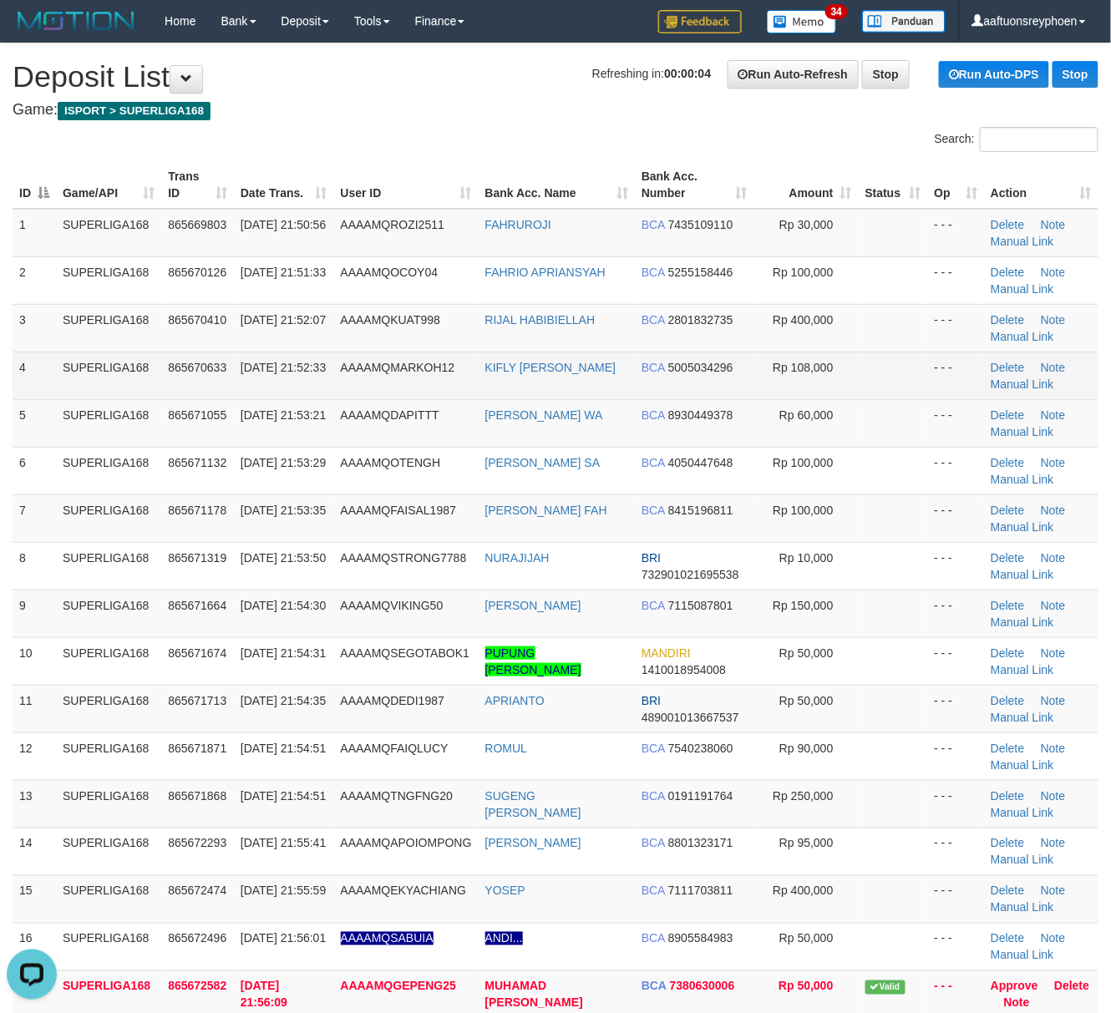
click at [228, 357] on td "865670633" at bounding box center [197, 376] width 73 height 48
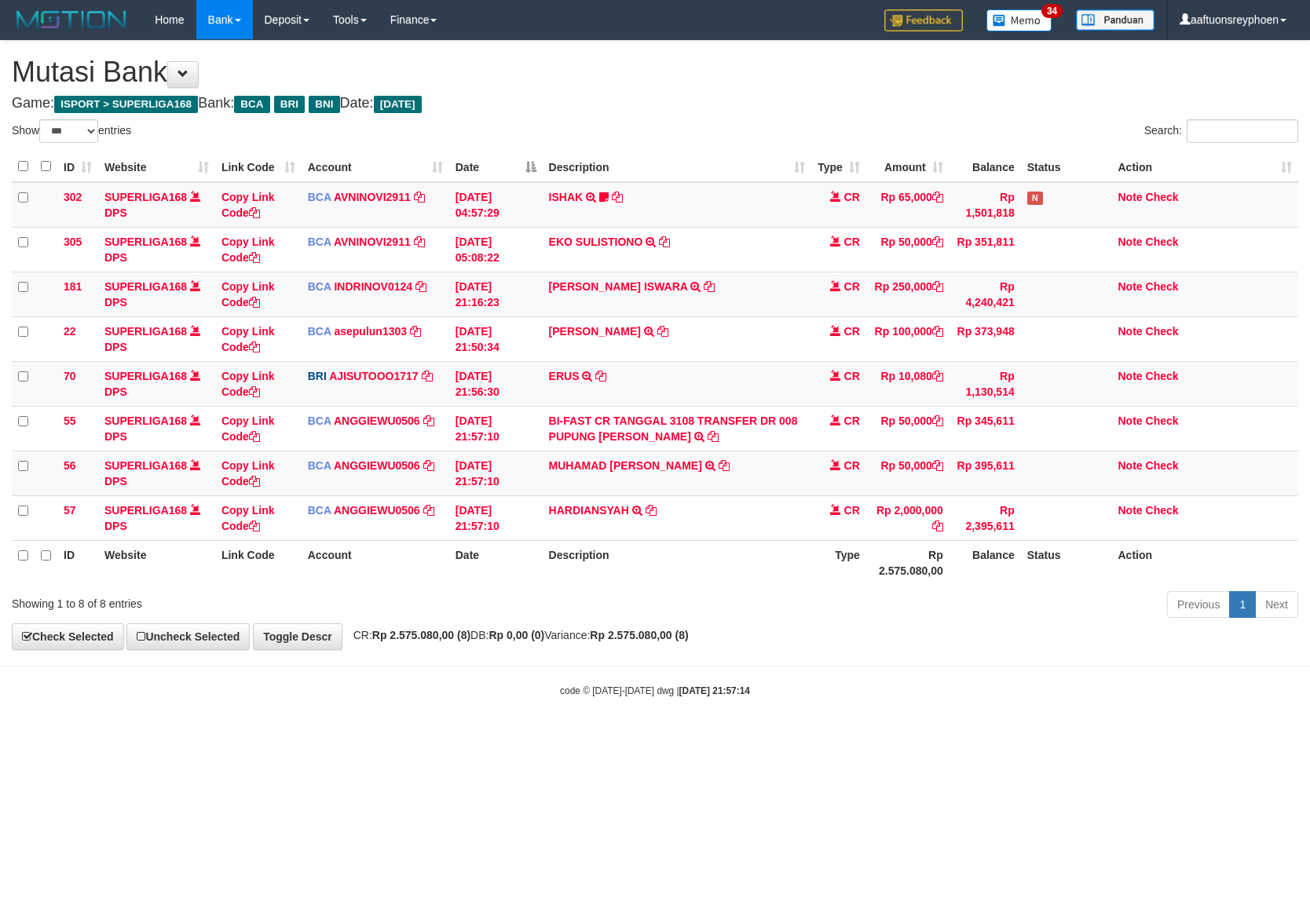
select select "***"
click at [573, 445] on td "BI-FAST CR TANGGAL 3108 TRANSFER DR 008 PUPUNG YULI YASMAN BI-FAST CR TANGGAL :…" at bounding box center [677, 429] width 269 height 45
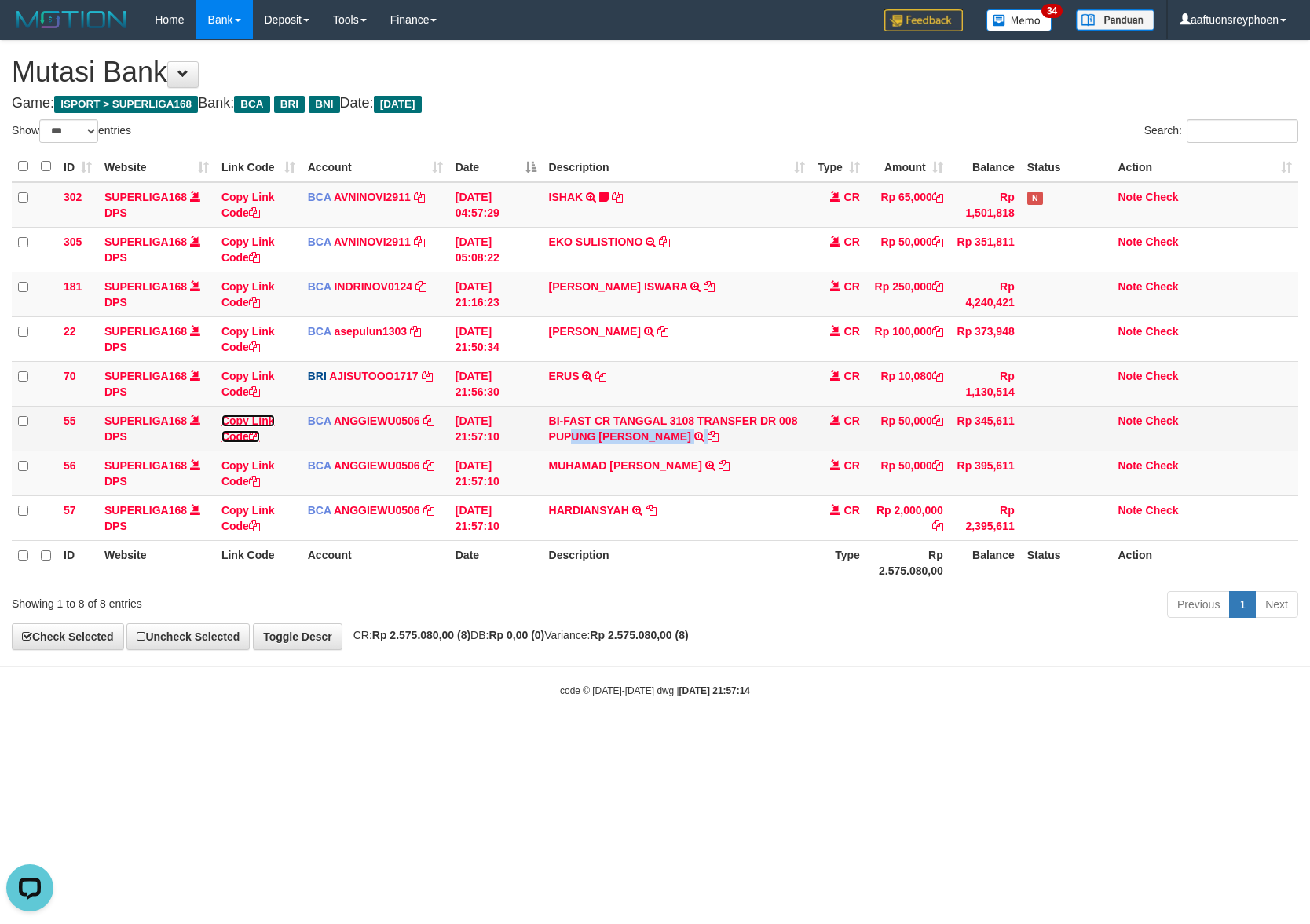
click at [245, 422] on link "Copy Link Code" at bounding box center [248, 429] width 54 height 28
drag, startPoint x: 245, startPoint y: 422, endPoint x: 274, endPoint y: 429, distance: 29.8
click at [253, 424] on link "Copy Link Code" at bounding box center [248, 429] width 54 height 28
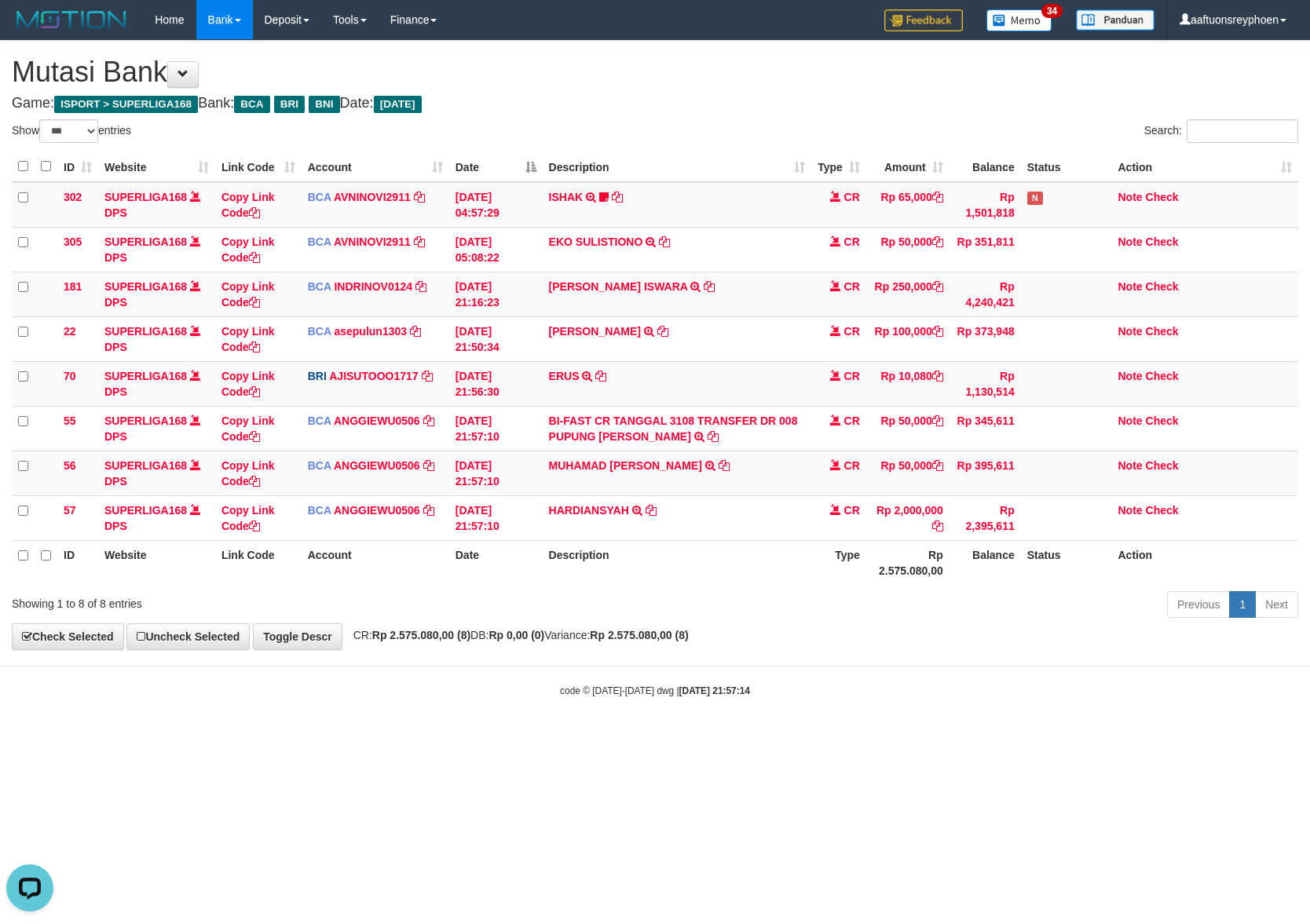
scroll to position [215, 0]
drag, startPoint x: 815, startPoint y: 569, endPoint x: 1299, endPoint y: 428, distance: 504.1
click at [939, 522] on table "ID Website Link Code Account Date Description Type Amount Balance Status Action…" at bounding box center [655, 368] width 1286 height 433
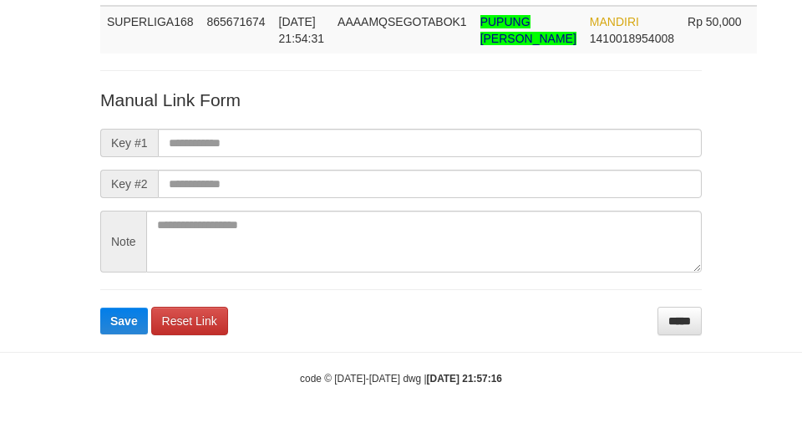
scroll to position [134, 0]
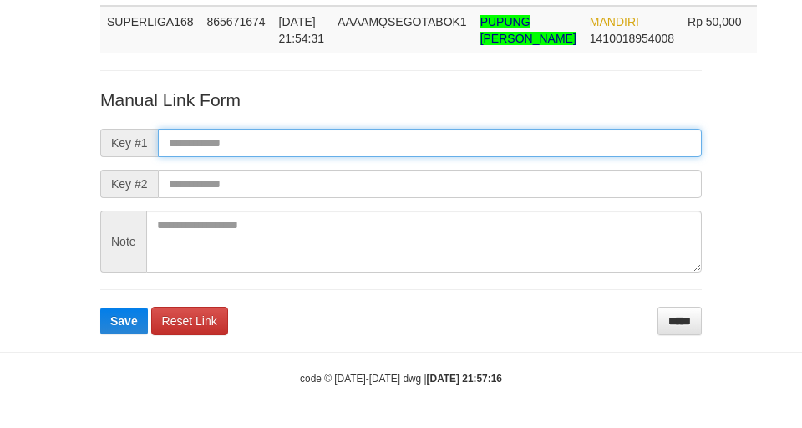
click at [583, 154] on input "text" at bounding box center [430, 143] width 544 height 28
paste input "**********"
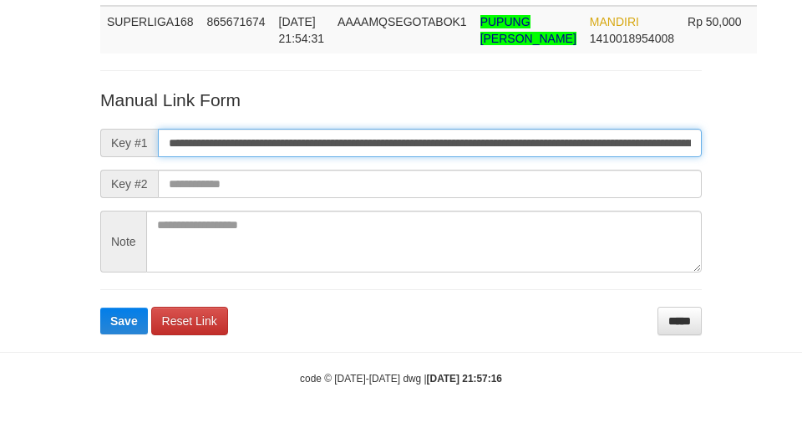
scroll to position [0, 970]
type input "**********"
click at [100, 307] on button "Save" at bounding box center [124, 320] width 48 height 27
click at [583, 154] on input "**********" at bounding box center [430, 143] width 544 height 28
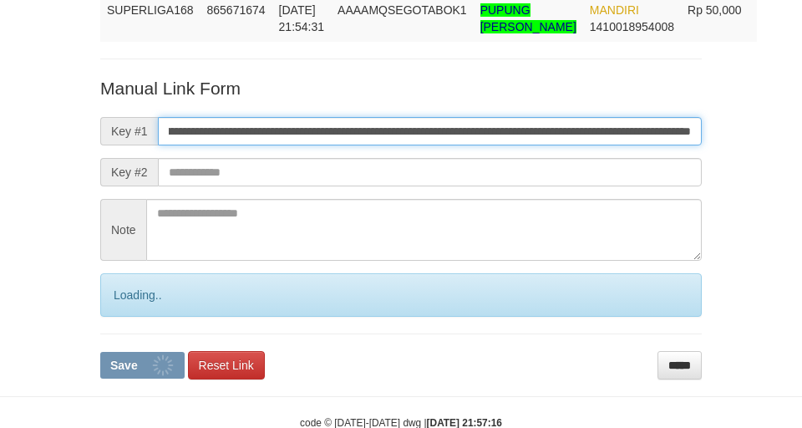
click at [100, 352] on button "Save" at bounding box center [142, 365] width 84 height 27
click at [583, 145] on input "**********" at bounding box center [430, 131] width 544 height 28
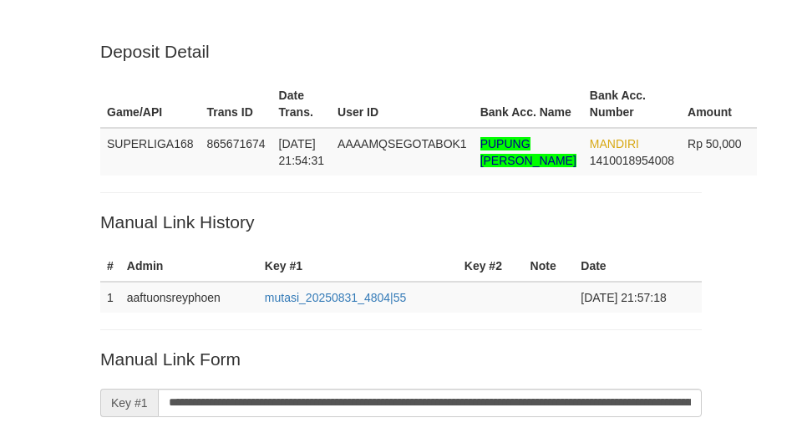
scroll to position [124, 0]
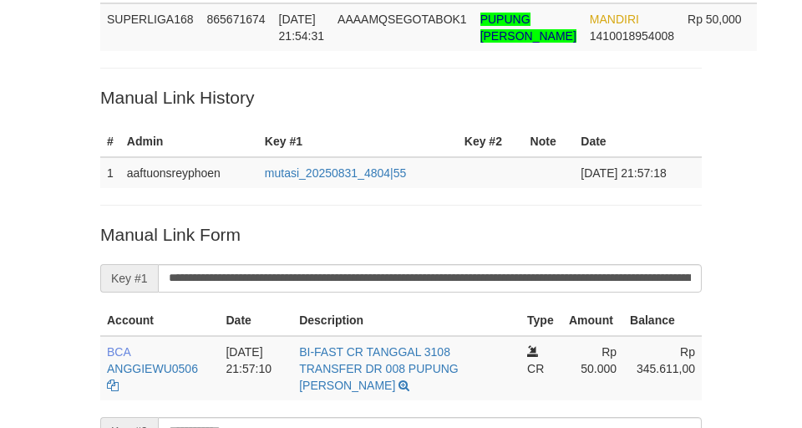
click at [200, 101] on p "Manual Link History" at bounding box center [400, 97] width 601 height 24
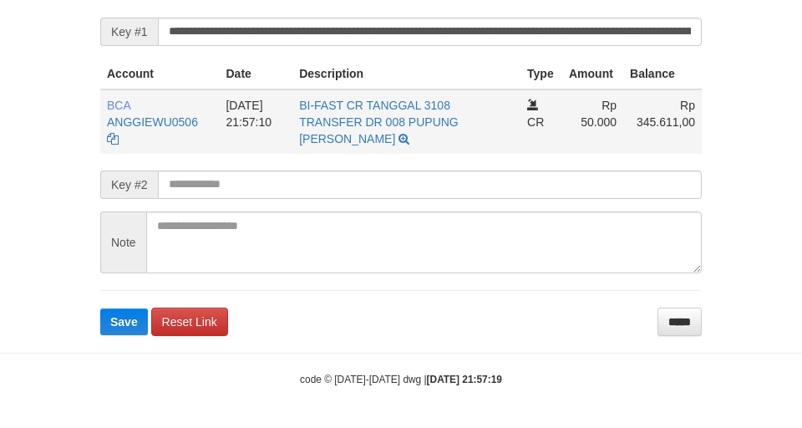
scroll to position [388, 0]
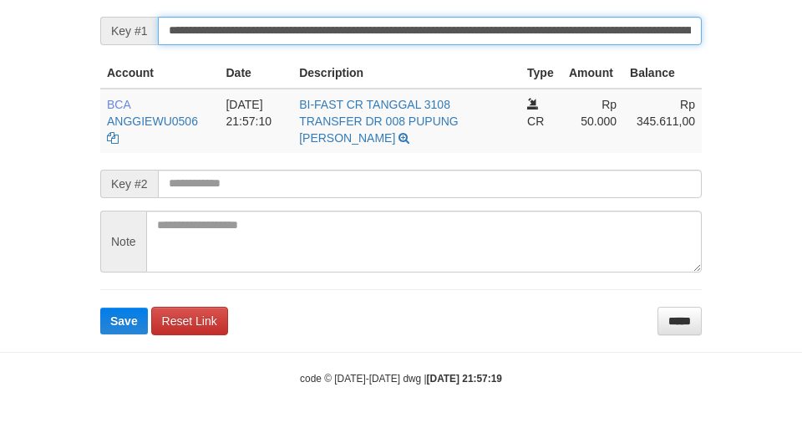
click at [100, 307] on button "Save" at bounding box center [124, 320] width 48 height 27
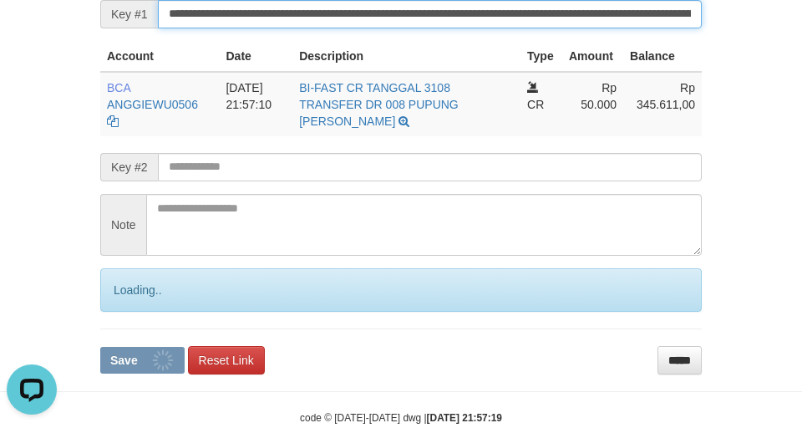
scroll to position [0, 0]
click at [264, 28] on input "**********" at bounding box center [430, 14] width 544 height 28
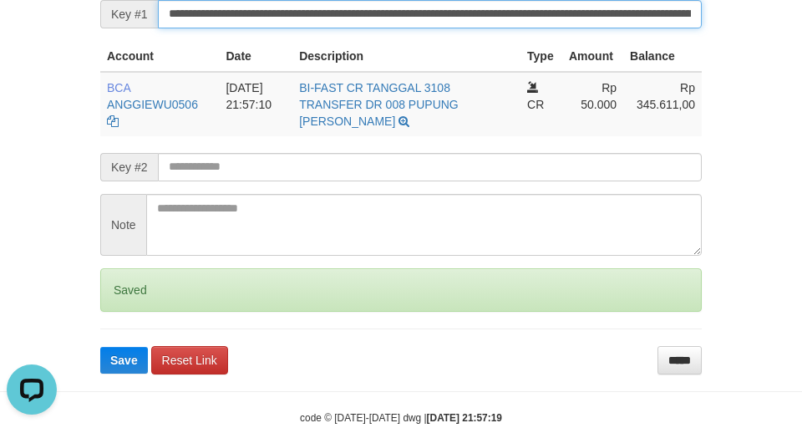
click at [264, 28] on input "**********" at bounding box center [430, 14] width 544 height 28
click at [100, 347] on button "Save" at bounding box center [124, 360] width 48 height 27
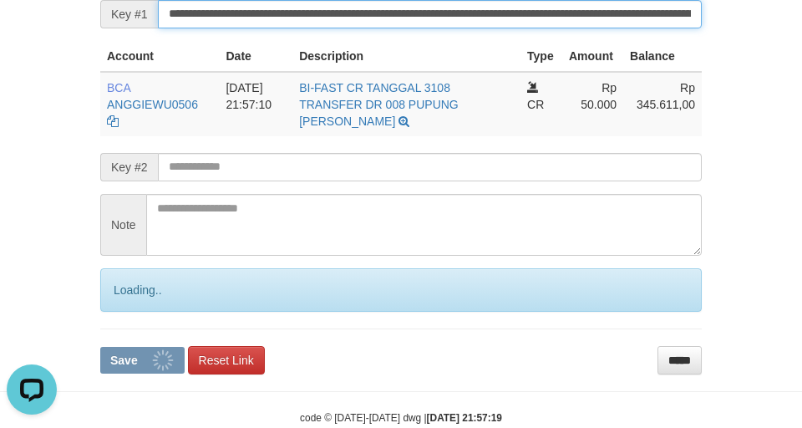
click at [264, 28] on input "**********" at bounding box center [430, 14] width 544 height 28
click at [262, 28] on input "**********" at bounding box center [430, 14] width 544 height 28
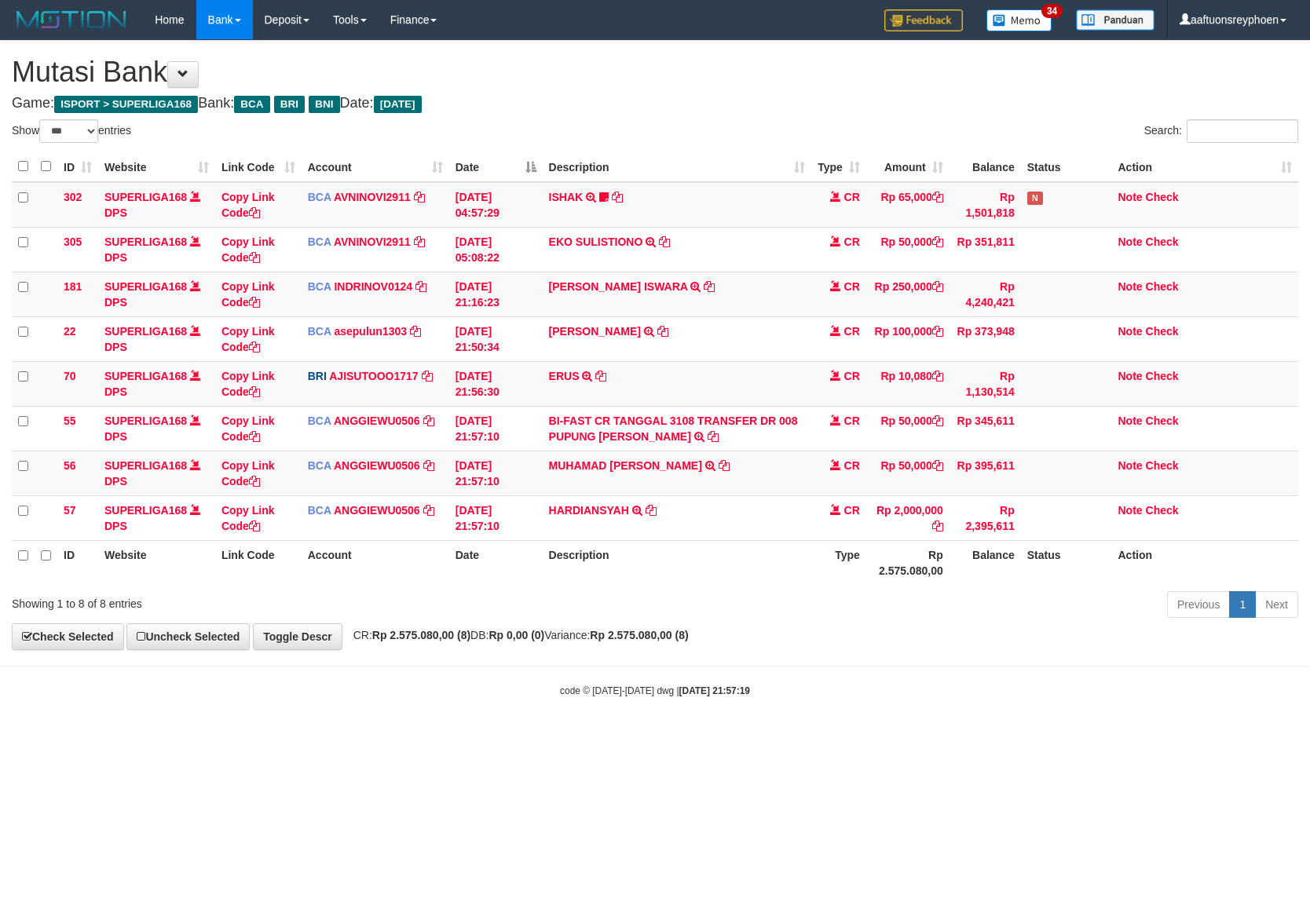
select select "***"
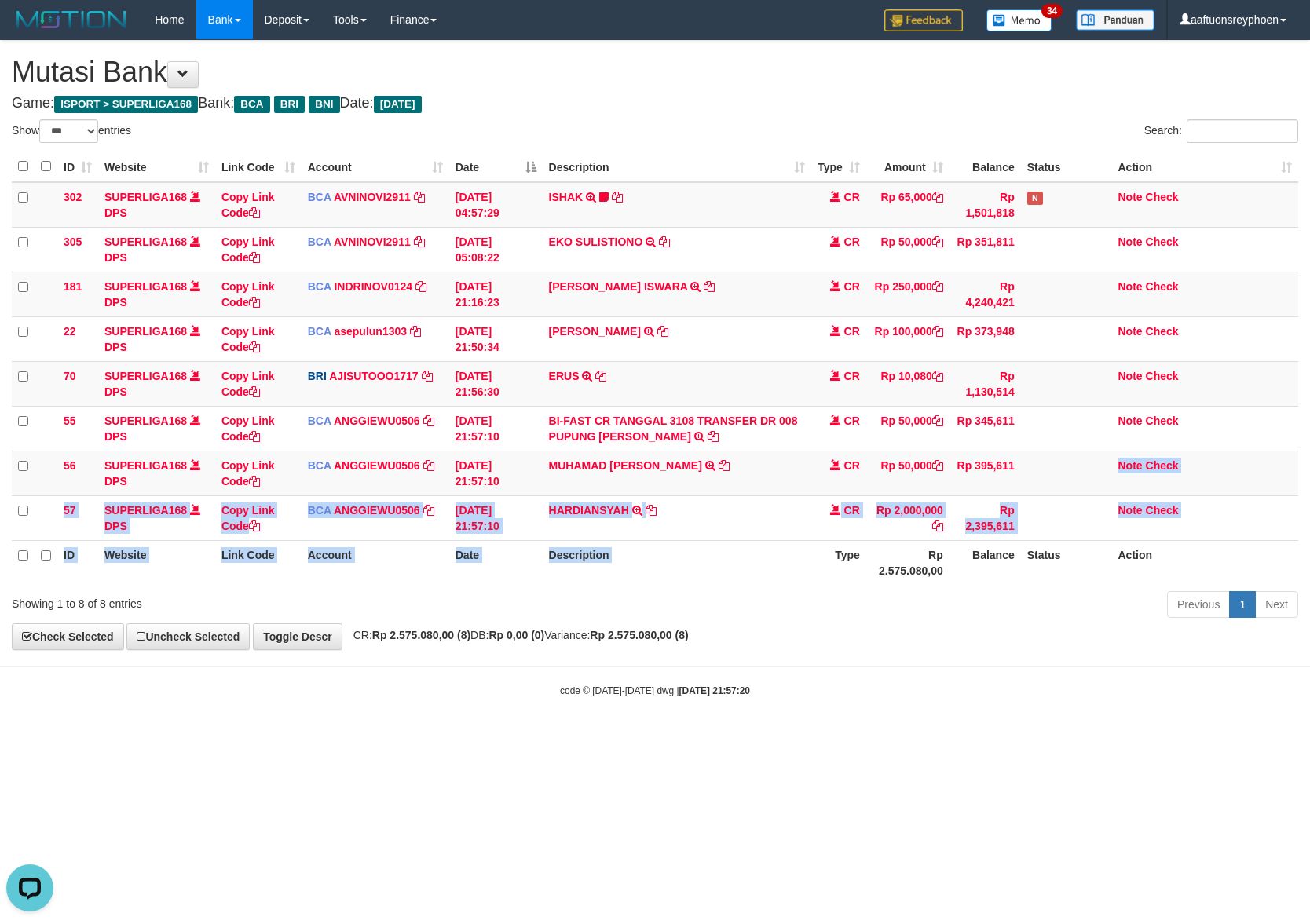
drag, startPoint x: 923, startPoint y: 541, endPoint x: 1299, endPoint y: 421, distance: 394.7
click at [1165, 460] on table "ID Website Link Code Account Date Description Type Amount Balance Status Action…" at bounding box center [655, 368] width 1286 height 433
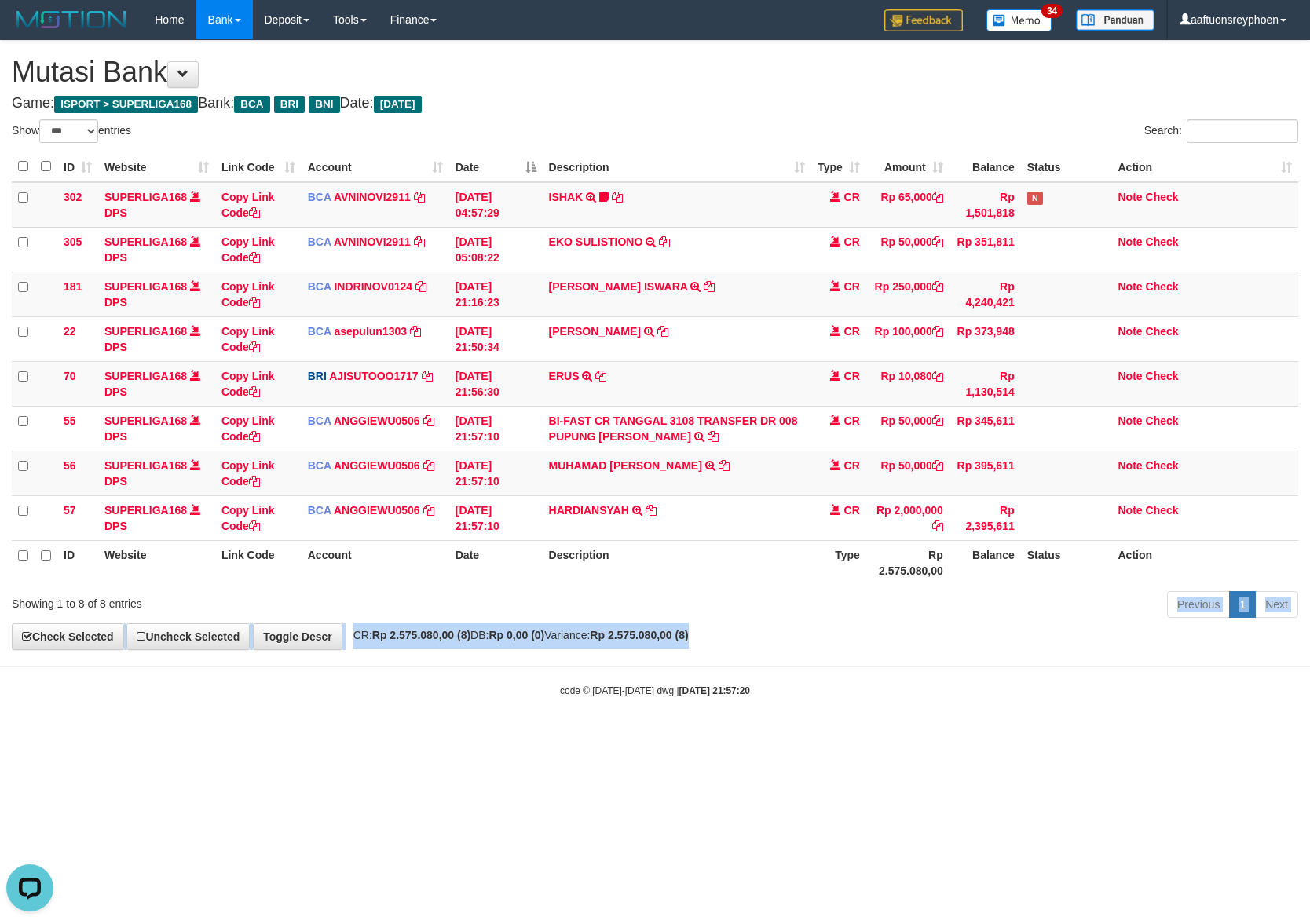
drag, startPoint x: 837, startPoint y: 623, endPoint x: 1302, endPoint y: 454, distance: 494.8
click at [1108, 510] on div "**********" at bounding box center [655, 344] width 1310 height 608
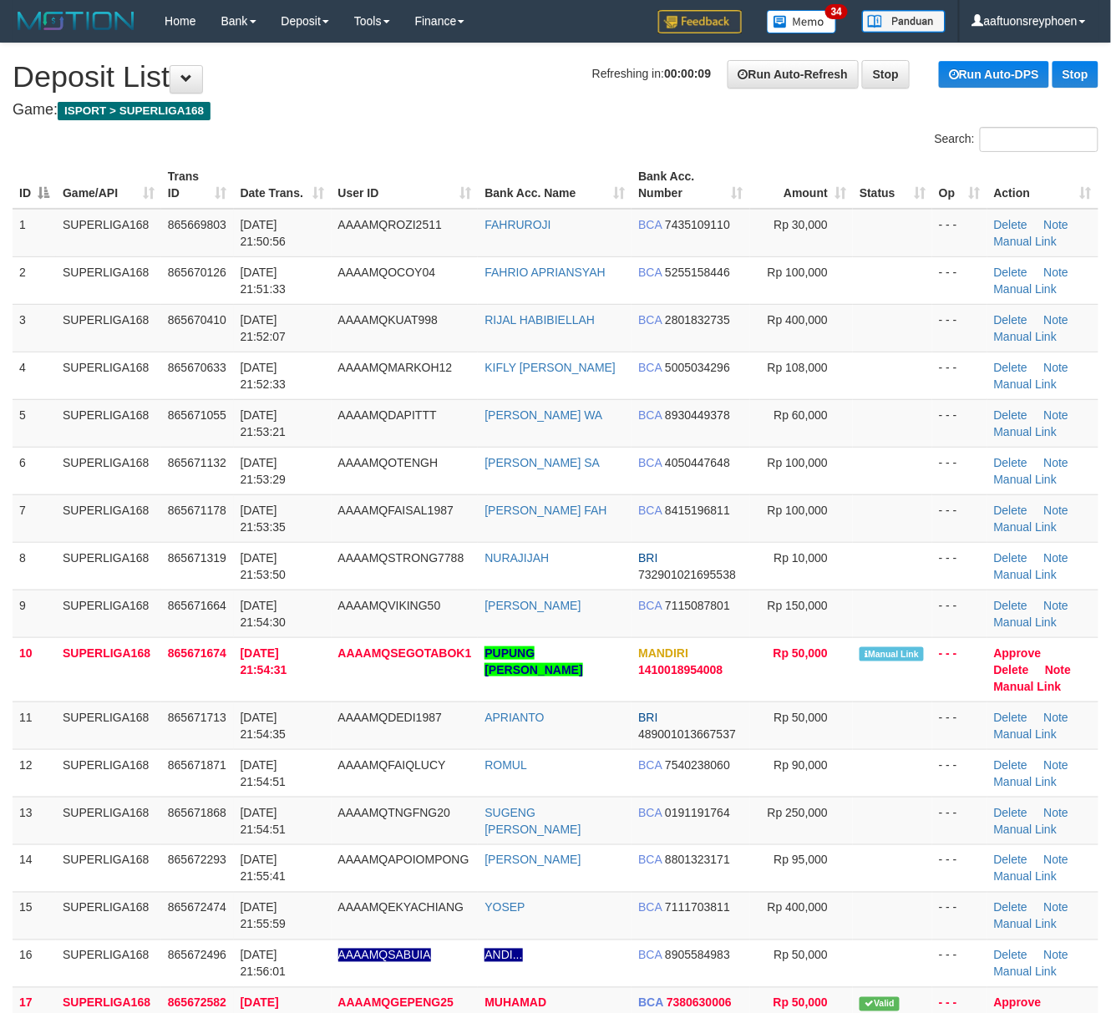
click at [258, 182] on th "Date Trans." at bounding box center [283, 185] width 98 height 48
click at [262, 179] on th "Date Trans." at bounding box center [283, 185] width 98 height 48
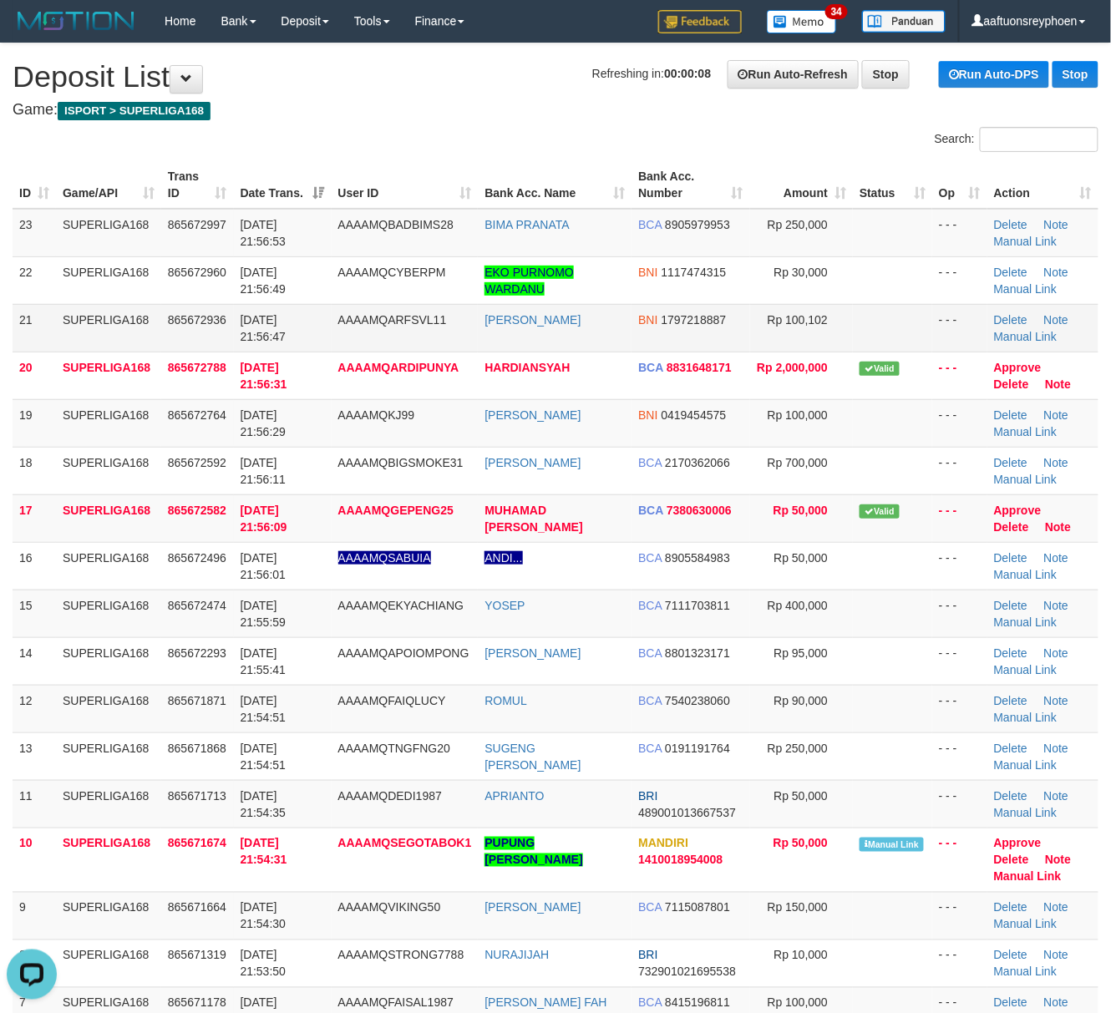
drag, startPoint x: 164, startPoint y: 265, endPoint x: 127, endPoint y: 311, distance: 58.8
click at [164, 265] on td "865672960" at bounding box center [197, 280] width 73 height 48
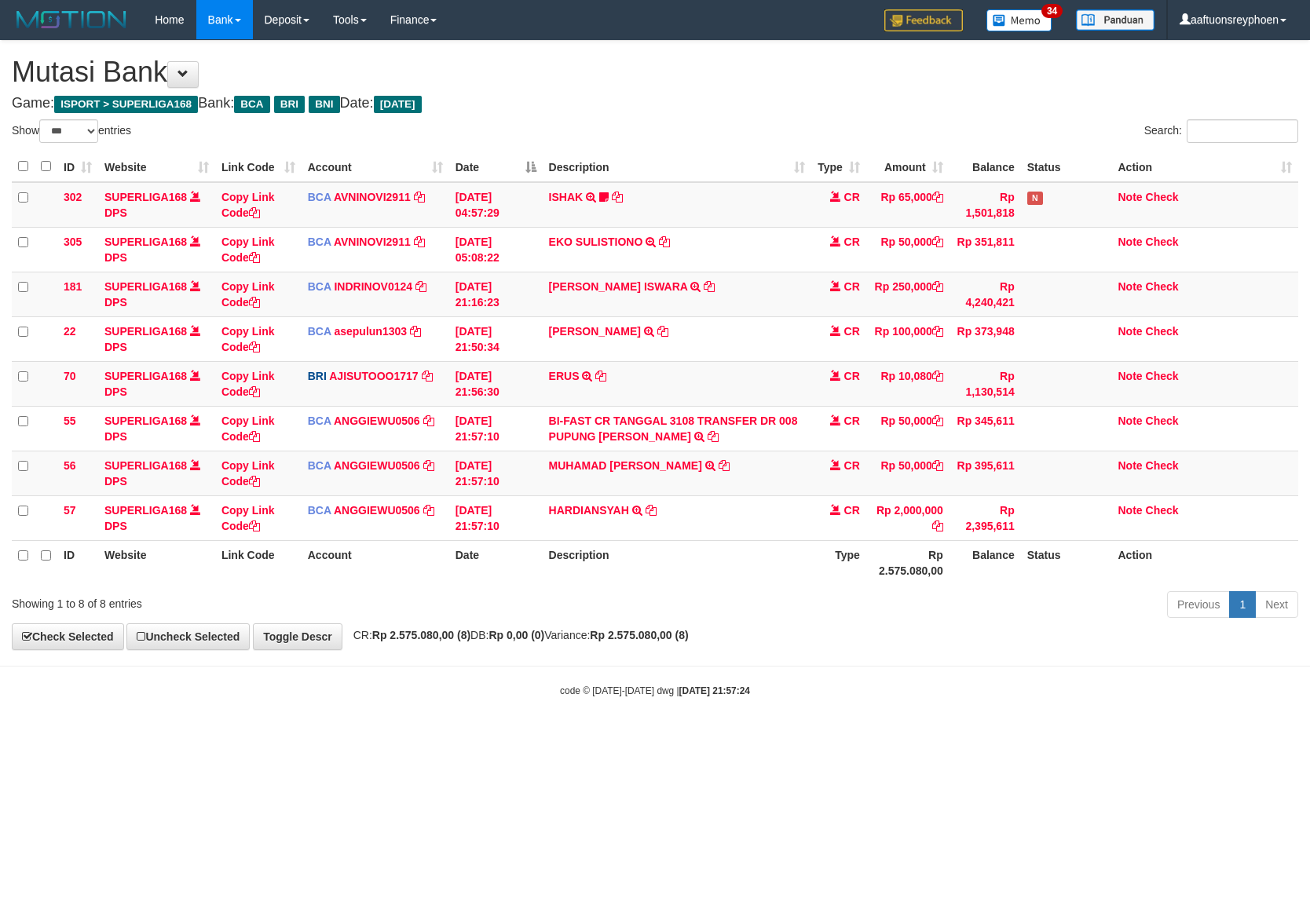
select select "***"
drag, startPoint x: 813, startPoint y: 548, endPoint x: 1279, endPoint y: 378, distance: 496.0
click at [1015, 456] on table "ID Website Link Code Account Date Description Type Amount Balance Status Action…" at bounding box center [655, 368] width 1286 height 433
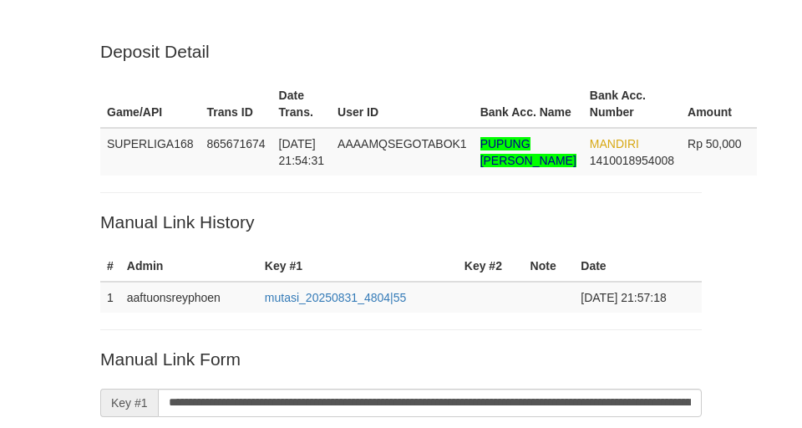
scroll to position [388, 0]
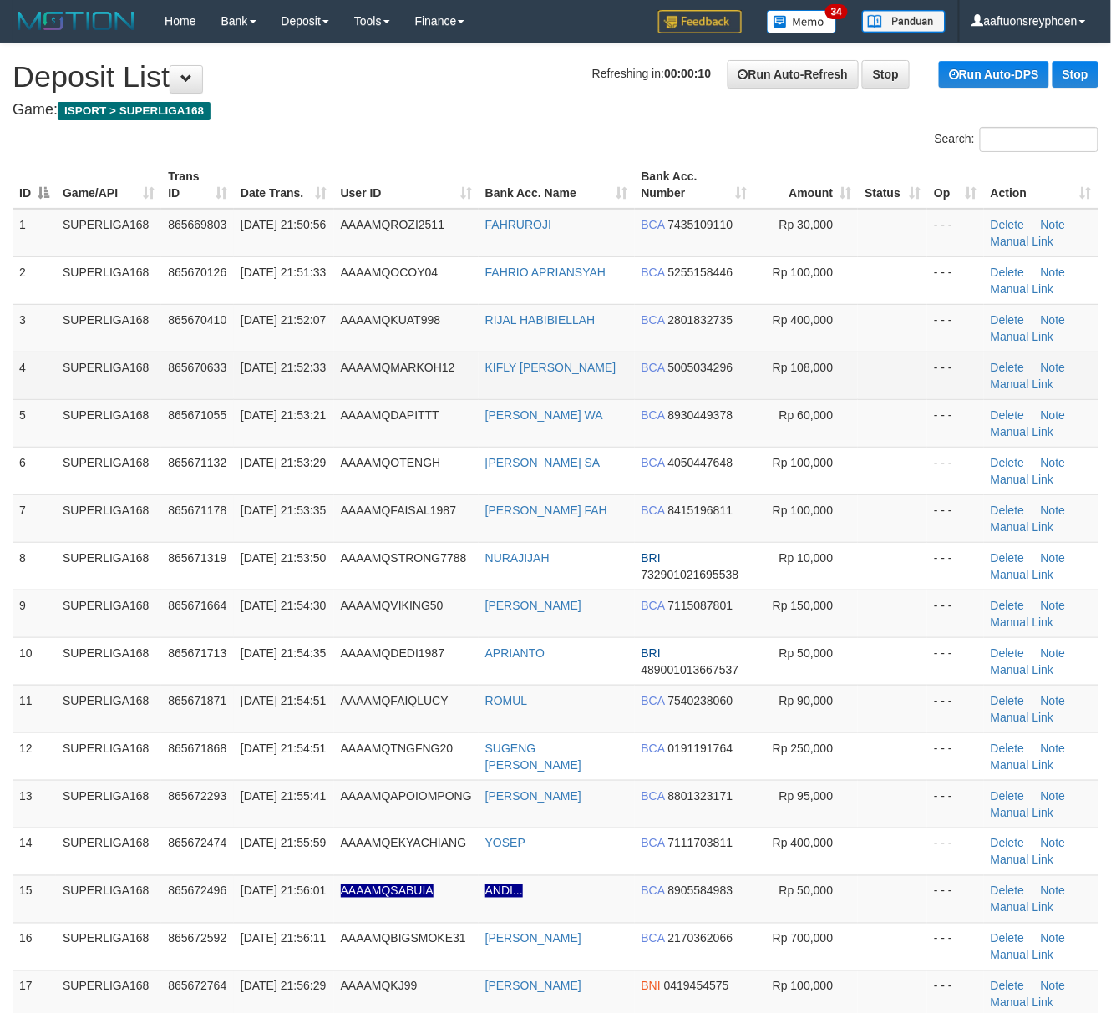
click at [319, 356] on td "[DATE] 21:52:33" at bounding box center [284, 376] width 100 height 48
drag, startPoint x: 319, startPoint y: 356, endPoint x: 17, endPoint y: 458, distance: 319.0
click at [312, 358] on td "[DATE] 21:52:33" at bounding box center [284, 376] width 100 height 48
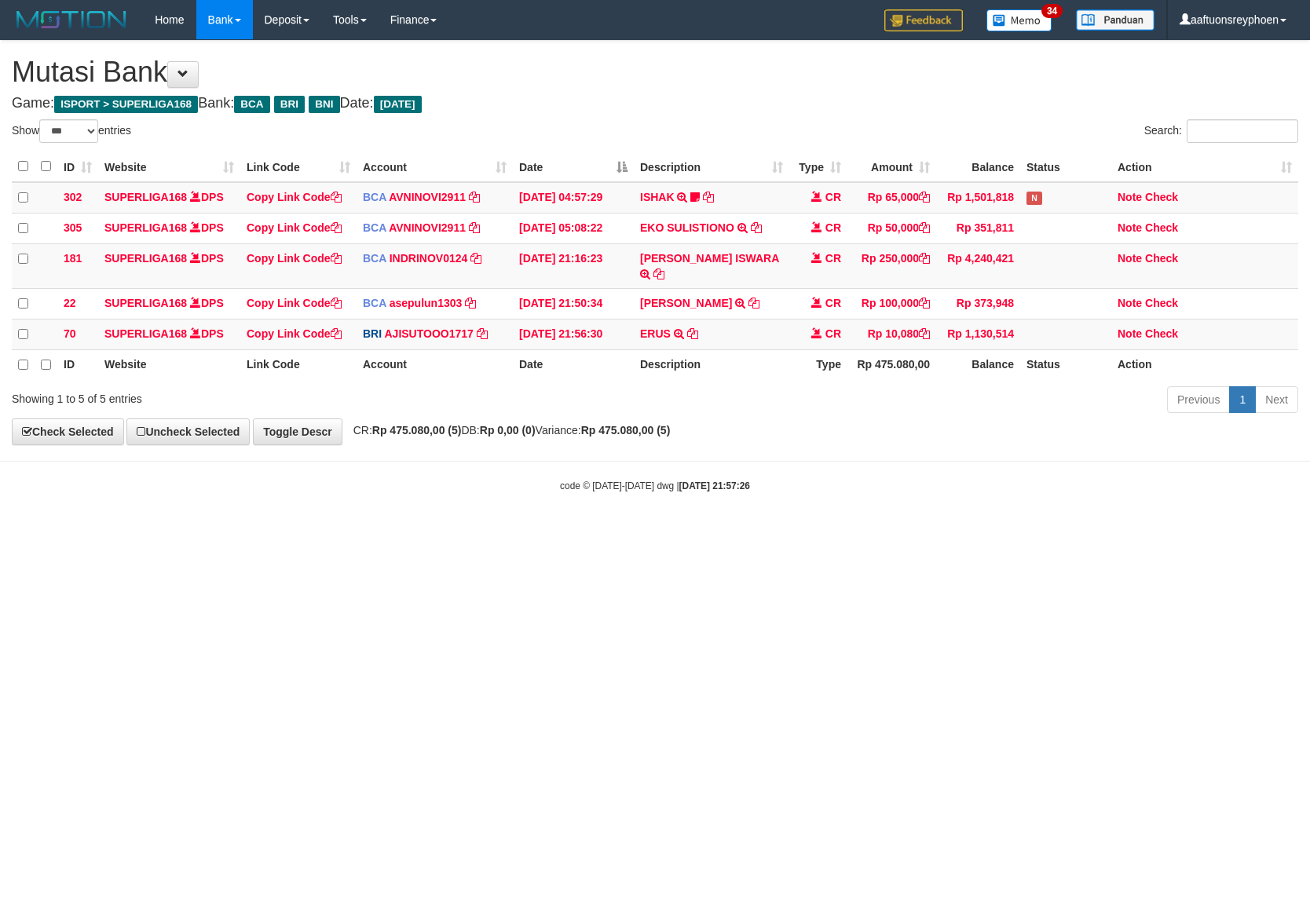
select select "***"
click at [981, 532] on html "Toggle navigation Home Bank Account List Load By Website Group [ISPORT] SUPERLI…" at bounding box center [655, 266] width 1310 height 532
drag, startPoint x: 698, startPoint y: 594, endPoint x: 1307, endPoint y: 480, distance: 619.6
click at [928, 532] on html "Toggle navigation Home Bank Account List Load By Website Group [ISPORT] SUPERLI…" at bounding box center [655, 266] width 1310 height 532
select select "***"
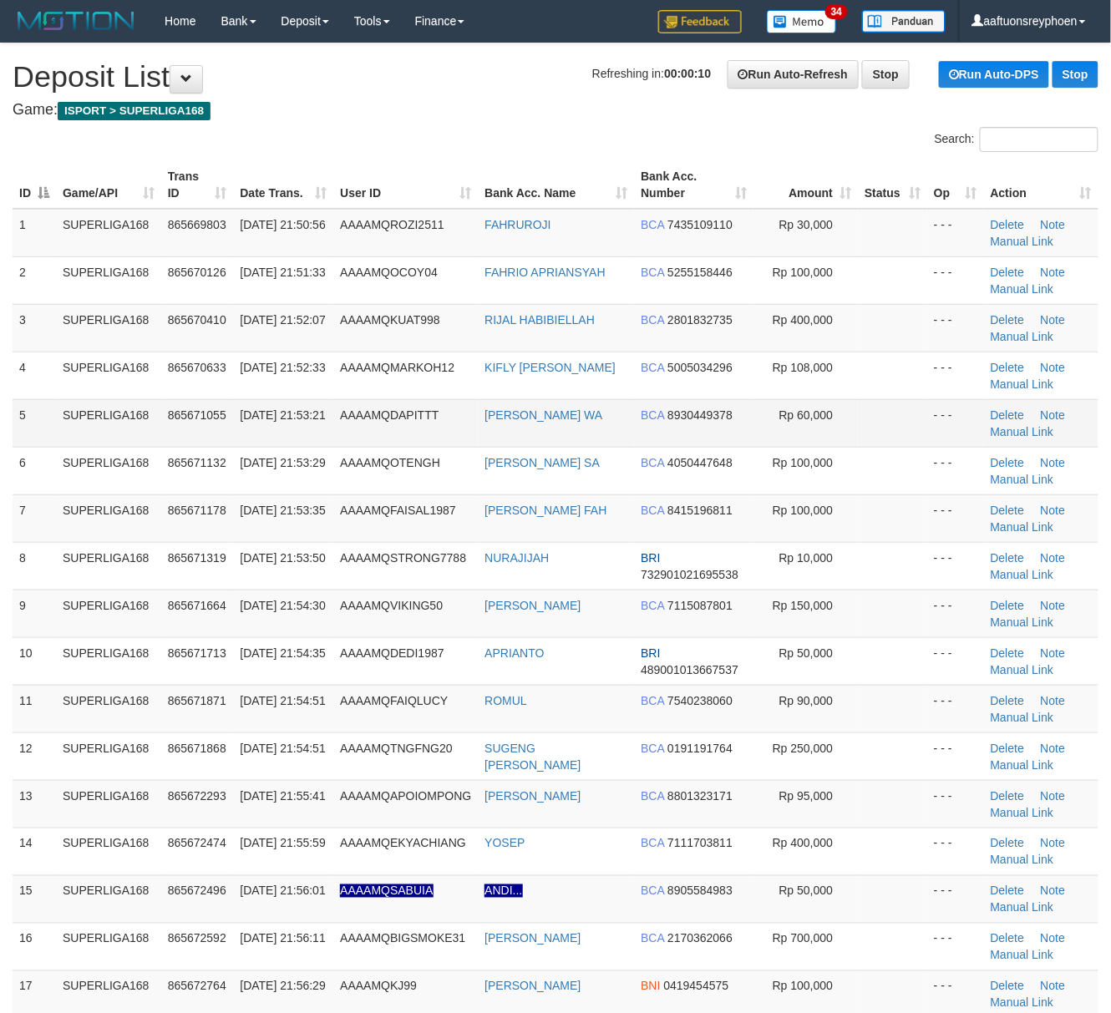
click at [28, 408] on td "5" at bounding box center [34, 423] width 43 height 48
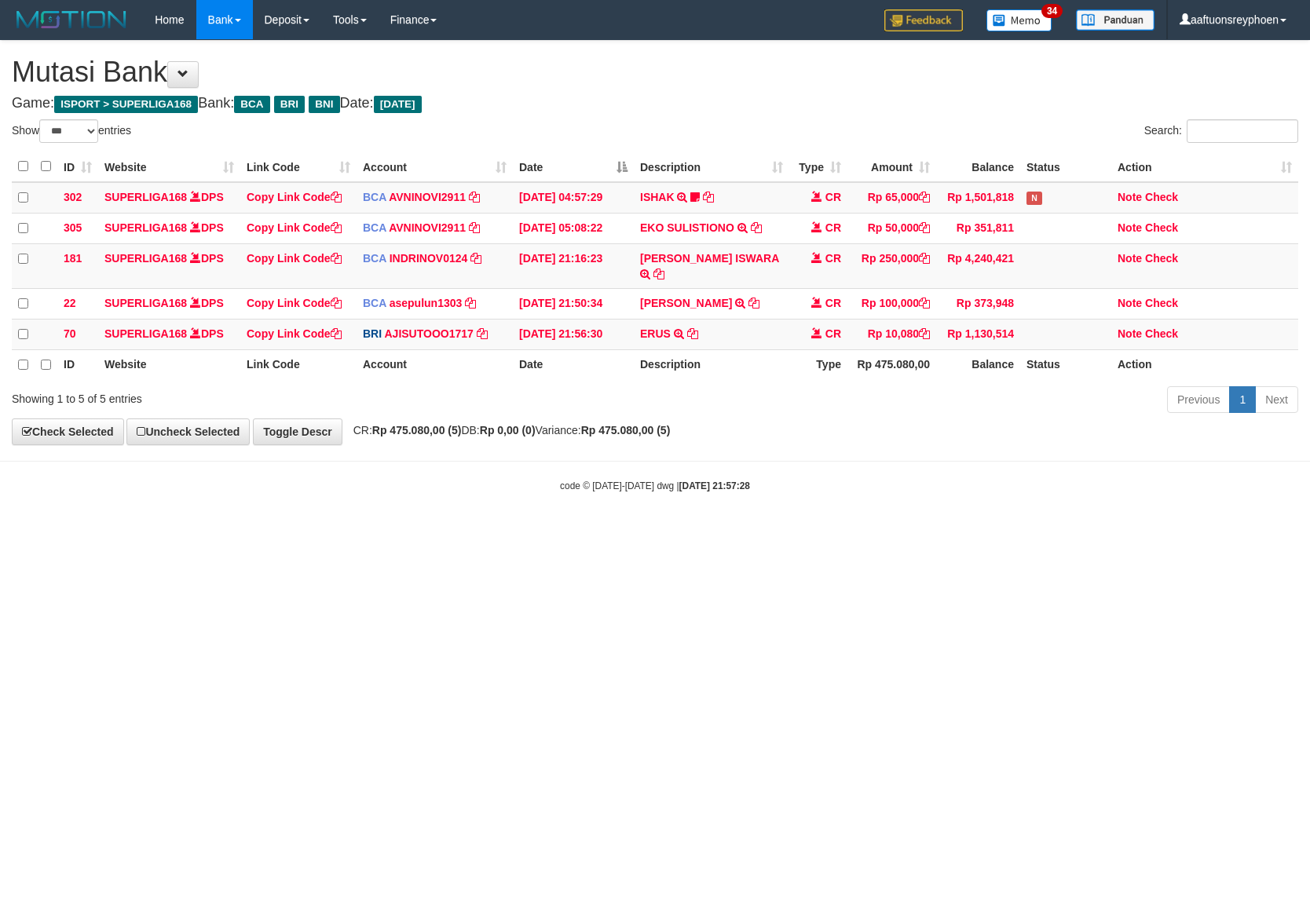
select select "***"
drag, startPoint x: 853, startPoint y: 566, endPoint x: 1222, endPoint y: 492, distance: 376.3
click at [1018, 526] on html "Toggle navigation Home Bank Account List Load By Website Group [ISPORT] SUPERLI…" at bounding box center [655, 266] width 1310 height 532
drag, startPoint x: 841, startPoint y: 538, endPoint x: 1303, endPoint y: 465, distance: 467.7
click at [984, 506] on html "Toggle navigation Home Bank Account List Load By Website Group [ISPORT] SUPERLI…" at bounding box center [655, 266] width 1310 height 532
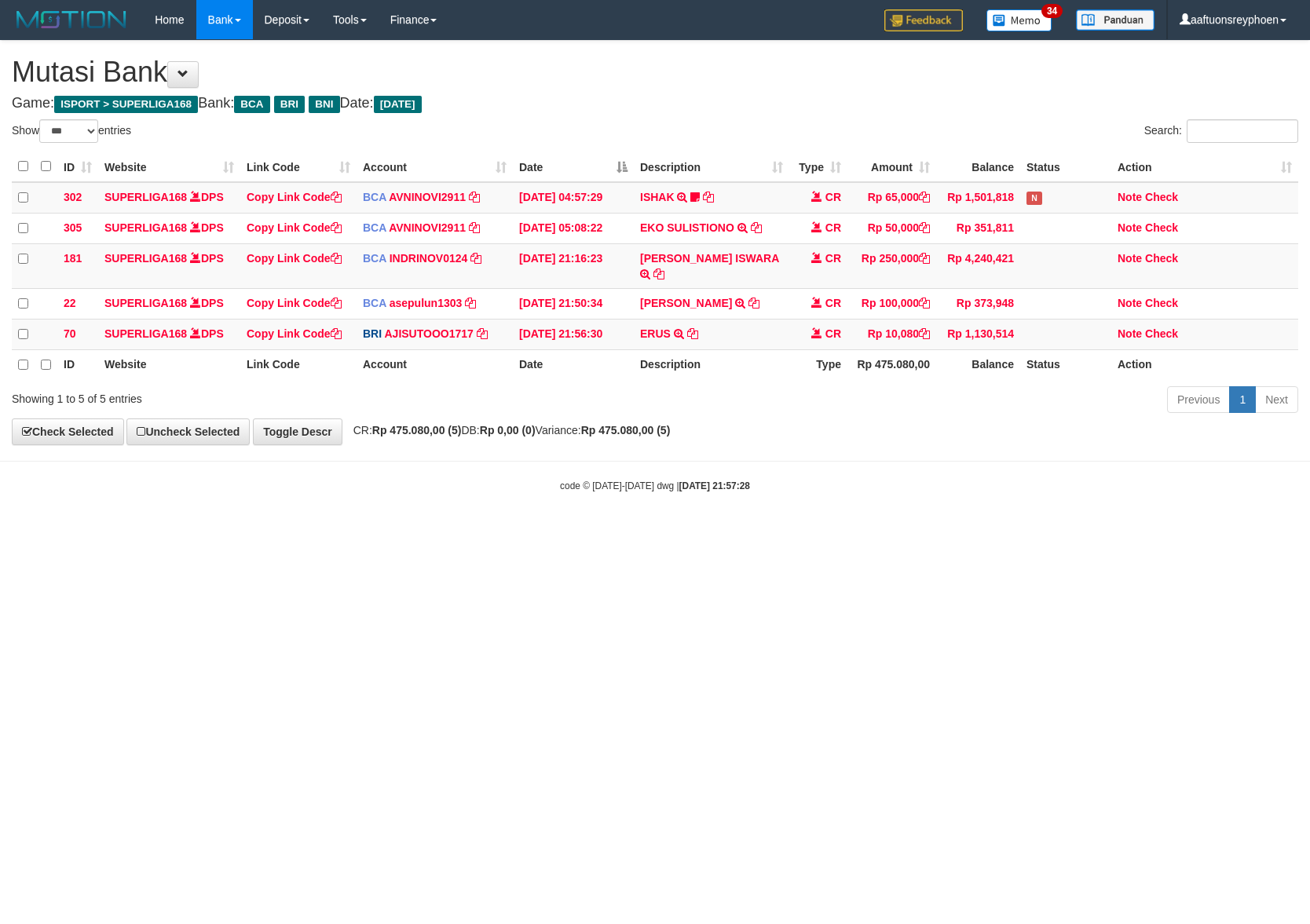
drag, startPoint x: 825, startPoint y: 594, endPoint x: 1303, endPoint y: 543, distance: 480.7
click at [950, 532] on html "Toggle navigation Home Bank Account List Load By Website Group [ISPORT] SUPERLI…" at bounding box center [655, 266] width 1310 height 532
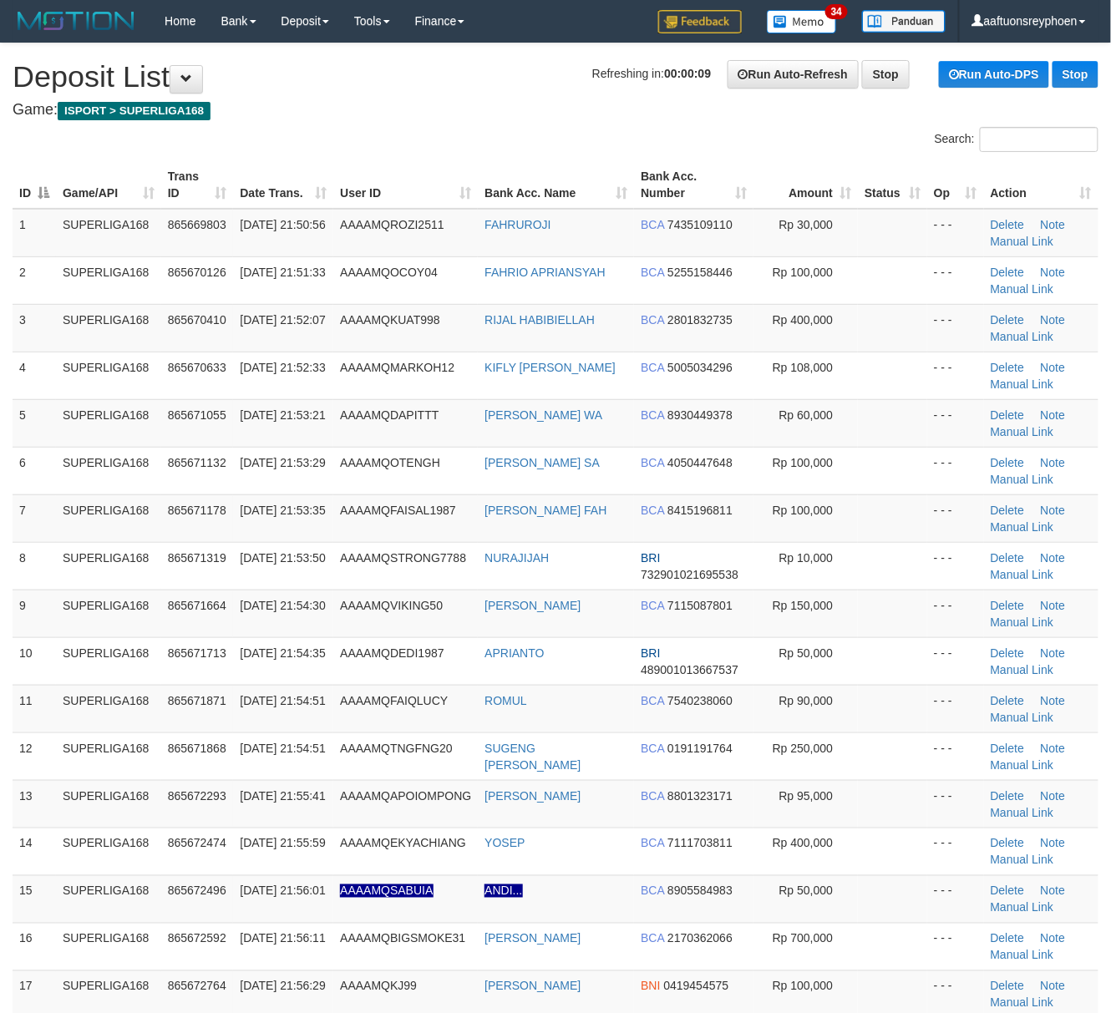
drag, startPoint x: 318, startPoint y: 289, endPoint x: 8, endPoint y: 424, distance: 338.8
click at [312, 294] on td "31/08/2025 21:51:33" at bounding box center [283, 280] width 100 height 48
drag, startPoint x: 101, startPoint y: 509, endPoint x: 67, endPoint y: 512, distance: 34.3
click at [67, 512] on td "SUPERLIGA168" at bounding box center [108, 518] width 105 height 48
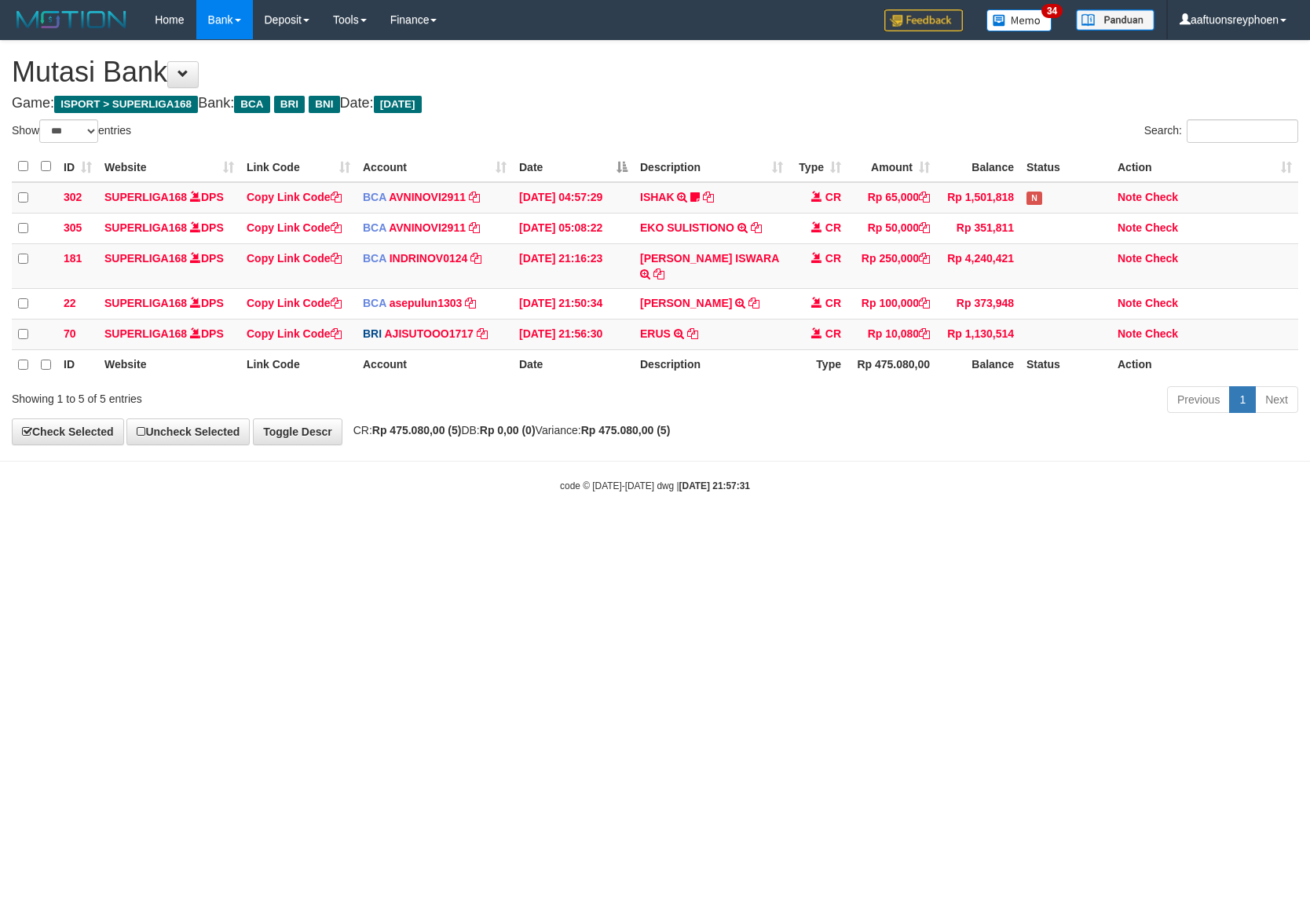
select select "***"
drag, startPoint x: 778, startPoint y: 594, endPoint x: 1251, endPoint y: 531, distance: 477.2
click at [888, 532] on html "Toggle navigation Home Bank Account List Load By Website Group [ISPORT] SUPERLI…" at bounding box center [655, 266] width 1310 height 532
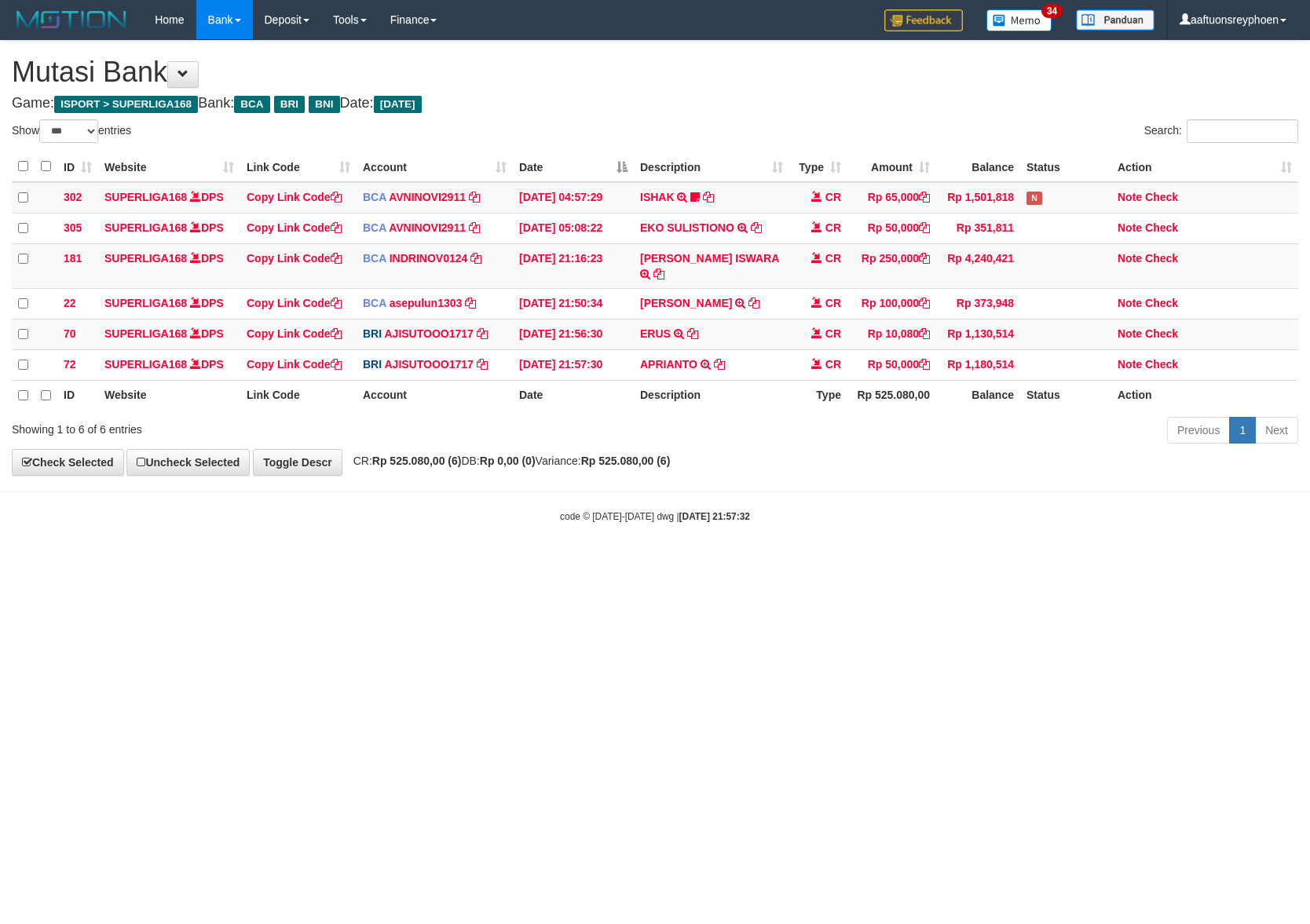
select select "***"
drag, startPoint x: 1100, startPoint y: 613, endPoint x: 1308, endPoint y: 581, distance: 210.4
click at [1135, 563] on html "Toggle navigation Home Bank Account List Load By Website Group [ISPORT] SUPERLI…" at bounding box center [655, 281] width 1310 height 563
select select "***"
click at [730, 366] on td "APRIANTO TRANSFER NBMB APRIANTO TO SUTO AJI RAMADHAN" at bounding box center [711, 365] width 155 height 31
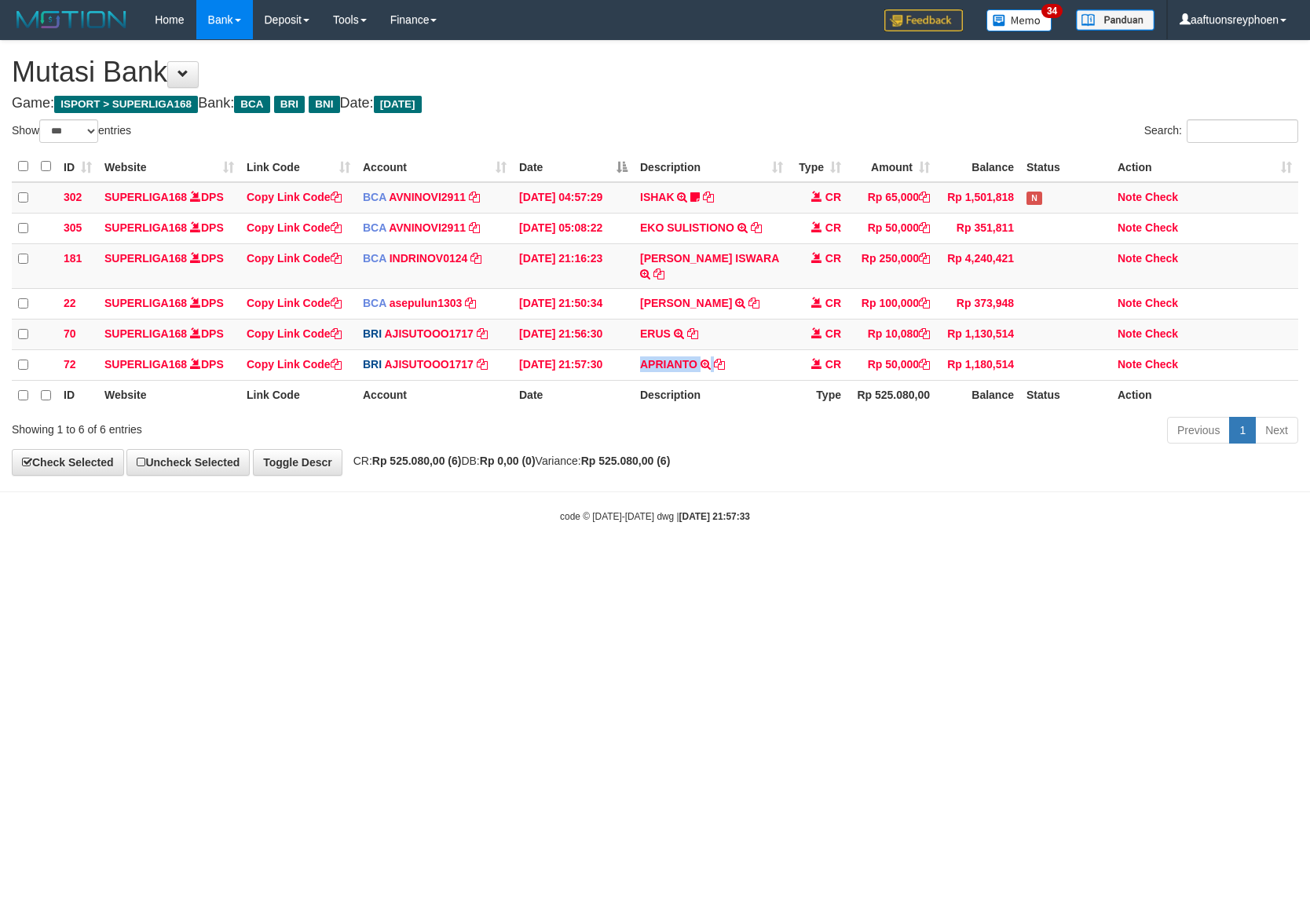
copy tr "APRIANTO TRANSFER NBMB APRIANTO TO SUTO AJI RAMADHAN"
click at [730, 366] on td "APRIANTO TRANSFER NBMB APRIANTO TO SUTO AJI RAMADHAN" at bounding box center [711, 365] width 155 height 31
drag, startPoint x: 1260, startPoint y: 538, endPoint x: 1315, endPoint y: 532, distance: 55.3
click at [1309, 532] on html "Toggle navigation Home Bank Account List Load By Website Group [ISPORT] SUPERLI…" at bounding box center [655, 281] width 1310 height 563
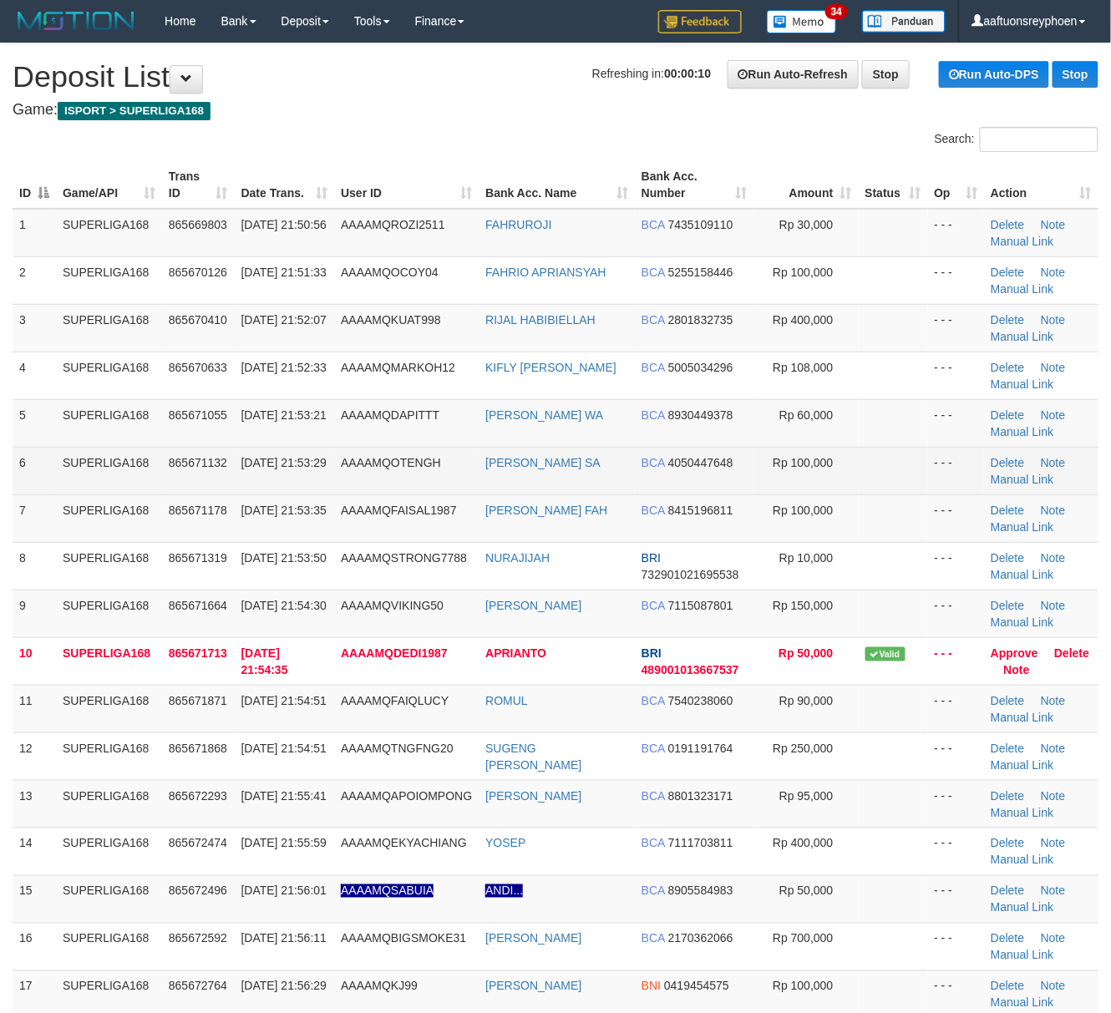
click at [137, 451] on td "SUPERLIGA168" at bounding box center [109, 471] width 106 height 48
click at [171, 466] on span "865671132" at bounding box center [198, 462] width 58 height 13
click at [165, 463] on td "865671132" at bounding box center [198, 471] width 73 height 48
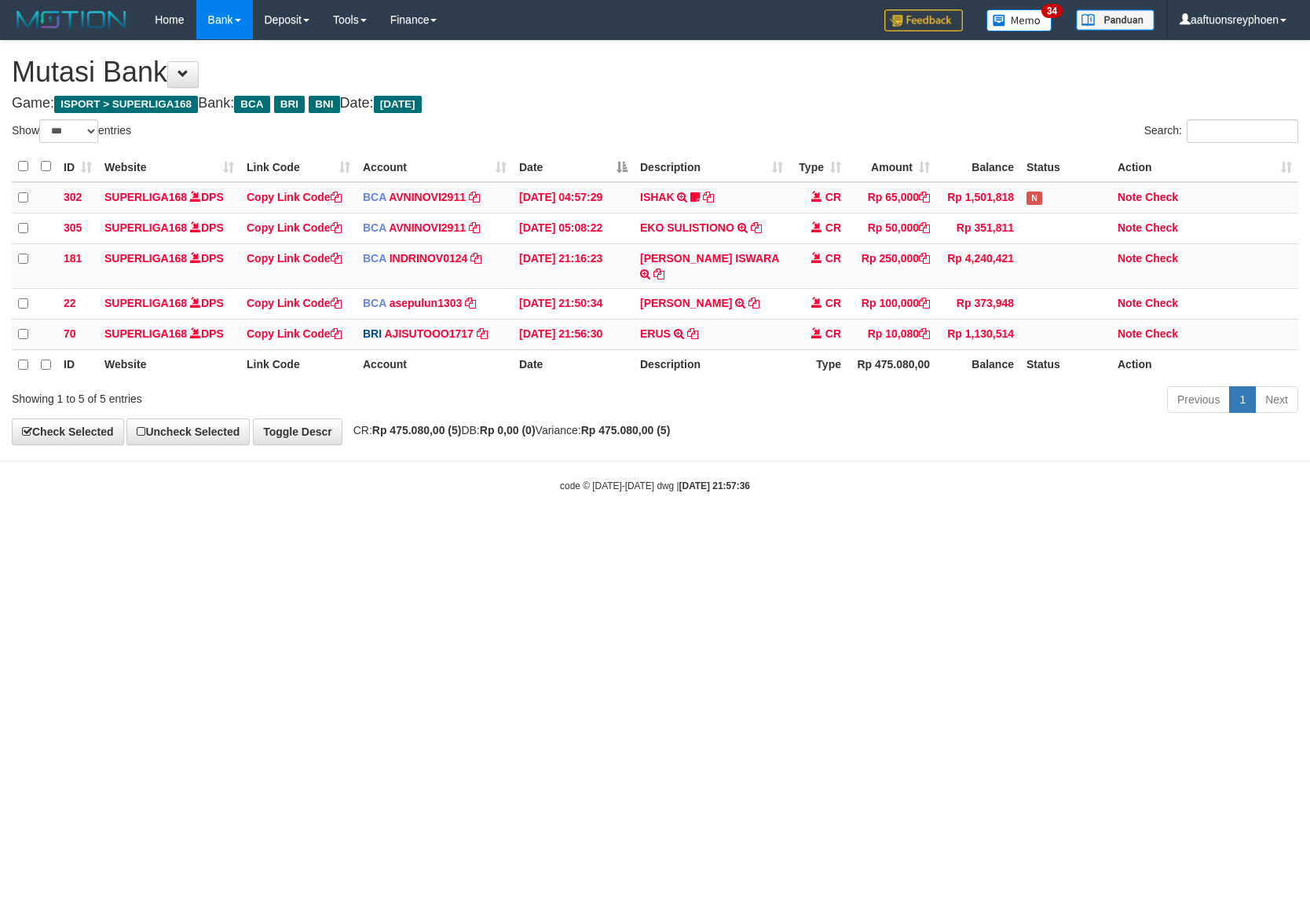
select select "***"
drag, startPoint x: 875, startPoint y: 592, endPoint x: 1307, endPoint y: 539, distance: 435.2
click at [1002, 532] on html "Toggle navigation Home Bank Account List Load By Website Group [ISPORT] SUPERLI…" at bounding box center [655, 266] width 1310 height 532
drag, startPoint x: 785, startPoint y: 597, endPoint x: 837, endPoint y: 594, distance: 52.1
click at [796, 532] on html "Toggle navigation Home Bank Account List Load By Website Group [ISPORT] SUPERLI…" at bounding box center [655, 266] width 1310 height 532
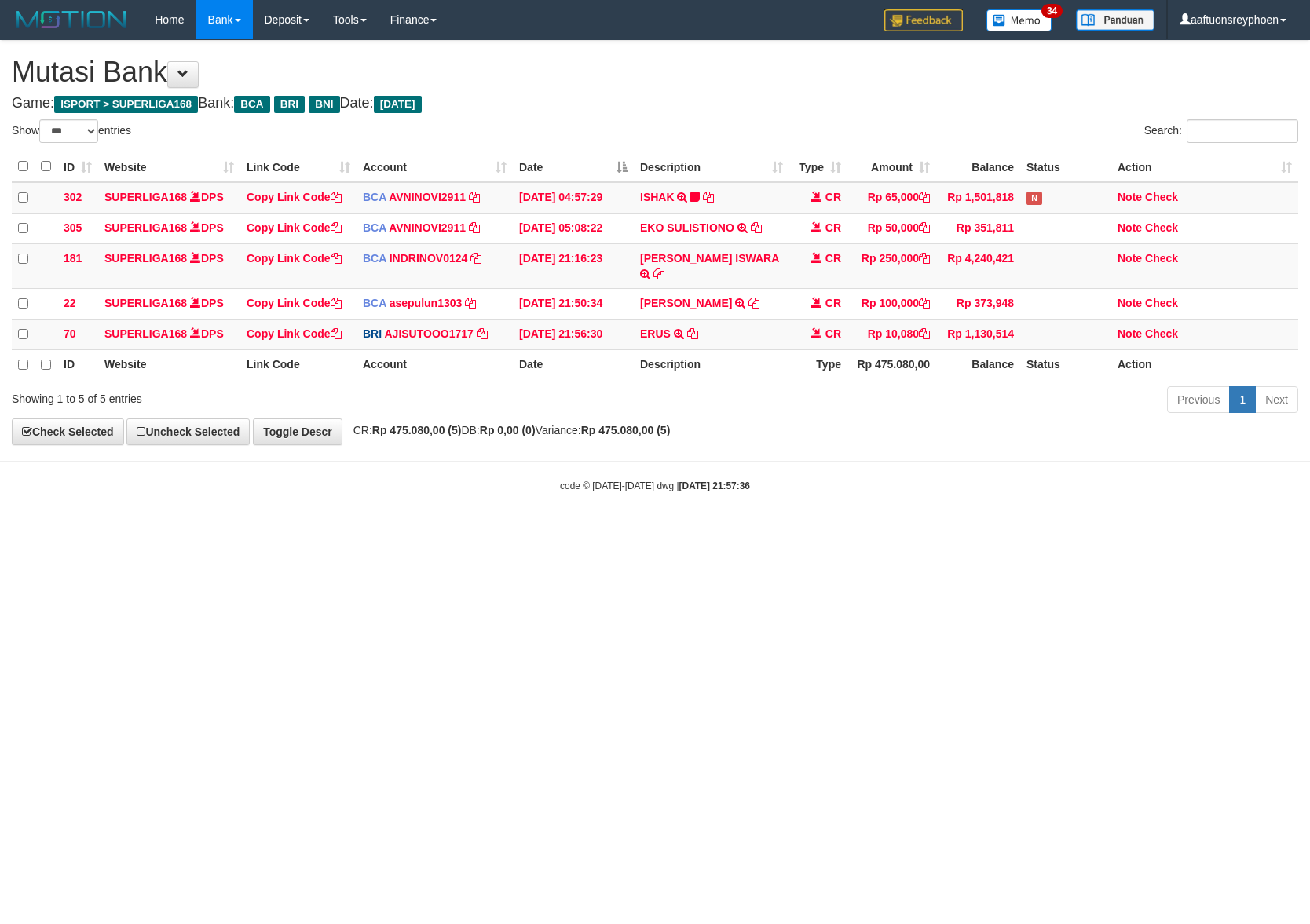
drag, startPoint x: 738, startPoint y: 584, endPoint x: 1238, endPoint y: 509, distance: 505.6
click at [765, 532] on html "Toggle navigation Home Bank Account List Load By Website Group [ISPORT] SUPERLI…" at bounding box center [655, 266] width 1310 height 532
drag, startPoint x: 724, startPoint y: 566, endPoint x: 733, endPoint y: 553, distance: 15.8
click at [733, 532] on html "Toggle navigation Home Bank Account List Load By Website Group [ISPORT] SUPERLI…" at bounding box center [655, 266] width 1310 height 532
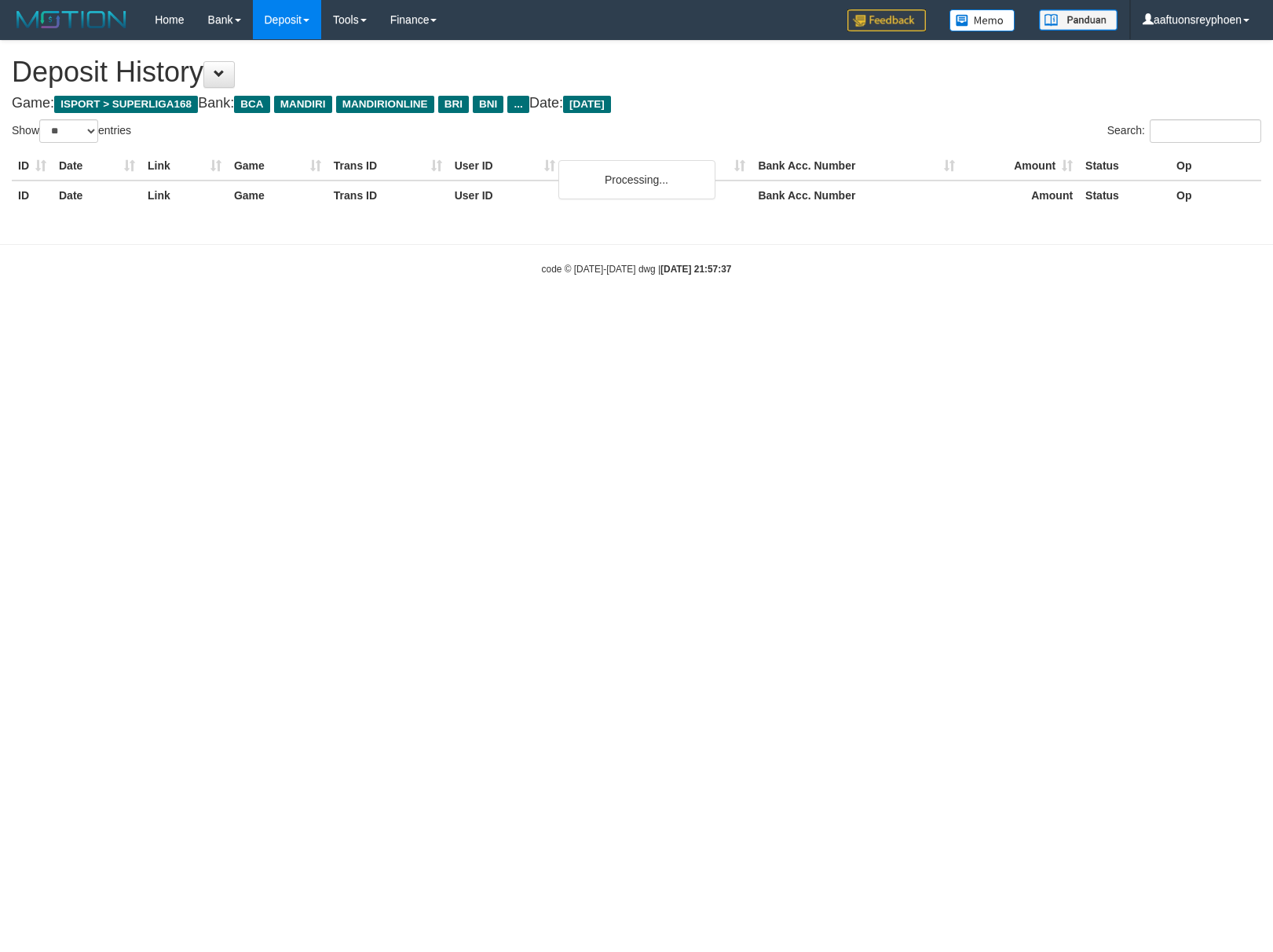
select select "**"
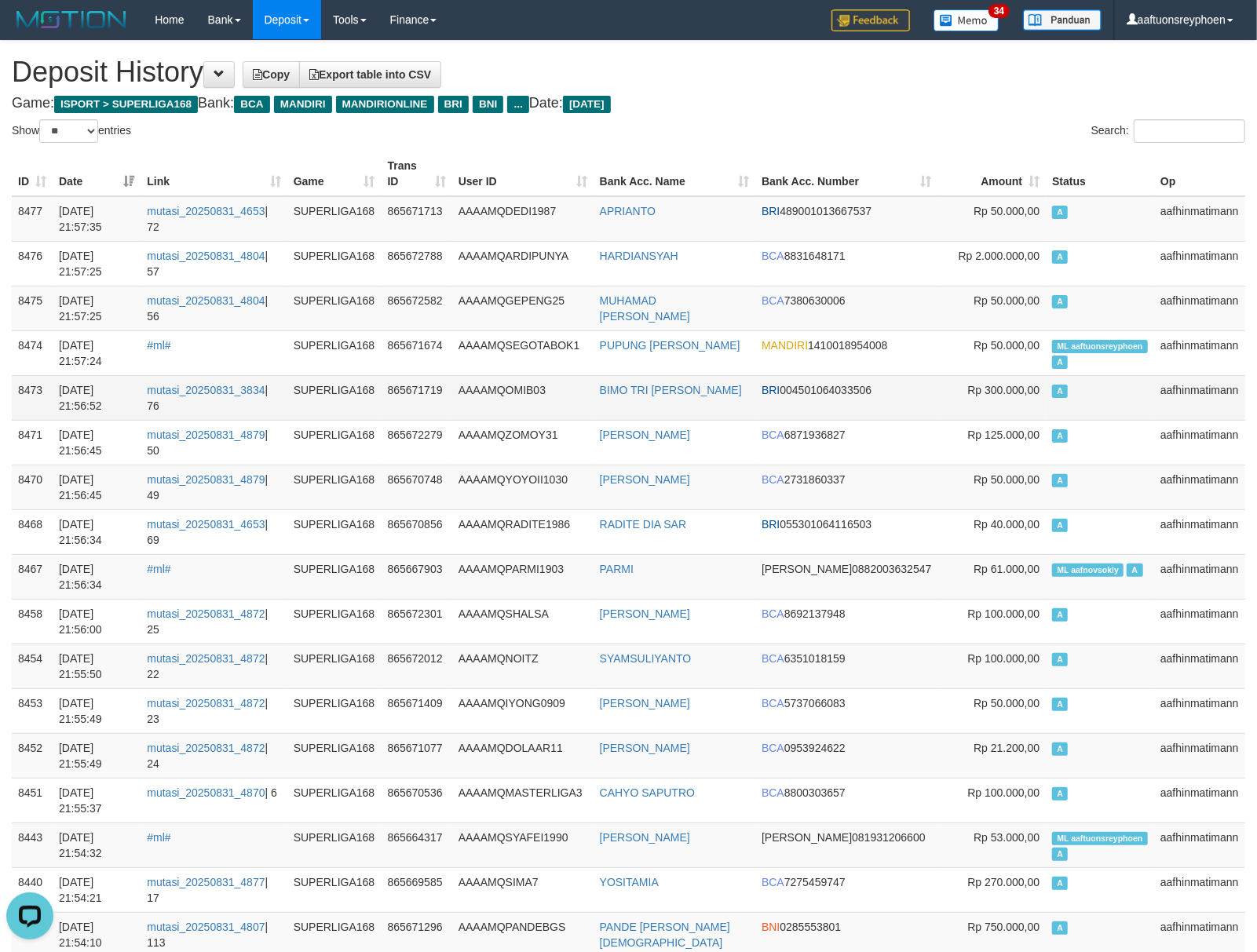
drag, startPoint x: 1052, startPoint y: 323, endPoint x: 497, endPoint y: 387, distance: 558.7
click at [1049, 326] on td "A" at bounding box center [1099, 308] width 108 height 45
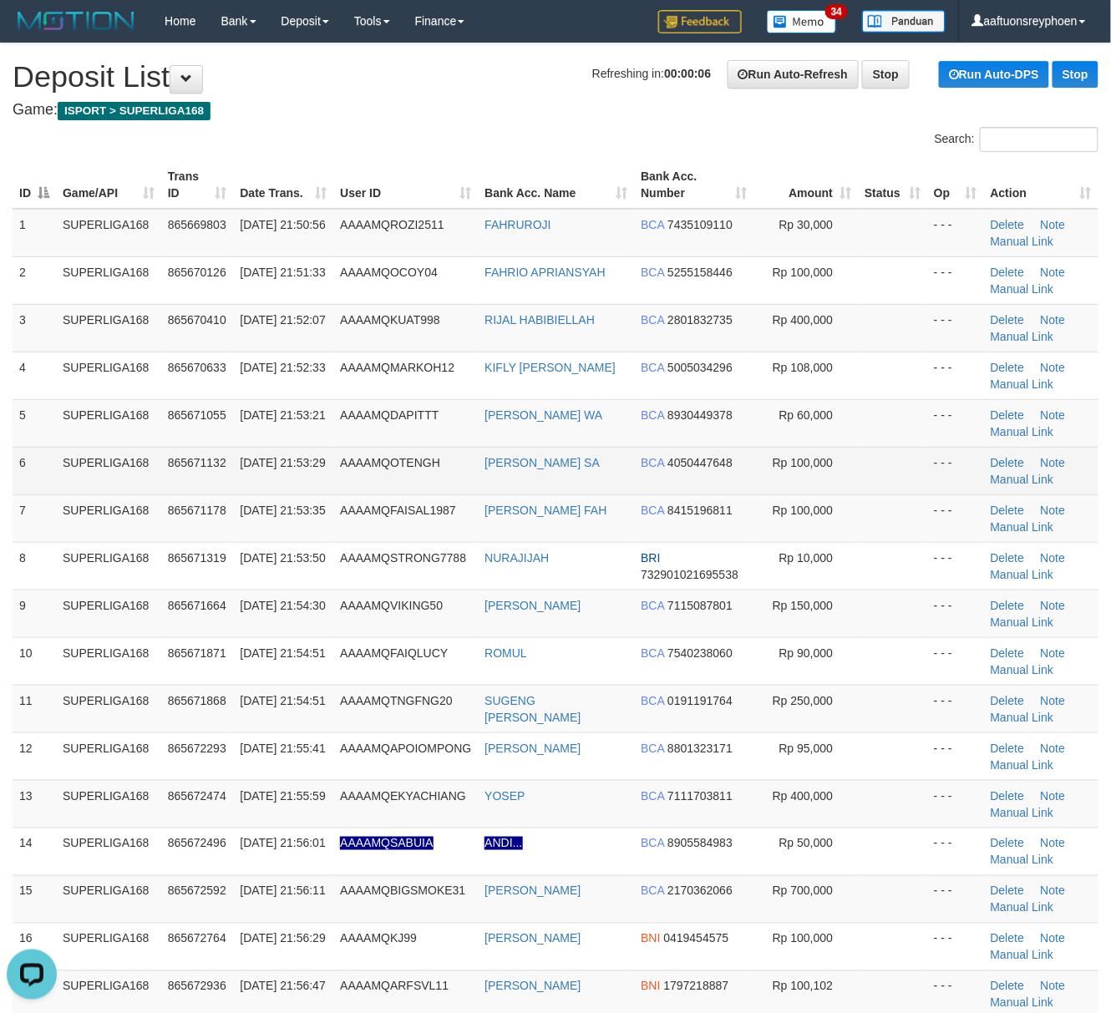
click at [205, 479] on td "865671132" at bounding box center [197, 471] width 73 height 48
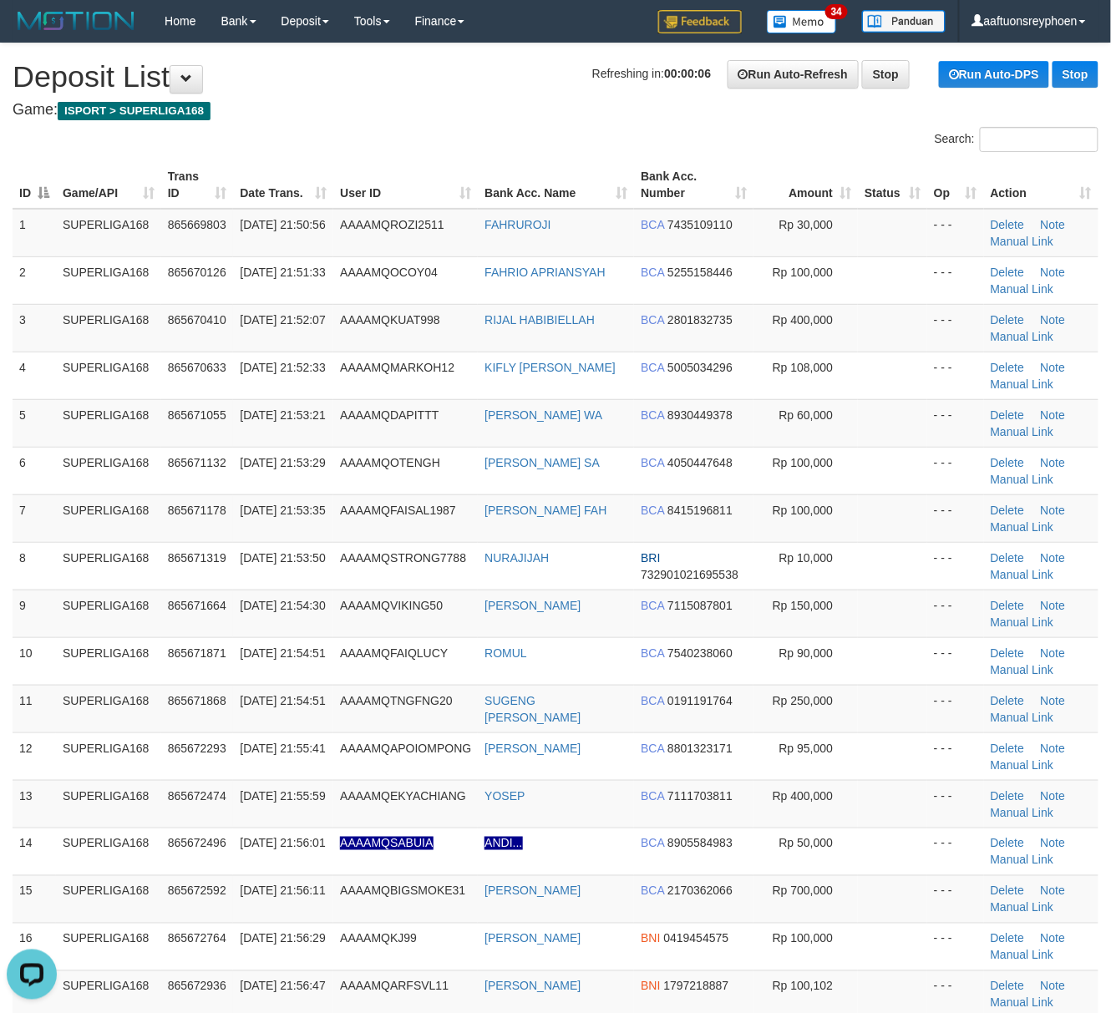
drag, startPoint x: 55, startPoint y: 474, endPoint x: 1, endPoint y: 493, distance: 57.3
click at [35, 479] on tr "6 SUPERLIGA168 865671132 31/08/2025 21:53:29 AAAAMQOTENGH ABDUL WARIS MUH SA BC…" at bounding box center [556, 471] width 1086 height 48
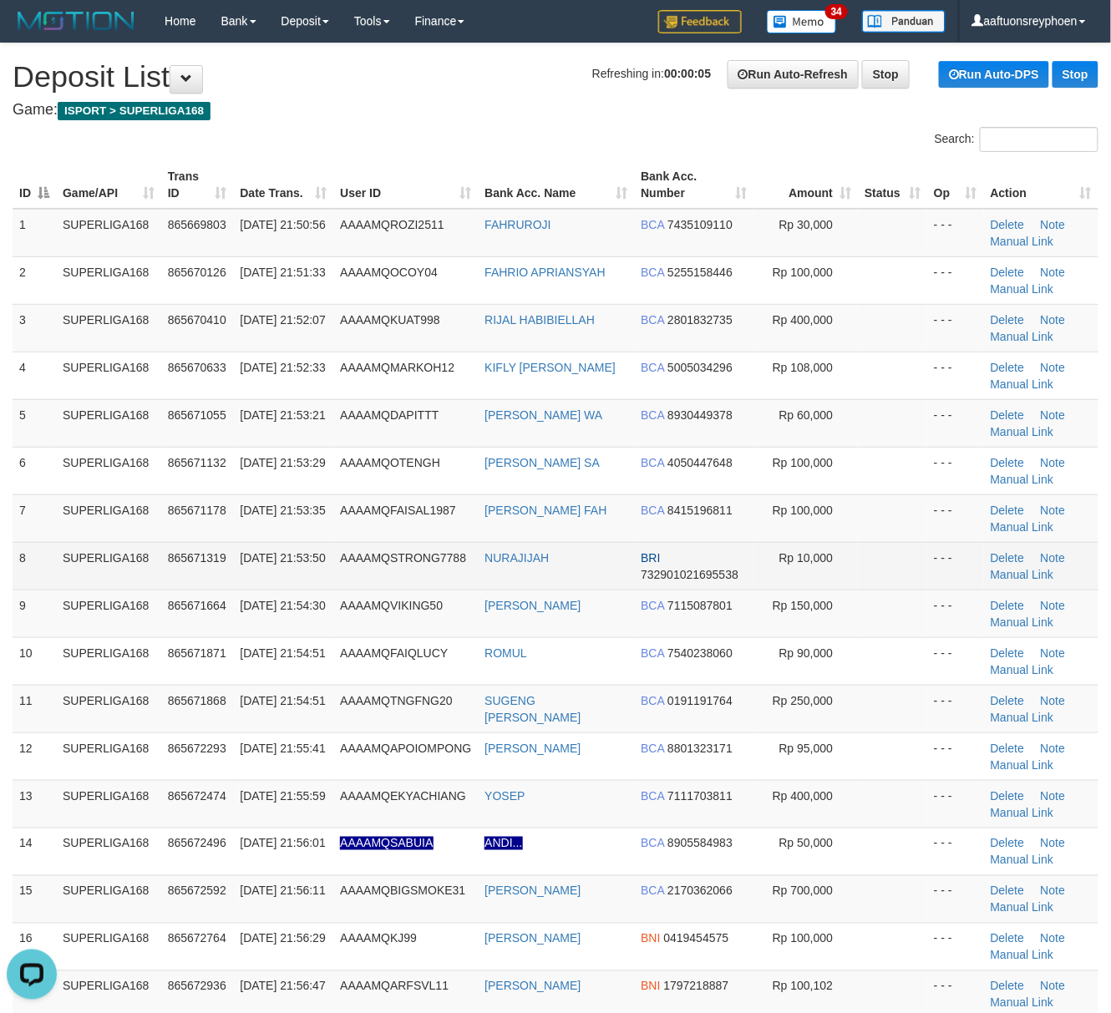
drag, startPoint x: 138, startPoint y: 553, endPoint x: 18, endPoint y: 573, distance: 121.1
click at [137, 553] on td "SUPERLIGA168" at bounding box center [108, 566] width 105 height 48
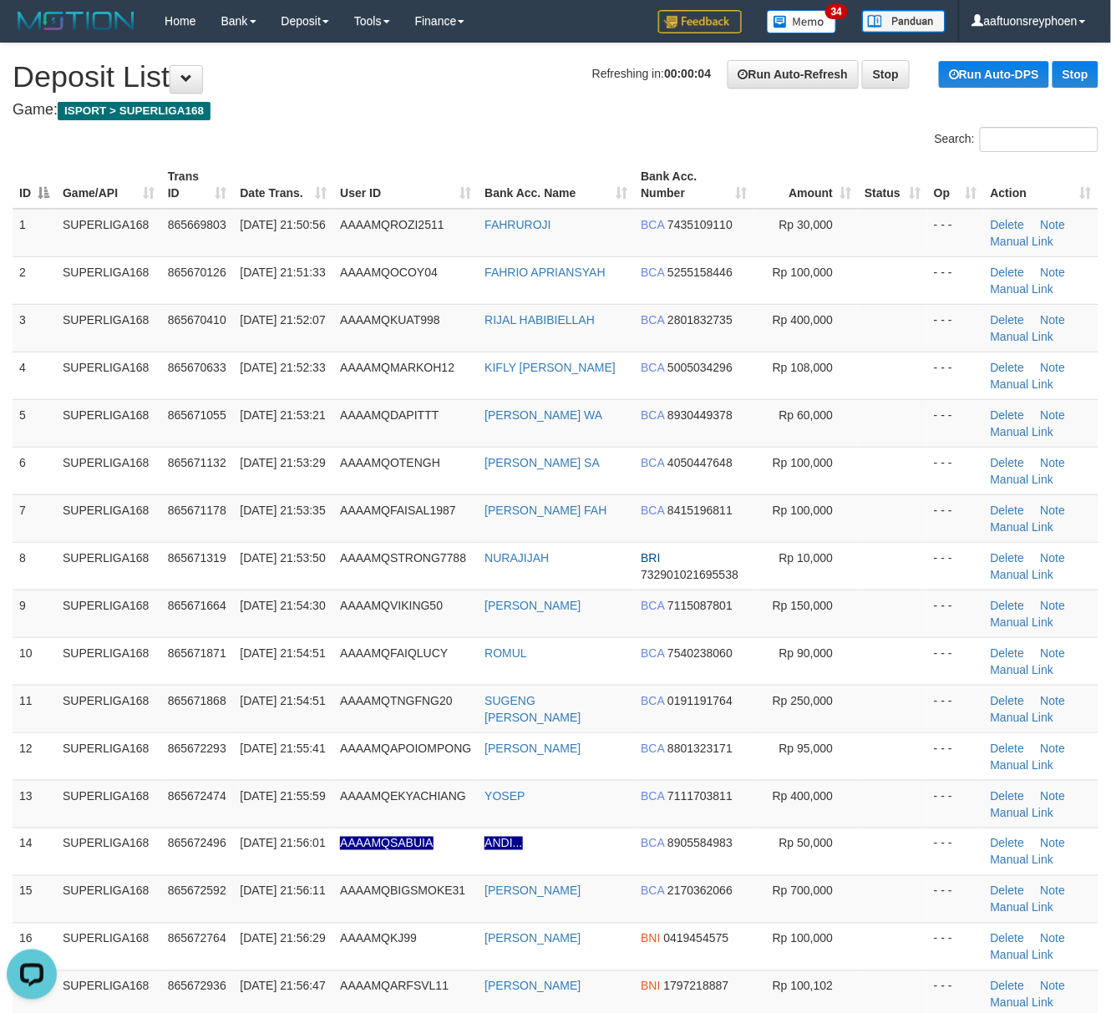
click at [0, 529] on div "ID Game/API Trans ID Date Trans. User ID Bank Acc. Name Bank Acc. Number Amount…" at bounding box center [555, 676] width 1111 height 1041
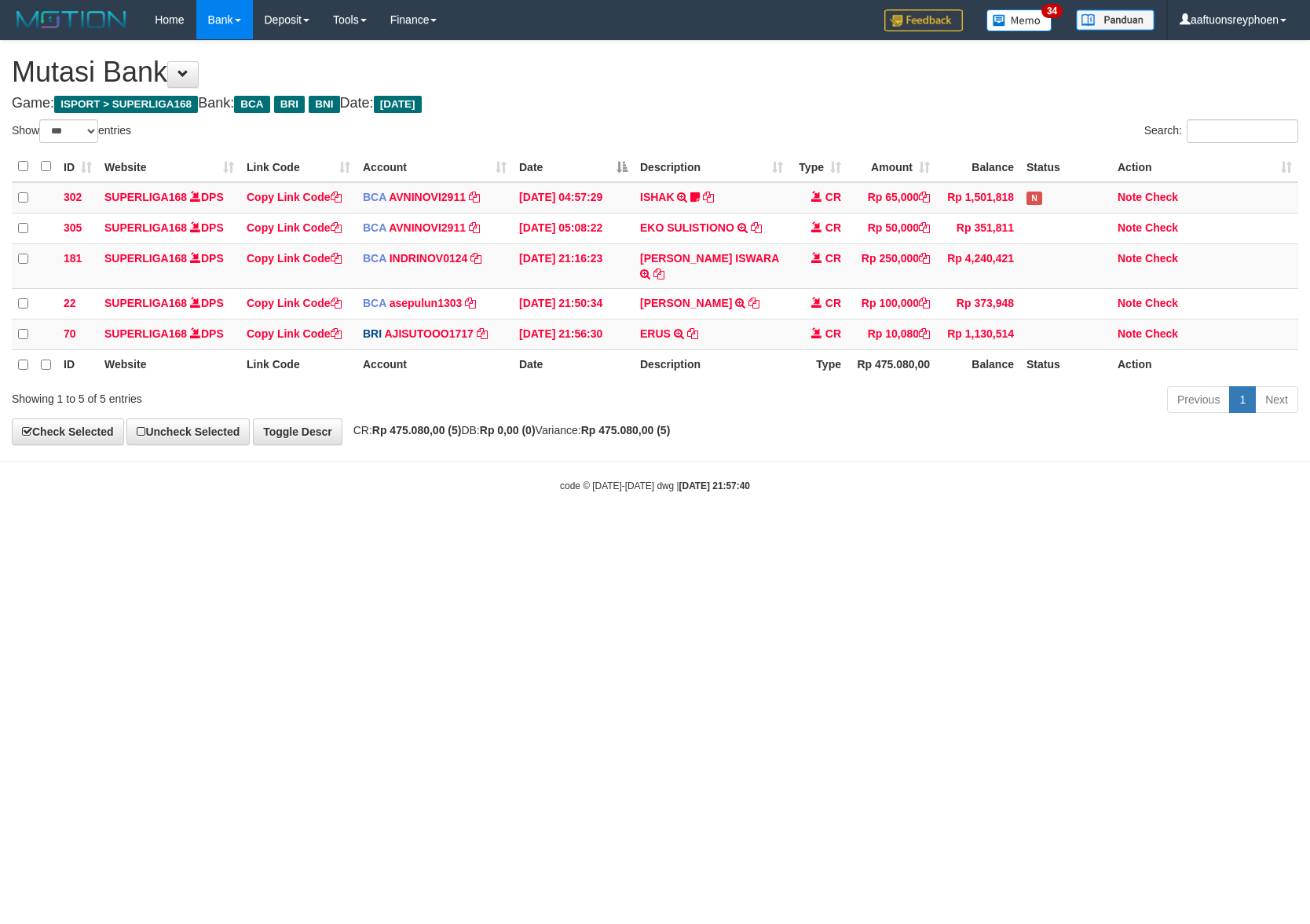
select select "***"
drag, startPoint x: 953, startPoint y: 522, endPoint x: 1367, endPoint y: 506, distance: 414.3
click at [1309, 506] on html "Toggle navigation Home Bank Account List Load By Website Group [ISPORT] SUPERLI…" at bounding box center [655, 266] width 1310 height 532
select select "***"
drag, startPoint x: 1157, startPoint y: 563, endPoint x: 1284, endPoint y: 544, distance: 128.4
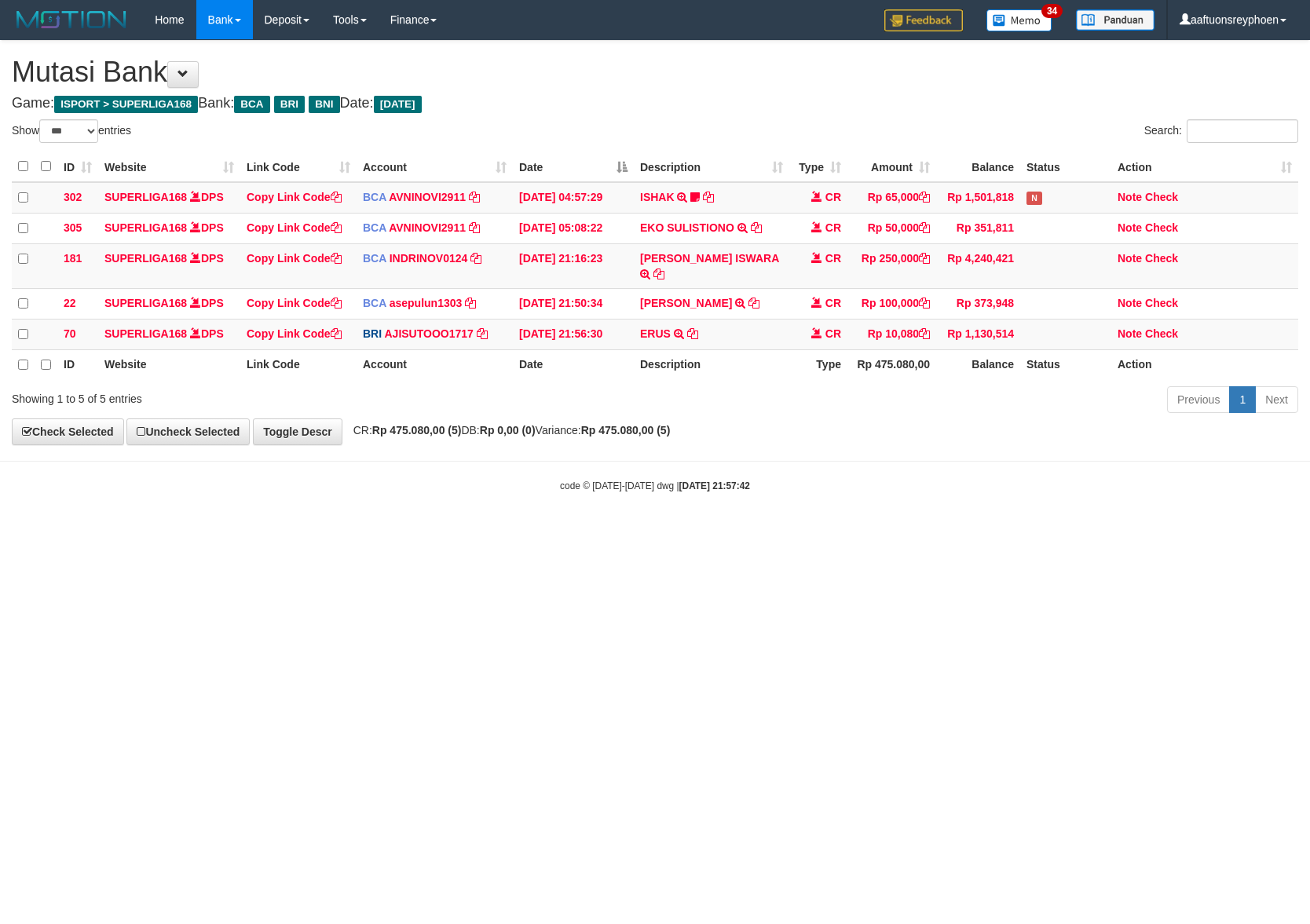
click at [1266, 532] on html "Toggle navigation Home Bank Account List Load By Website Group [ISPORT] SUPERLI…" at bounding box center [655, 266] width 1310 height 532
drag, startPoint x: 704, startPoint y: 625, endPoint x: 1305, endPoint y: 531, distance: 608.3
click at [829, 532] on html "Toggle navigation Home Bank Account List Load By Website Group [ISPORT] SUPERLI…" at bounding box center [655, 266] width 1310 height 532
drag, startPoint x: 528, startPoint y: 672, endPoint x: 694, endPoint y: 673, distance: 166.0
click at [557, 532] on html "Toggle navigation Home Bank Account List Load By Website Group [ISPORT] SUPERLI…" at bounding box center [655, 266] width 1310 height 532
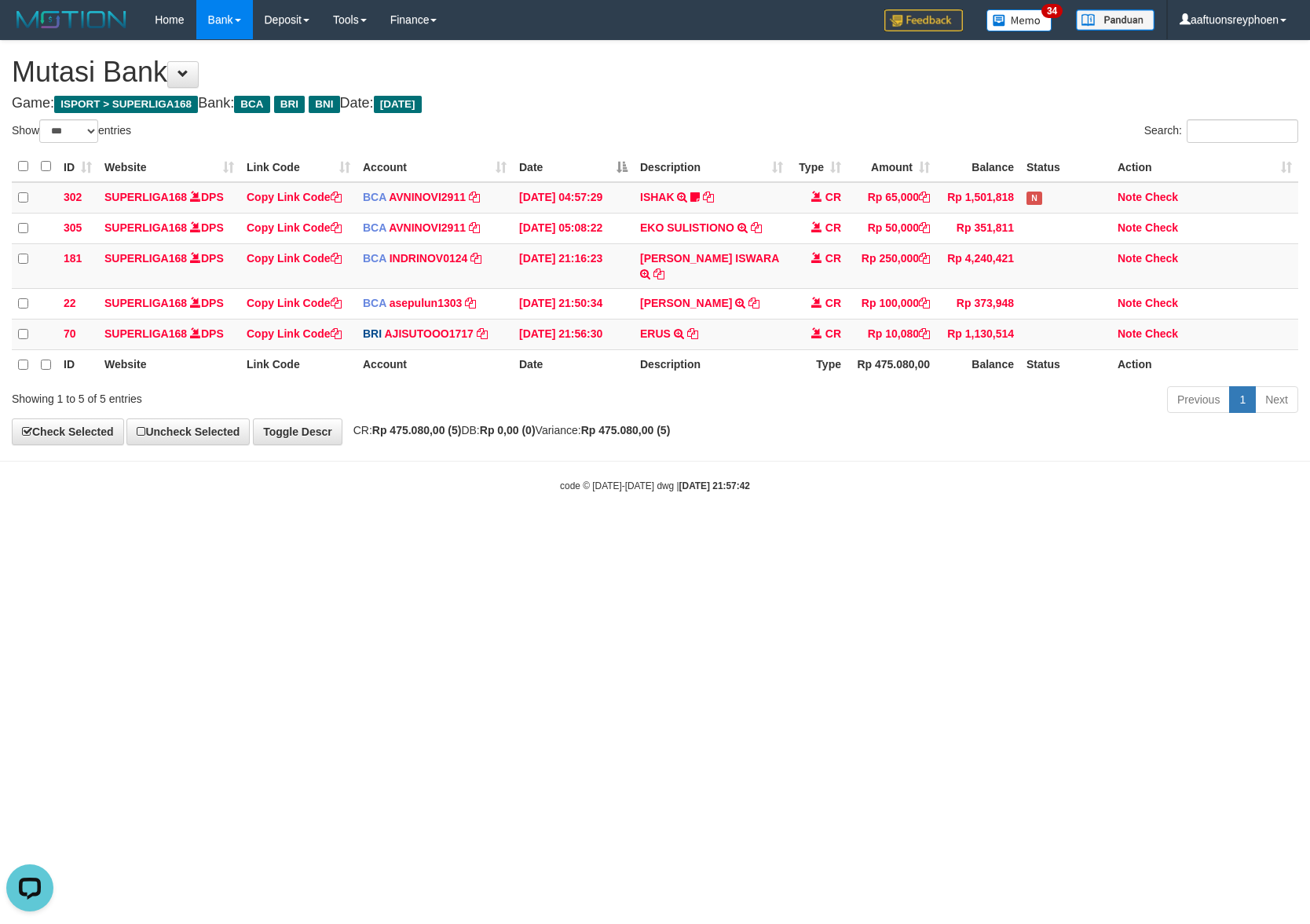
drag, startPoint x: 1018, startPoint y: 619, endPoint x: 1307, endPoint y: 586, distance: 290.9
click at [1120, 532] on html "Toggle navigation Home Bank Account List Load By Website Group [ISPORT] SUPERLI…" at bounding box center [655, 266] width 1310 height 532
drag, startPoint x: 905, startPoint y: 588, endPoint x: 954, endPoint y: 595, distance: 49.5
click at [916, 532] on html "Toggle navigation Home Bank Account List Load By Website Group [ISPORT] SUPERLI…" at bounding box center [655, 266] width 1310 height 532
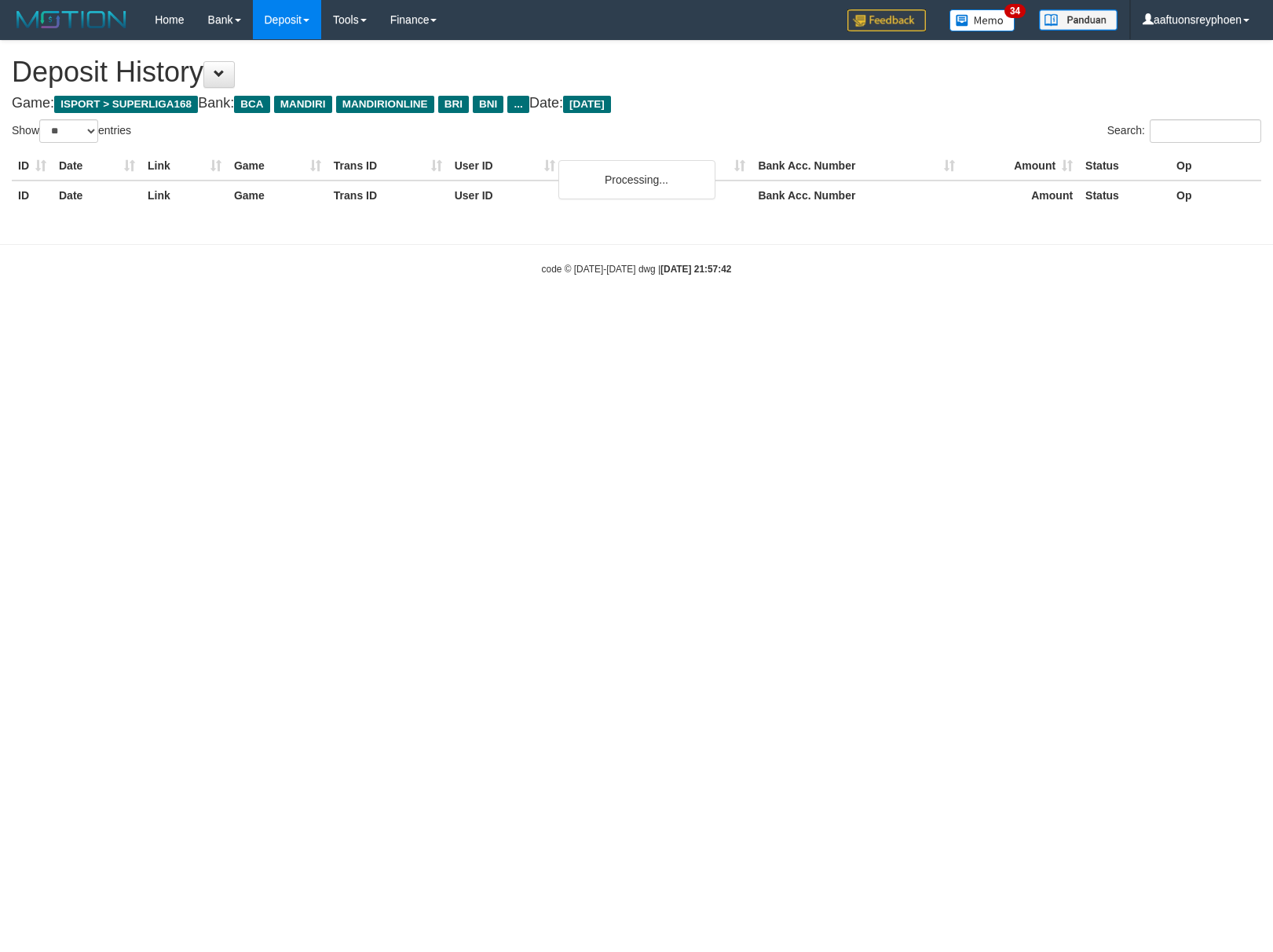
select select "**"
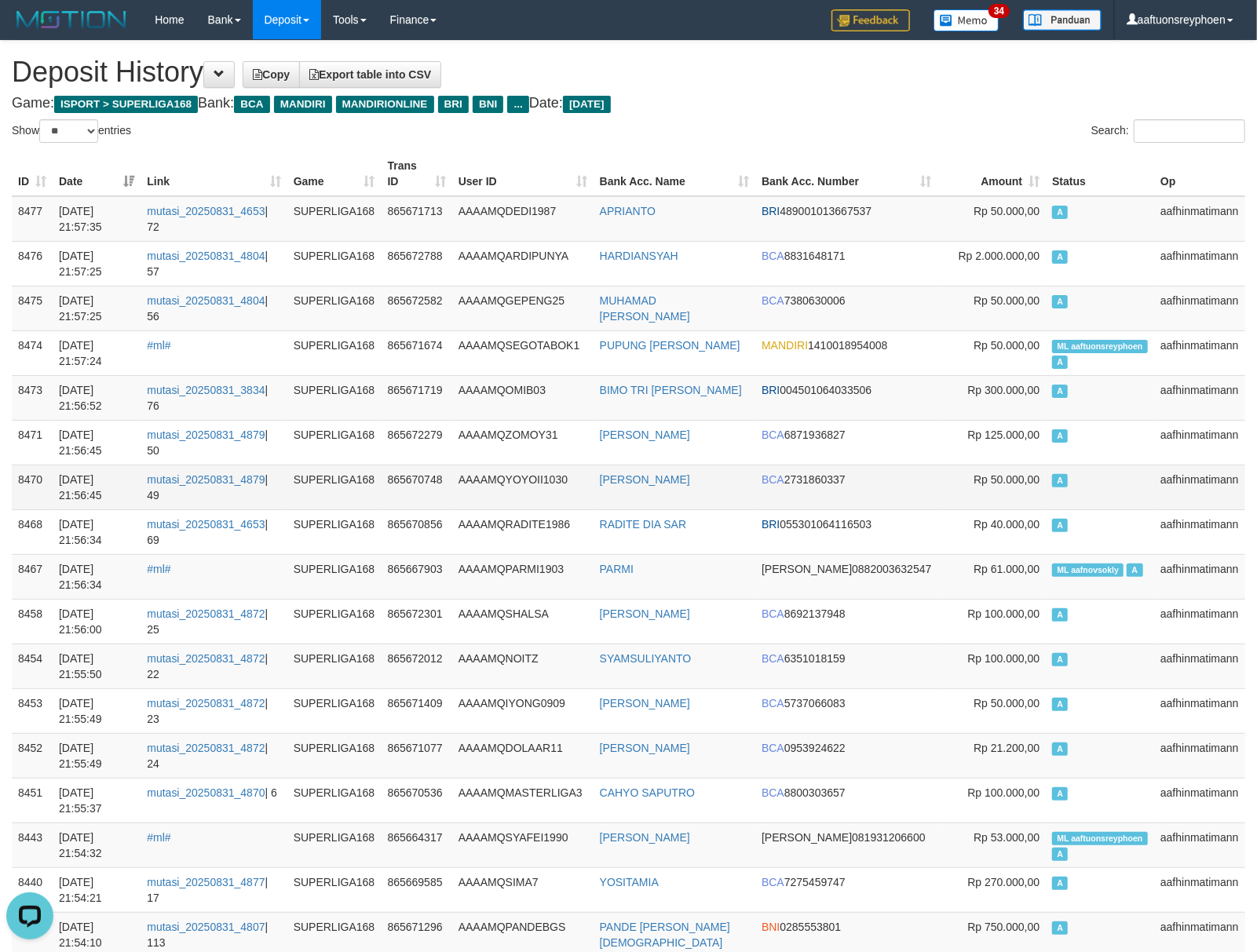
drag, startPoint x: 1076, startPoint y: 454, endPoint x: 845, endPoint y: 469, distance: 231.5
click at [1041, 453] on tr "8471 31/08/2025 21:56:45 mutasi_20250831_4879 | 50 SUPERLIGA168 865672279 AAAAM…" at bounding box center [629, 443] width 1233 height 45
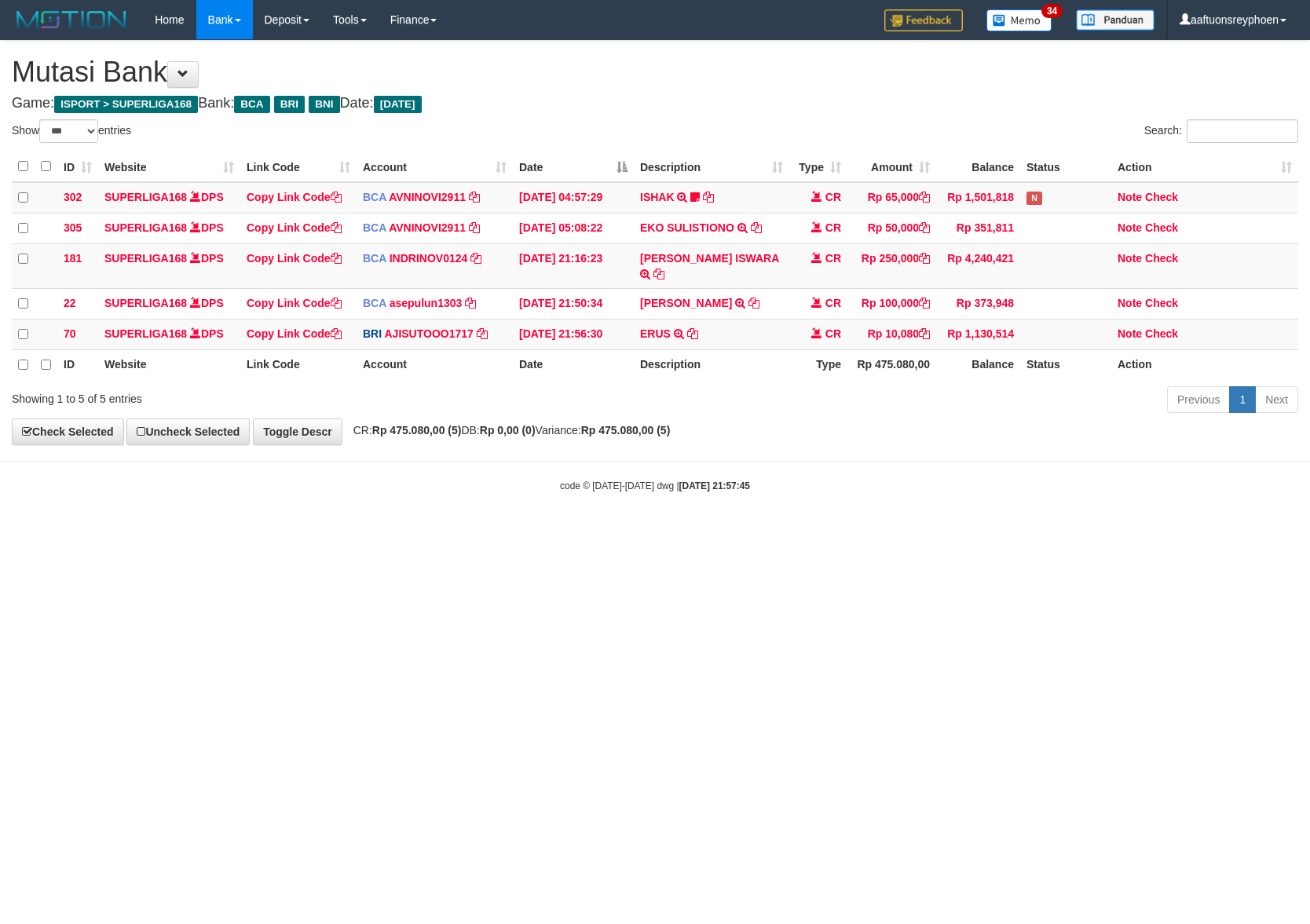
select select "***"
click at [750, 532] on html "Toggle navigation Home Bank Account List Load By Website Group [ISPORT] SUPERLI…" at bounding box center [655, 266] width 1310 height 532
click at [767, 532] on html "Toggle navigation Home Bank Account List Load By Website Group [ISPORT] SUPERLI…" at bounding box center [655, 266] width 1310 height 532
drag, startPoint x: 565, startPoint y: 691, endPoint x: 623, endPoint y: 695, distance: 58.1
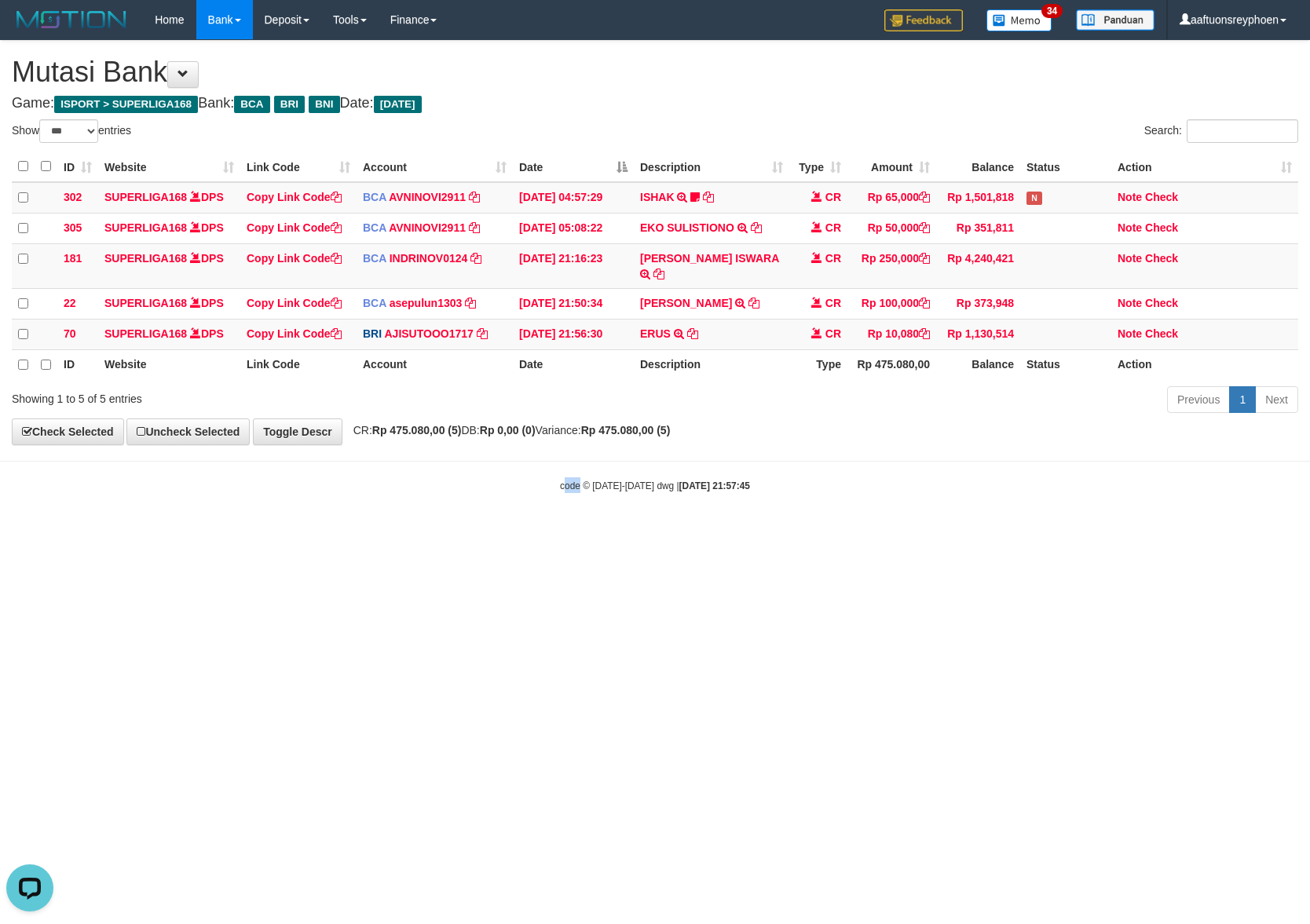
click at [583, 532] on html "Toggle navigation Home Bank Account List Load By Website Group [ISPORT] SUPERLI…" at bounding box center [655, 266] width 1310 height 532
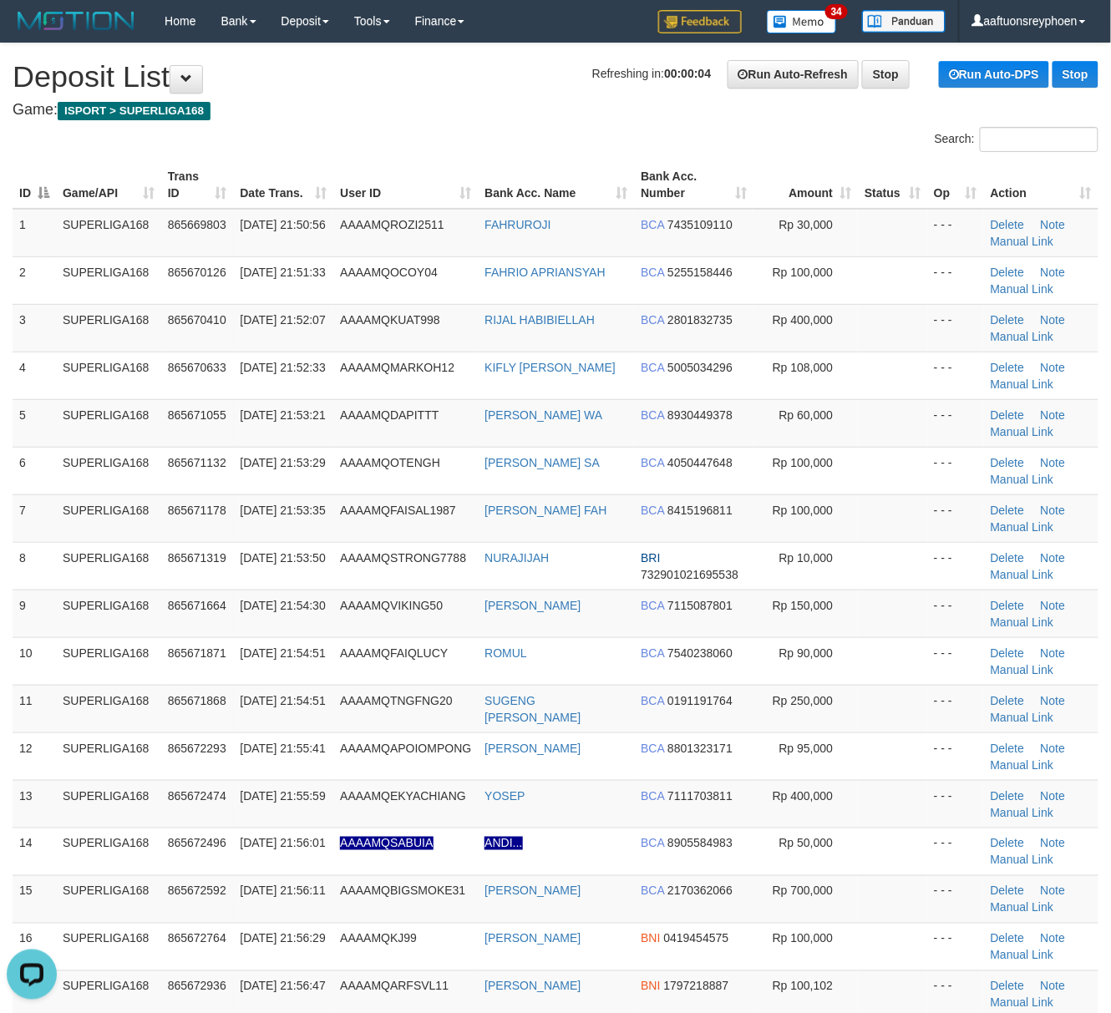
drag, startPoint x: 1, startPoint y: 561, endPoint x: -22, endPoint y: 565, distance: 22.8
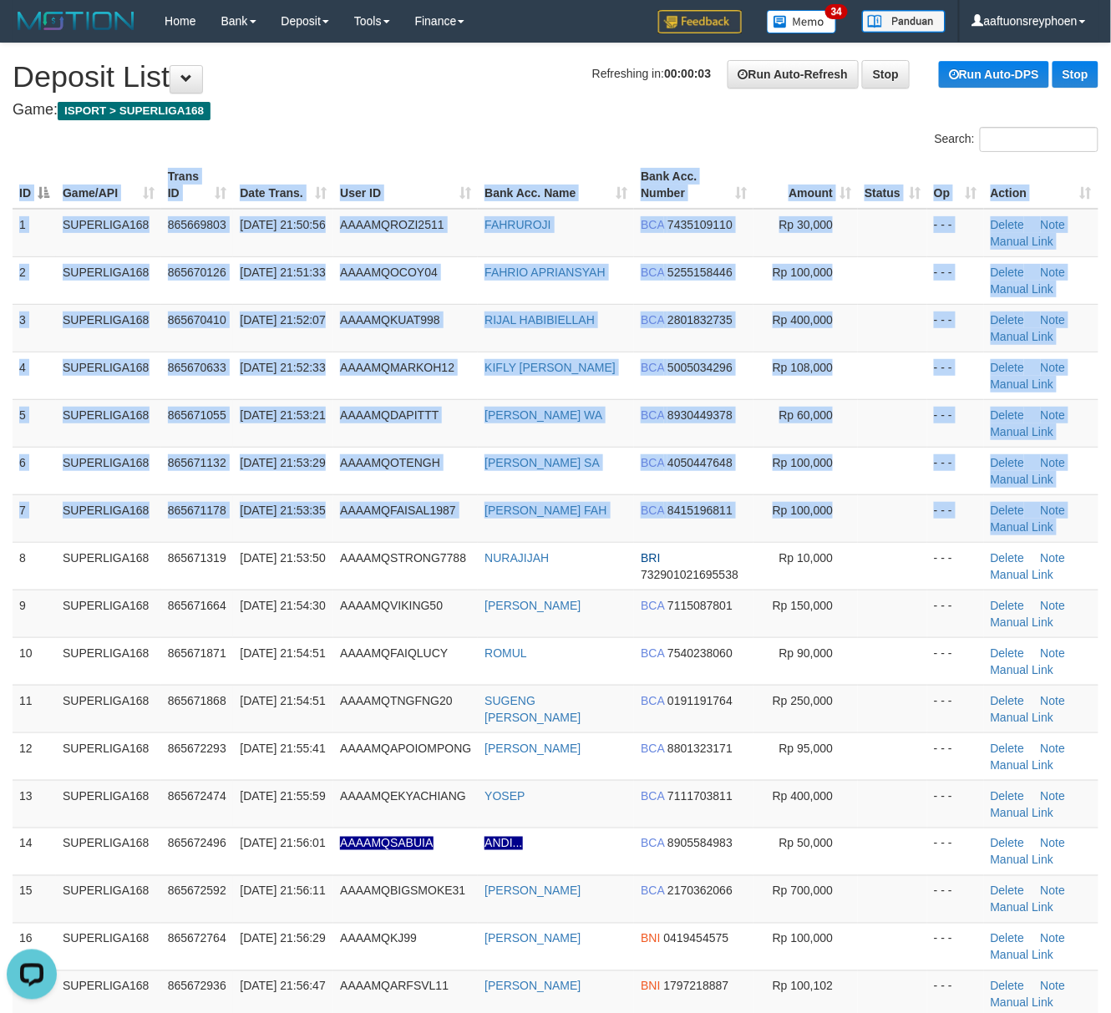
drag, startPoint x: 271, startPoint y: 529, endPoint x: 5, endPoint y: 556, distance: 266.9
click at [267, 517] on span "[DATE] 21:53:35" at bounding box center [282, 510] width 85 height 13
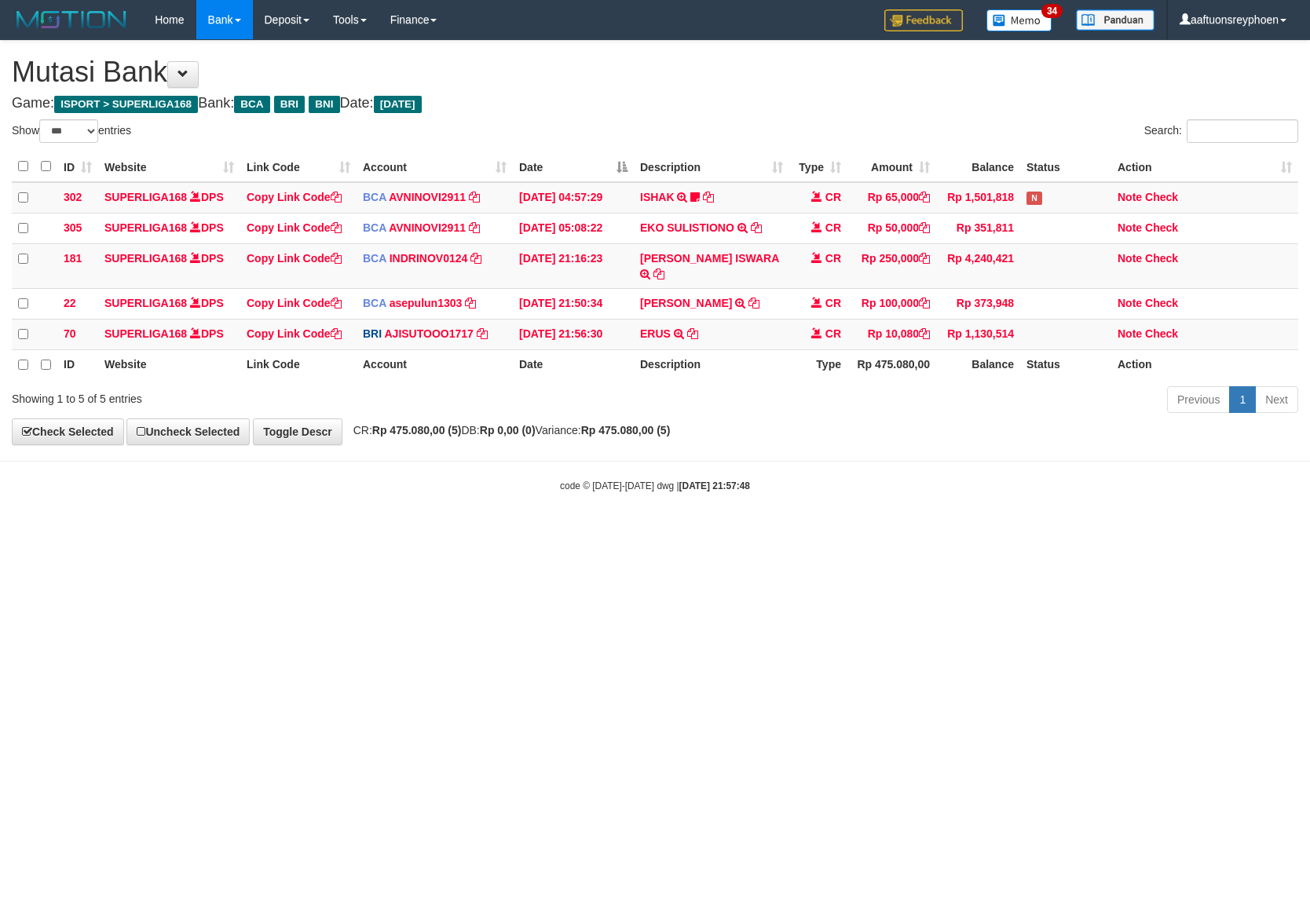
select select "***"
click at [632, 532] on html "Toggle navigation Home Bank Account List Load By Website Group [ISPORT] SUPERLI…" at bounding box center [655, 266] width 1310 height 532
click at [635, 532] on html "Toggle navigation Home Bank Account List Load By Website Group [ISPORT] SUPERLI…" at bounding box center [655, 266] width 1310 height 532
click at [633, 532] on html "Toggle navigation Home Bank Account List Load By Website Group [ISPORT] SUPERLI…" at bounding box center [655, 266] width 1310 height 532
click at [638, 532] on html "Toggle navigation Home Bank Account List Load By Website Group [ISPORT] SUPERLI…" at bounding box center [655, 266] width 1310 height 532
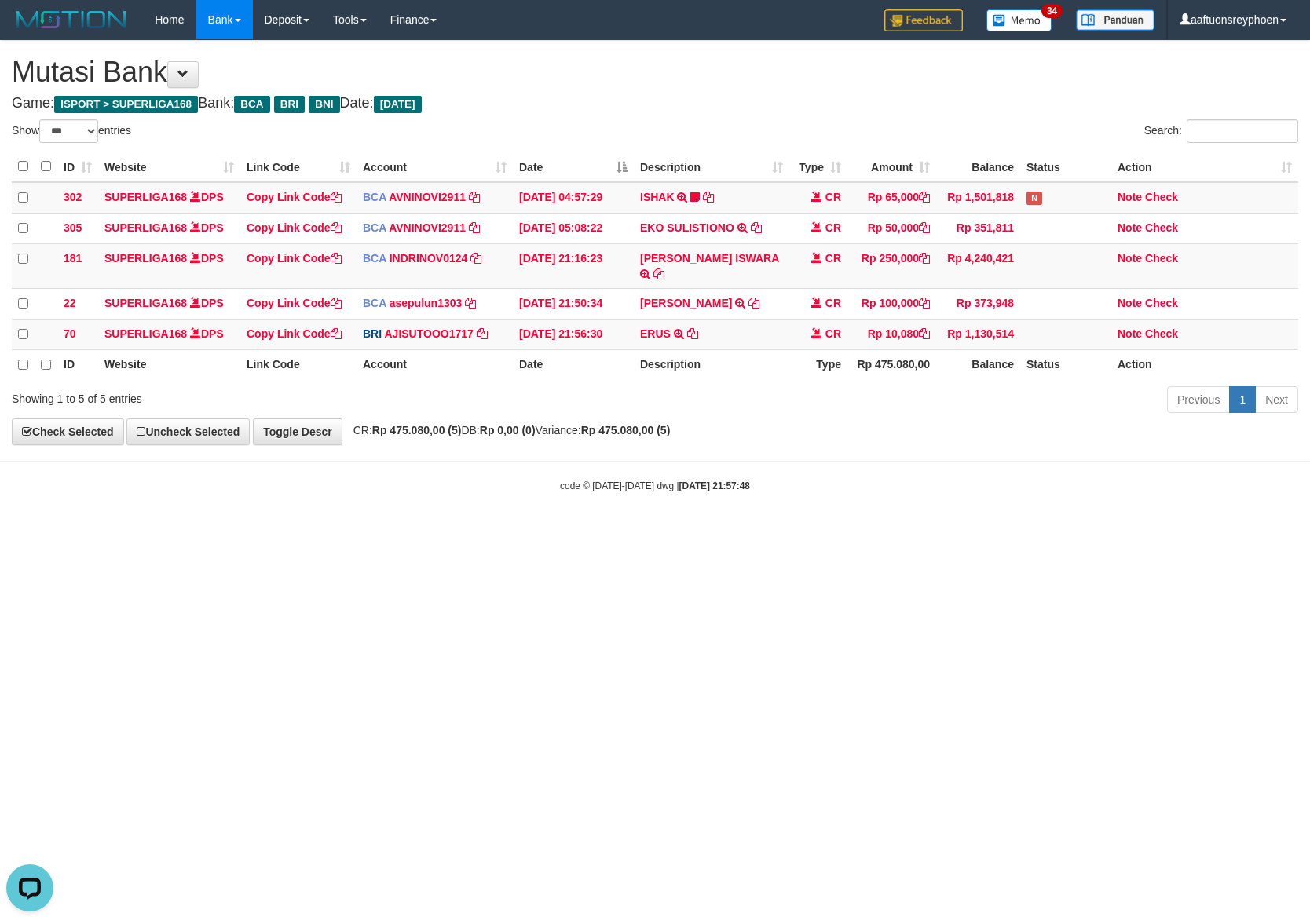
click at [639, 532] on html "Toggle navigation Home Bank Account List Load By Website Group [ISPORT] SUPERLI…" at bounding box center [655, 266] width 1310 height 532
drag, startPoint x: 639, startPoint y: 677, endPoint x: 818, endPoint y: 657, distance: 180.1
click at [648, 532] on html "Toggle navigation Home Bank Account List Load By Website Group [ISPORT] SUPERLI…" at bounding box center [655, 266] width 1310 height 532
click at [743, 532] on html "Toggle navigation Home Bank Account List Load By Website Group [ISPORT] SUPERLI…" at bounding box center [655, 266] width 1310 height 532
select select "***"
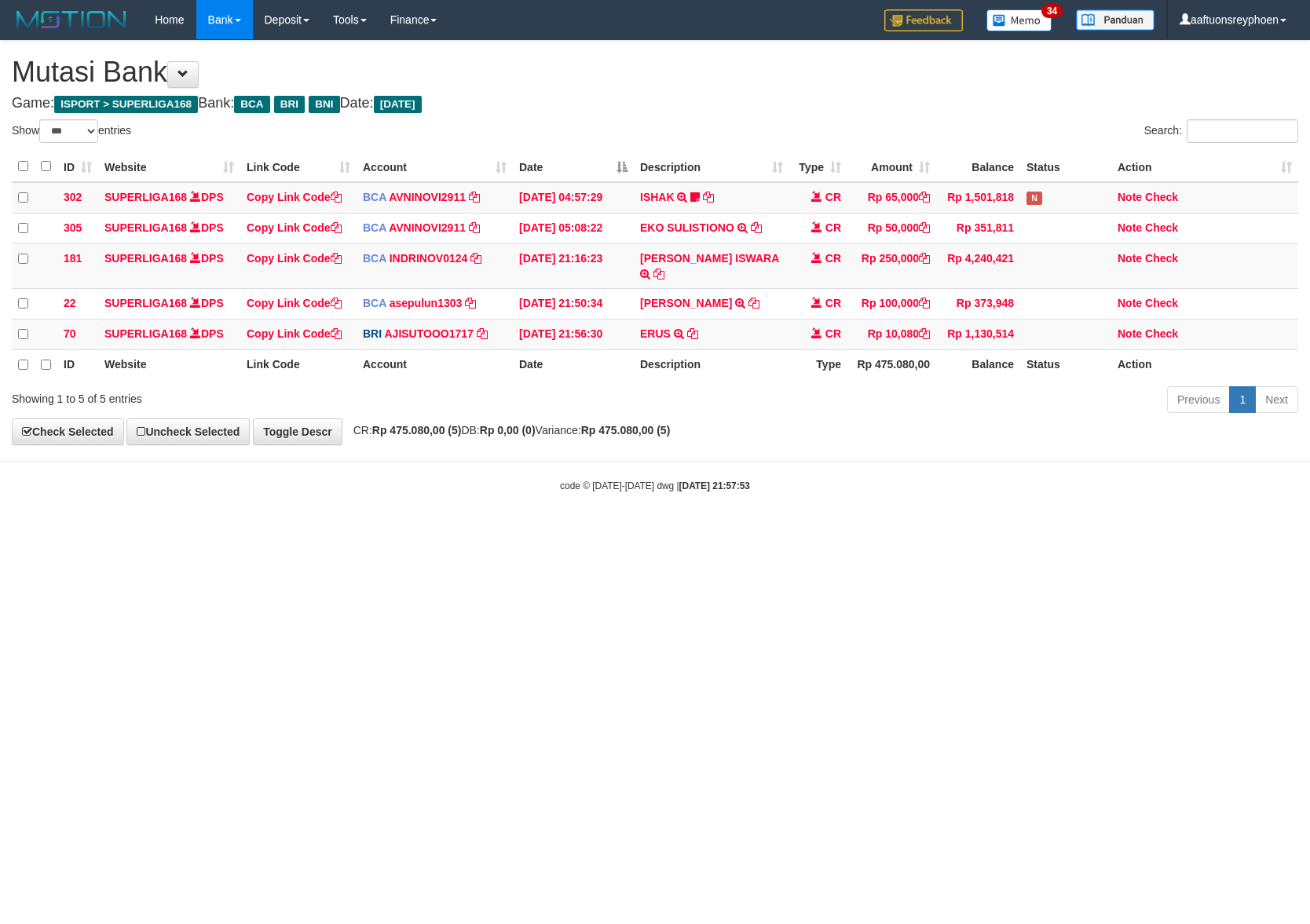
select select "***"
click at [1053, 532] on html "Toggle navigation Home Bank Account List Load By Website Group [ISPORT] SUPERLI…" at bounding box center [655, 266] width 1310 height 532
drag, startPoint x: 1081, startPoint y: 578, endPoint x: 1302, endPoint y: 559, distance: 221.8
click at [1156, 532] on html "Toggle navigation Home Bank Account List Load By Website Group [ISPORT] SUPERLI…" at bounding box center [655, 266] width 1310 height 532
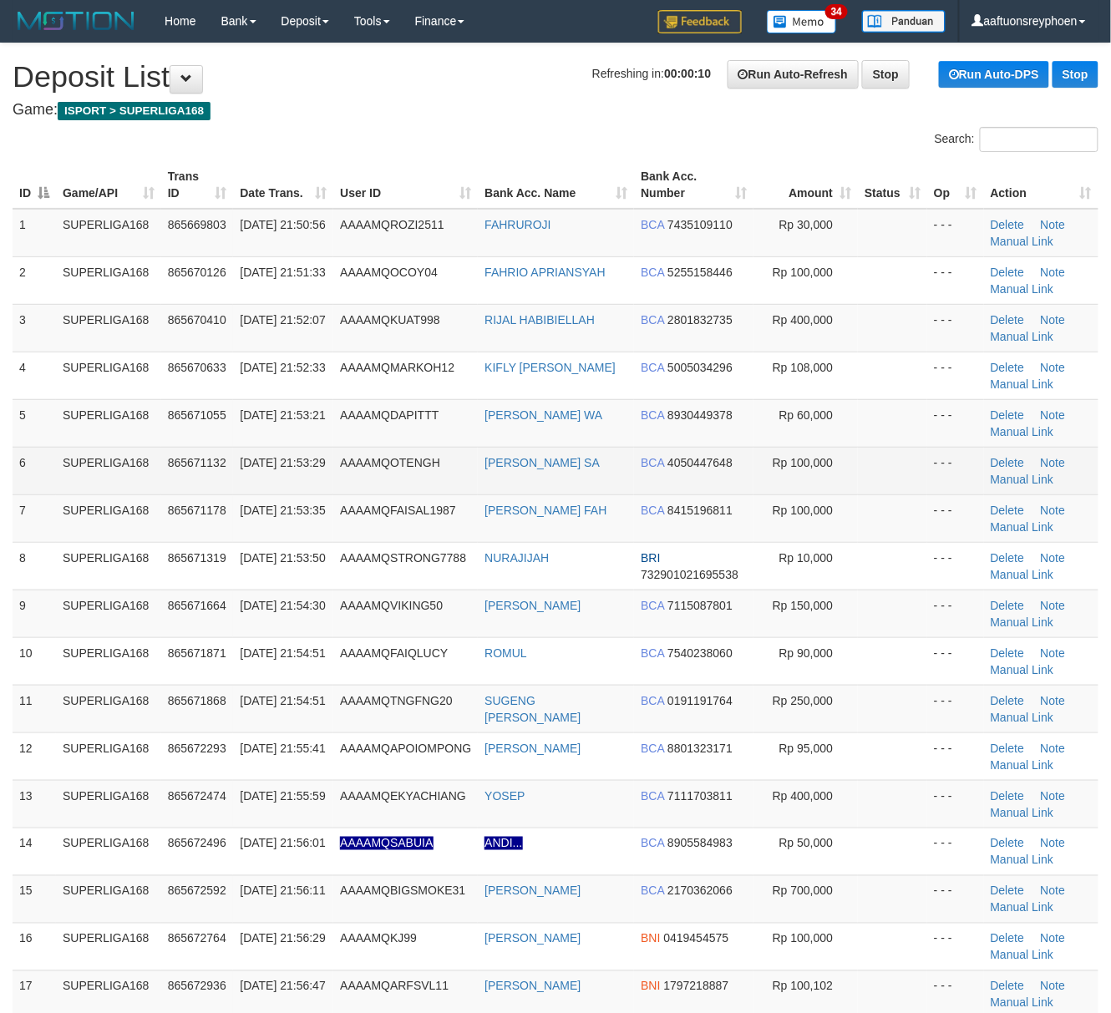
click at [157, 475] on td "SUPERLIGA168" at bounding box center [108, 471] width 105 height 48
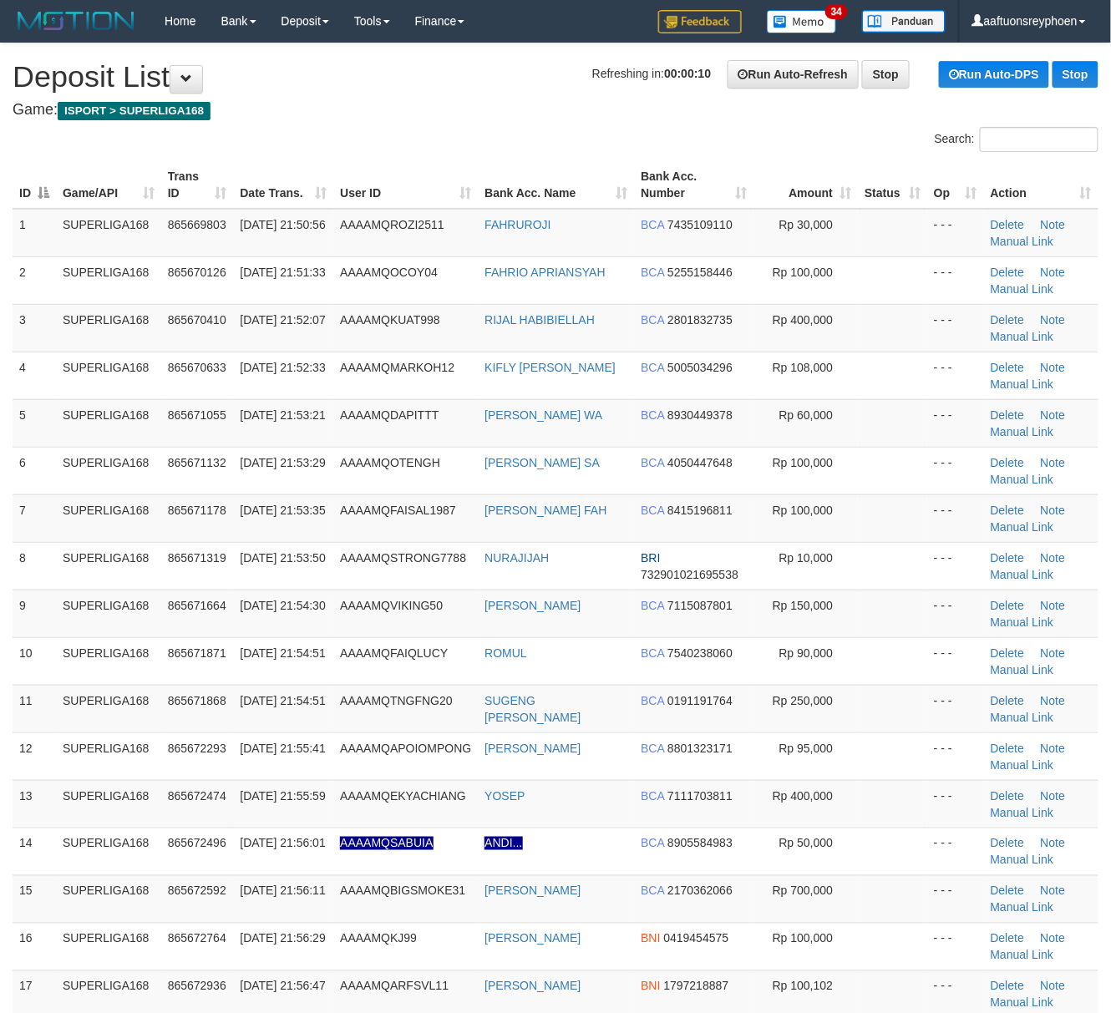
drag, startPoint x: 170, startPoint y: 475, endPoint x: 11, endPoint y: 513, distance: 163.9
click at [161, 473] on td "865671132" at bounding box center [197, 471] width 73 height 48
drag, startPoint x: 291, startPoint y: 513, endPoint x: 21, endPoint y: 534, distance: 270.6
click at [276, 511] on span "31/08/2025 21:53:35" at bounding box center [282, 510] width 85 height 13
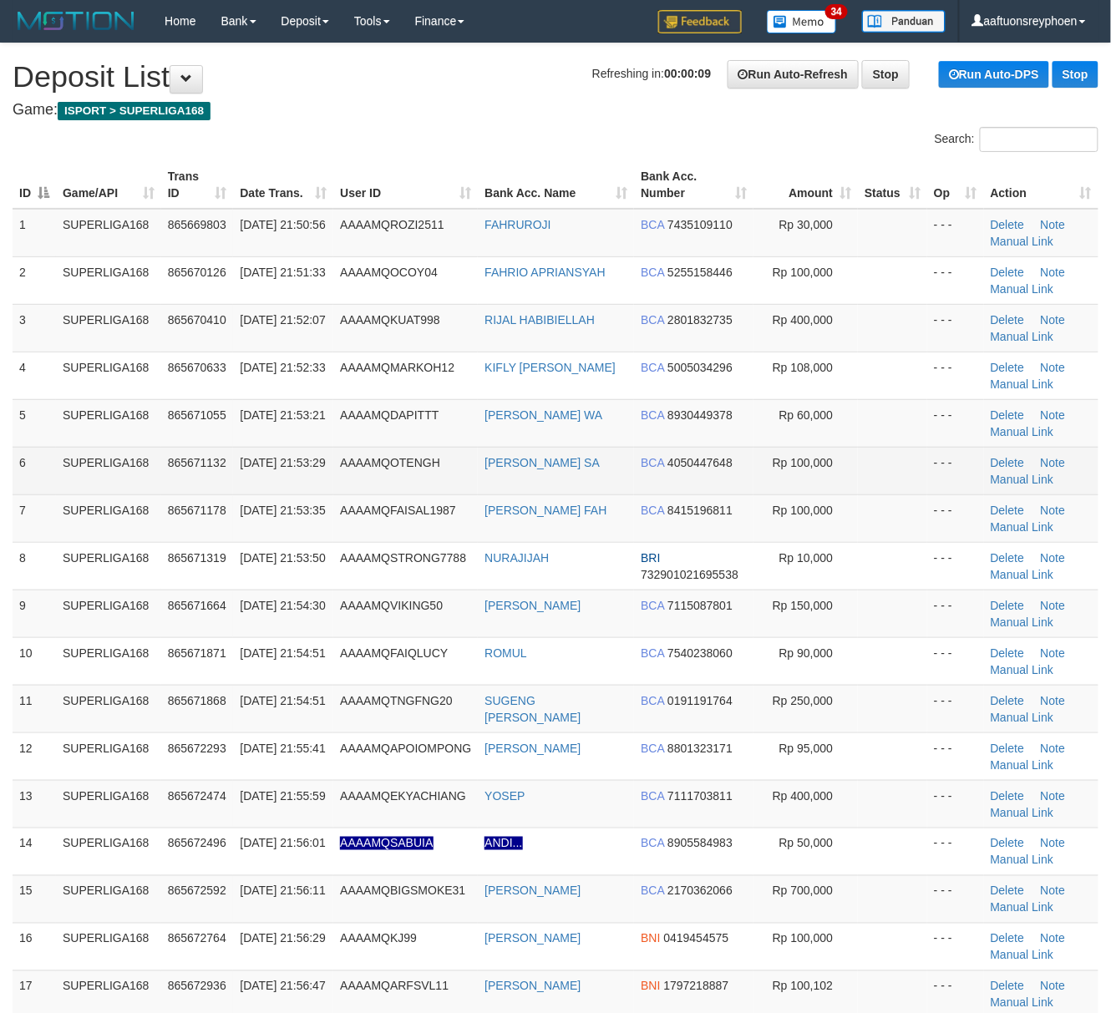
click at [372, 461] on span "AAAAMQOTENGH" at bounding box center [390, 462] width 100 height 13
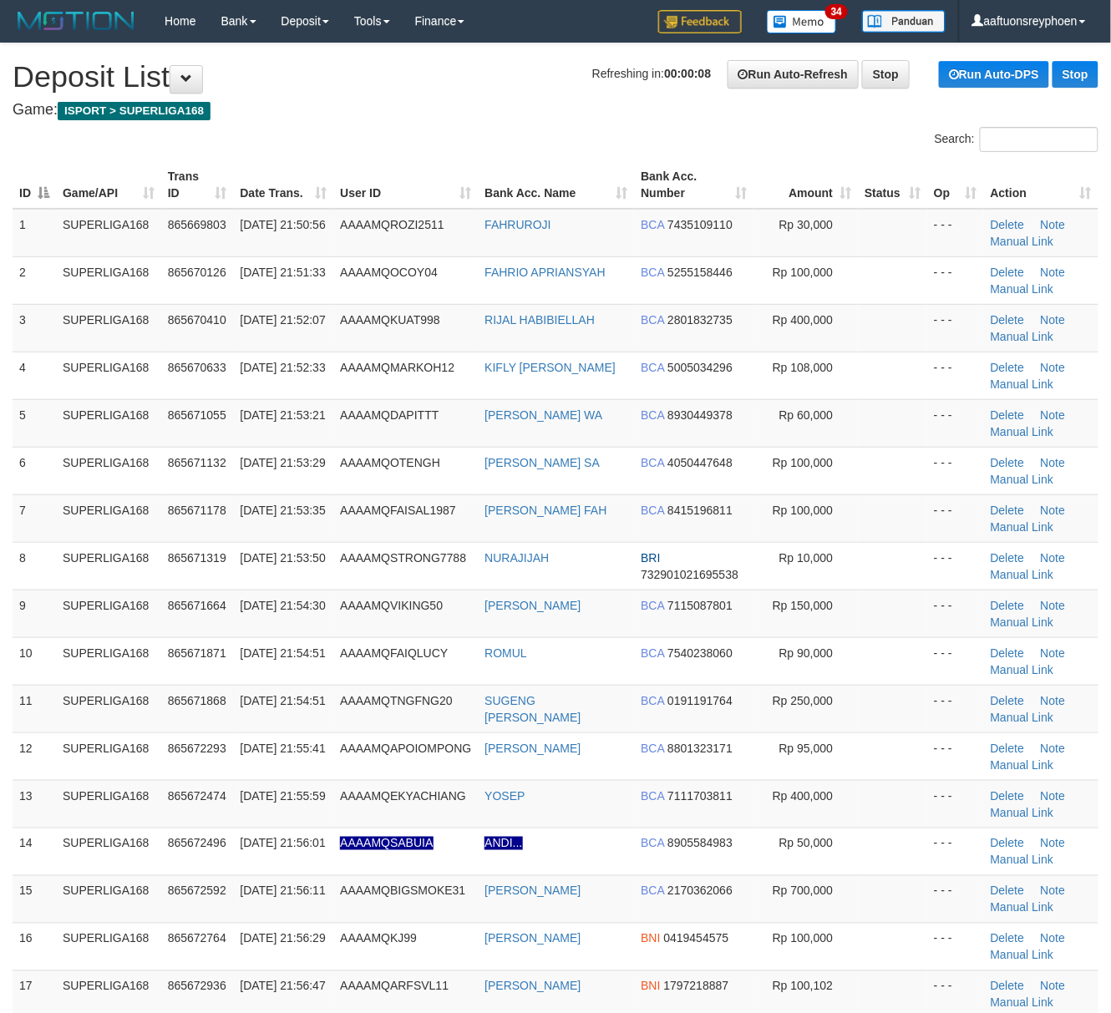
drag, startPoint x: 372, startPoint y: 461, endPoint x: 7, endPoint y: 542, distance: 373.8
click at [354, 466] on span "AAAAMQOTENGH" at bounding box center [390, 462] width 100 height 13
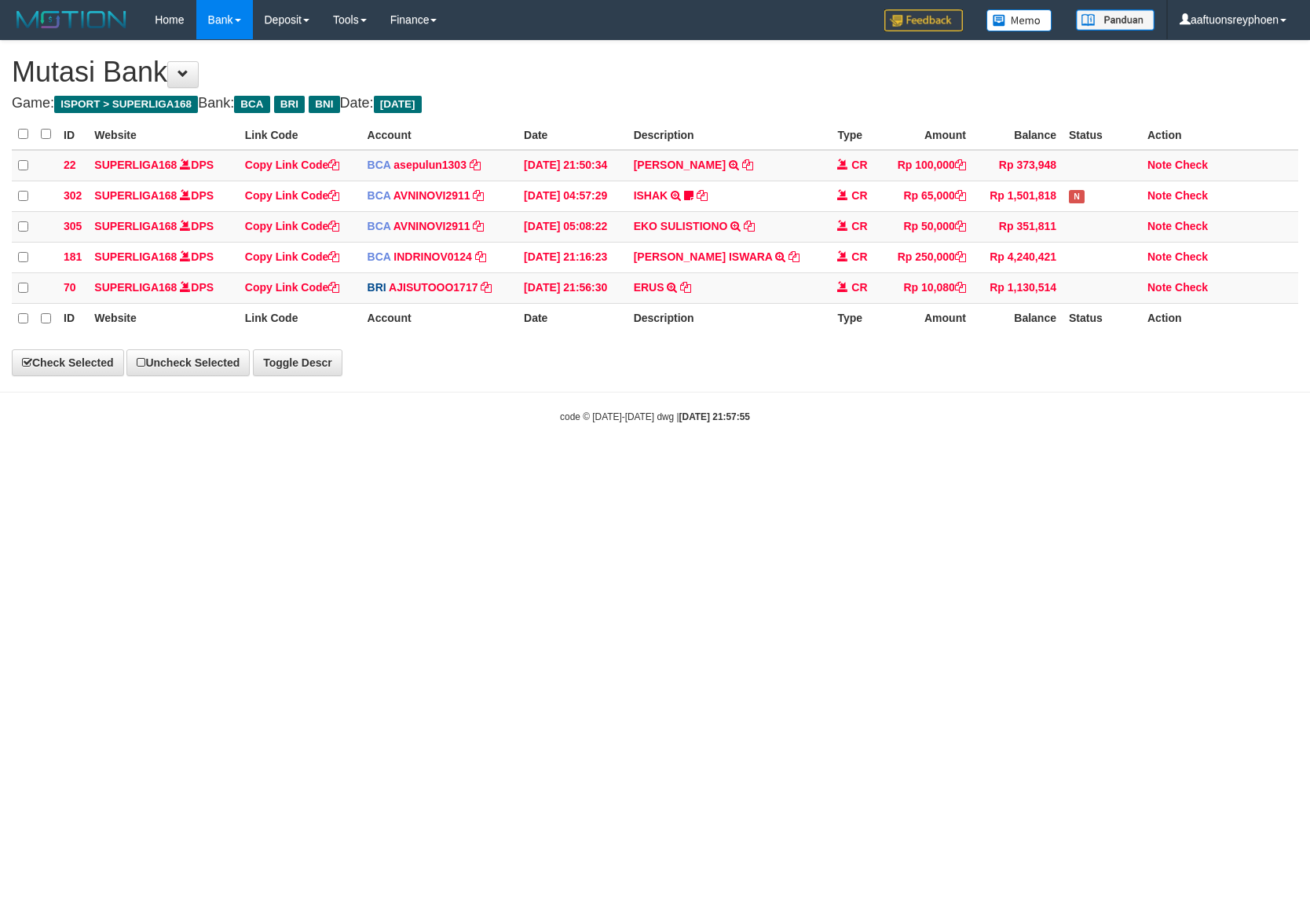
select select "***"
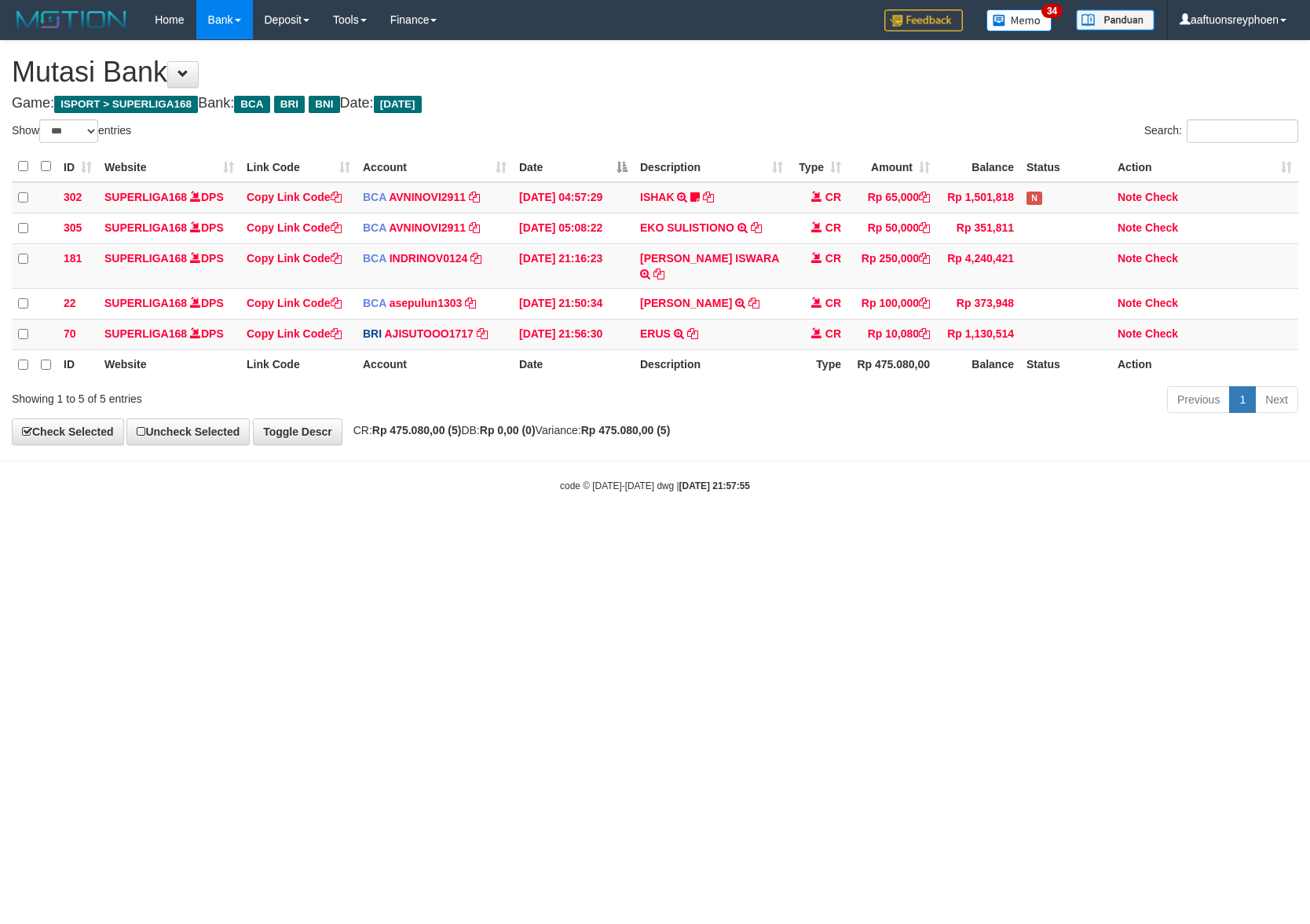
click at [1309, 532] on html "Toggle navigation Home Bank Account List Load By Website Group [ISPORT] SUPERLI…" at bounding box center [655, 266] width 1310 height 532
click at [1309, 517] on html "Toggle navigation Home Bank Account List Load By Website Group [ISPORT] SUPERLI…" at bounding box center [655, 266] width 1310 height 532
drag, startPoint x: 1107, startPoint y: 562, endPoint x: 1519, endPoint y: 545, distance: 412.4
click at [1309, 532] on html "Toggle navigation Home Bank Account List Load By Website Group [ISPORT] SUPERLI…" at bounding box center [655, 266] width 1310 height 532
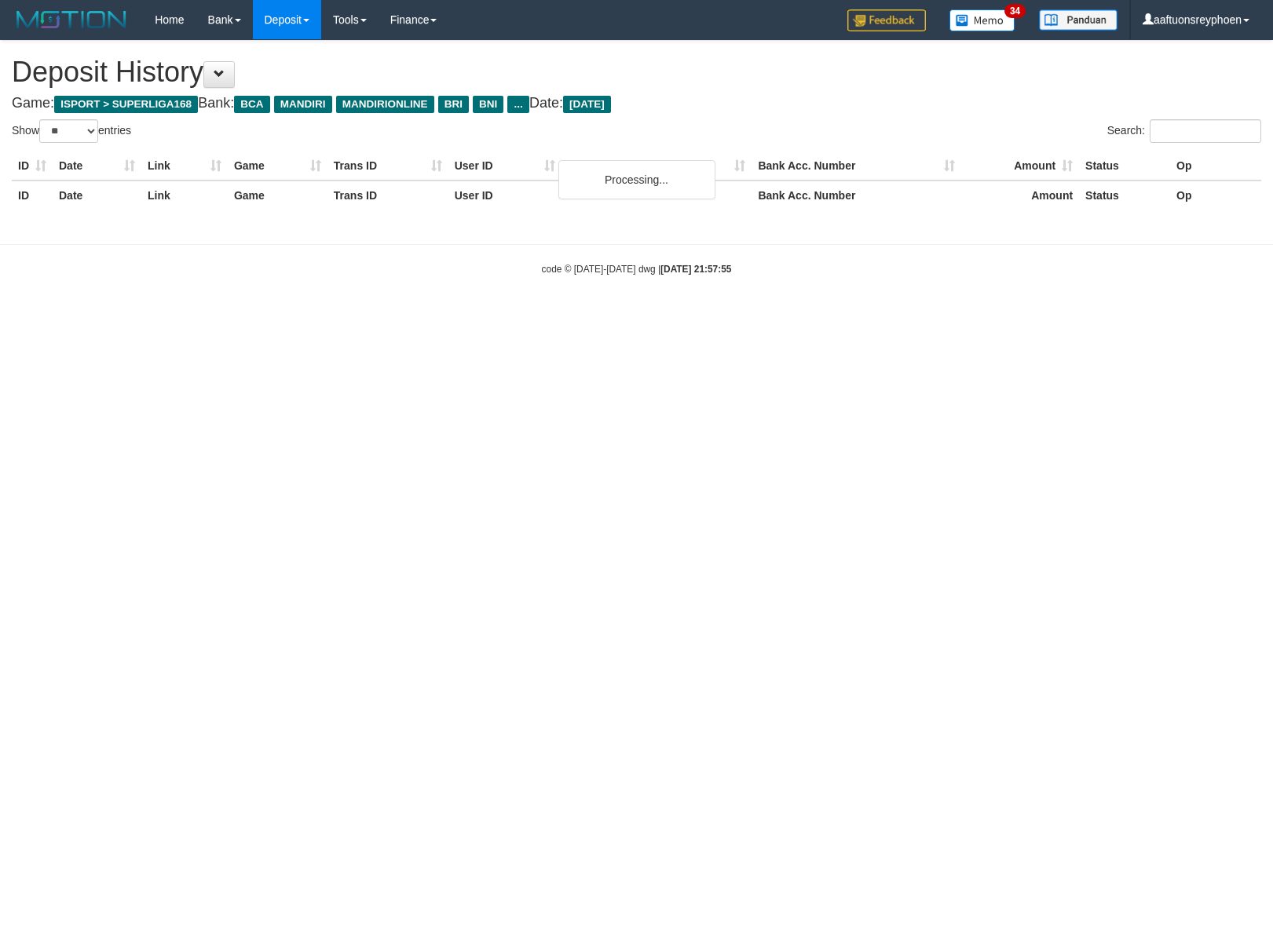
select select "**"
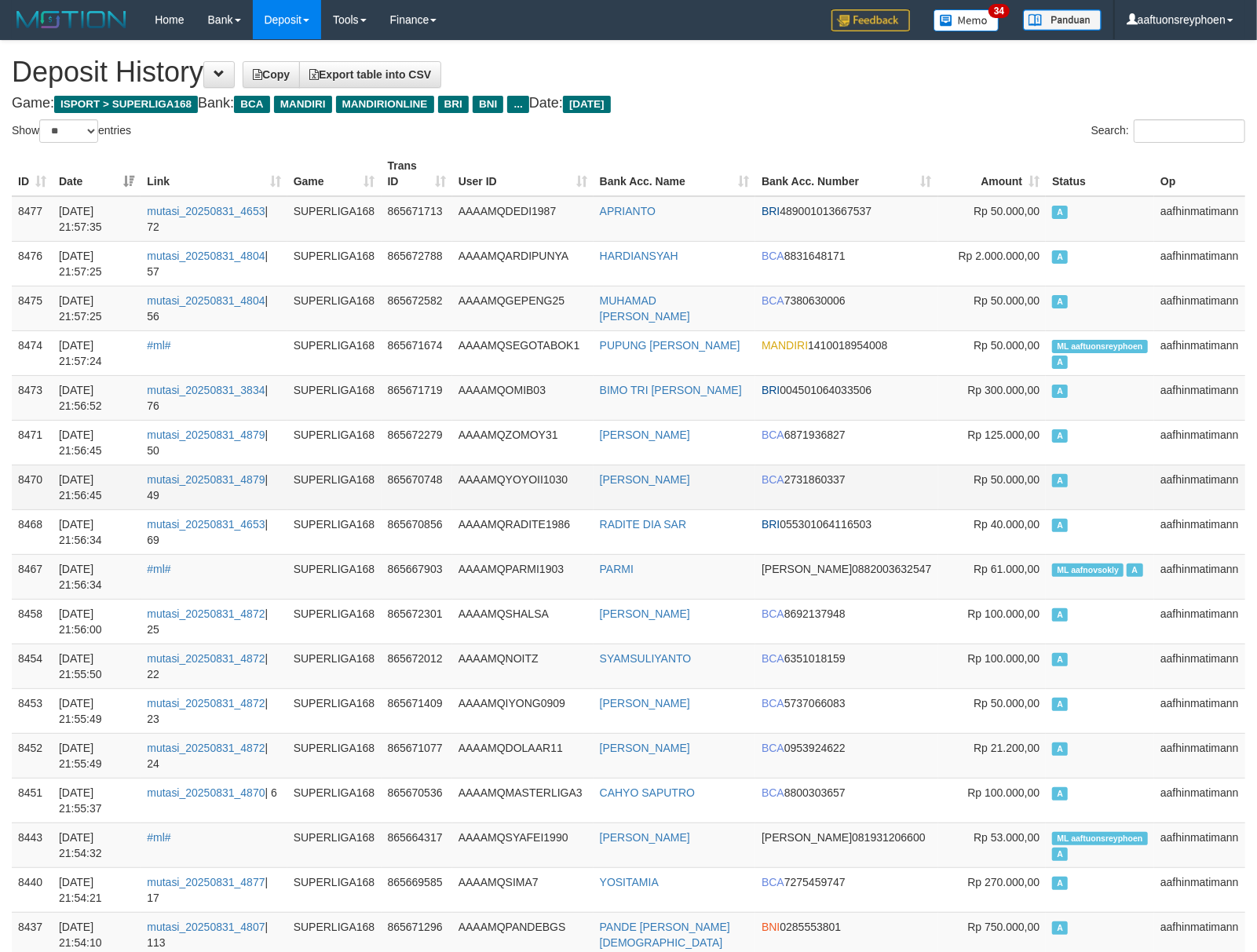
click at [1066, 472] on td "A" at bounding box center [1099, 487] width 108 height 45
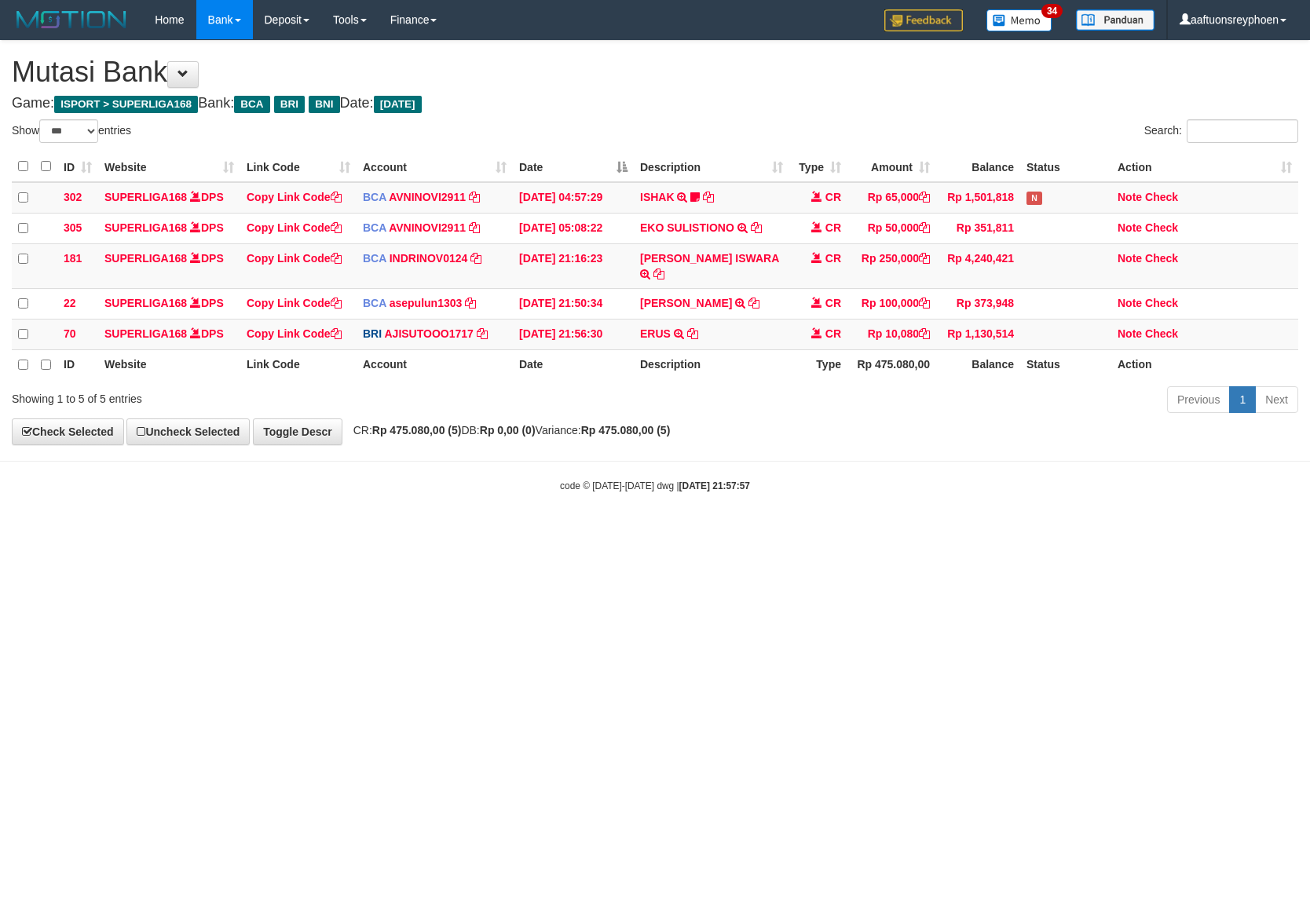
select select "***"
drag, startPoint x: 1026, startPoint y: 609, endPoint x: 1307, endPoint y: 575, distance: 283.0
click at [1194, 532] on html "Toggle navigation Home Bank Account List Load By Website Group [ISPORT] SUPERLI…" at bounding box center [655, 266] width 1310 height 532
drag, startPoint x: 999, startPoint y: 602, endPoint x: 1308, endPoint y: 564, distance: 311.3
click at [1166, 532] on html "Toggle navigation Home Bank Account List Load By Website Group [ISPORT] SUPERLI…" at bounding box center [655, 266] width 1310 height 532
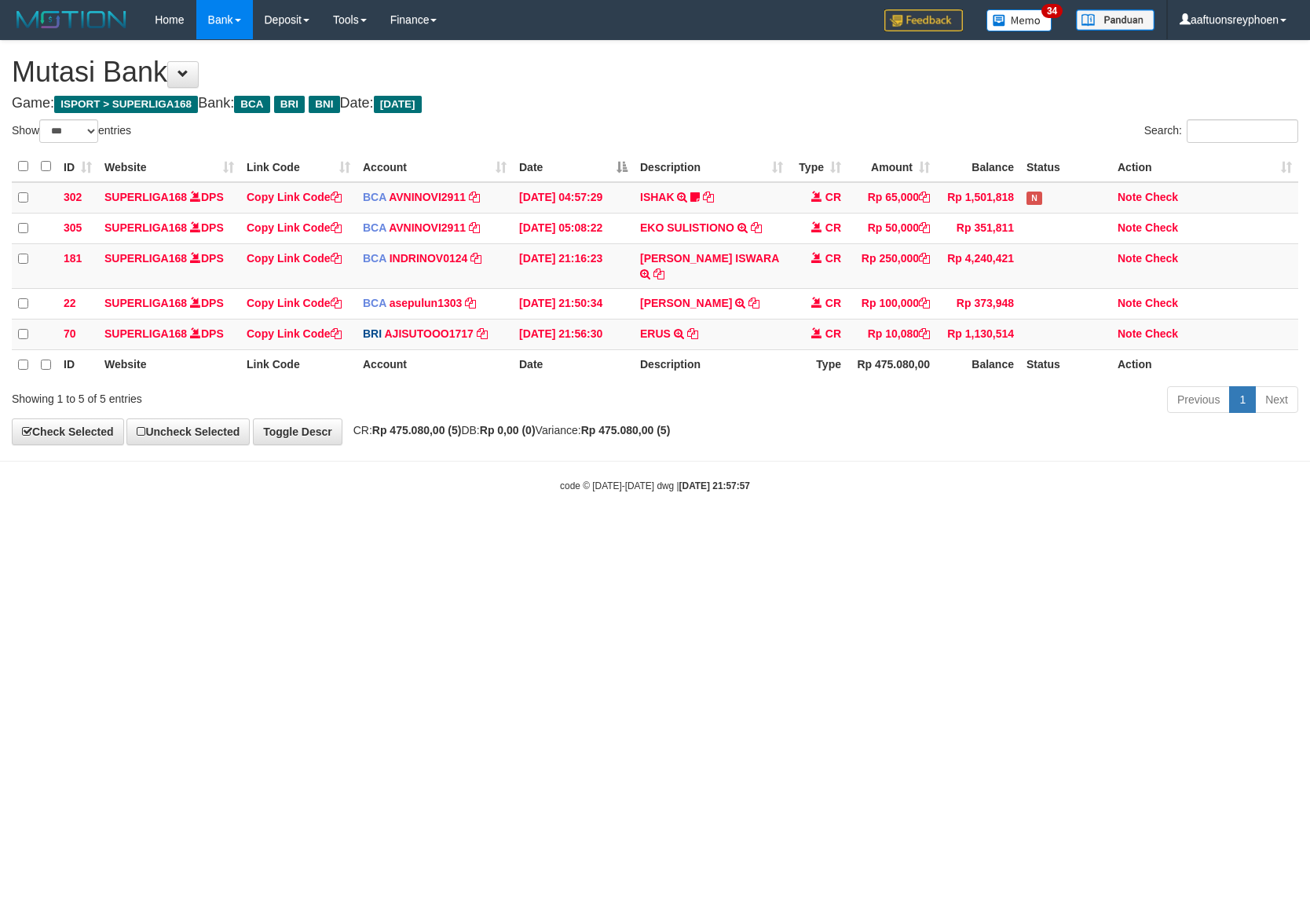
drag, startPoint x: 1214, startPoint y: 588, endPoint x: 1497, endPoint y: 575, distance: 283.3
click at [1309, 532] on html "Toggle navigation Home Bank Account List Load By Website Group [ISPORT] SUPERLI…" at bounding box center [655, 266] width 1310 height 532
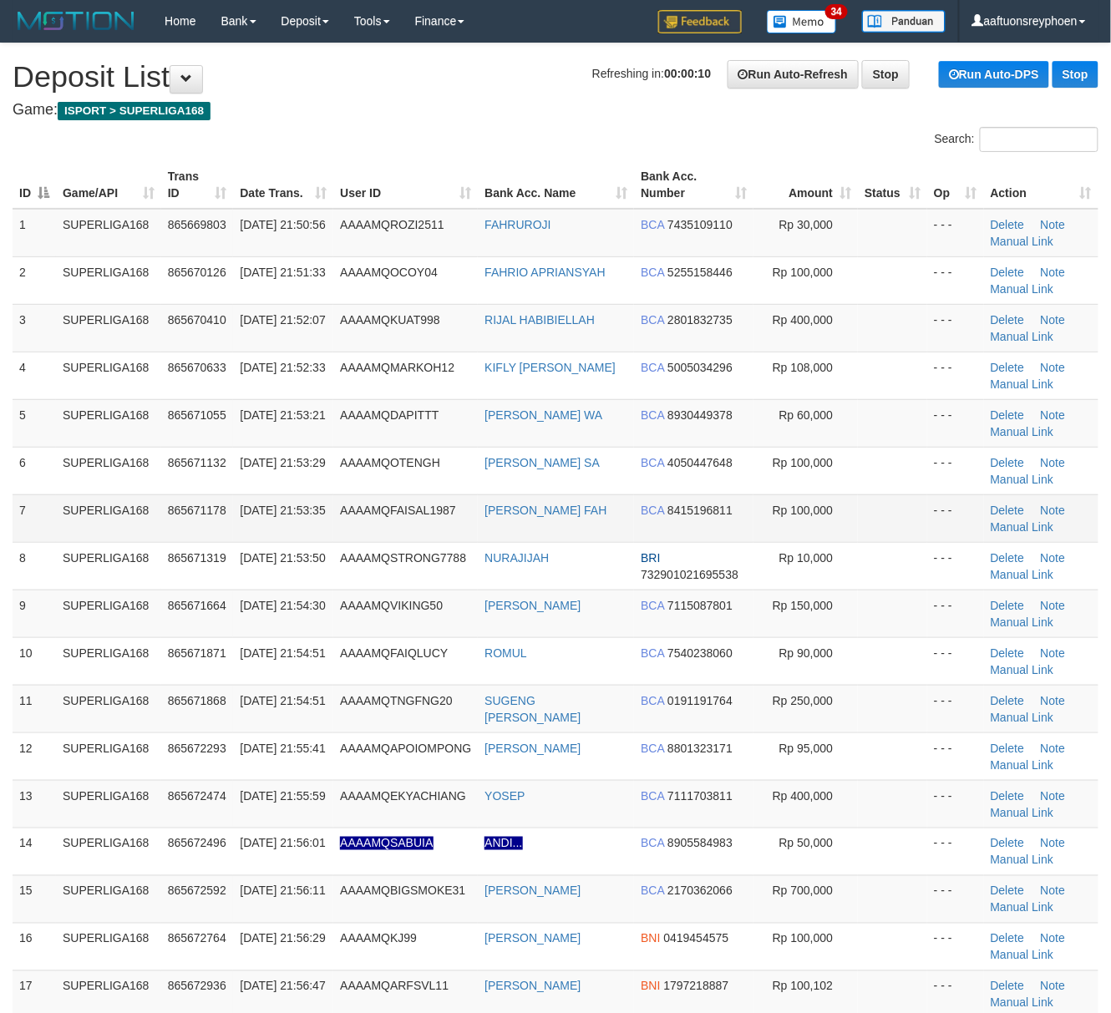
drag, startPoint x: 322, startPoint y: 516, endPoint x: 296, endPoint y: 516, distance: 26.7
click at [319, 516] on td "31/08/2025 21:53:35" at bounding box center [283, 518] width 100 height 48
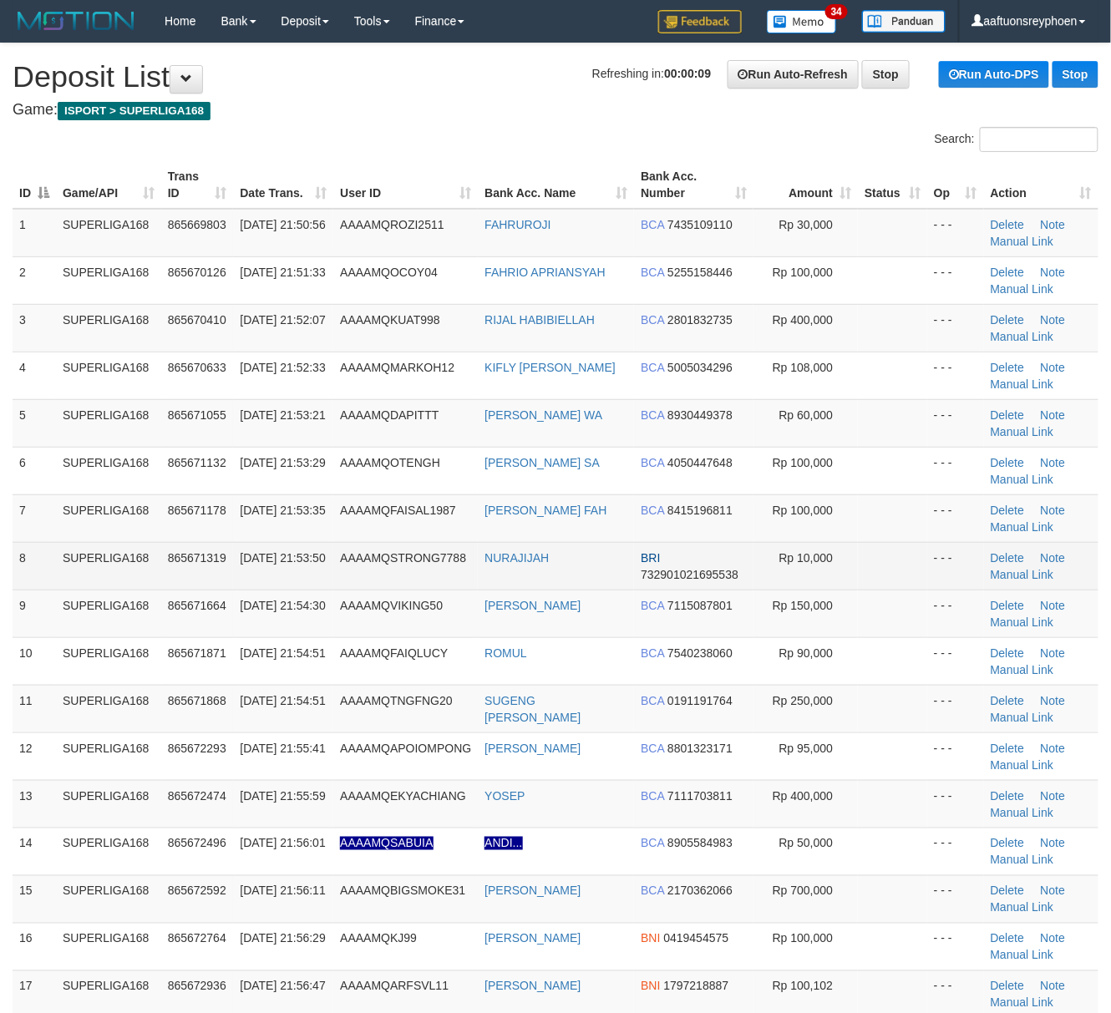
drag, startPoint x: 215, startPoint y: 536, endPoint x: 145, endPoint y: 550, distance: 70.6
click at [208, 535] on td "865671178" at bounding box center [197, 518] width 73 height 48
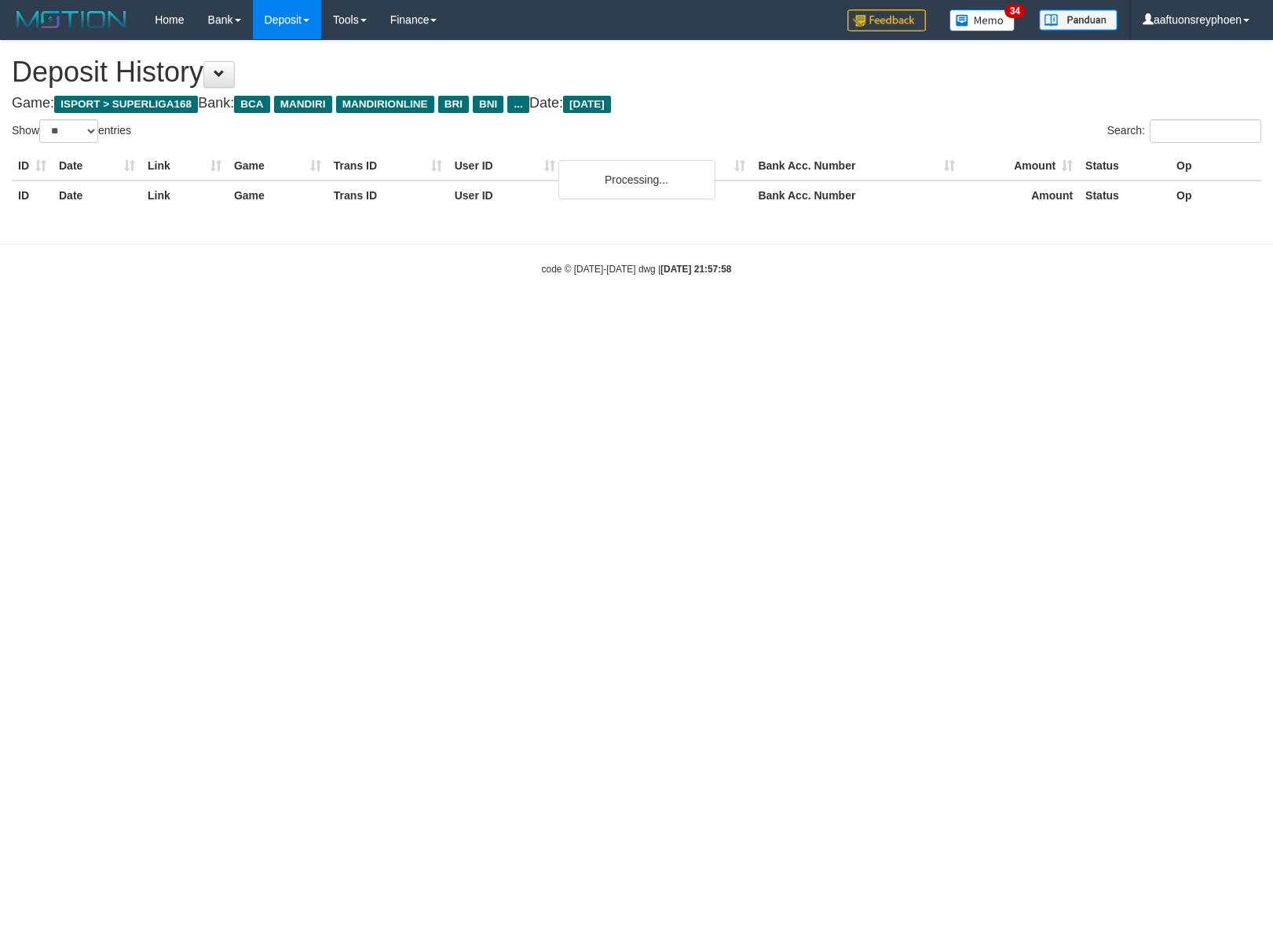
select select "**"
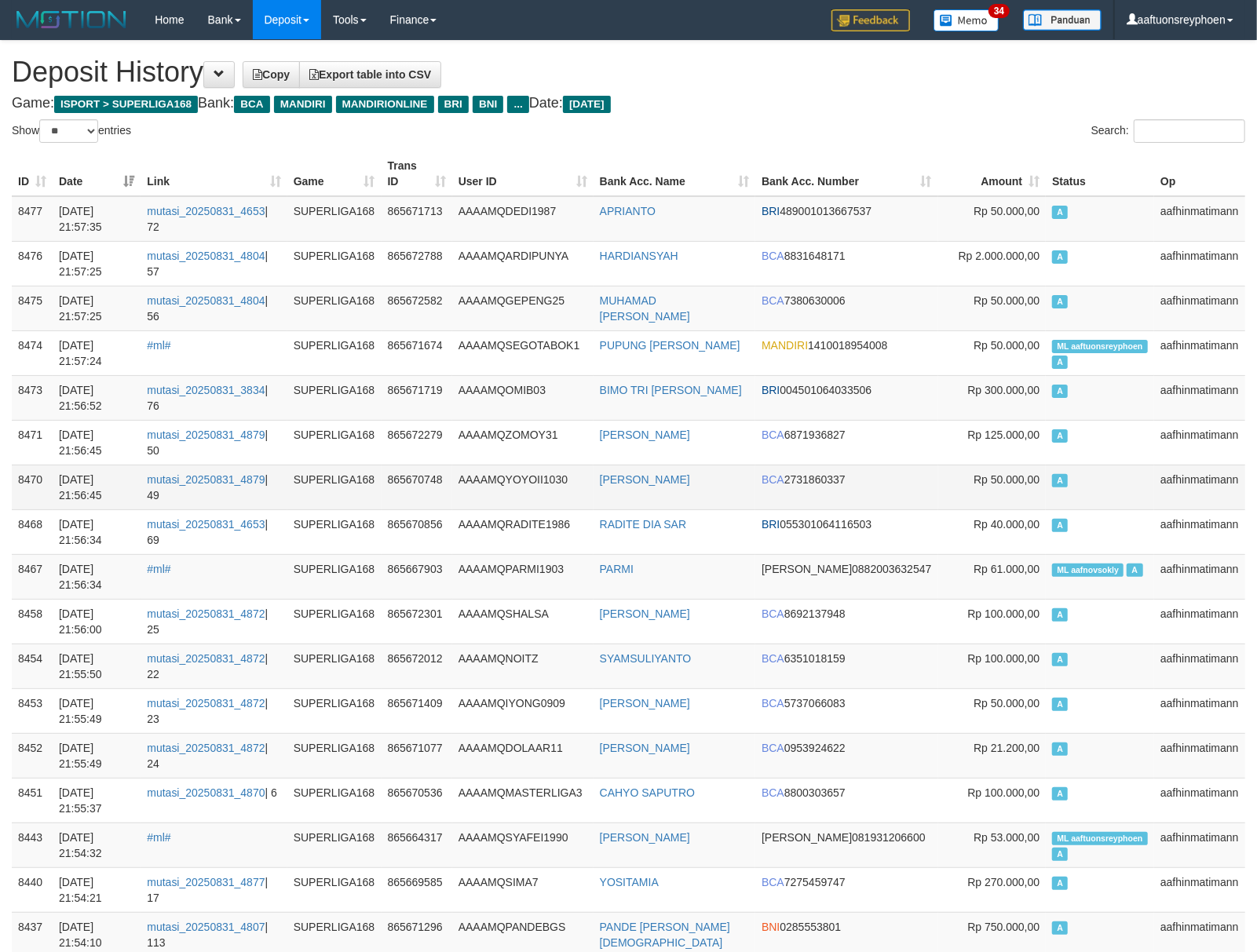
click at [1112, 482] on td "A" at bounding box center [1099, 487] width 108 height 45
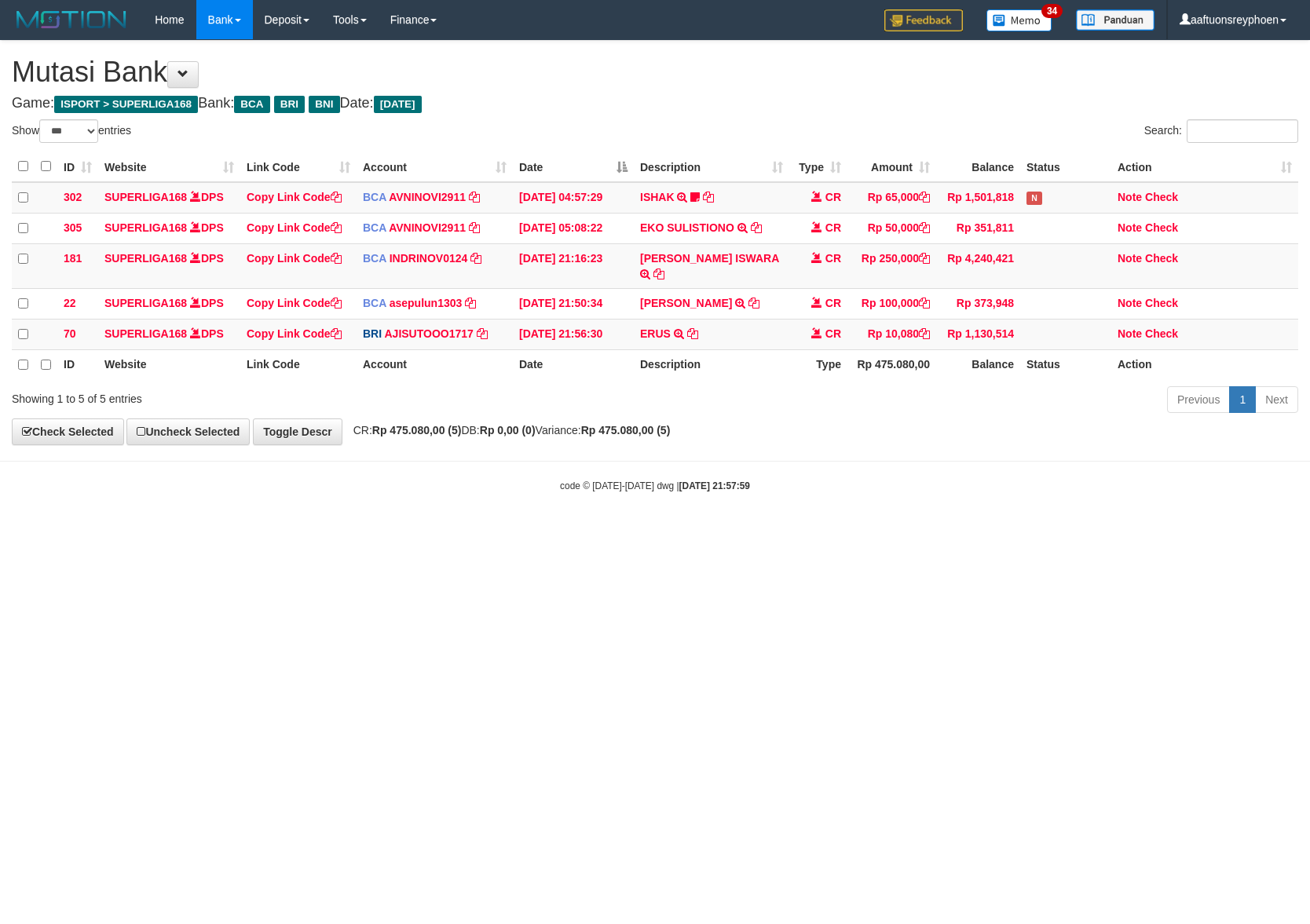
select select "***"
drag, startPoint x: 738, startPoint y: 623, endPoint x: 806, endPoint y: 626, distance: 68.1
click at [752, 532] on html "Toggle navigation Home Bank Account List Load By Website Group [ISPORT] SUPERLI…" at bounding box center [655, 266] width 1310 height 532
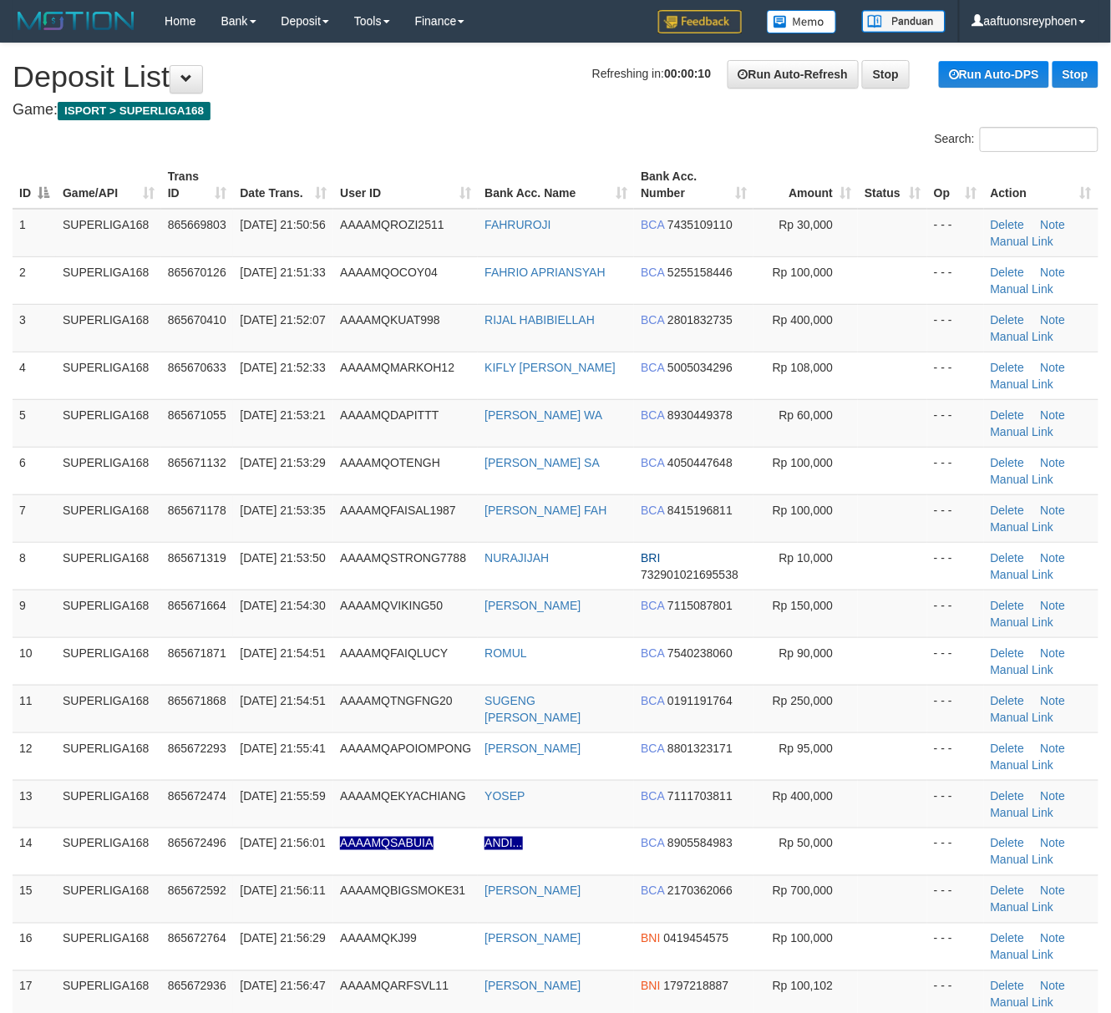
click at [94, 519] on td "SUPERLIGA168" at bounding box center [108, 518] width 105 height 48
click at [7, 514] on div "ID Game/API Trans ID Date Trans. User ID Bank Acc. Name Bank Acc. Number Amount…" at bounding box center [555, 747] width 1111 height 1183
click at [53, 506] on tr "7 SUPERLIGA168 865671178 31/08/2025 21:53:35 AAAAMQFAISAL1987 MUHAMAD FAISAL FA…" at bounding box center [556, 518] width 1086 height 48
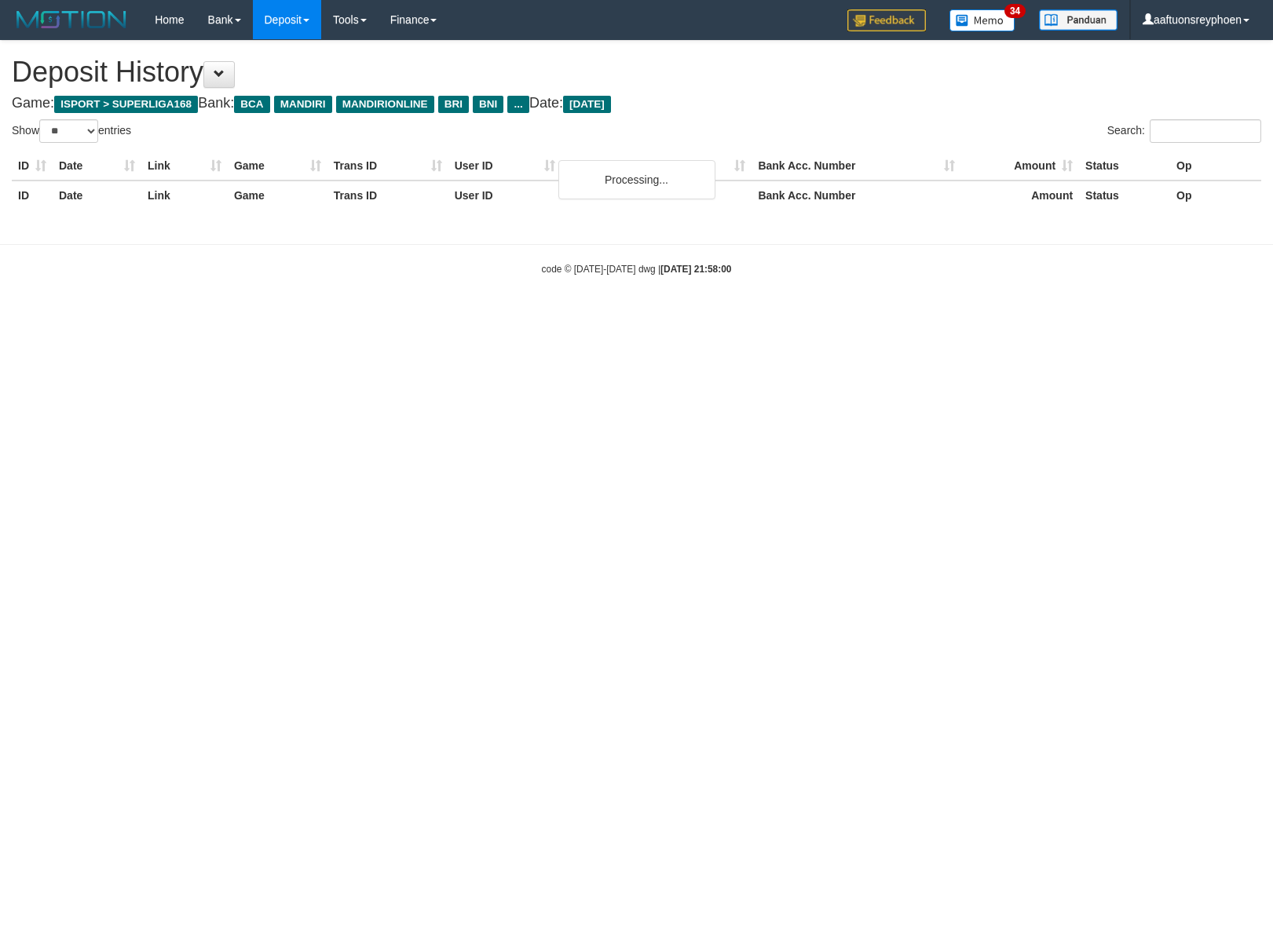
select select "**"
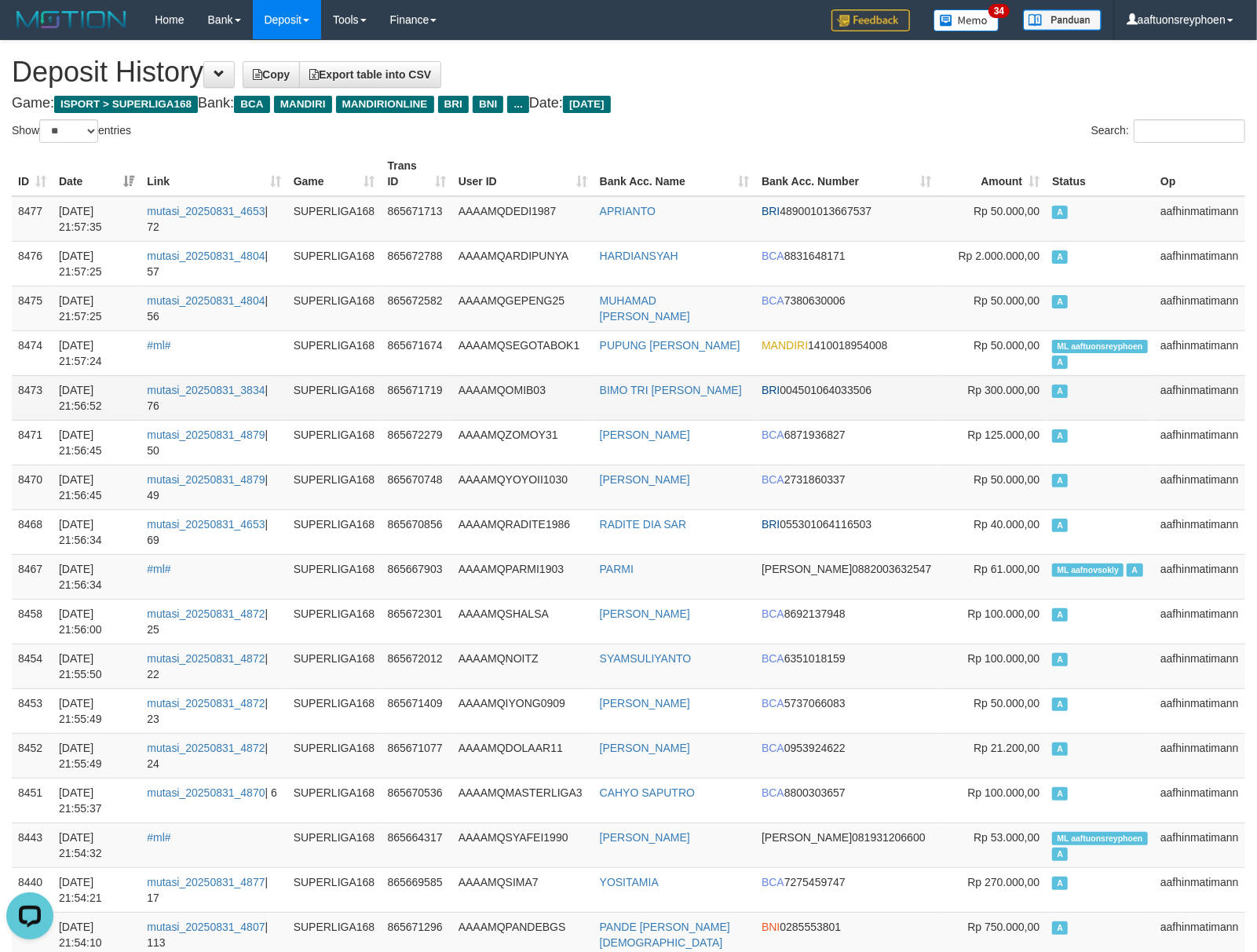
drag, startPoint x: 1104, startPoint y: 381, endPoint x: 963, endPoint y: 386, distance: 141.1
click at [1104, 378] on td "A" at bounding box center [1099, 398] width 108 height 45
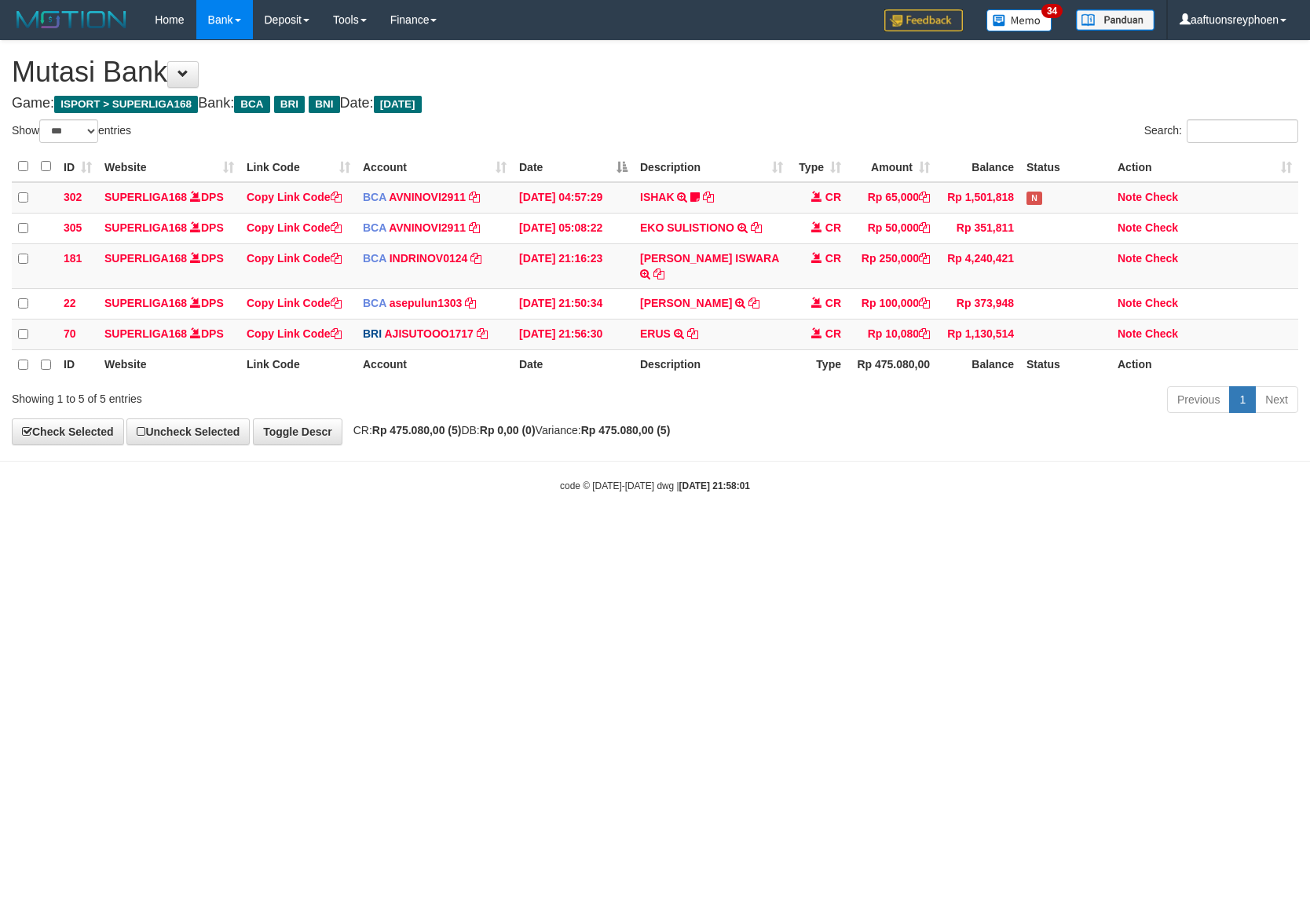
select select "***"
click at [1192, 532] on html "Toggle navigation Home Bank Account List Load By Website Group [ISPORT] SUPERLI…" at bounding box center [655, 266] width 1310 height 532
drag, startPoint x: 648, startPoint y: 587, endPoint x: 702, endPoint y: 598, distance: 55.1
click at [671, 532] on html "Toggle navigation Home Bank Account List Load By Website Group [ISPORT] SUPERLI…" at bounding box center [655, 266] width 1310 height 532
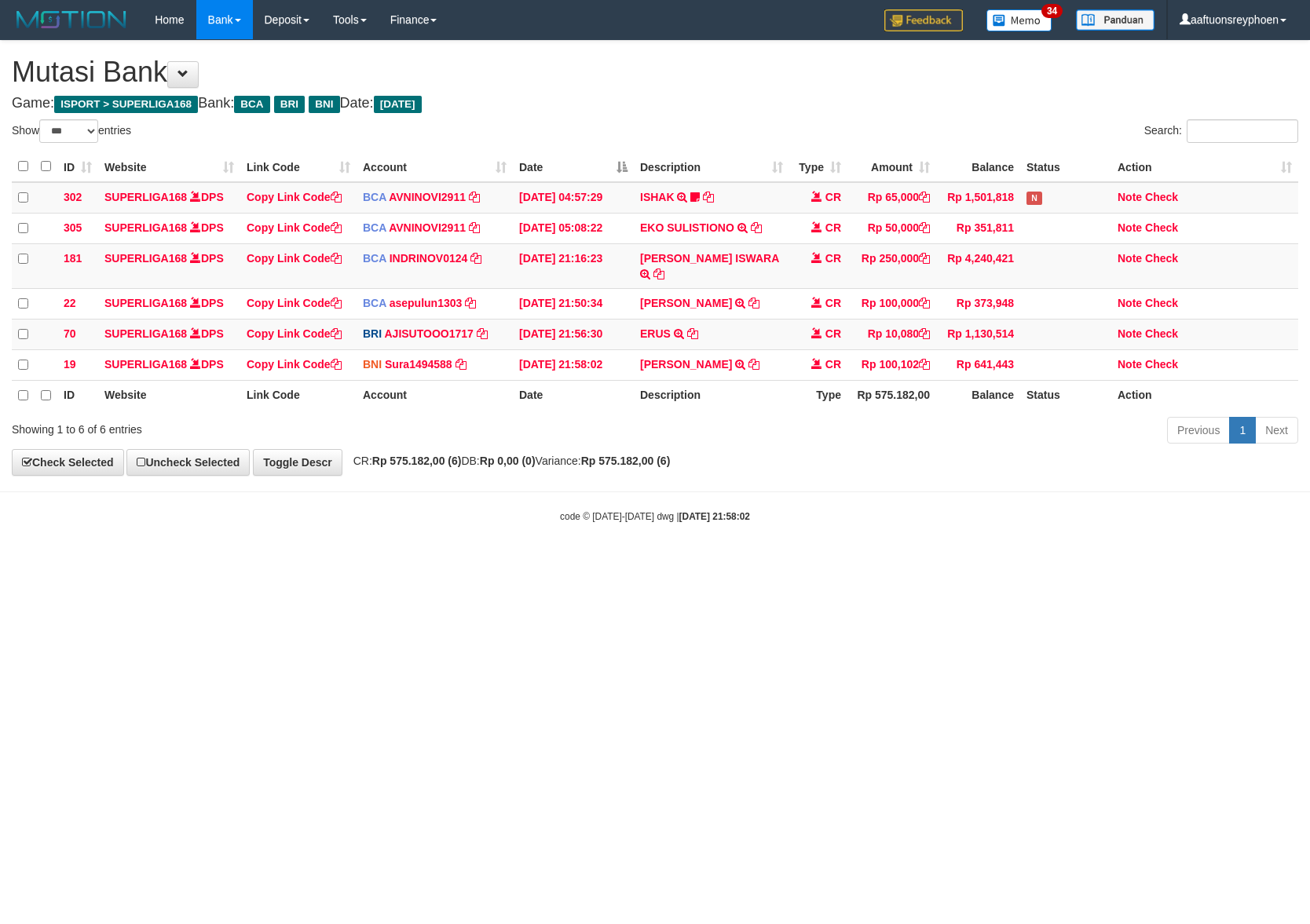
select select "***"
click at [1041, 563] on html "Toggle navigation Home Bank Account List Load By Website Group [ISPORT] SUPERLI…" at bounding box center [655, 281] width 1310 height 563
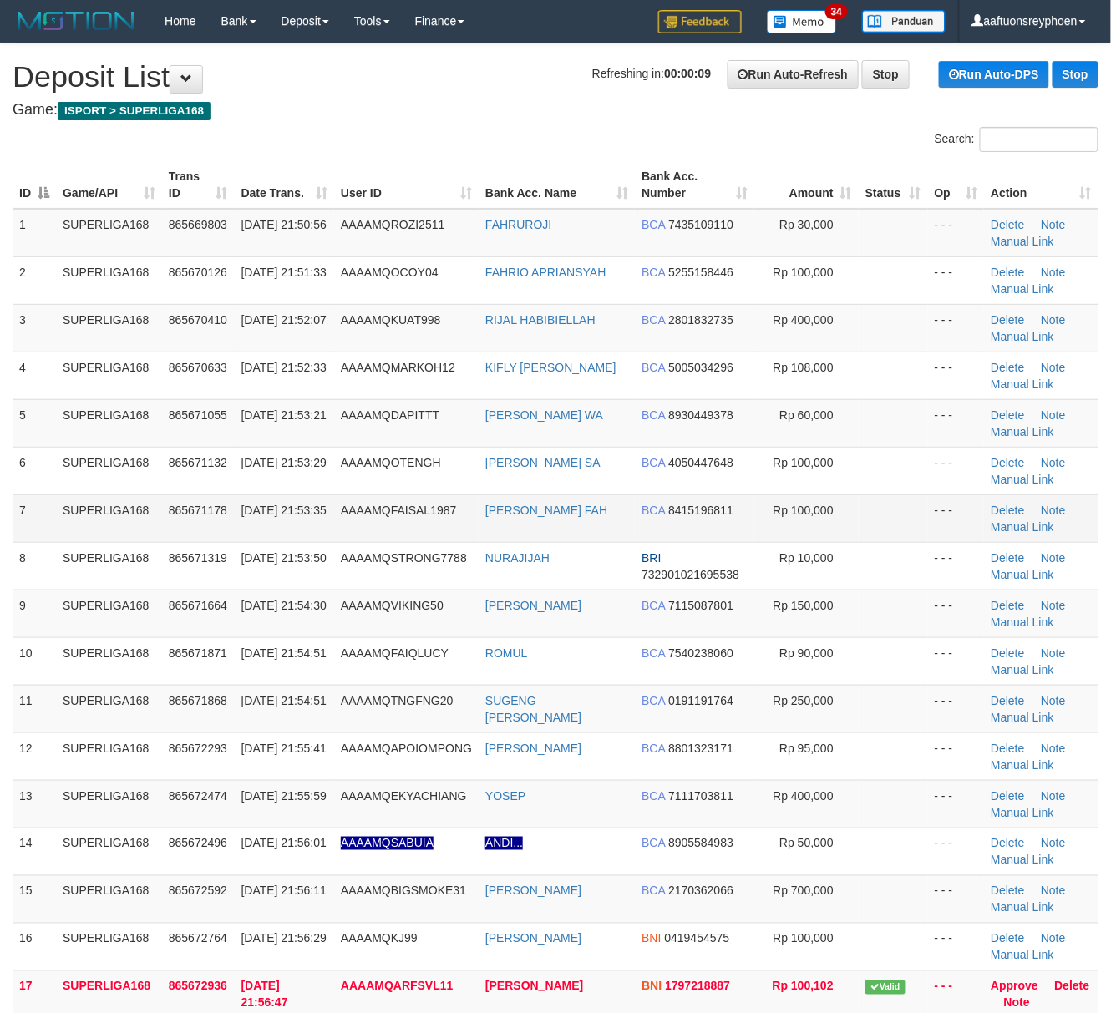
click at [341, 515] on td "AAAAMQFAISAL1987" at bounding box center [406, 518] width 144 height 48
drag, startPoint x: 129, startPoint y: 489, endPoint x: 2, endPoint y: 524, distance: 131.7
click at [121, 491] on td "SUPERLIGA168" at bounding box center [109, 471] width 106 height 48
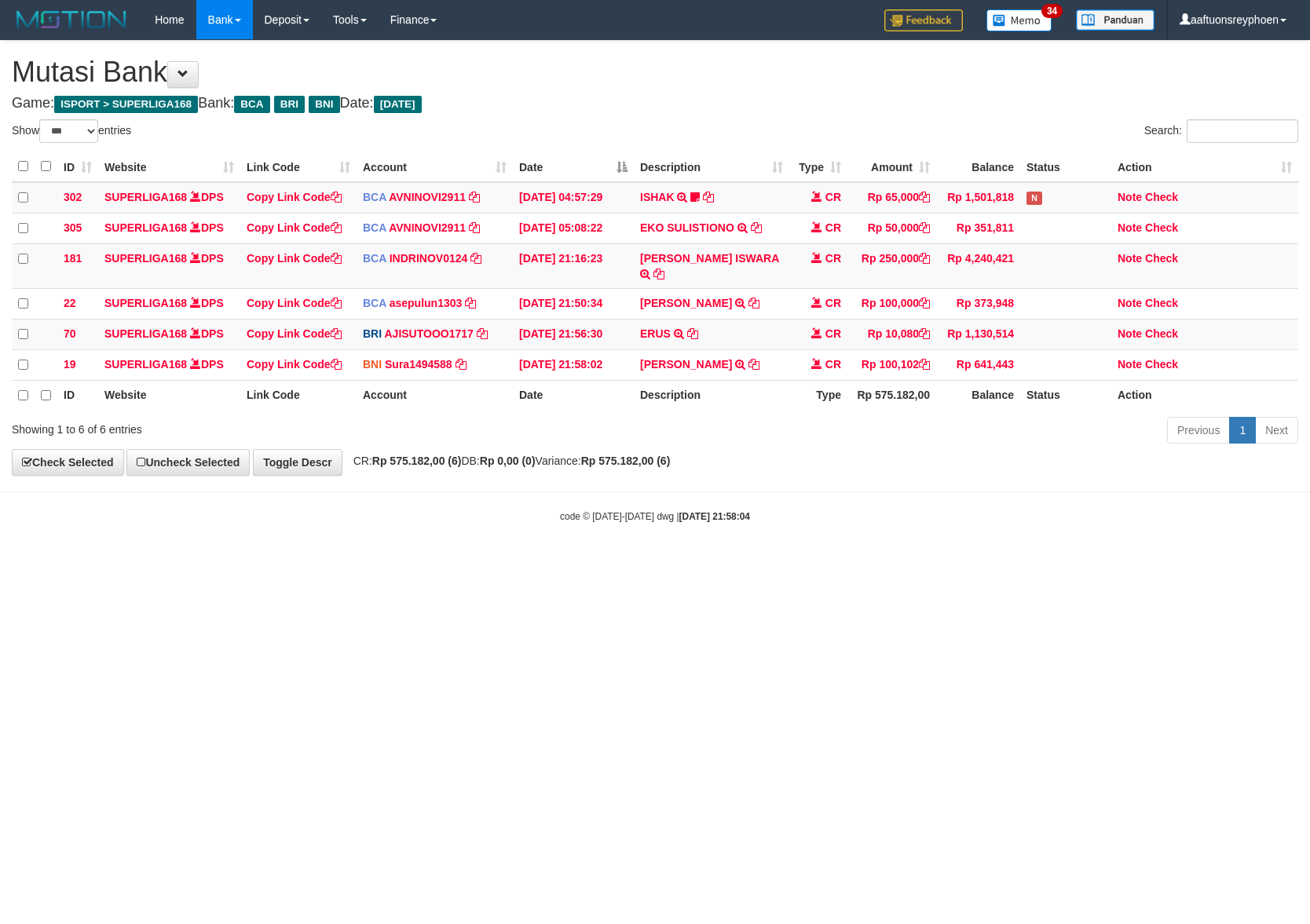
select select "***"
click at [739, 352] on td "ALDI RIFALDI TRANSFER DARI BPK ALDI RIFALDI" at bounding box center [711, 365] width 155 height 31
copy tr "ALDI RIFALDI TRANSFER DARI BPK ALDI RIFALDI"
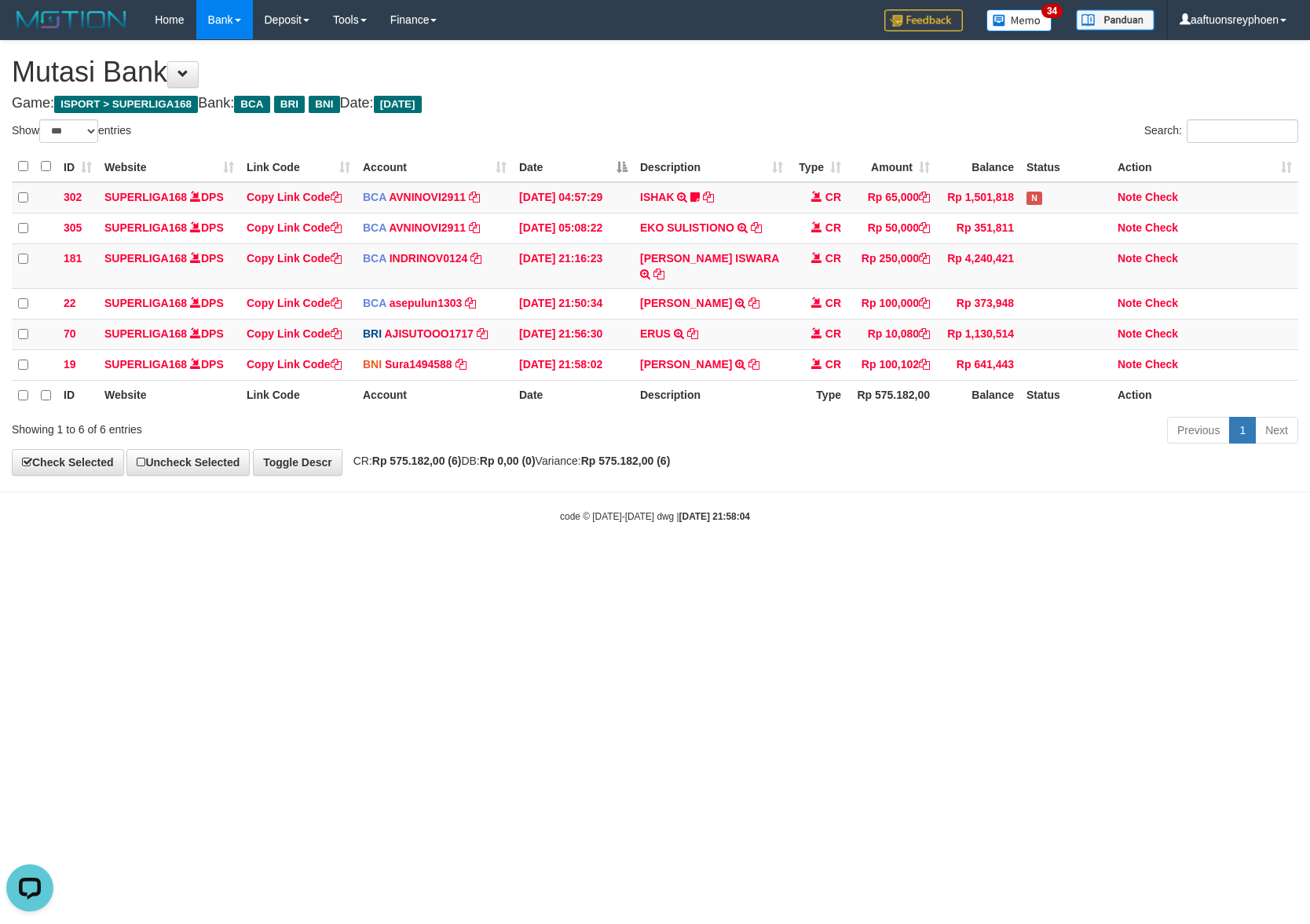
drag, startPoint x: 855, startPoint y: 603, endPoint x: 1298, endPoint y: 555, distance: 445.6
click at [927, 563] on html "Toggle navigation Home Bank Account List Load By Website Group [ISPORT] SUPERLI…" at bounding box center [655, 281] width 1310 height 563
drag, startPoint x: 750, startPoint y: 603, endPoint x: 1308, endPoint y: 560, distance: 559.7
click at [807, 563] on html "Toggle navigation Home Bank Account List Load By Website Group [ISPORT] SUPERLI…" at bounding box center [655, 281] width 1310 height 563
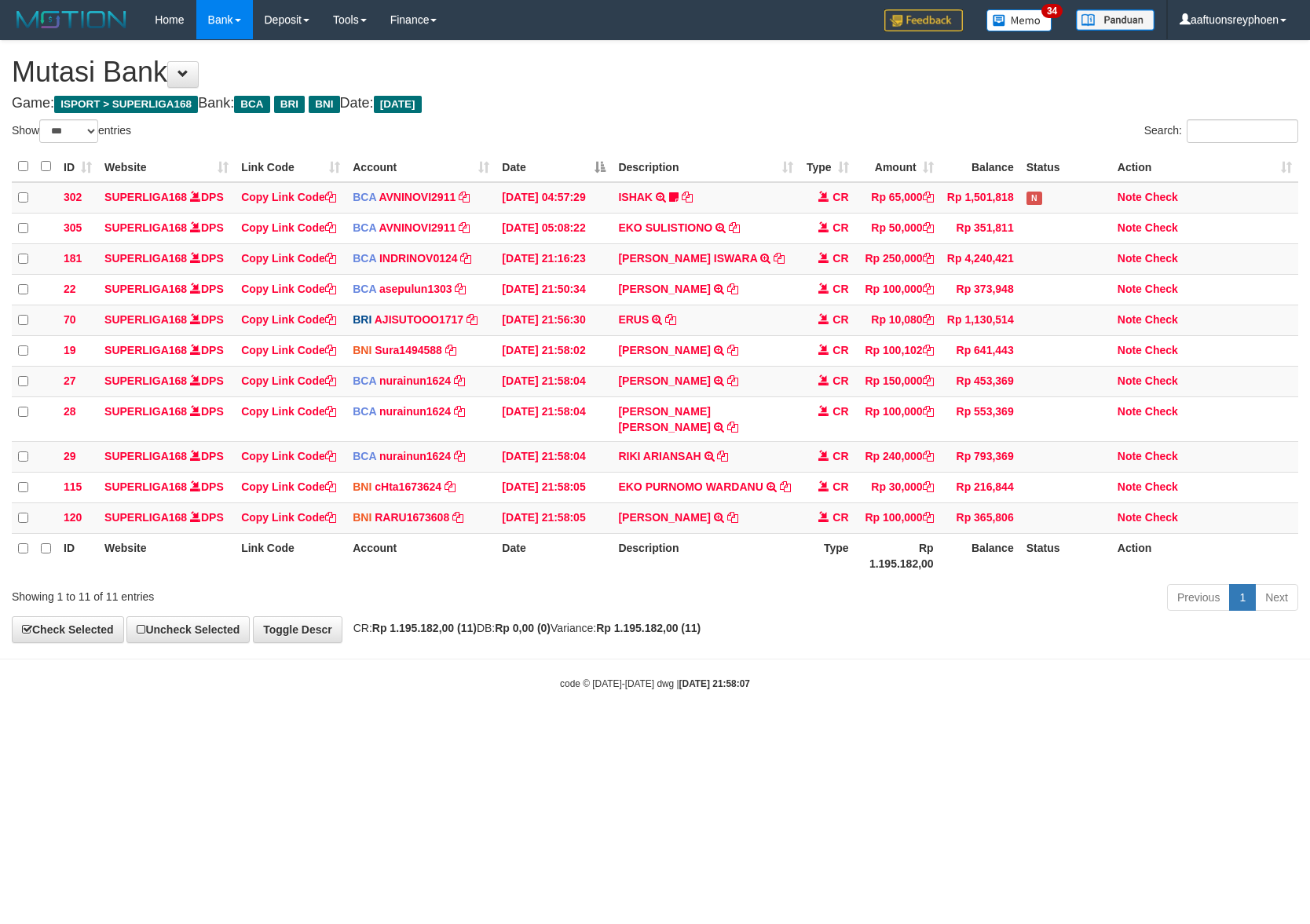
select select "***"
drag, startPoint x: 695, startPoint y: 679, endPoint x: 1078, endPoint y: 639, distance: 385.1
click at [715, 679] on strong "2025/08/31 21:58:07" at bounding box center [714, 684] width 71 height 11
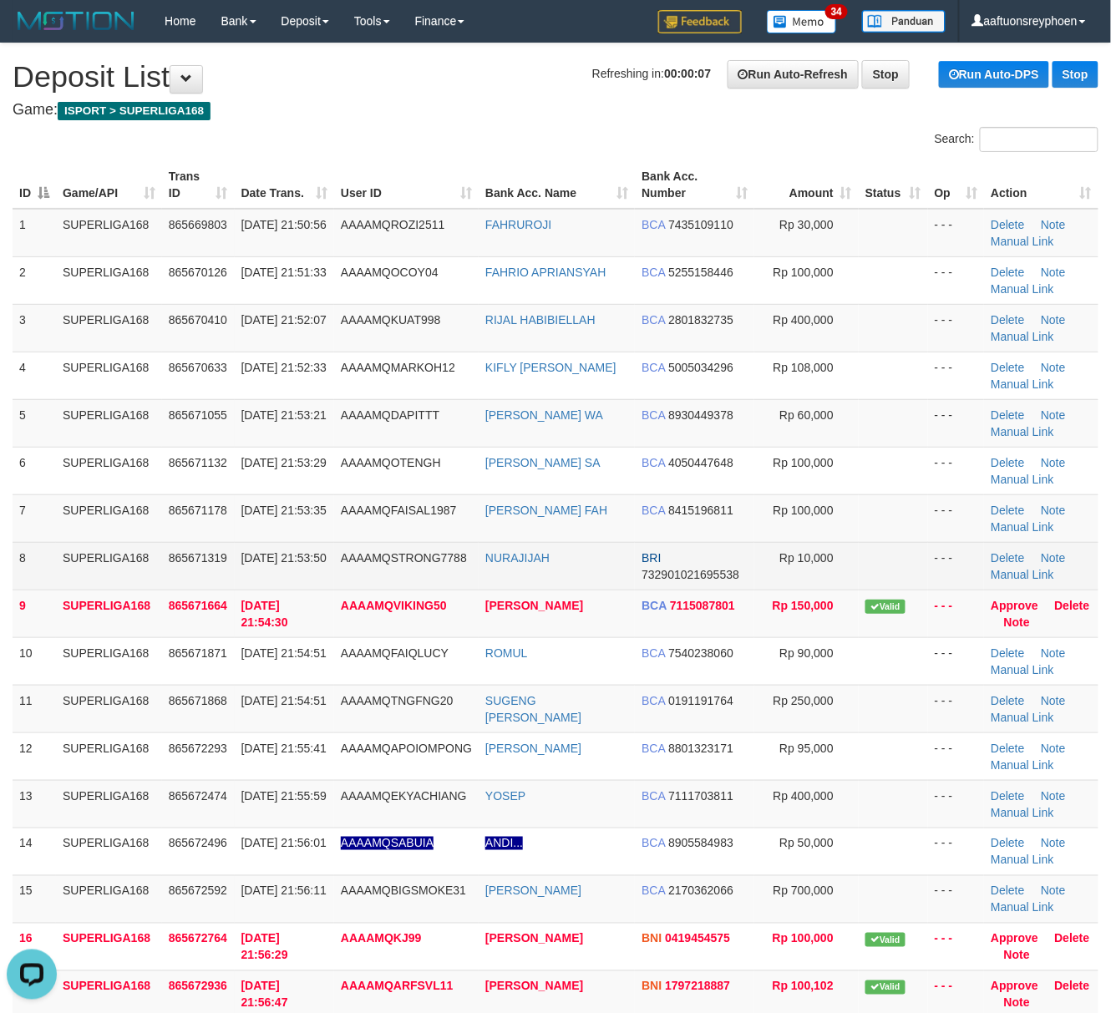
click at [201, 580] on td "865671319" at bounding box center [198, 566] width 73 height 48
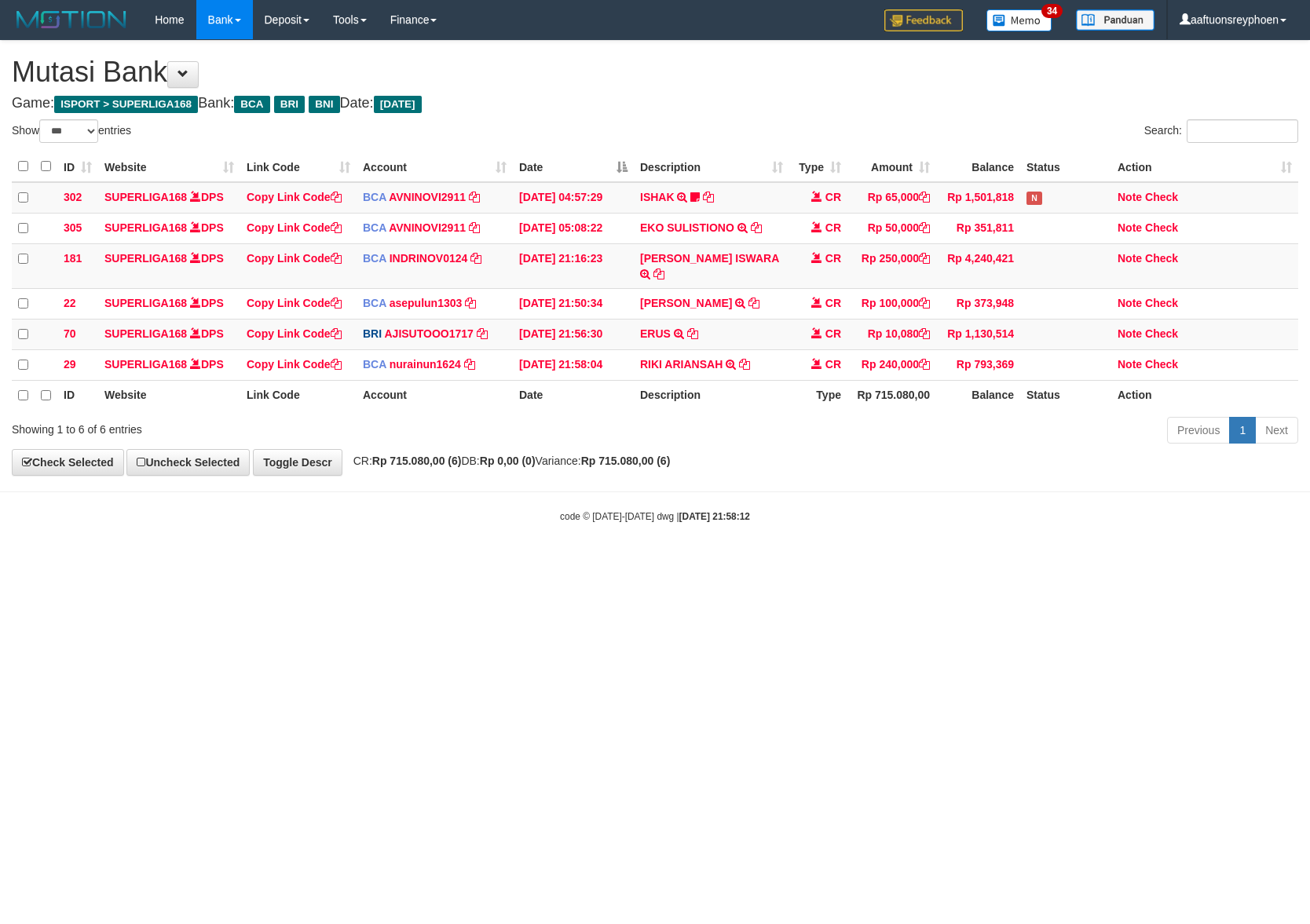
select select "***"
click at [985, 563] on html "Toggle navigation Home Bank Account List Load By Website Group [ISPORT] SUPERLI…" at bounding box center [655, 281] width 1310 height 563
drag, startPoint x: 658, startPoint y: 598, endPoint x: 1307, endPoint y: 555, distance: 650.4
click at [888, 563] on html "Toggle navigation Home Bank Account List Load By Website Group [ISPORT] SUPERLI…" at bounding box center [655, 281] width 1310 height 563
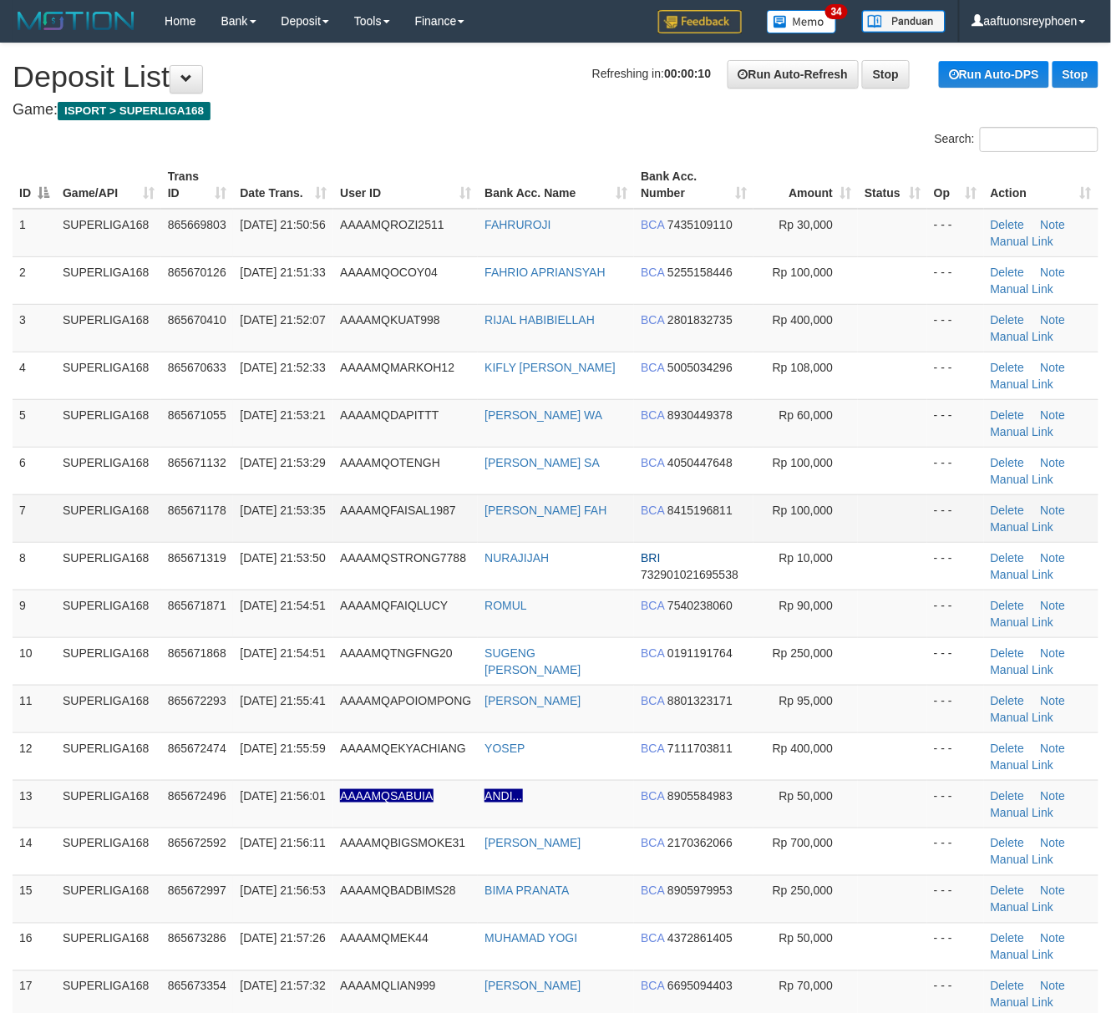
click at [38, 525] on tr "7 SUPERLIGA168 865671178 [DATE] 21:53:35 AAAAMQFAISAL1987 [PERSON_NAME] FAH BCA…" at bounding box center [556, 518] width 1086 height 48
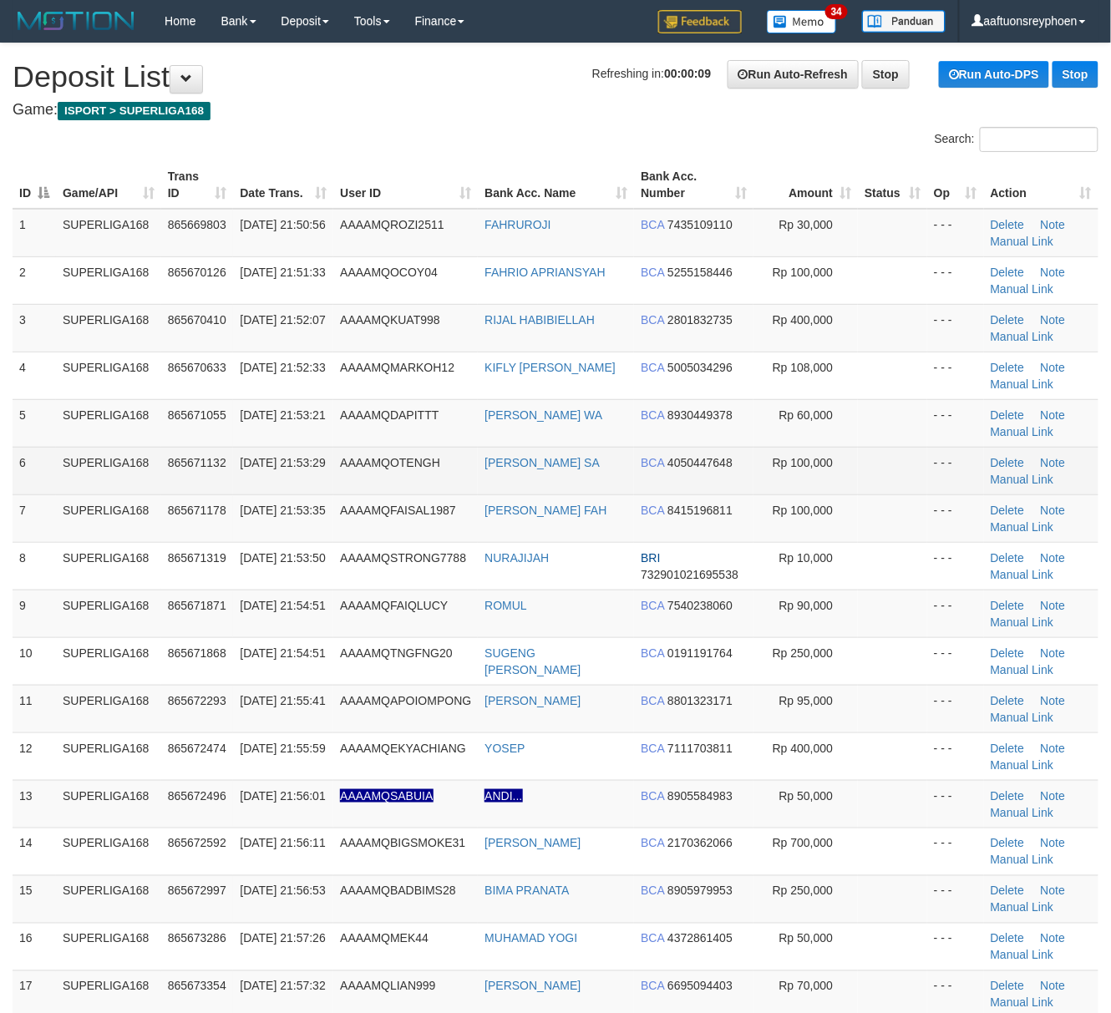
click at [197, 461] on td "865671132" at bounding box center [197, 471] width 73 height 48
click at [214, 471] on td "865671132" at bounding box center [197, 471] width 73 height 48
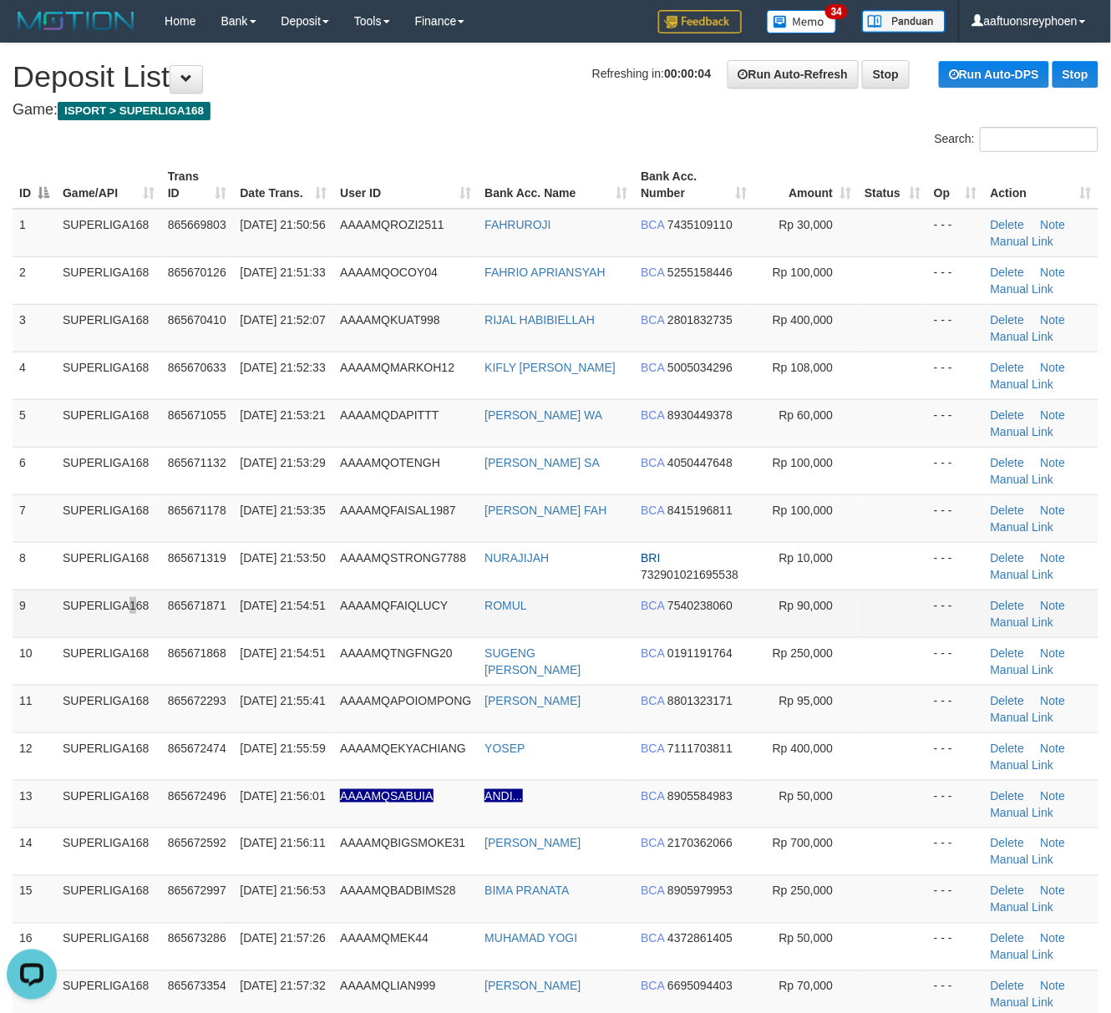
drag, startPoint x: 94, startPoint y: 603, endPoint x: 87, endPoint y: 625, distance: 23.5
click at [91, 600] on td "SUPERLIGA168" at bounding box center [108, 614] width 105 height 48
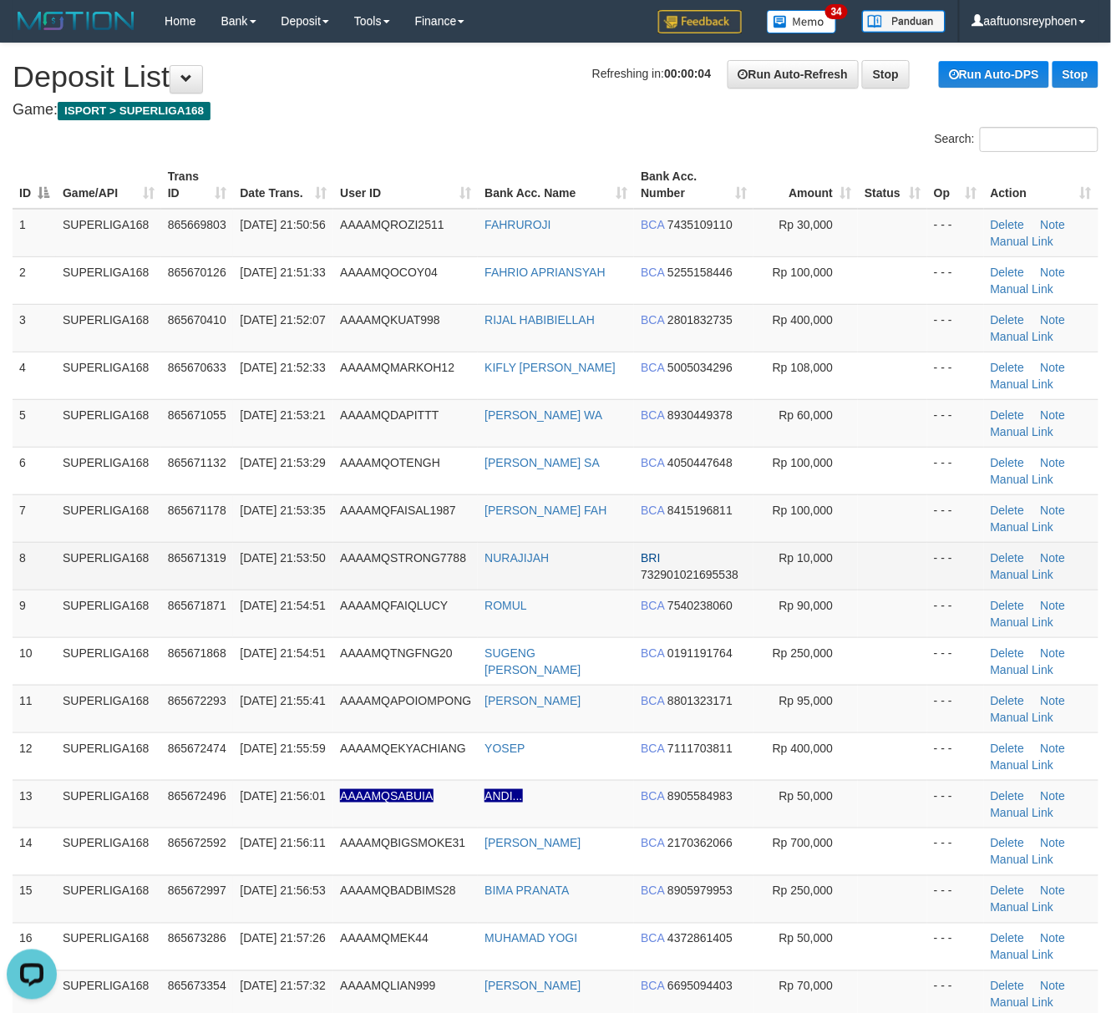
click at [158, 572] on td "SUPERLIGA168" at bounding box center [108, 566] width 105 height 48
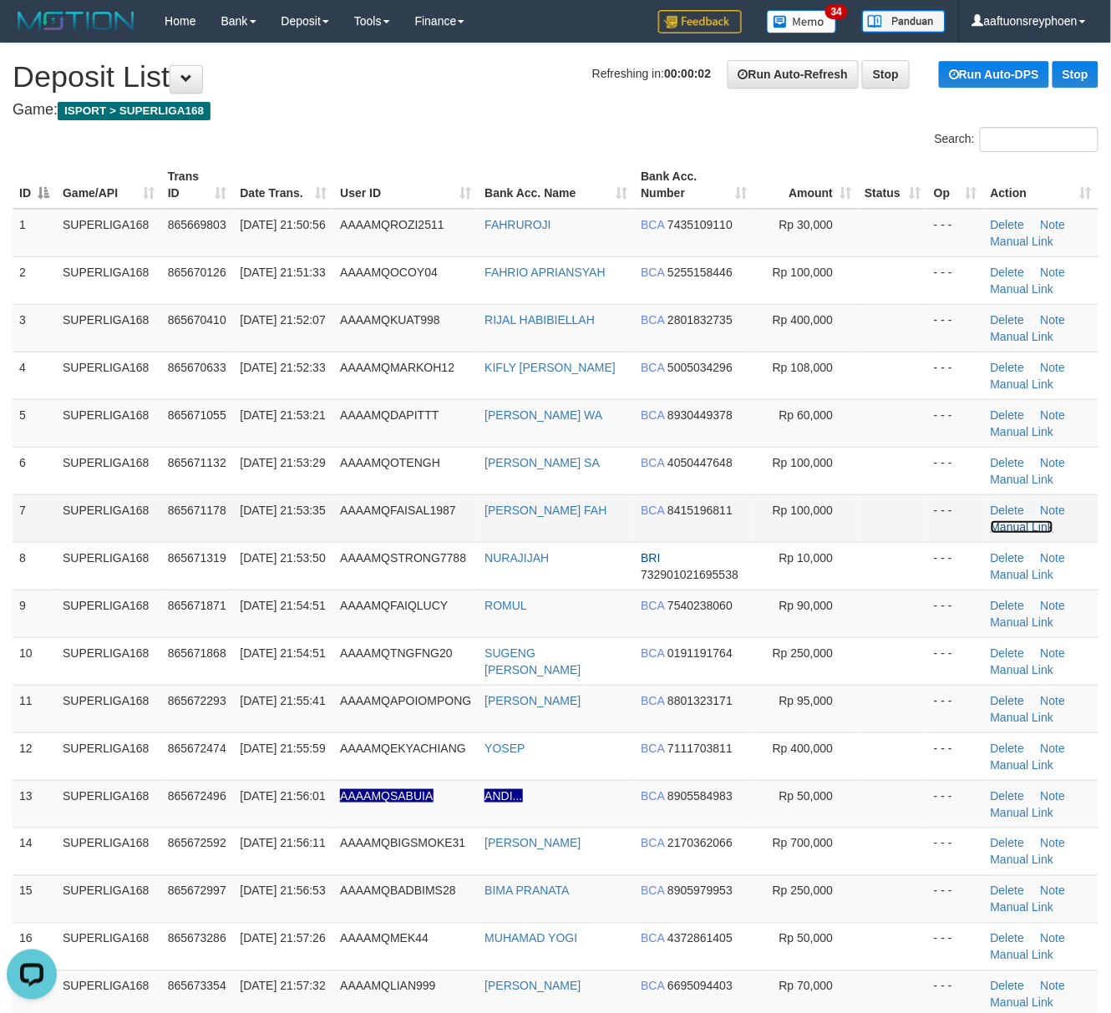
click at [1014, 525] on link "Manual Link" at bounding box center [1021, 526] width 63 height 13
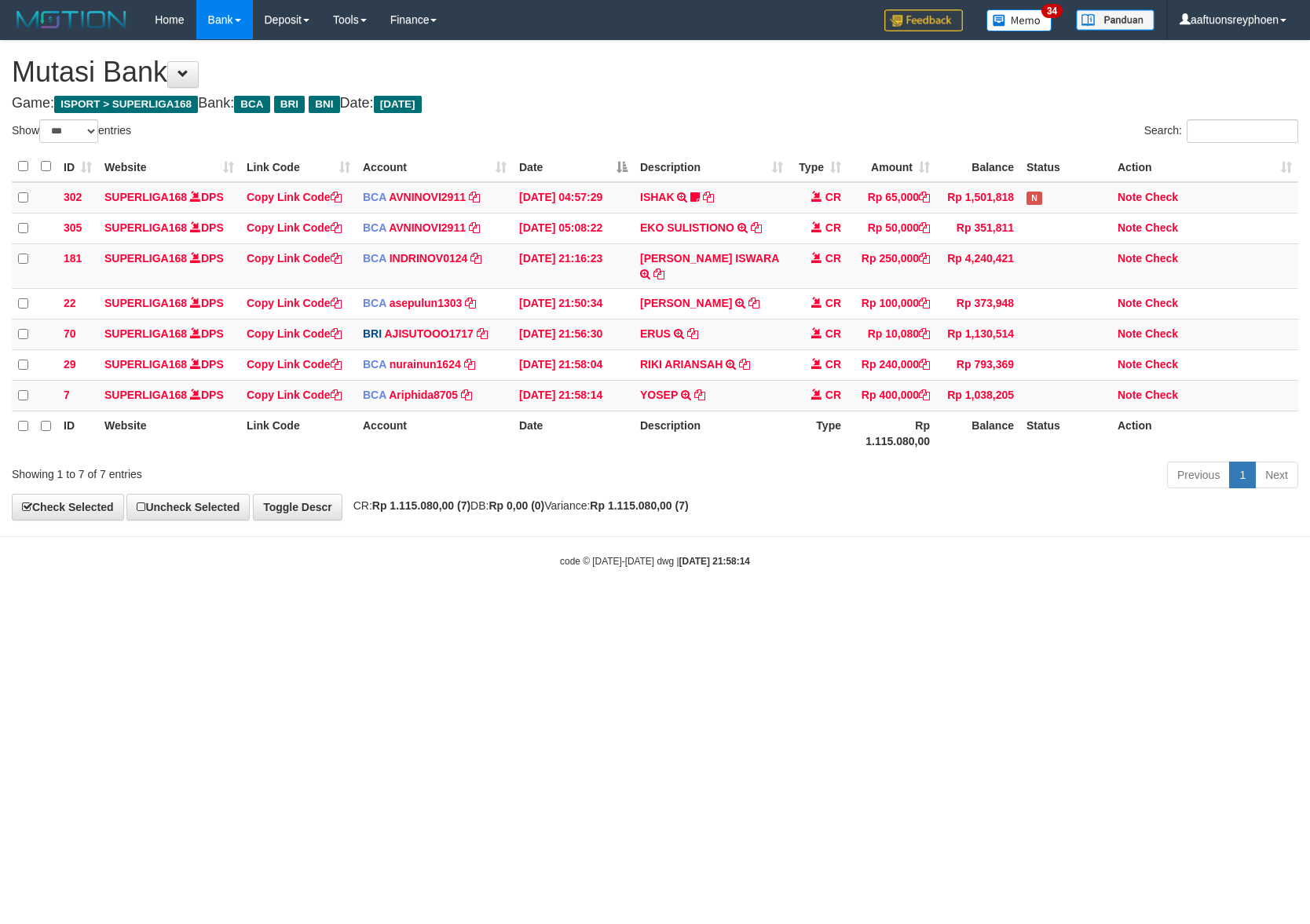
select select "***"
click at [761, 352] on td "RIKI ARIANSAH TRSF E-BANKING CR 3108/FTSCY/WS95031 240000.00RIKI ARIANSAH" at bounding box center [711, 365] width 155 height 31
copy tr "RIKI ARIANSAH TRSF E-BANKING CR 3108/FTSCY/WS95031 240000.00RIKI ARIANSAH"
click at [761, 352] on td "RIKI ARIANSAH TRSF E-BANKING CR 3108/FTSCY/WS95031 240000.00RIKI ARIANSAH" at bounding box center [711, 365] width 155 height 31
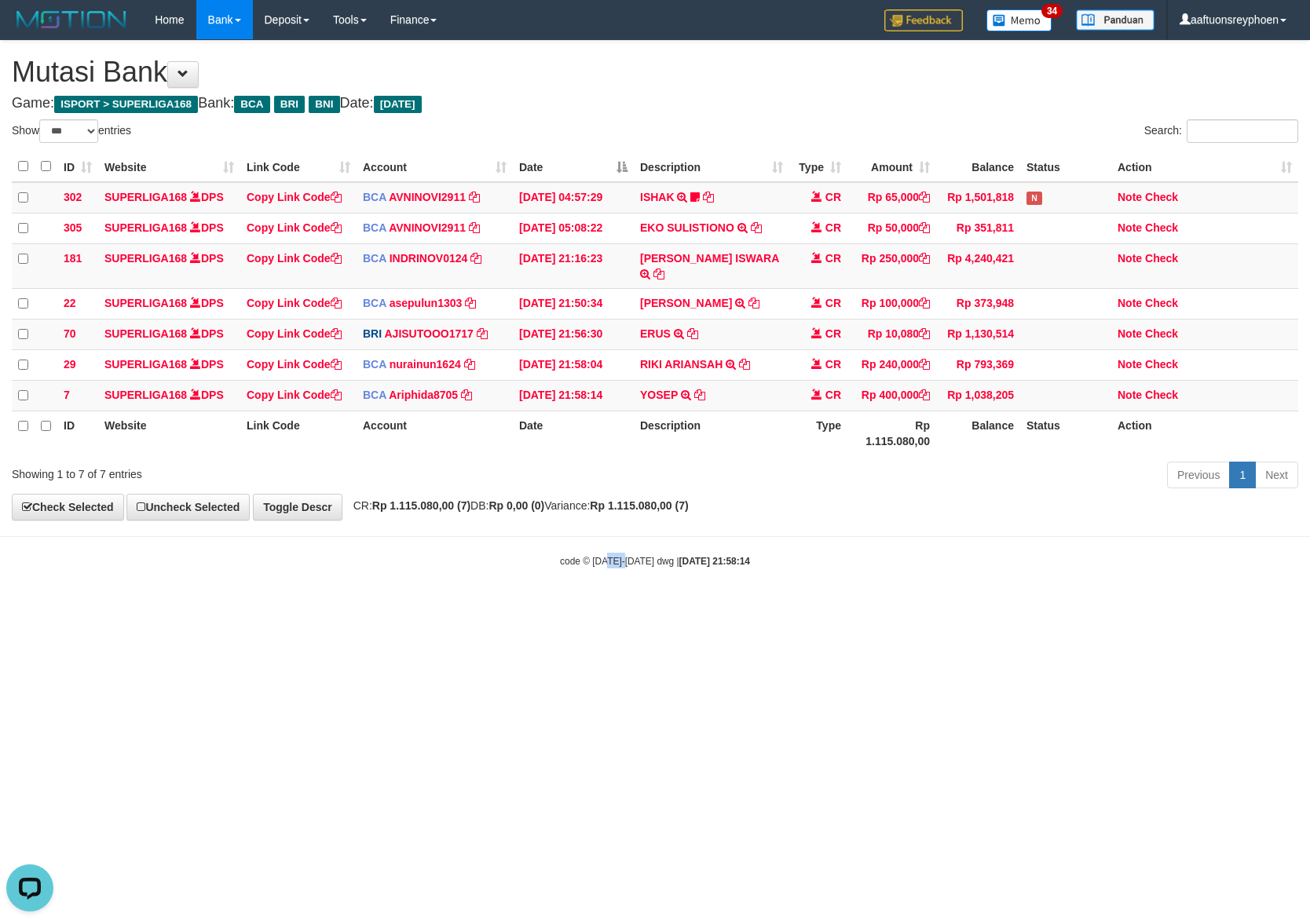
drag, startPoint x: 649, startPoint y: 673, endPoint x: 689, endPoint y: 675, distance: 40.0
click at [665, 607] on html "Toggle navigation Home Bank Account List Load By Website Group [ISPORT] SUPERLI…" at bounding box center [655, 304] width 1310 height 607
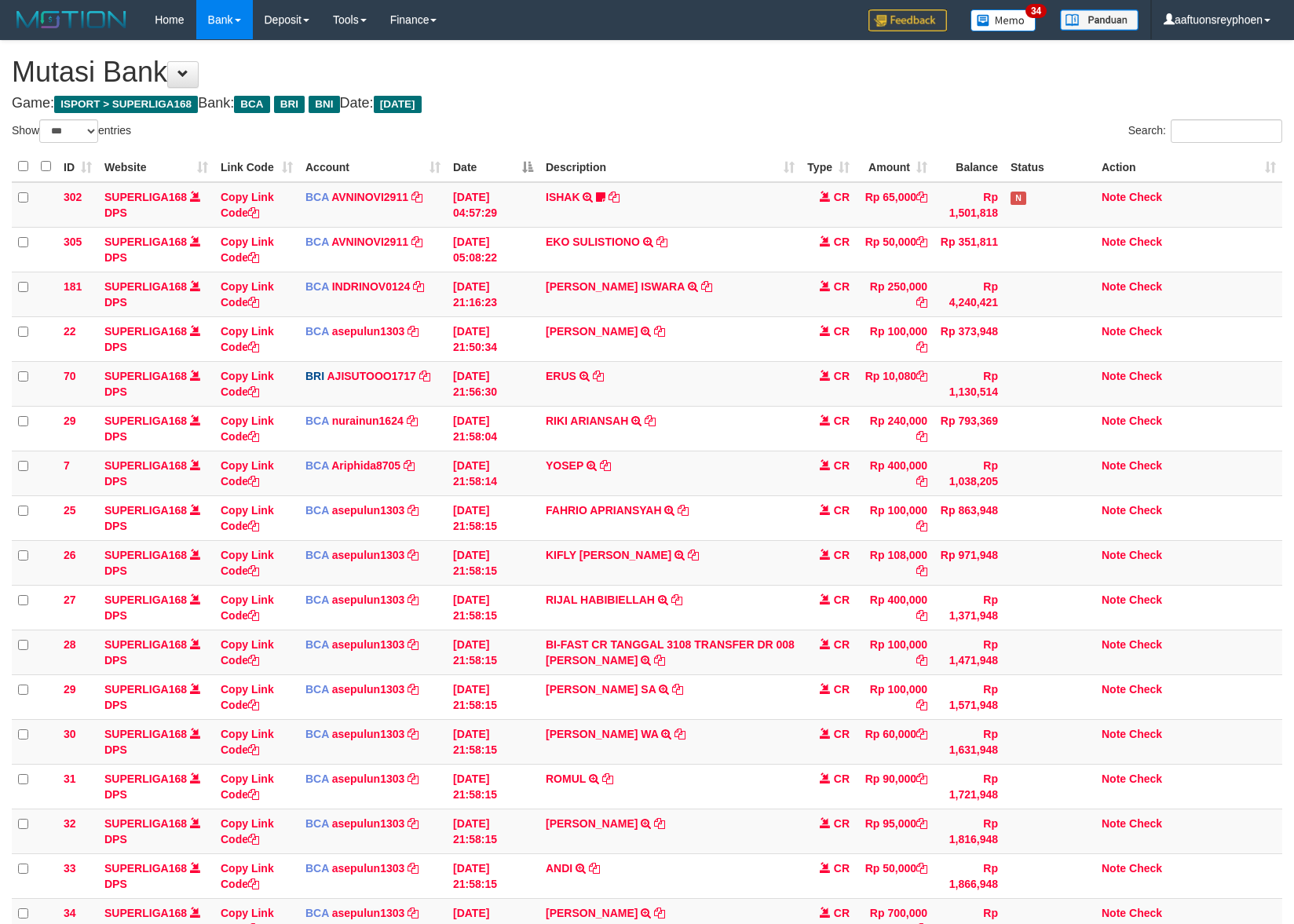
select select "***"
click at [578, 728] on td "[PERSON_NAME] WA TRSF E-BANKING CR 3108/FTSCY/WS95031 60000.00[PERSON_NAME] WA" at bounding box center [671, 742] width 261 height 45
select select "***"
click at [564, 663] on td "BI-FAST CR TANGGAL 3108 TRANSFER DR 008 MUHAMAD FAISAL FAH BI-FAST CR TANGGAL :…" at bounding box center [671, 652] width 261 height 45
click at [256, 647] on link "Copy Link Code" at bounding box center [247, 652] width 54 height 28
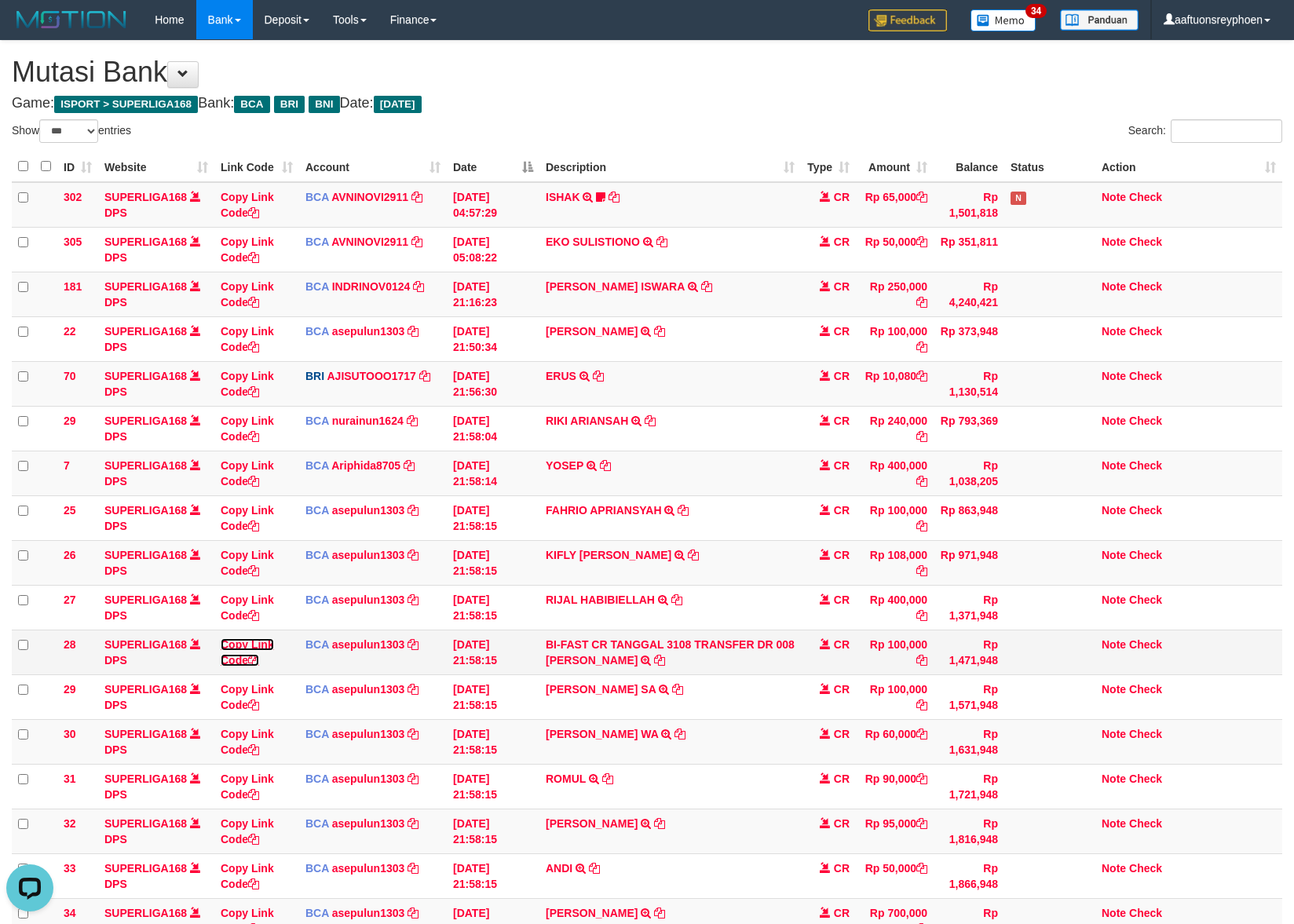
click at [256, 647] on link "Copy Link Code" at bounding box center [247, 652] width 54 height 28
drag, startPoint x: 782, startPoint y: 546, endPoint x: 1302, endPoint y: 384, distance: 544.7
click at [965, 488] on tbody "302 SUPERLIGA168 DPS Copy Link Code BCA AVNINOVI2911 DPS AVNI NOVITA SADLY muta…" at bounding box center [647, 586] width 1270 height 807
drag, startPoint x: 1019, startPoint y: 425, endPoint x: 1298, endPoint y: 346, distance: 290.0
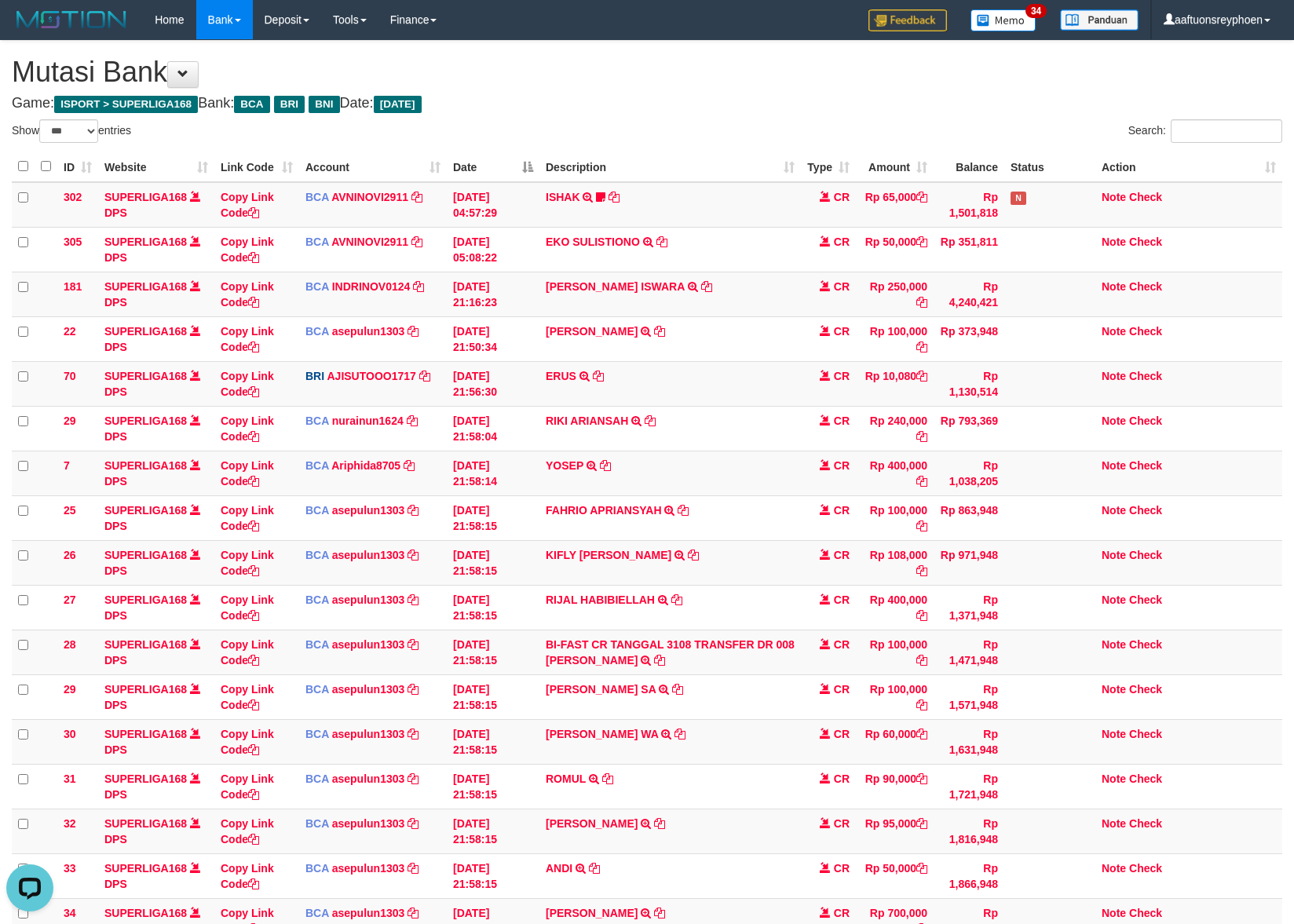
click at [1128, 390] on tbody "302 SUPERLIGA168 DPS Copy Link Code BCA AVNINOVI2911 DPS AVNI NOVITA SADLY muta…" at bounding box center [647, 586] width 1270 height 807
drag, startPoint x: 696, startPoint y: 482, endPoint x: 1304, endPoint y: 388, distance: 615.2
click at [733, 472] on td "YOSEP TRSF E-BANKING CR 3108/FTSCY/WS95031 400000.00YOSEP" at bounding box center [671, 473] width 261 height 45
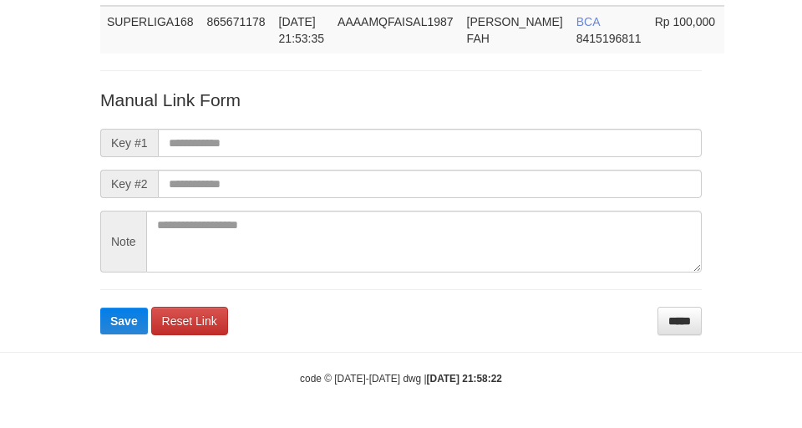
scroll to position [134, 0]
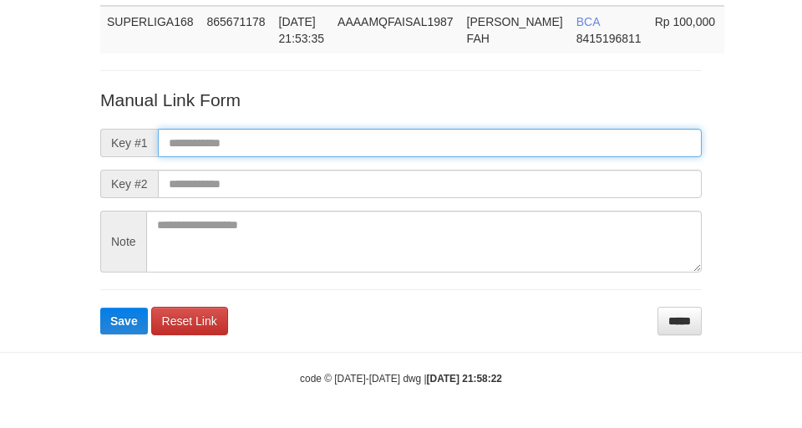
click at [471, 154] on input "text" at bounding box center [430, 143] width 544 height 28
paste input "**********"
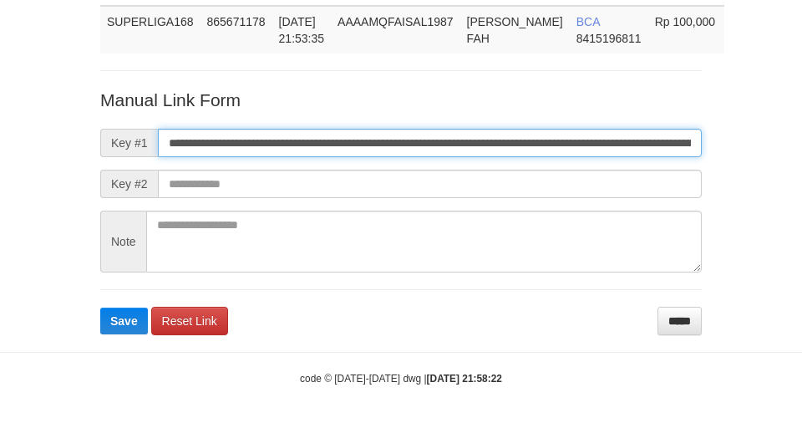
scroll to position [0, 924]
type input "**********"
click at [100, 307] on button "Save" at bounding box center [124, 320] width 48 height 27
click at [483, 149] on input "**********" at bounding box center [430, 143] width 544 height 28
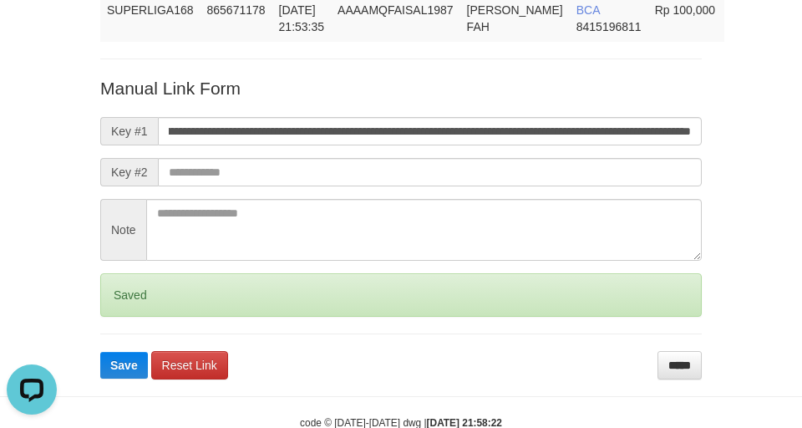
scroll to position [0, 0]
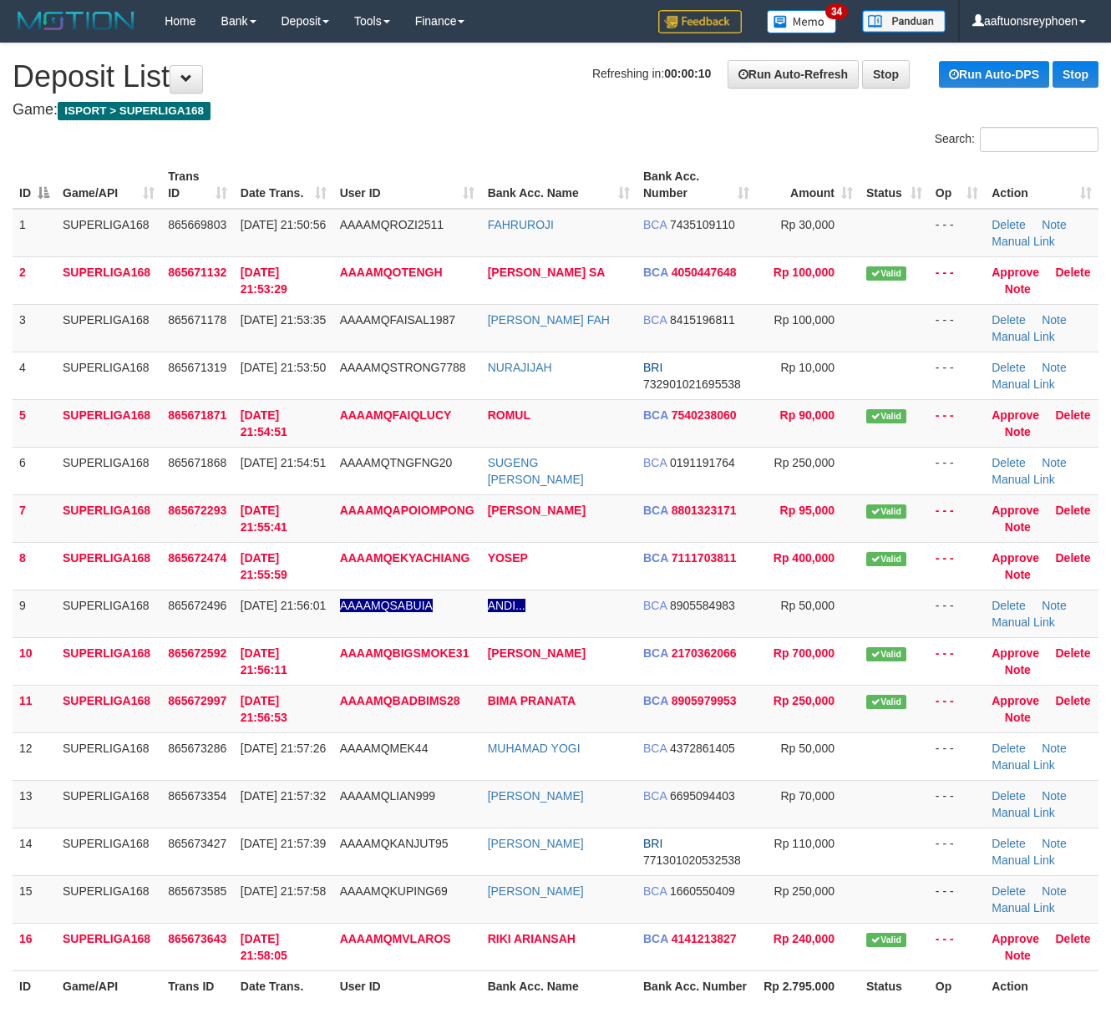
click at [107, 235] on td "SUPERLIGA168" at bounding box center [108, 233] width 105 height 48
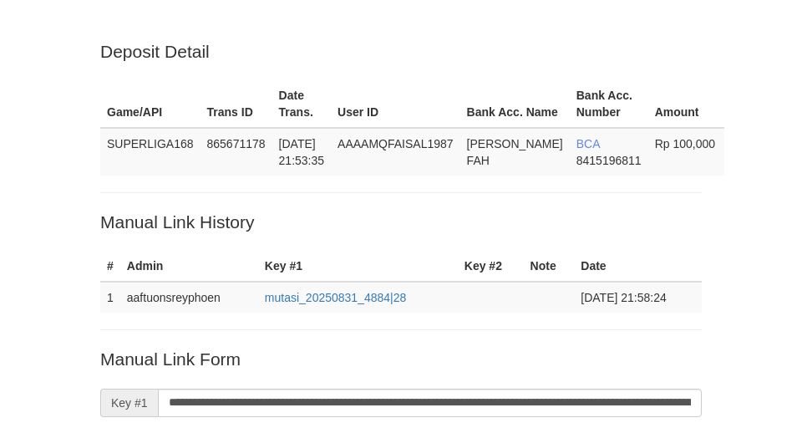
scroll to position [124, 0]
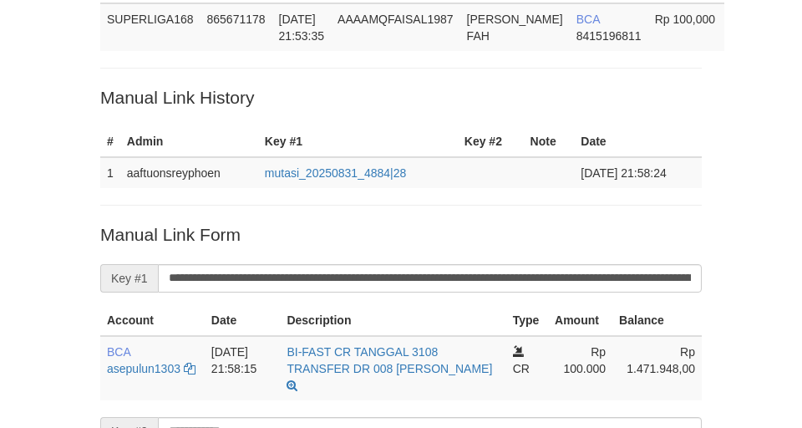
drag, startPoint x: 0, startPoint y: 0, endPoint x: 252, endPoint y: 94, distance: 269.3
click at [252, 94] on div "Deposit Detail Game/API Trans ID Date Trans. User ID Bank Acc. Name Bank Acc. N…" at bounding box center [401, 248] width 626 height 667
click at [325, 72] on div "Deposit Detail Game/API Trans ID Date Trans. User ID Bank Acc. Name Bank Acc. N…" at bounding box center [401, 248] width 626 height 667
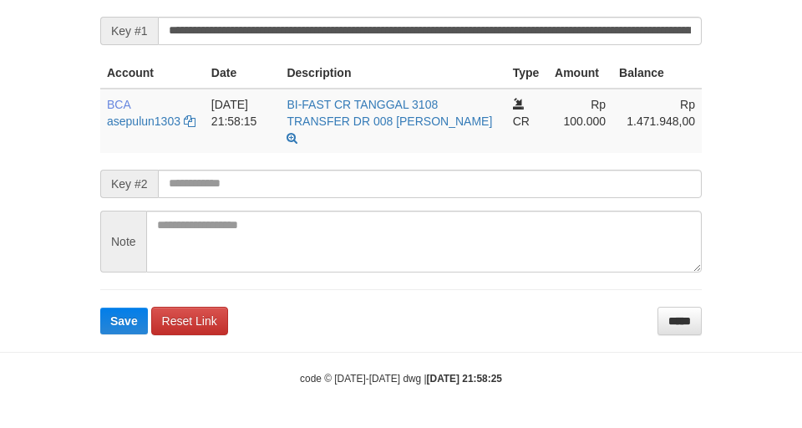
scroll to position [388, 0]
click at [346, 45] on form "**********" at bounding box center [400, 154] width 601 height 359
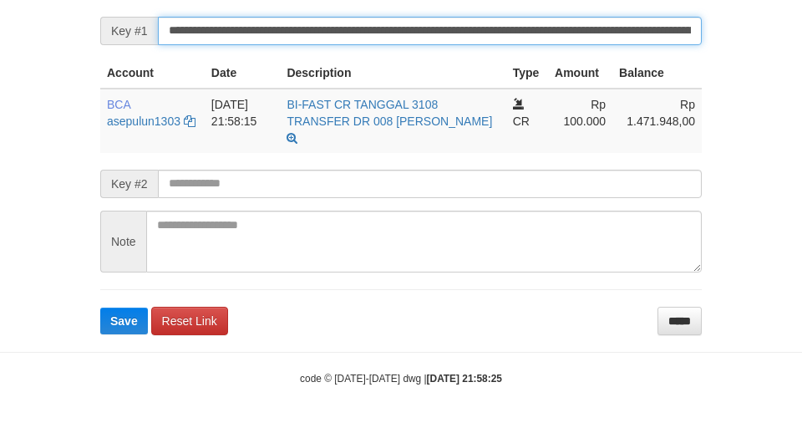
click at [100, 307] on button "Save" at bounding box center [124, 320] width 48 height 27
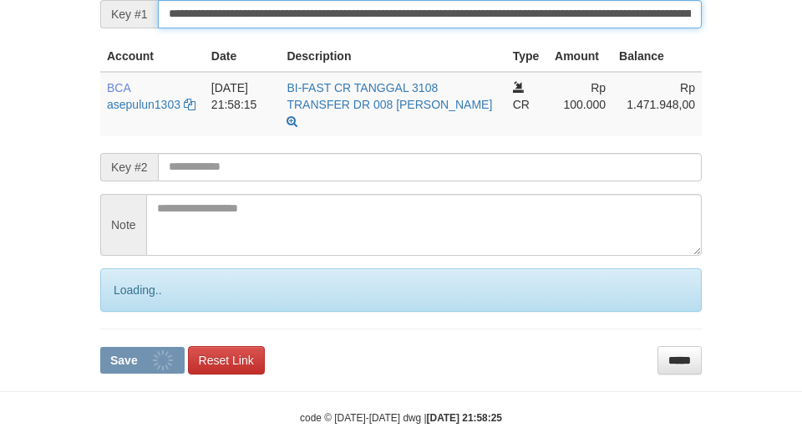
click at [356, 28] on input "**********" at bounding box center [430, 14] width 544 height 28
click at [100, 347] on button "Save" at bounding box center [142, 360] width 84 height 27
click at [354, 28] on input "**********" at bounding box center [430, 14] width 544 height 28
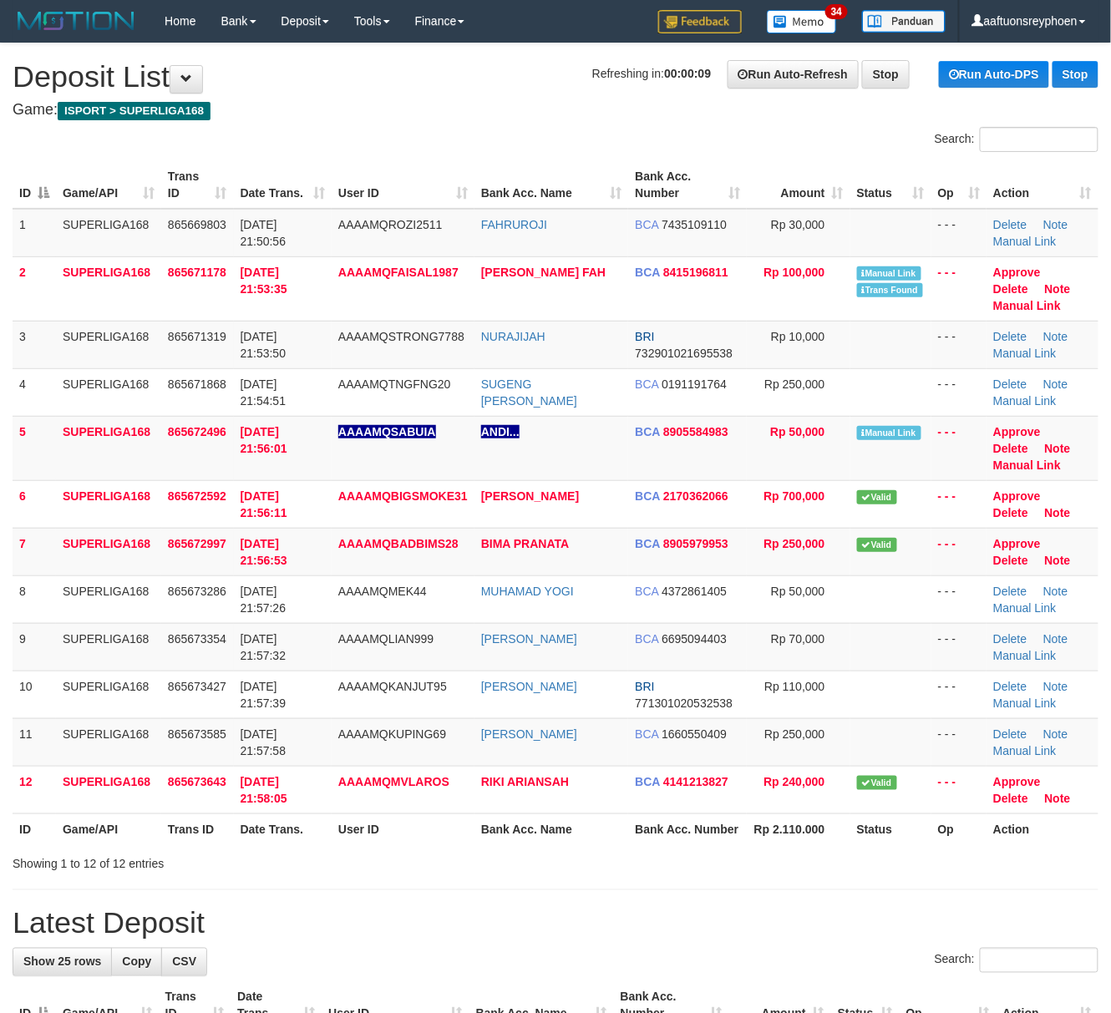
click at [269, 154] on div "Search:" at bounding box center [555, 141] width 1111 height 29
click at [264, 157] on div "Search: ID Game/API Trans ID Date Trans. User ID Bank Acc. Name Bank Acc. Numbe…" at bounding box center [556, 500] width 1086 height 746
click at [32, 324] on td "3" at bounding box center [34, 345] width 43 height 48
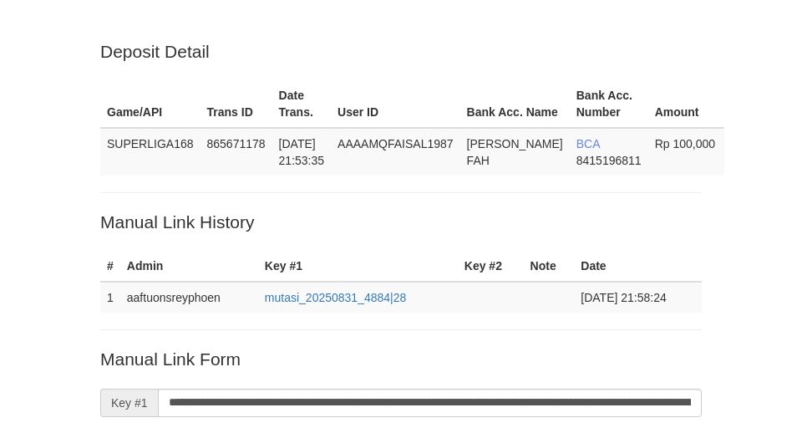
scroll to position [388, 0]
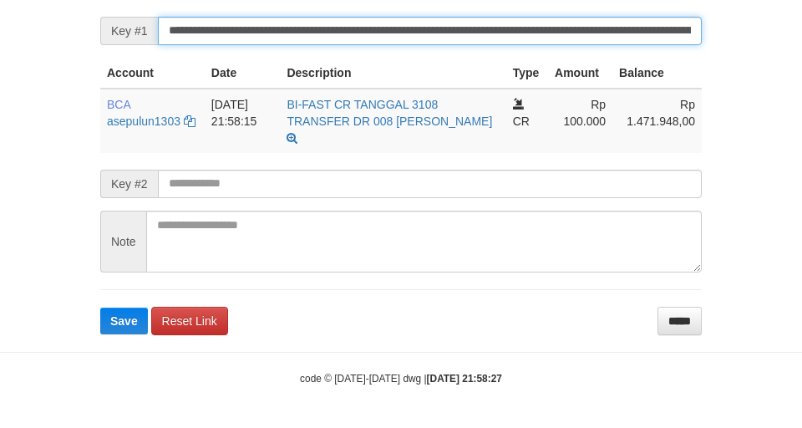
click at [100, 307] on button "Save" at bounding box center [124, 320] width 48 height 27
click at [318, 25] on input "**********" at bounding box center [430, 31] width 544 height 28
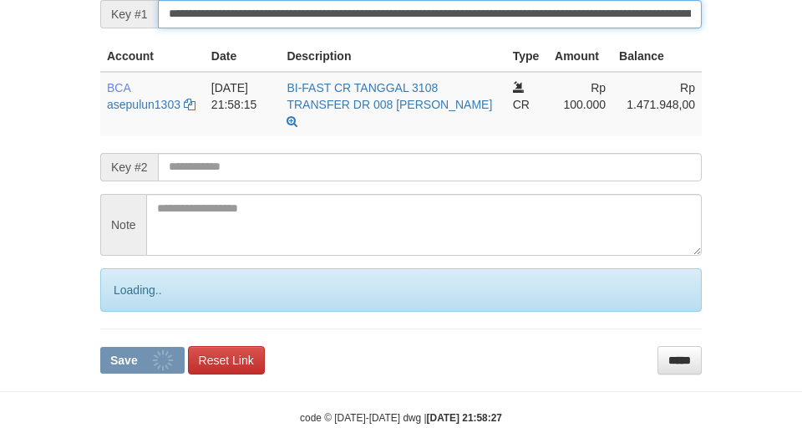
click at [318, 25] on input "**********" at bounding box center [430, 14] width 544 height 28
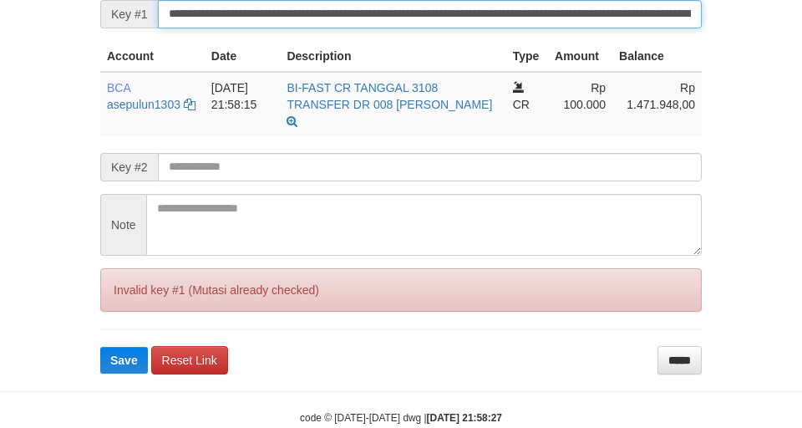
click at [100, 347] on button "Save" at bounding box center [124, 360] width 48 height 27
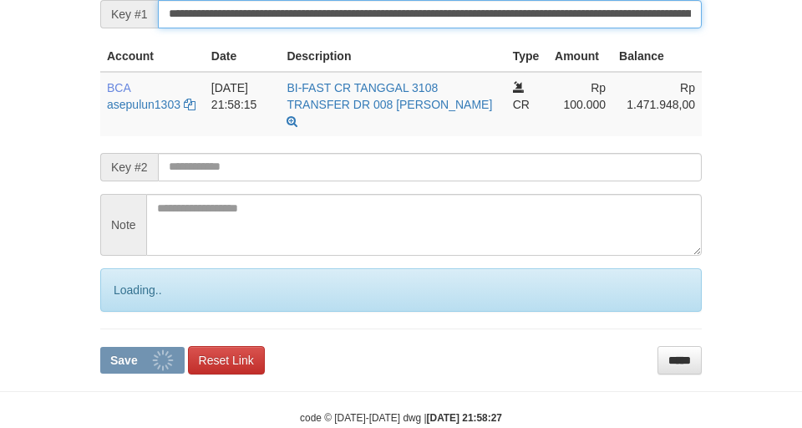
click at [318, 25] on input "**********" at bounding box center [430, 14] width 544 height 28
click at [100, 347] on button "Save" at bounding box center [142, 360] width 84 height 27
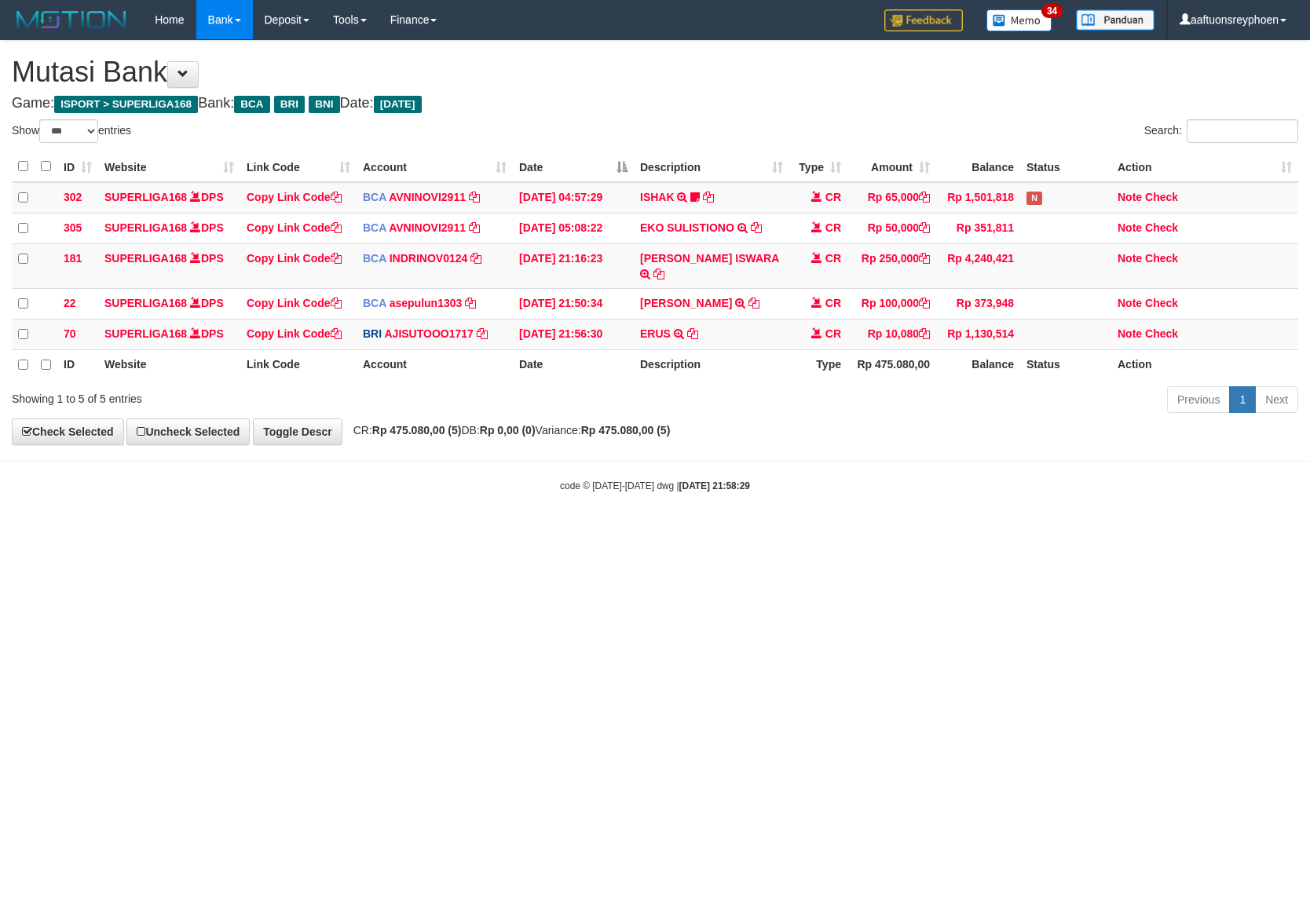
select select "***"
drag, startPoint x: 1063, startPoint y: 506, endPoint x: 1307, endPoint y: 457, distance: 248.9
click at [1146, 484] on body "Toggle navigation Home Bank Account List Load By Website Group [ISPORT] SUPERLI…" at bounding box center [655, 266] width 1310 height 532
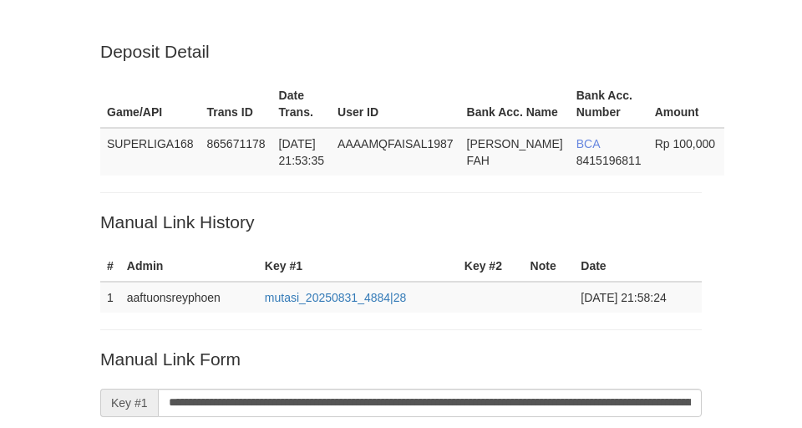
scroll to position [388, 0]
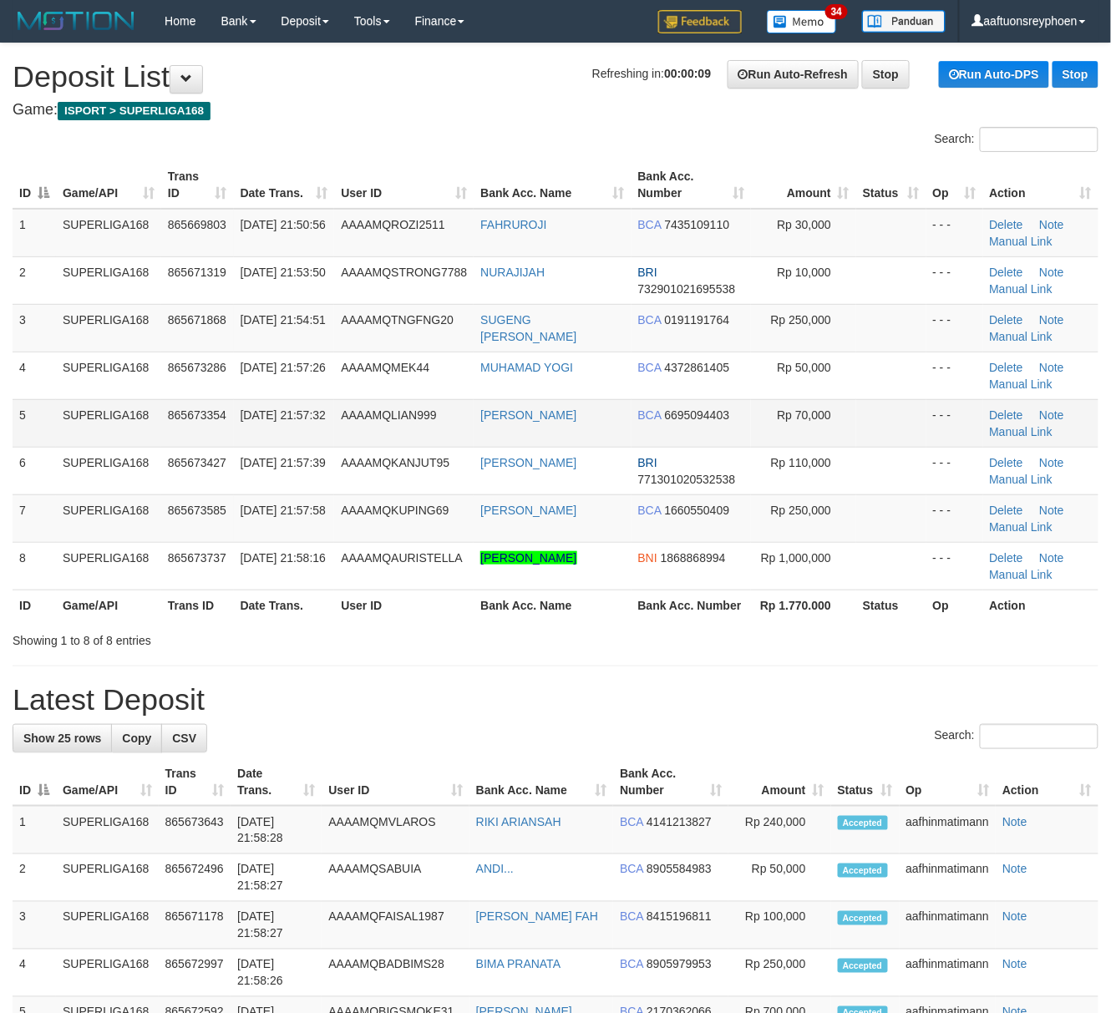
click at [294, 399] on td "[DATE] 21:57:32" at bounding box center [284, 423] width 101 height 48
click at [162, 426] on td "865673354" at bounding box center [197, 423] width 73 height 48
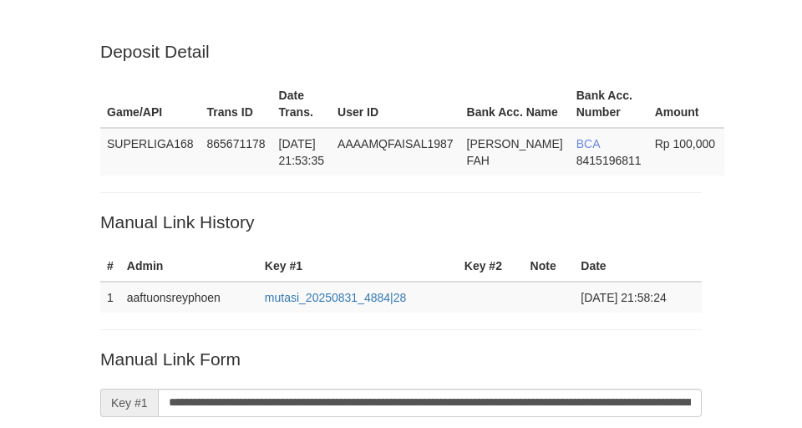
scroll to position [388, 0]
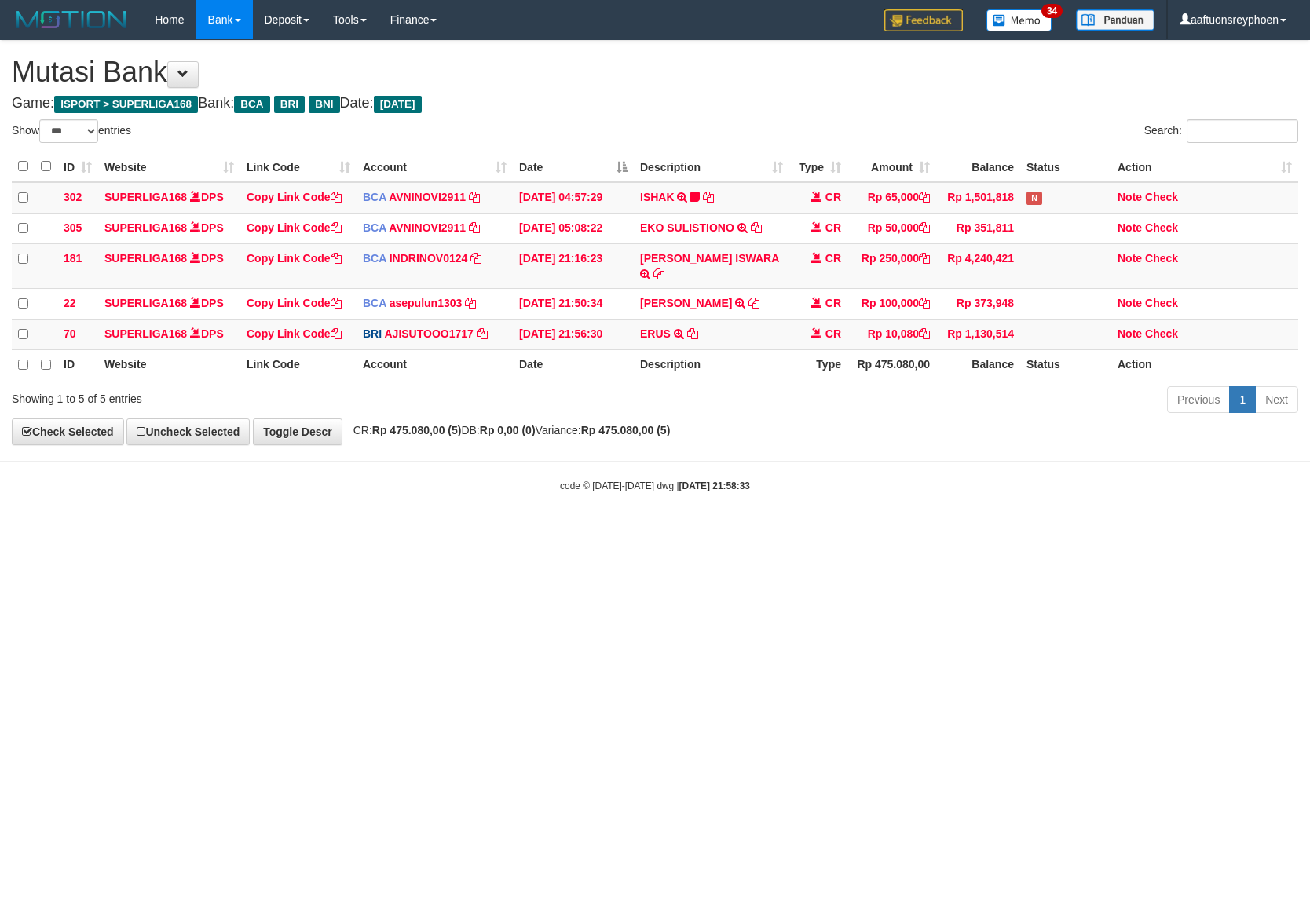
select select "***"
click at [956, 506] on body "Toggle navigation Home Bank Account List Load By Website Group [ISPORT] SUPERLI…" at bounding box center [655, 266] width 1310 height 532
click at [1245, 490] on body "Toggle navigation Home Bank Account List Load By Website Group [ISPORT] SUPERLI…" at bounding box center [655, 266] width 1310 height 532
drag, startPoint x: 751, startPoint y: 587, endPoint x: 1303, endPoint y: 484, distance: 561.5
click at [905, 532] on html "Toggle navigation Home Bank Account List Load By Website Group [ISPORT] SUPERLI…" at bounding box center [655, 266] width 1310 height 532
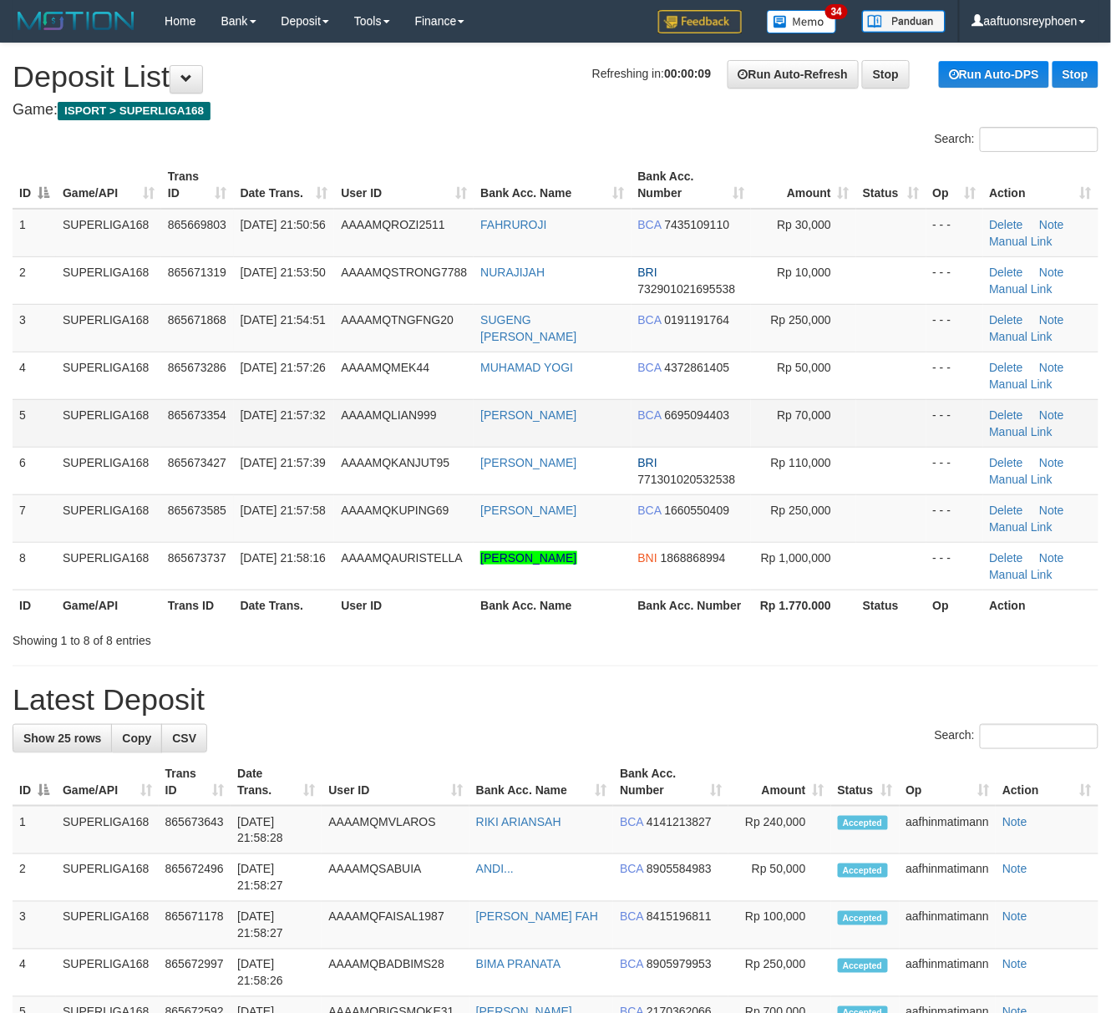
click at [312, 435] on td "[DATE] 21:57:32" at bounding box center [284, 423] width 101 height 48
click at [167, 428] on td "865673354" at bounding box center [197, 423] width 73 height 48
click at [119, 441] on td "SUPERLIGA168" at bounding box center [108, 423] width 105 height 48
click at [118, 441] on td "SUPERLIGA168" at bounding box center [108, 423] width 105 height 48
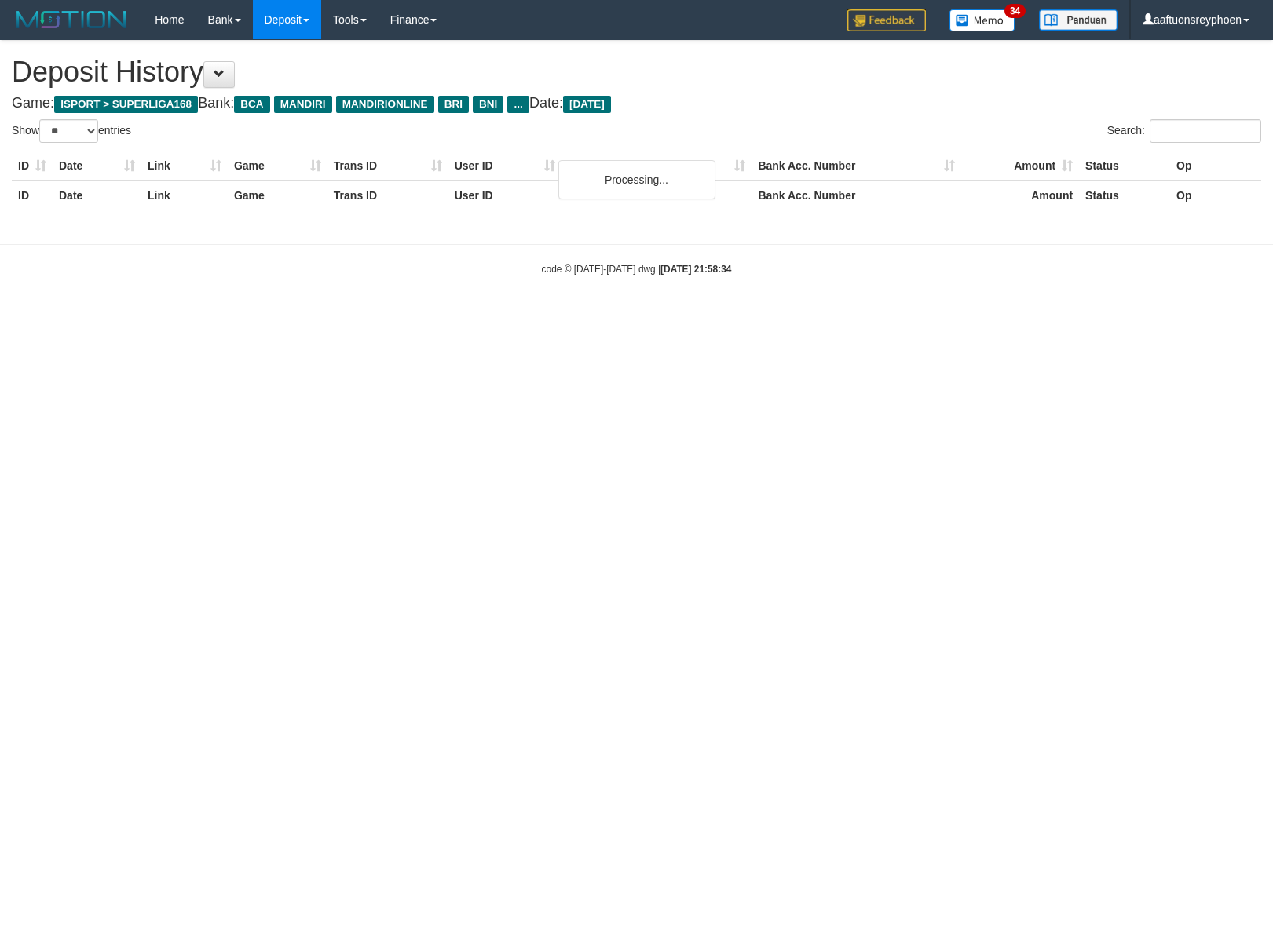
select select "**"
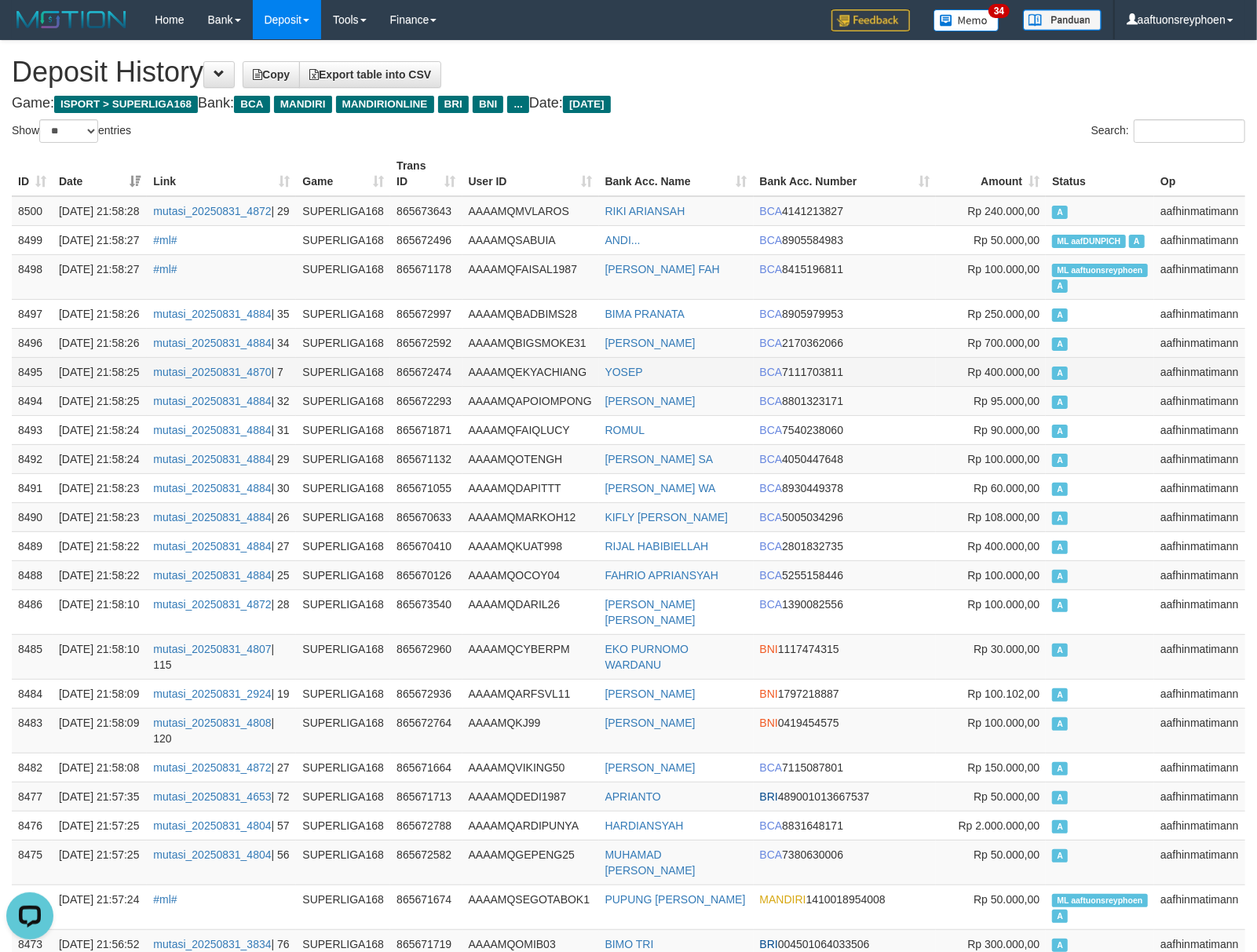
click at [1084, 386] on td "A" at bounding box center [1099, 371] width 108 height 29
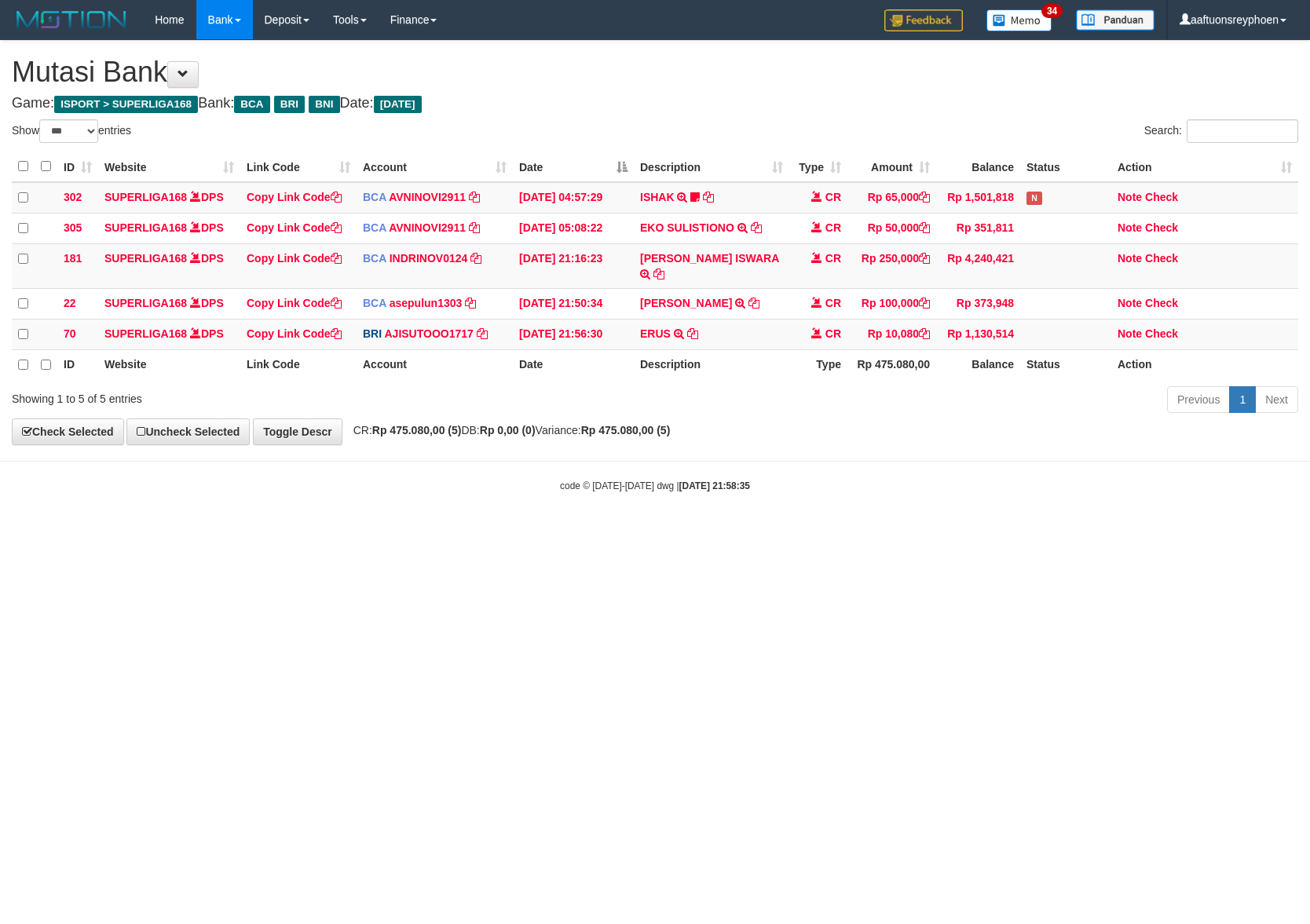
select select "***"
drag, startPoint x: 701, startPoint y: 586, endPoint x: 1302, endPoint y: 484, distance: 609.6
click at [855, 532] on html "Toggle navigation Home Bank Account List Load By Website Group [ISPORT] SUPERLI…" at bounding box center [655, 266] width 1310 height 532
drag, startPoint x: 645, startPoint y: 588, endPoint x: 1304, endPoint y: 492, distance: 666.0
click at [860, 532] on html "Toggle navigation Home Bank Account List Load By Website Group [ISPORT] SUPERLI…" at bounding box center [655, 266] width 1310 height 532
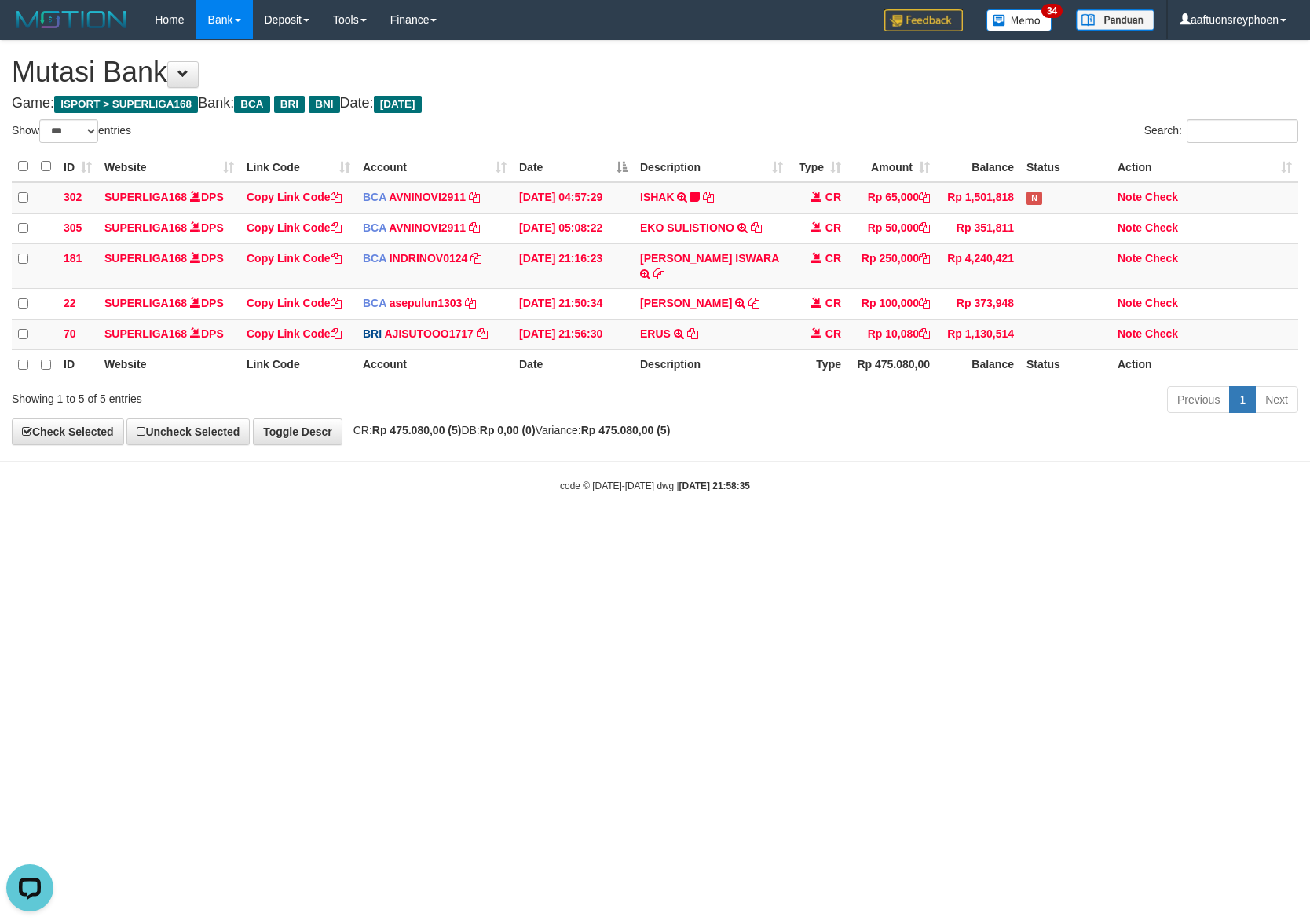
drag, startPoint x: 500, startPoint y: 611, endPoint x: 1307, endPoint y: 499, distance: 814.7
click at [732, 532] on html "Toggle navigation Home Bank Account List Load By Website Group [ISPORT] SUPERLI…" at bounding box center [655, 266] width 1310 height 532
drag, startPoint x: 970, startPoint y: 539, endPoint x: 1302, endPoint y: 494, distance: 335.0
click at [1115, 512] on html "Toggle navigation Home Bank Account List Load By Website Group [ISPORT] SUPERLI…" at bounding box center [655, 266] width 1310 height 532
drag, startPoint x: 660, startPoint y: 588, endPoint x: 718, endPoint y: 575, distance: 59.4
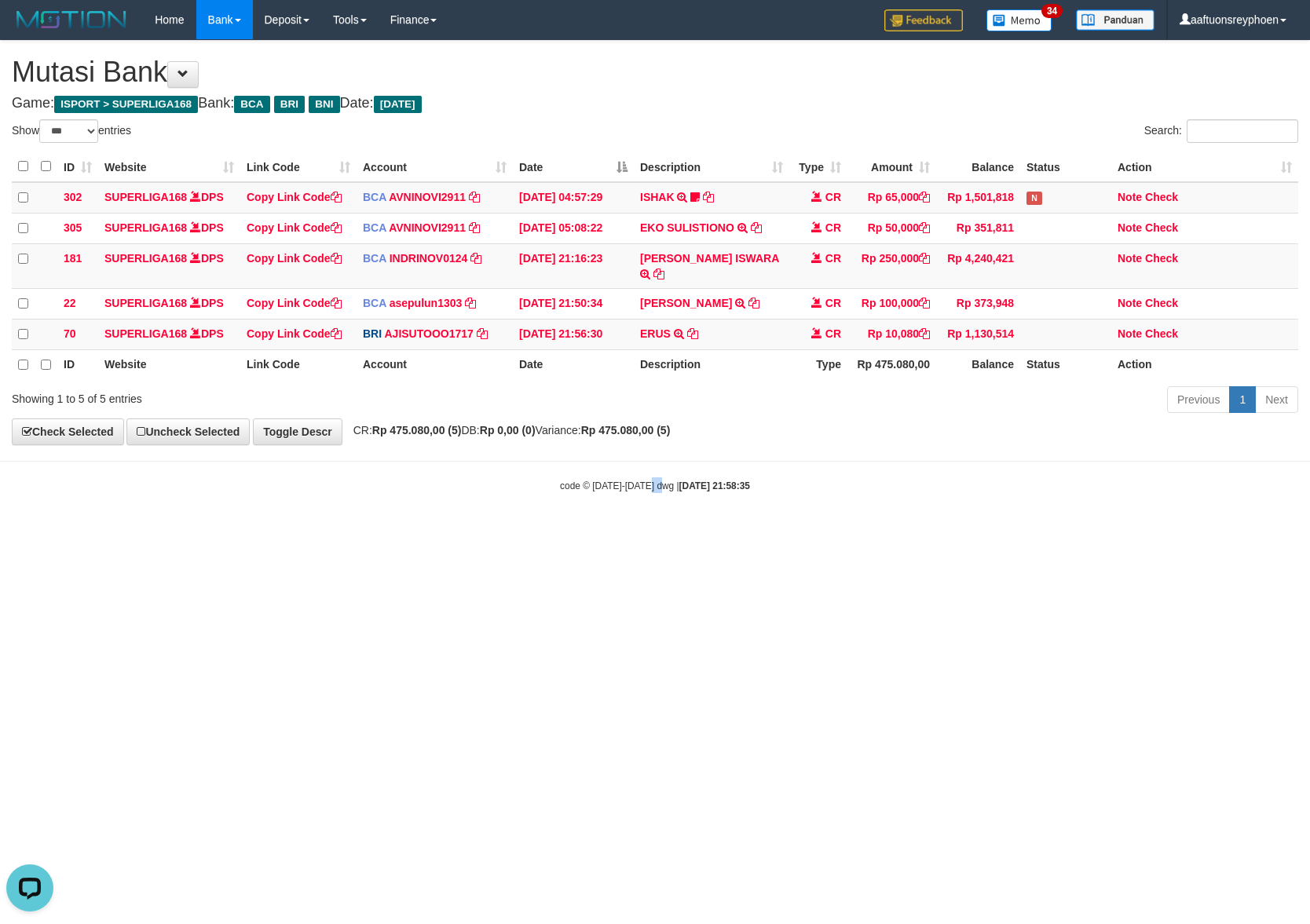
click at [698, 532] on html "Toggle navigation Home Bank Account List Load By Website Group [ISPORT] SUPERLI…" at bounding box center [655, 266] width 1310 height 532
drag, startPoint x: 718, startPoint y: 575, endPoint x: 871, endPoint y: 547, distance: 155.5
click at [774, 532] on html "Toggle navigation Home Bank Account List Load By Website Group [ISPORT] SUPERLI…" at bounding box center [655, 266] width 1310 height 532
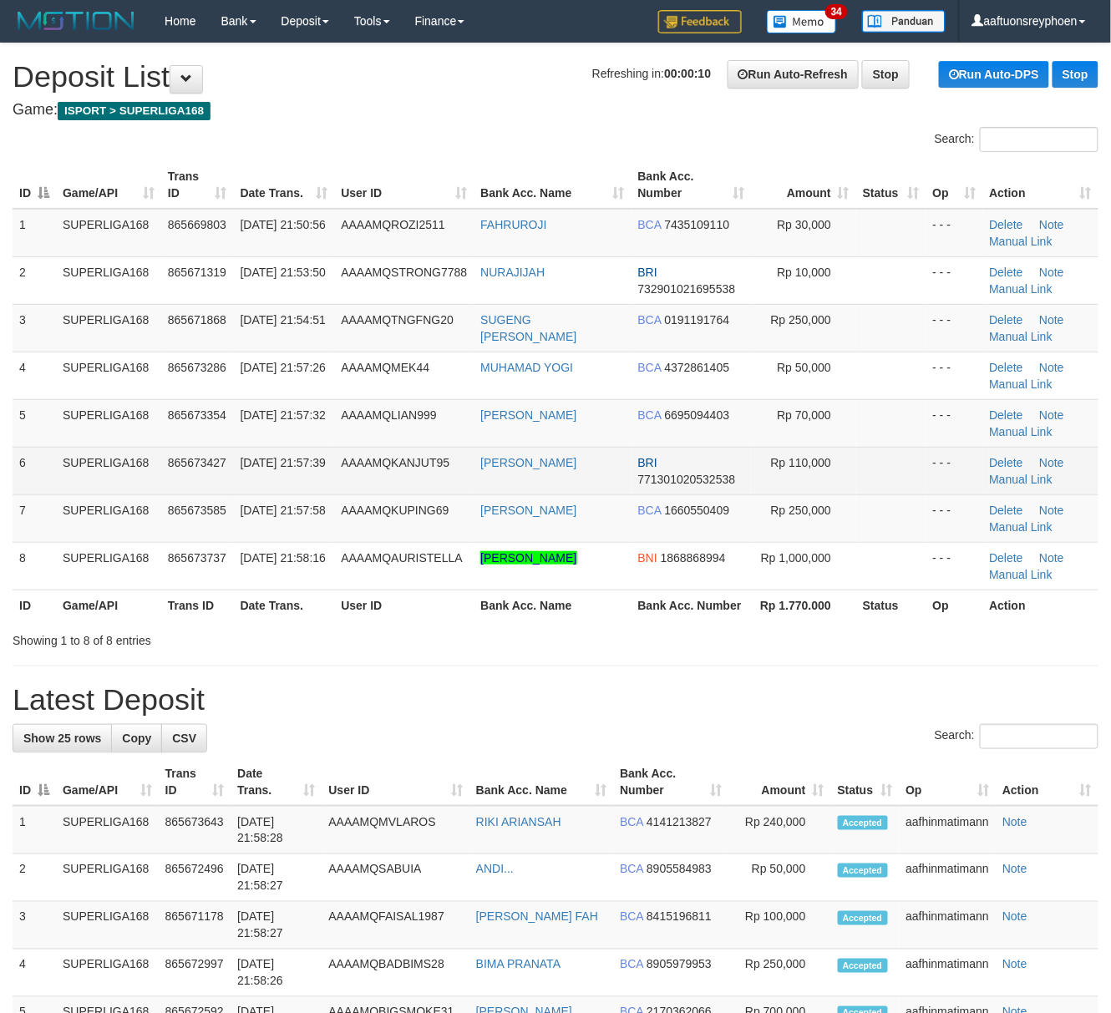
click at [18, 458] on td "6" at bounding box center [34, 471] width 43 height 48
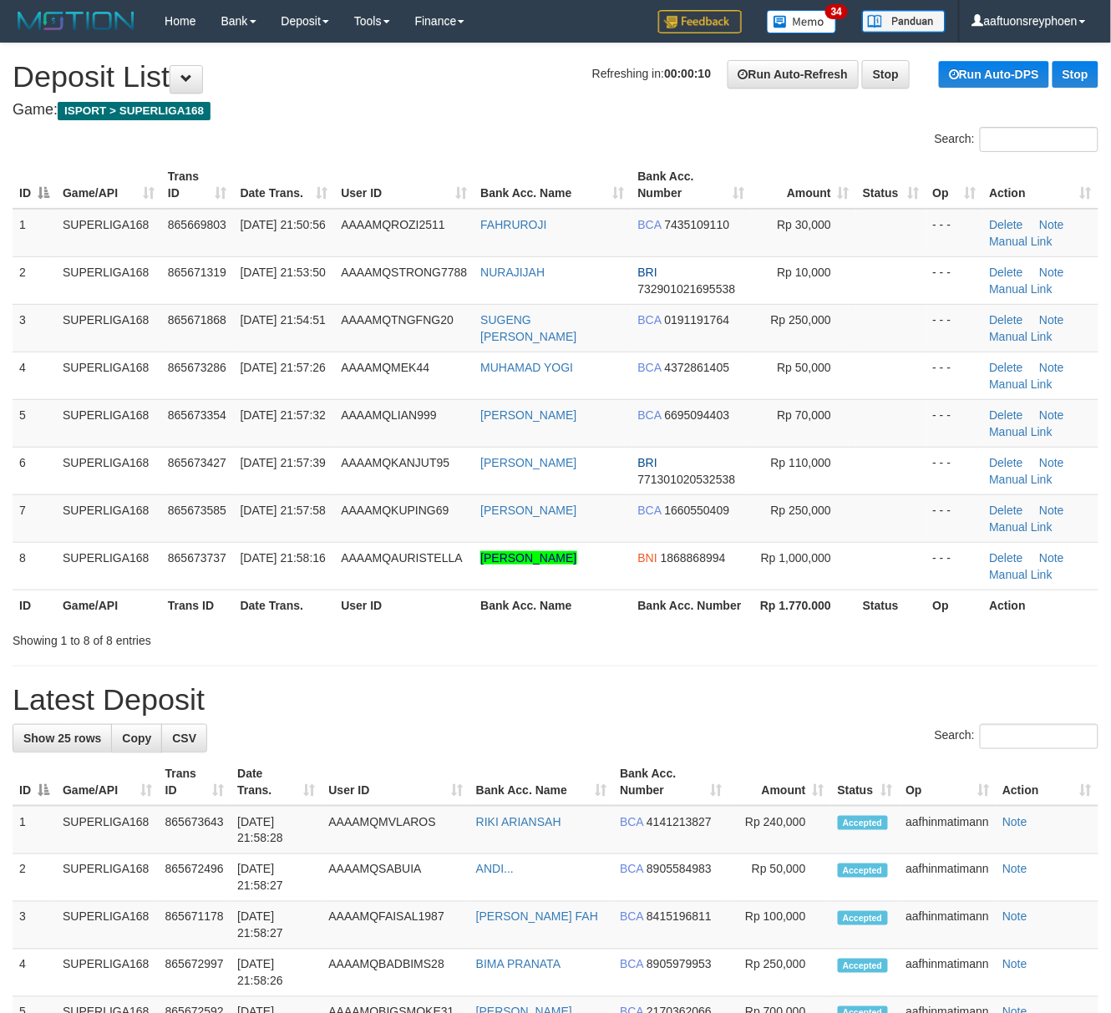
drag, startPoint x: 15, startPoint y: 458, endPoint x: 0, endPoint y: 462, distance: 15.4
click at [8, 458] on div "ID Game/API Trans ID Date Trans. User ID Bank Acc. Name Bank Acc. Number Amount…" at bounding box center [555, 390] width 1111 height 469
drag, startPoint x: 117, startPoint y: 459, endPoint x: 1, endPoint y: 473, distance: 116.8
click at [112, 458] on td "SUPERLIGA168" at bounding box center [108, 471] width 105 height 48
drag, startPoint x: 99, startPoint y: 466, endPoint x: 0, endPoint y: 479, distance: 99.3
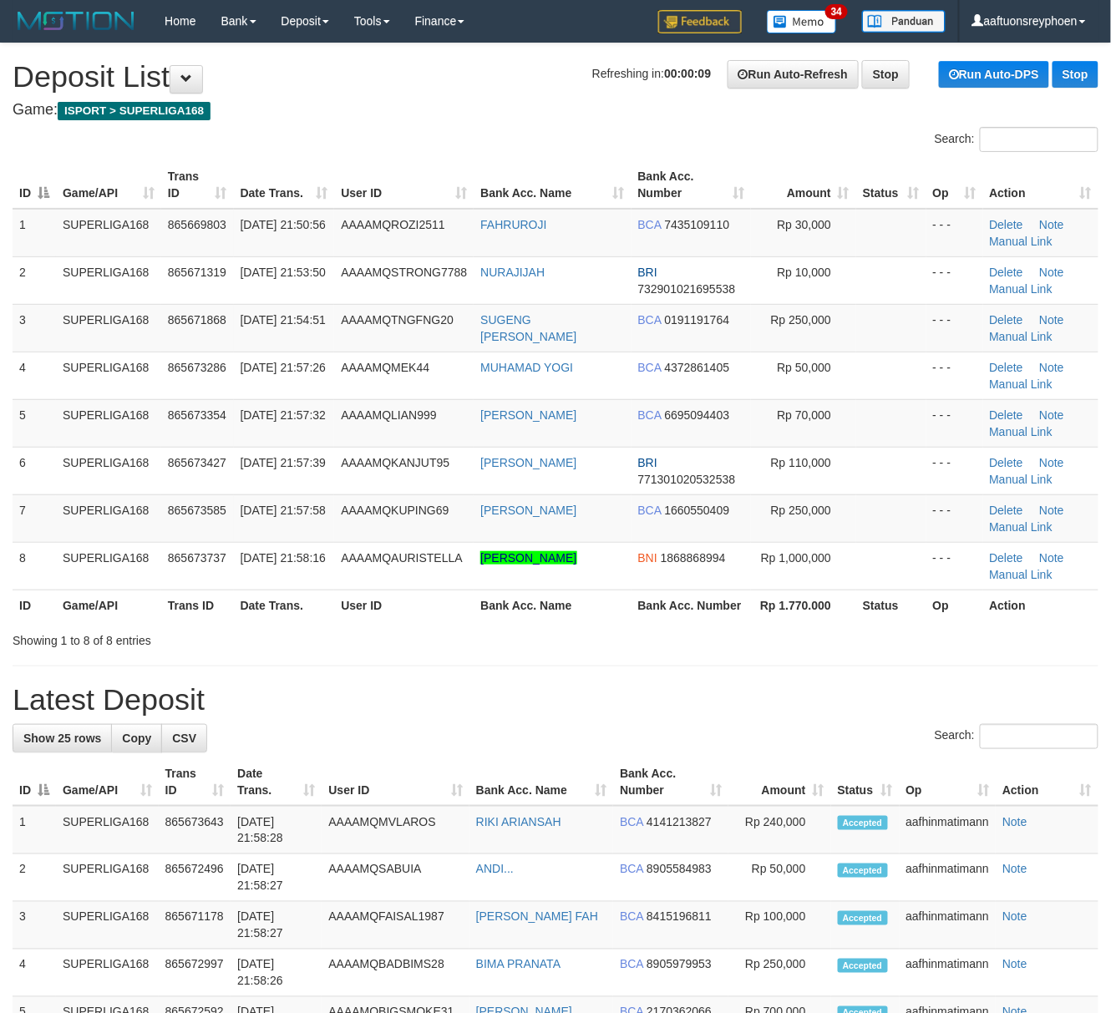
click at [63, 468] on td "SUPERLIGA168" at bounding box center [108, 471] width 105 height 48
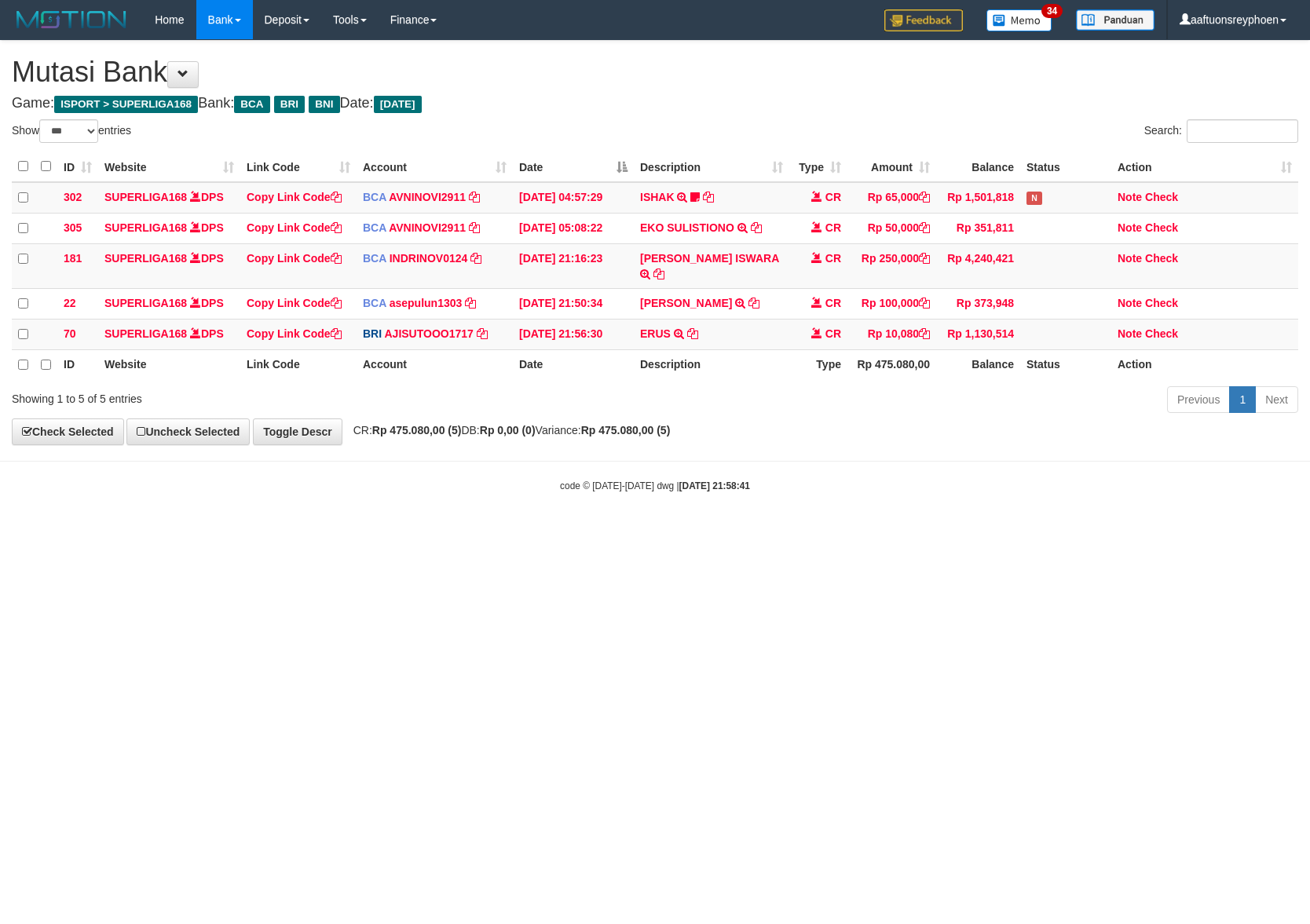
select select "***"
drag, startPoint x: 801, startPoint y: 593, endPoint x: 840, endPoint y: 594, distance: 39.0
click at [808, 532] on html "Toggle navigation Home Bank Account List Load By Website Group [ISPORT] SUPERLI…" at bounding box center [655, 266] width 1310 height 532
drag, startPoint x: 837, startPoint y: 562, endPoint x: 1298, endPoint y: 513, distance: 463.6
click at [1060, 532] on html "Toggle navigation Home Bank Account List Load By Website Group [ISPORT] SUPERLI…" at bounding box center [655, 266] width 1310 height 532
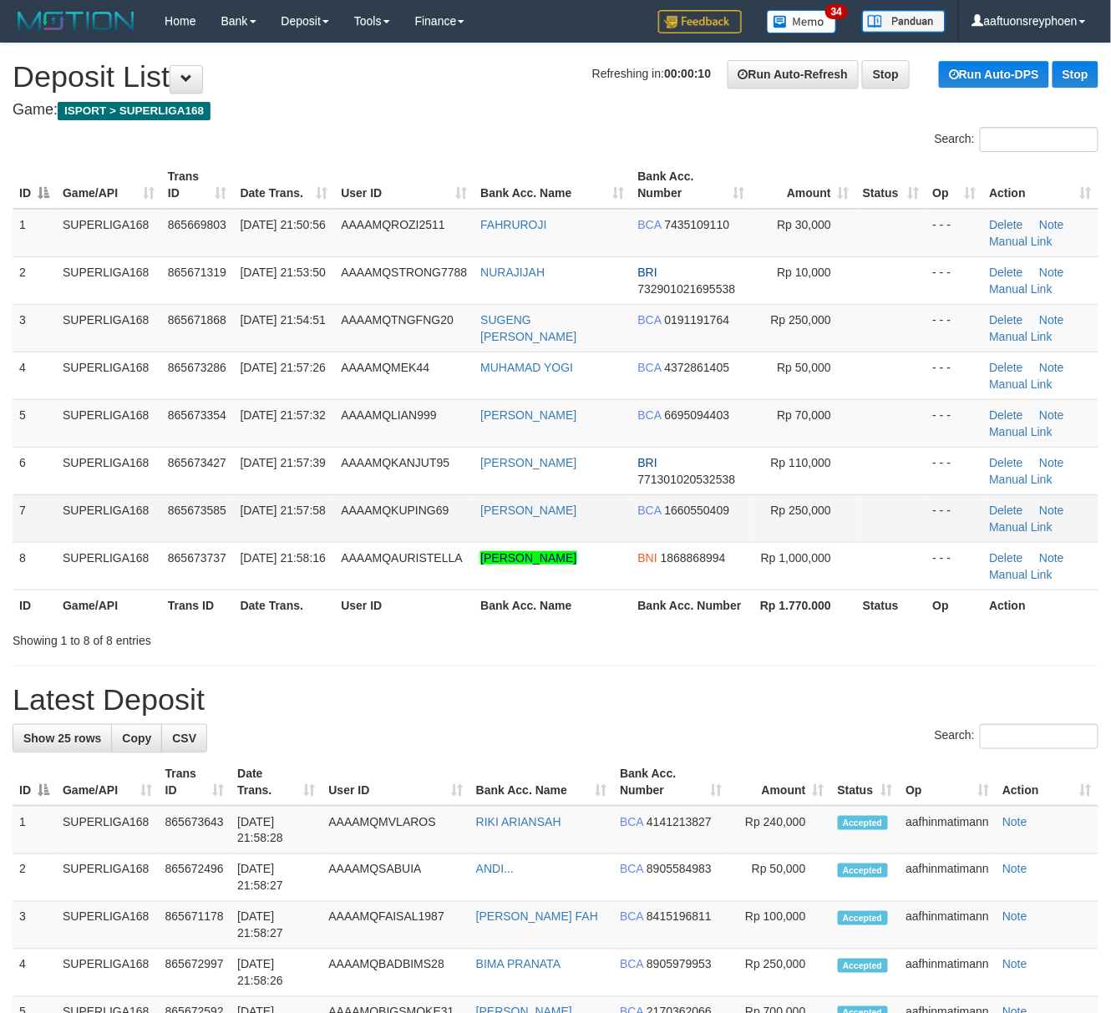
click at [98, 496] on td "SUPERLIGA168" at bounding box center [108, 518] width 105 height 48
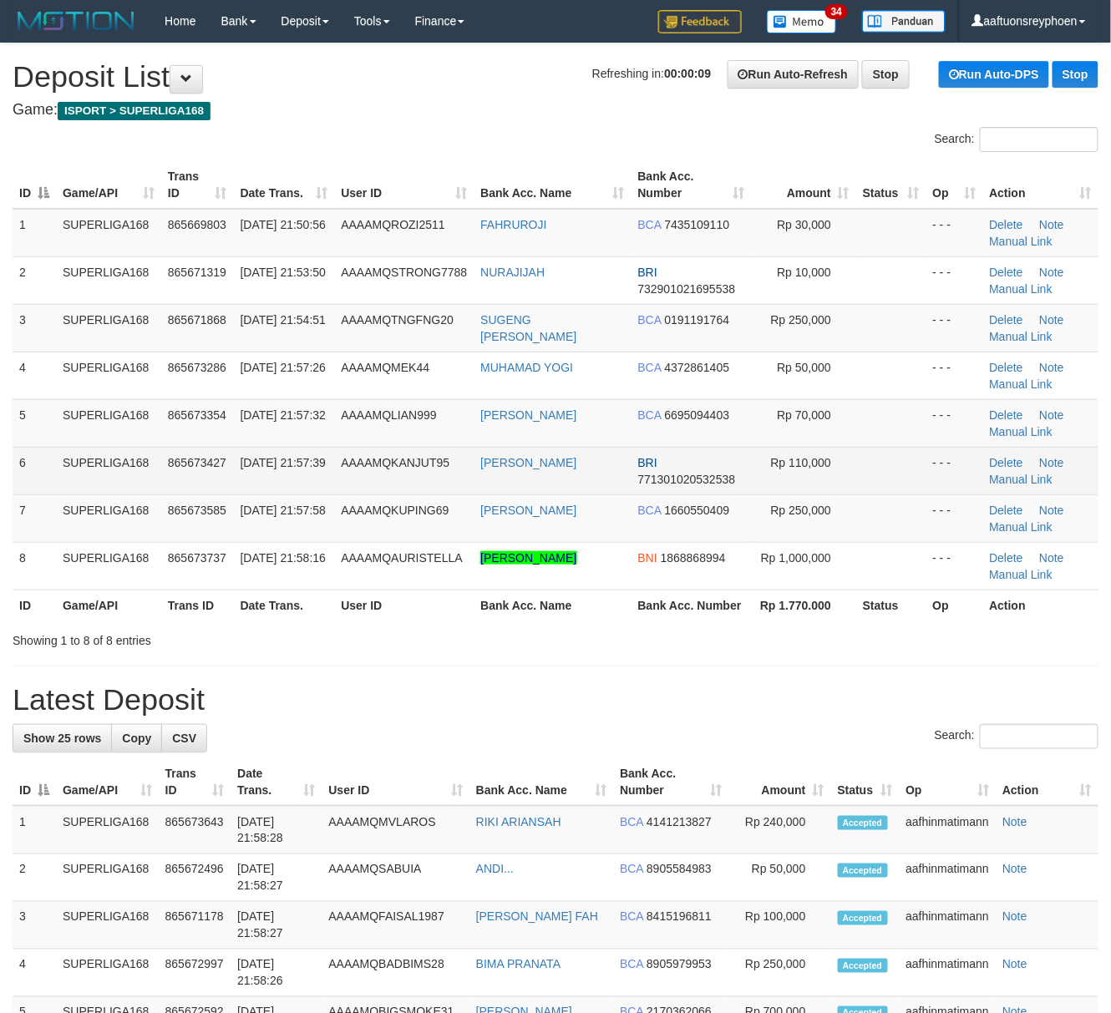
click at [137, 461] on td "SUPERLIGA168" at bounding box center [108, 471] width 105 height 48
drag, startPoint x: 185, startPoint y: 451, endPoint x: 211, endPoint y: 449, distance: 25.9
click at [195, 451] on td "865673427" at bounding box center [197, 471] width 73 height 48
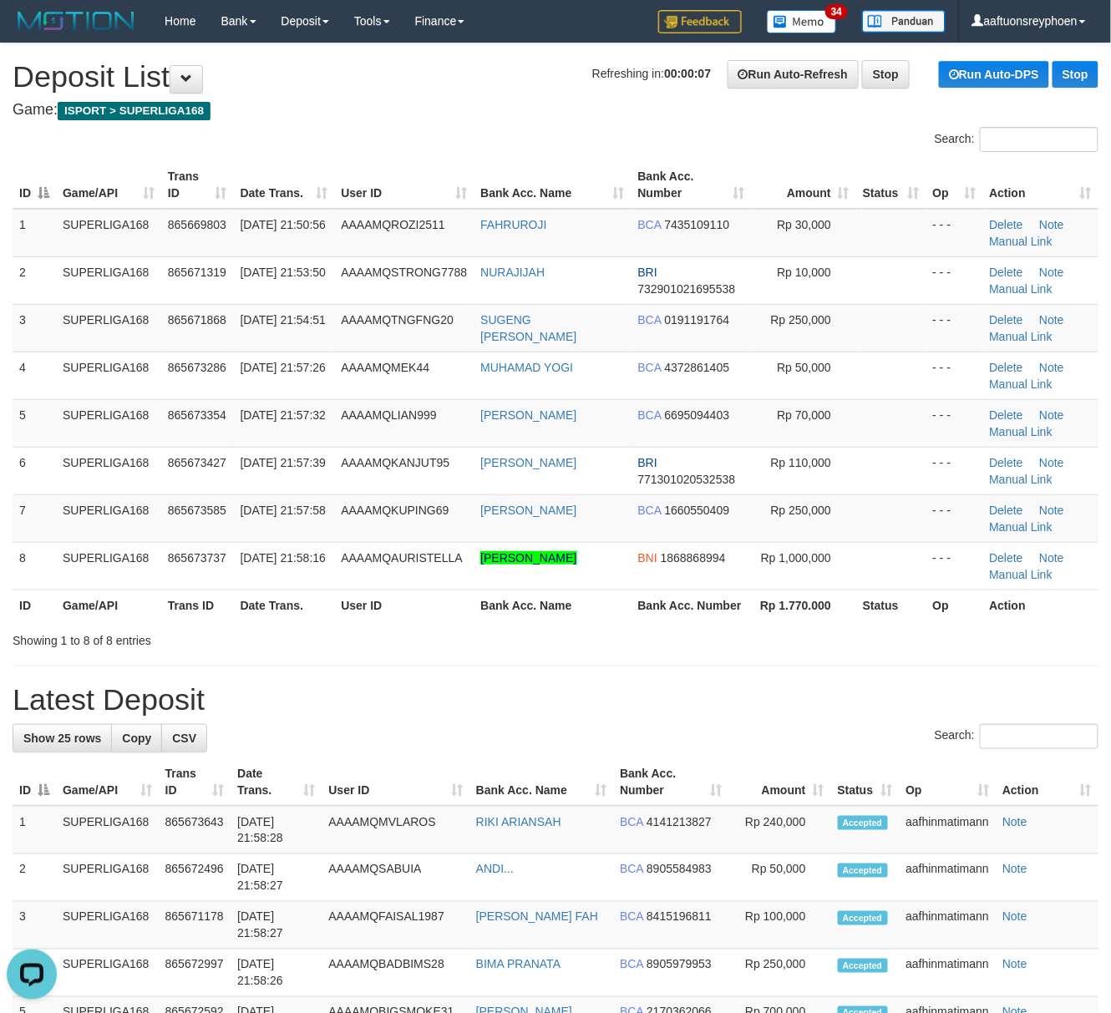
drag, startPoint x: 181, startPoint y: 388, endPoint x: 5, endPoint y: 428, distance: 180.5
click at [169, 387] on td "865673286" at bounding box center [197, 376] width 73 height 48
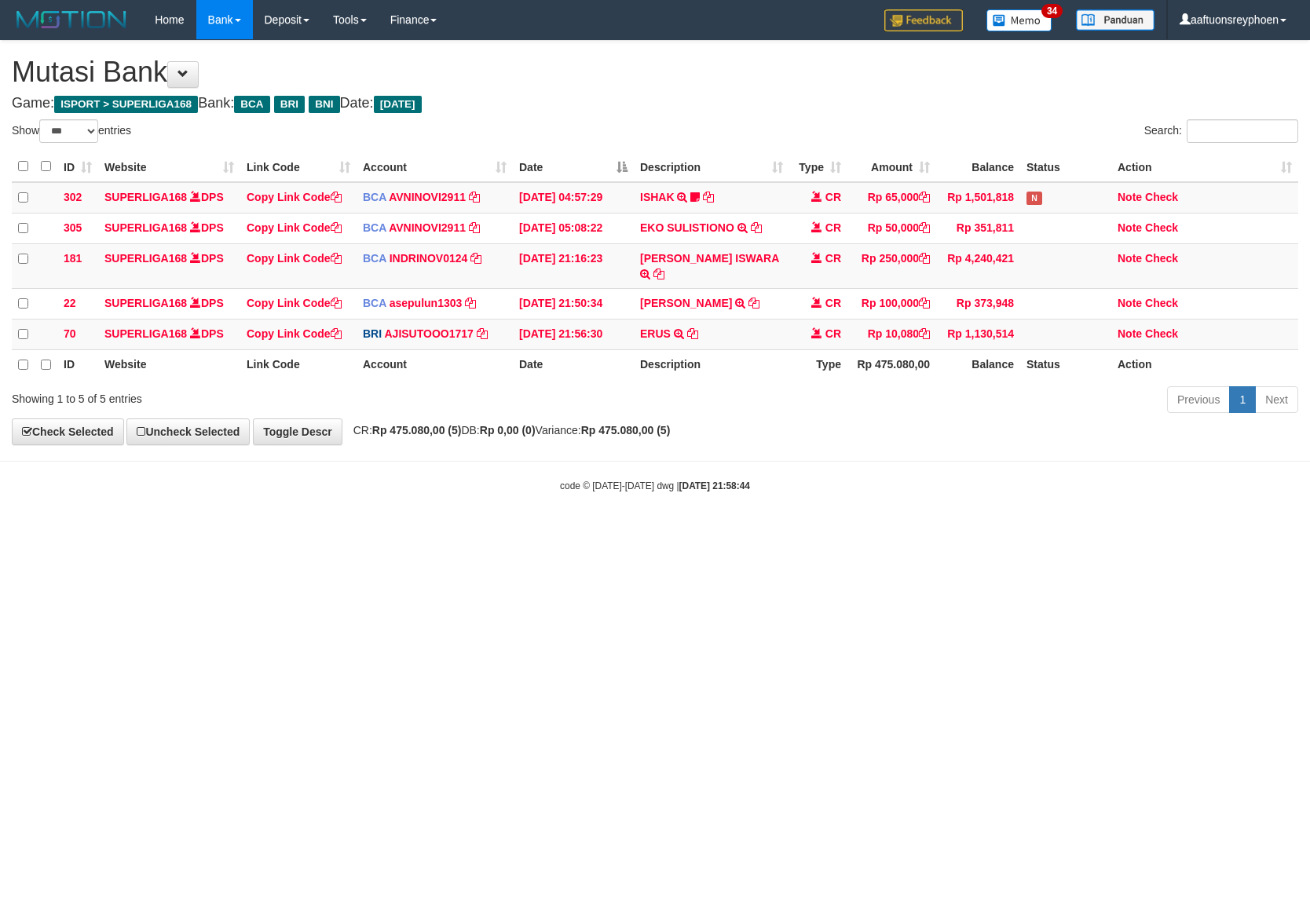
select select "***"
drag, startPoint x: 1009, startPoint y: 544, endPoint x: 1026, endPoint y: 541, distance: 17.3
click at [1018, 532] on html "Toggle navigation Home Bank Account List Load By Website Group [ISPORT] SUPERLI…" at bounding box center [655, 266] width 1310 height 532
select select "***"
drag, startPoint x: 416, startPoint y: 544, endPoint x: 438, endPoint y: 534, distance: 24.2
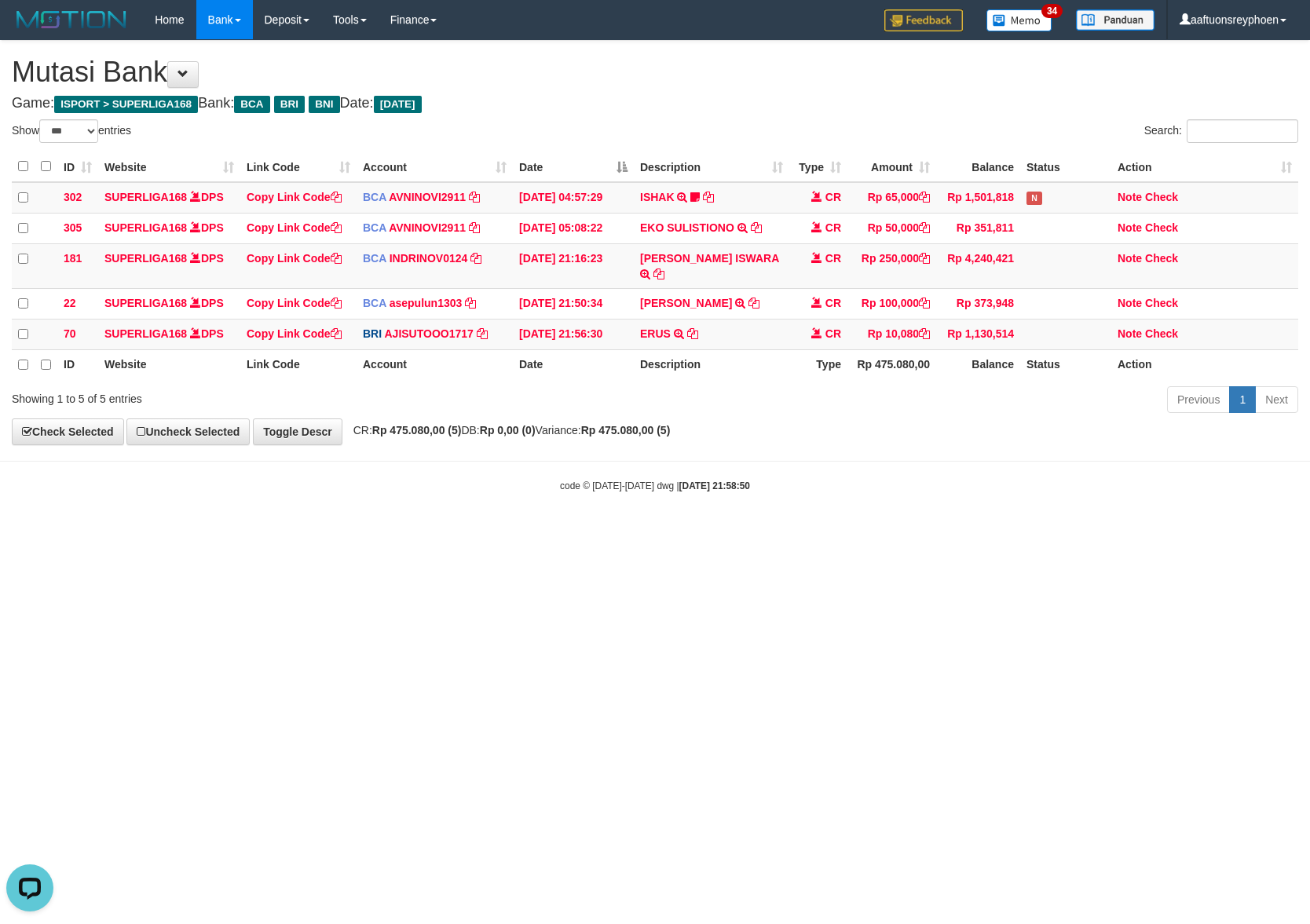
click at [416, 532] on html "Toggle navigation Home Bank Account List Load By Website Group [ISPORT] SUPERLI…" at bounding box center [655, 266] width 1310 height 532
click at [576, 455] on body "Toggle navigation Home Bank Account List Load By Website Group [ISPORT] SUPERLI…" at bounding box center [655, 266] width 1310 height 532
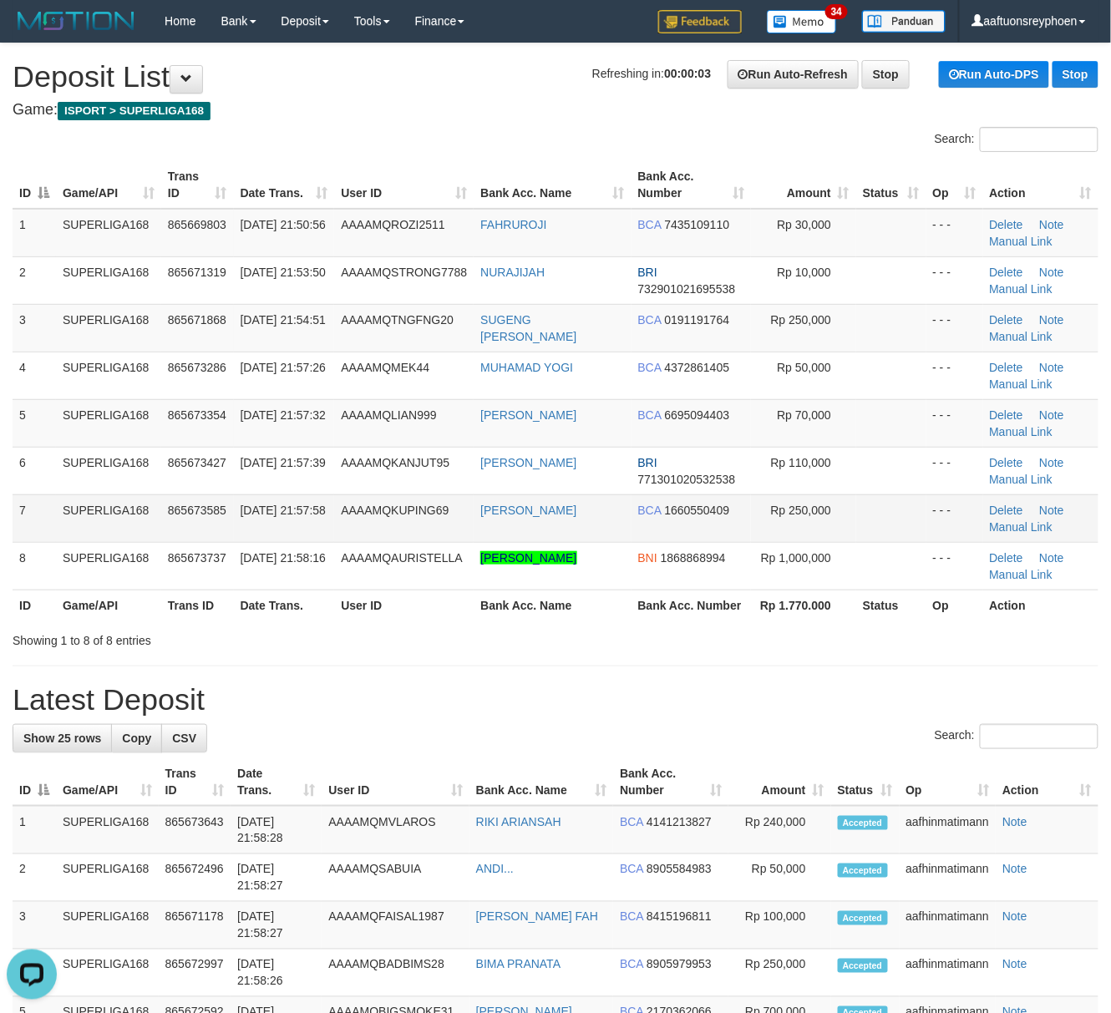
click at [122, 505] on td "SUPERLIGA168" at bounding box center [108, 518] width 105 height 48
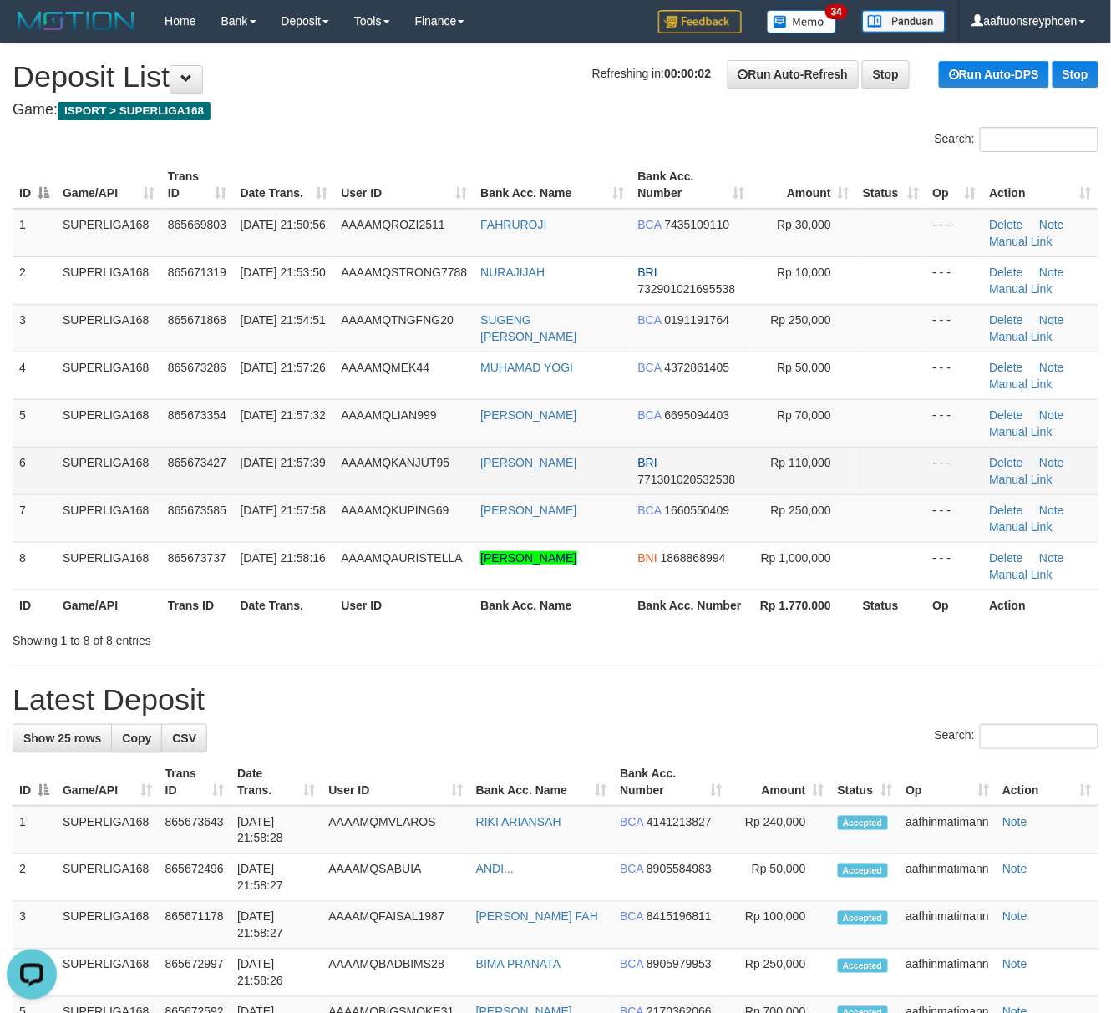
click at [195, 468] on td "865673427" at bounding box center [197, 471] width 73 height 48
click at [198, 466] on span "865673427" at bounding box center [197, 462] width 58 height 13
click at [208, 454] on td "865673427" at bounding box center [197, 471] width 73 height 48
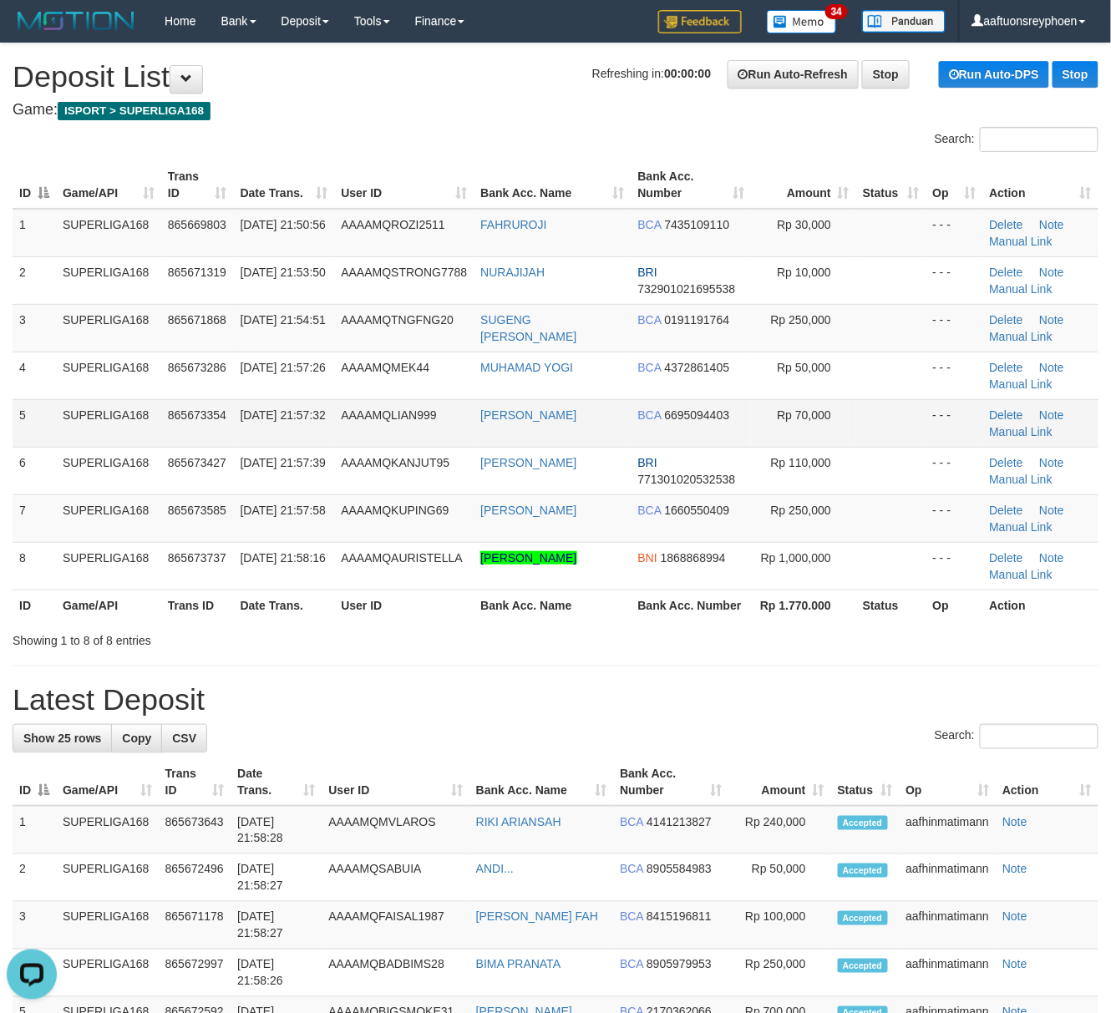
click at [478, 445] on td "LIAN TINA" at bounding box center [552, 423] width 157 height 48
click at [476, 445] on td "LIAN TINA" at bounding box center [552, 423] width 157 height 48
click at [418, 144] on div "Search:" at bounding box center [555, 141] width 1111 height 29
click at [331, 161] on th "Date Trans." at bounding box center [284, 185] width 101 height 48
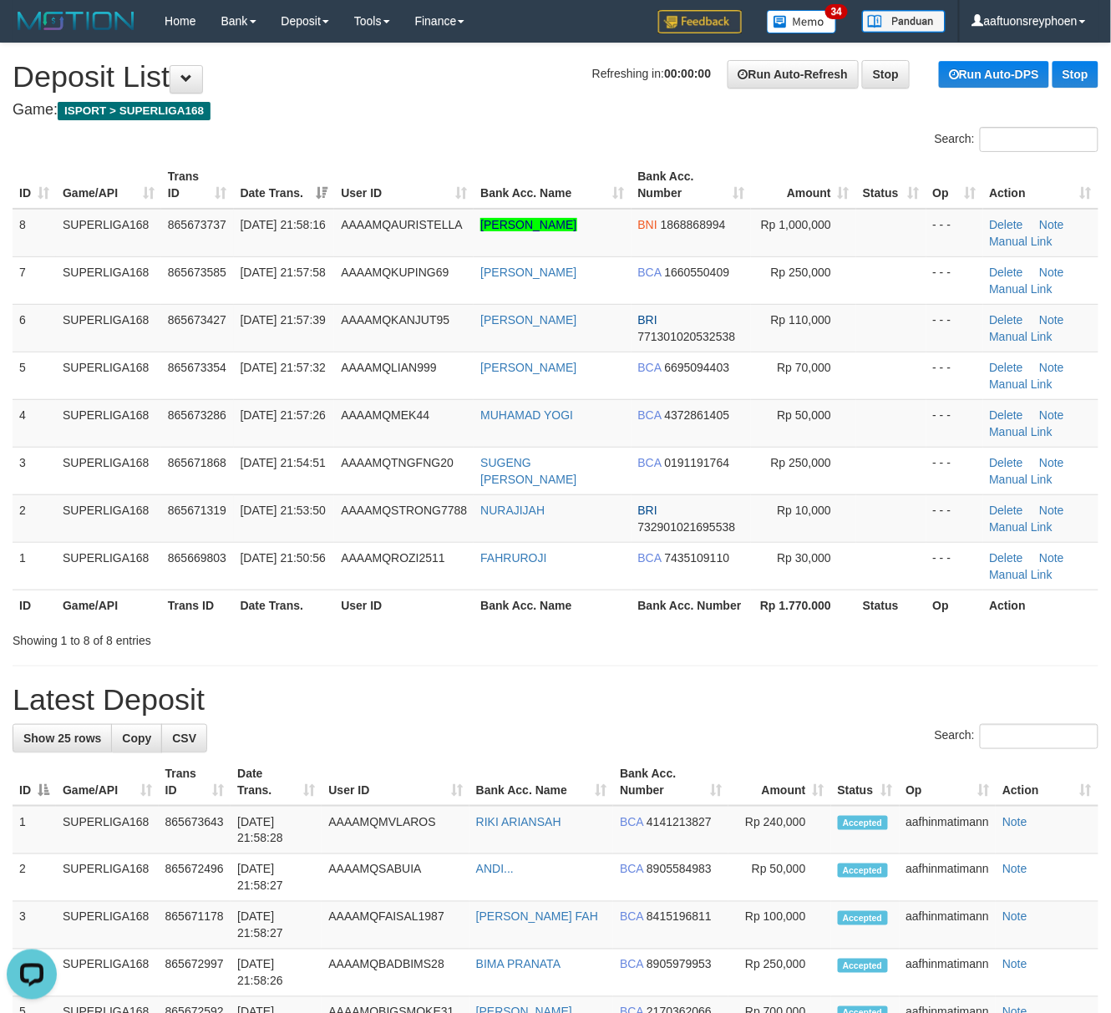
click at [152, 187] on th "Game/API" at bounding box center [108, 185] width 105 height 48
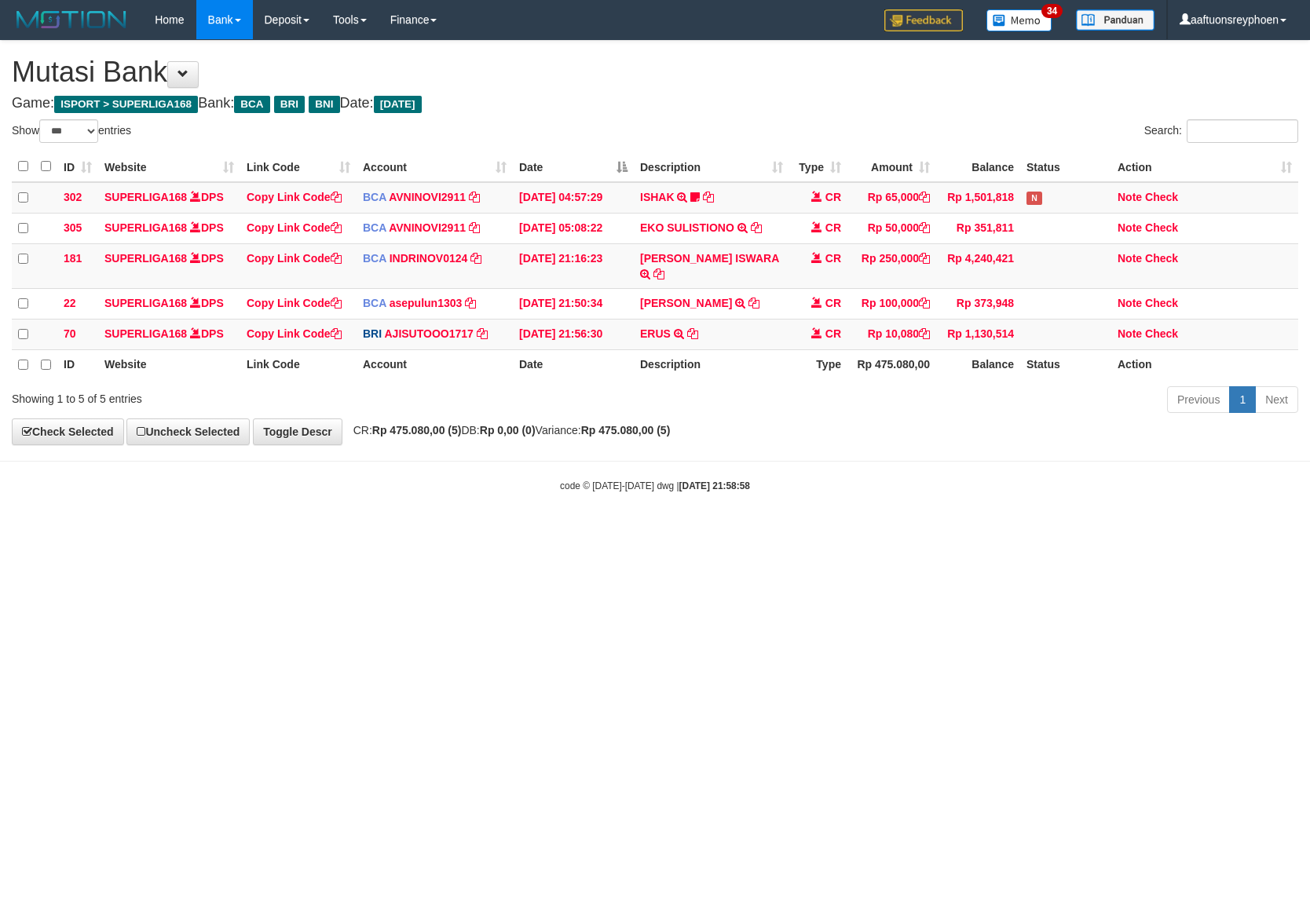
select select "***"
drag, startPoint x: 878, startPoint y: 578, endPoint x: 921, endPoint y: 593, distance: 45.5
click at [874, 532] on html "Toggle navigation Home Bank Account List Load By Website Group [ISPORT] SUPERLI…" at bounding box center [655, 266] width 1310 height 532
select select "***"
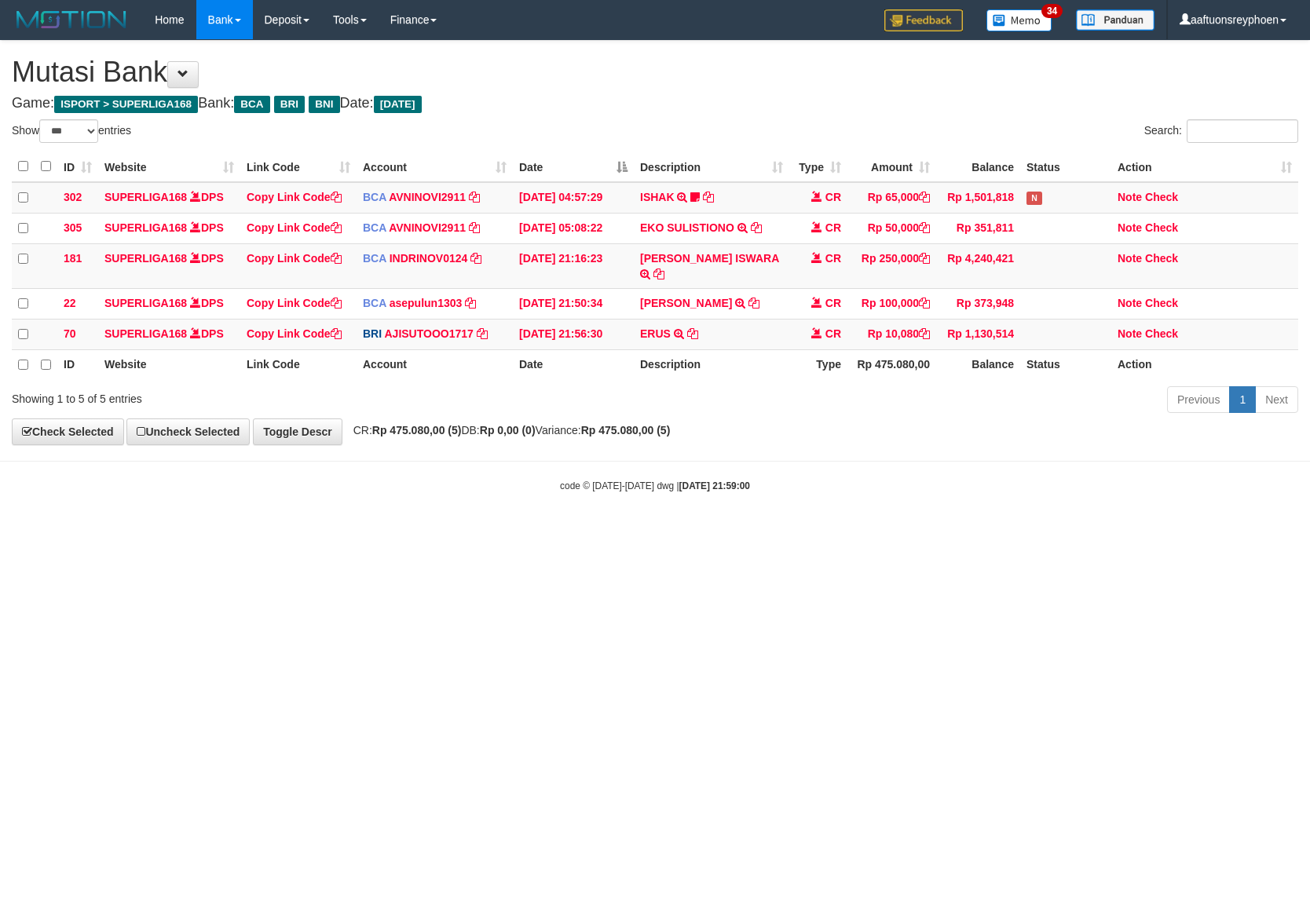
drag, startPoint x: 829, startPoint y: 565, endPoint x: 1302, endPoint y: 535, distance: 474.0
click at [1131, 532] on html "Toggle navigation Home Bank Account List Load By Website Group [ISPORT] SUPERLI…" at bounding box center [655, 266] width 1310 height 532
select select "***"
drag, startPoint x: 1236, startPoint y: 551, endPoint x: 1383, endPoint y: 537, distance: 147.7
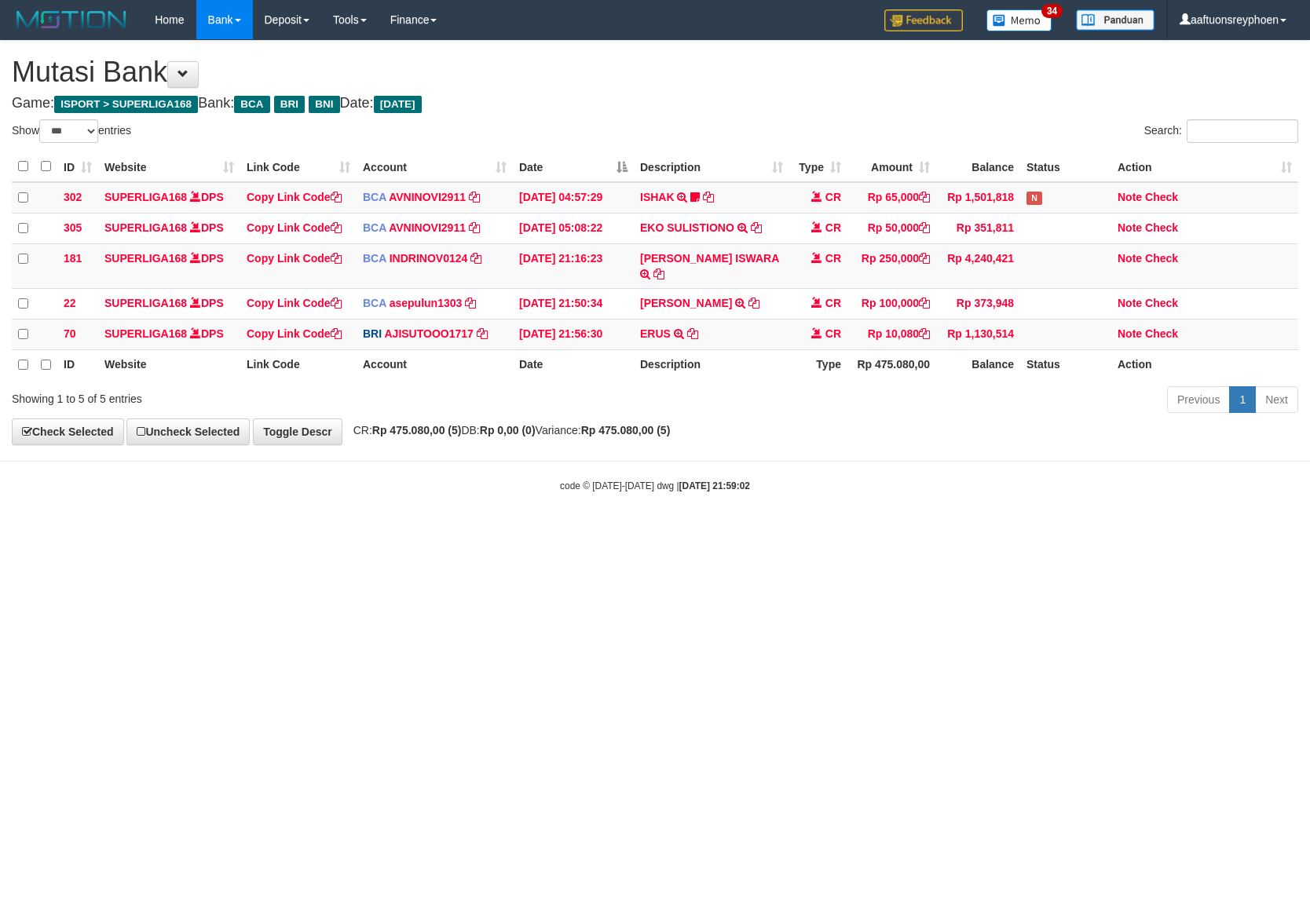
click at [1309, 532] on html "Toggle navigation Home Bank Account List Load By Website Group [ISPORT] SUPERLI…" at bounding box center [655, 266] width 1310 height 532
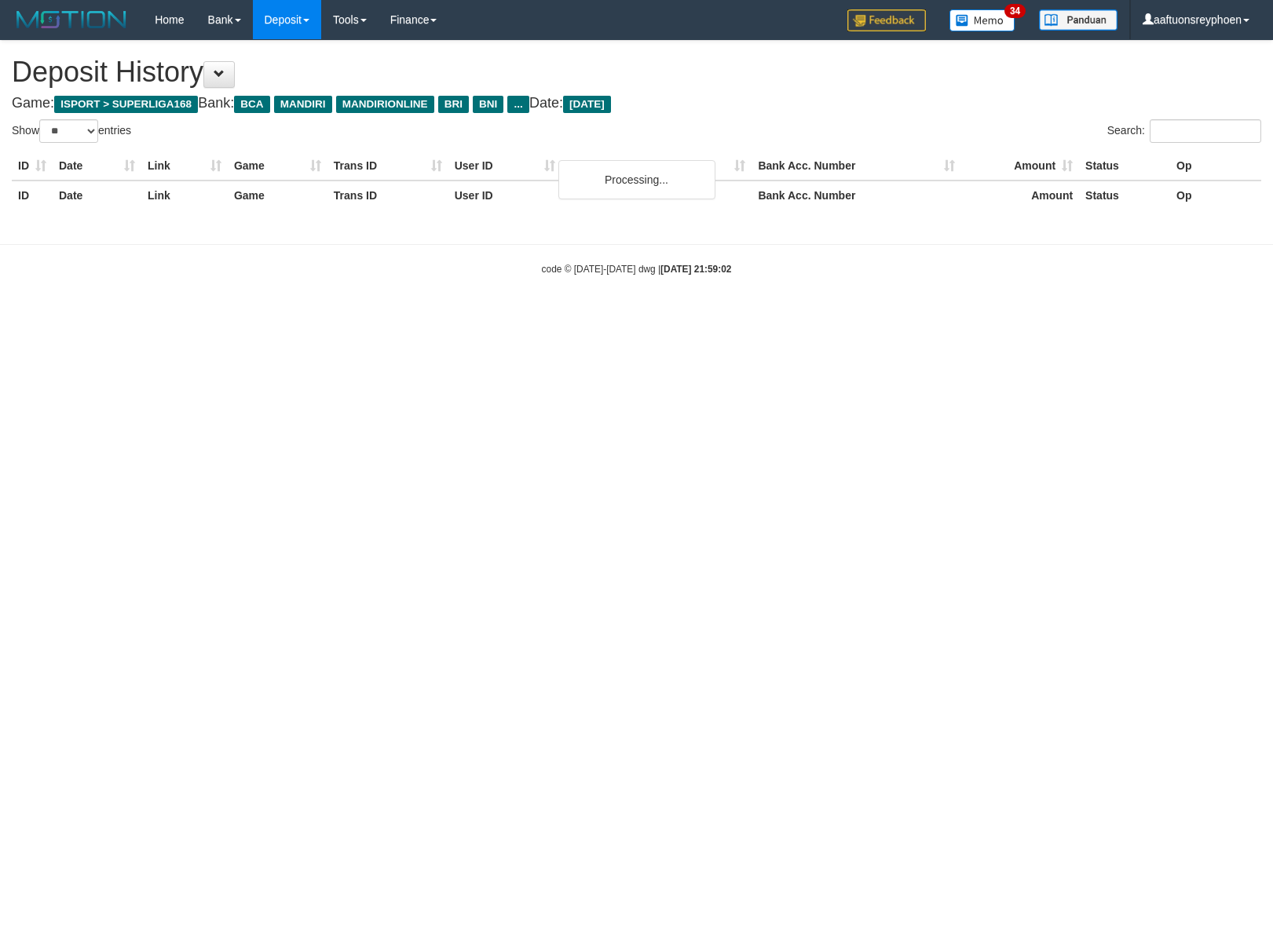
select select "**"
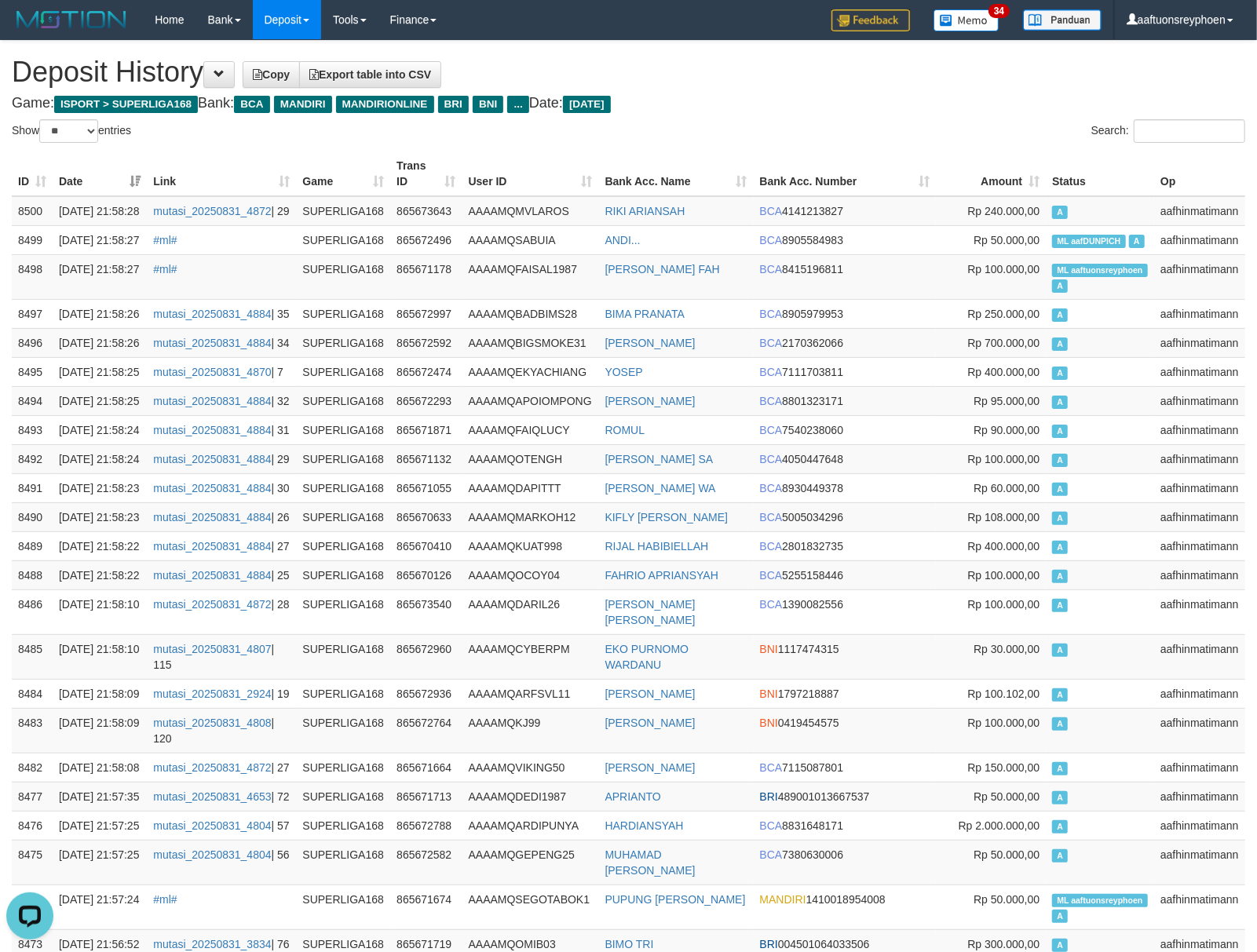
drag, startPoint x: 1104, startPoint y: 454, endPoint x: 2, endPoint y: 488, distance: 1102.5
click at [1066, 415] on td "A" at bounding box center [1099, 400] width 108 height 29
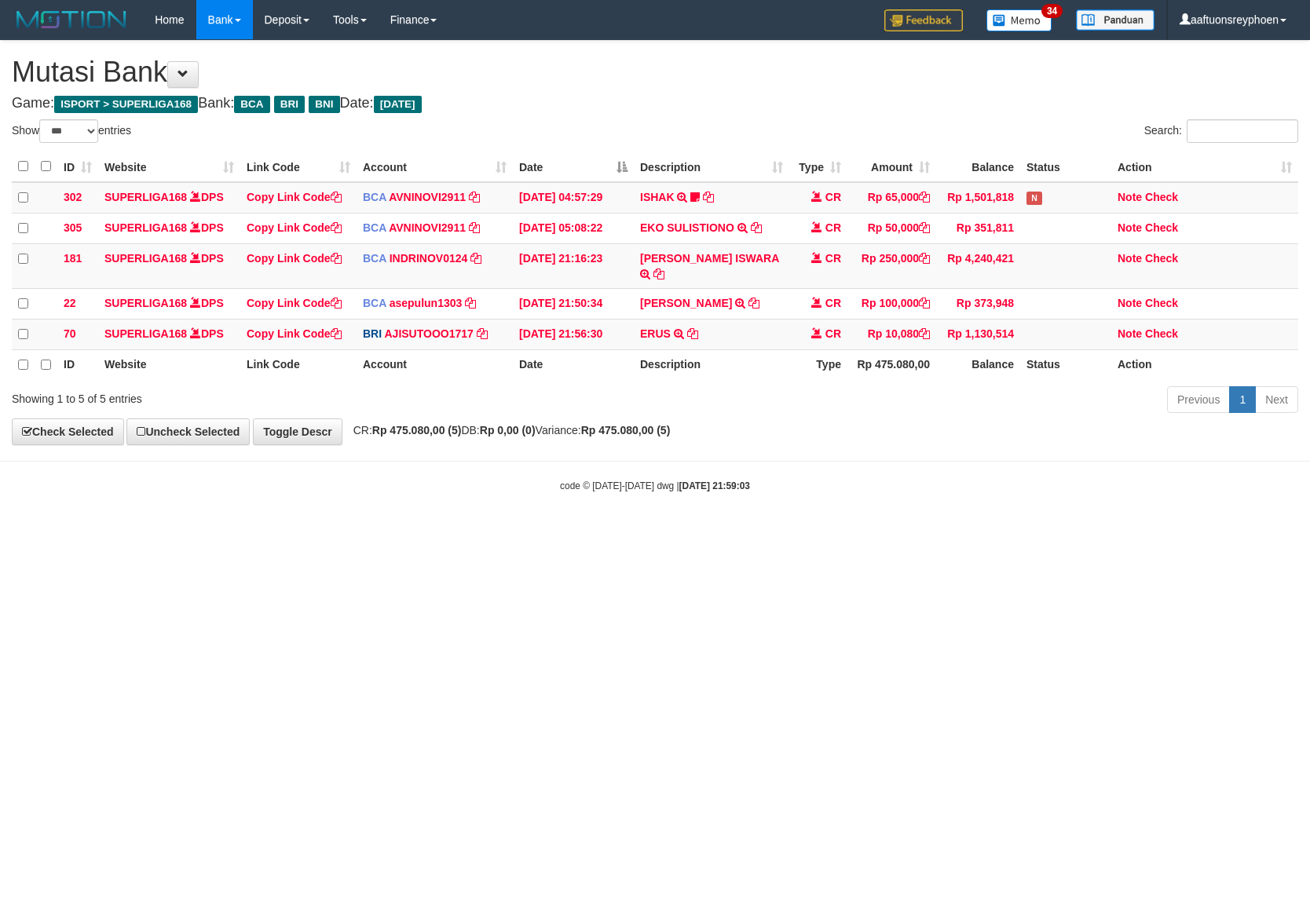
select select "***"
drag, startPoint x: 780, startPoint y: 590, endPoint x: 919, endPoint y: 601, distance: 139.4
click at [792, 532] on html "Toggle navigation Home Bank Account List Load By Website Group [ISPORT] SUPERLI…" at bounding box center [655, 266] width 1310 height 532
select select "***"
click at [735, 532] on html "Toggle navigation Home Bank Account List Load By Website Group [ISPORT] SUPERLI…" at bounding box center [655, 266] width 1310 height 532
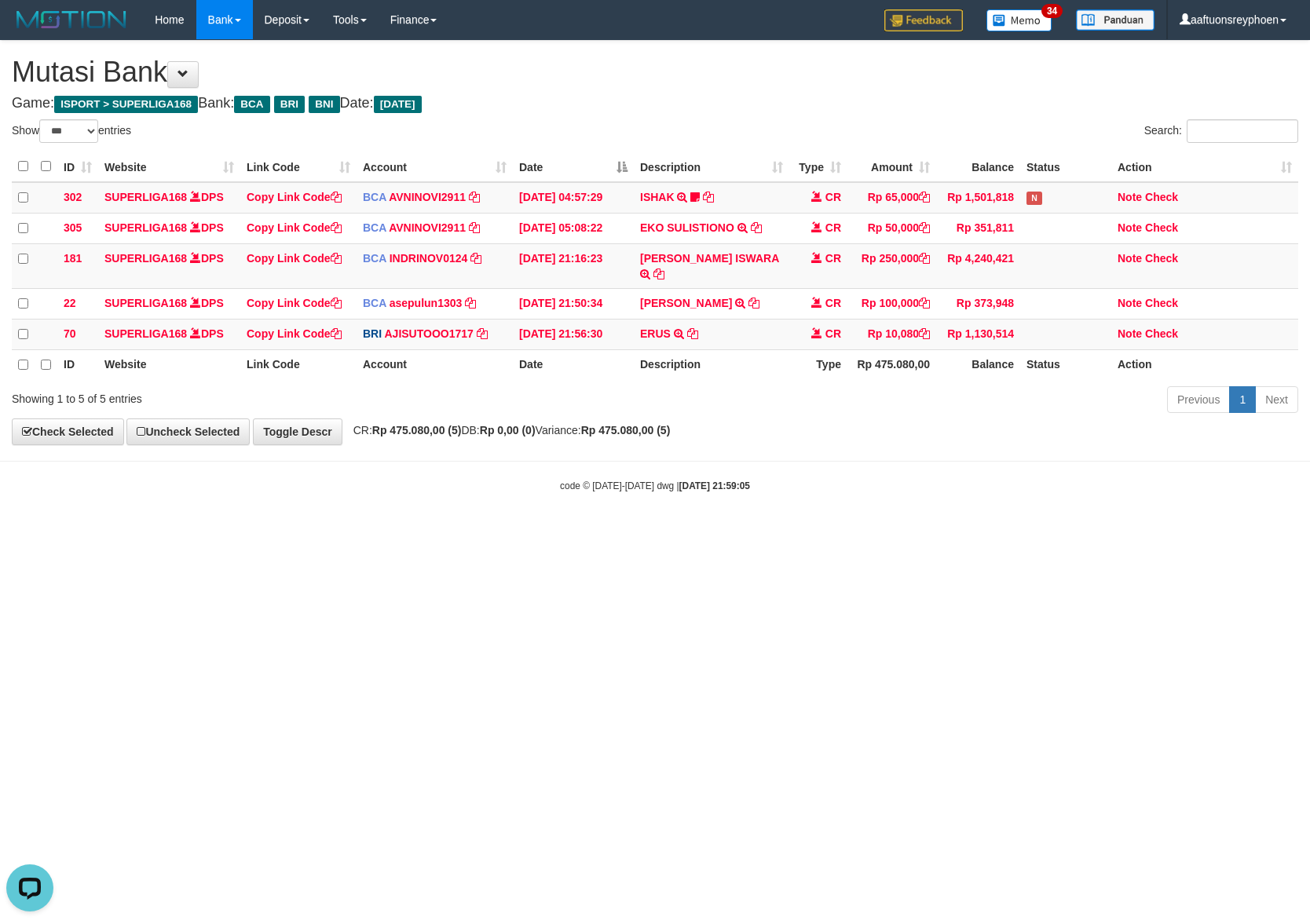
drag, startPoint x: 1100, startPoint y: 566, endPoint x: 1240, endPoint y: 550, distance: 140.9
click at [1127, 532] on html "Toggle navigation Home Bank Account List Load By Website Group [ISPORT] SUPERLI…" at bounding box center [655, 266] width 1310 height 532
click at [831, 532] on html "Toggle navigation Home Bank Account List Load By Website Group [ISPORT] SUPERLI…" at bounding box center [655, 266] width 1310 height 532
click at [820, 532] on html "Toggle navigation Home Bank Account List Load By Website Group [ISPORT] SUPERLI…" at bounding box center [655, 266] width 1310 height 532
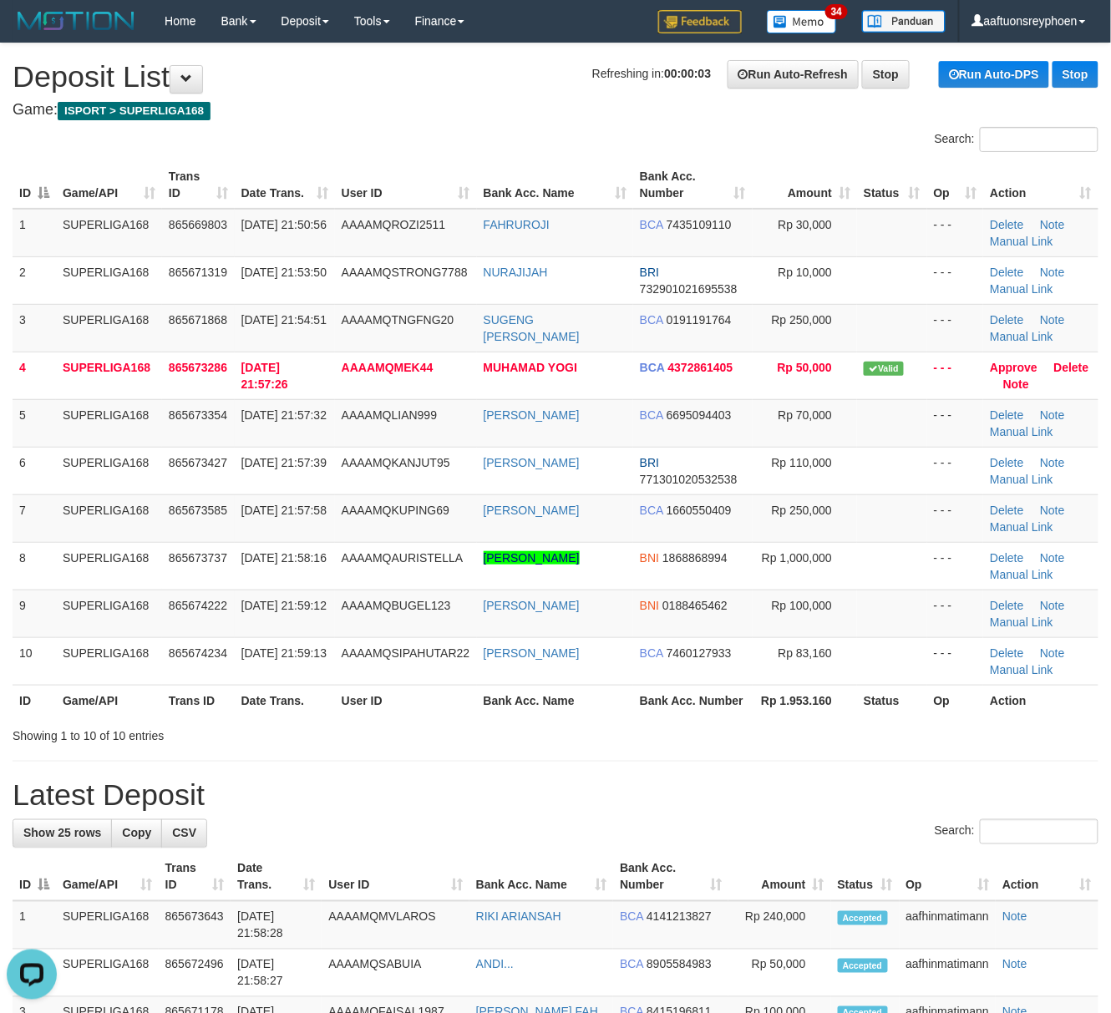
drag, startPoint x: 50, startPoint y: 496, endPoint x: 0, endPoint y: 505, distance: 50.9
click at [45, 495] on td "7" at bounding box center [34, 518] width 43 height 48
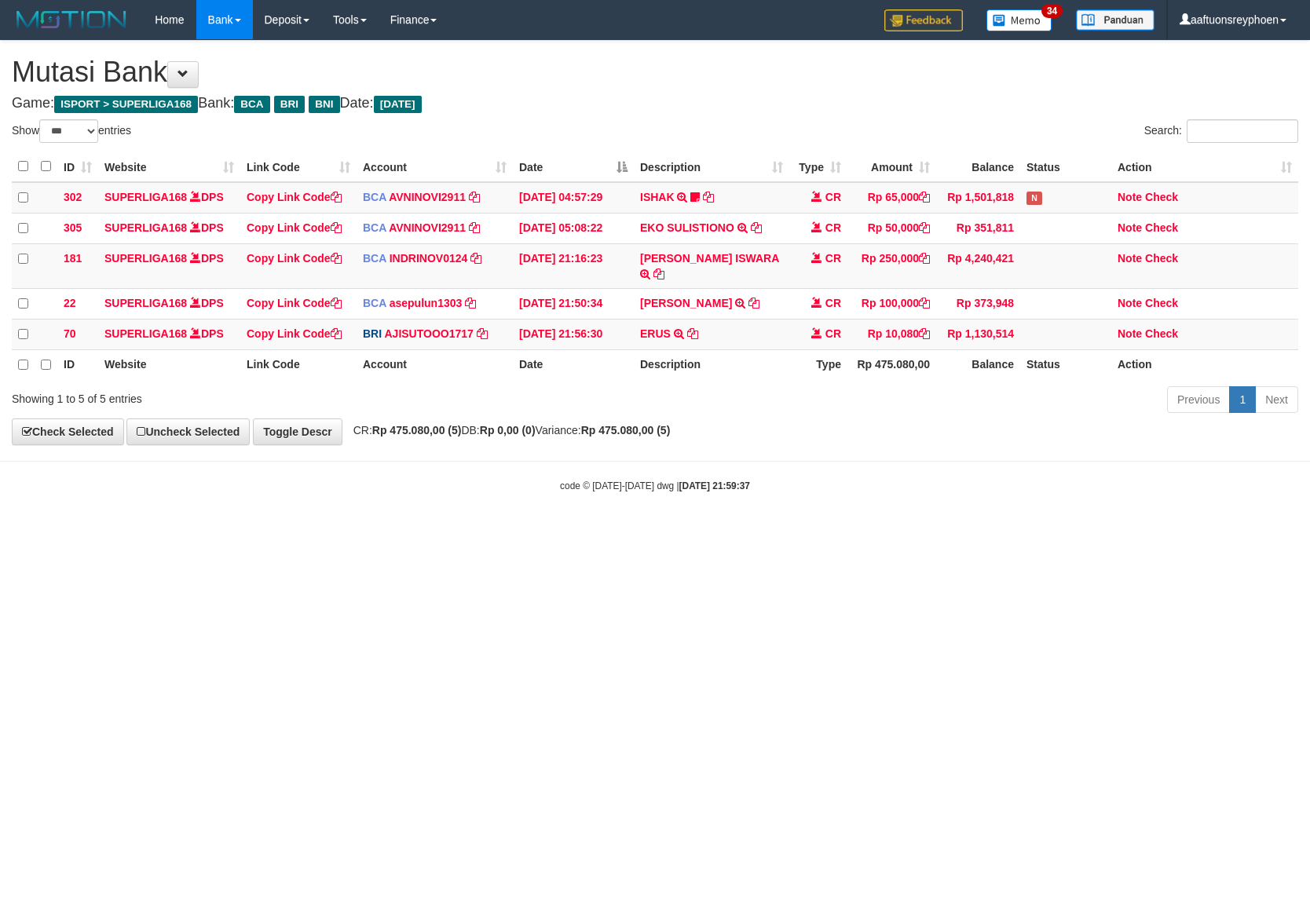
select select "***"
drag, startPoint x: 720, startPoint y: 614, endPoint x: 997, endPoint y: 584, distance: 278.6
click at [839, 532] on html "Toggle navigation Home Bank Account List Load By Website Group [ISPORT] SUPERLI…" at bounding box center [655, 266] width 1310 height 532
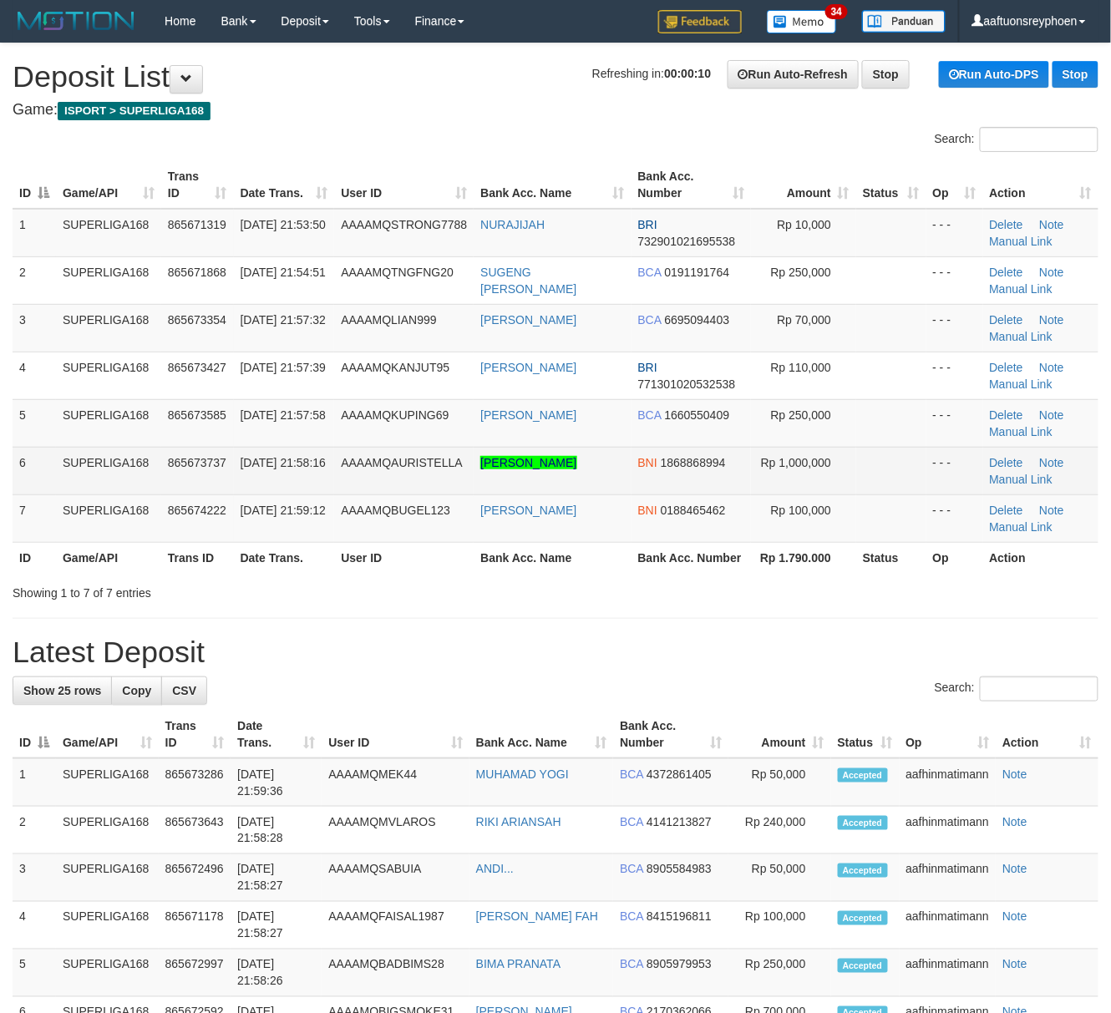
click at [199, 471] on td "865673737" at bounding box center [197, 471] width 73 height 48
drag, startPoint x: 199, startPoint y: 471, endPoint x: 4, endPoint y: 522, distance: 201.1
click at [185, 472] on td "865673737" at bounding box center [197, 471] width 73 height 48
drag, startPoint x: 124, startPoint y: 468, endPoint x: 42, endPoint y: 478, distance: 83.3
click at [124, 465] on td "SUPERLIGA168" at bounding box center [108, 471] width 105 height 48
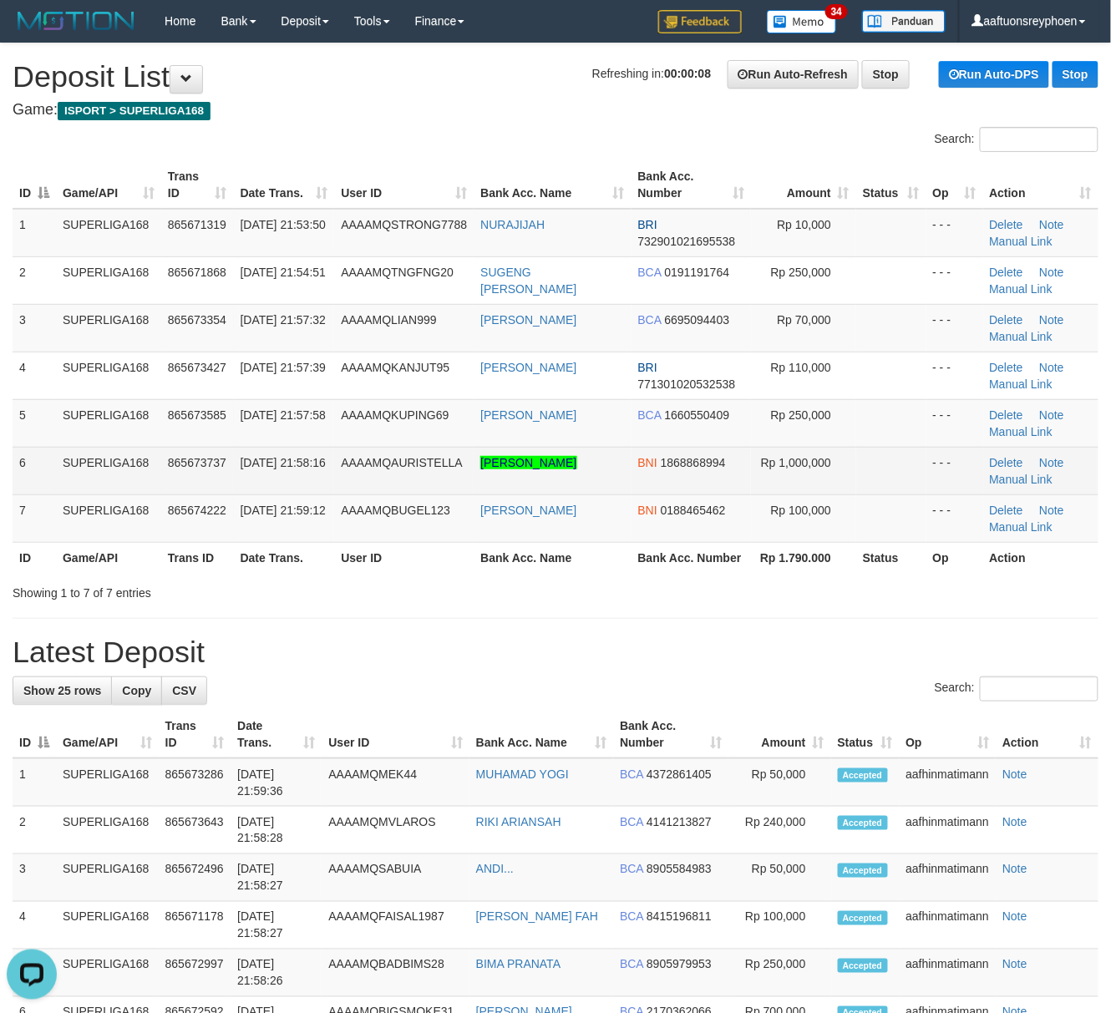
click at [75, 486] on td "SUPERLIGA168" at bounding box center [108, 471] width 105 height 48
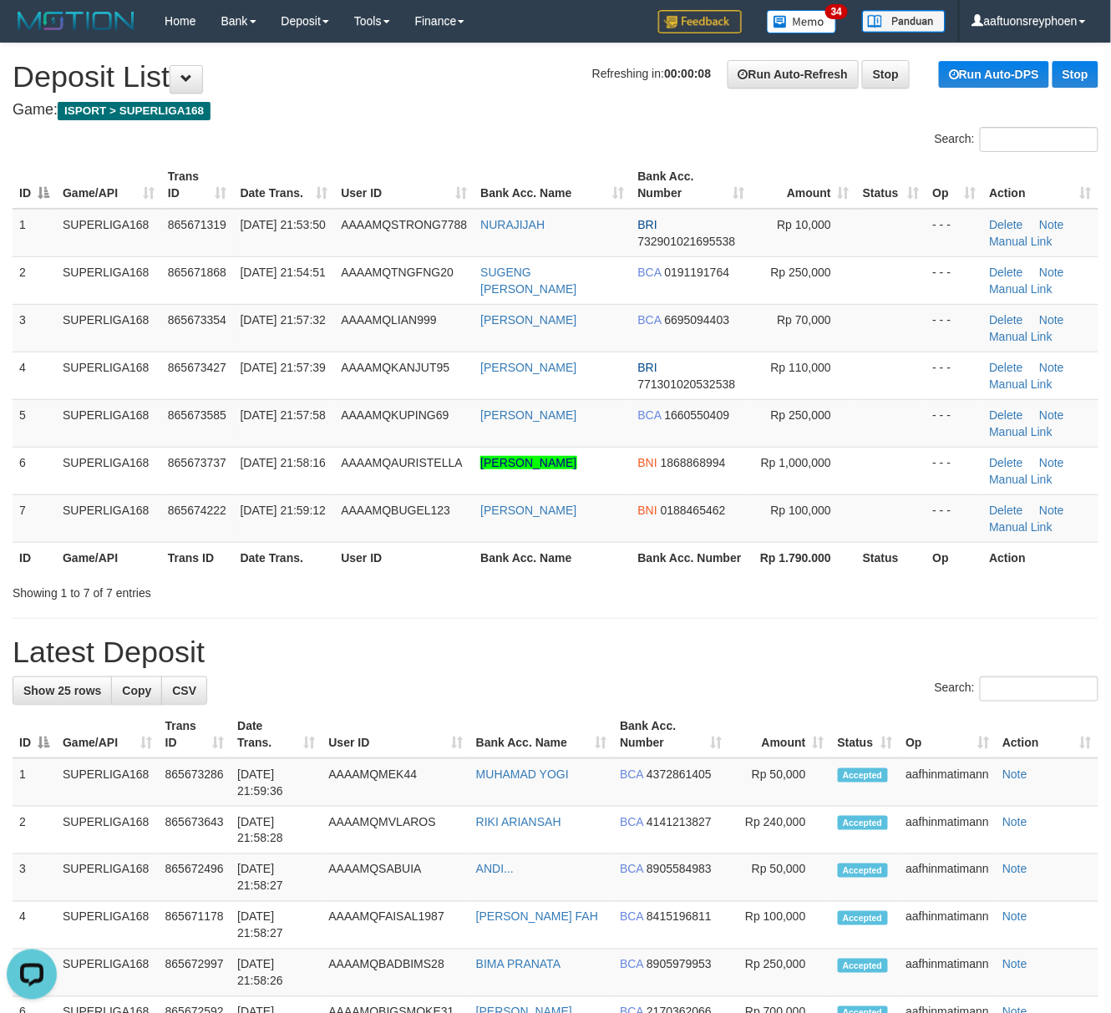
drag, startPoint x: 75, startPoint y: 486, endPoint x: 1, endPoint y: 501, distance: 75.8
click at [53, 491] on tr "6 SUPERLIGA168 865673737 31/08/2025 21:58:16 AAAAMQAURISTELLA ABDUL HARIS ZULFI…" at bounding box center [556, 471] width 1086 height 48
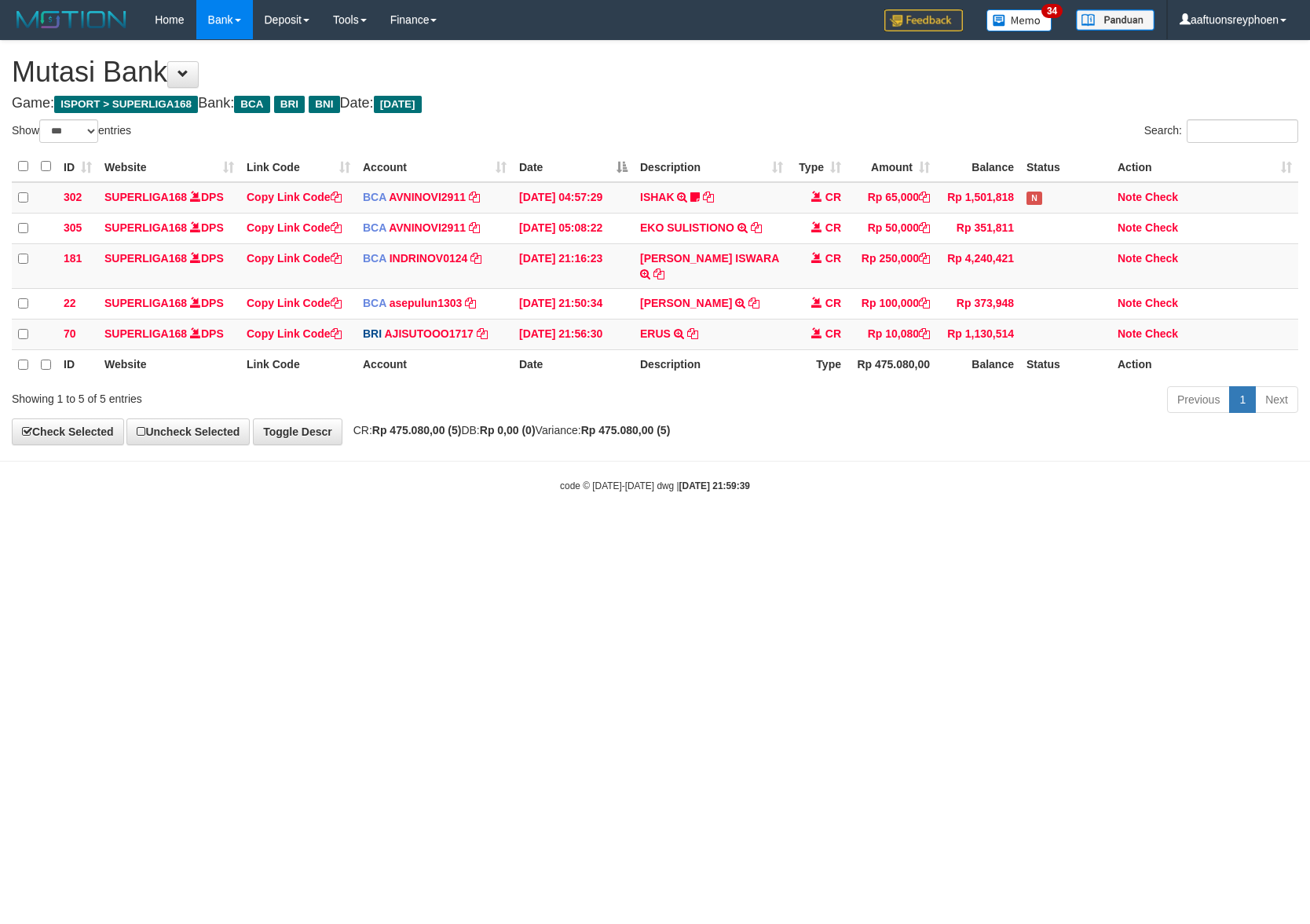
select select "***"
drag, startPoint x: 950, startPoint y: 547, endPoint x: 1302, endPoint y: 499, distance: 355.3
click at [1006, 532] on html "Toggle navigation Home Bank Account List Load By Website Group [ISPORT] SUPERLI…" at bounding box center [655, 266] width 1310 height 532
drag, startPoint x: 886, startPoint y: 543, endPoint x: 912, endPoint y: 544, distance: 26.0
click at [896, 532] on html "Toggle navigation Home Bank Account List Load By Website Group [ISPORT] SUPERLI…" at bounding box center [655, 266] width 1310 height 532
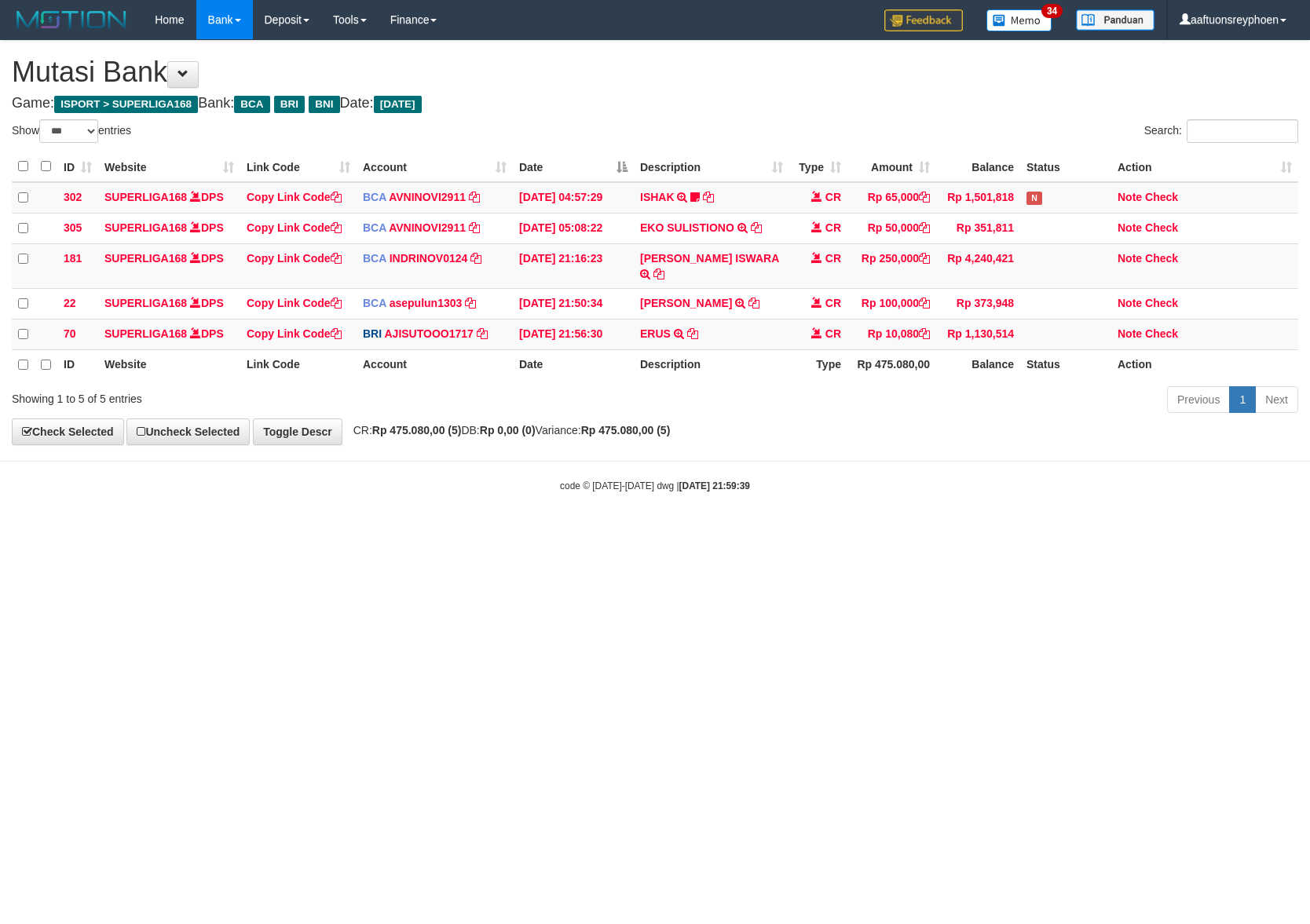
drag, startPoint x: 755, startPoint y: 579, endPoint x: 917, endPoint y: 562, distance: 162.9
click at [892, 532] on html "Toggle navigation Home Bank Account List Load By Website Group [ISPORT] SUPERLI…" at bounding box center [655, 266] width 1310 height 532
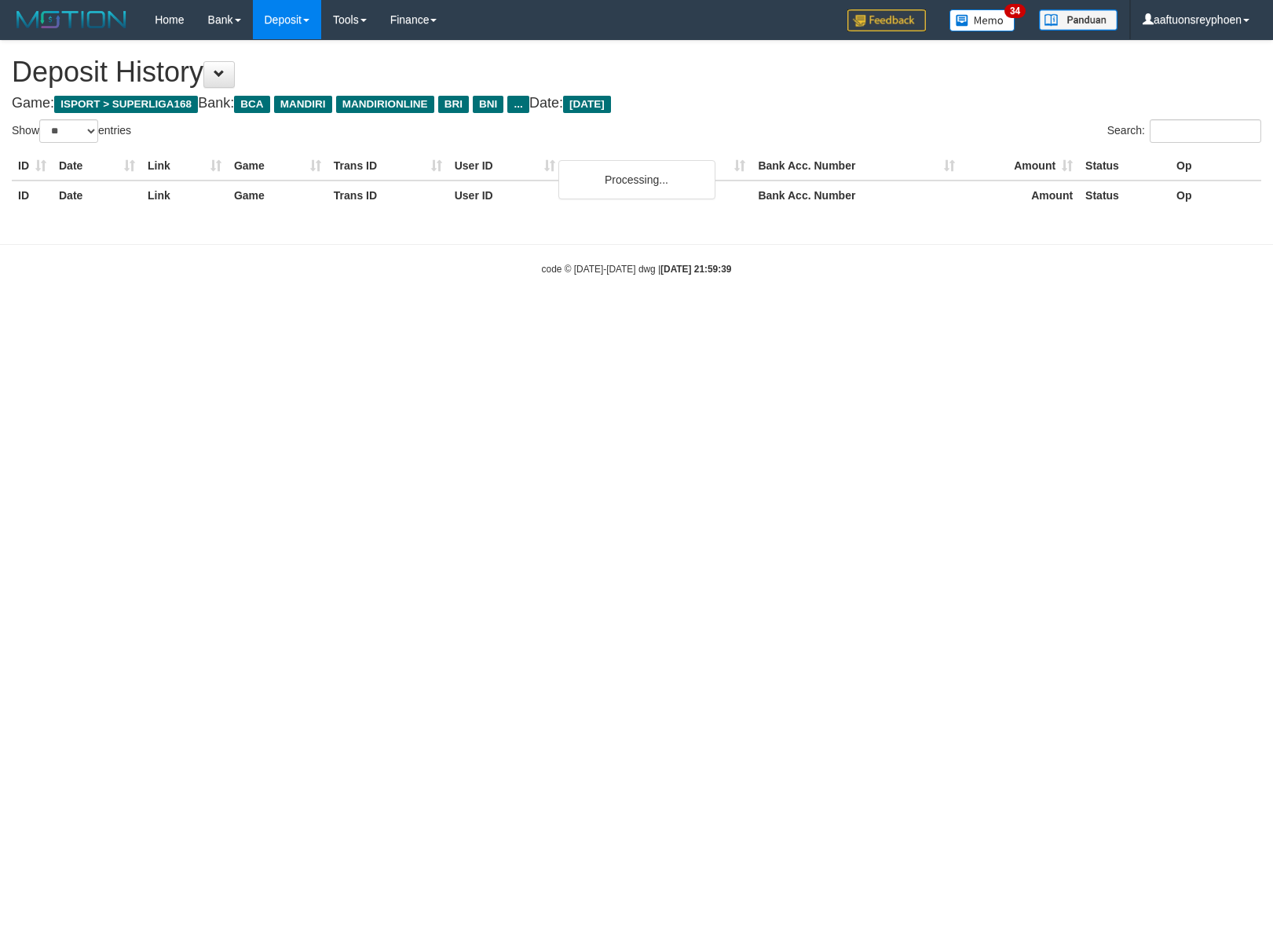
select select "**"
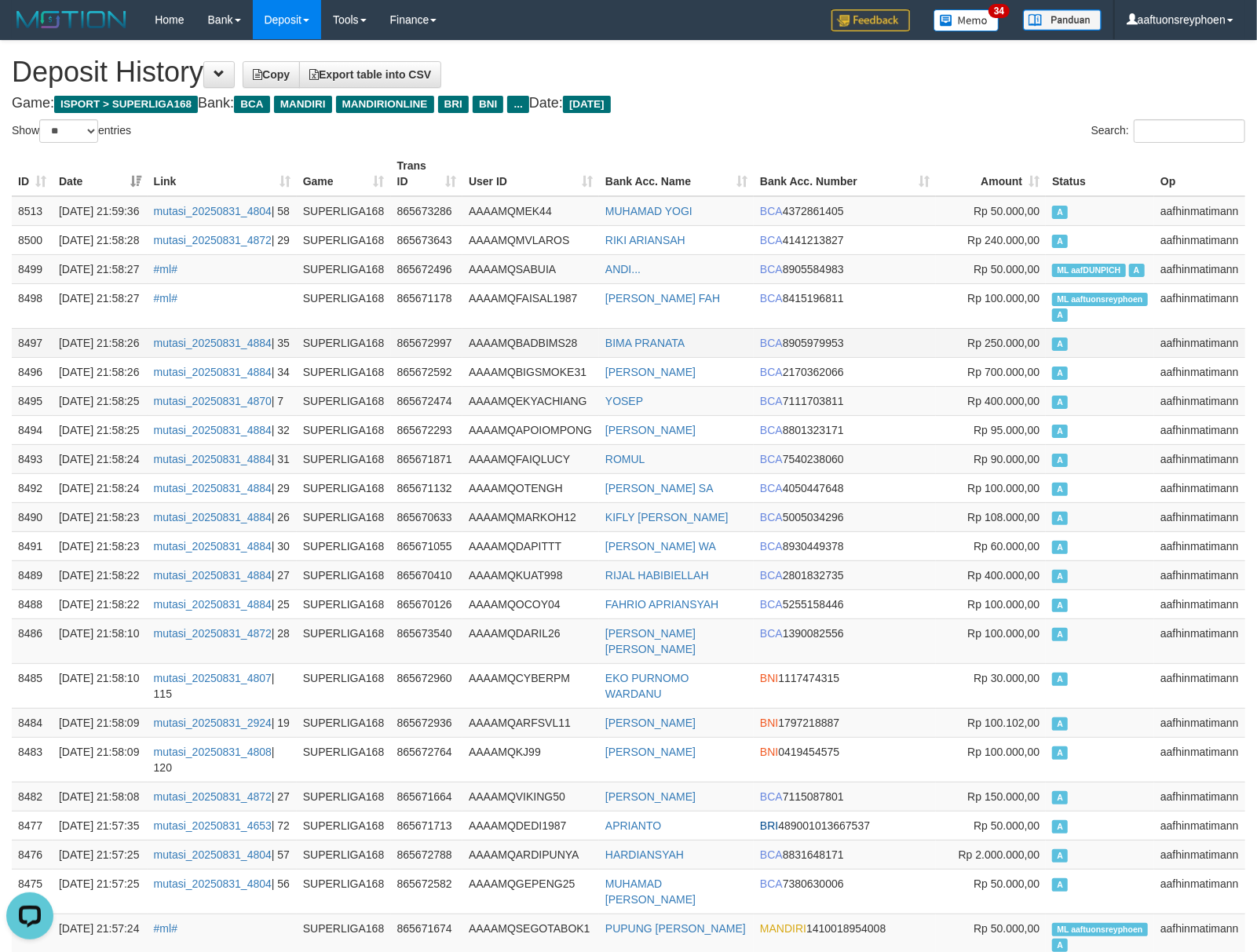
click at [1057, 357] on td "A" at bounding box center [1099, 342] width 108 height 29
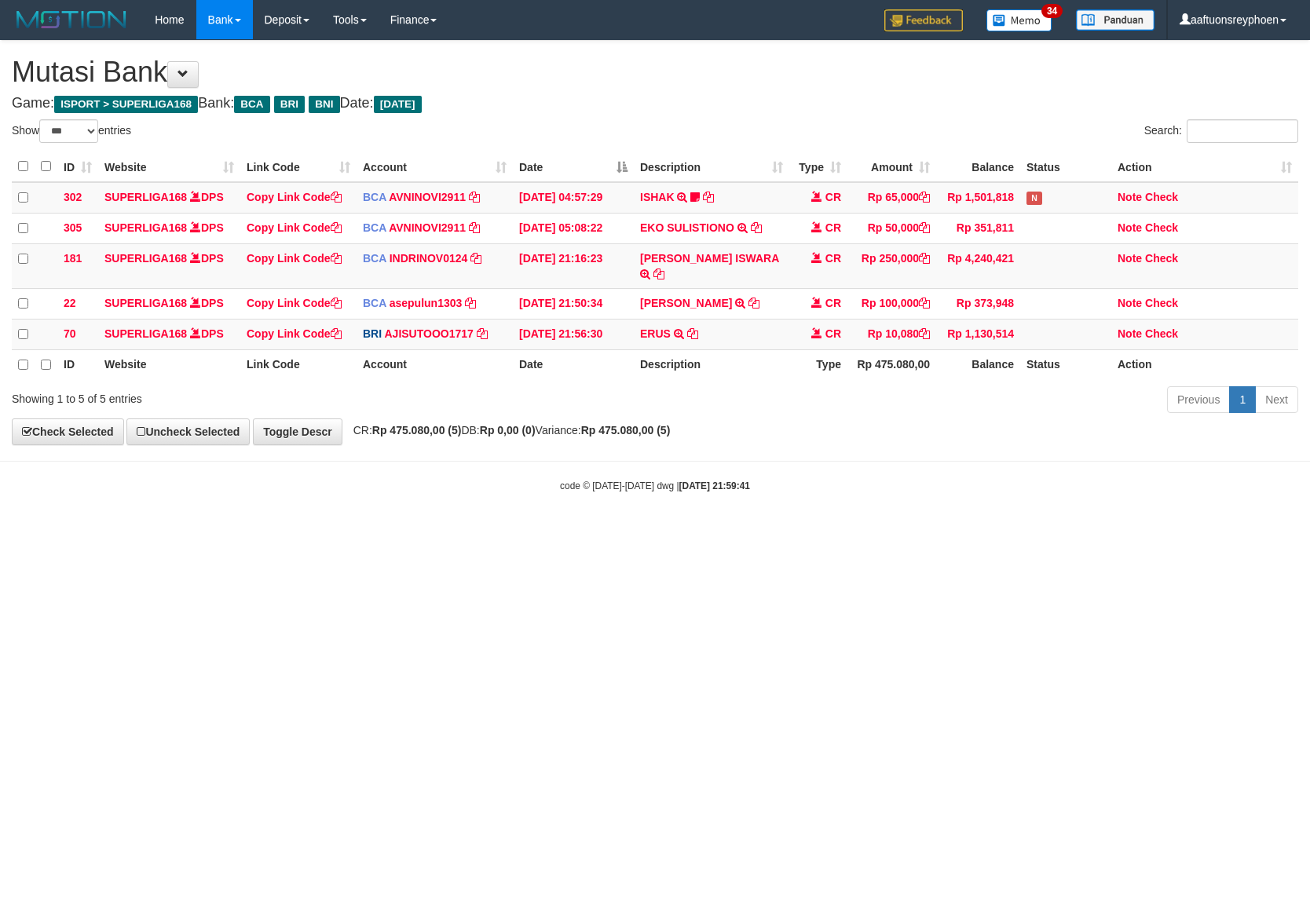
select select "***"
drag, startPoint x: 893, startPoint y: 546, endPoint x: 1308, endPoint y: 483, distance: 419.8
click at [999, 525] on html "Toggle navigation Home Bank Account List Load By Website Group [ISPORT] SUPERLI…" at bounding box center [655, 266] width 1310 height 532
drag, startPoint x: 598, startPoint y: 572, endPoint x: 1166, endPoint y: 523, distance: 570.1
click at [674, 532] on html "Toggle navigation Home Bank Account List Load By Website Group [ISPORT] SUPERLI…" at bounding box center [655, 266] width 1310 height 532
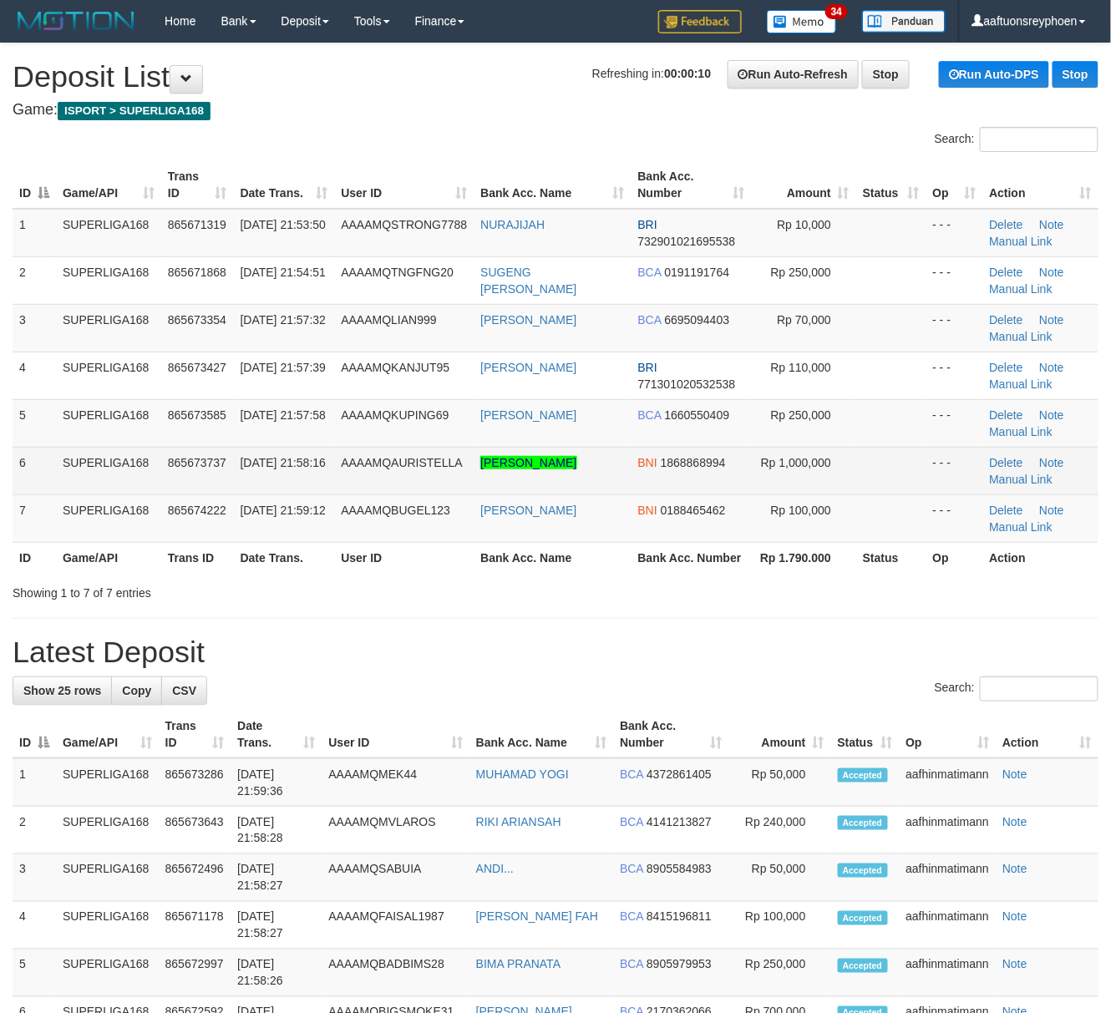
click at [68, 473] on td "SUPERLIGA168" at bounding box center [108, 471] width 105 height 48
drag, startPoint x: 68, startPoint y: 473, endPoint x: 20, endPoint y: 484, distance: 49.0
click at [58, 475] on td "SUPERLIGA168" at bounding box center [108, 471] width 105 height 48
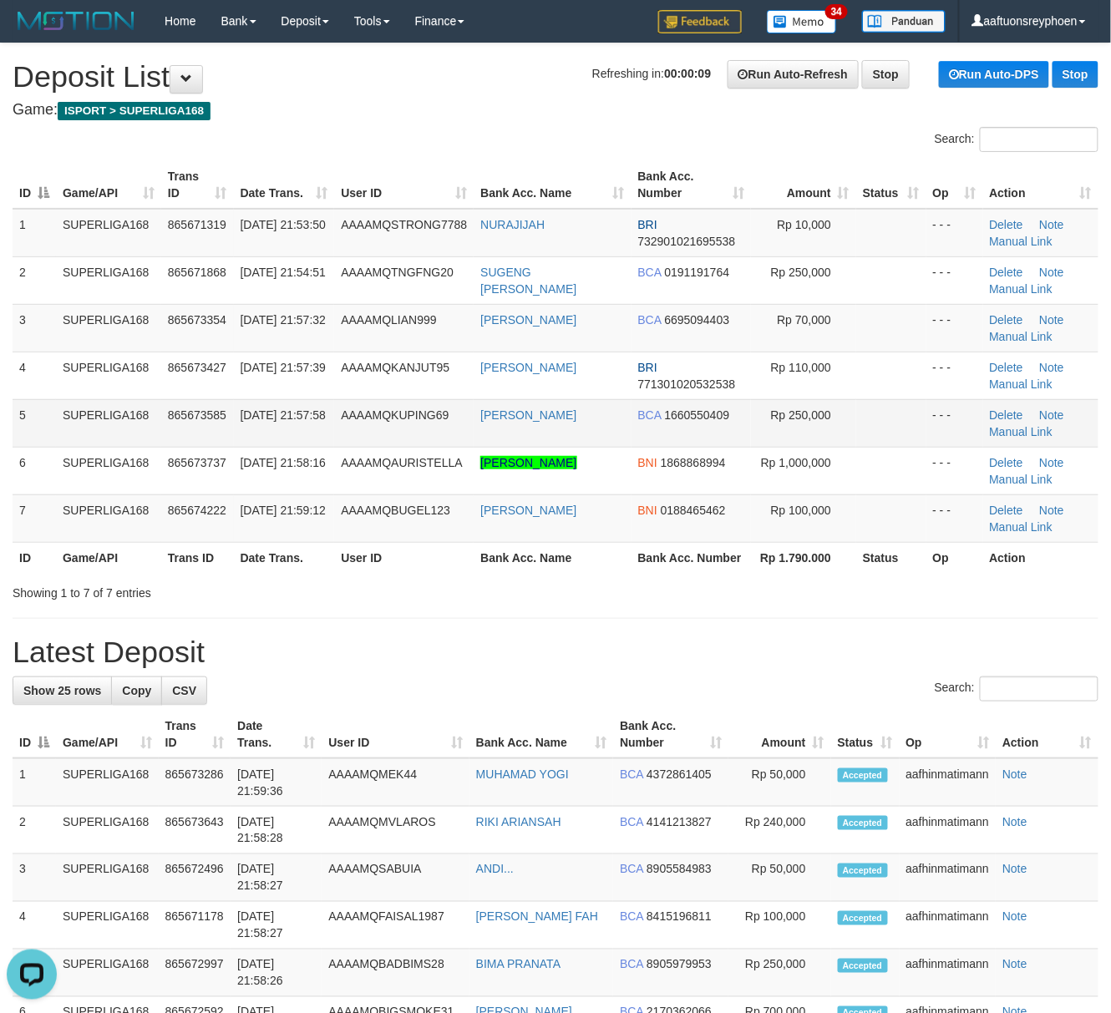
click at [352, 424] on td "AAAAMQKUPING69" at bounding box center [403, 423] width 139 height 48
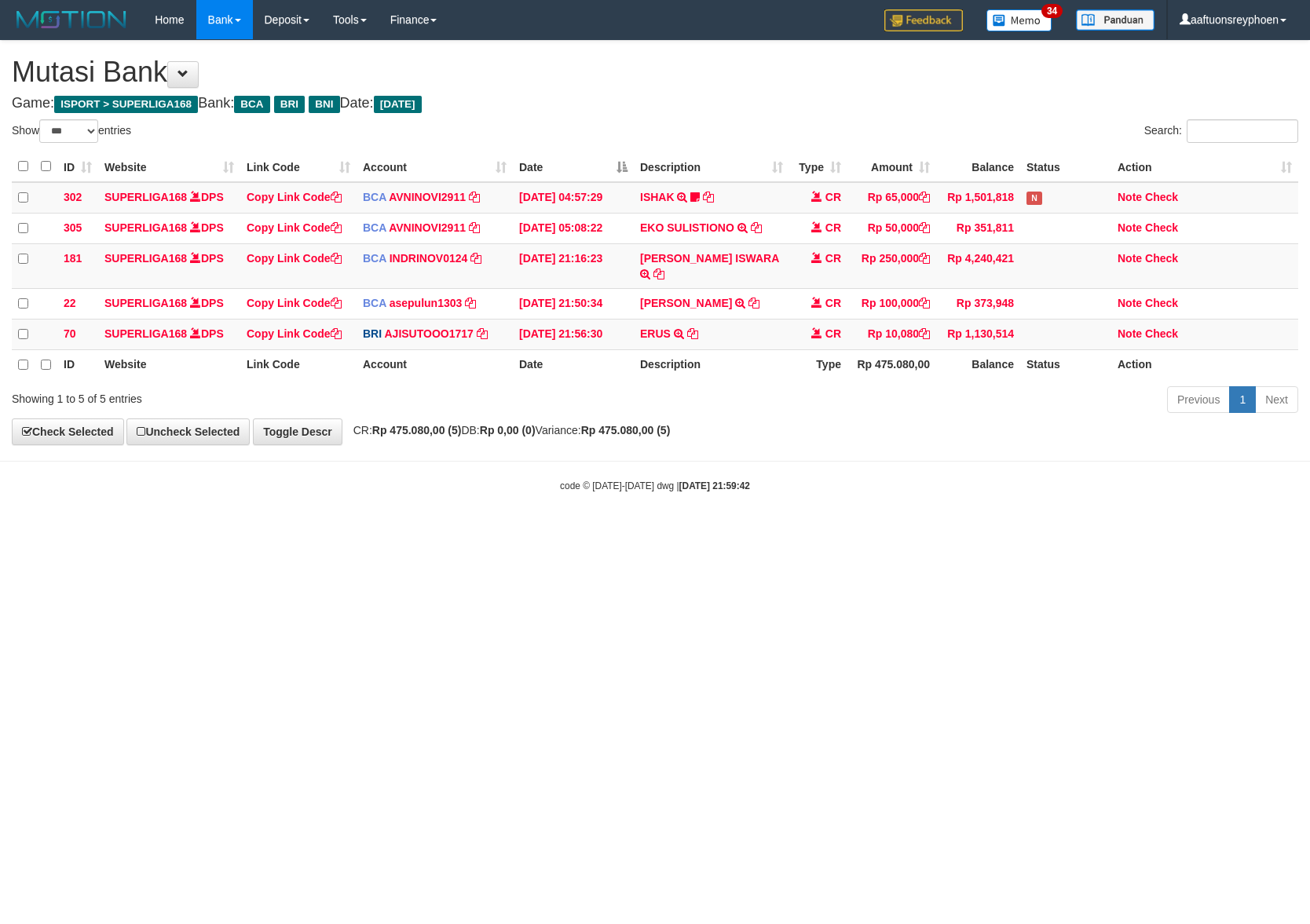
select select "***"
drag, startPoint x: 927, startPoint y: 566, endPoint x: 1305, endPoint y: 516, distance: 381.3
click at [954, 532] on html "Toggle navigation Home Bank Account List Load By Website Group [ISPORT] SUPERLI…" at bounding box center [655, 266] width 1310 height 532
select select "***"
drag, startPoint x: 907, startPoint y: 529, endPoint x: 1165, endPoint y: 513, distance: 258.5
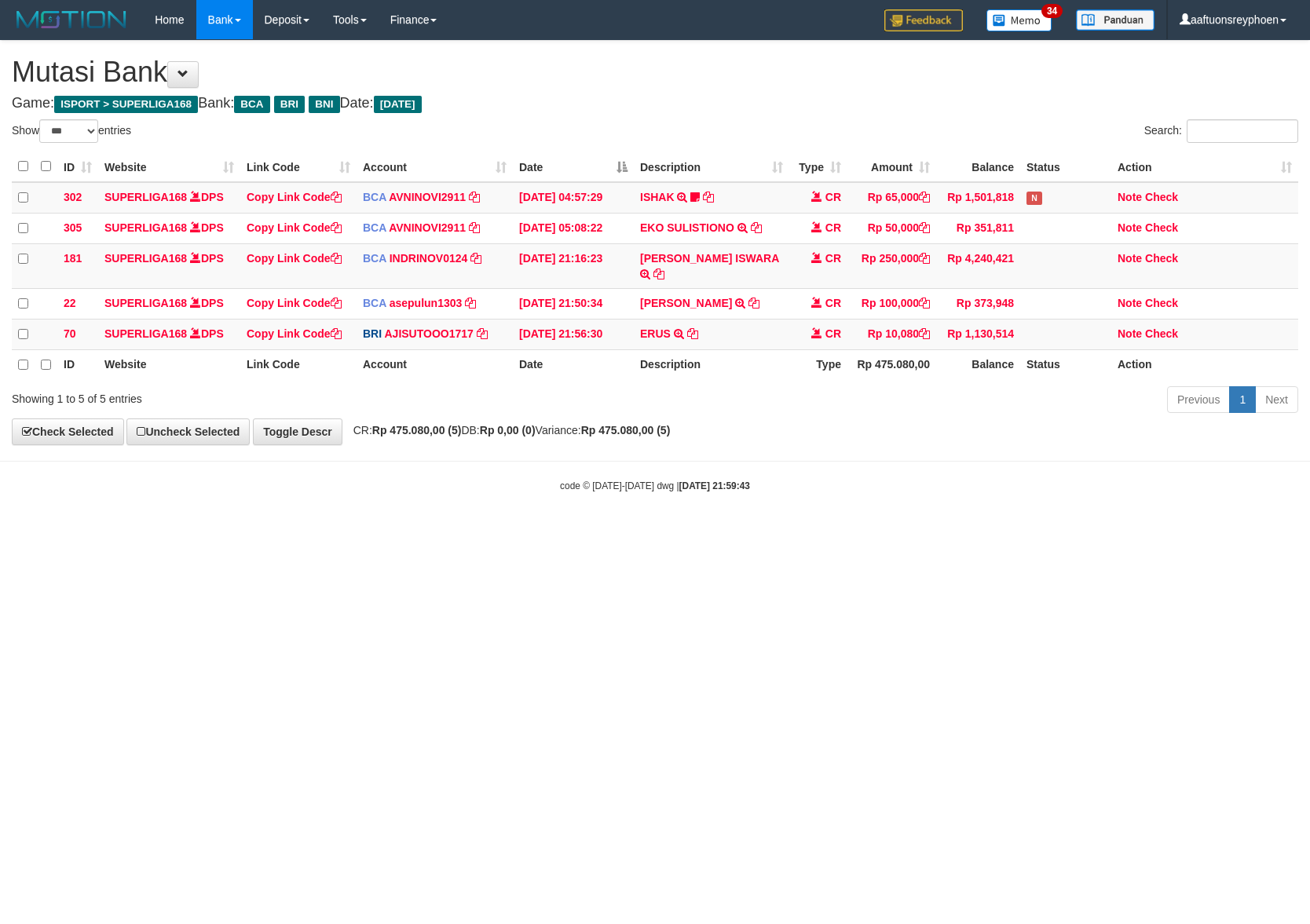
click at [1078, 522] on html "Toggle navigation Home Bank Account List Load By Website Group [ISPORT] SUPERLI…" at bounding box center [655, 266] width 1310 height 532
select select "***"
drag, startPoint x: 712, startPoint y: 556, endPoint x: 1307, endPoint y: 488, distance: 598.9
click at [889, 532] on html "Toggle navigation Home Bank Account List Load By Website Group [ISPORT] SUPERLI…" at bounding box center [655, 266] width 1310 height 532
drag, startPoint x: 768, startPoint y: 578, endPoint x: 734, endPoint y: 582, distance: 34.2
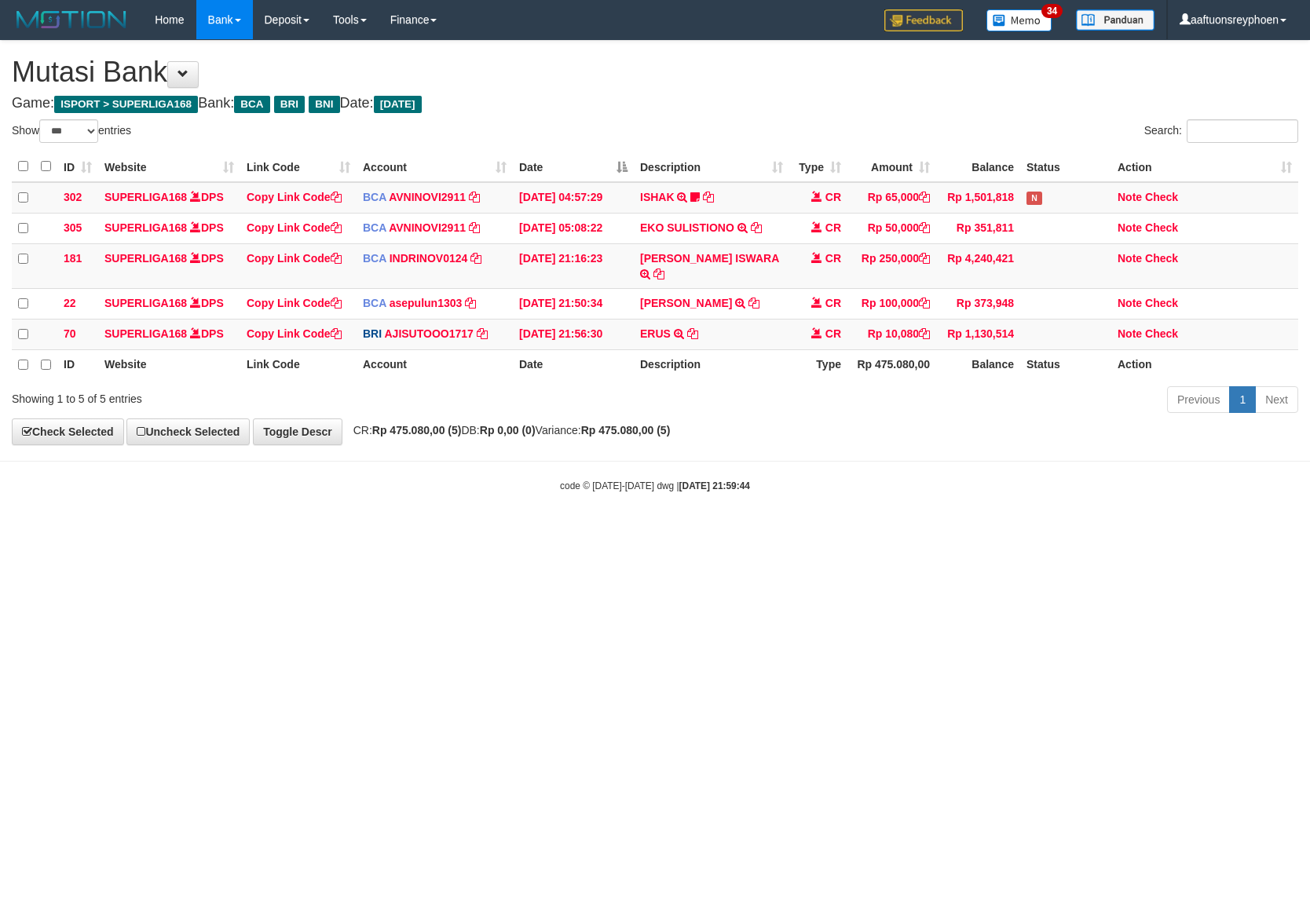
click at [769, 532] on html "Toggle navigation Home Bank Account List Load By Website Group [ISPORT] SUPERLI…" at bounding box center [655, 266] width 1310 height 532
click at [688, 532] on html "Toggle navigation Home Bank Account List Load By Website Group [ISPORT] SUPERLI…" at bounding box center [655, 266] width 1310 height 532
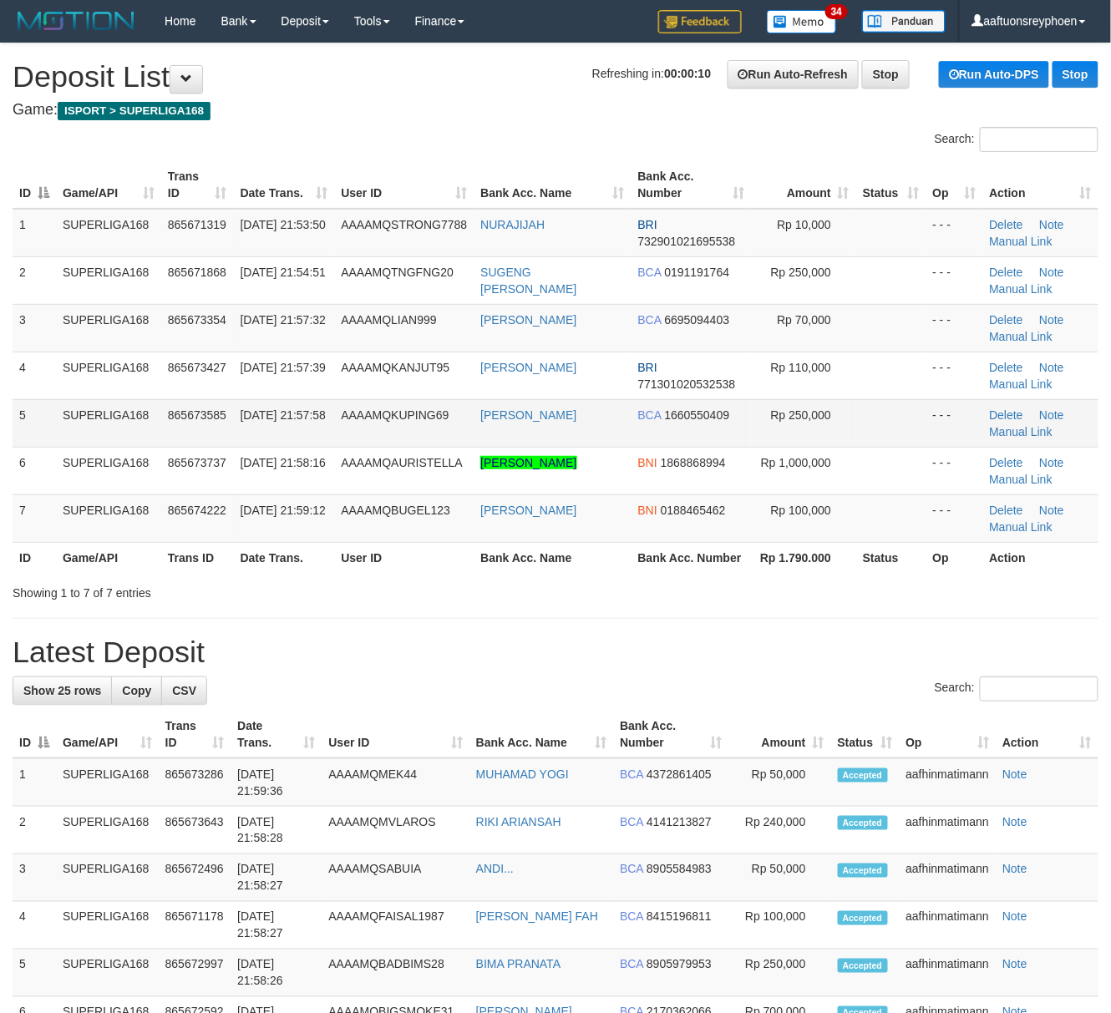
click at [178, 425] on td "865673585" at bounding box center [197, 423] width 73 height 48
drag, startPoint x: 178, startPoint y: 425, endPoint x: 3, endPoint y: 456, distance: 177.3
click at [177, 425] on td "865673585" at bounding box center [197, 423] width 73 height 48
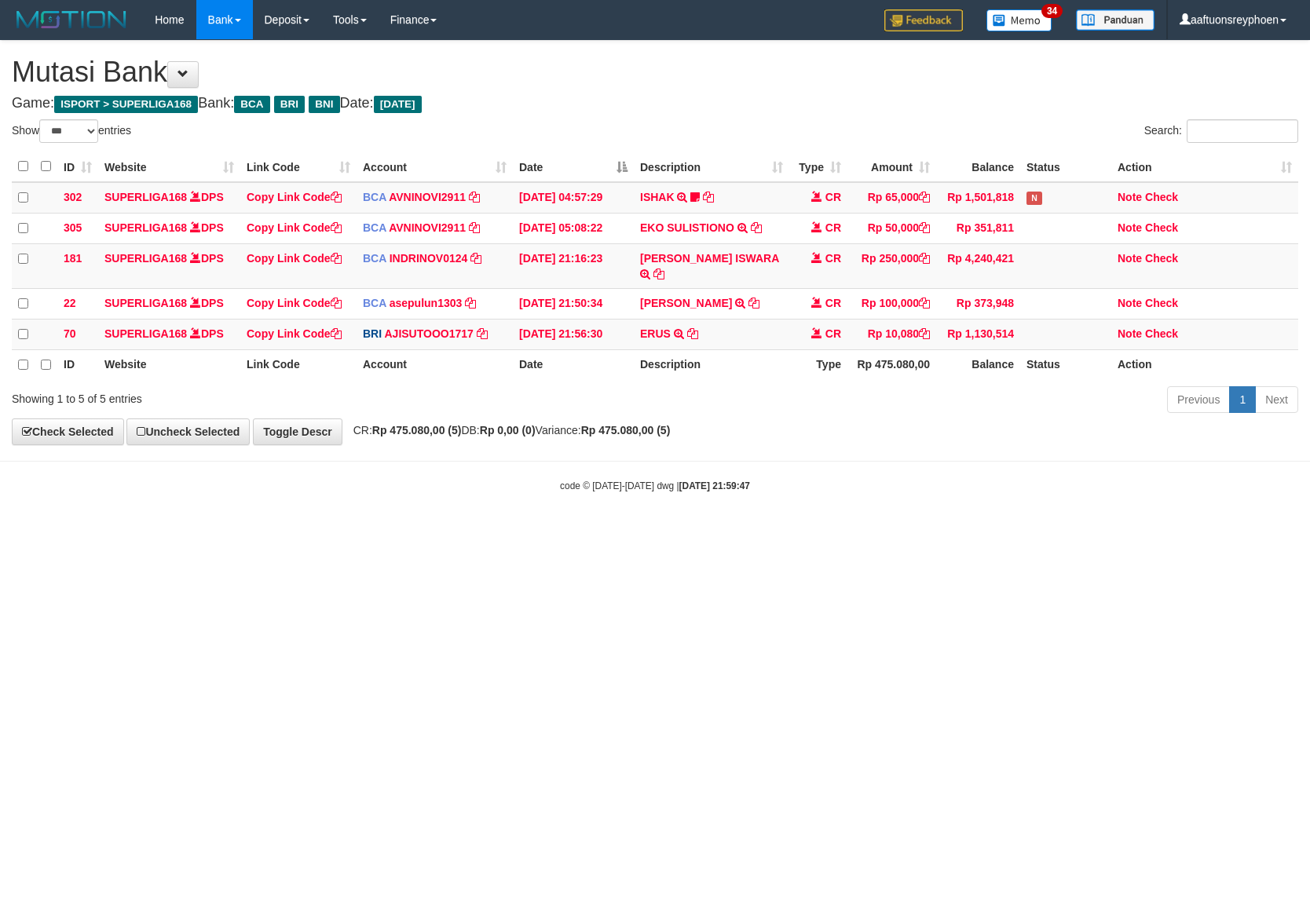
select select "***"
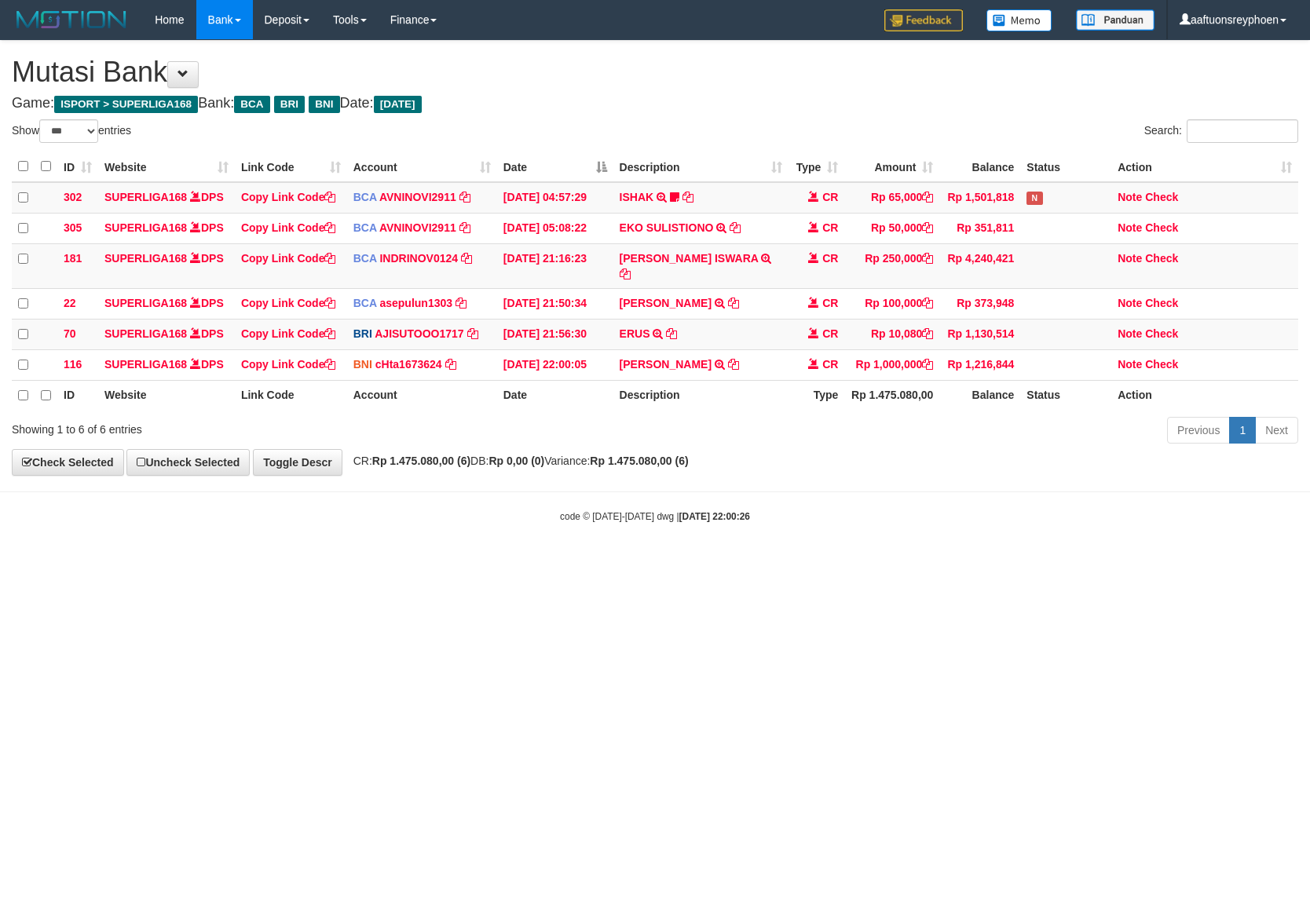
select select "***"
drag, startPoint x: 513, startPoint y: 619, endPoint x: 1307, endPoint y: 578, distance: 795.1
click at [569, 563] on html "Toggle navigation Home Bank Account List Load By Website Group [ISPORT] SUPERLI…" at bounding box center [655, 281] width 1310 height 563
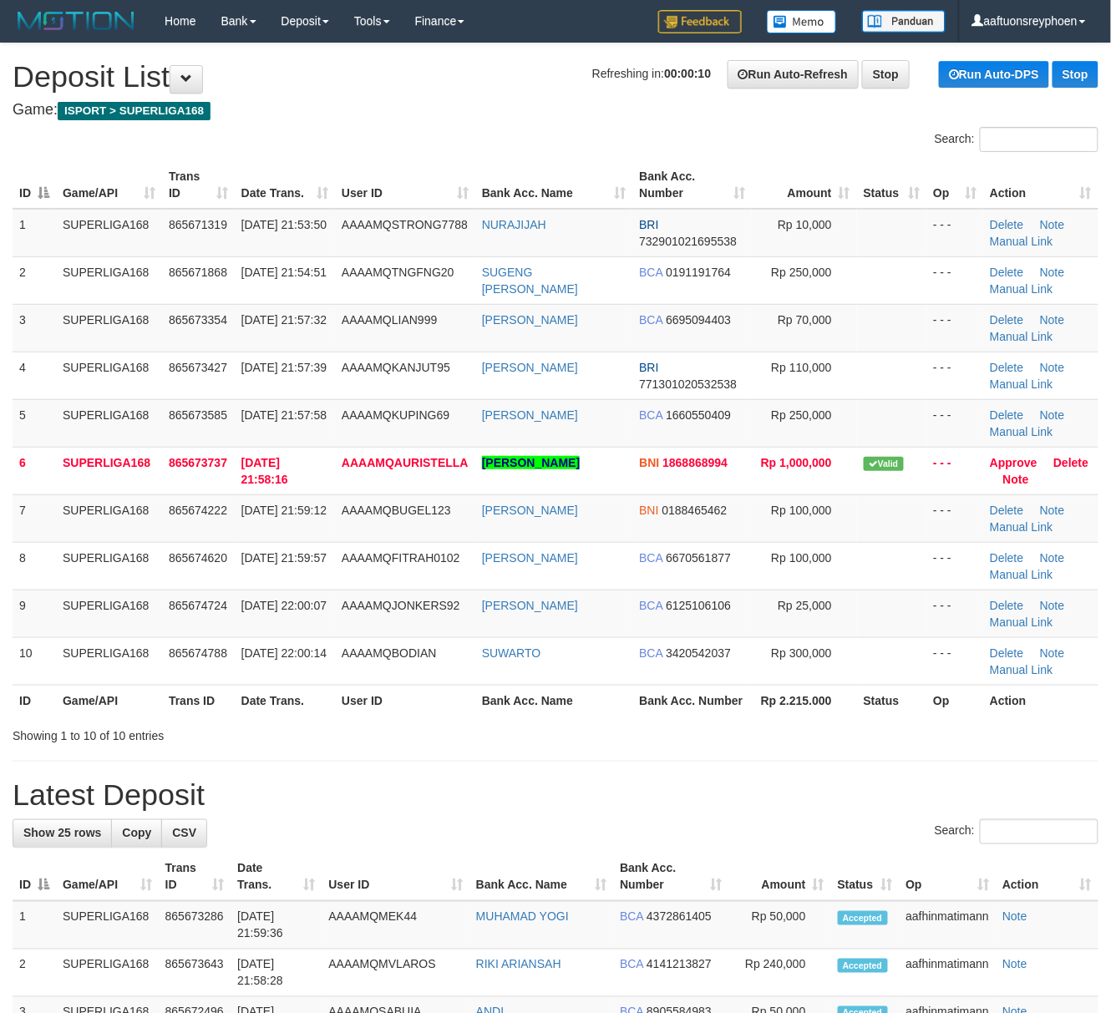
click at [10, 493] on div "ID Game/API Trans ID Date Trans. User ID Bank Acc. Name Bank Acc. Number Amount…" at bounding box center [555, 438] width 1111 height 565
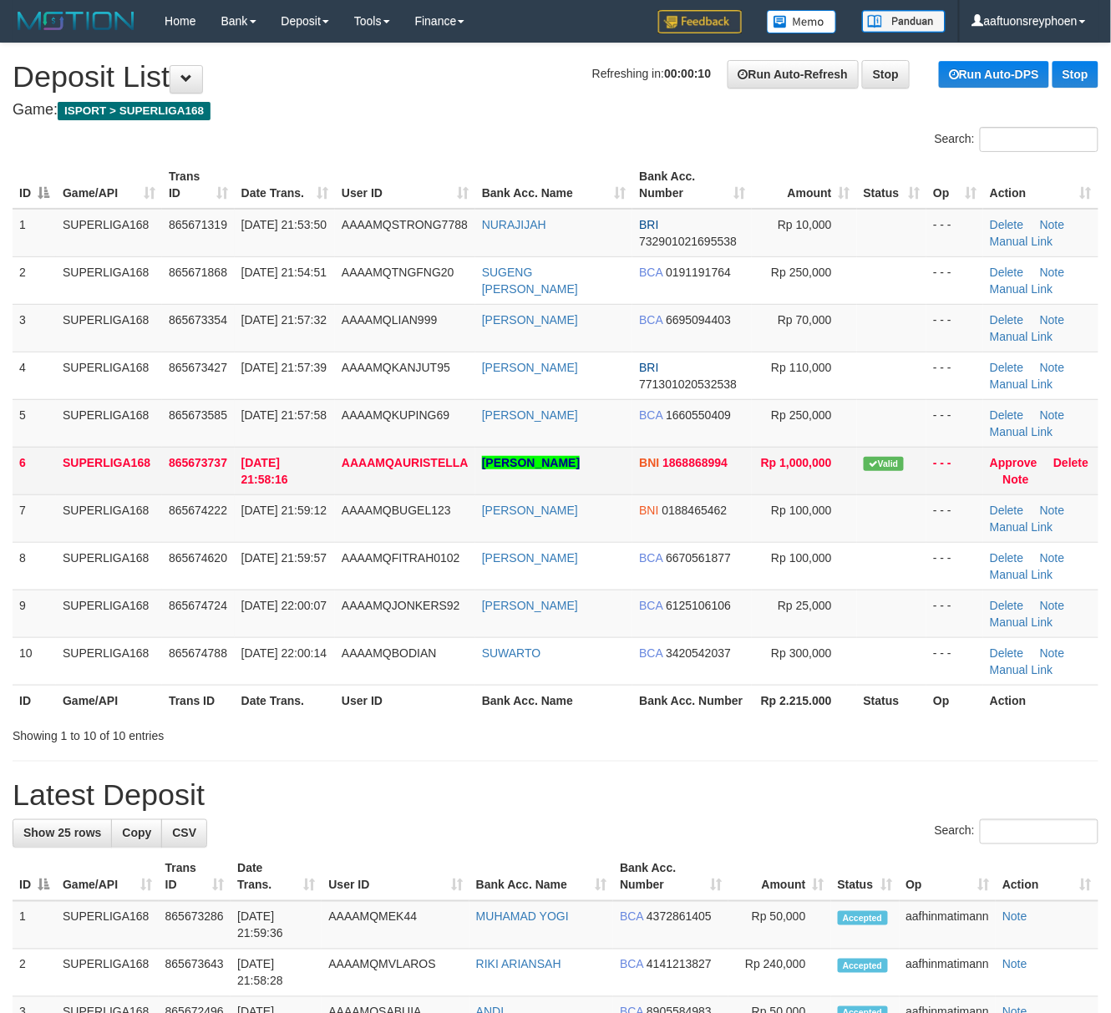
click at [14, 493] on td "6" at bounding box center [34, 471] width 43 height 48
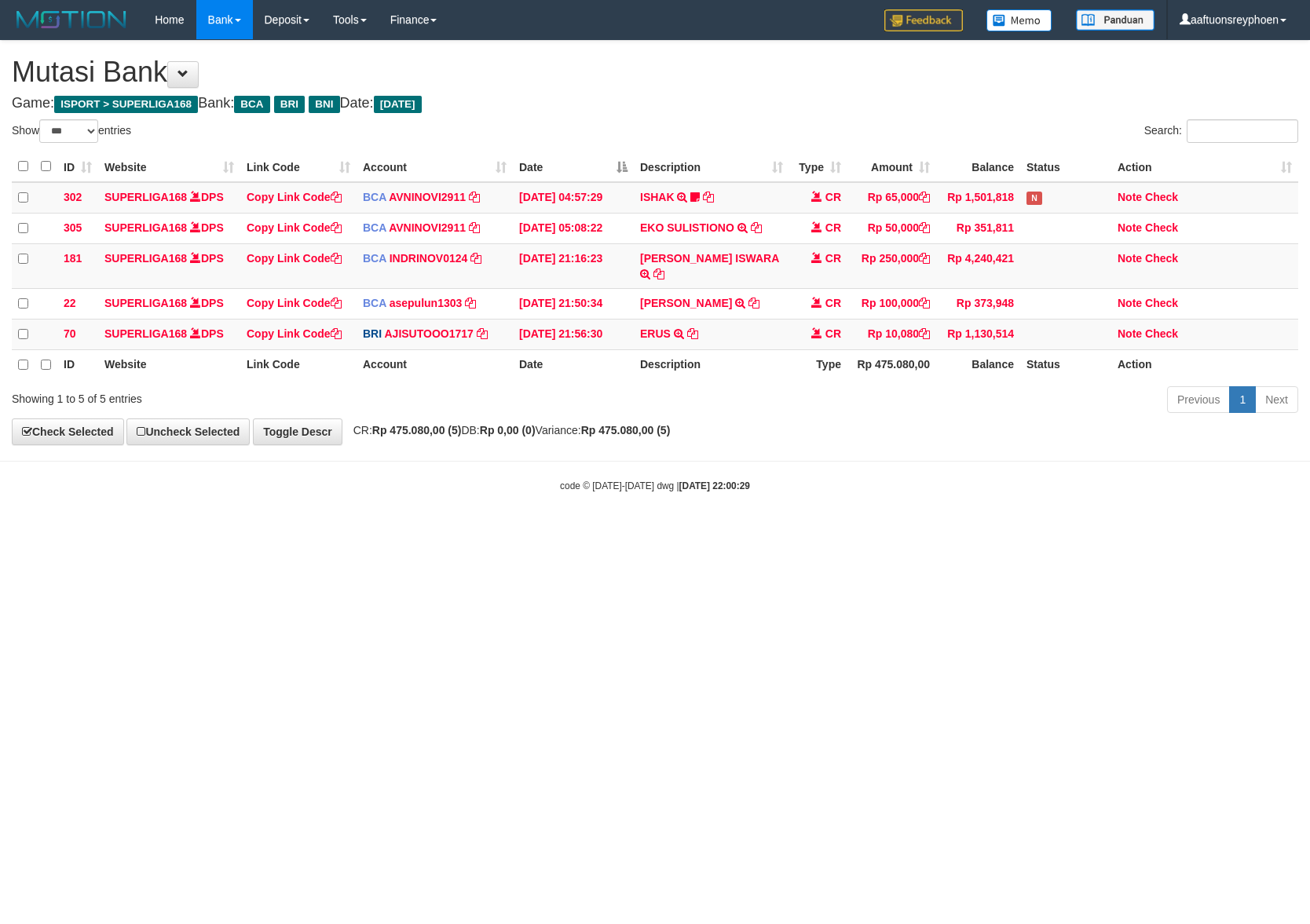
select select "***"
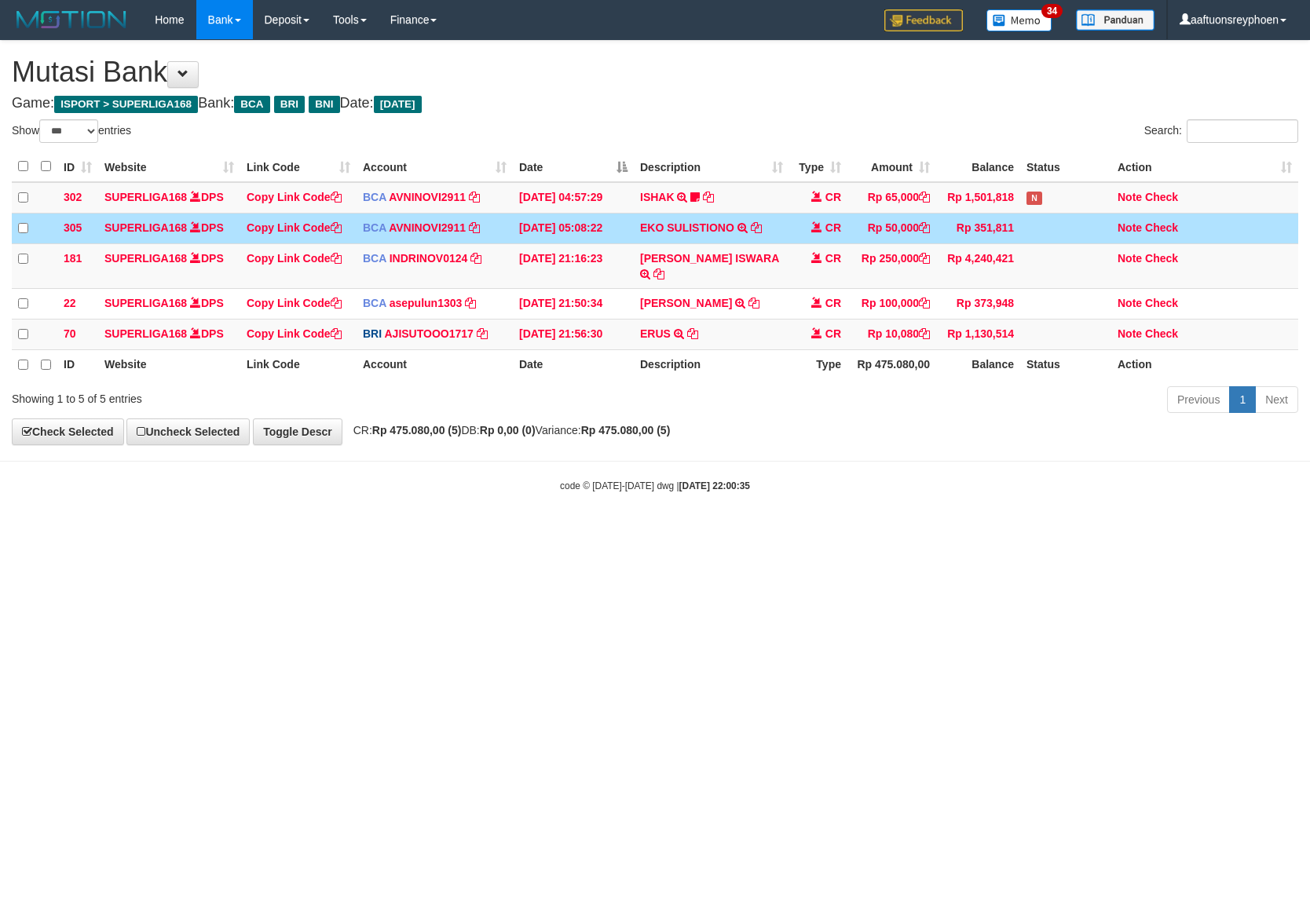
select select "***"
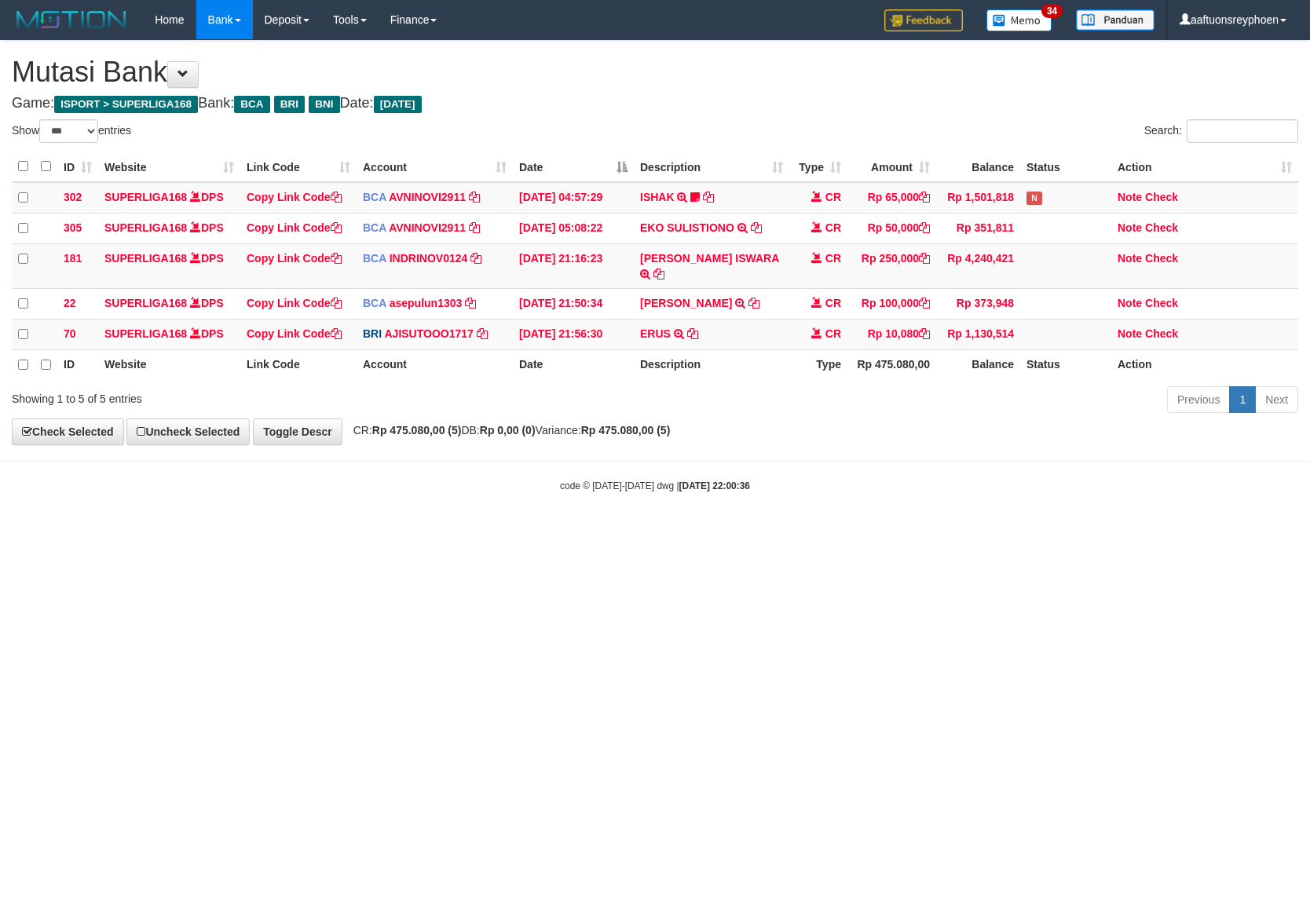
select select "***"
drag, startPoint x: 708, startPoint y: 630, endPoint x: 734, endPoint y: 628, distance: 26.1
click at [724, 532] on html "Toggle navigation Home Bank Account List Load By Website Group [ISPORT] SUPERLI…" at bounding box center [655, 266] width 1310 height 532
drag, startPoint x: 783, startPoint y: 621, endPoint x: 1040, endPoint y: 587, distance: 259.2
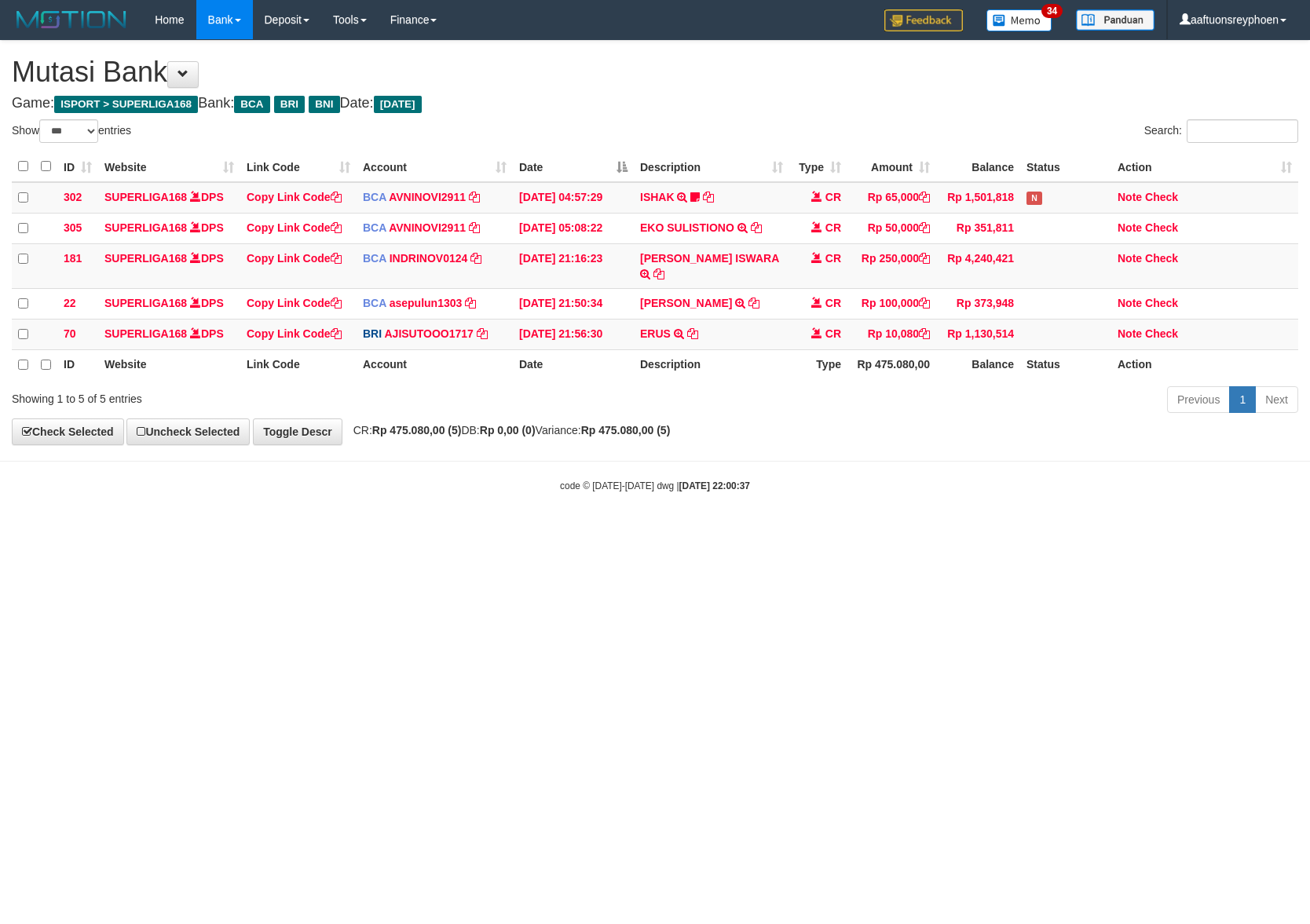
click at [837, 532] on html "Toggle navigation Home Bank Account List Load By Website Group [ISPORT] SUPERLI…" at bounding box center [655, 266] width 1310 height 532
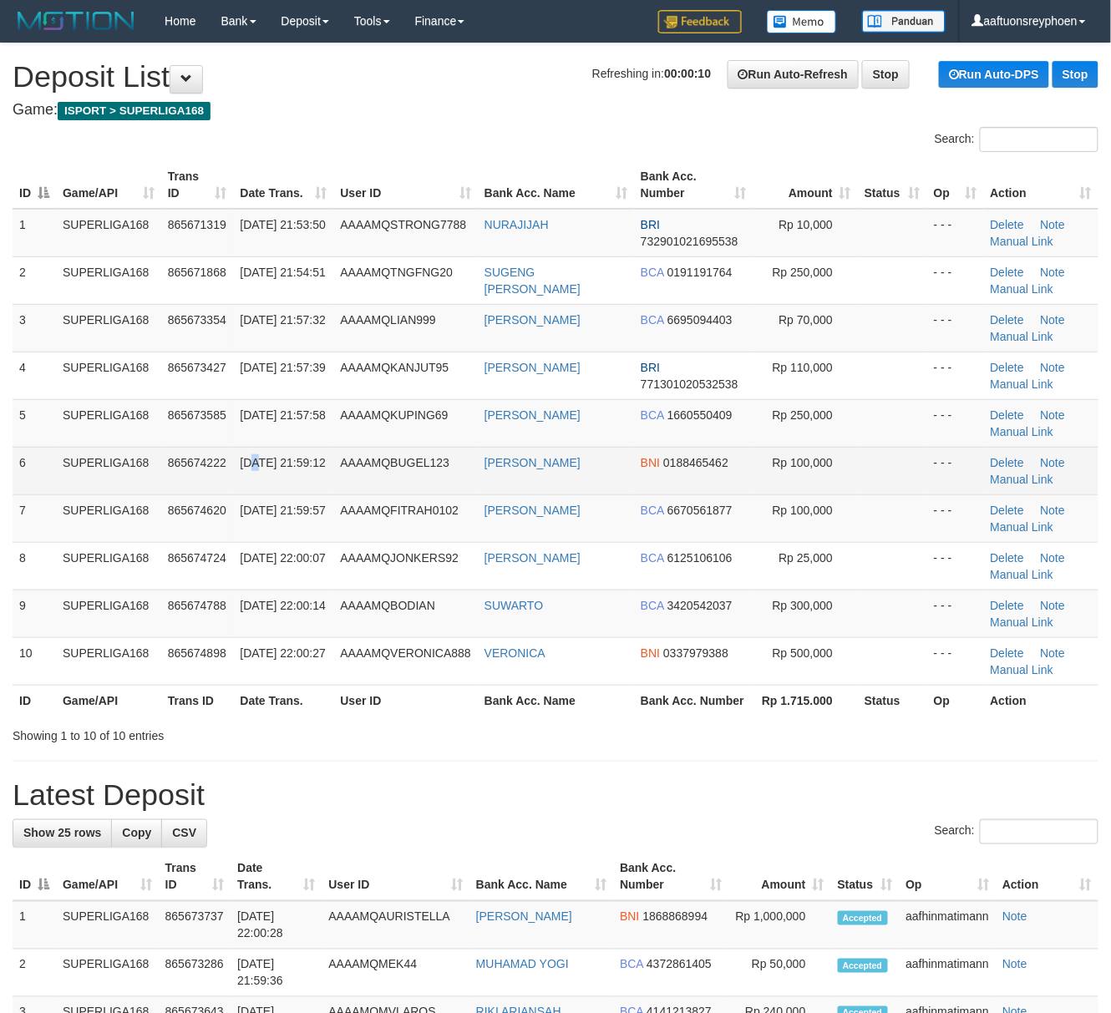
click at [251, 448] on td "31/08/2025 21:59:12" at bounding box center [283, 471] width 100 height 48
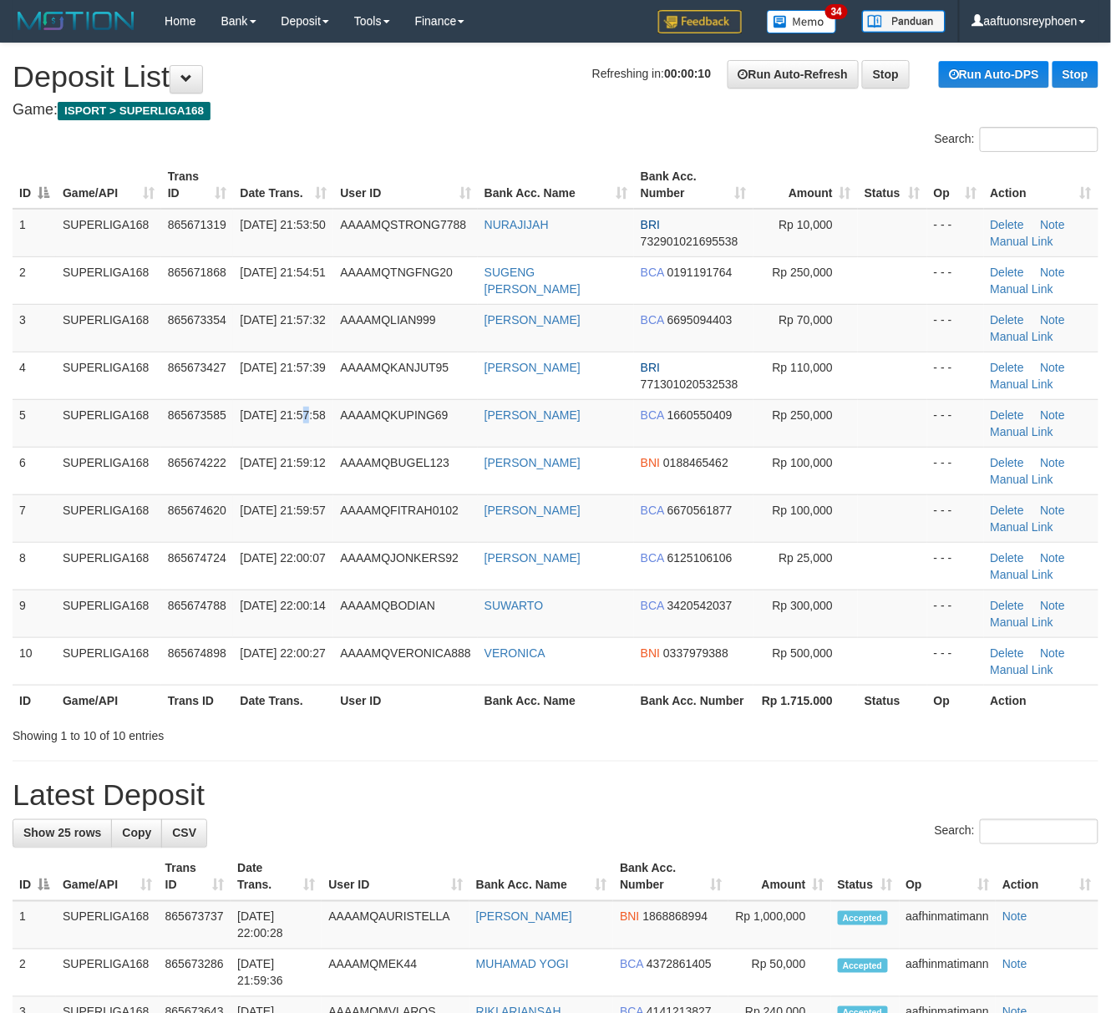
drag, startPoint x: 242, startPoint y: 425, endPoint x: 1123, endPoint y: 463, distance: 881.8
click at [265, 422] on span "31/08/2025 21:57:58" at bounding box center [282, 414] width 85 height 13
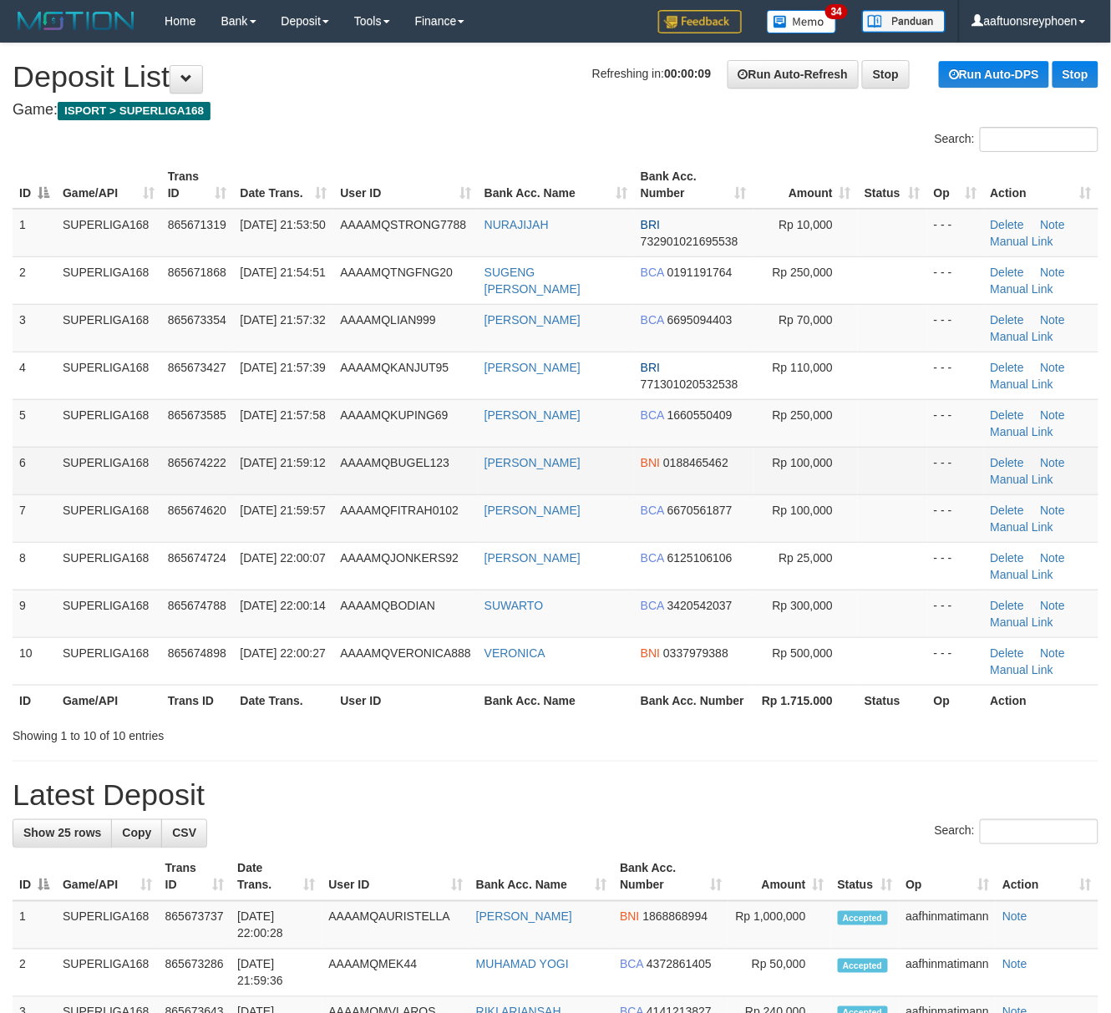
click at [302, 491] on td "31/08/2025 21:59:12" at bounding box center [283, 471] width 100 height 48
drag, startPoint x: 334, startPoint y: 483, endPoint x: 8, endPoint y: 536, distance: 330.9
click at [311, 488] on tr "6 SUPERLIGA168 865674222 31/08/2025 21:59:12 AAAAMQBUGEL123 NUR HARYANTO BNI 01…" at bounding box center [556, 471] width 1086 height 48
drag, startPoint x: 462, startPoint y: 461, endPoint x: 421, endPoint y: 466, distance: 41.2
click at [454, 461] on td "AAAAMQBUGEL123" at bounding box center [405, 471] width 144 height 48
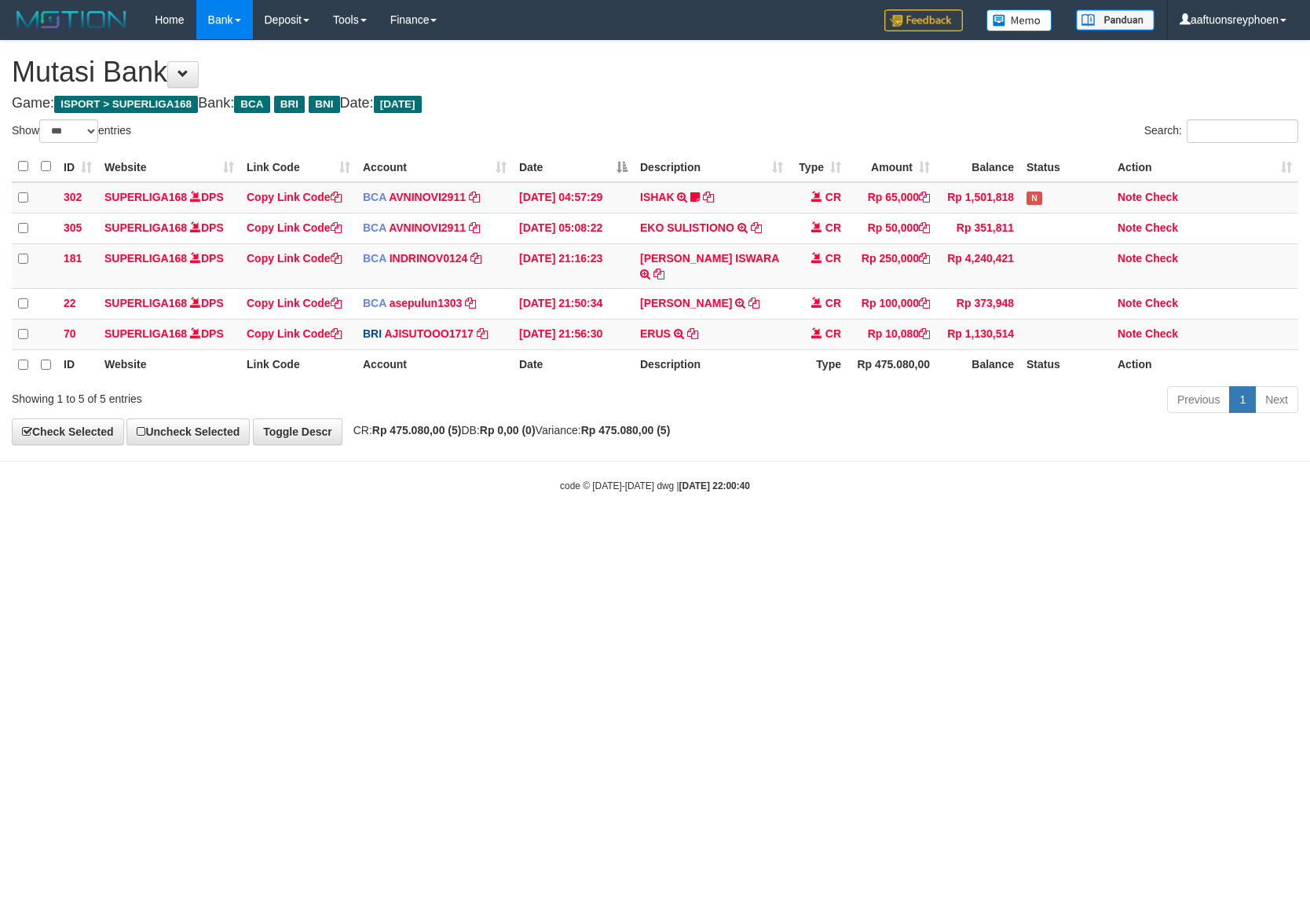
select select "***"
click at [1309, 511] on html "Toggle navigation Home Bank Account List Load By Website Group [ISPORT] SUPERLI…" at bounding box center [655, 266] width 1310 height 532
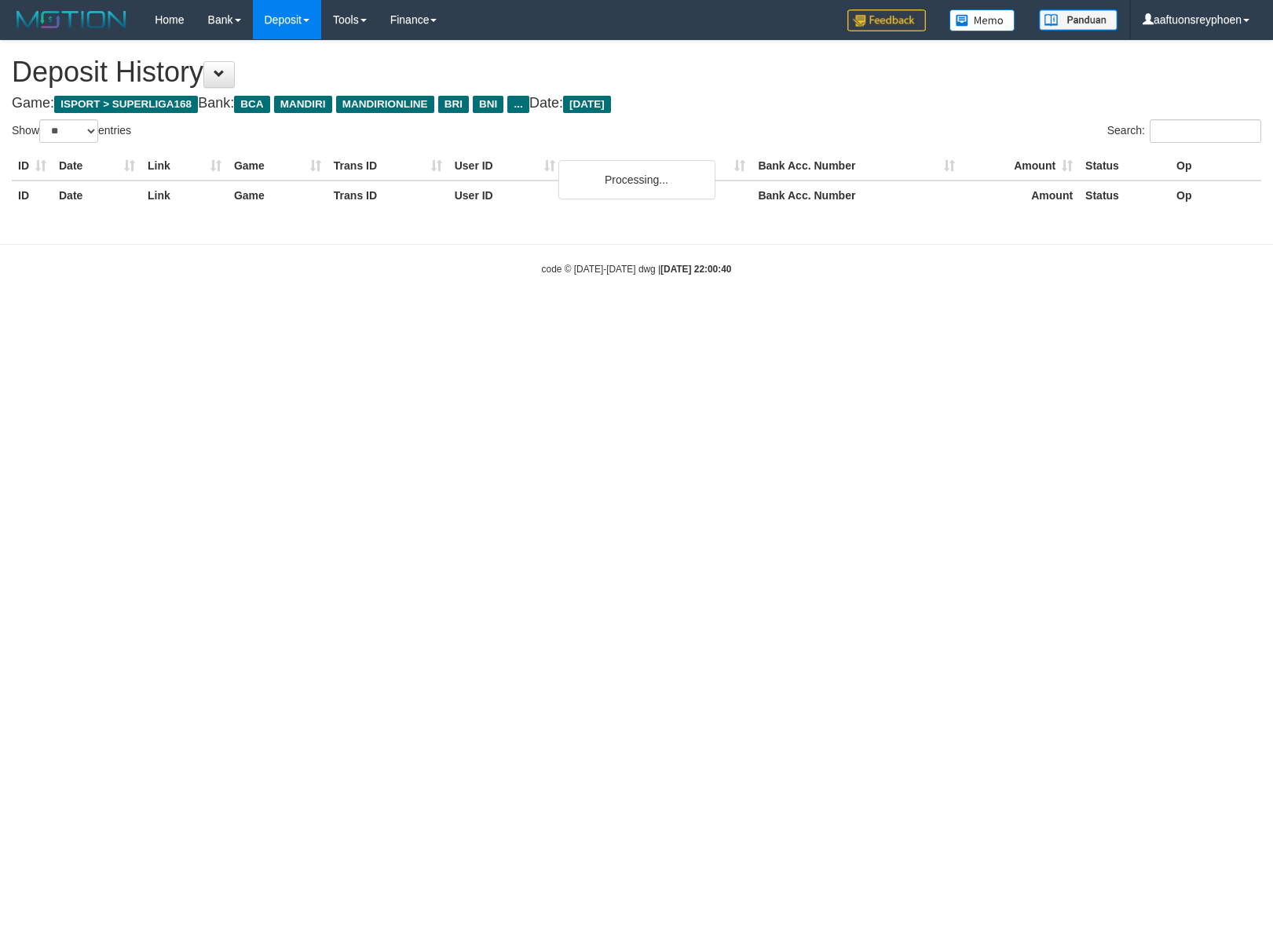
select select "**"
drag, startPoint x: 0, startPoint y: 0, endPoint x: 1107, endPoint y: 450, distance: 1195.0
click at [1115, 316] on html "Toggle navigation Home Bank Account List Load By Website Group [ISPORT] SUPERLI…" at bounding box center [636, 158] width 1273 height 316
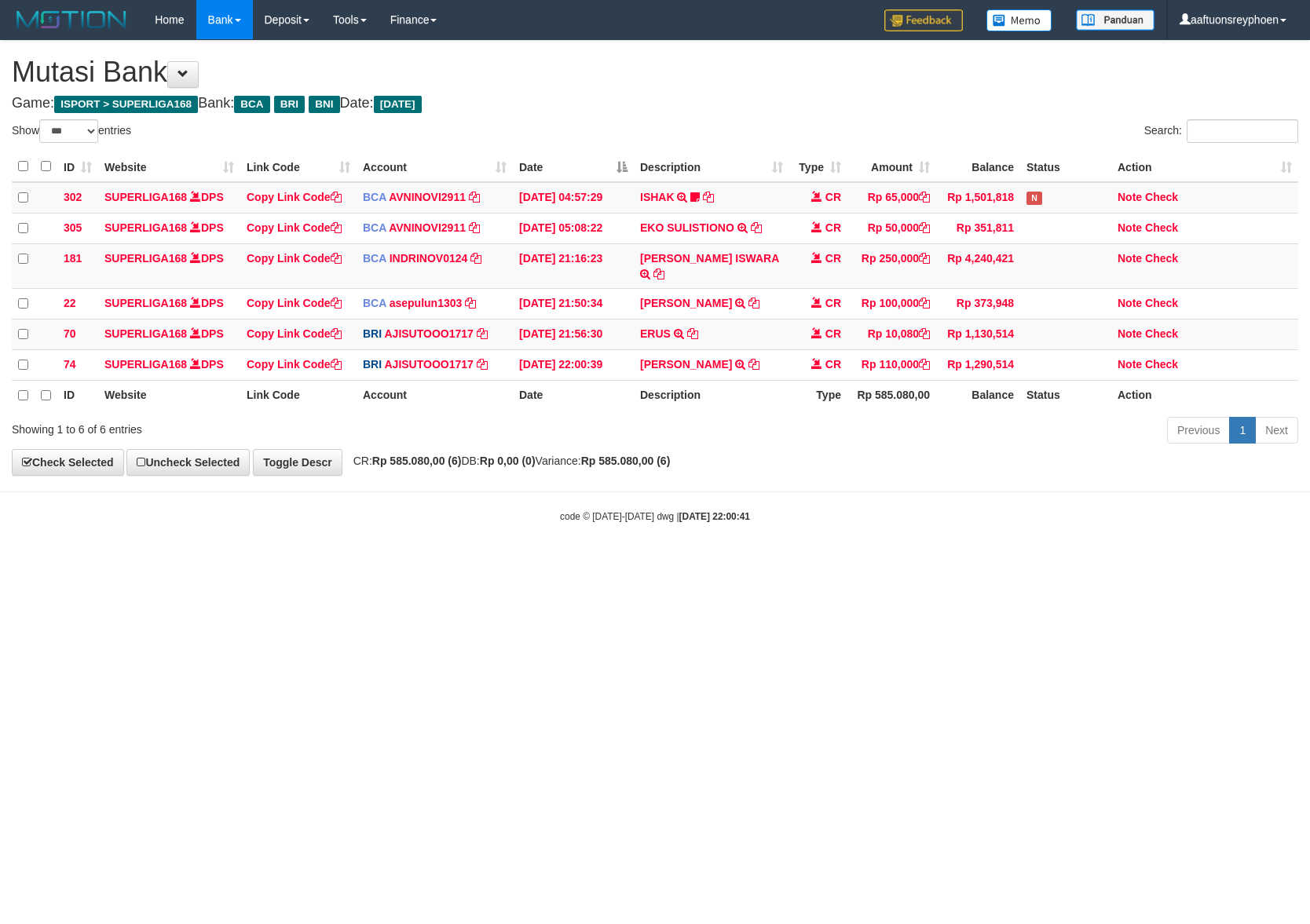
select select "***"
click at [1282, 517] on body "Toggle navigation Home Bank Account List Load By Website Group [ISPORT] SUPERLI…" at bounding box center [655, 281] width 1310 height 563
click at [723, 563] on html "Toggle navigation Home Bank Account List Load By Website Group [ISPORT] SUPERLI…" at bounding box center [655, 281] width 1310 height 563
drag, startPoint x: 584, startPoint y: 626, endPoint x: 1307, endPoint y: 545, distance: 727.5
click at [795, 563] on html "Toggle navigation Home Bank Account List Load By Website Group [ISPORT] SUPERLI…" at bounding box center [655, 281] width 1310 height 563
